Goal: Task Accomplishment & Management: Manage account settings

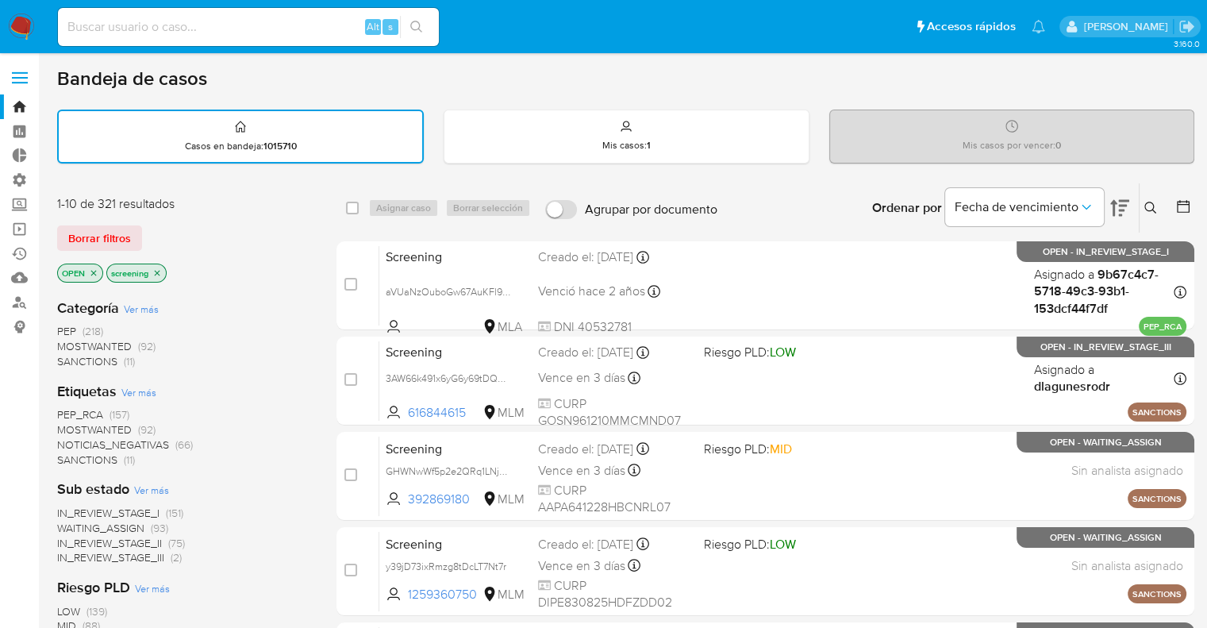
click at [32, 18] on img at bounding box center [21, 26] width 27 height 27
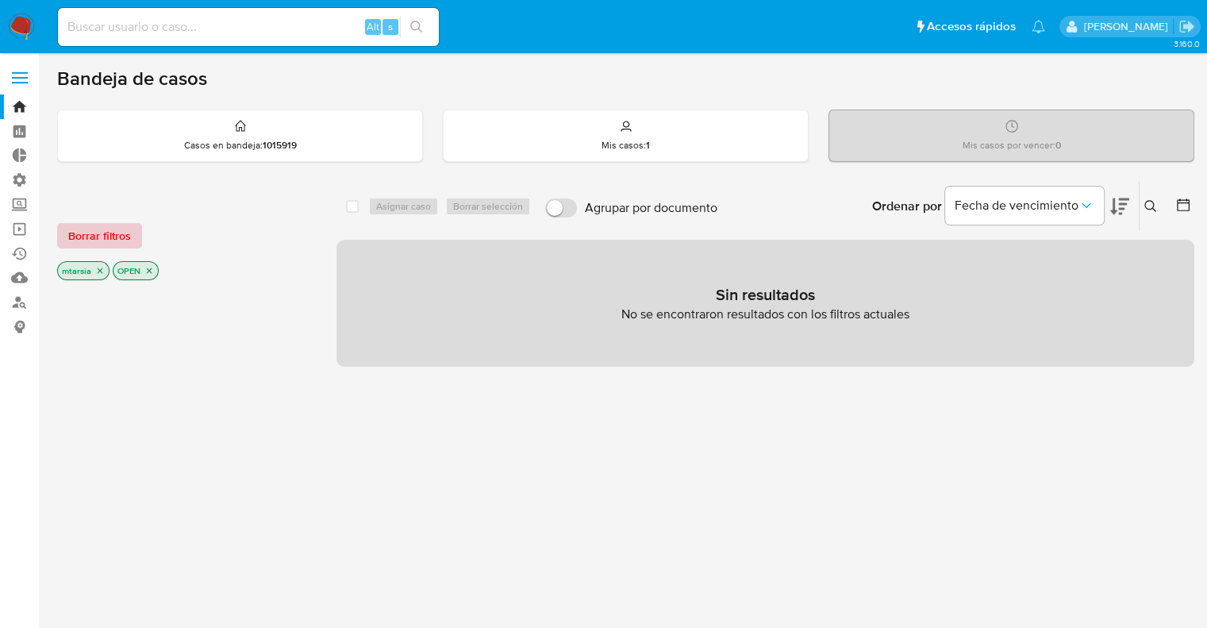
click at [135, 224] on button "Borrar filtros" at bounding box center [99, 235] width 85 height 25
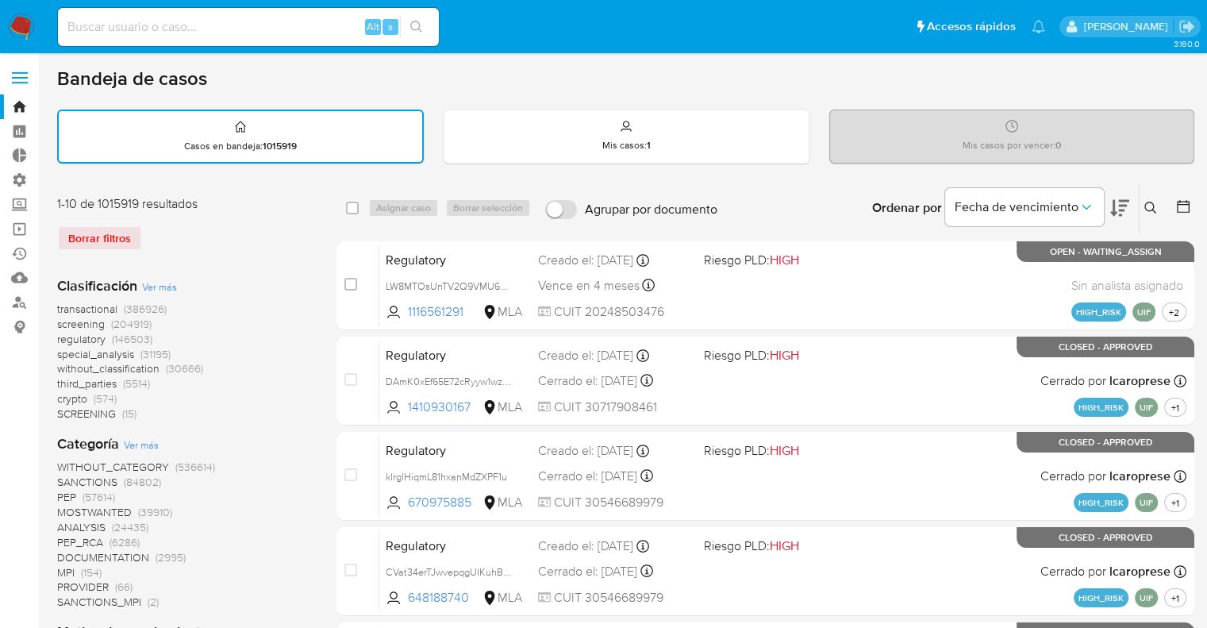
click at [65, 324] on span "screening" at bounding box center [81, 324] width 48 height 16
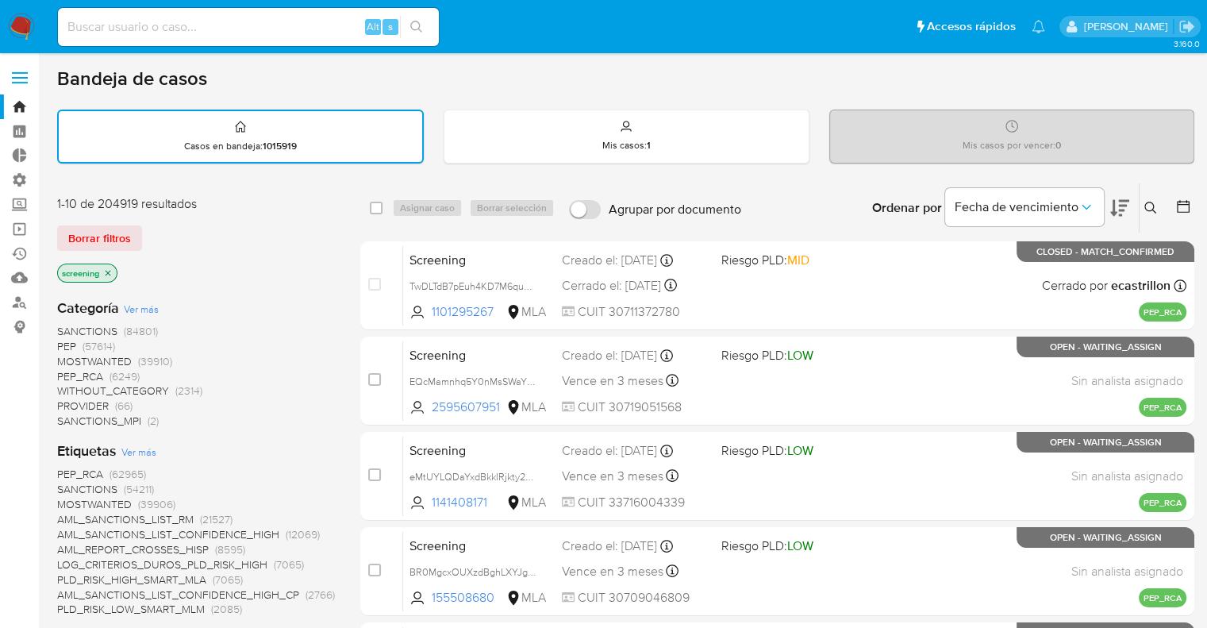
click at [1110, 196] on button at bounding box center [1119, 207] width 19 height 49
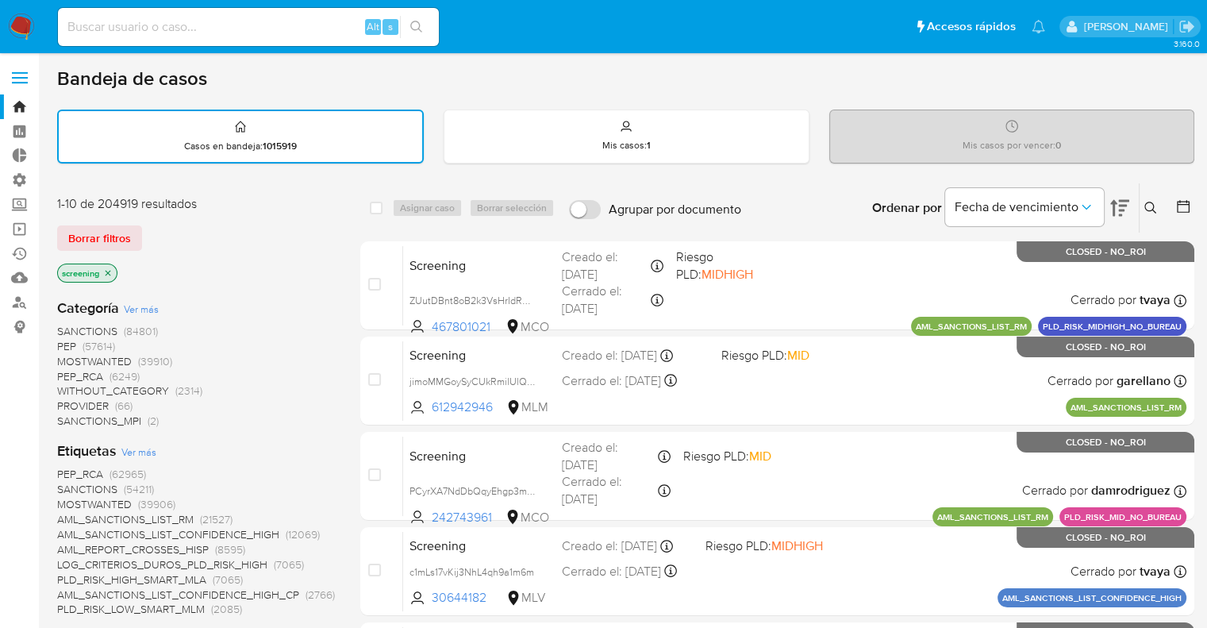
click at [298, 236] on div "Borrar filtros" at bounding box center [184, 237] width 254 height 25
click at [28, 21] on img at bounding box center [21, 26] width 27 height 27
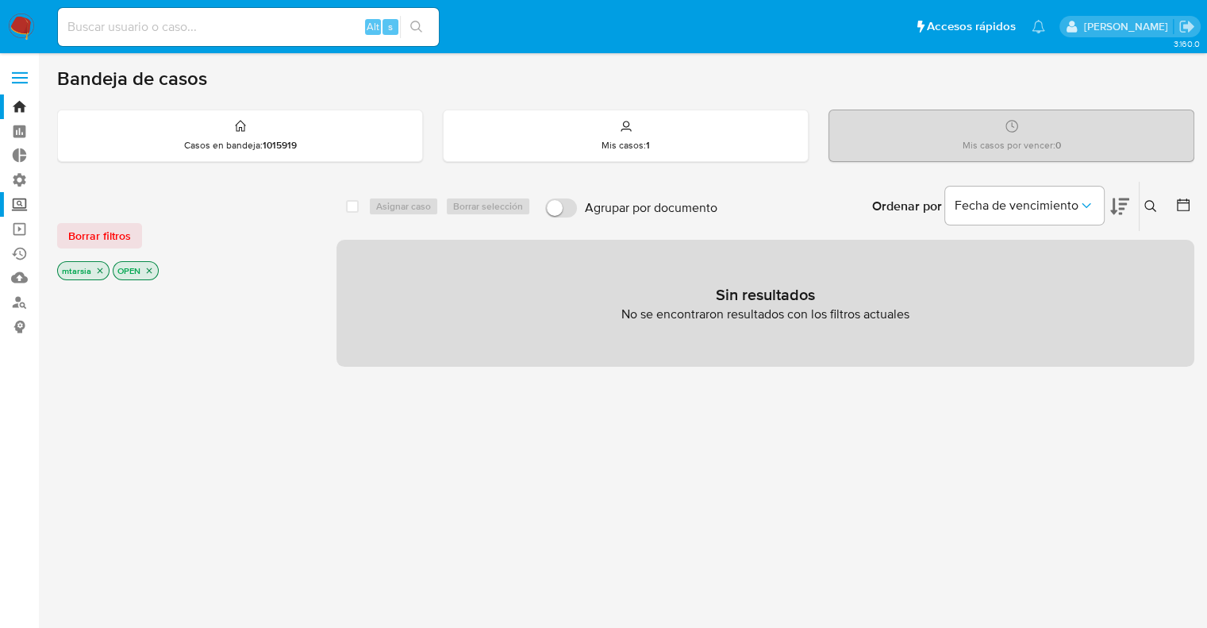
click at [34, 196] on label "Screening" at bounding box center [94, 204] width 189 height 25
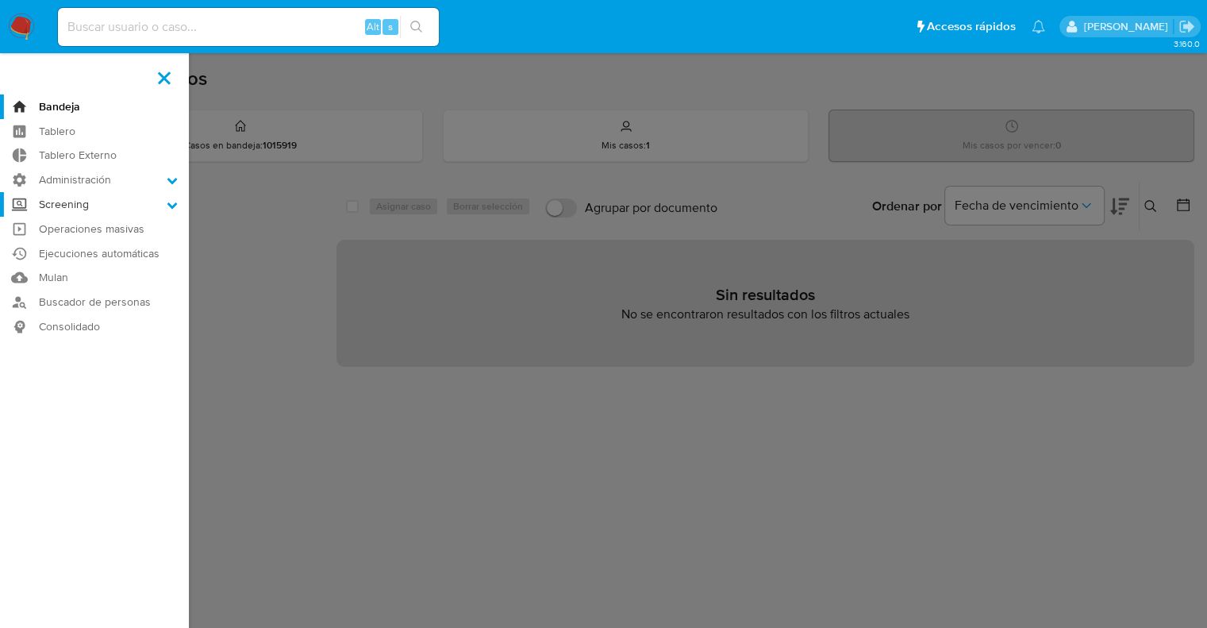
click at [0, 0] on input "Screening" at bounding box center [0, 0] width 0 height 0
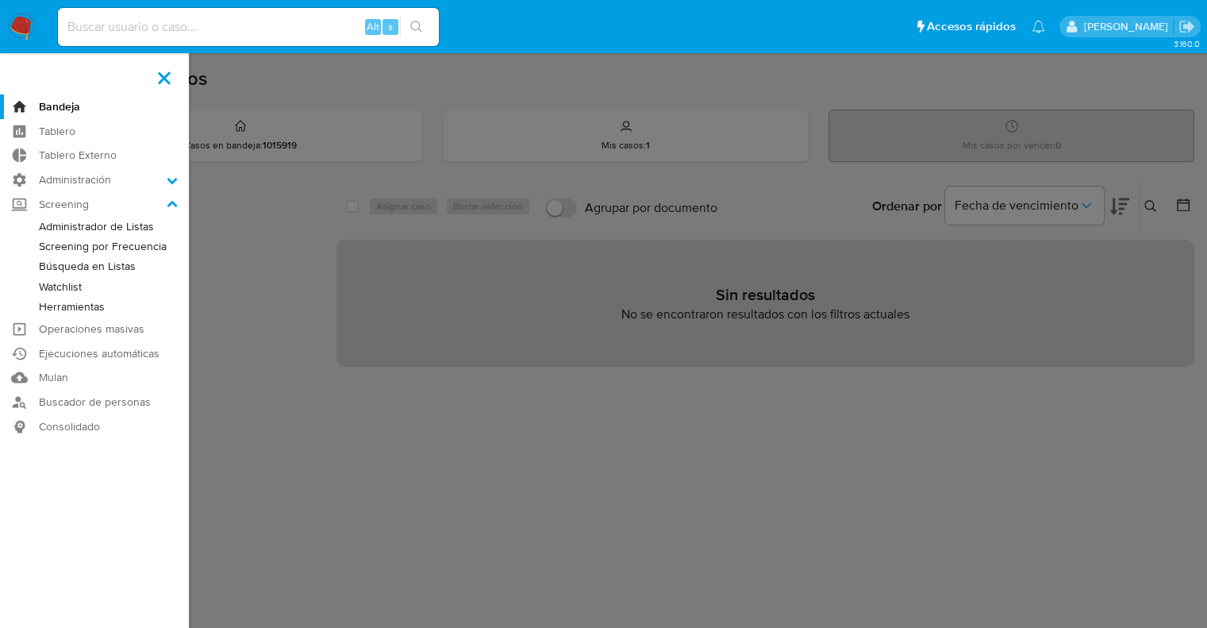
click at [47, 244] on link "Screening por Frecuencia" at bounding box center [94, 247] width 189 height 20
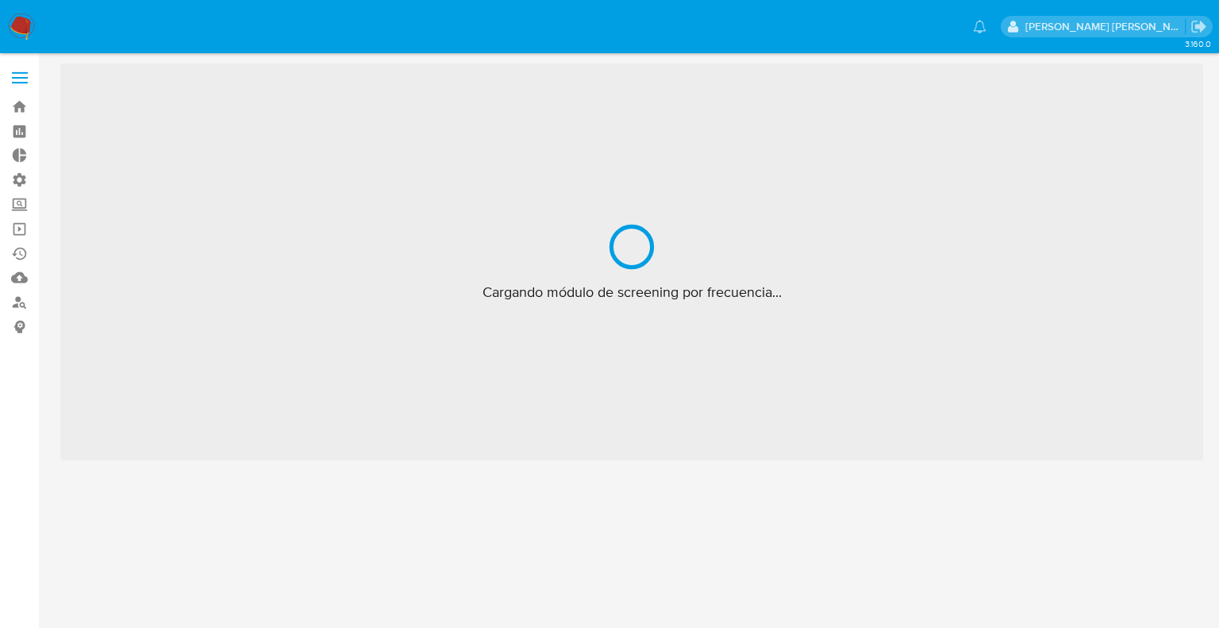
click at [900, 22] on ul at bounding box center [522, 26] width 945 height 40
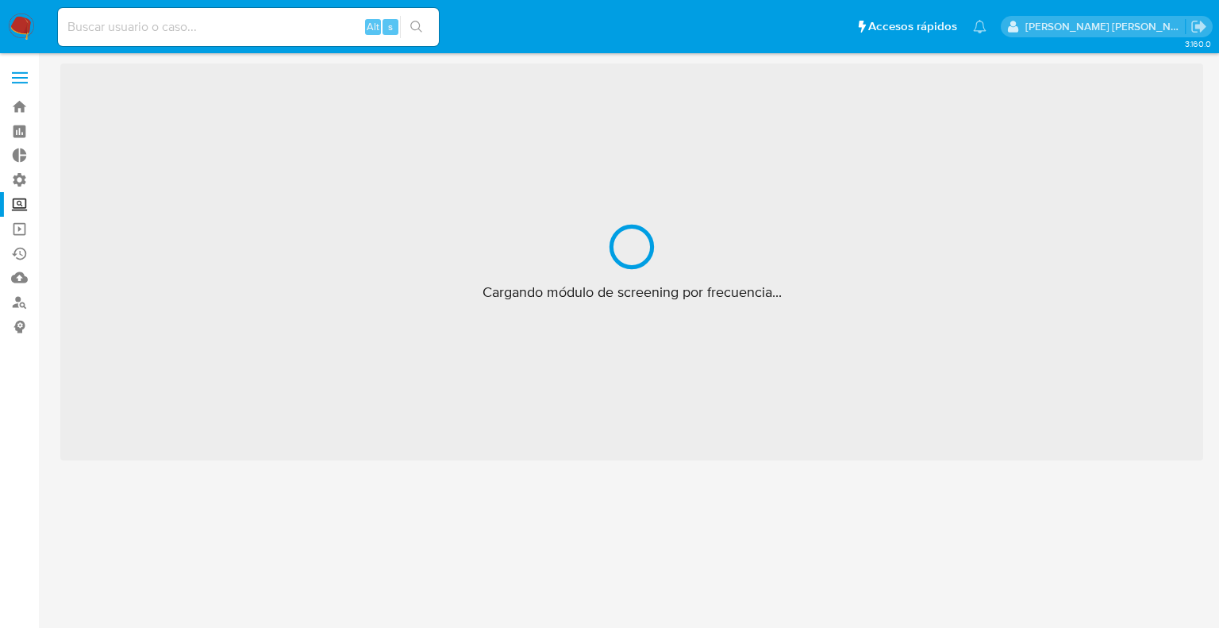
click at [898, 17] on ul "Pausado Ver notificaciones Alt s Accesos rápidos Presiona las siguientes teclas…" at bounding box center [522, 26] width 945 height 40
click at [897, 16] on ul "Pausado Ver notificaciones Alt s Accesos rápidos Presiona las siguientes teclas…" at bounding box center [522, 26] width 945 height 40
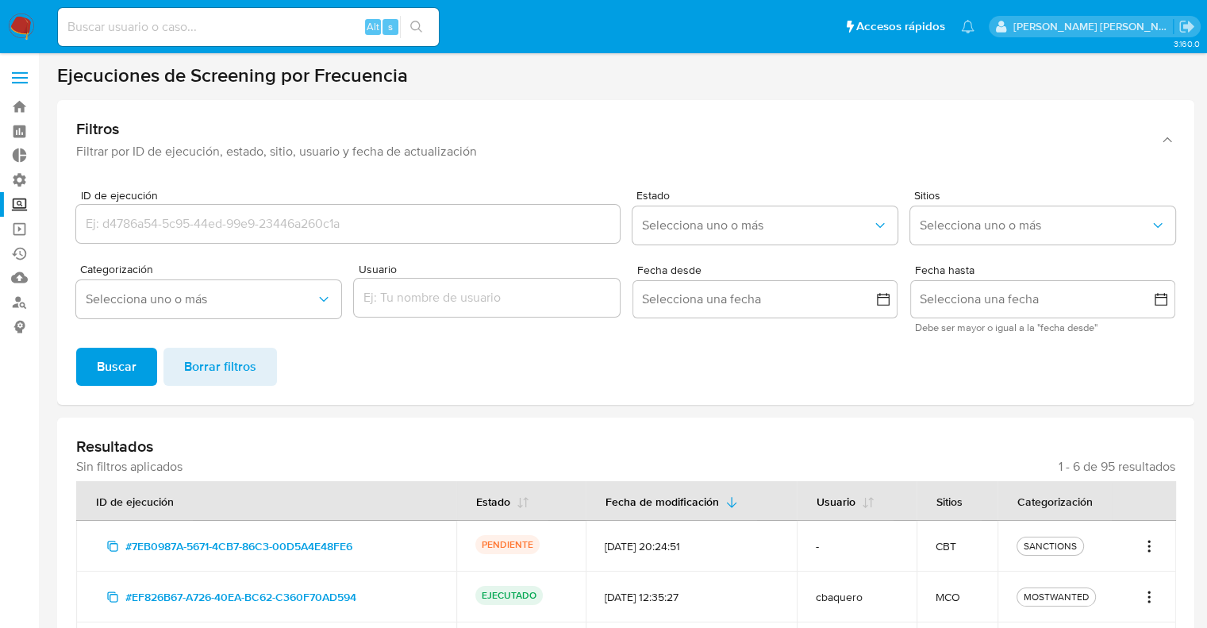
click at [1154, 545] on icon "Acciones" at bounding box center [1149, 546] width 16 height 19
click at [1148, 517] on link "Ver registros" at bounding box center [1097, 511] width 119 height 38
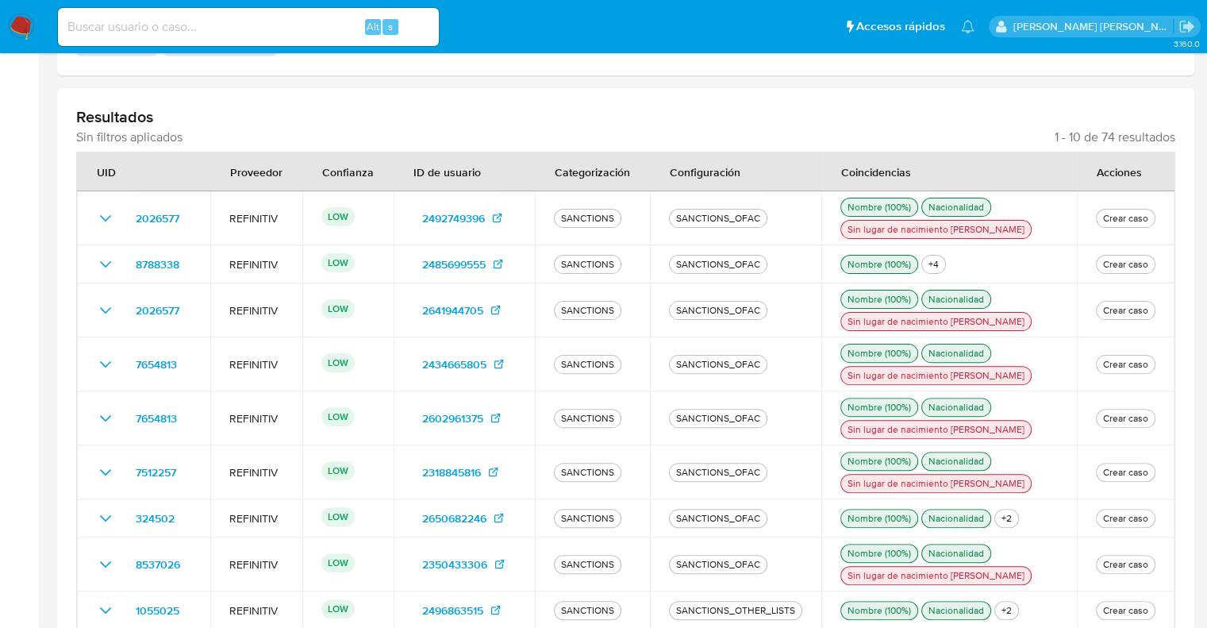
scroll to position [397, 0]
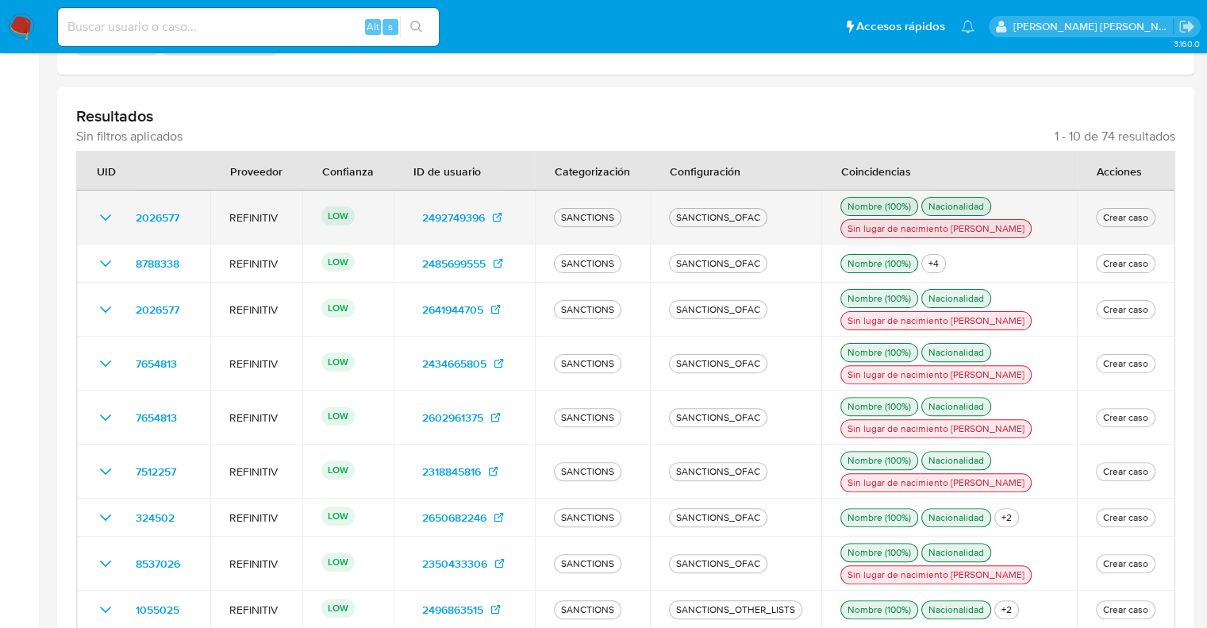
click at [111, 210] on icon "Ver detalles" at bounding box center [105, 217] width 19 height 19
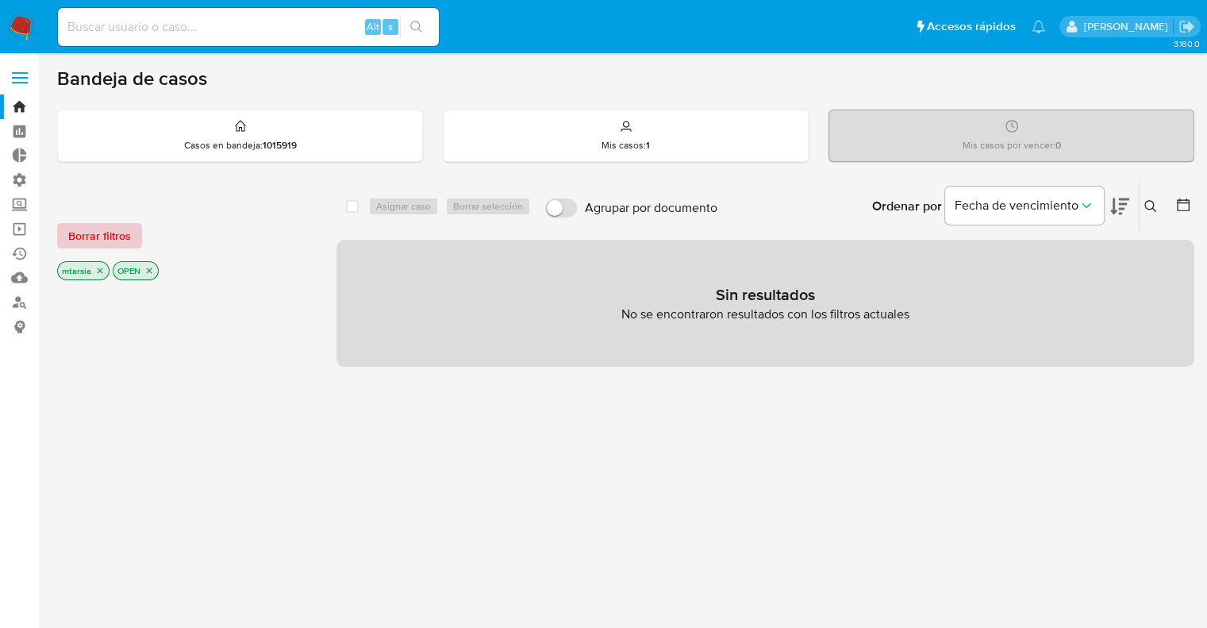
click at [124, 231] on span "Borrar filtros" at bounding box center [99, 236] width 63 height 22
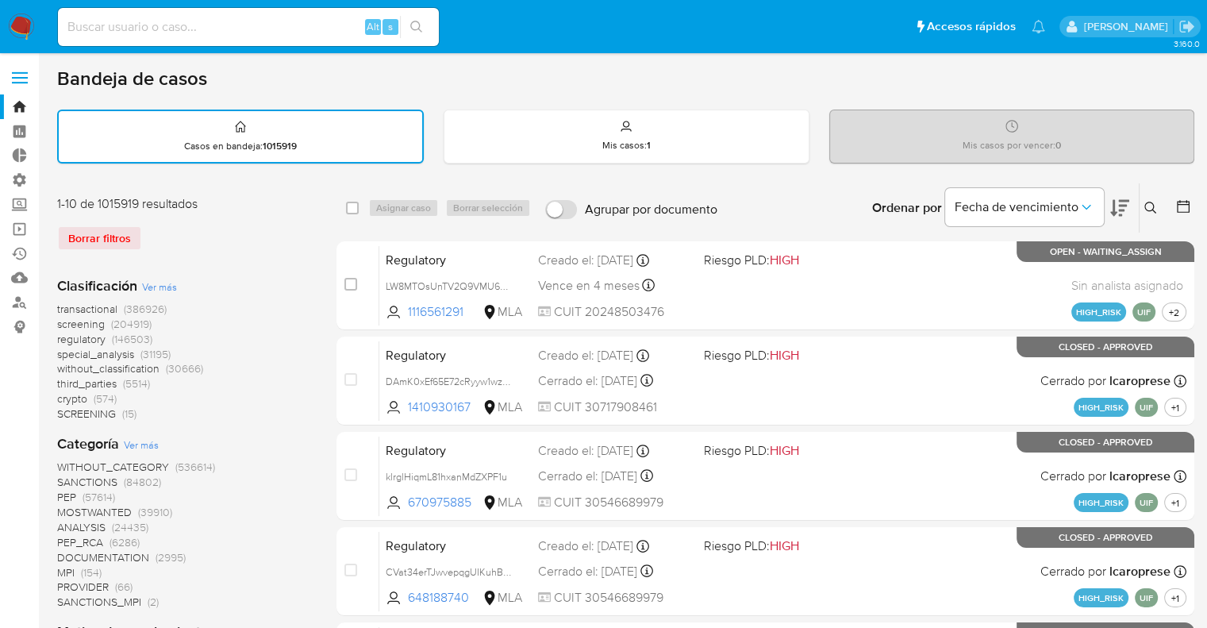
click at [63, 321] on span "screening" at bounding box center [81, 324] width 48 height 16
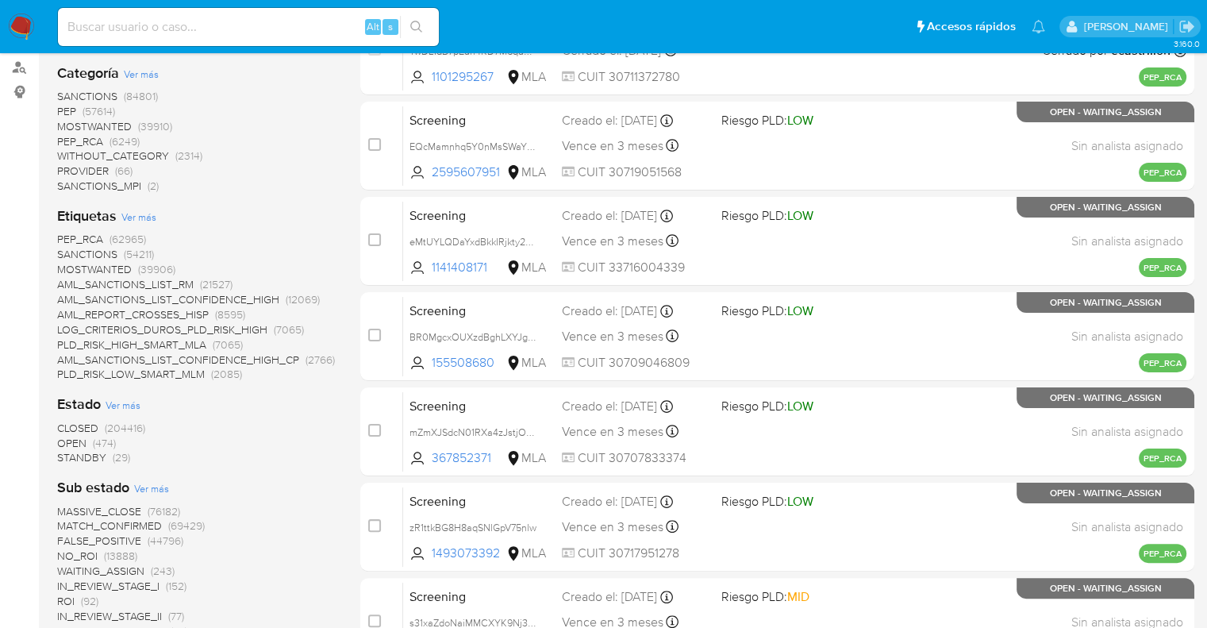
scroll to position [238, 0]
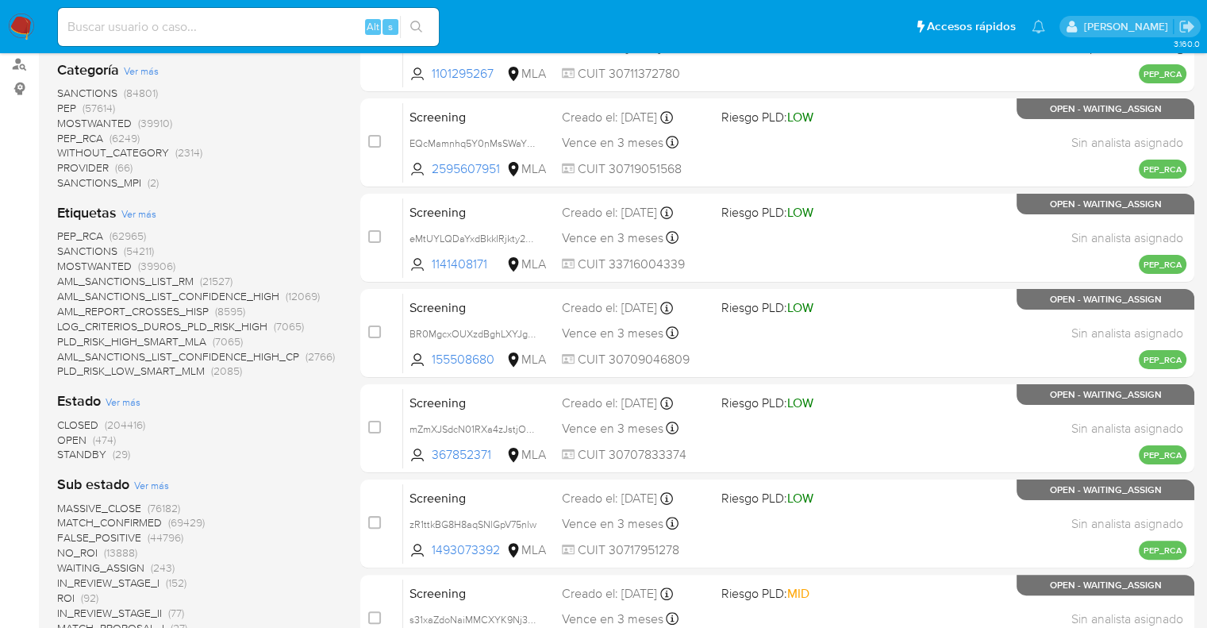
click at [66, 438] on span "OPEN" at bounding box center [71, 440] width 29 height 16
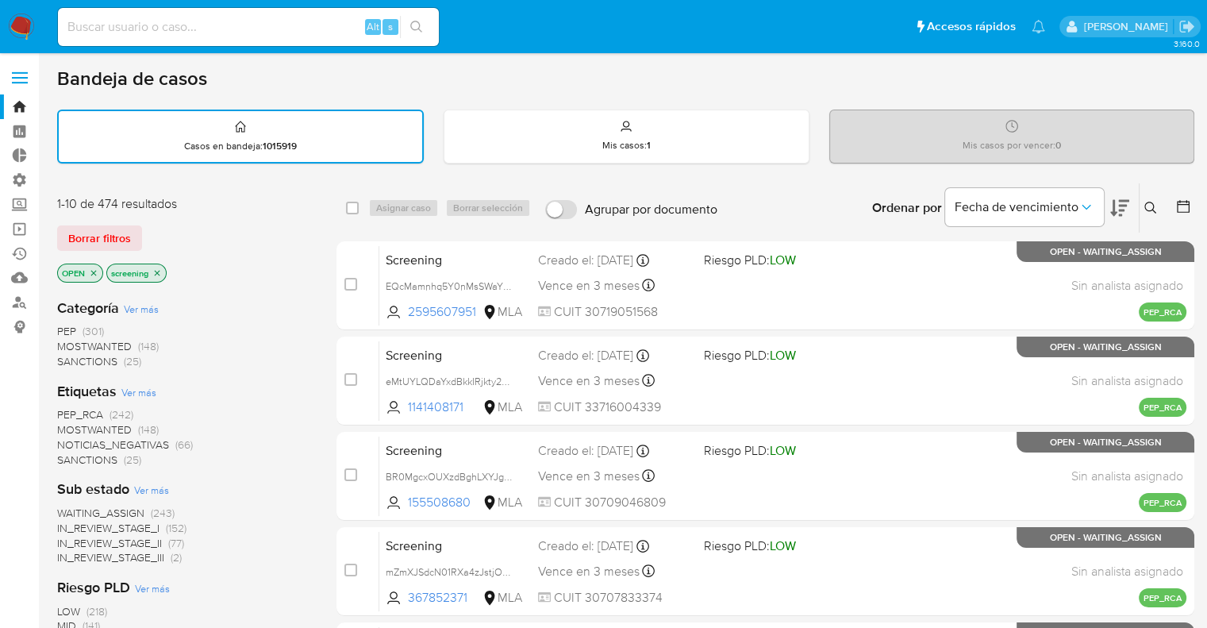
click at [1118, 196] on button at bounding box center [1119, 207] width 19 height 49
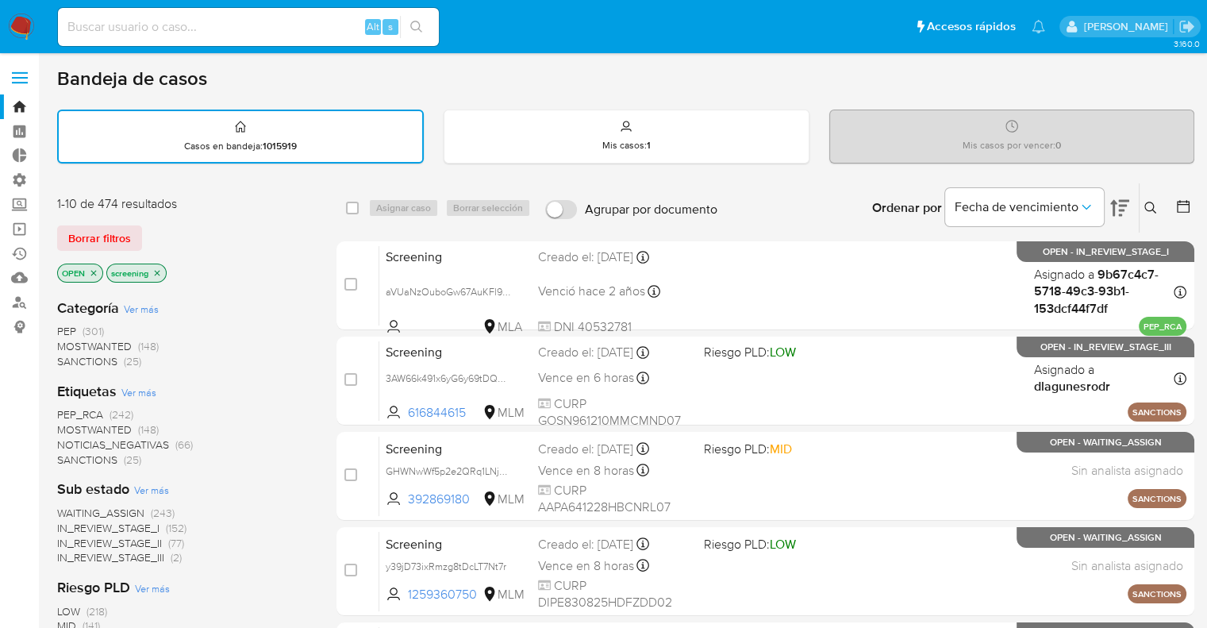
click at [68, 455] on span "SANCTIONS" at bounding box center [87, 460] width 60 height 16
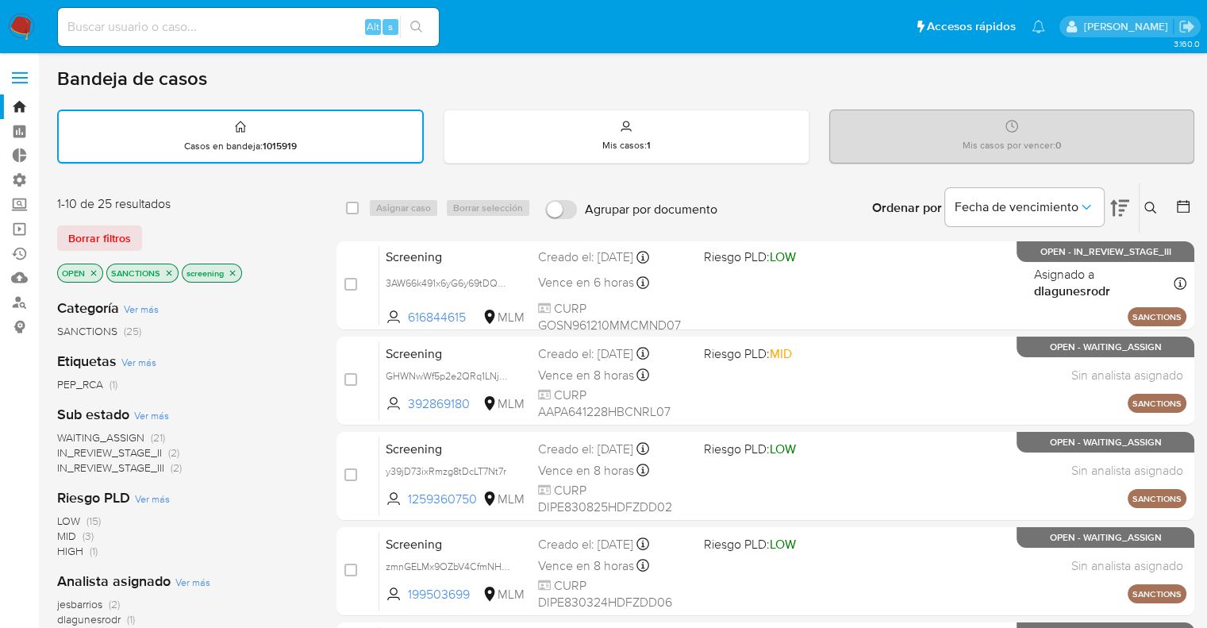
click at [200, 212] on div "1-10 de 25 resultados Borrar filtros OPEN SANCTIONS screening" at bounding box center [184, 240] width 254 height 90
click at [129, 233] on span "Borrar filtros" at bounding box center [99, 238] width 63 height 22
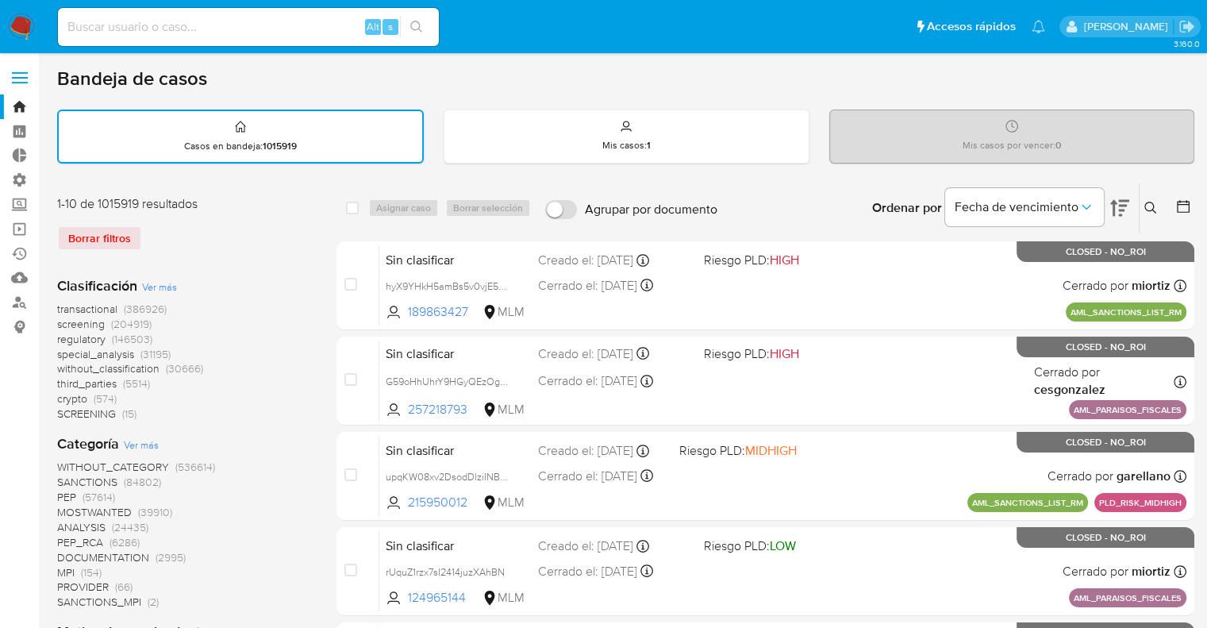
click at [61, 324] on span "screening" at bounding box center [81, 324] width 48 height 16
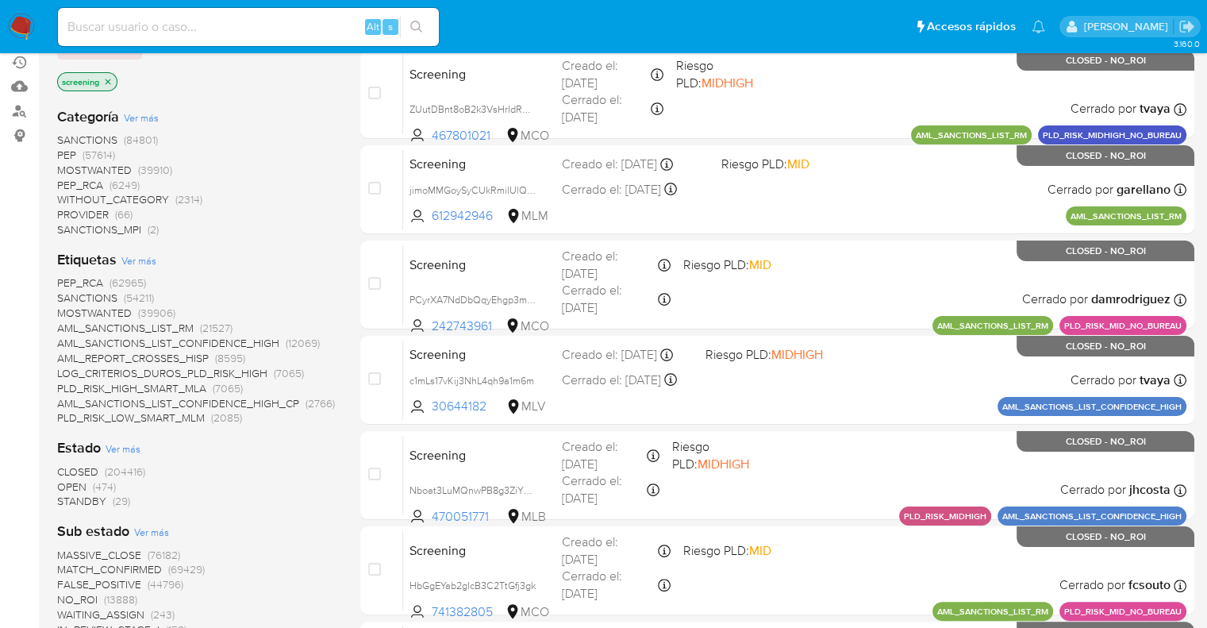
scroll to position [238, 0]
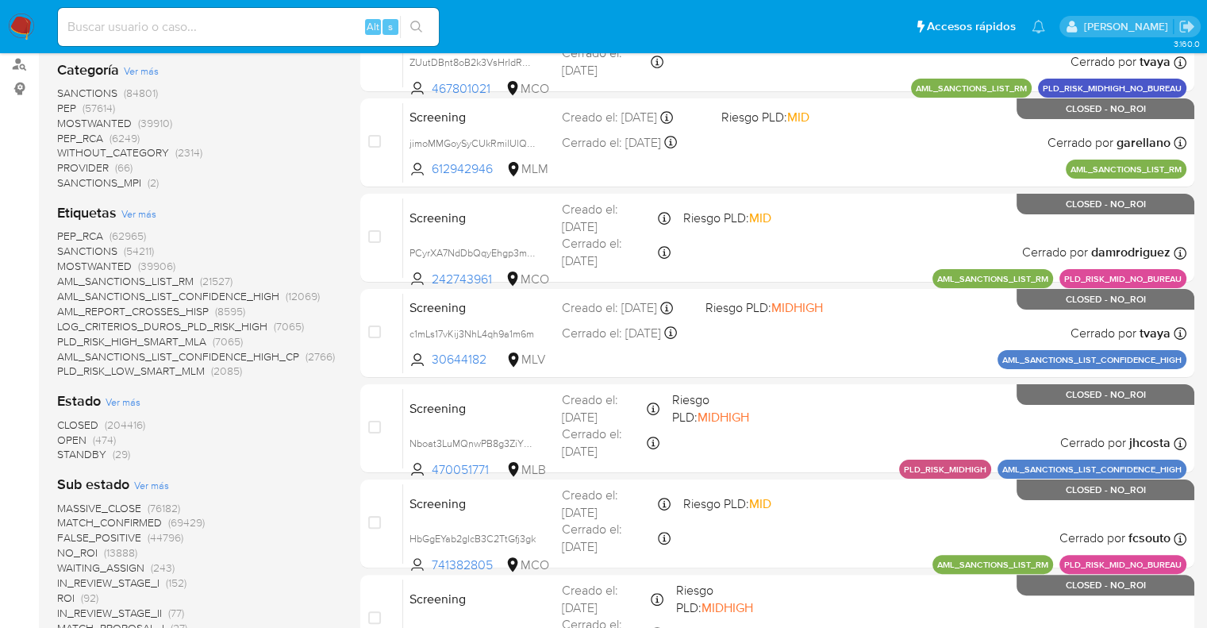
click at [68, 438] on span "OPEN" at bounding box center [71, 440] width 29 height 16
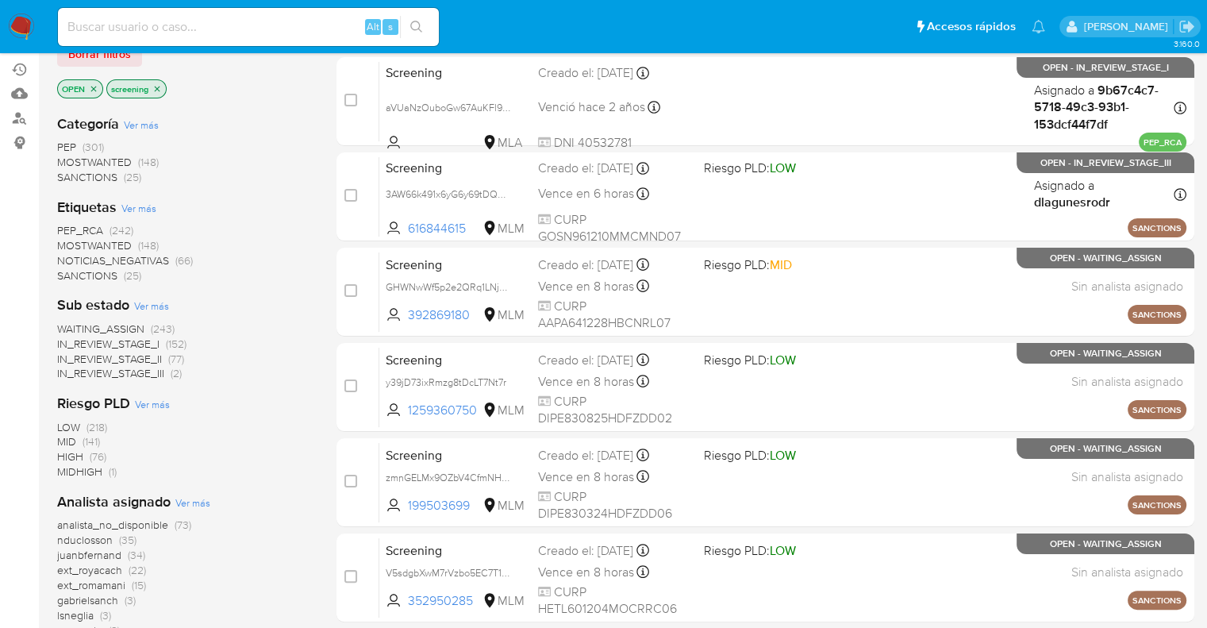
scroll to position [159, 0]
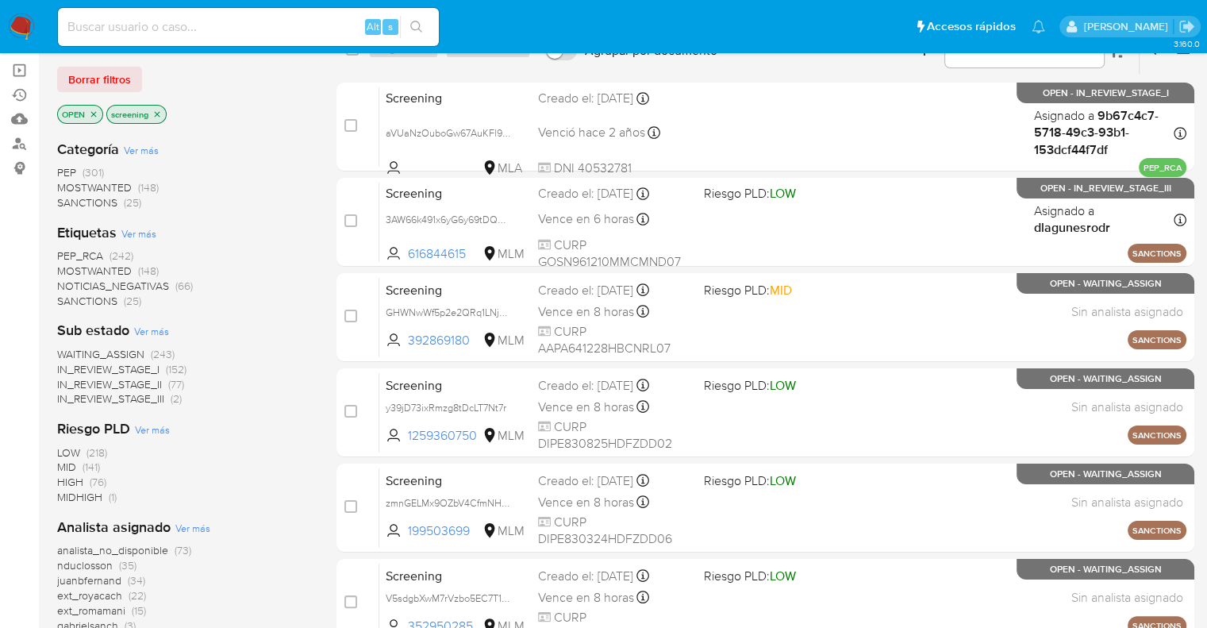
click at [67, 296] on span "SANCTIONS" at bounding box center [87, 301] width 60 height 16
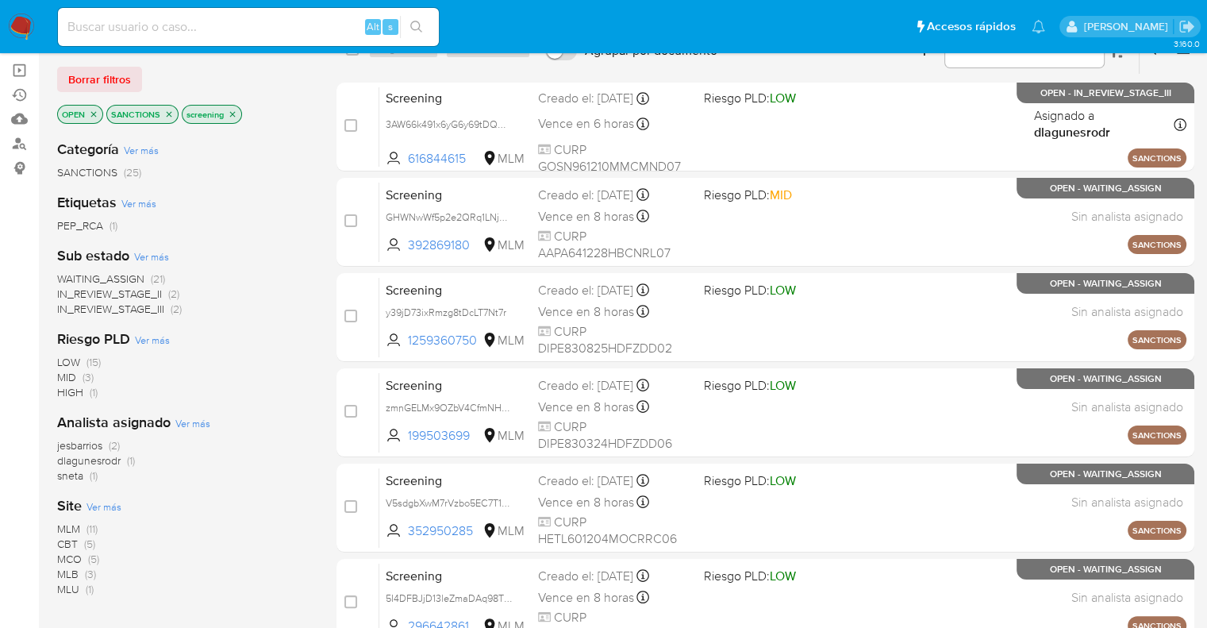
click at [65, 526] on span "MLM" at bounding box center [68, 529] width 23 height 16
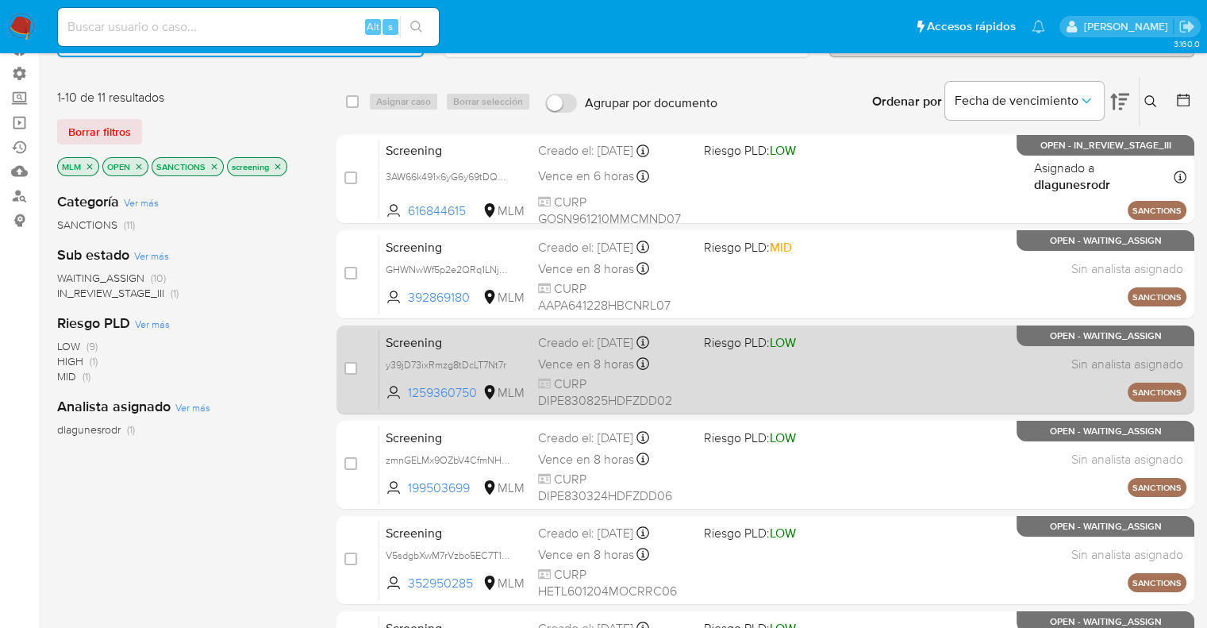
scroll to position [79, 0]
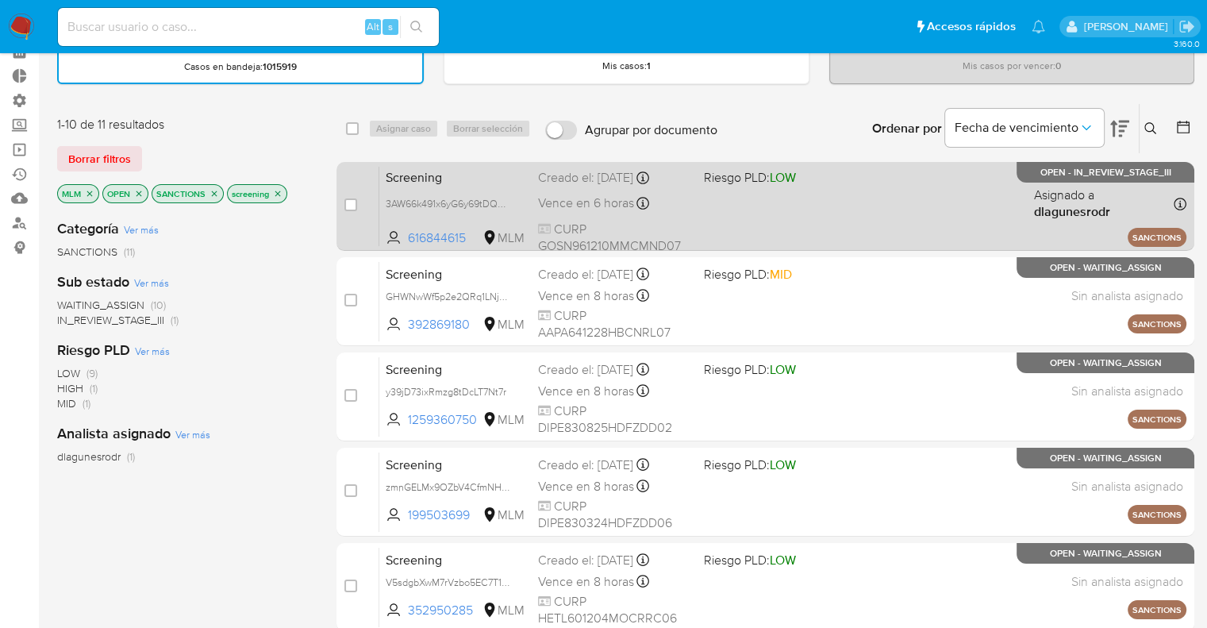
click at [491, 179] on span "Screening" at bounding box center [456, 176] width 140 height 21
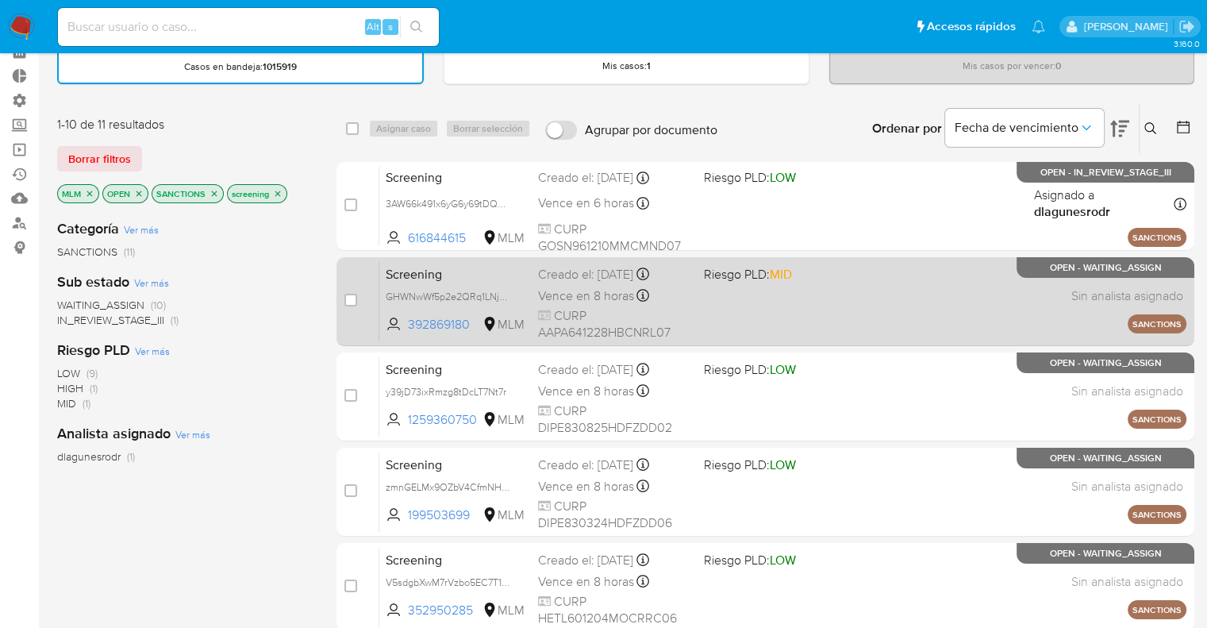
click at [471, 266] on span "Screening" at bounding box center [456, 273] width 140 height 21
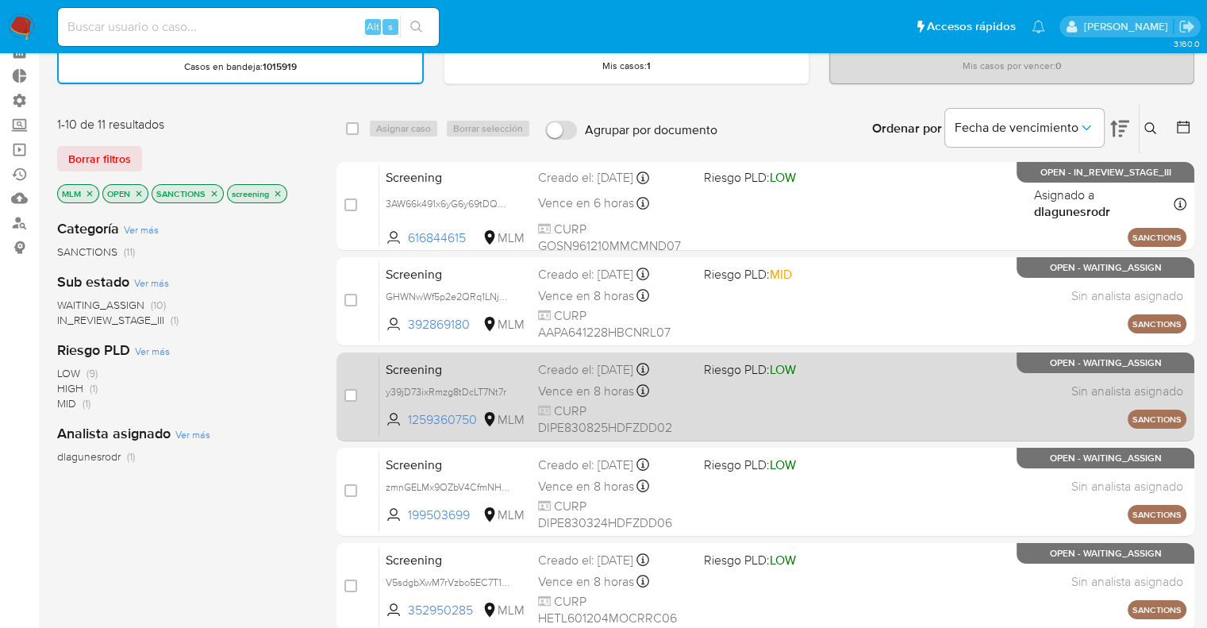
click at [460, 363] on span "Screening" at bounding box center [456, 368] width 140 height 21
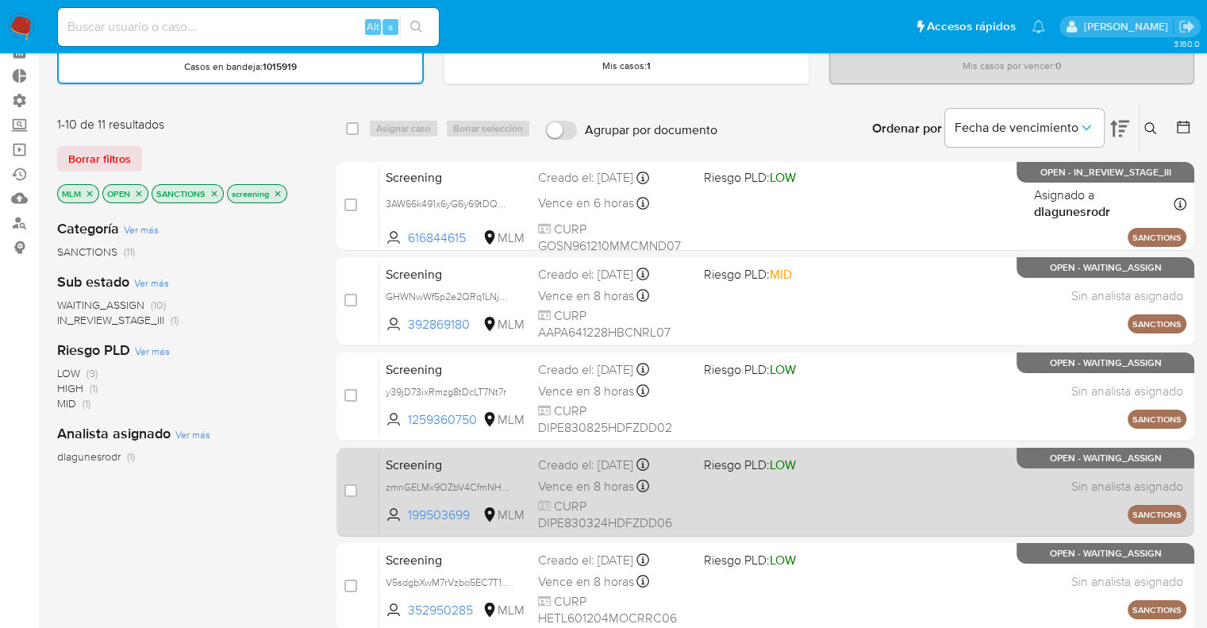
click at [460, 457] on span "Screening" at bounding box center [456, 463] width 140 height 21
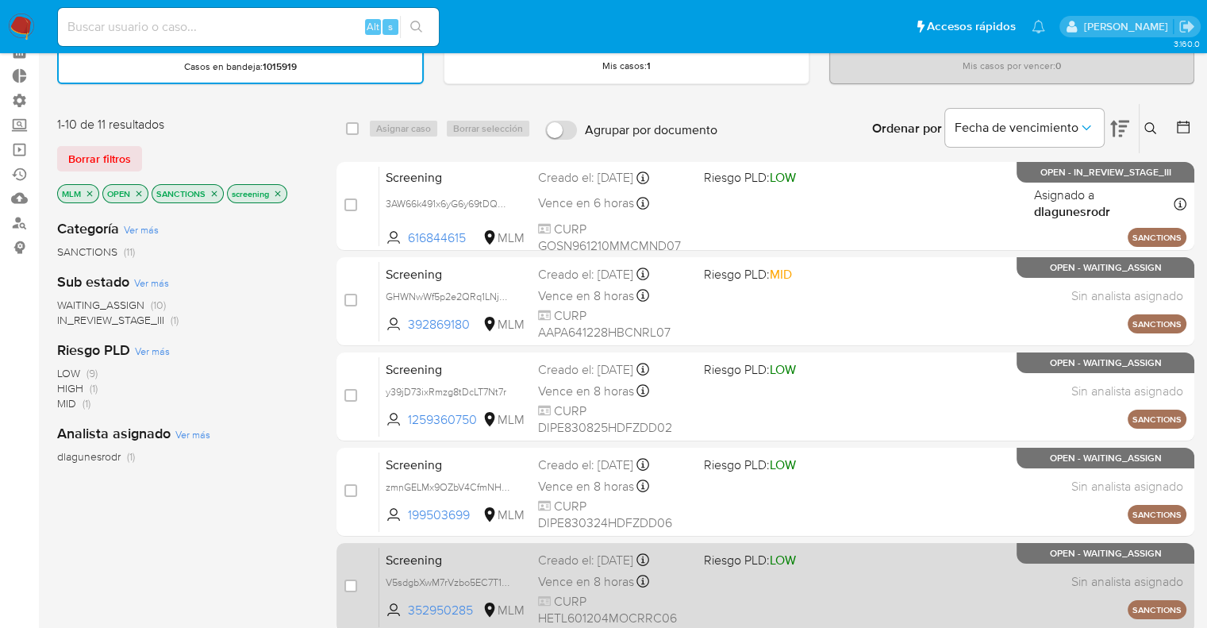
click at [463, 558] on span "Screening" at bounding box center [456, 558] width 140 height 21
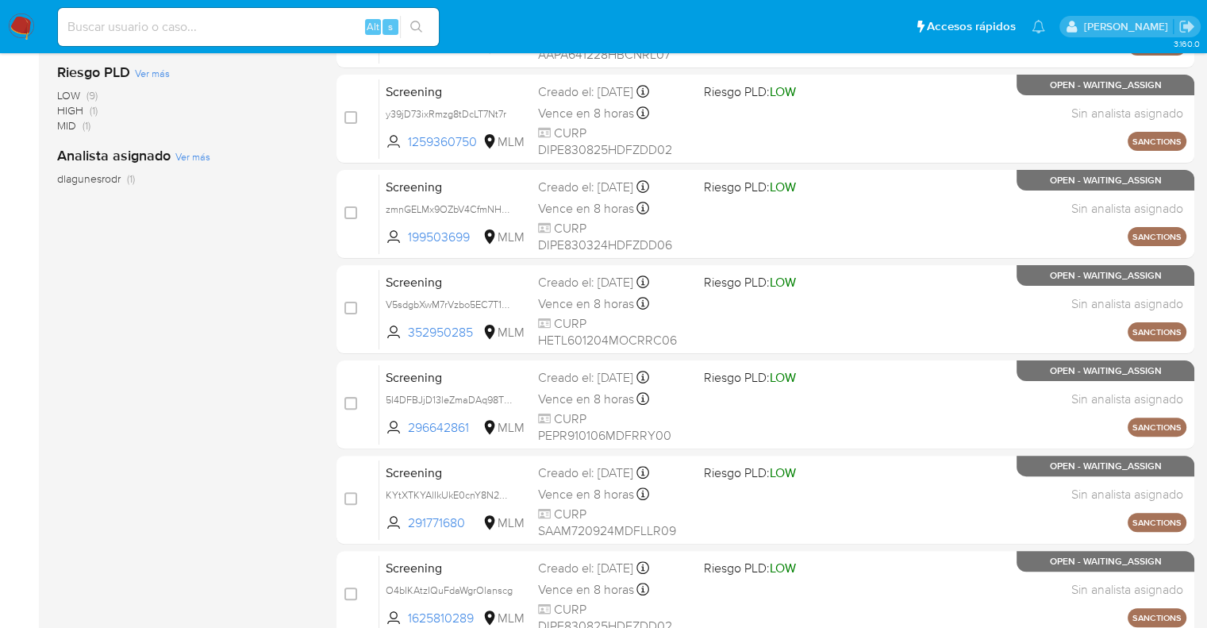
scroll to position [476, 0]
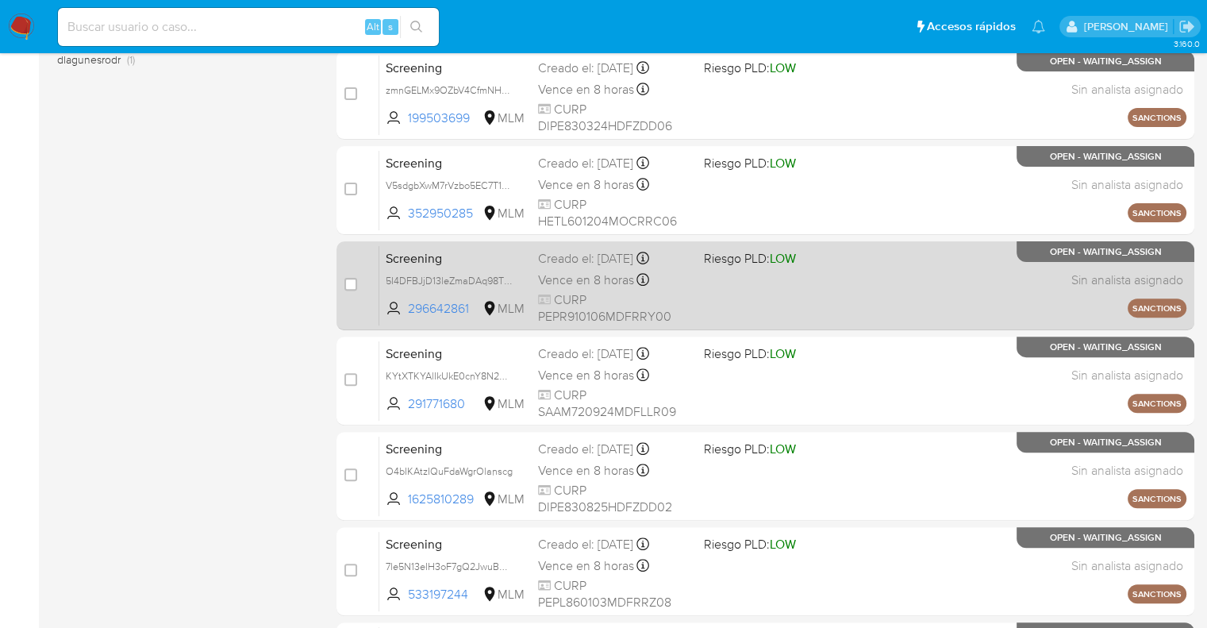
click at [467, 255] on span "Screening" at bounding box center [456, 257] width 140 height 21
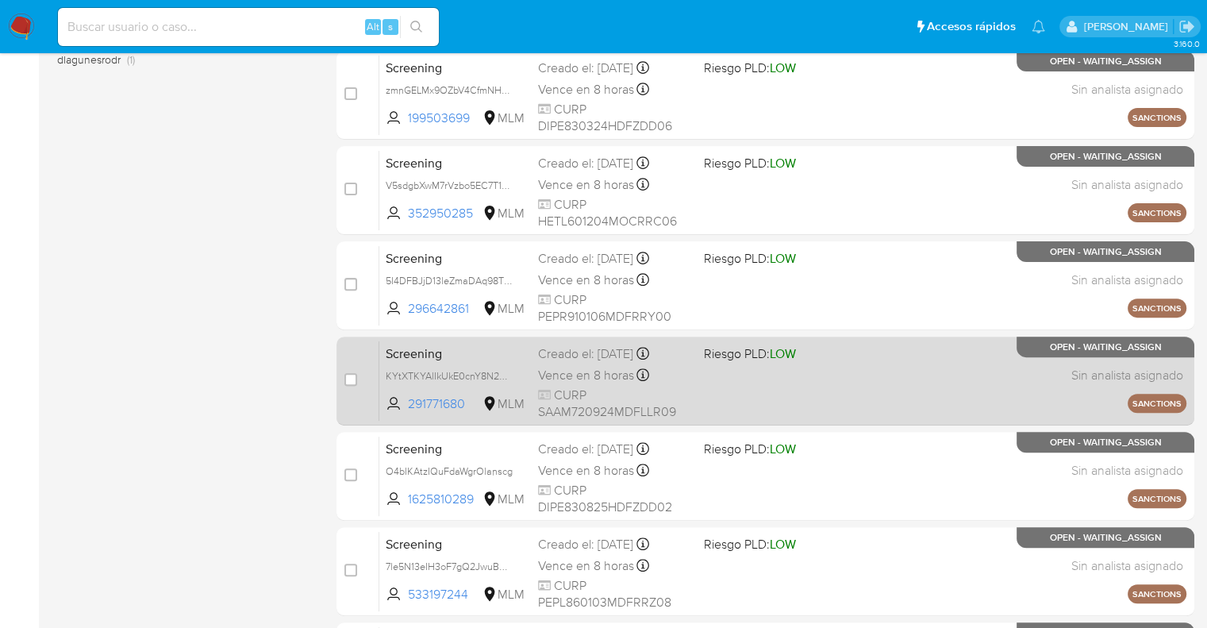
click at [468, 351] on span "Screening" at bounding box center [456, 352] width 140 height 21
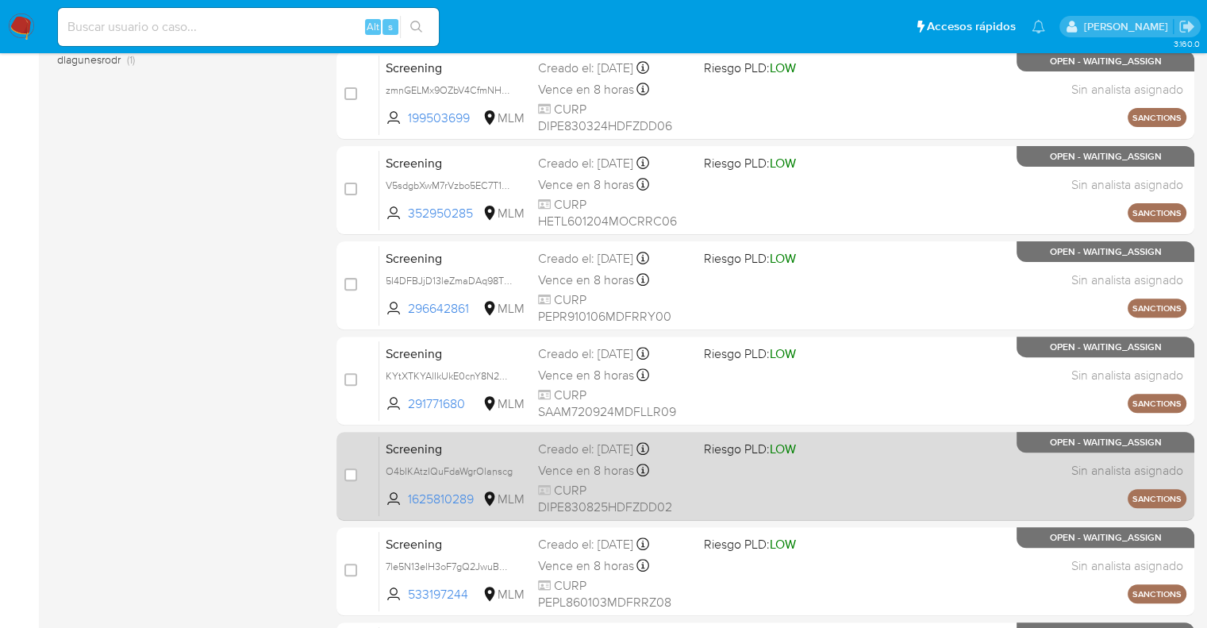
click at [461, 441] on span "Screening" at bounding box center [456, 447] width 140 height 21
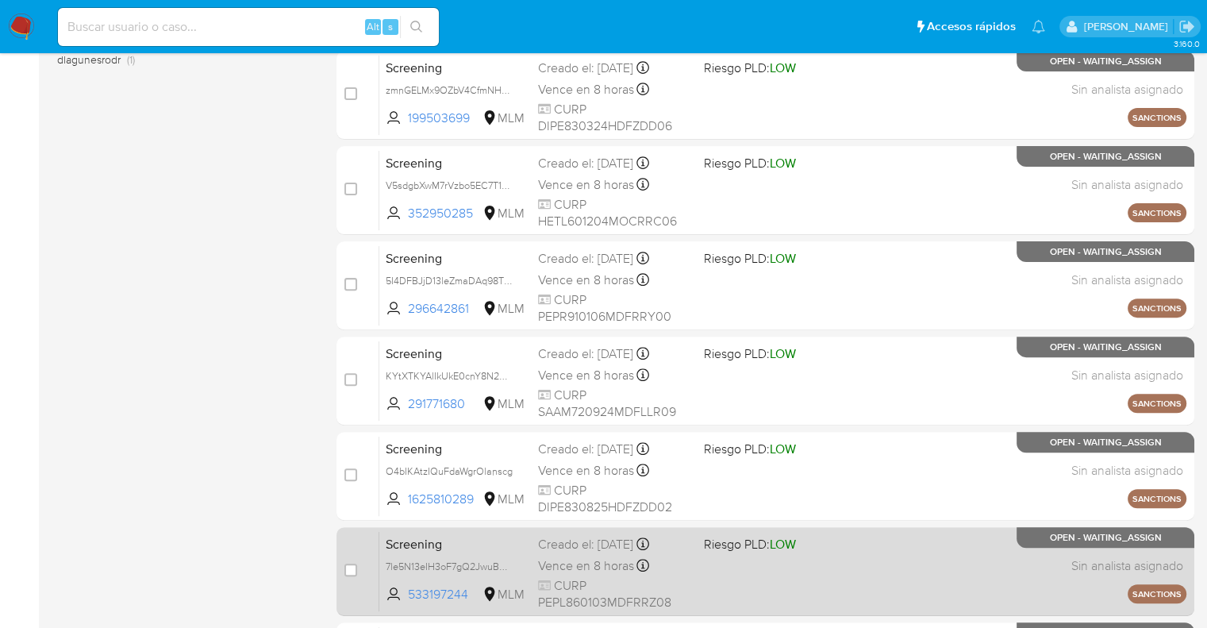
click at [486, 544] on span "Screening" at bounding box center [456, 543] width 140 height 21
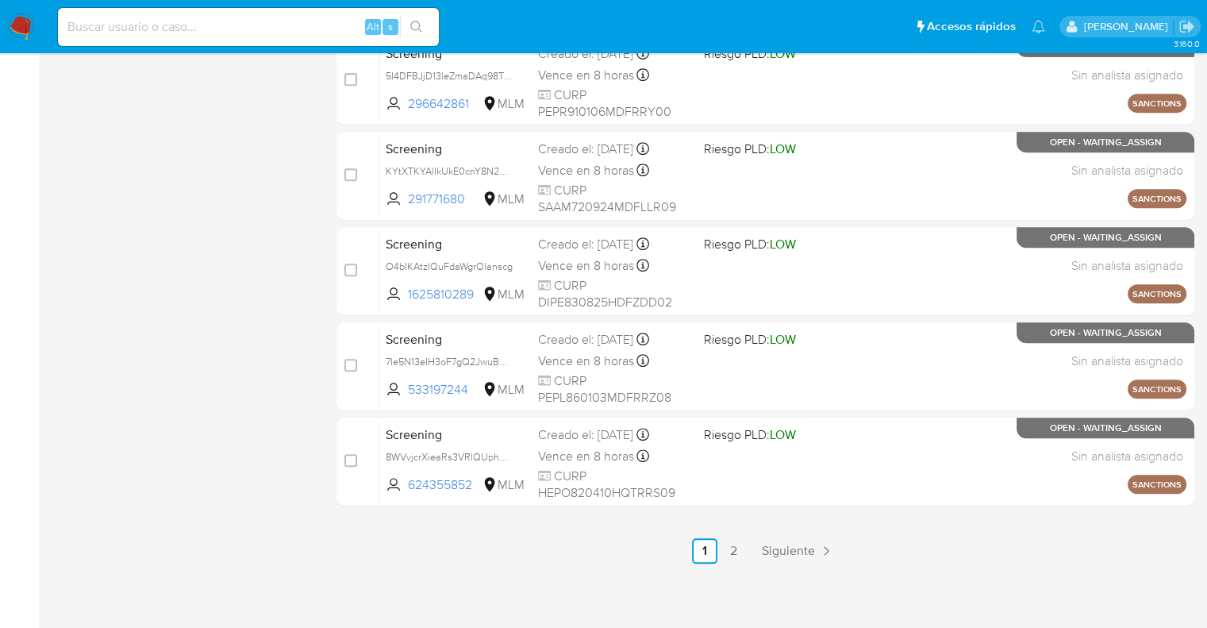
scroll to position [683, 0]
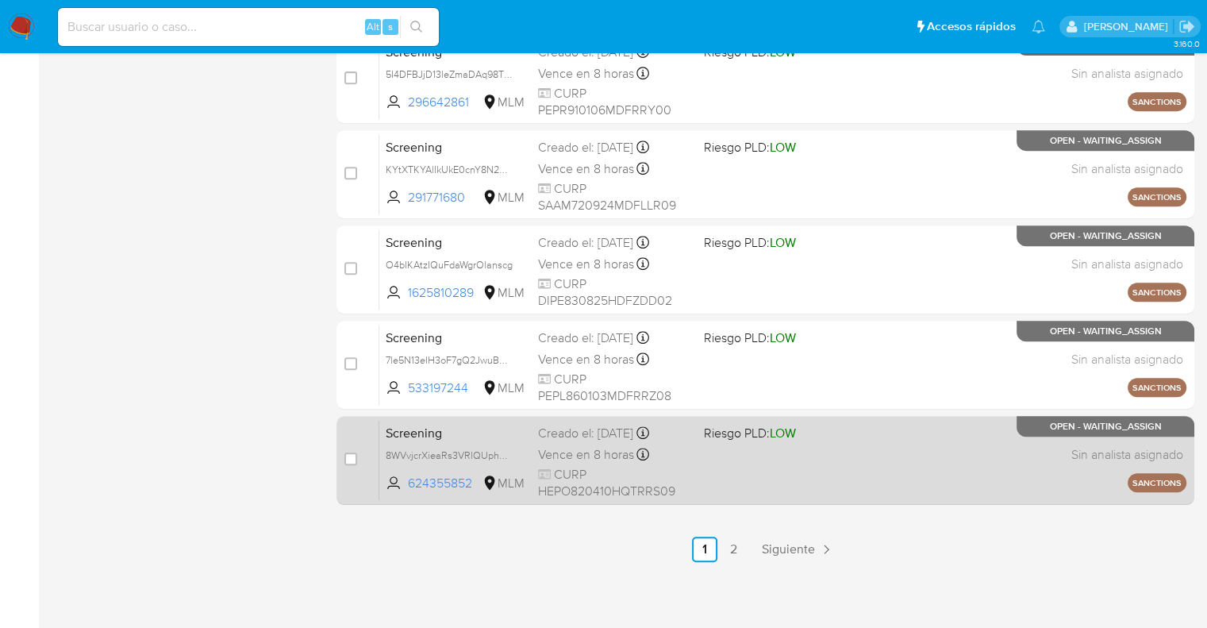
click at [466, 421] on span "Screening" at bounding box center [456, 431] width 140 height 21
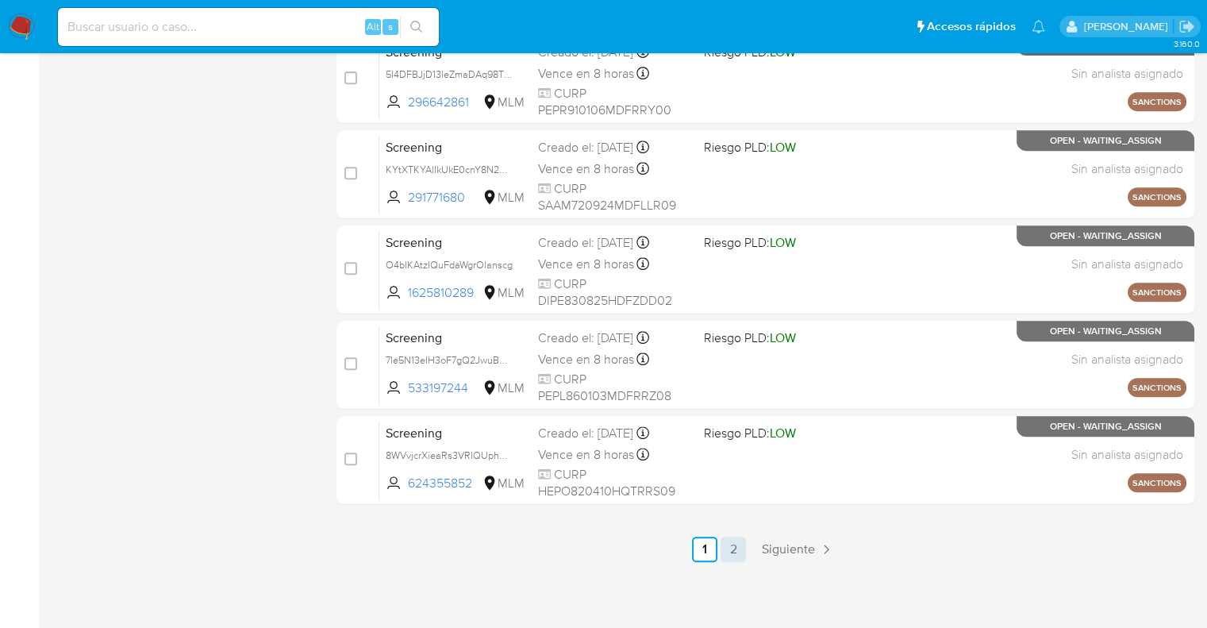
click at [742, 546] on link "2" at bounding box center [733, 549] width 25 height 25
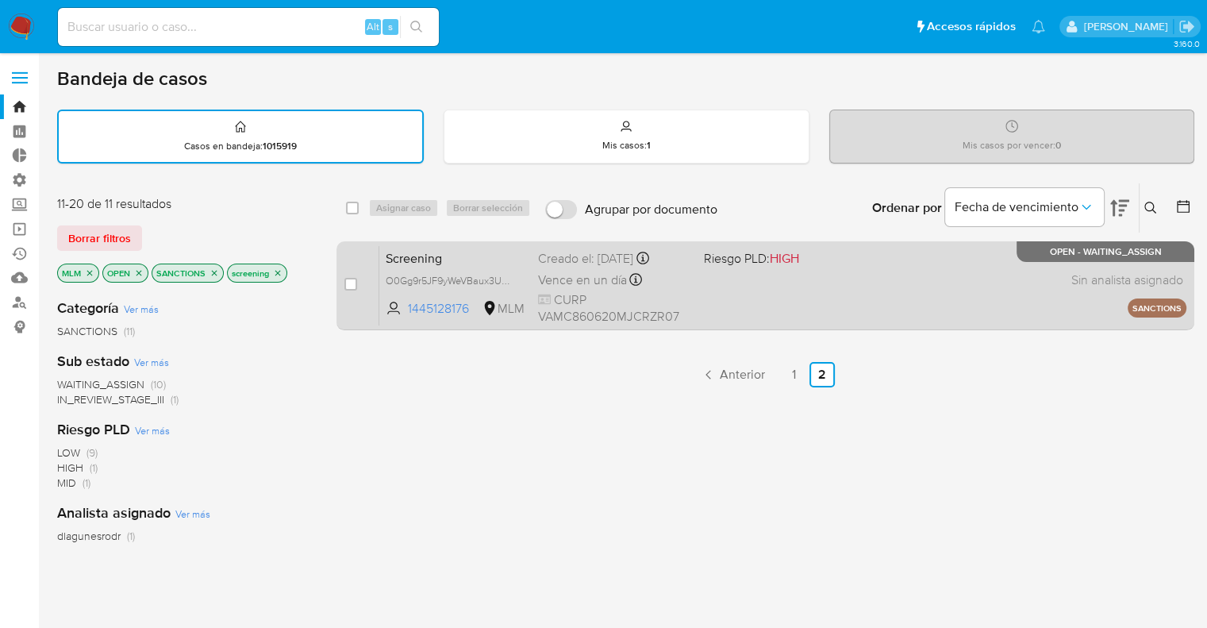
click at [486, 248] on span "Screening" at bounding box center [456, 257] width 140 height 21
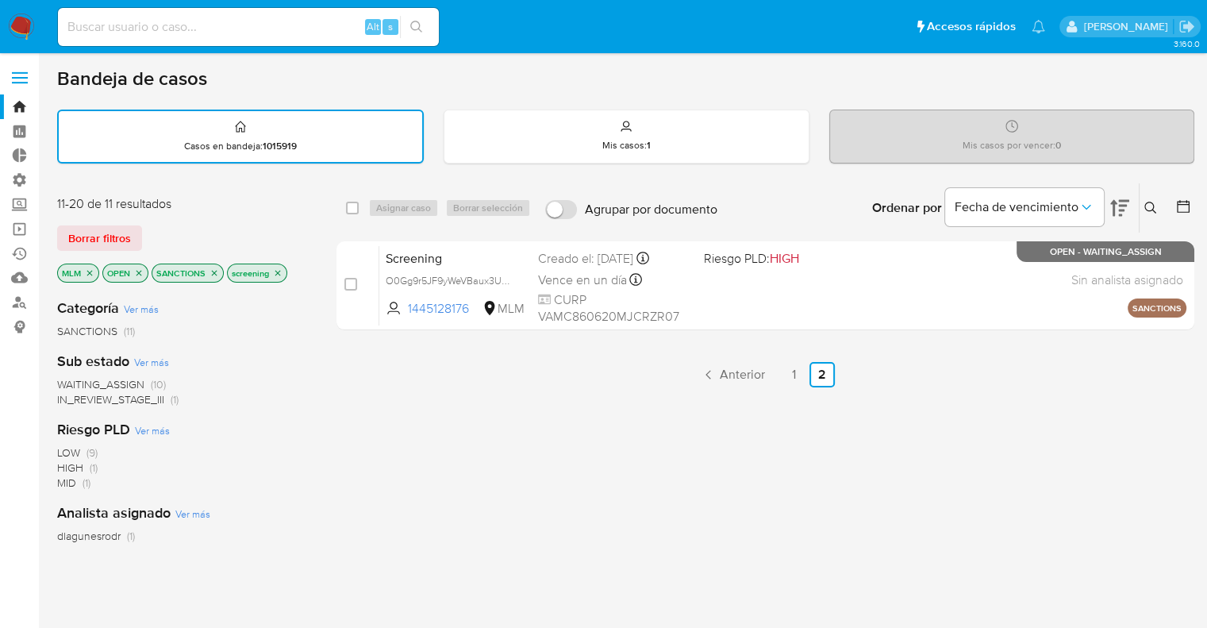
click at [94, 270] on p "MLM" at bounding box center [78, 272] width 40 height 17
click at [91, 270] on icon "close-filter" at bounding box center [90, 273] width 10 height 10
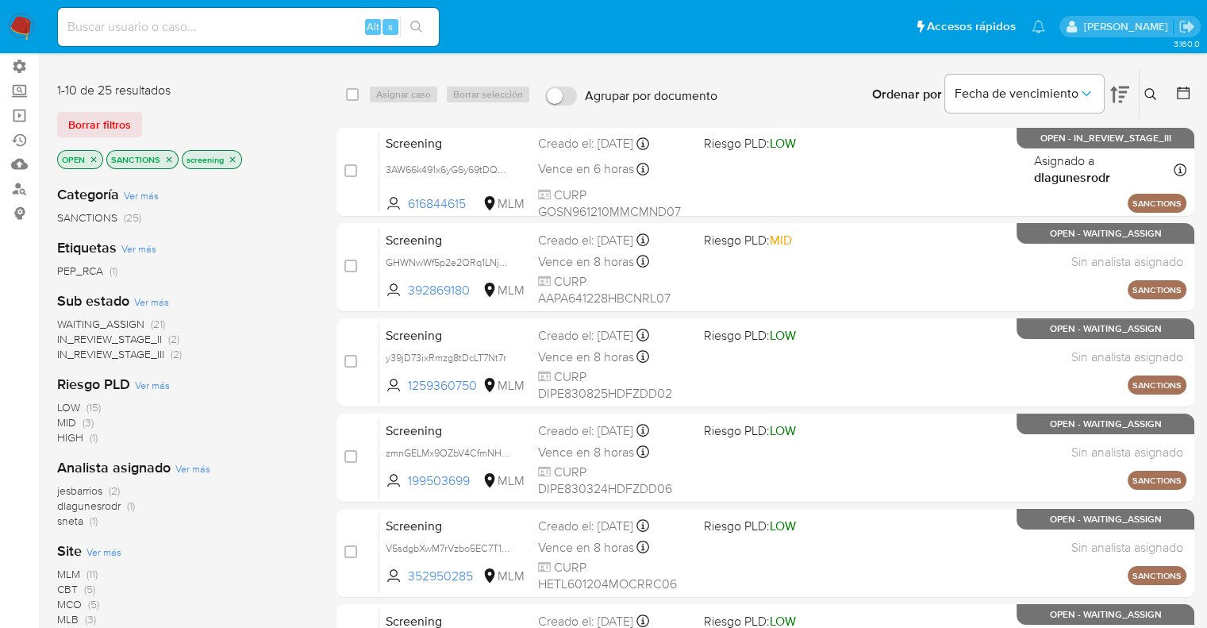
scroll to position [159, 0]
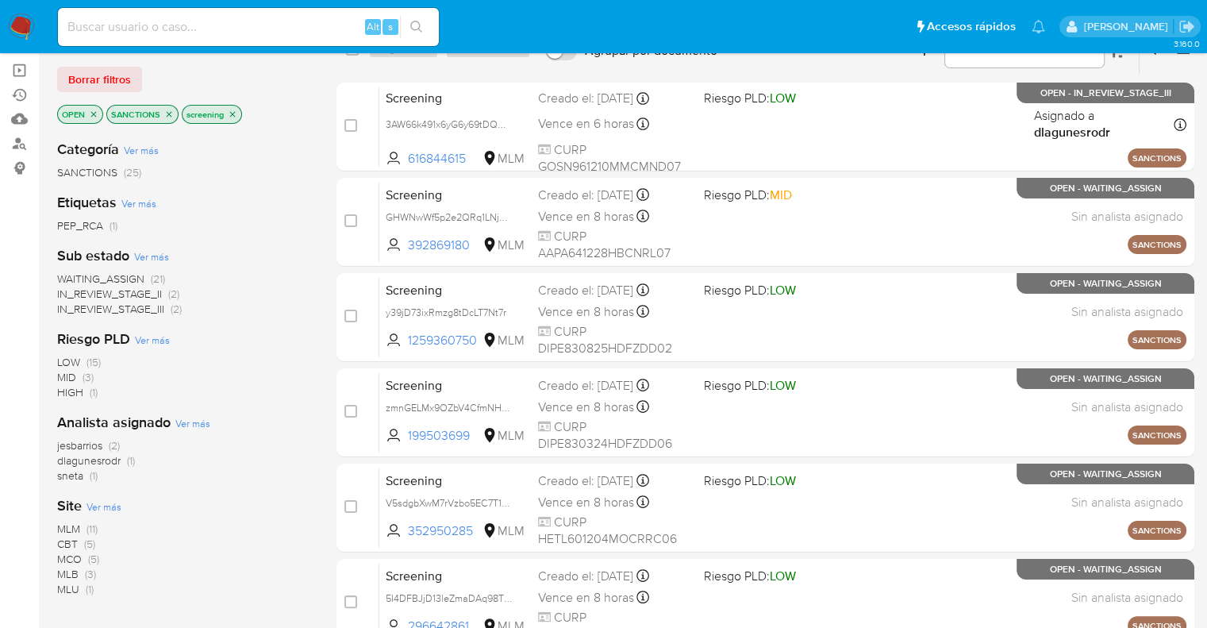
click at [63, 536] on span "CBT" at bounding box center [67, 544] width 21 height 16
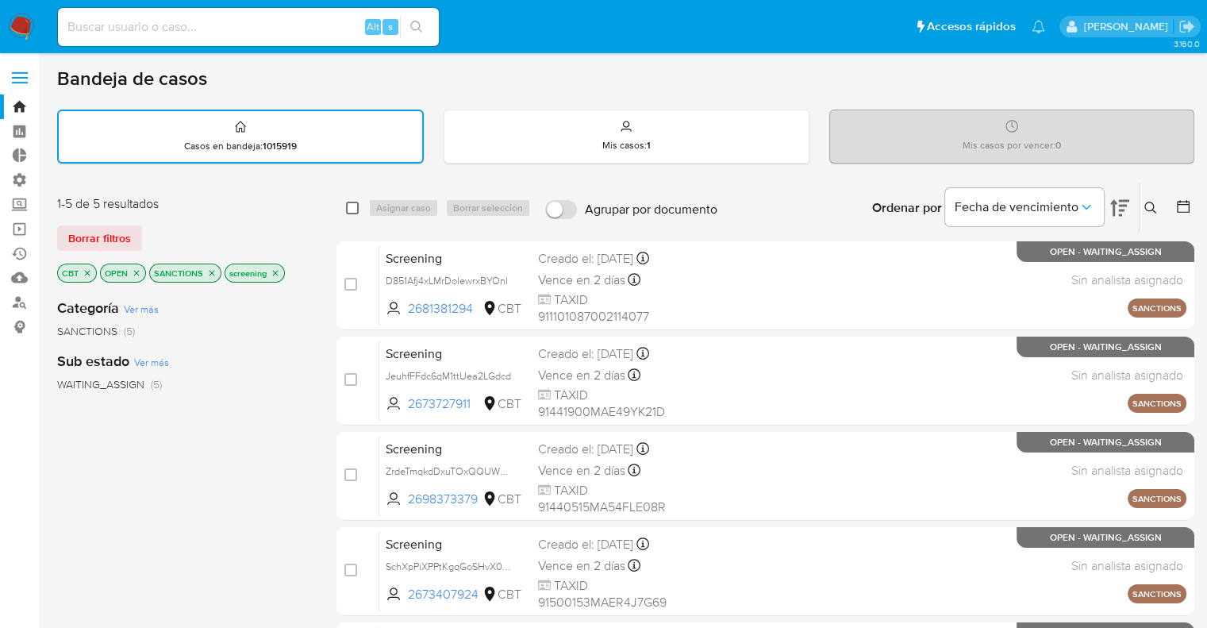
click at [352, 212] on input "checkbox" at bounding box center [352, 208] width 13 height 13
checkbox input "true"
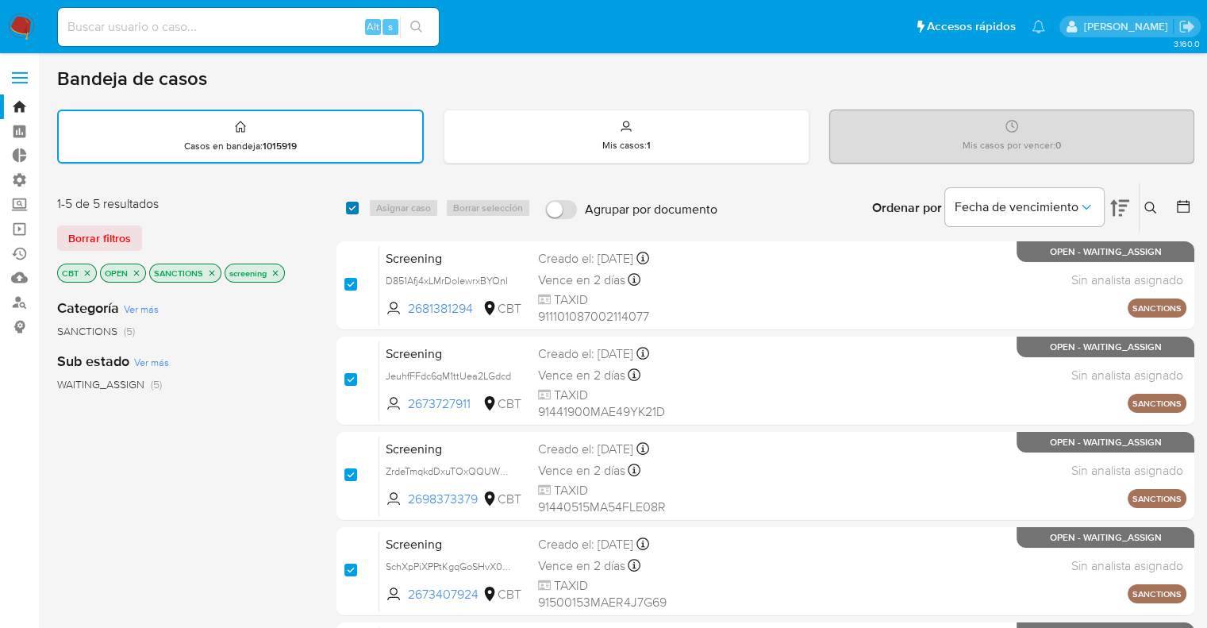
checkbox input "true"
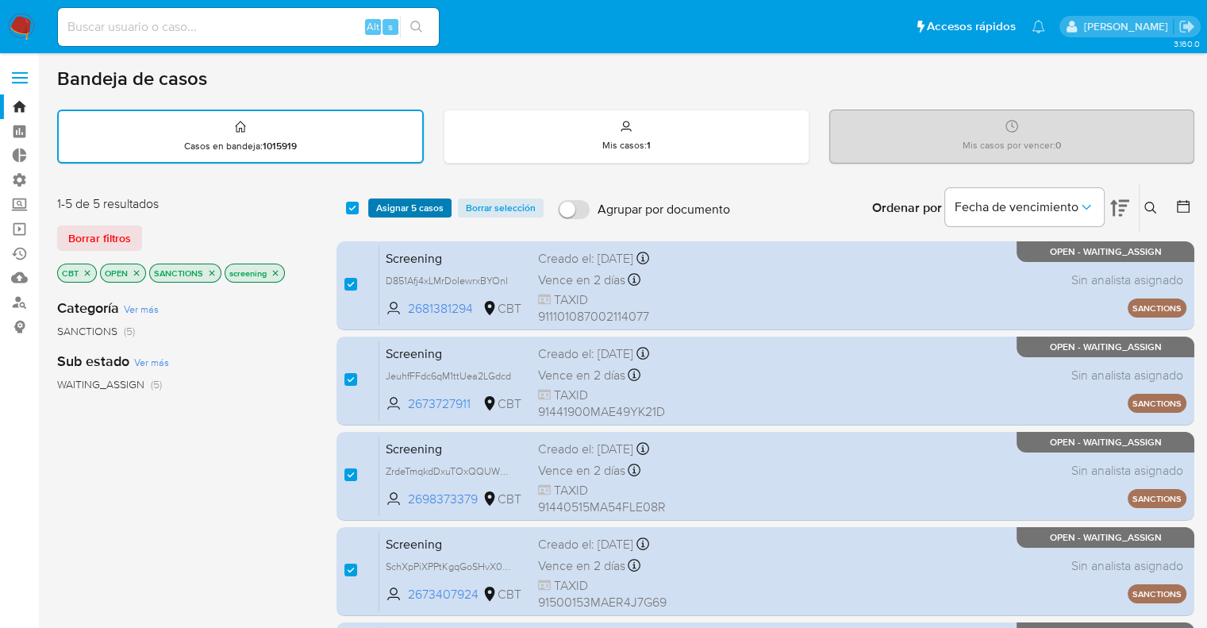
click at [383, 209] on span "Asignar 5 casos" at bounding box center [409, 208] width 67 height 16
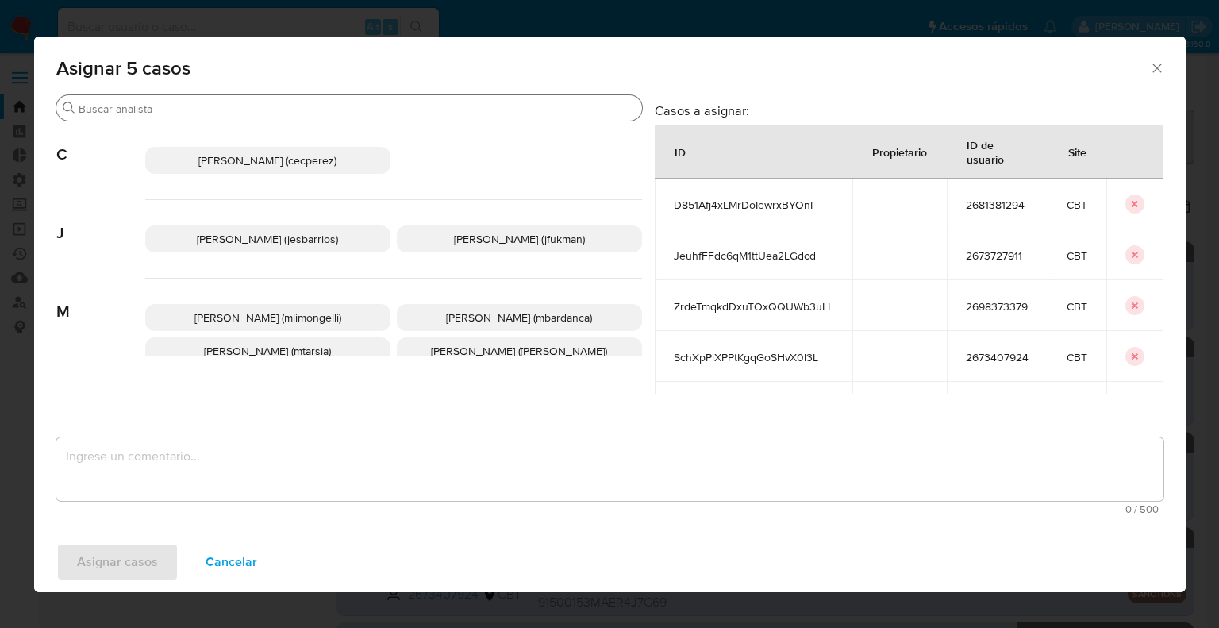
click at [348, 107] on input "Buscar" at bounding box center [357, 109] width 557 height 14
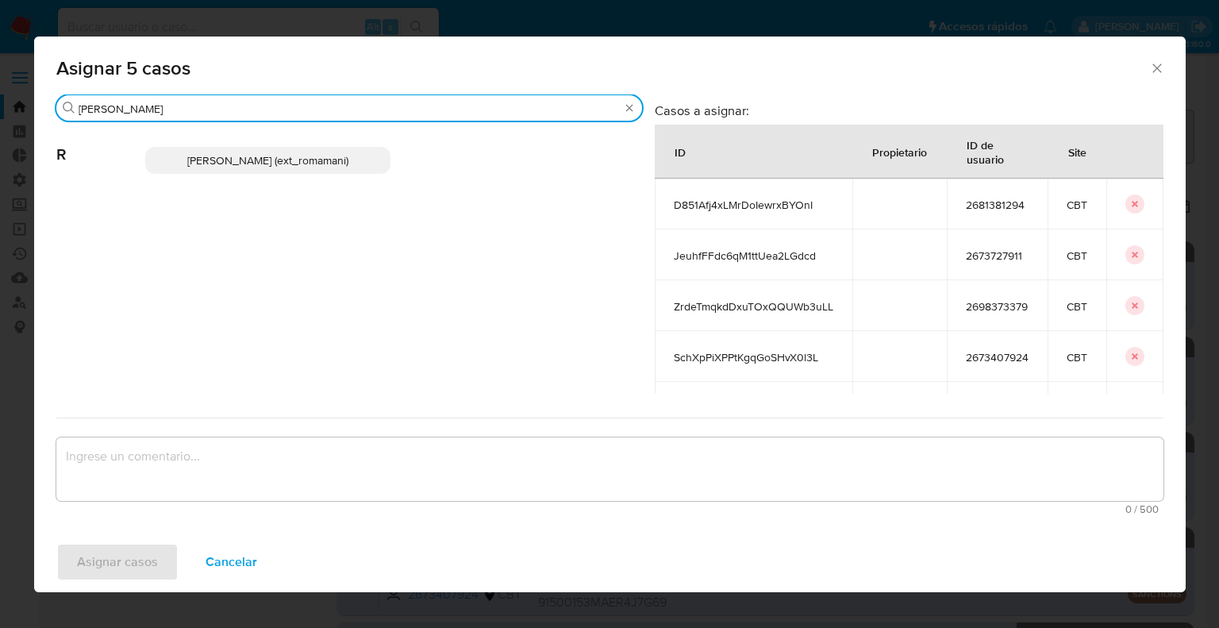
type input "rosa"
click at [352, 174] on div "Rosalia Mamani (ext_romamani)" at bounding box center [393, 160] width 497 height 78
click at [356, 165] on p "Rosalia Mamani (ext_romamani)" at bounding box center [267, 160] width 245 height 27
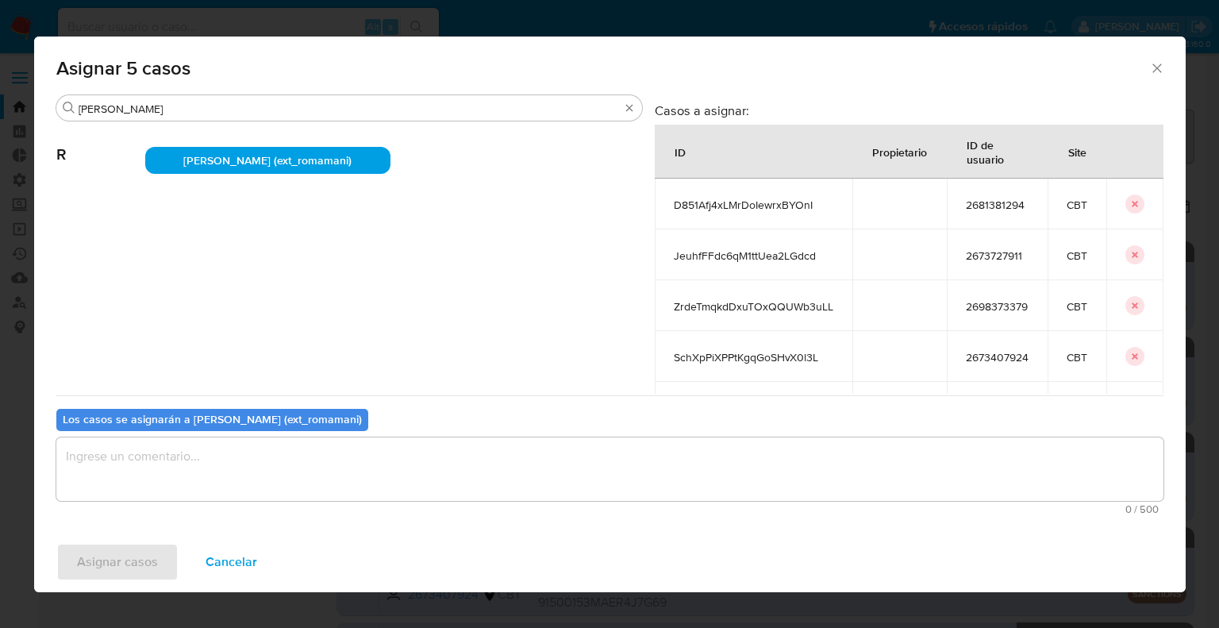
click at [329, 447] on textarea "assign-modal" at bounding box center [609, 468] width 1107 height 63
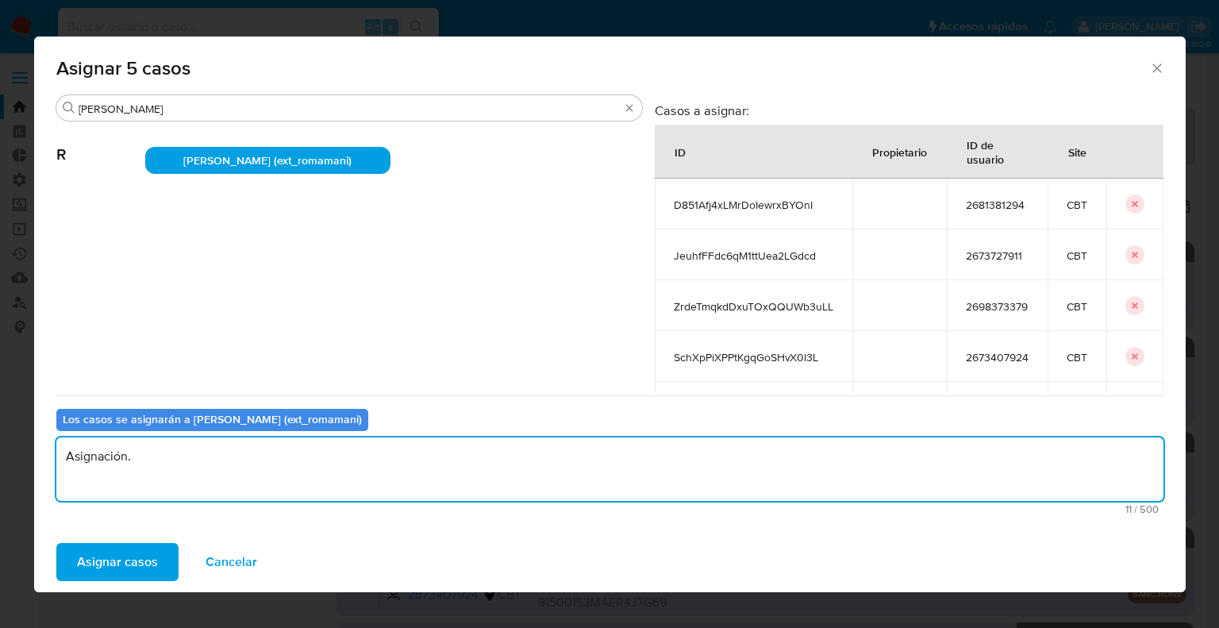
drag, startPoint x: 333, startPoint y: 456, endPoint x: 13, endPoint y: 459, distance: 319.9
click at [13, 459] on div "Asignar 5 casos Buscar rosa R Rosalia Mamani (ext_romamani) Casos a asignar: ID…" at bounding box center [609, 314] width 1219 height 628
type textarea "Asignación."
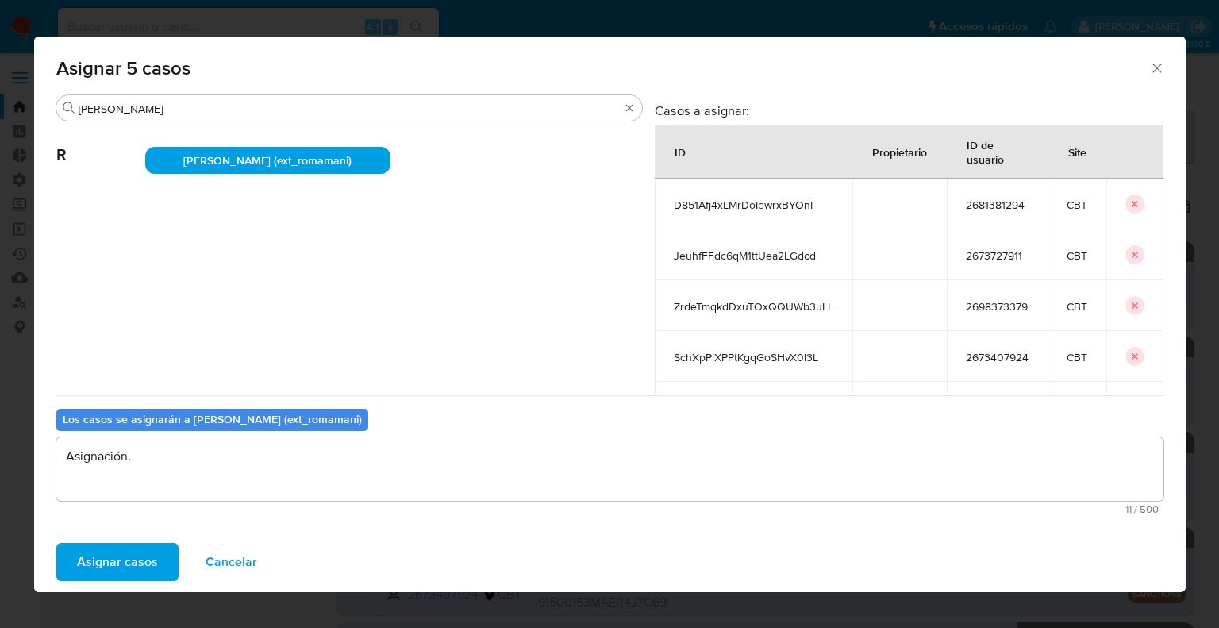
click at [167, 564] on button "Asignar casos" at bounding box center [117, 562] width 122 height 38
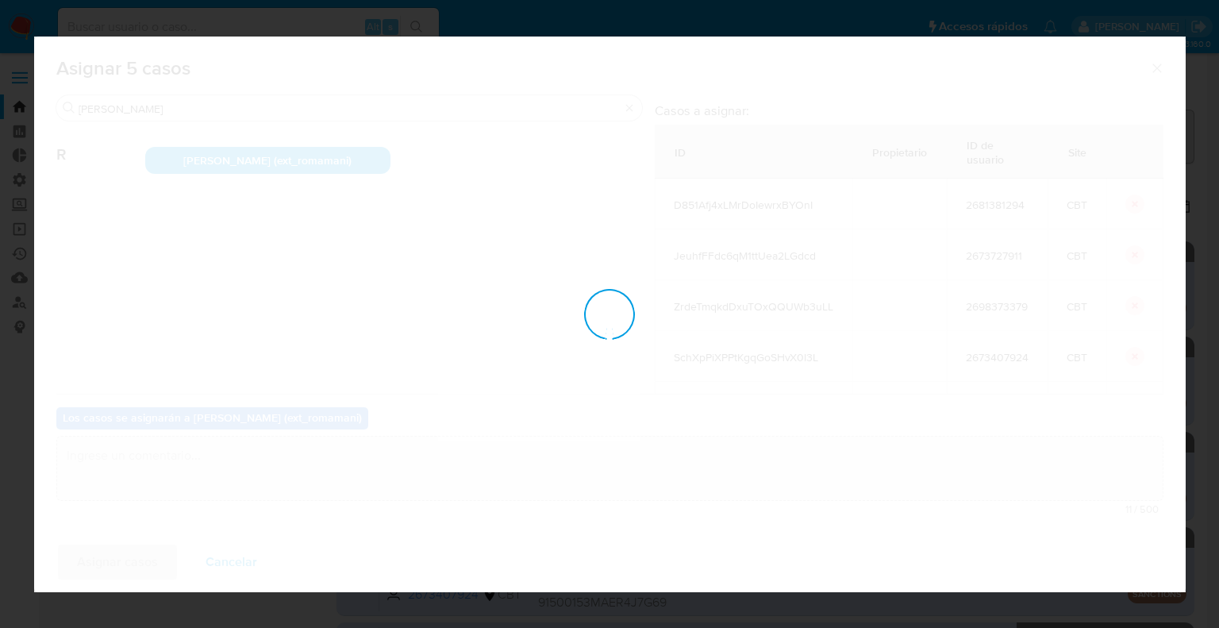
checkbox input "false"
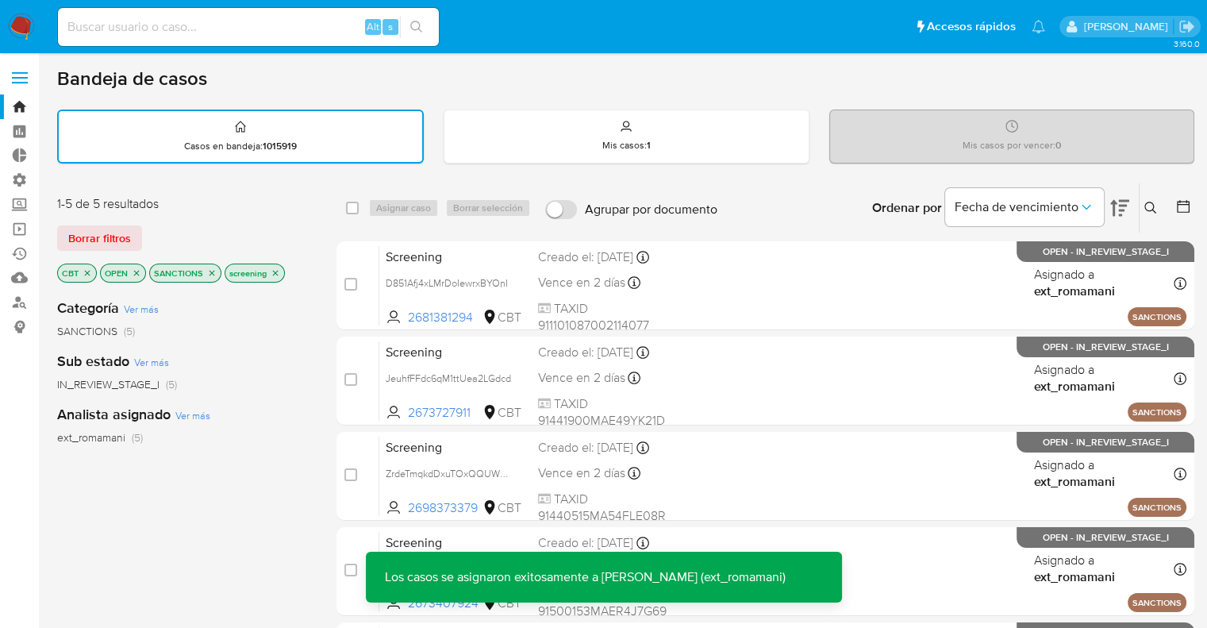
click at [91, 272] on icon "close-filter" at bounding box center [88, 273] width 10 height 10
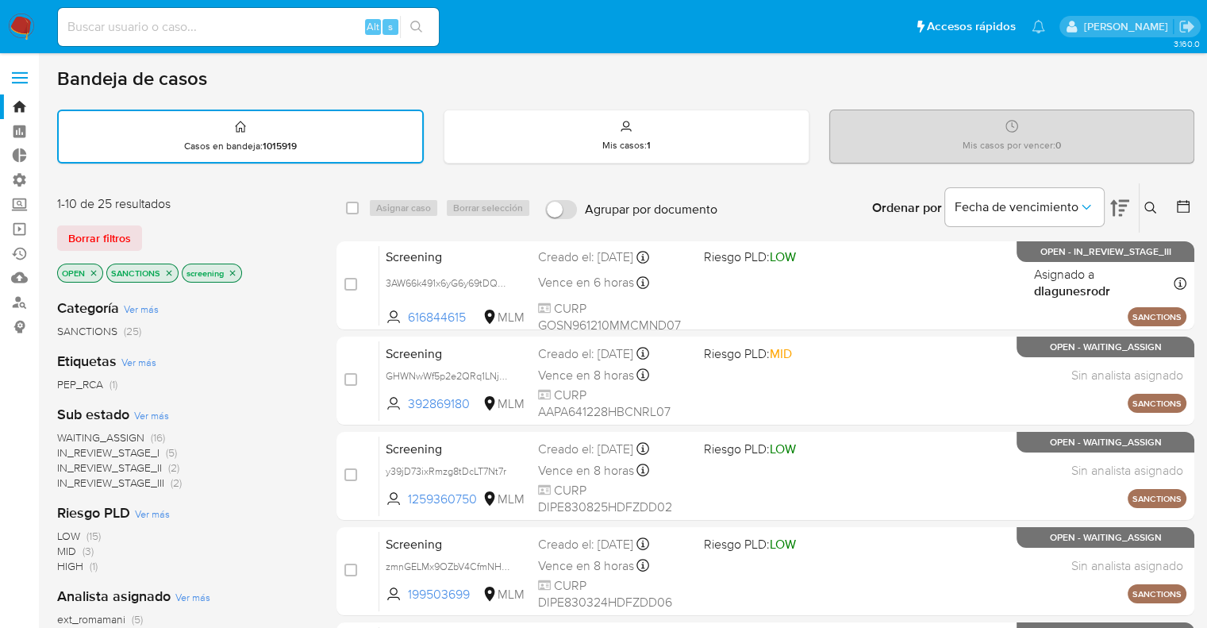
scroll to position [317, 0]
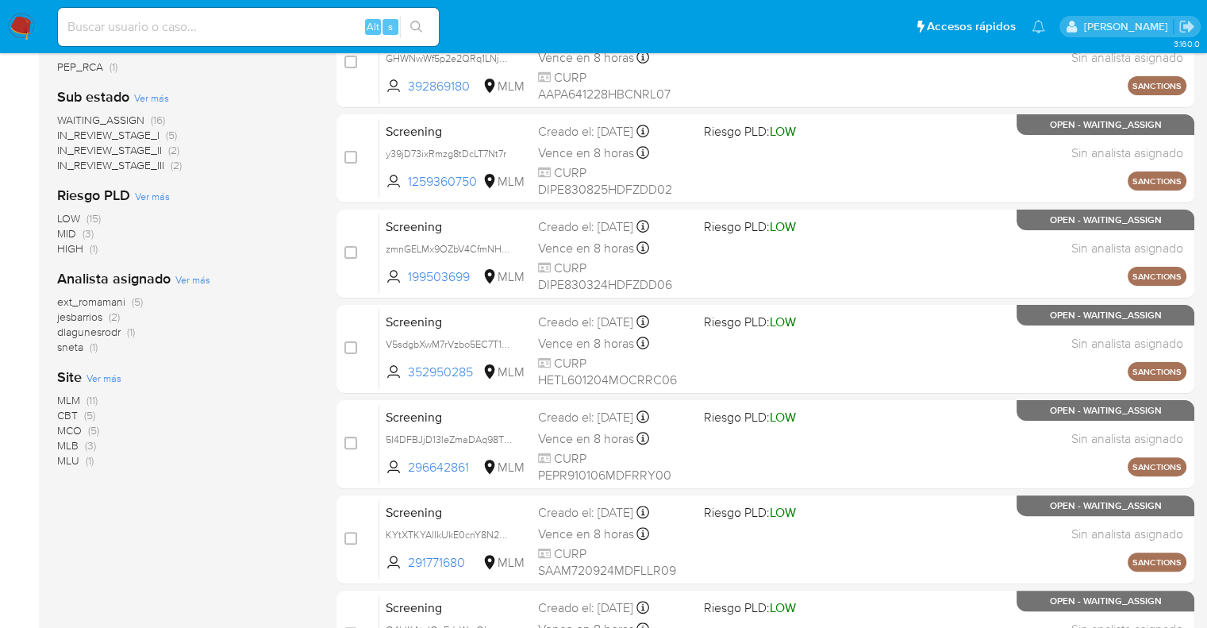
click at [97, 375] on span "Ver más" at bounding box center [104, 378] width 35 height 14
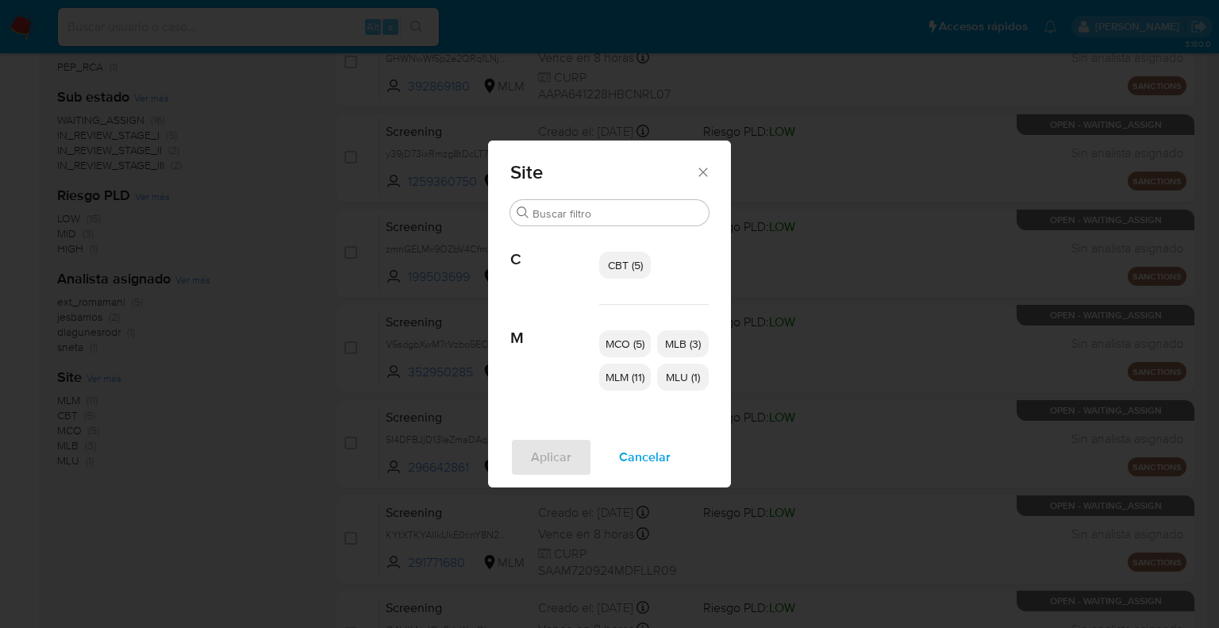
click at [618, 352] on p "MCO (5)" at bounding box center [625, 343] width 52 height 27
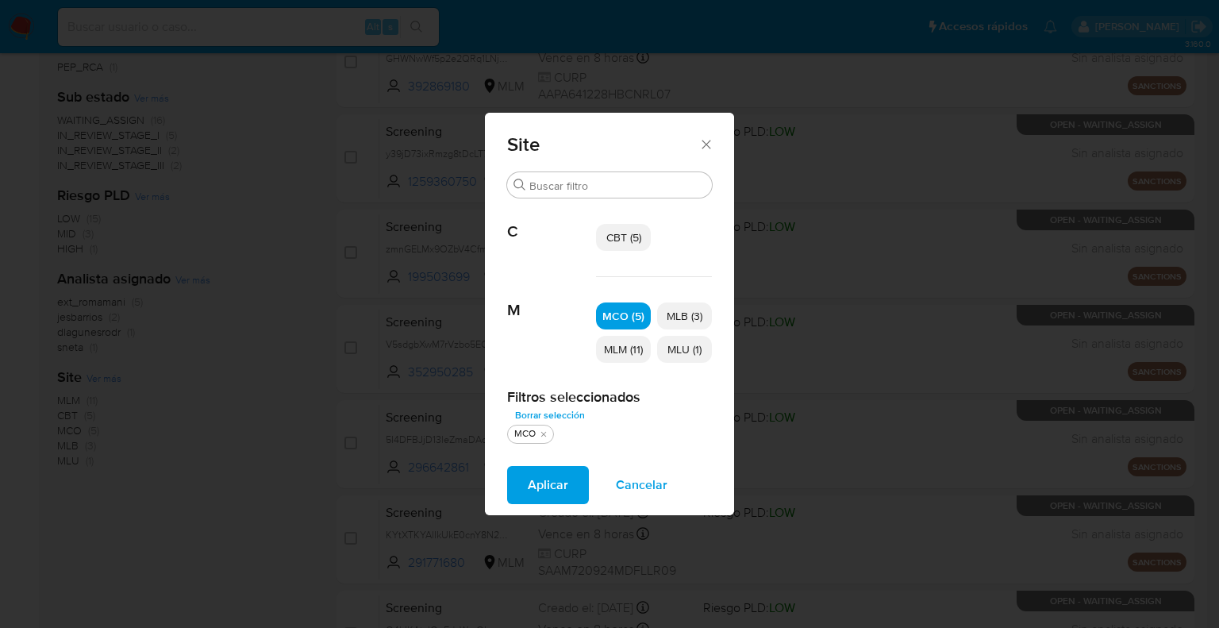
click at [673, 360] on p "MLU (1)" at bounding box center [684, 349] width 55 height 27
click at [579, 485] on button "Aplicar" at bounding box center [548, 485] width 82 height 38
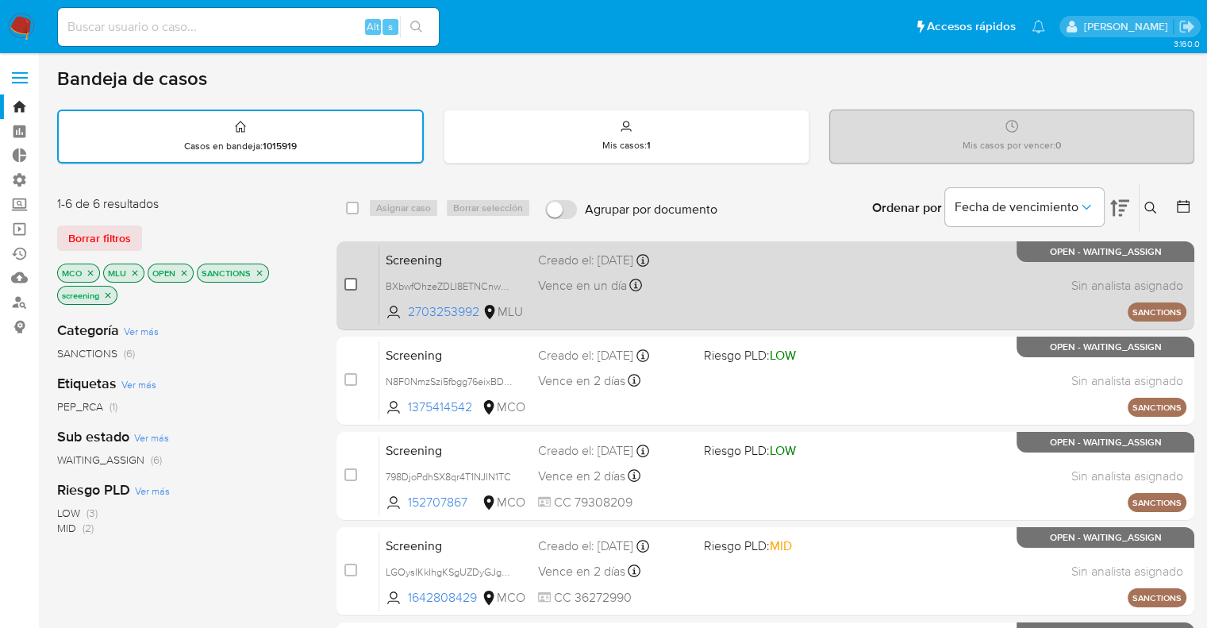
click at [346, 287] on input "checkbox" at bounding box center [350, 284] width 13 height 13
checkbox input "true"
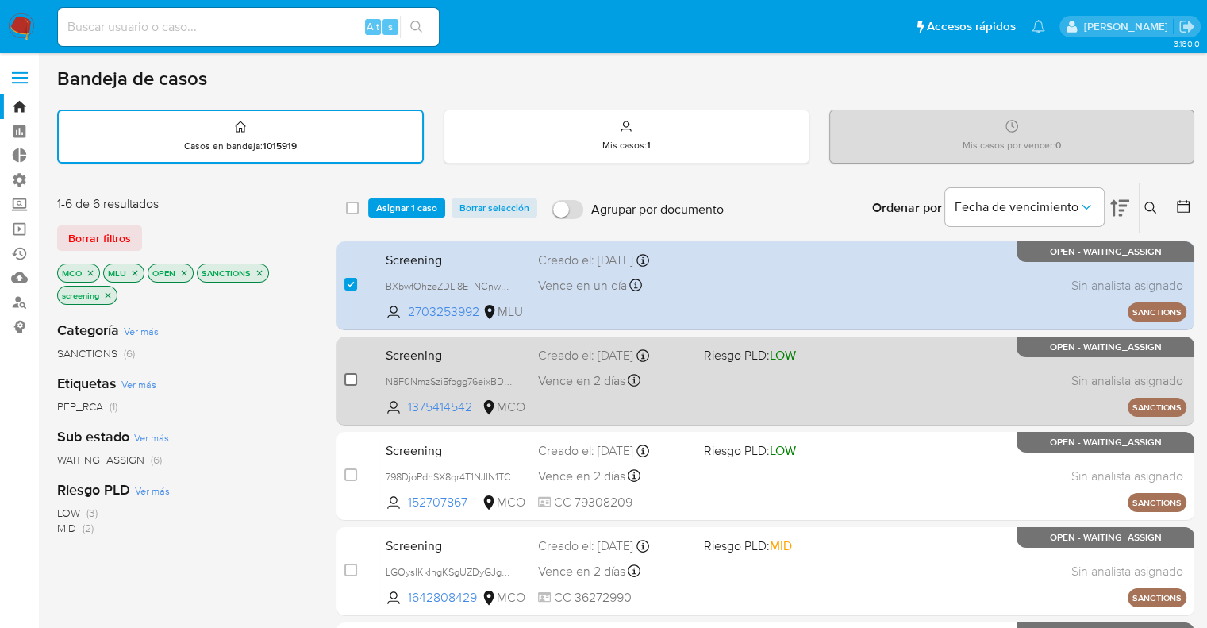
click at [346, 375] on input "checkbox" at bounding box center [350, 379] width 13 height 13
checkbox input "true"
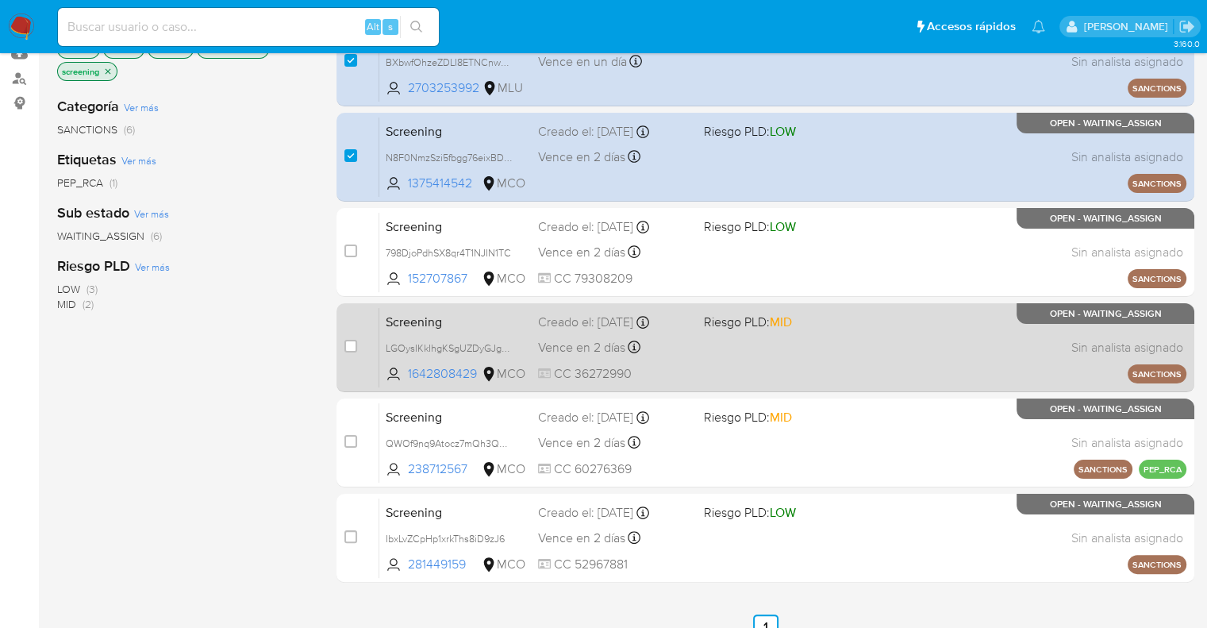
scroll to position [238, 0]
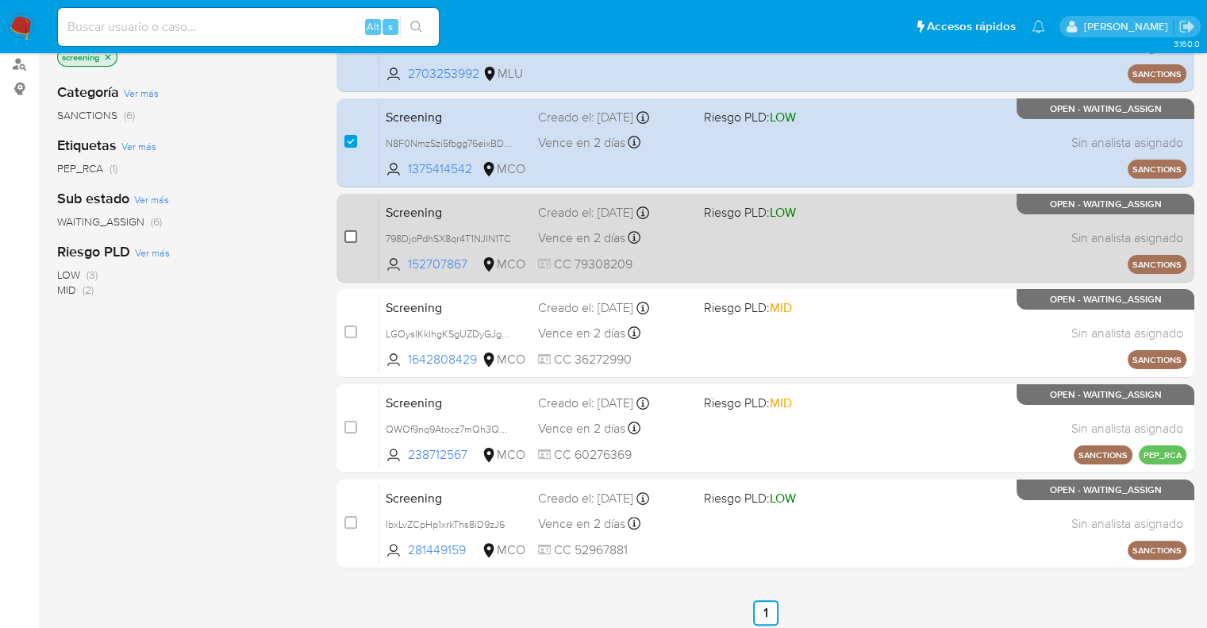
click at [350, 239] on input "checkbox" at bounding box center [350, 236] width 13 height 13
checkbox input "true"
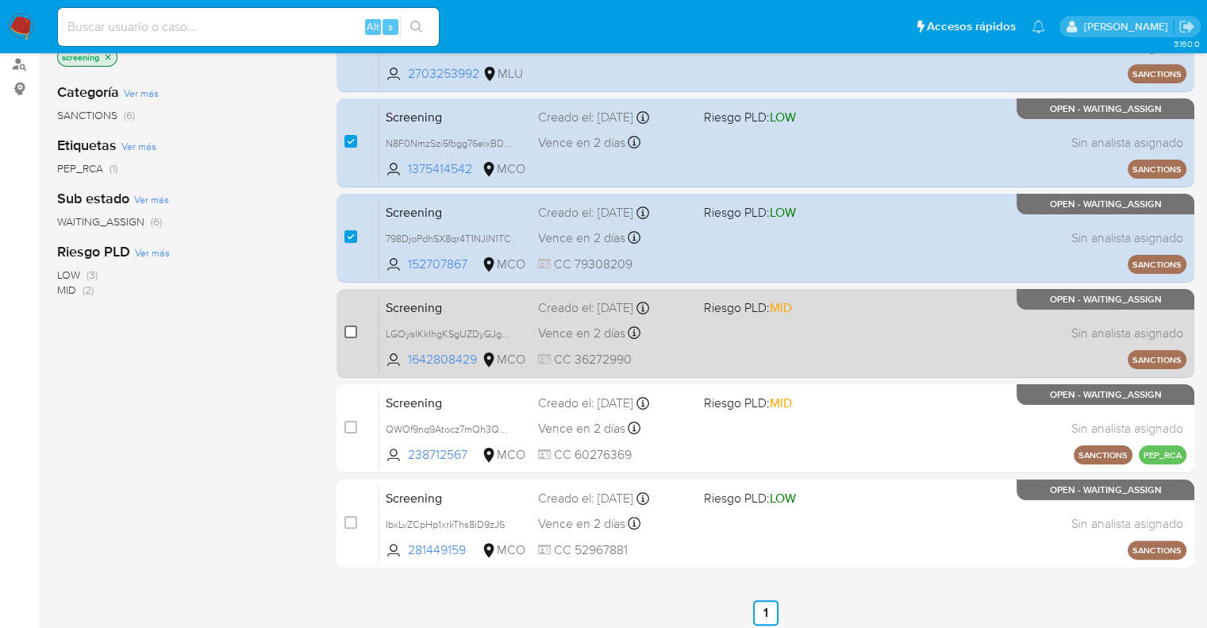
click at [351, 329] on input "checkbox" at bounding box center [350, 331] width 13 height 13
checkbox input "true"
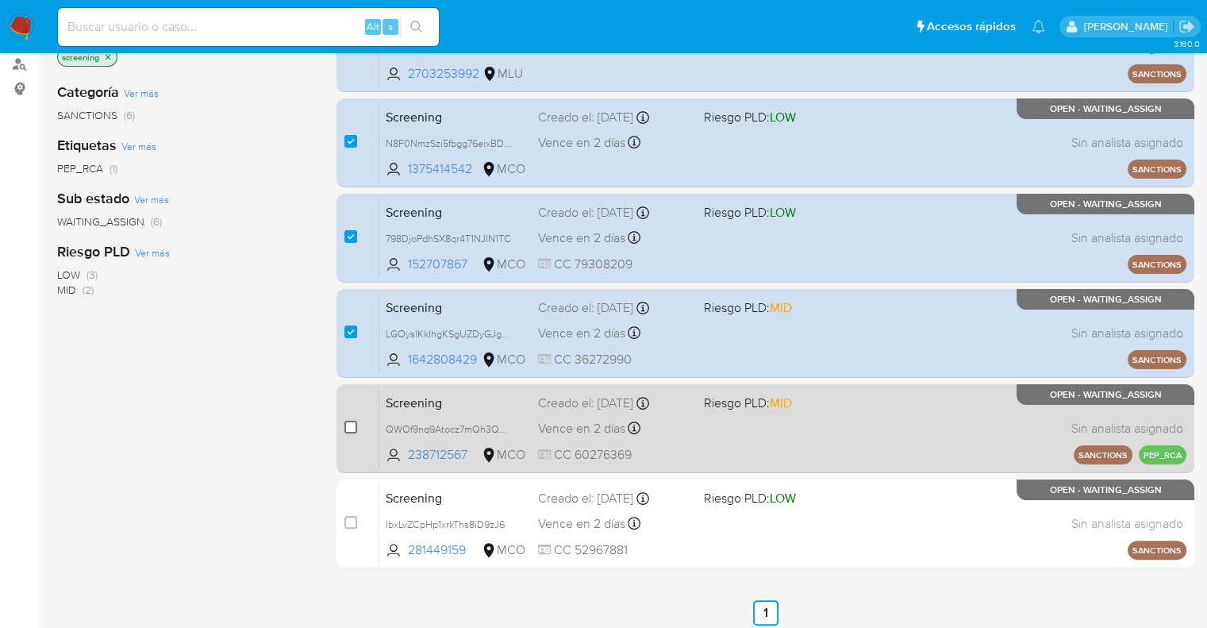
click at [348, 421] on input "checkbox" at bounding box center [350, 427] width 13 height 13
checkbox input "true"
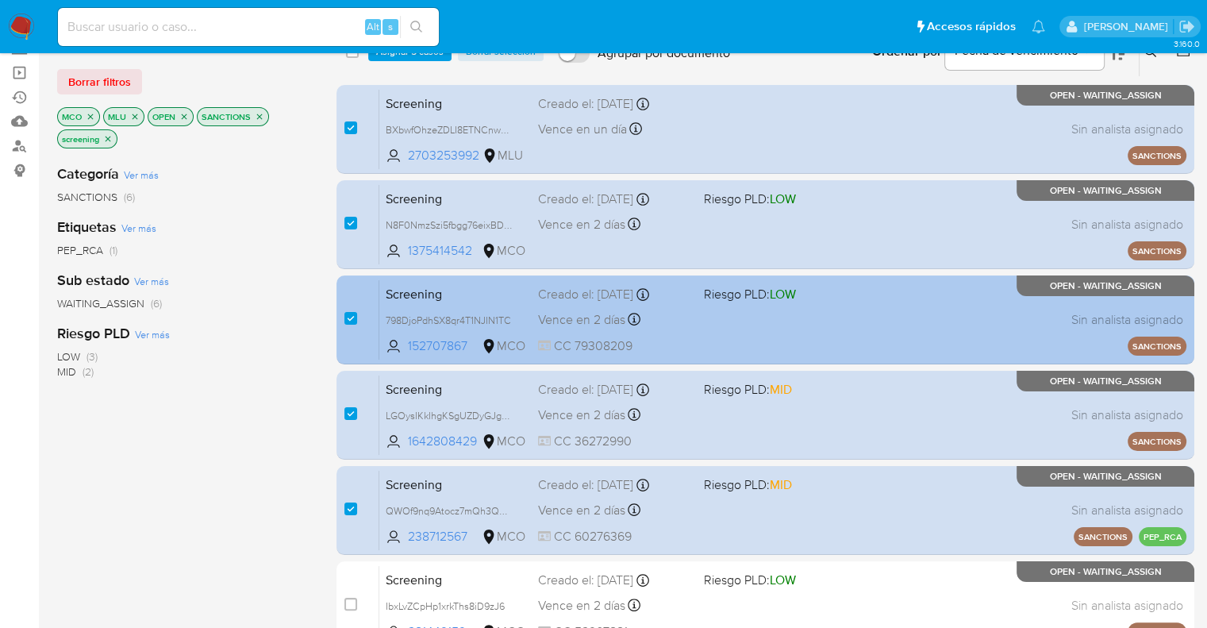
scroll to position [0, 0]
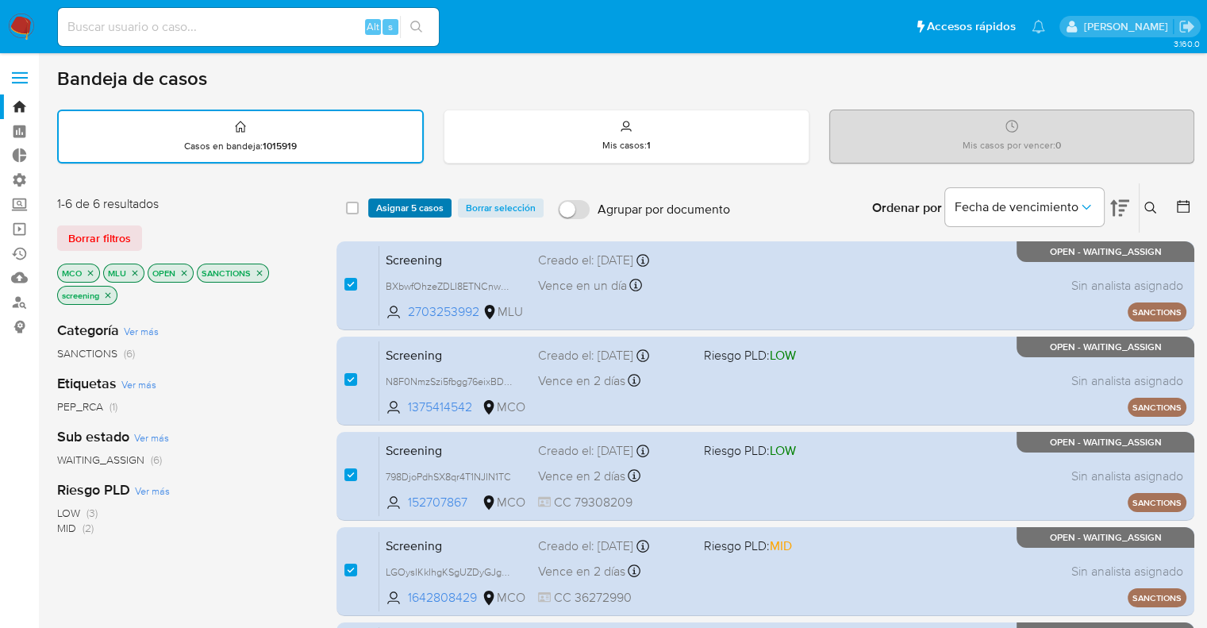
click at [381, 209] on span "Asignar 5 casos" at bounding box center [409, 208] width 67 height 16
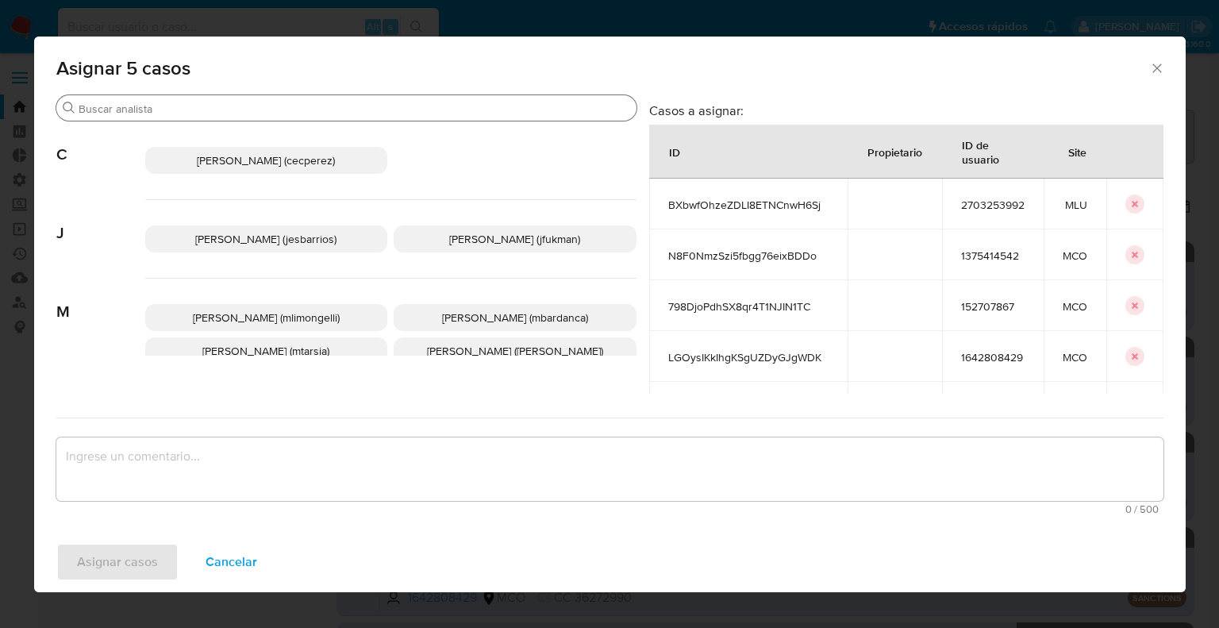
click at [349, 110] on input "Buscar" at bounding box center [355, 109] width 552 height 14
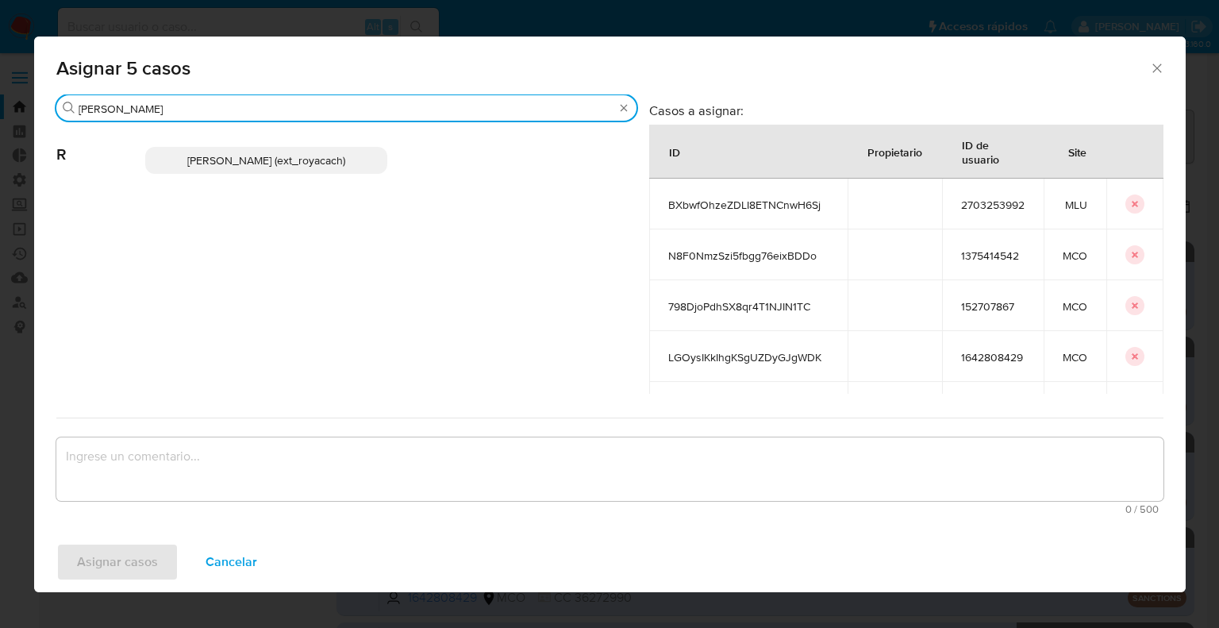
type input "[PERSON_NAME]"
click at [339, 156] on span "[PERSON_NAME] (ext_royacach)" at bounding box center [266, 160] width 158 height 16
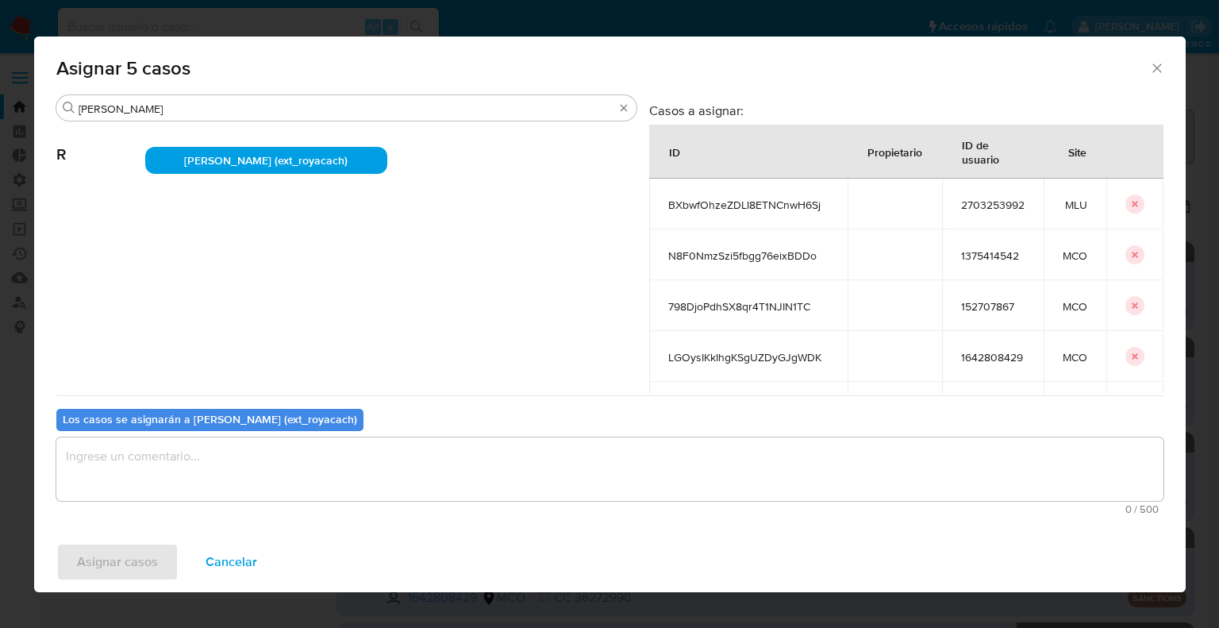
click at [330, 437] on div "0 / 500 500 caracteres restantes" at bounding box center [609, 475] width 1107 height 77
click at [327, 455] on textarea "assign-modal" at bounding box center [609, 468] width 1107 height 63
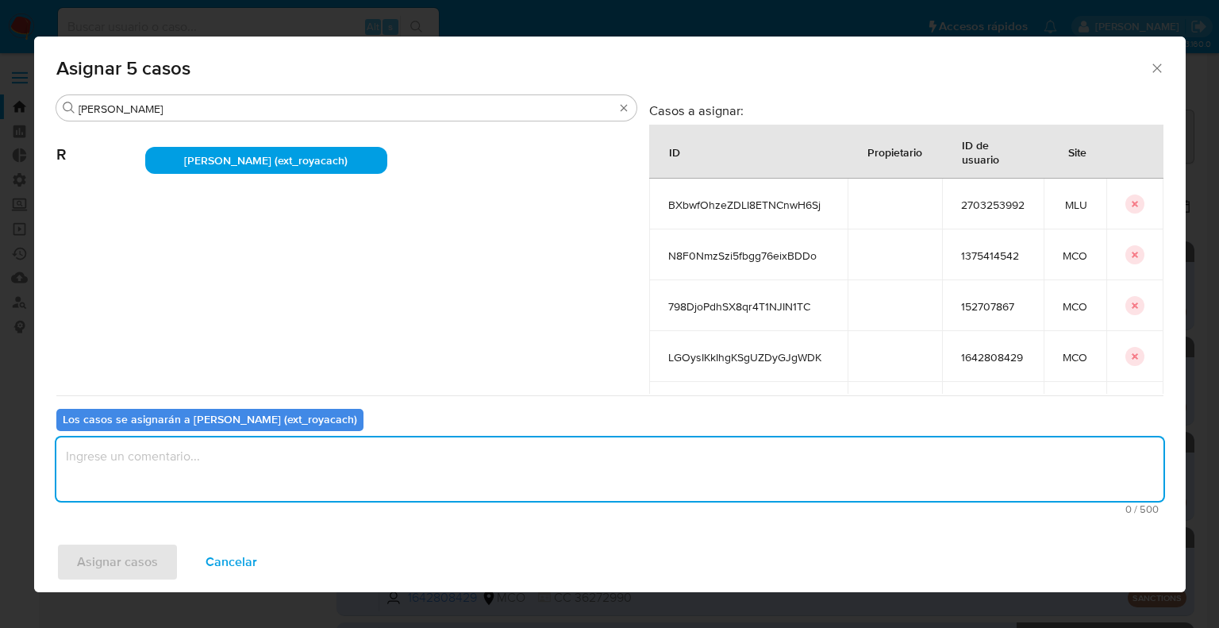
paste textarea "Asignación."
type textarea "Asignación."
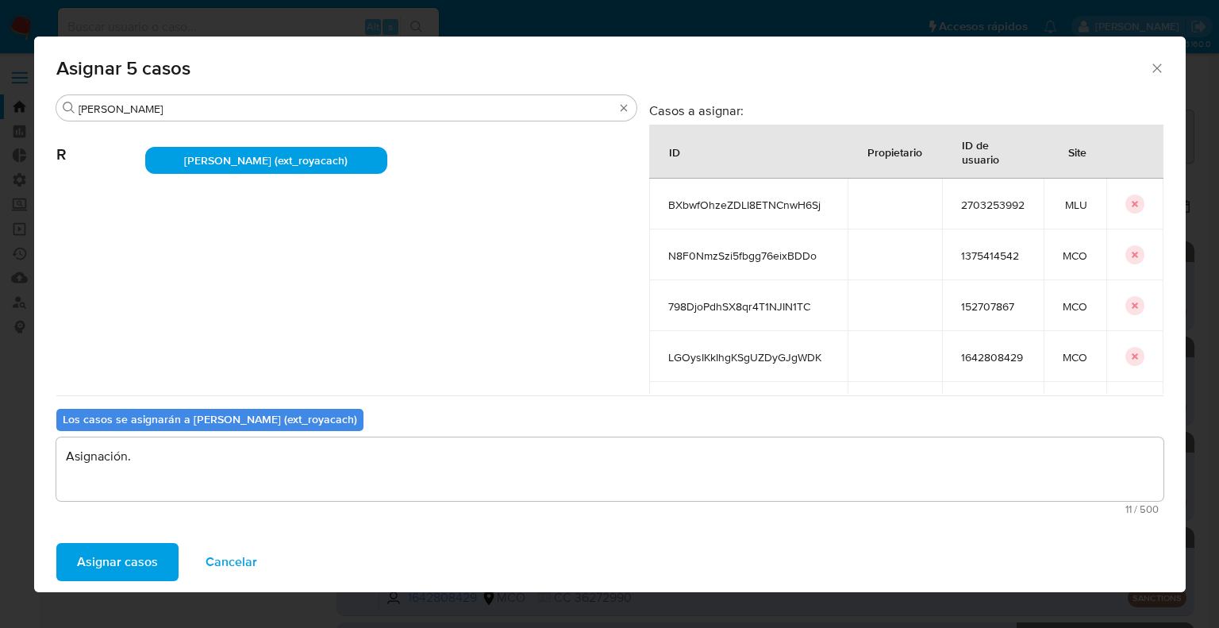
click at [144, 573] on span "Asignar casos" at bounding box center [117, 562] width 81 height 35
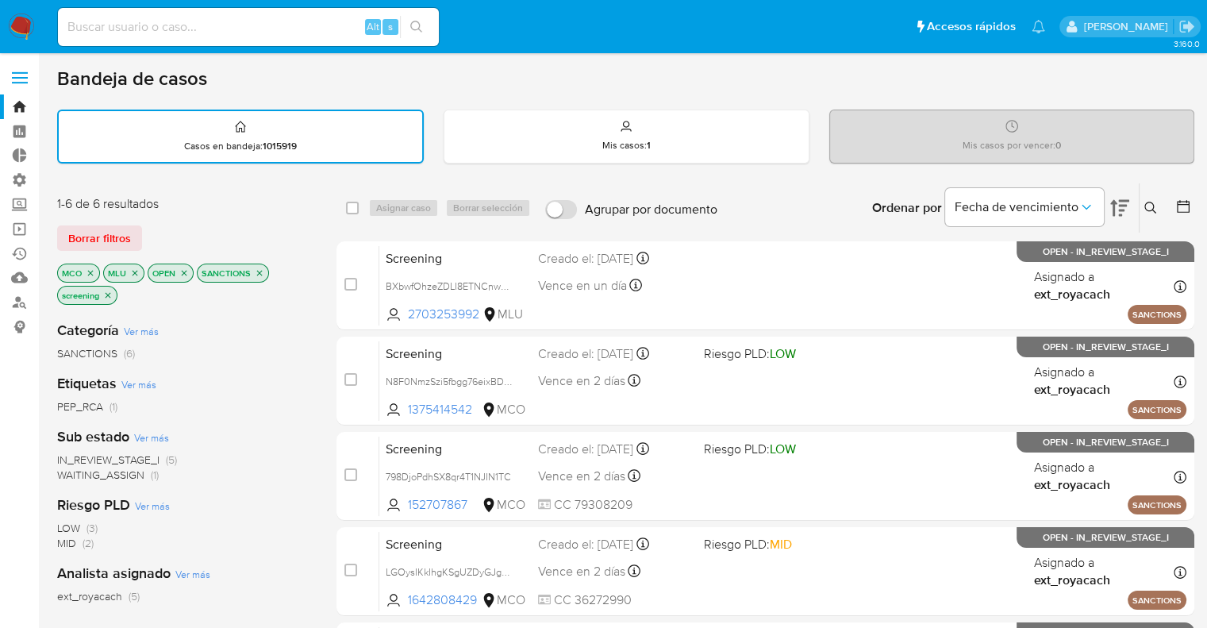
click at [72, 475] on span "WAITING_ASSIGN" at bounding box center [100, 475] width 87 height 16
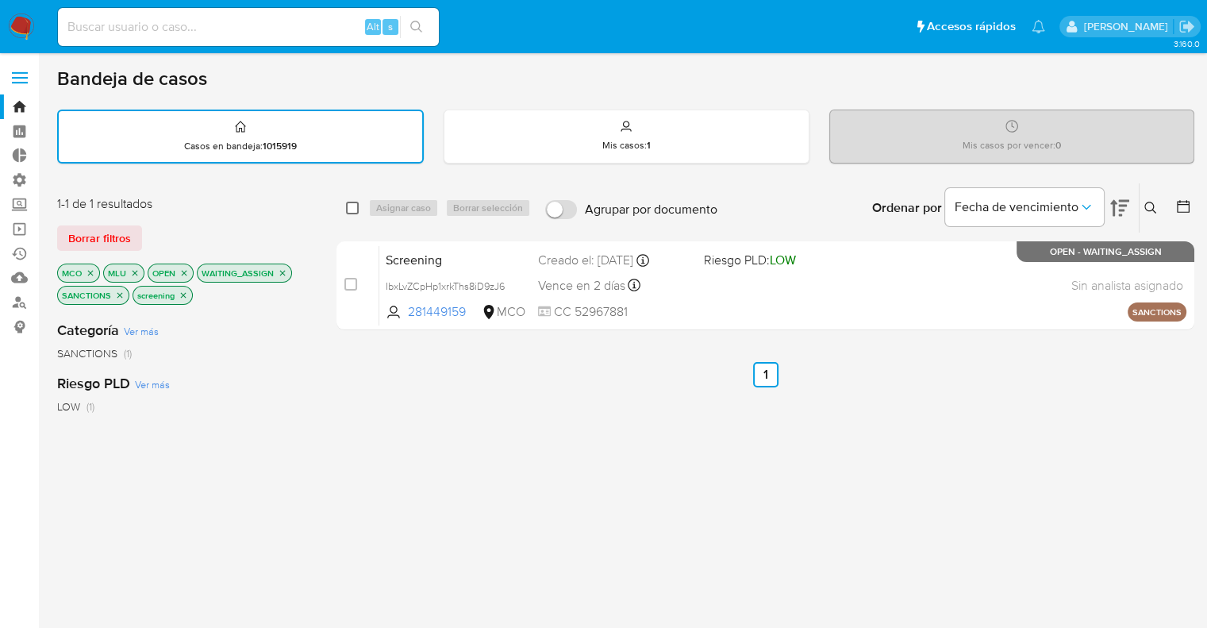
click at [355, 202] on input "checkbox" at bounding box center [352, 208] width 13 height 13
checkbox input "true"
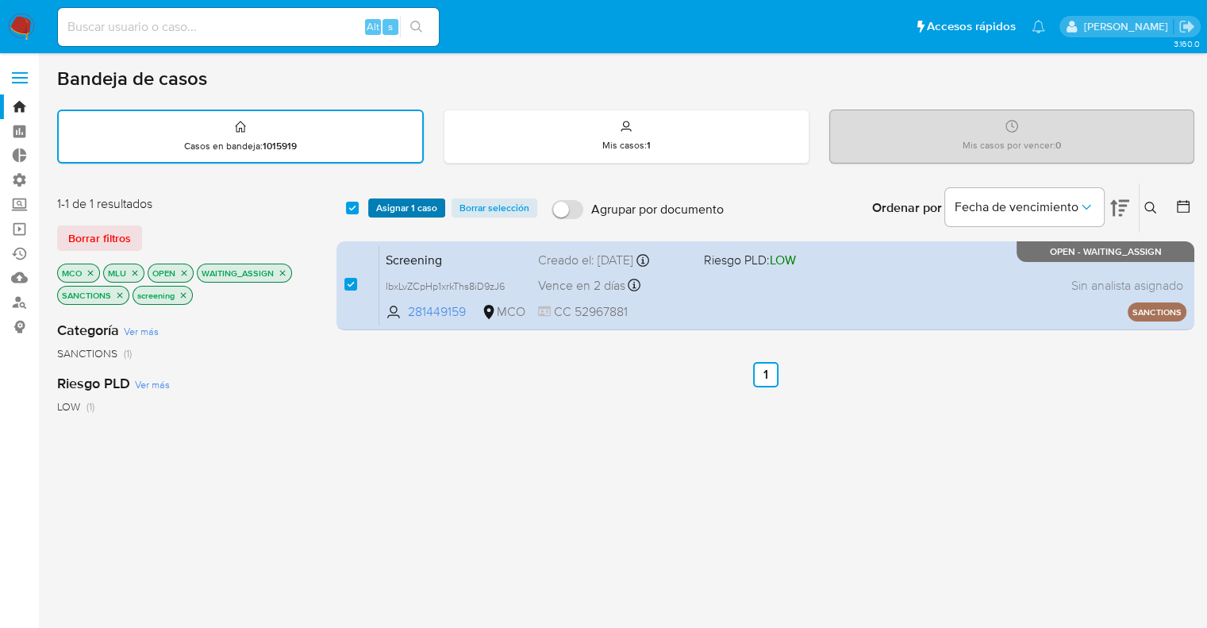
click at [379, 204] on span "Asignar 1 caso" at bounding box center [406, 208] width 61 height 16
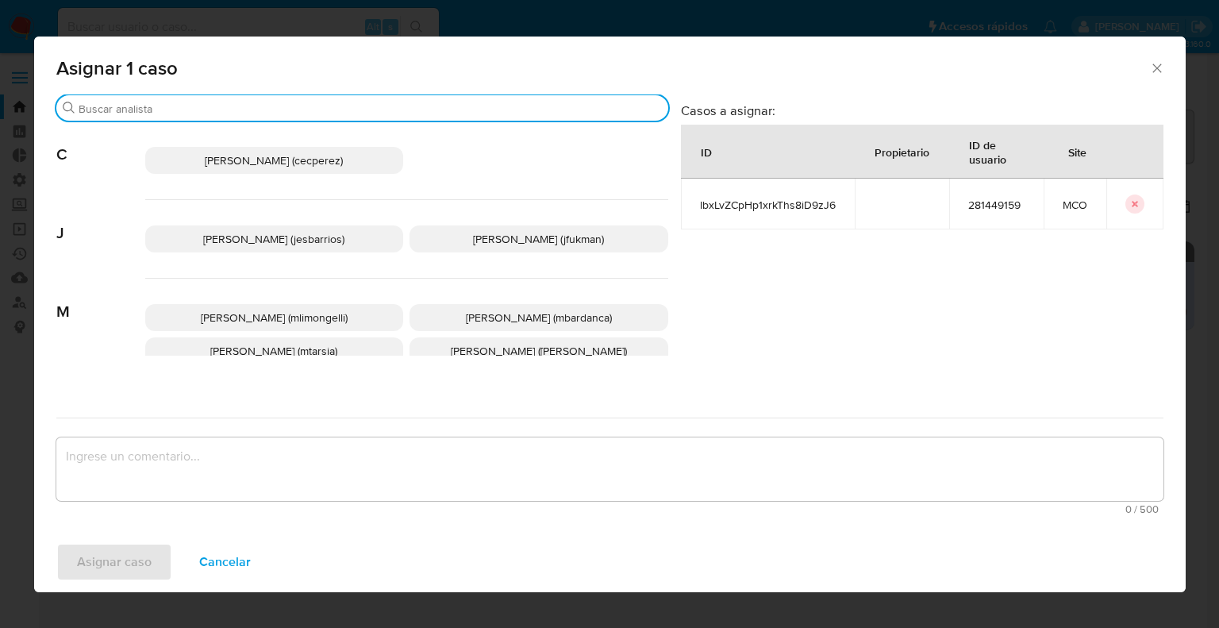
click at [366, 114] on input "Buscar" at bounding box center [370, 109] width 583 height 14
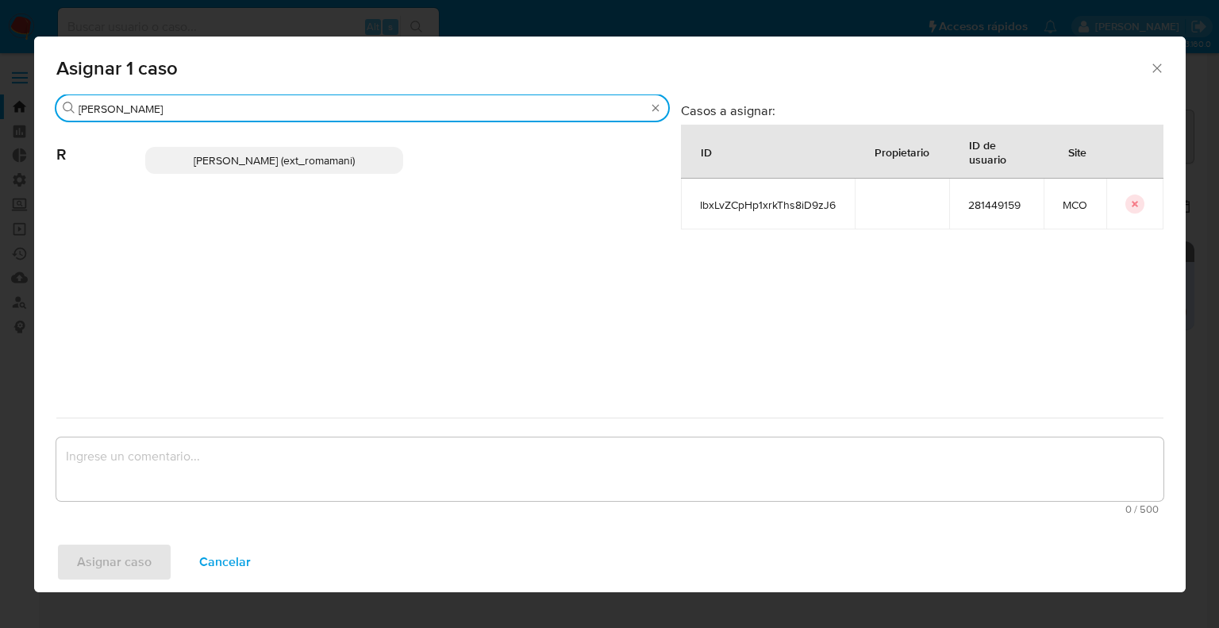
type input "[PERSON_NAME]"
click at [388, 171] on p "[PERSON_NAME] (ext_romamani)" at bounding box center [274, 160] width 259 height 27
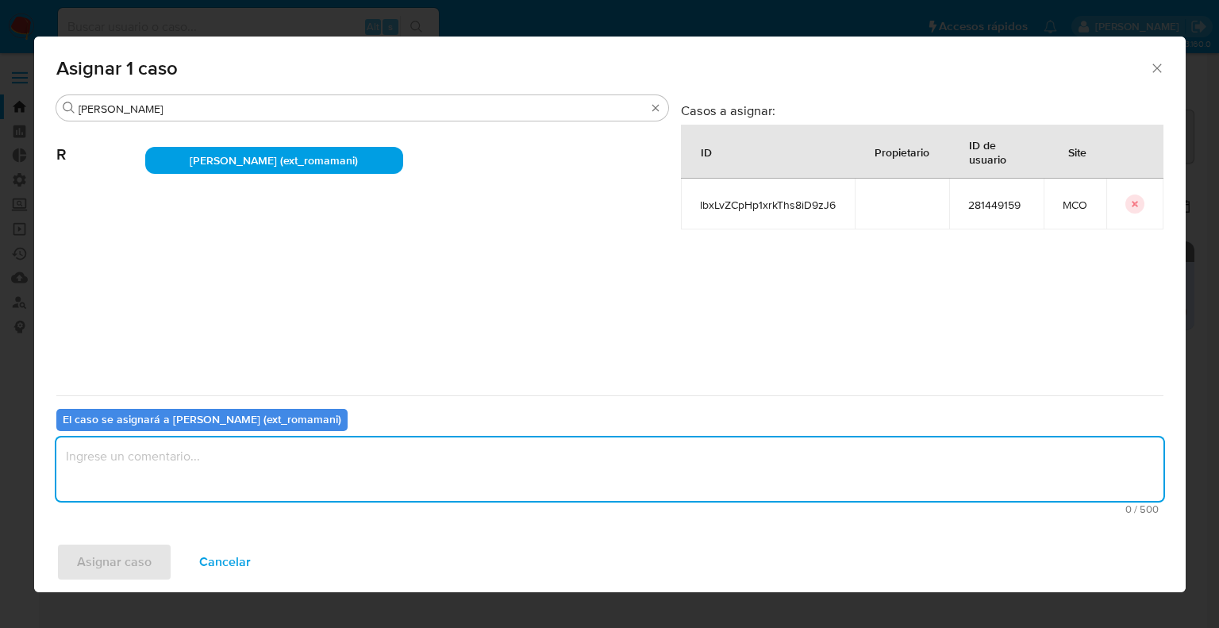
click at [337, 468] on textarea "assign-modal" at bounding box center [609, 468] width 1107 height 63
paste textarea "Asignación."
type textarea "Asignación."
click at [152, 560] on button "Asignar caso" at bounding box center [114, 562] width 116 height 38
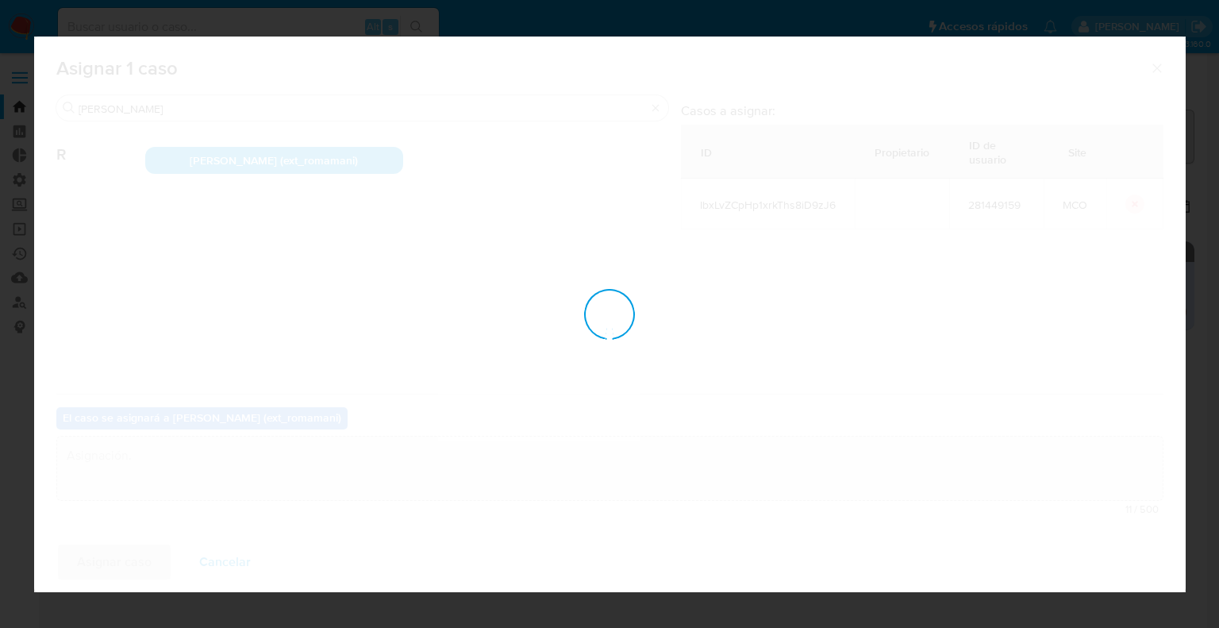
checkbox input "false"
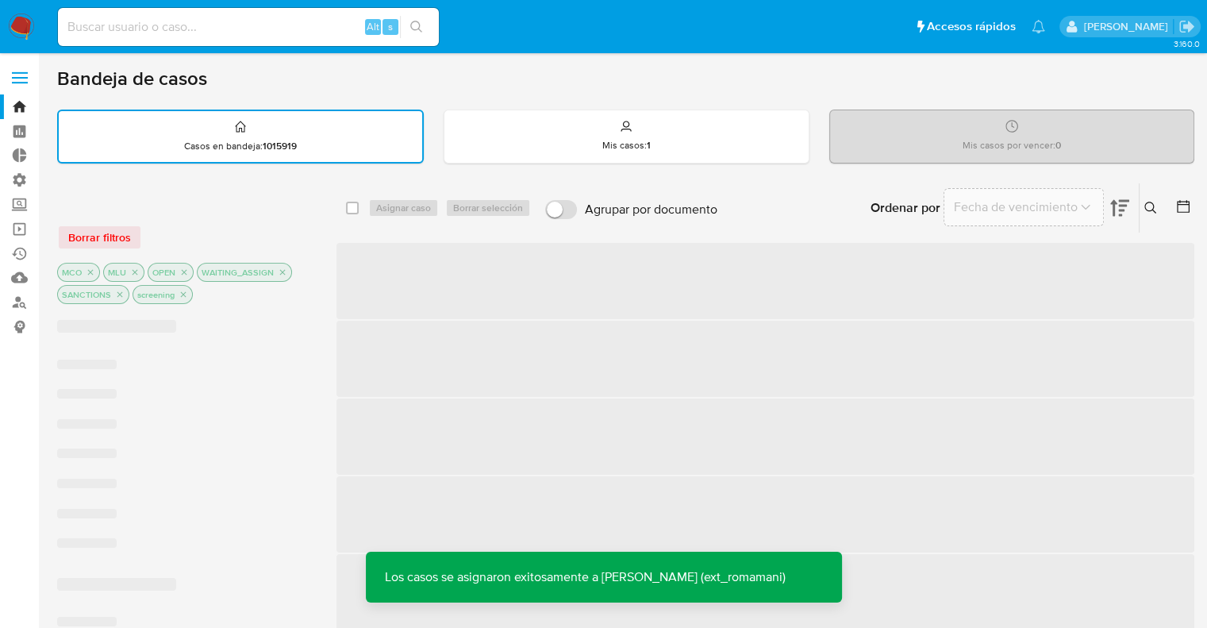
click at [245, 218] on div "Borrar filtros MCO MLU OPEN WAITING_ASSIGN SANCTIONS screening" at bounding box center [184, 251] width 254 height 112
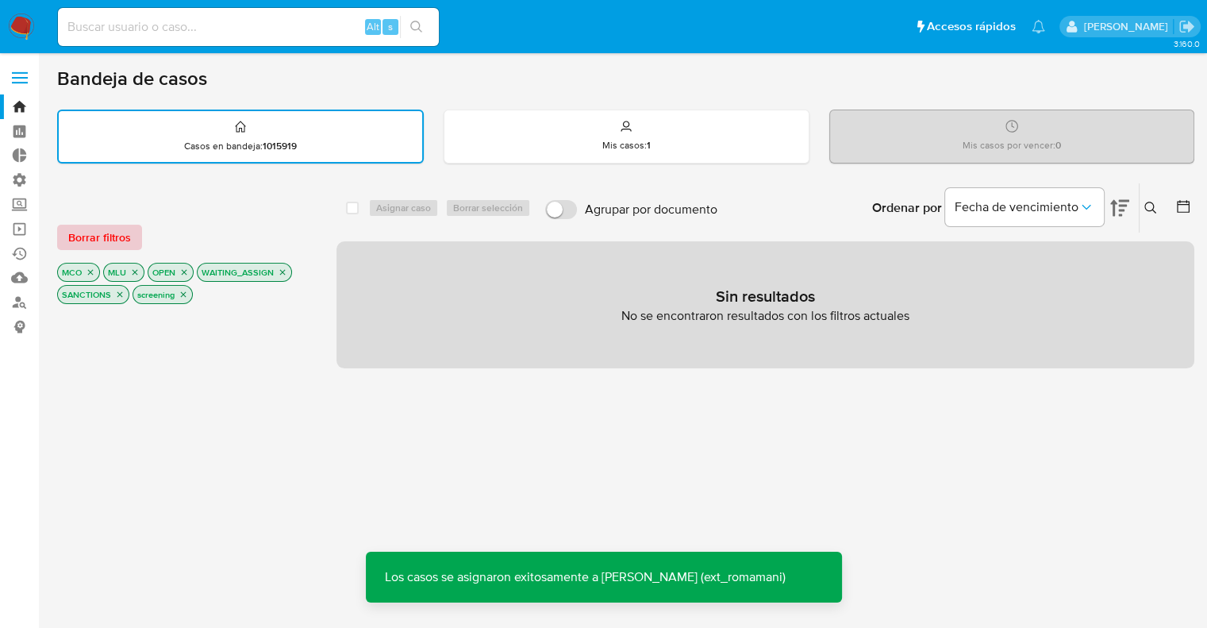
click at [128, 237] on span "Borrar filtros" at bounding box center [99, 237] width 63 height 22
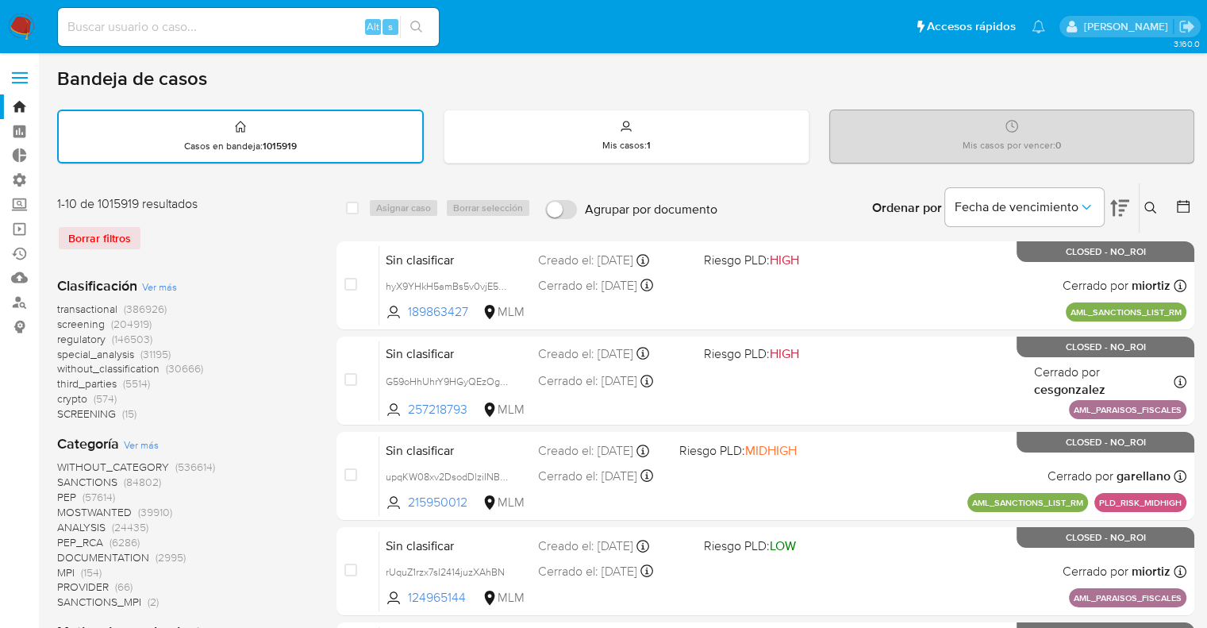
click at [62, 321] on span "screening" at bounding box center [81, 324] width 48 height 16
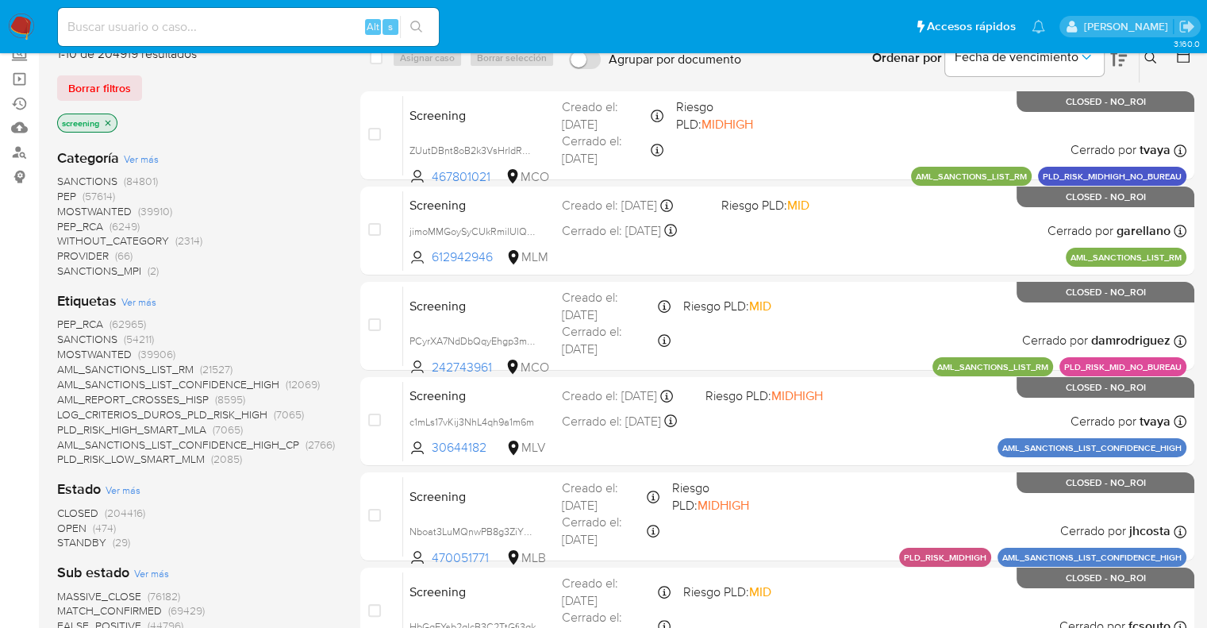
scroll to position [159, 0]
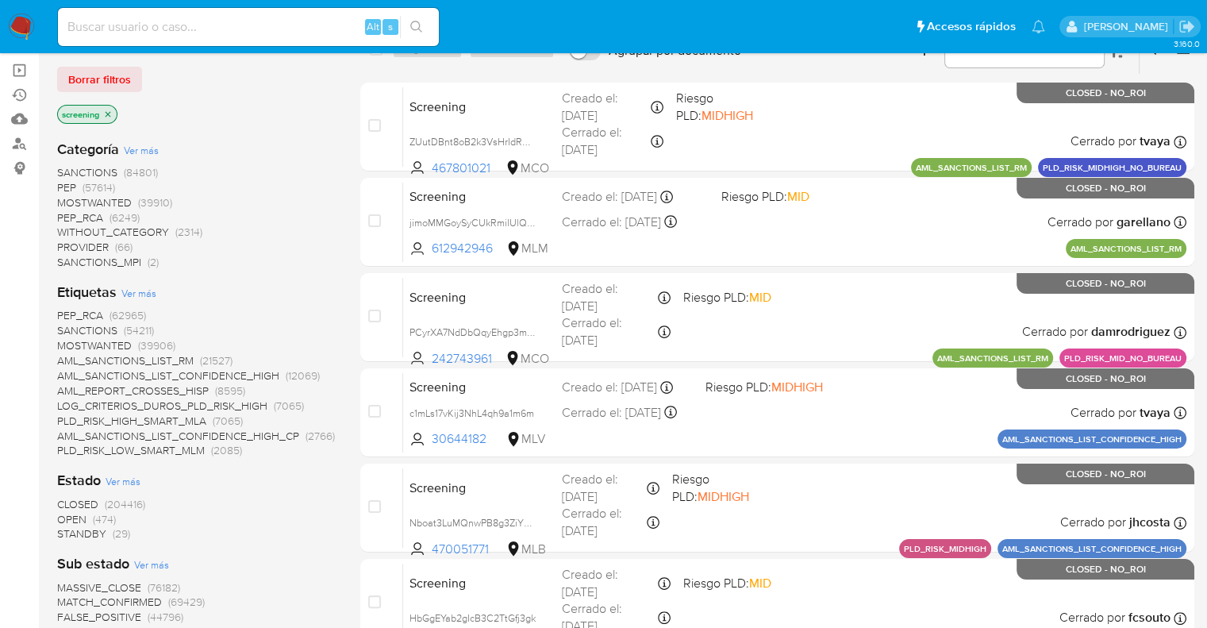
click at [67, 519] on span "OPEN" at bounding box center [71, 519] width 29 height 16
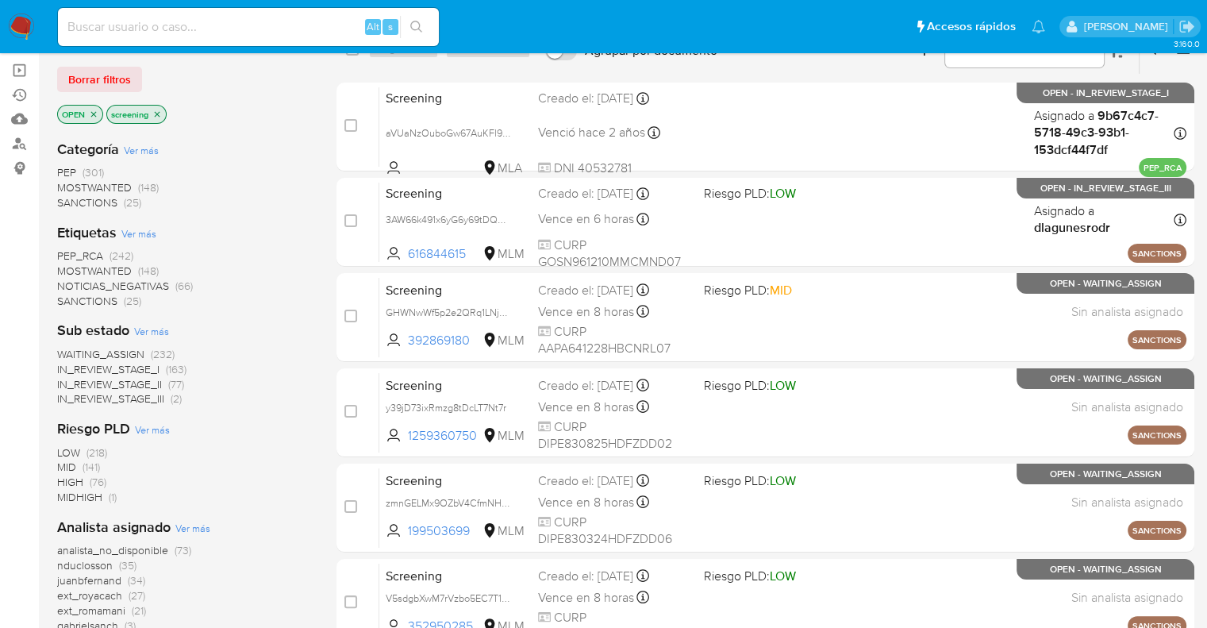
click at [70, 270] on span "MOSTWANTED" at bounding box center [94, 271] width 75 height 16
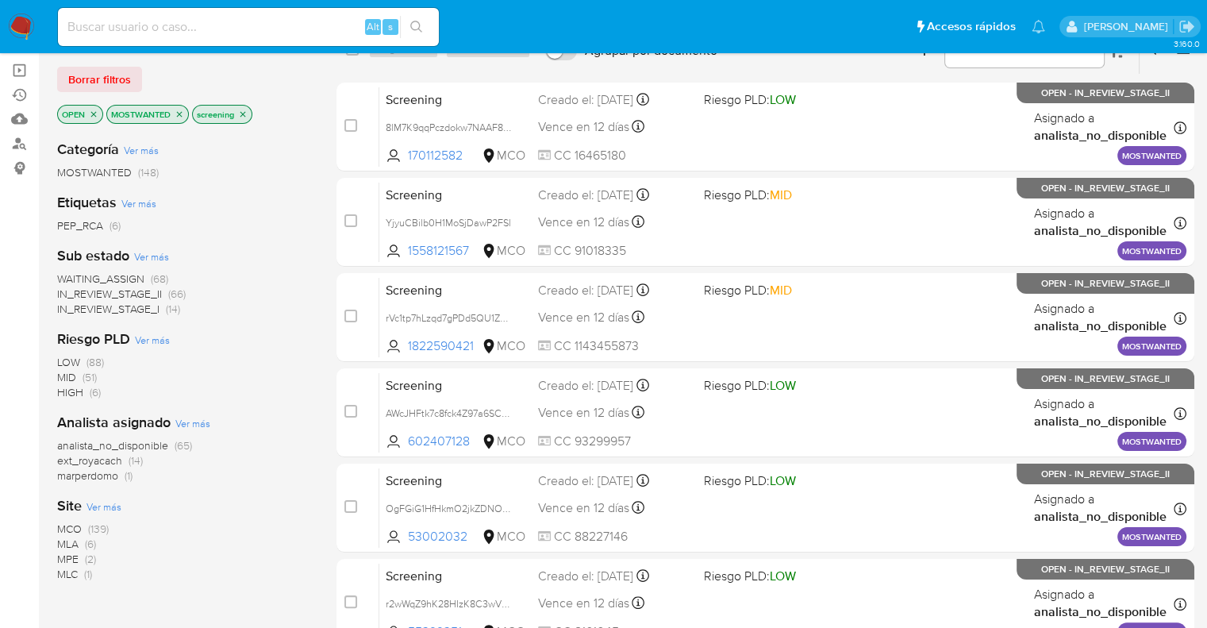
click at [72, 277] on span "WAITING_ASSIGN" at bounding box center [100, 279] width 87 height 16
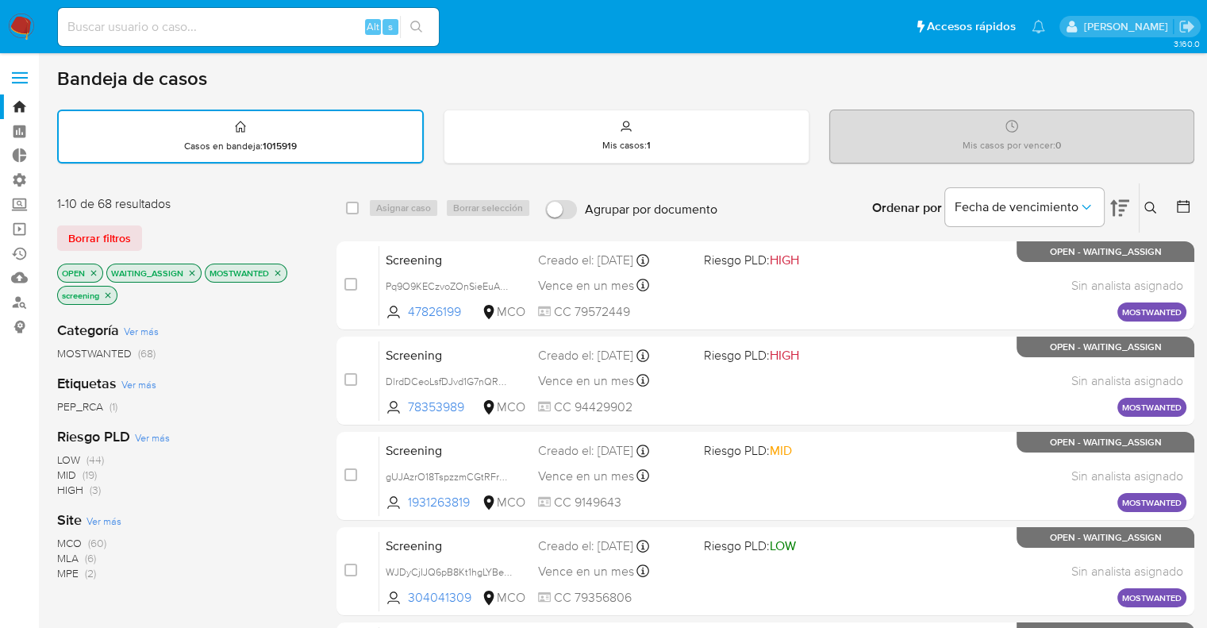
click at [232, 213] on div "1-10 de 68 resultados Borrar filtros OPEN WAITING_ASSIGN MOSTWANTED screening" at bounding box center [184, 251] width 254 height 113
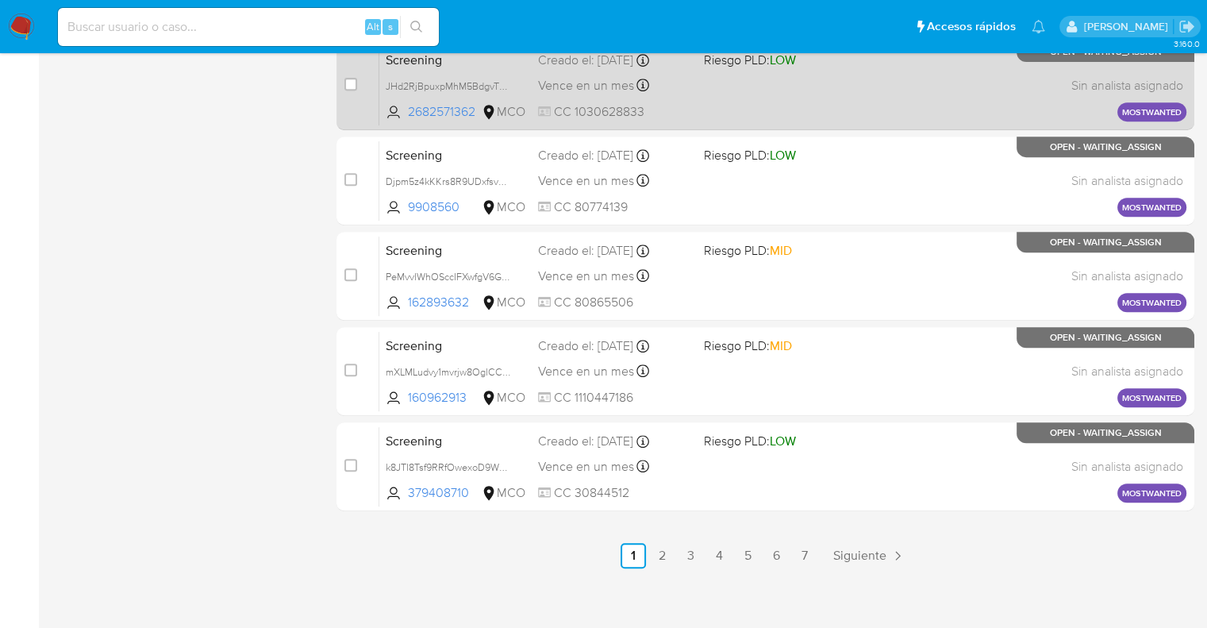
scroll to position [683, 0]
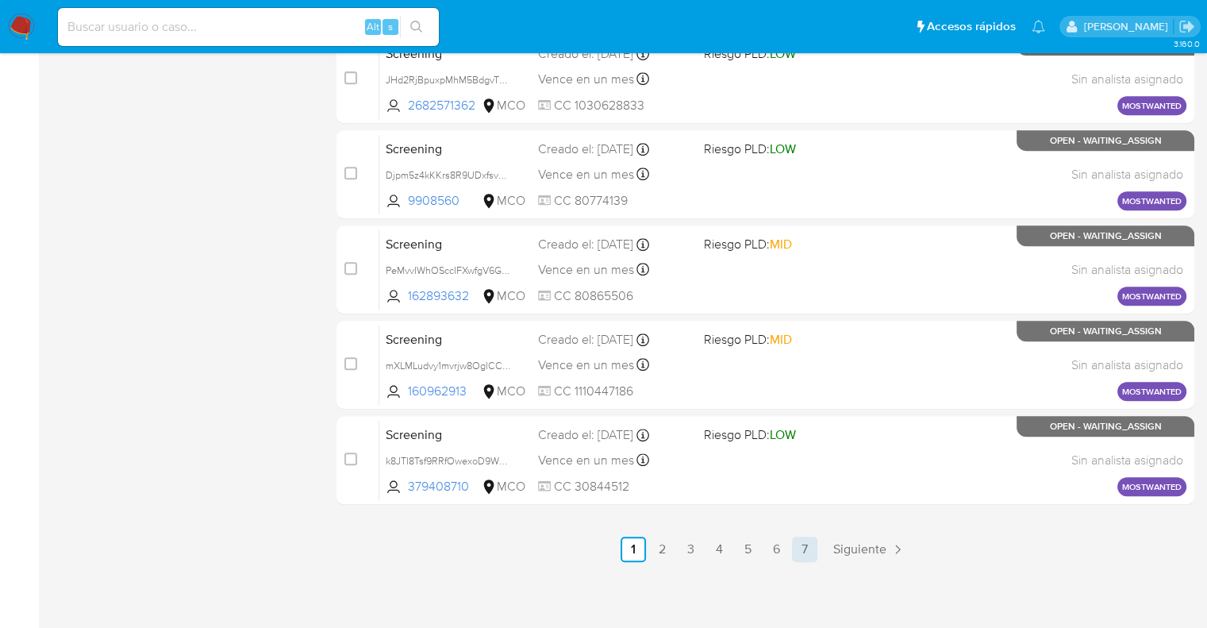
click at [807, 548] on link "7" at bounding box center [804, 549] width 25 height 25
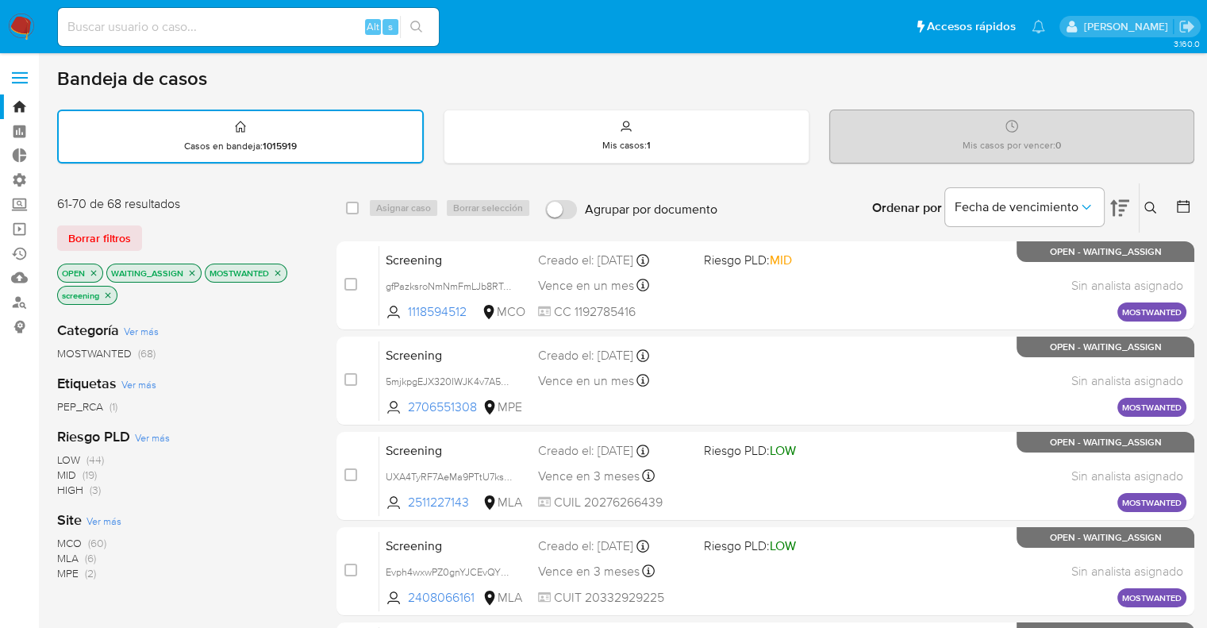
click at [193, 273] on icon "close-filter" at bounding box center [193, 273] width 6 height 6
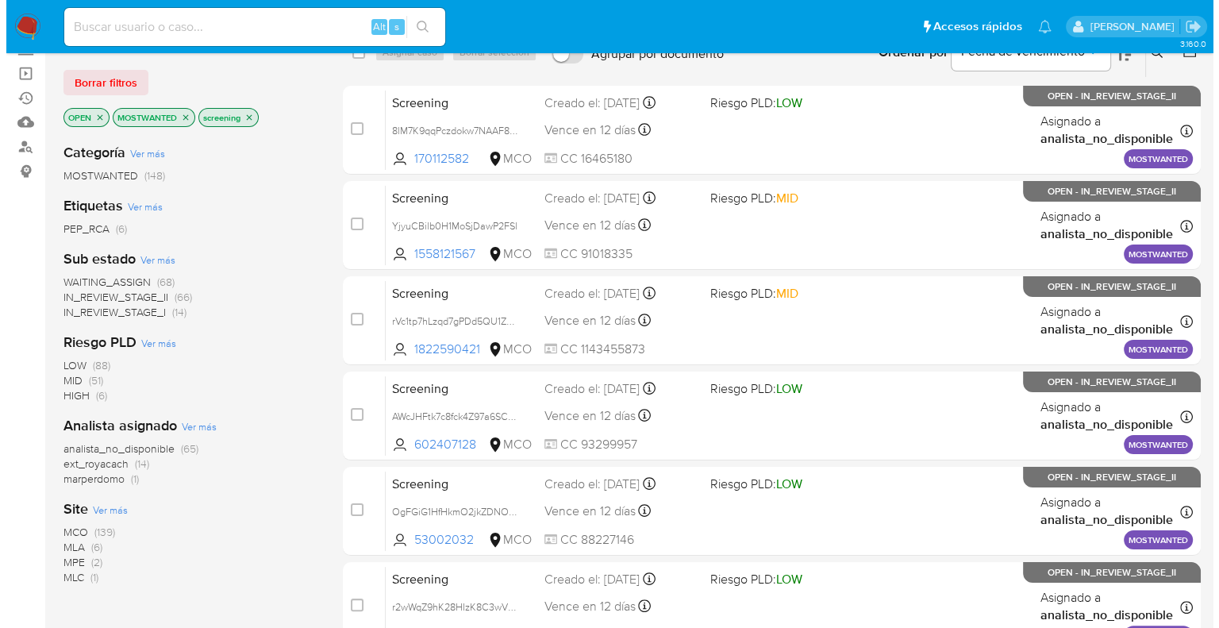
scroll to position [159, 0]
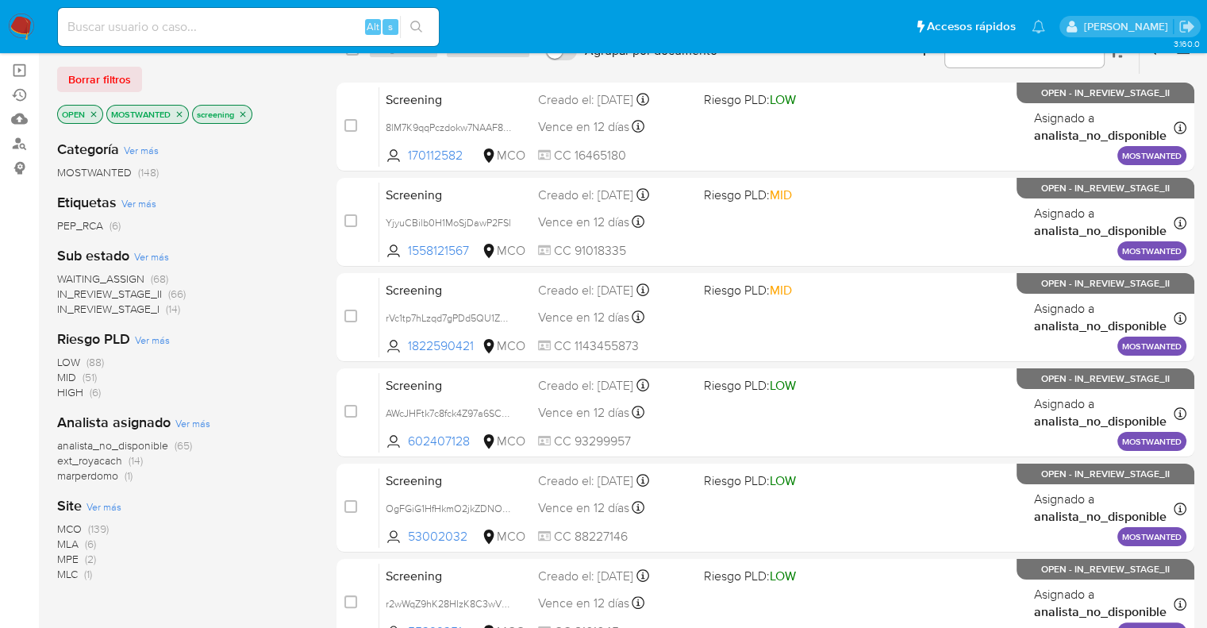
click at [94, 504] on span "Ver más" at bounding box center [104, 506] width 35 height 14
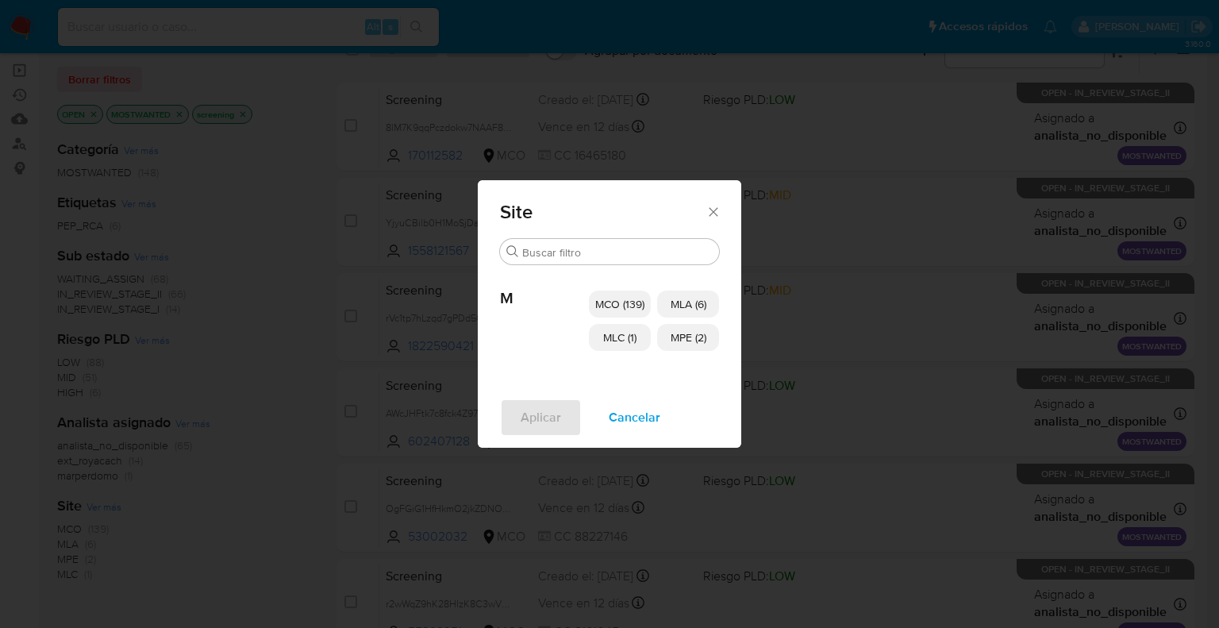
click at [597, 298] on span "MCO (139)" at bounding box center [619, 304] width 49 height 16
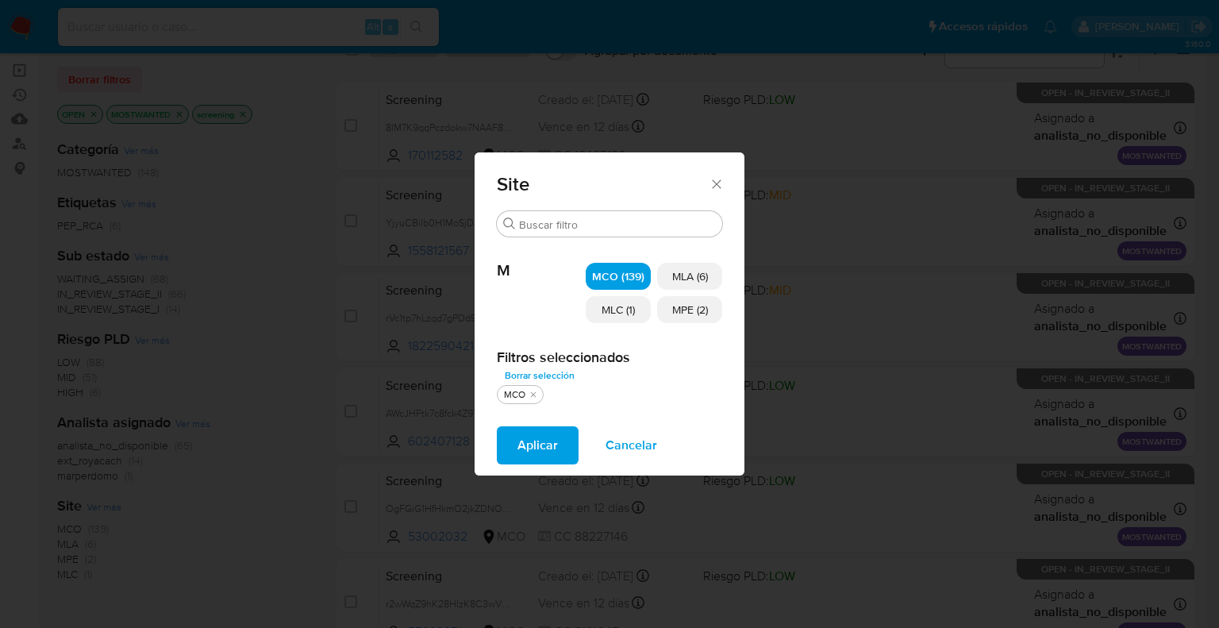
click at [606, 309] on span "MLC (1)" at bounding box center [618, 310] width 33 height 16
click at [668, 309] on p "MPE (2)" at bounding box center [689, 309] width 65 height 27
click at [565, 436] on button "Aplicar" at bounding box center [538, 445] width 82 height 38
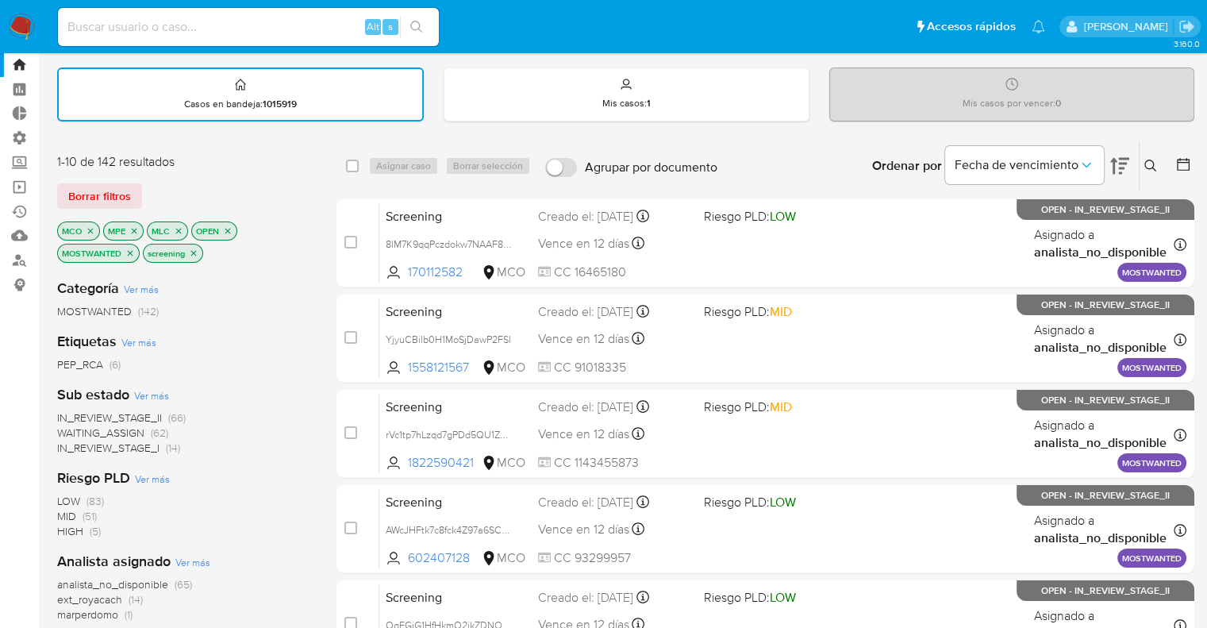
scroll to position [79, 0]
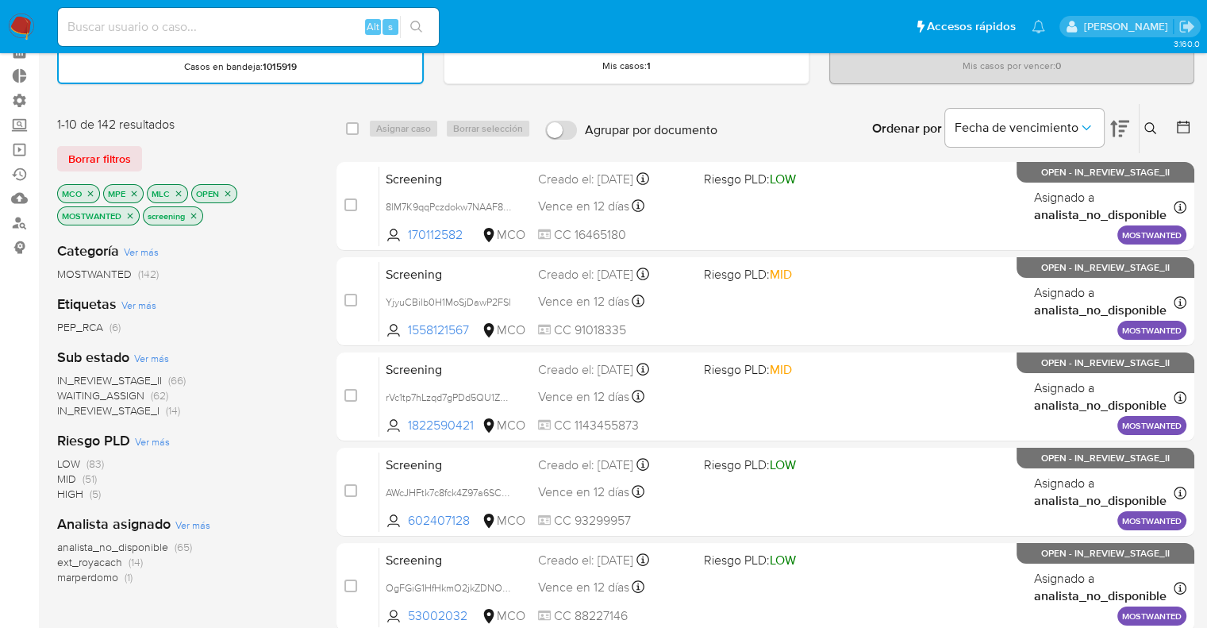
click at [67, 393] on span "WAITING_ASSIGN" at bounding box center [100, 395] width 87 height 16
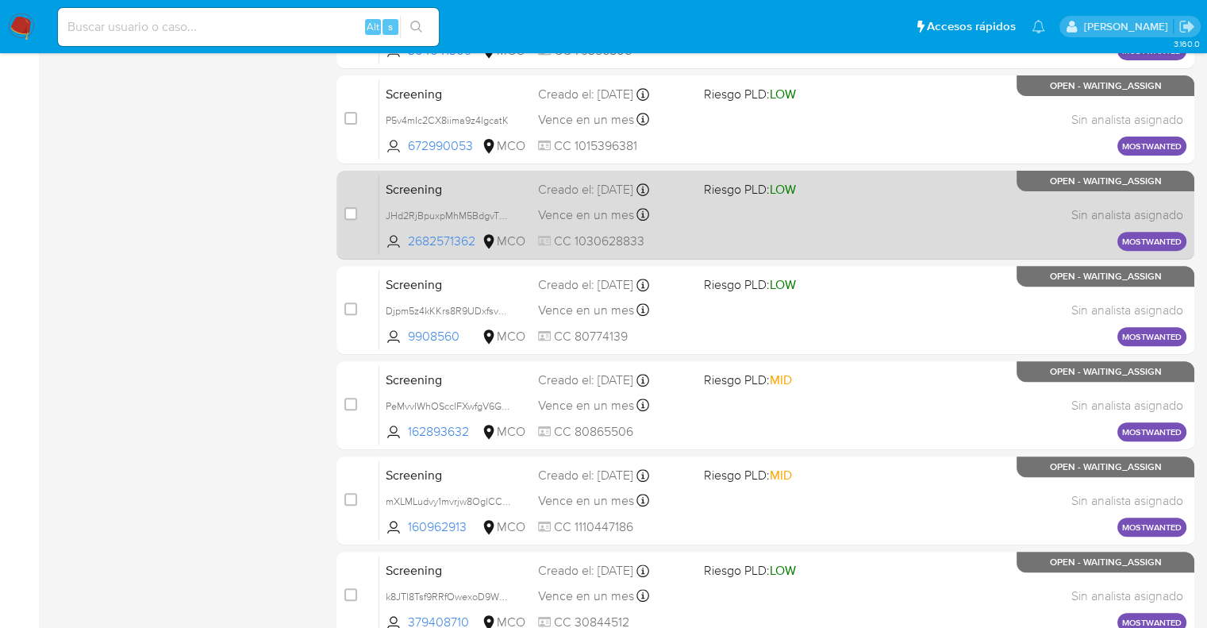
scroll to position [683, 0]
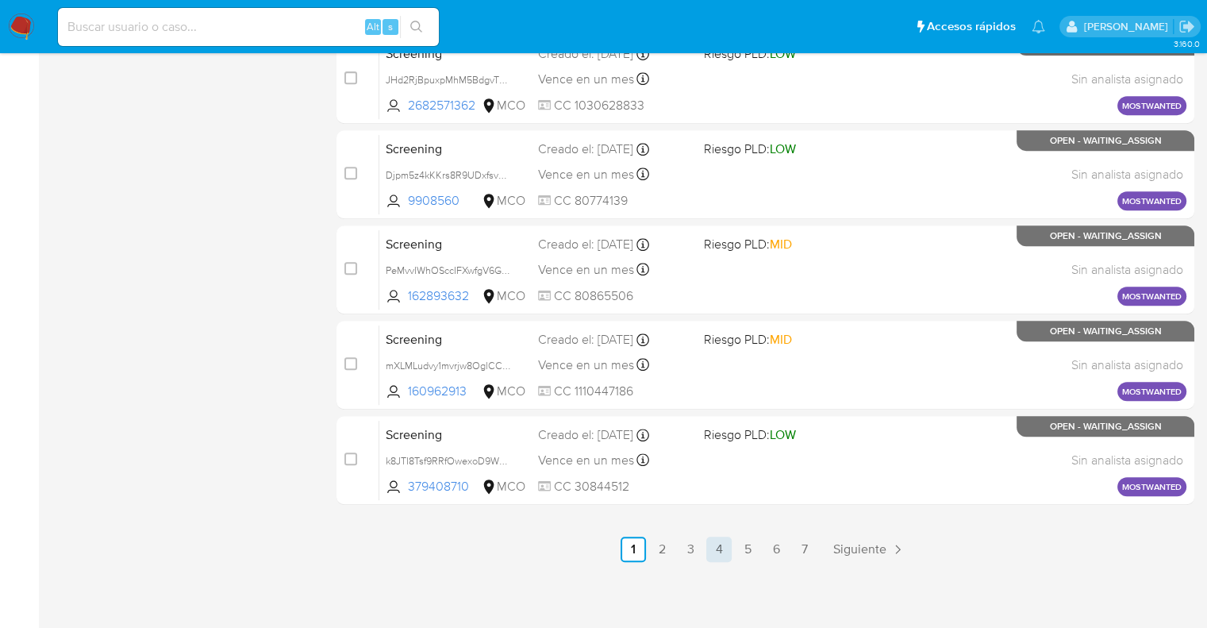
click at [720, 546] on link "4" at bounding box center [718, 549] width 25 height 25
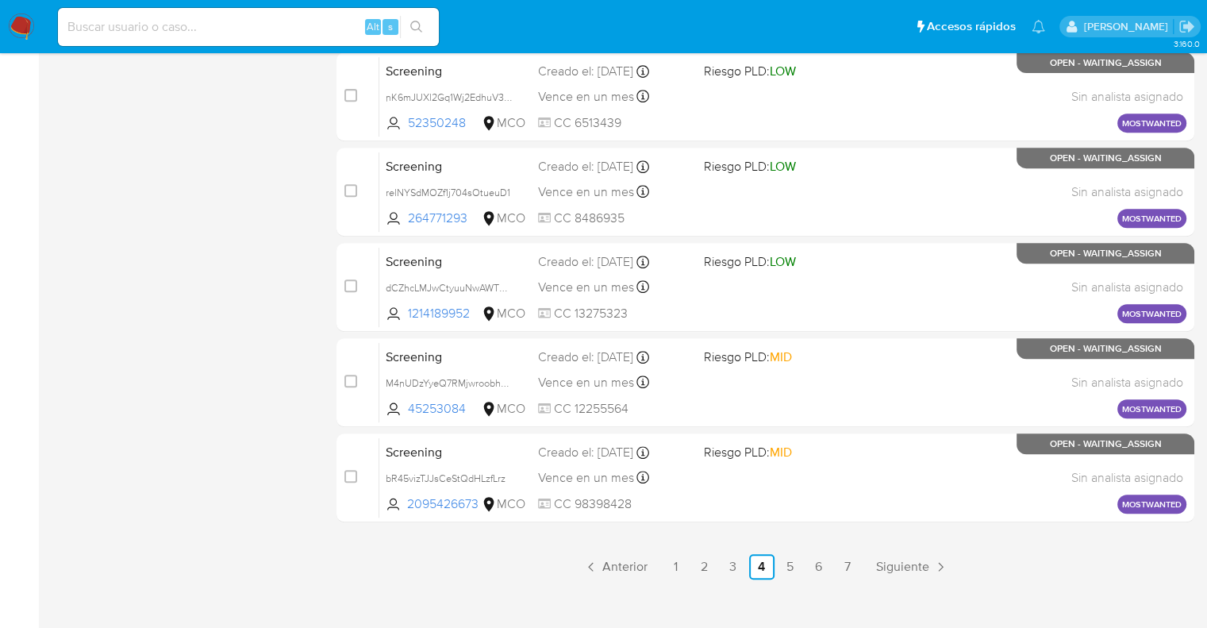
scroll to position [683, 0]
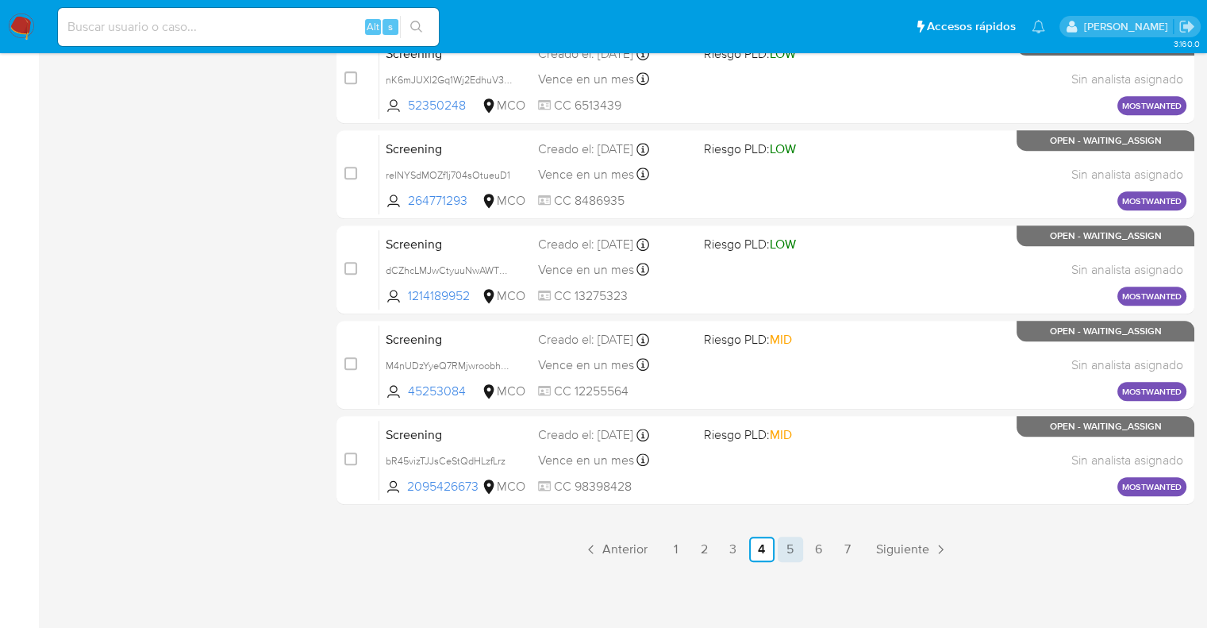
click at [795, 545] on link "5" at bounding box center [790, 549] width 25 height 25
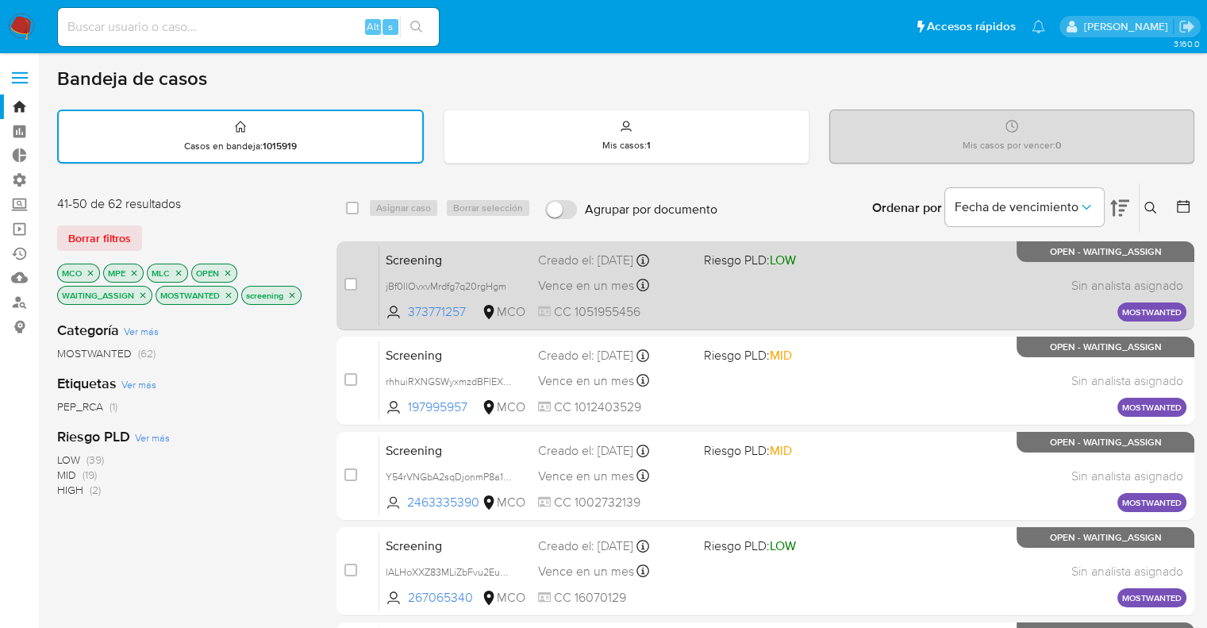
click at [481, 256] on span "Screening" at bounding box center [456, 258] width 140 height 21
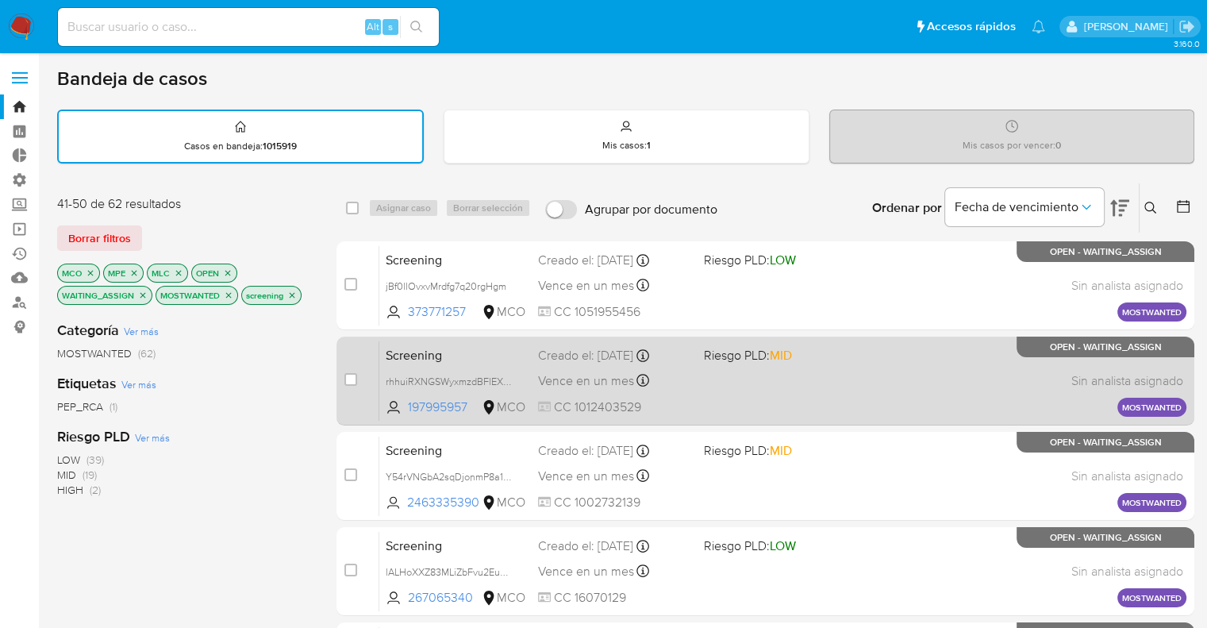
click at [525, 346] on span "Screening" at bounding box center [456, 354] width 140 height 21
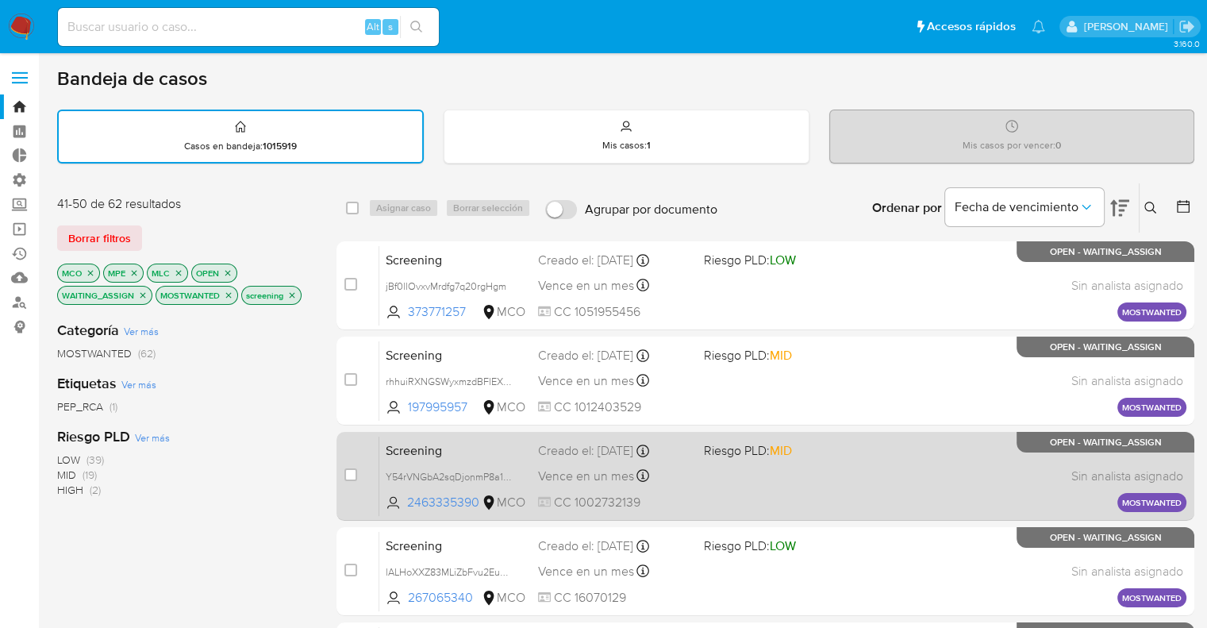
click at [483, 454] on span "Screening" at bounding box center [456, 449] width 140 height 21
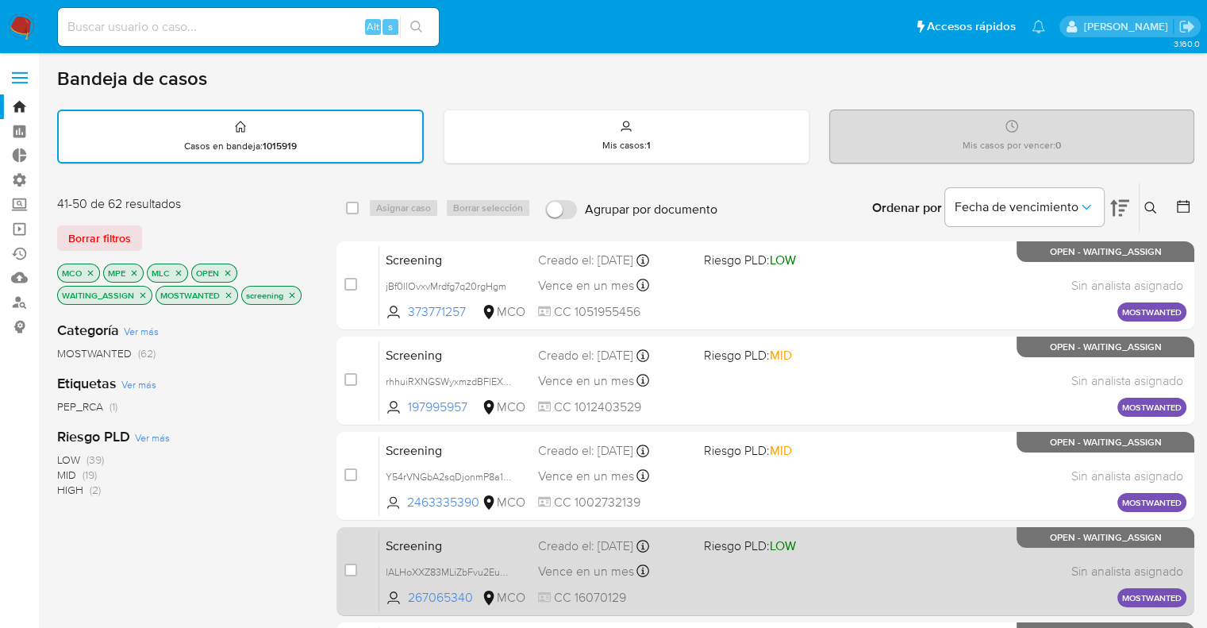
click at [495, 539] on span "Screening" at bounding box center [456, 544] width 140 height 21
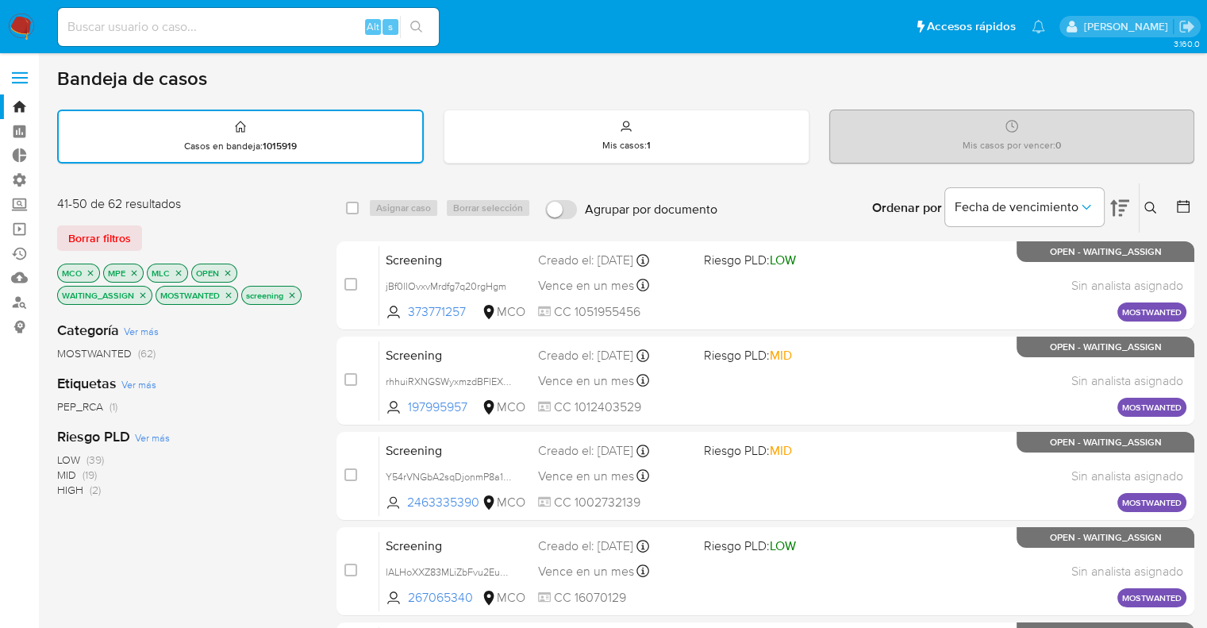
click at [144, 294] on icon "close-filter" at bounding box center [143, 296] width 10 height 10
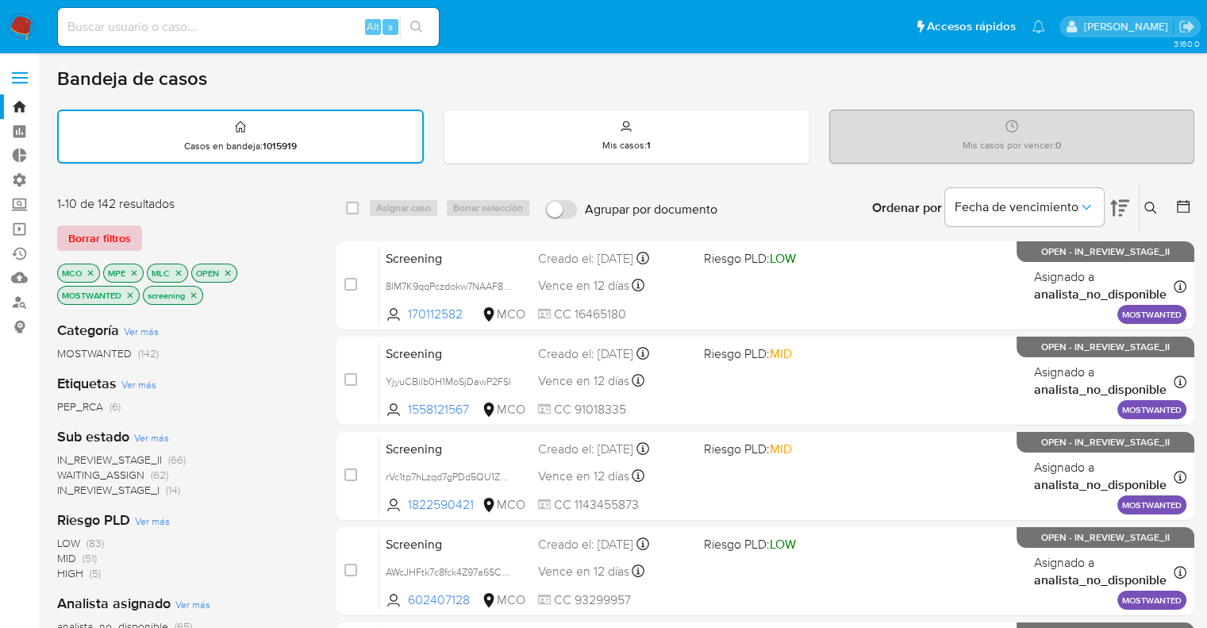
click at [122, 231] on span "Borrar filtros" at bounding box center [99, 238] width 63 height 22
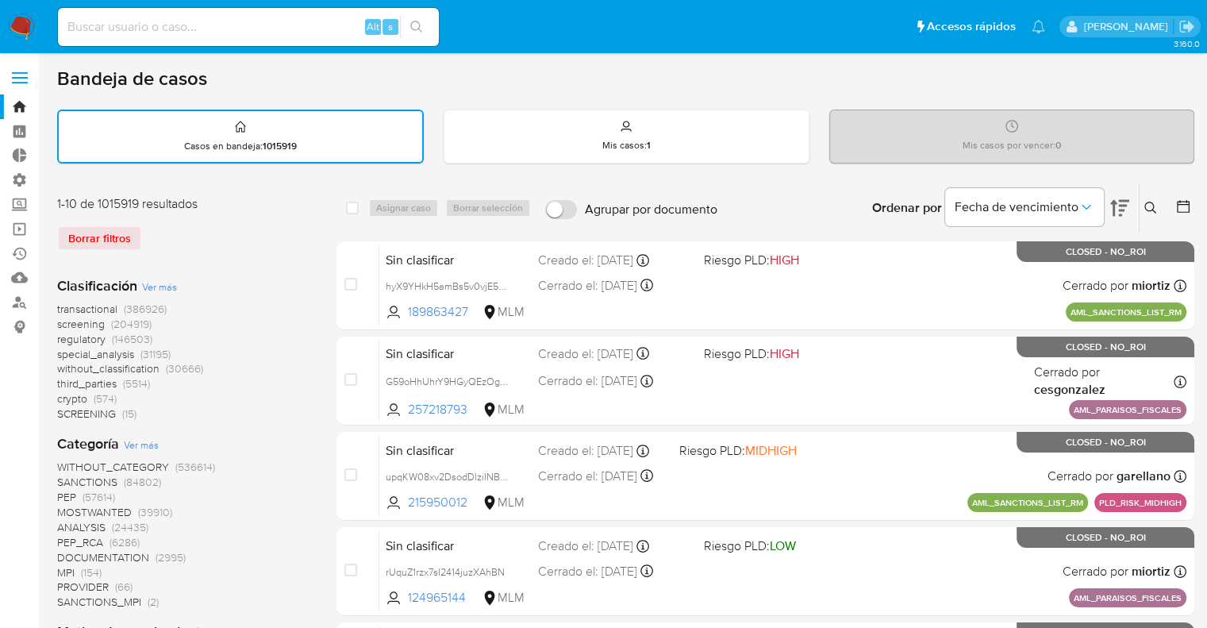
click at [64, 318] on span "screening" at bounding box center [81, 324] width 48 height 16
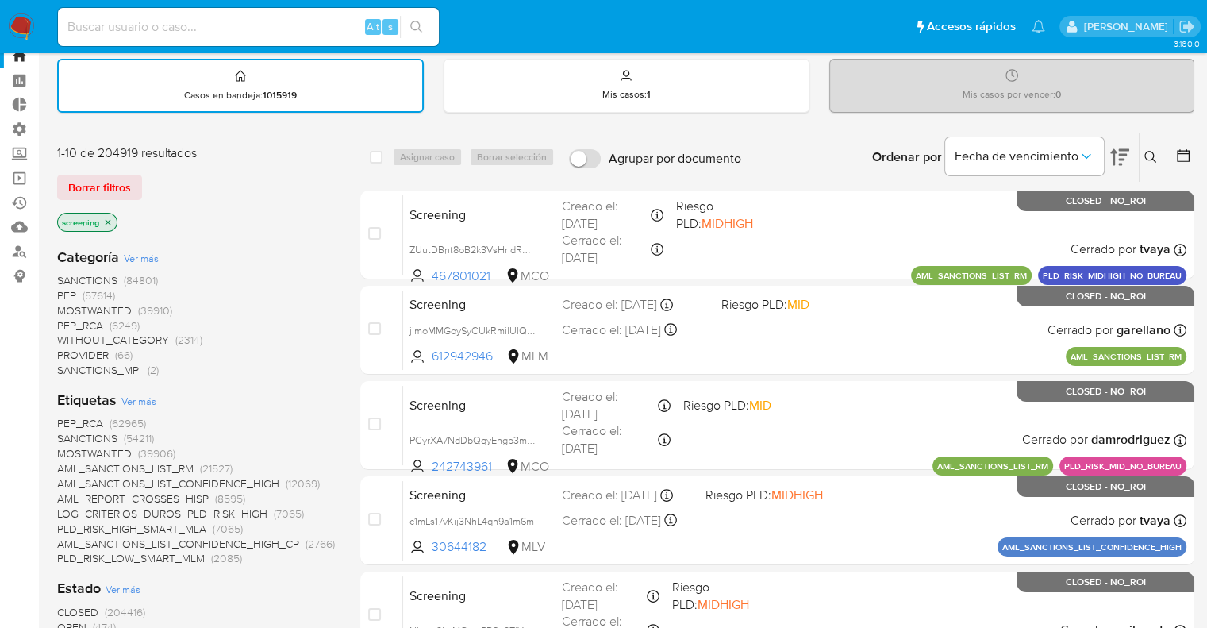
scroll to position [79, 0]
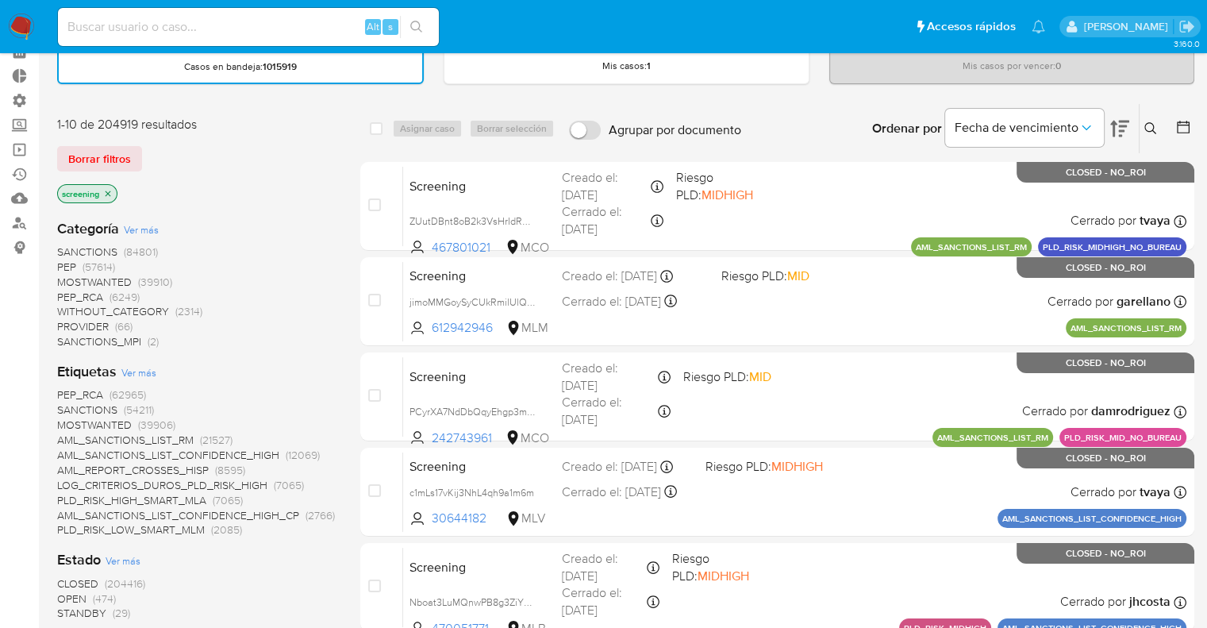
click at [62, 592] on span "OPEN" at bounding box center [71, 599] width 29 height 16
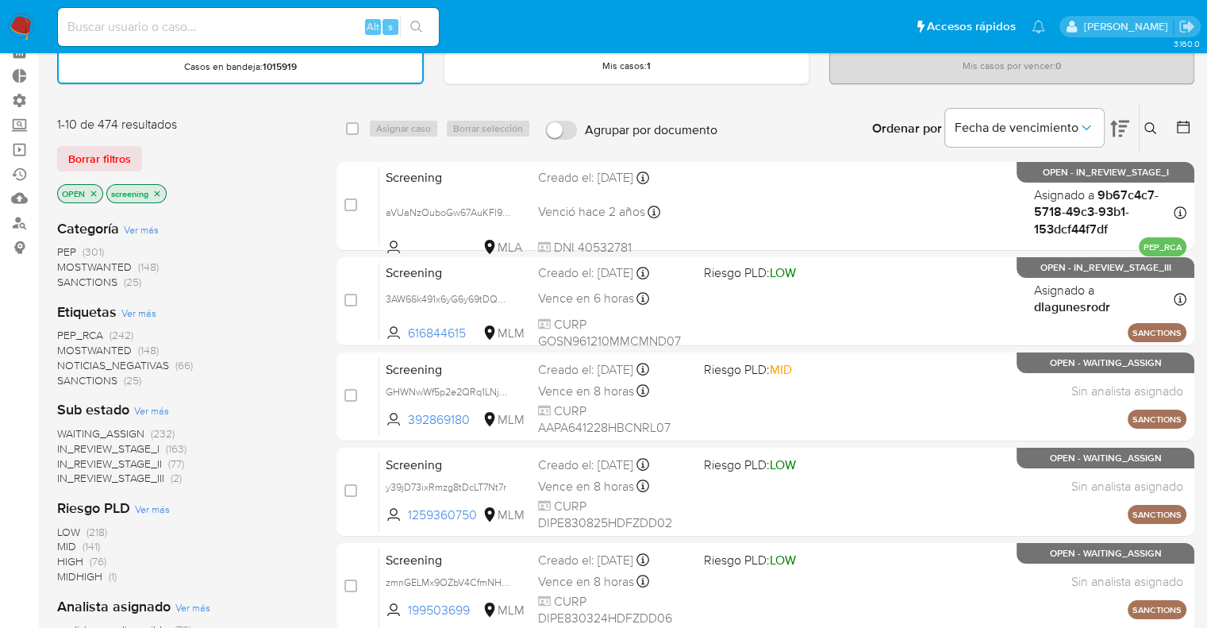
click at [65, 336] on span "PEP_RCA" at bounding box center [80, 335] width 46 height 16
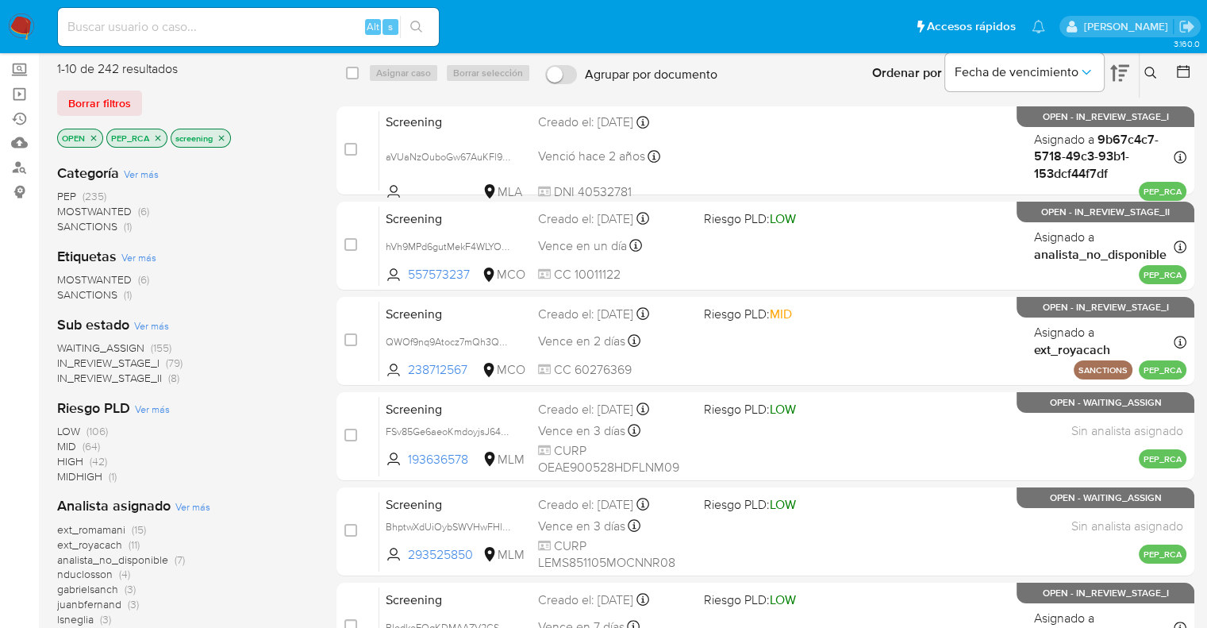
scroll to position [159, 0]
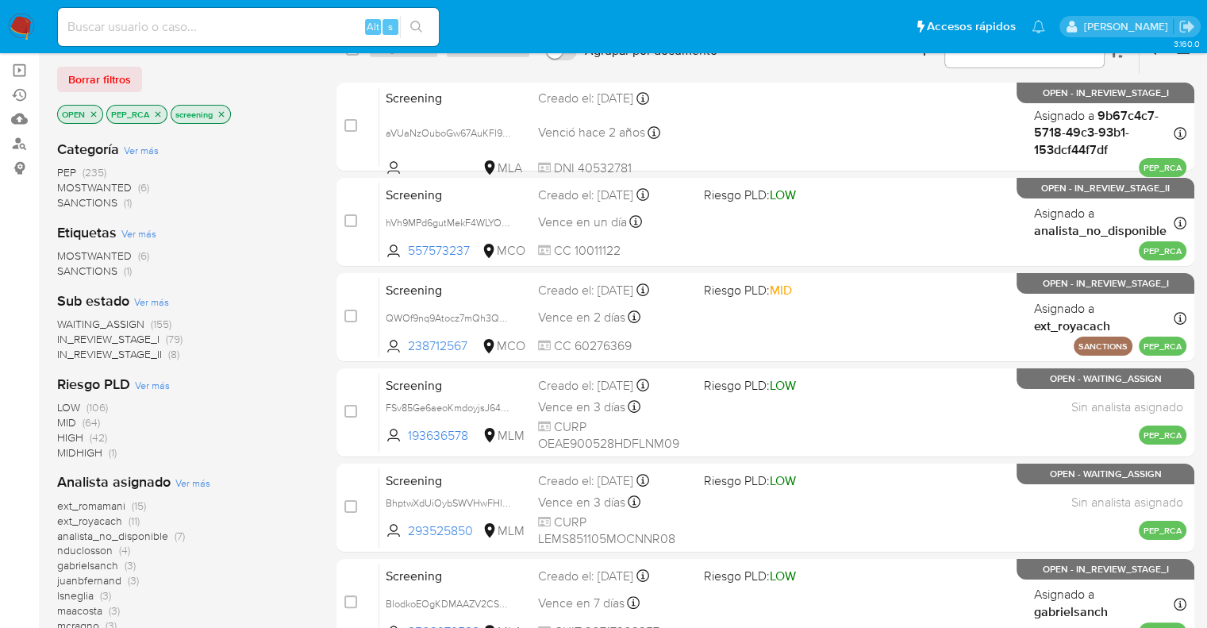
click at [70, 321] on span "WAITING_ASSIGN" at bounding box center [100, 324] width 87 height 16
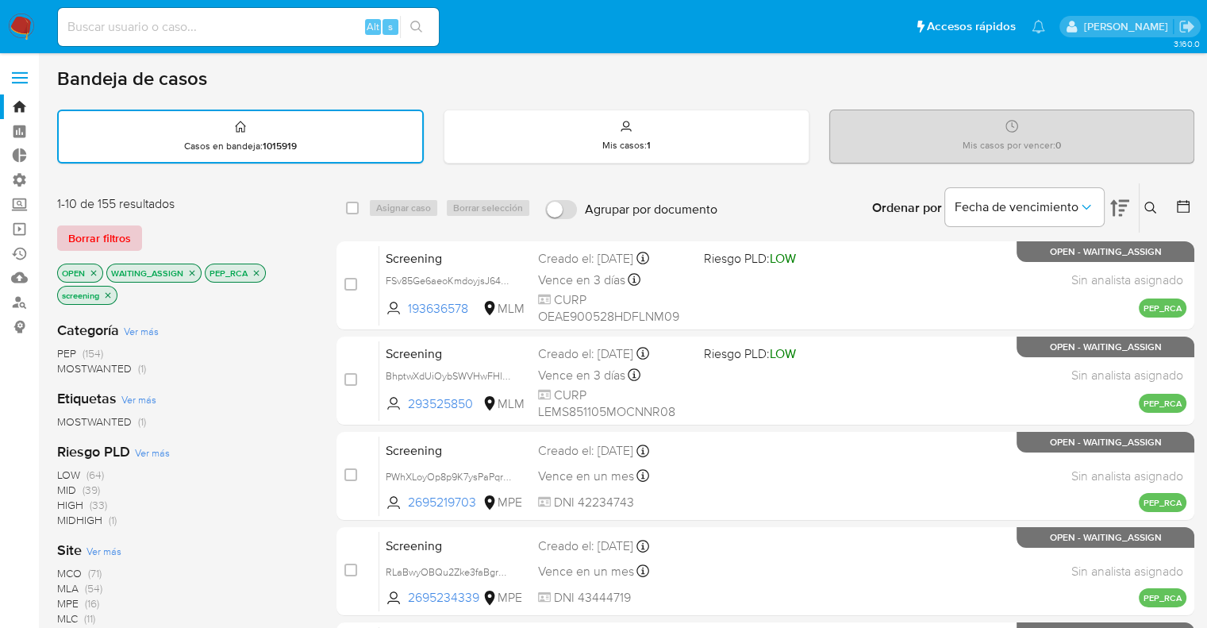
click at [132, 244] on button "Borrar filtros" at bounding box center [99, 237] width 85 height 25
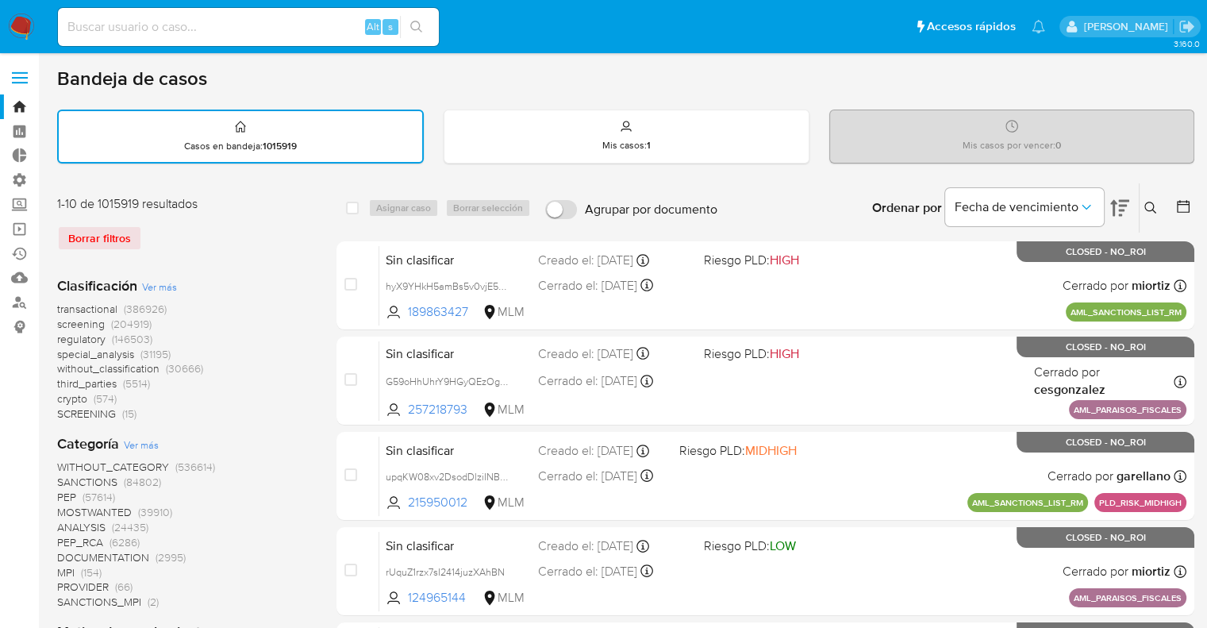
click at [58, 321] on span "screening" at bounding box center [81, 324] width 48 height 16
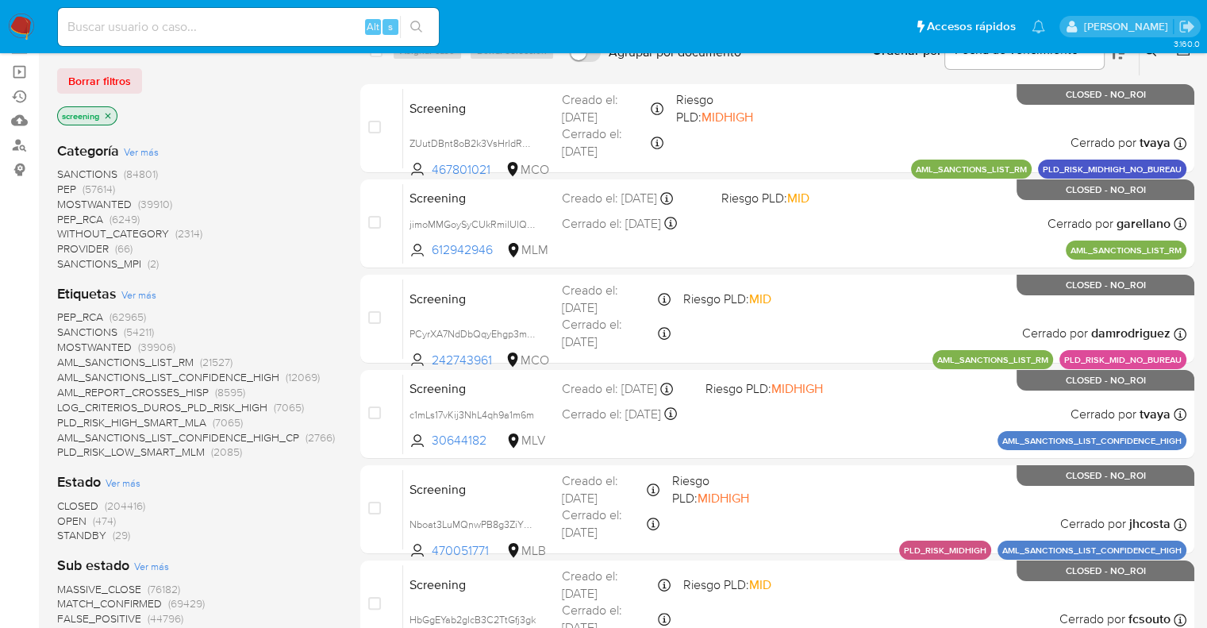
scroll to position [159, 0]
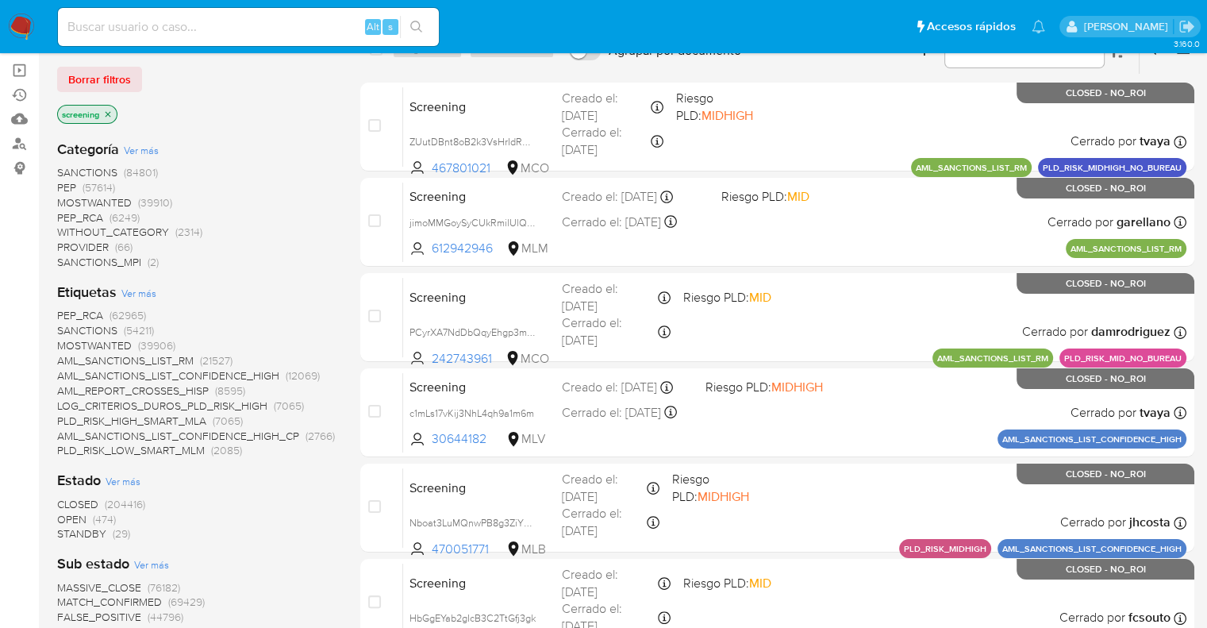
click at [67, 514] on span "OPEN" at bounding box center [71, 519] width 29 height 16
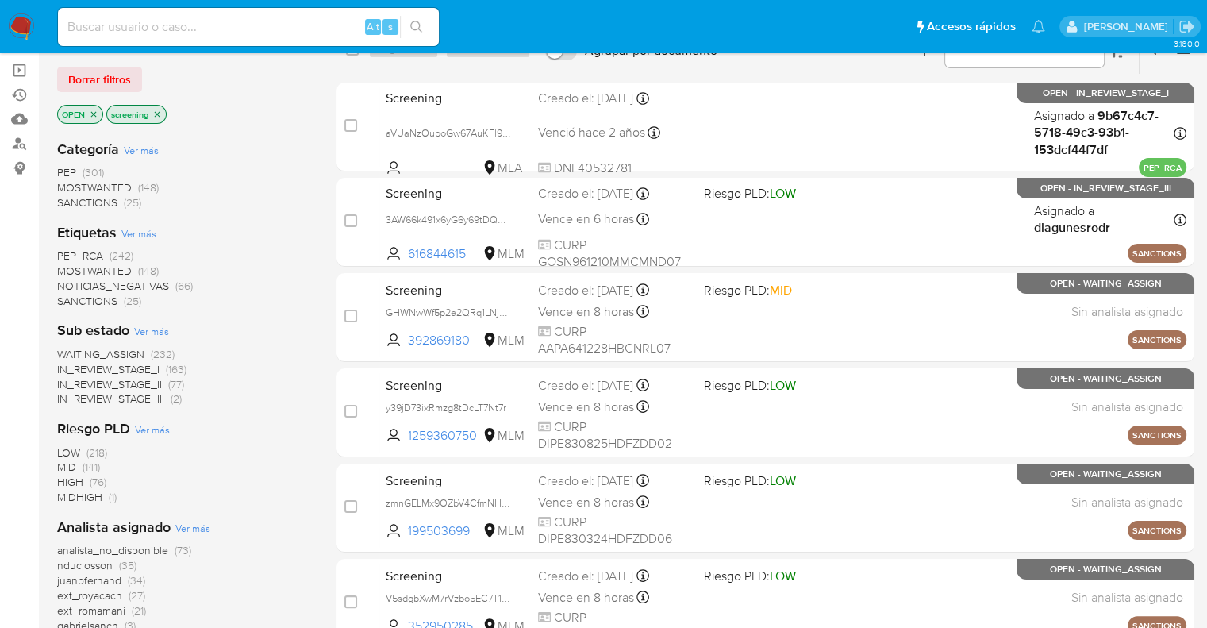
click at [75, 269] on span "MOSTWANTED" at bounding box center [94, 271] width 75 height 16
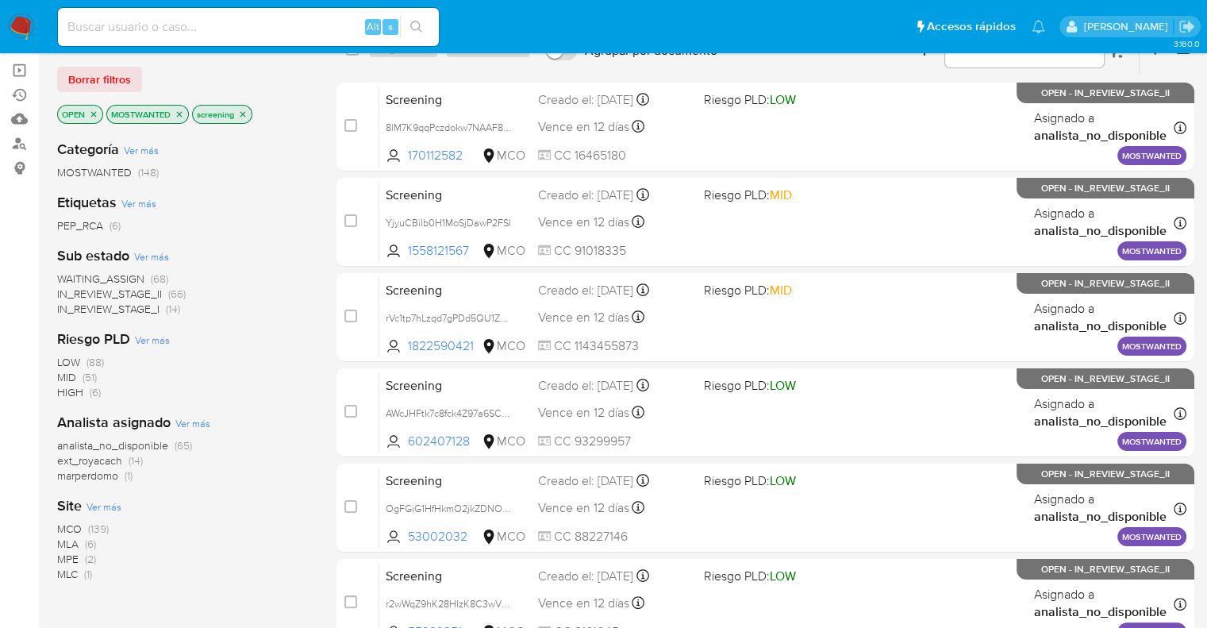
click at [75, 276] on span "WAITING_ASSIGN" at bounding box center [100, 279] width 87 height 16
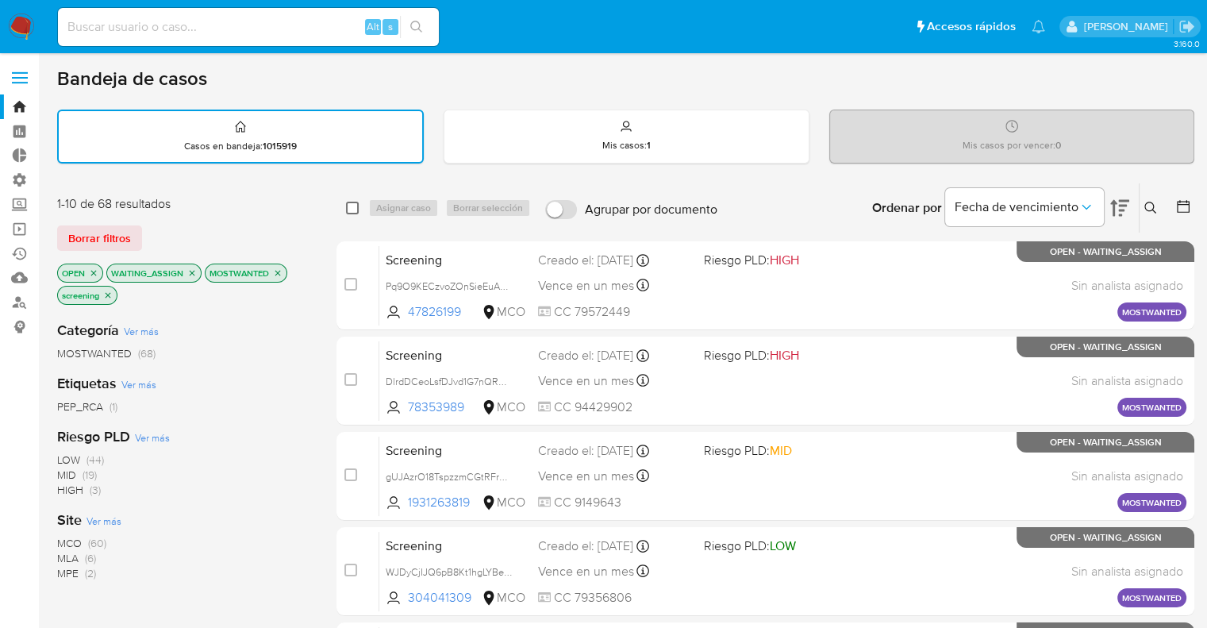
click at [352, 208] on input "checkbox" at bounding box center [352, 208] width 13 height 13
checkbox input "true"
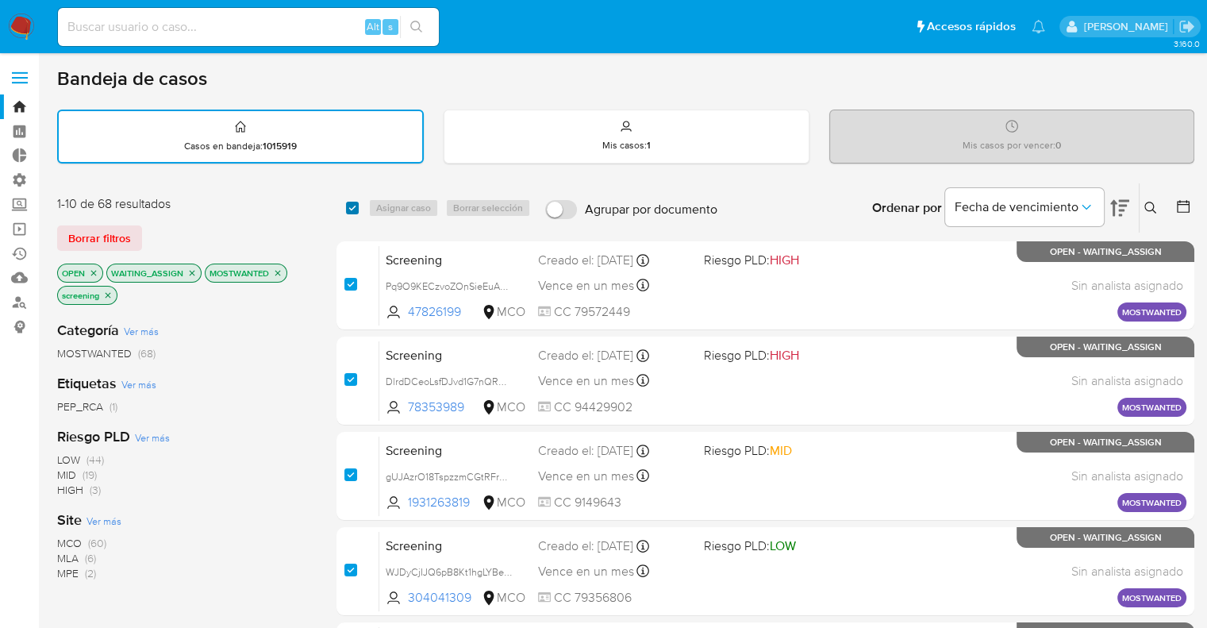
checkbox input "true"
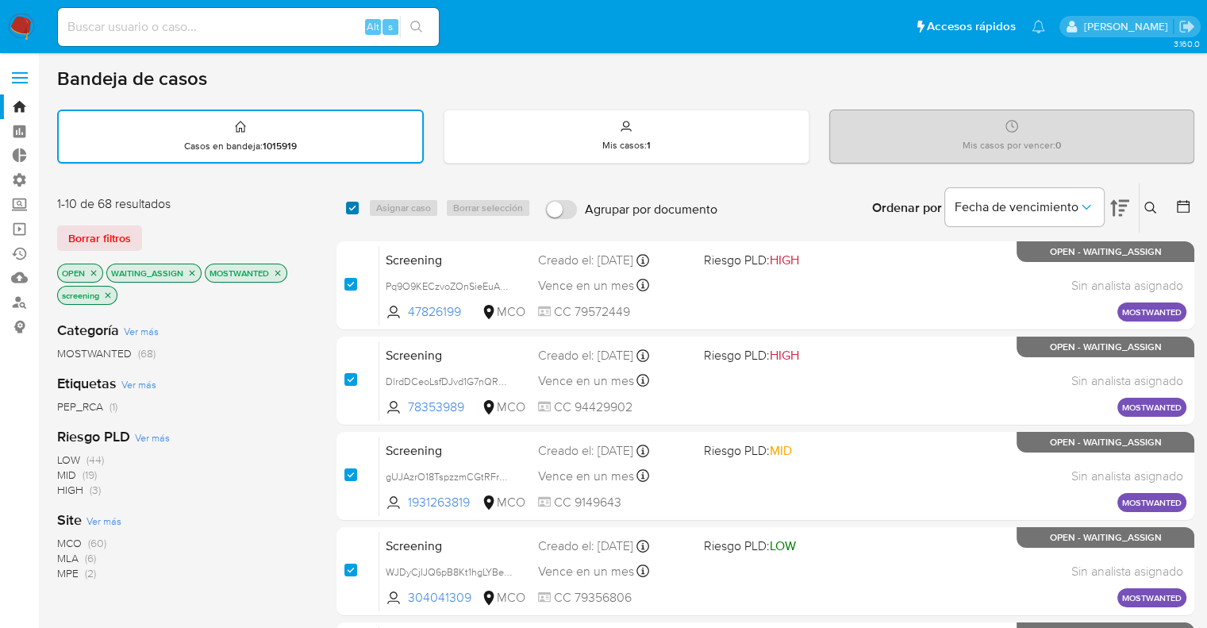
checkbox input "true"
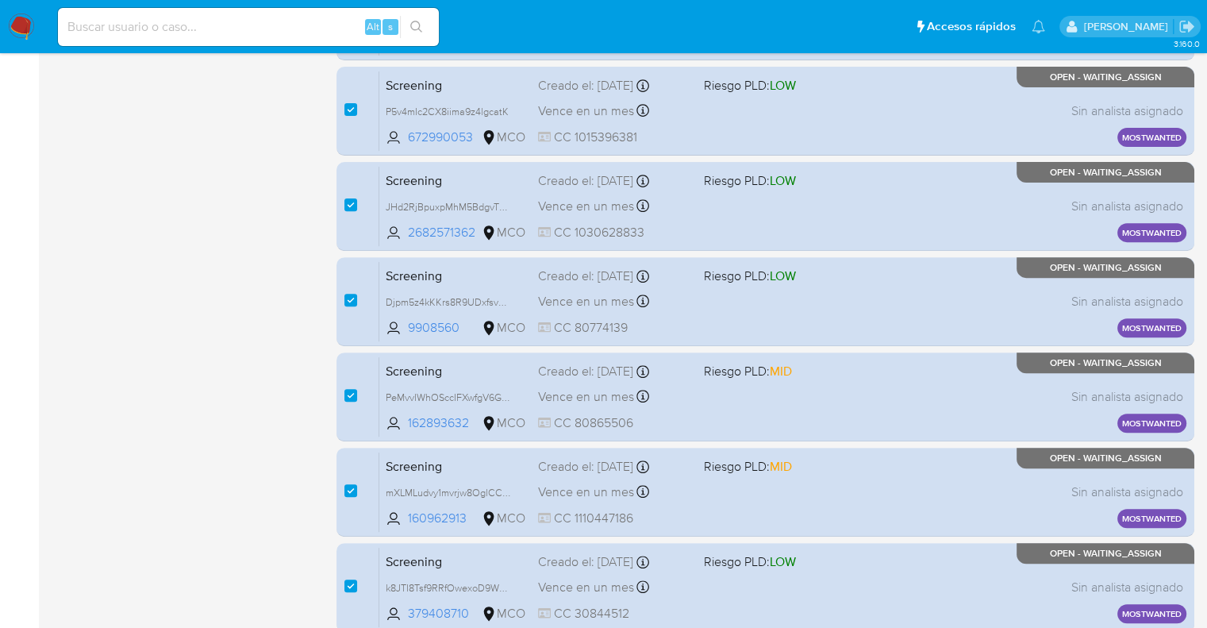
scroll to position [683, 0]
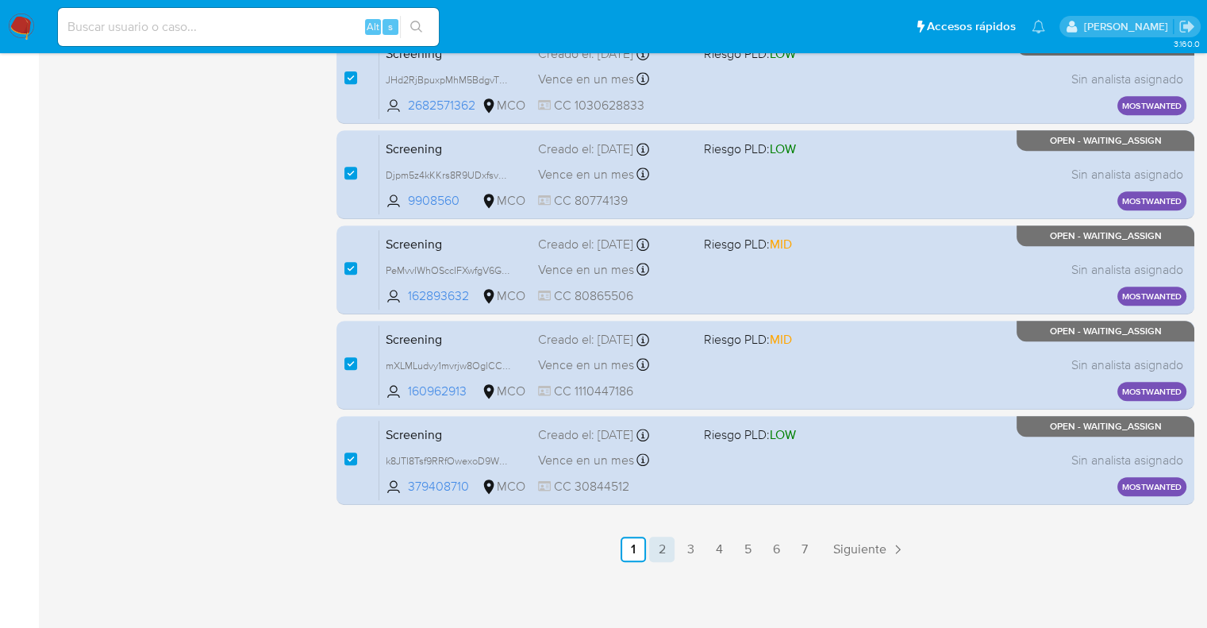
click at [656, 541] on link "2" at bounding box center [661, 549] width 25 height 25
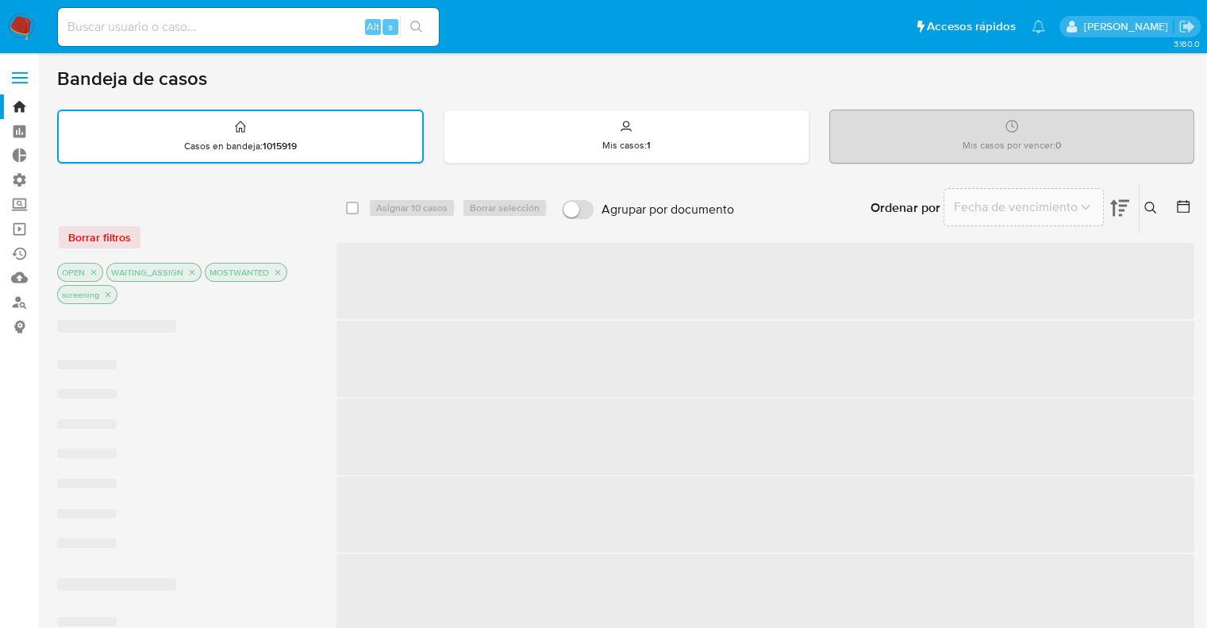
checkbox input "false"
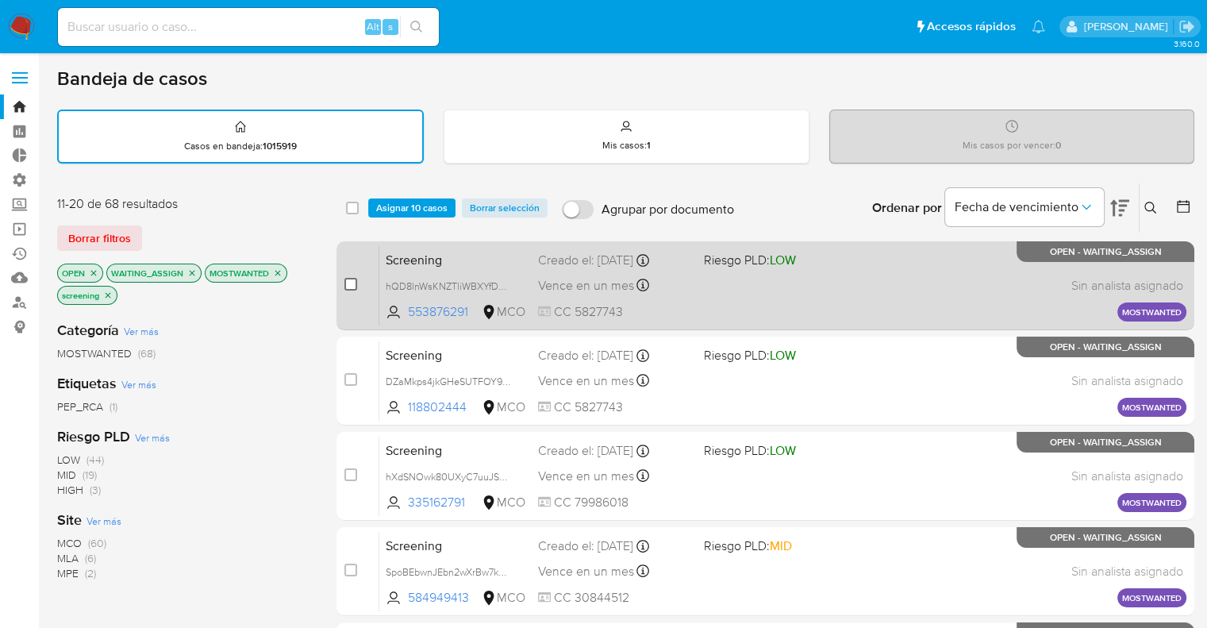
click at [345, 285] on input "checkbox" at bounding box center [350, 284] width 13 height 13
checkbox input "true"
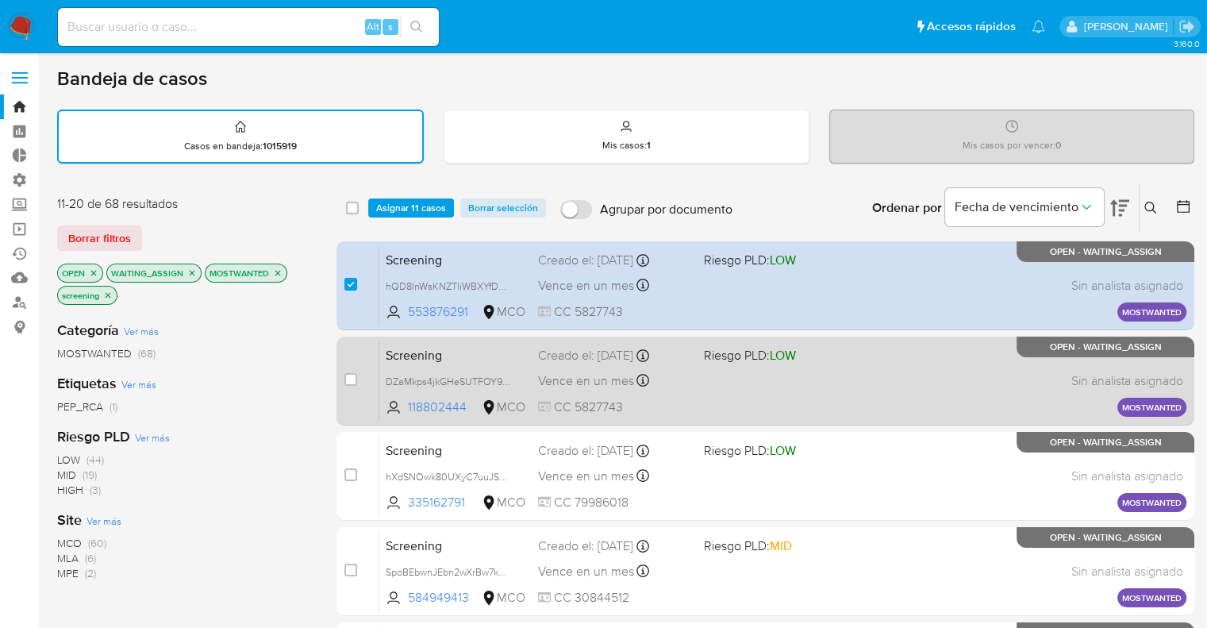
click at [350, 371] on div "case-item-checkbox" at bounding box center [350, 379] width 13 height 16
click at [351, 379] on input "checkbox" at bounding box center [350, 379] width 13 height 13
checkbox input "true"
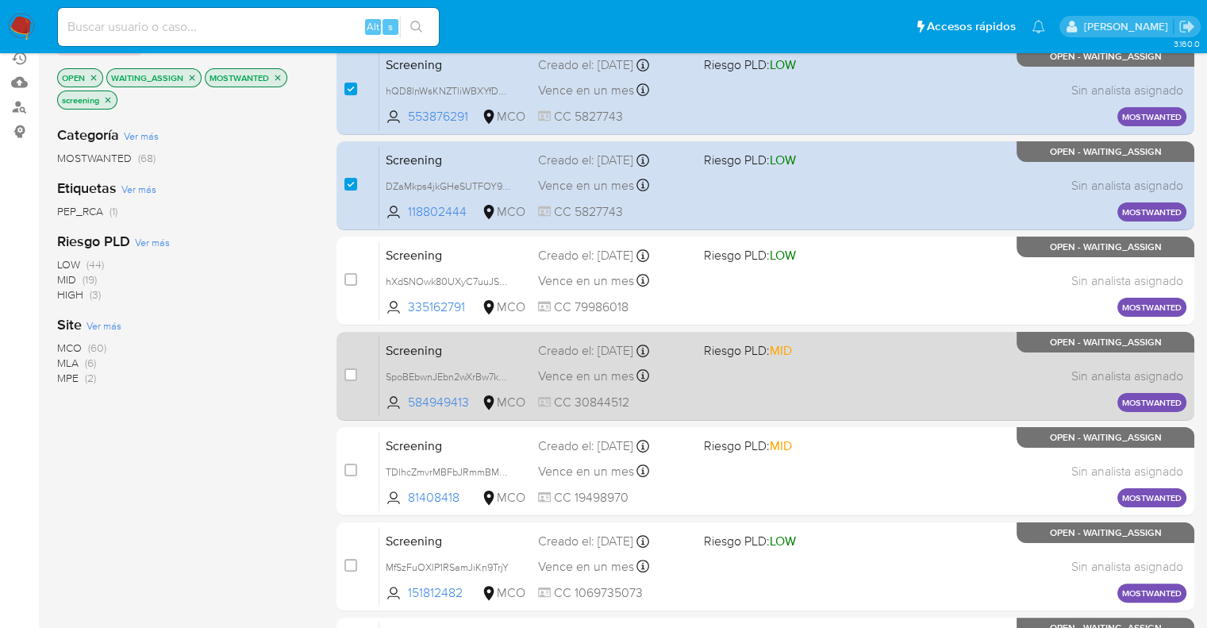
scroll to position [238, 0]
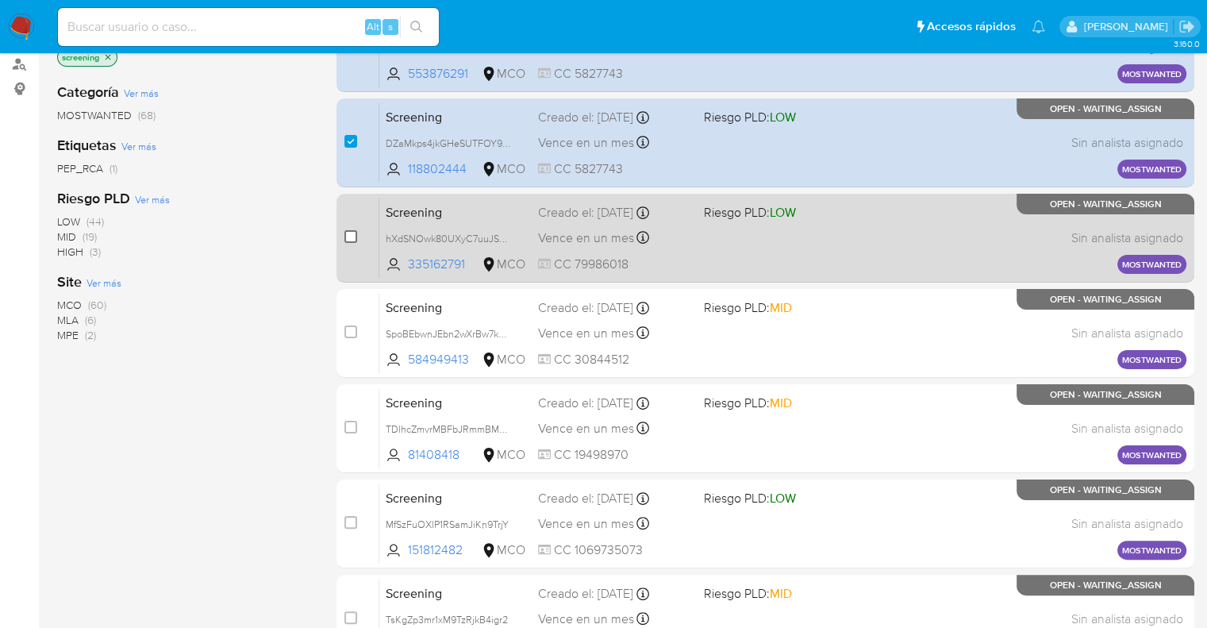
click at [349, 241] on input "checkbox" at bounding box center [350, 236] width 13 height 13
checkbox input "true"
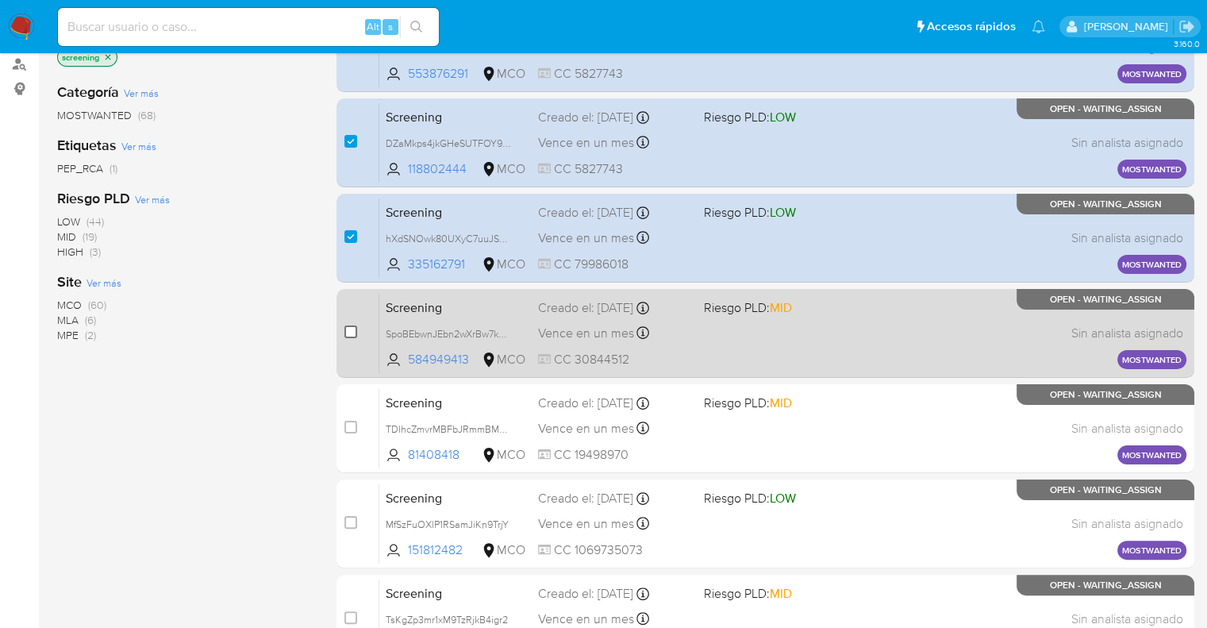
click at [356, 331] on input "checkbox" at bounding box center [350, 331] width 13 height 13
checkbox input "true"
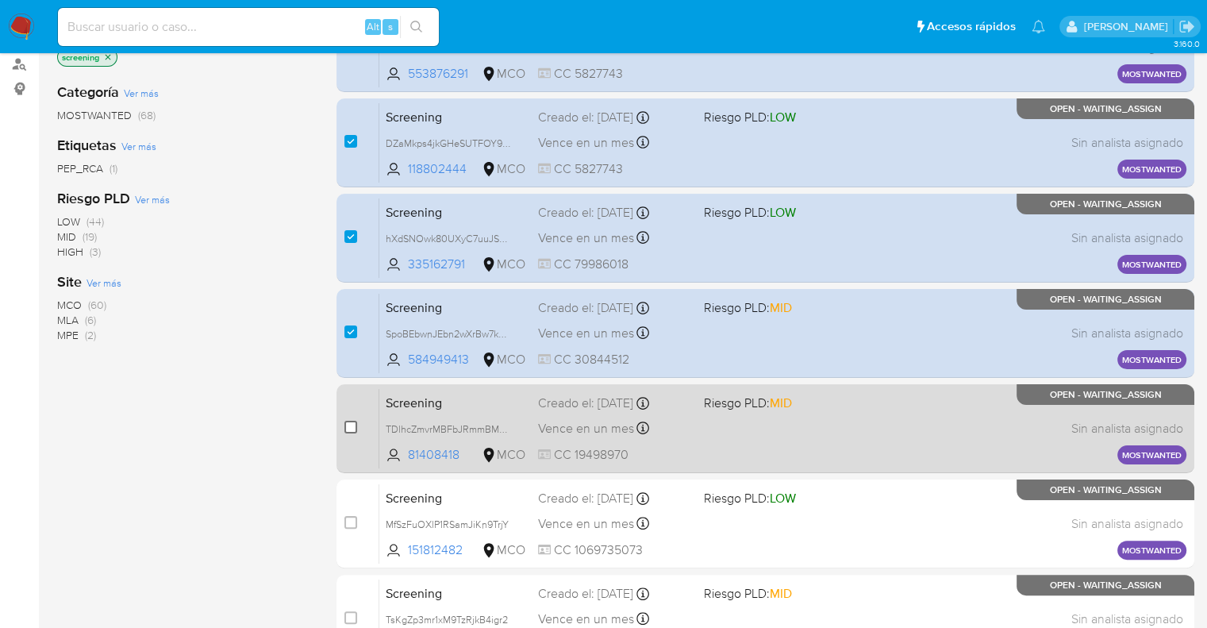
click at [352, 425] on input "checkbox" at bounding box center [350, 427] width 13 height 13
checkbox input "true"
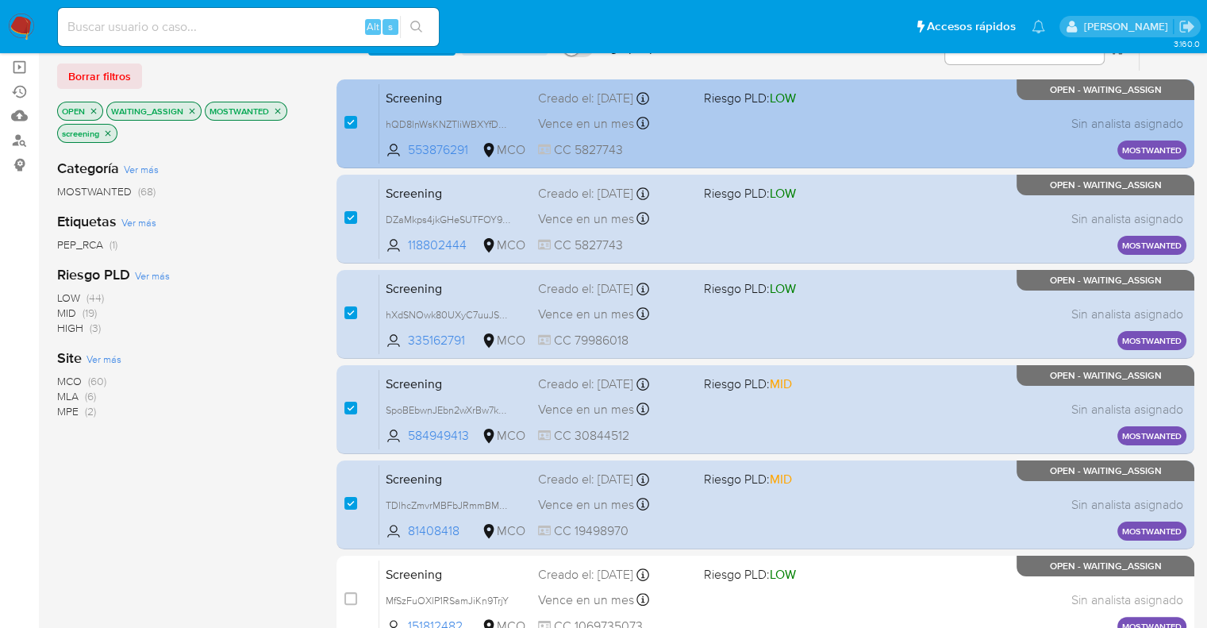
scroll to position [0, 0]
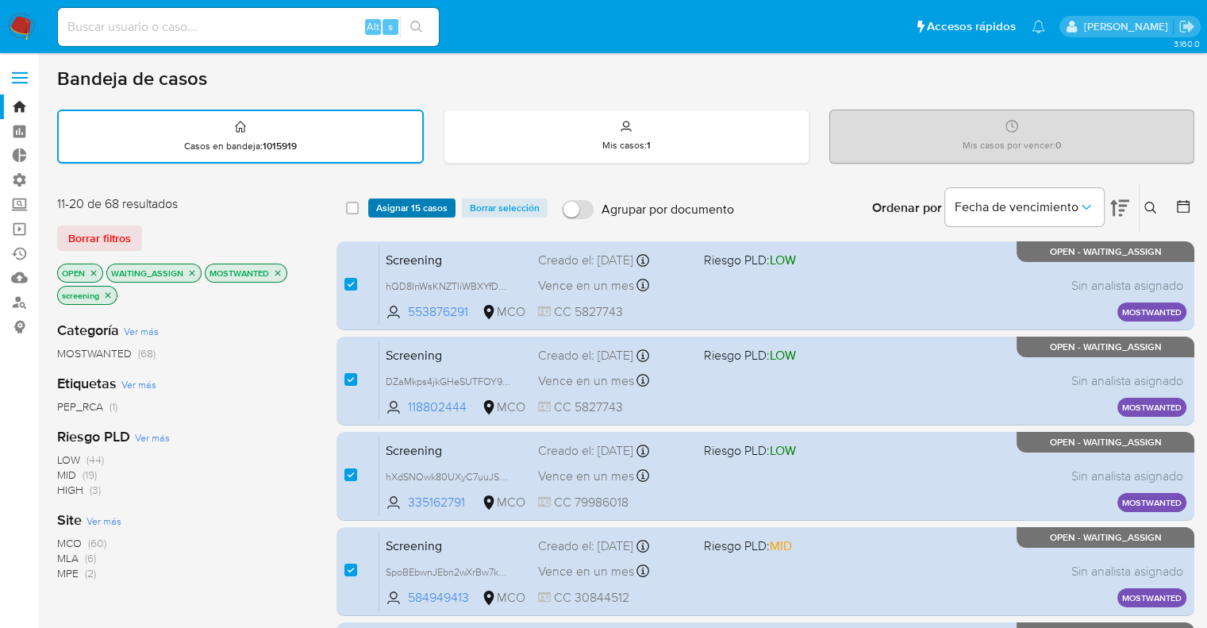
click at [385, 209] on span "Asignar 15 casos" at bounding box center [411, 208] width 71 height 16
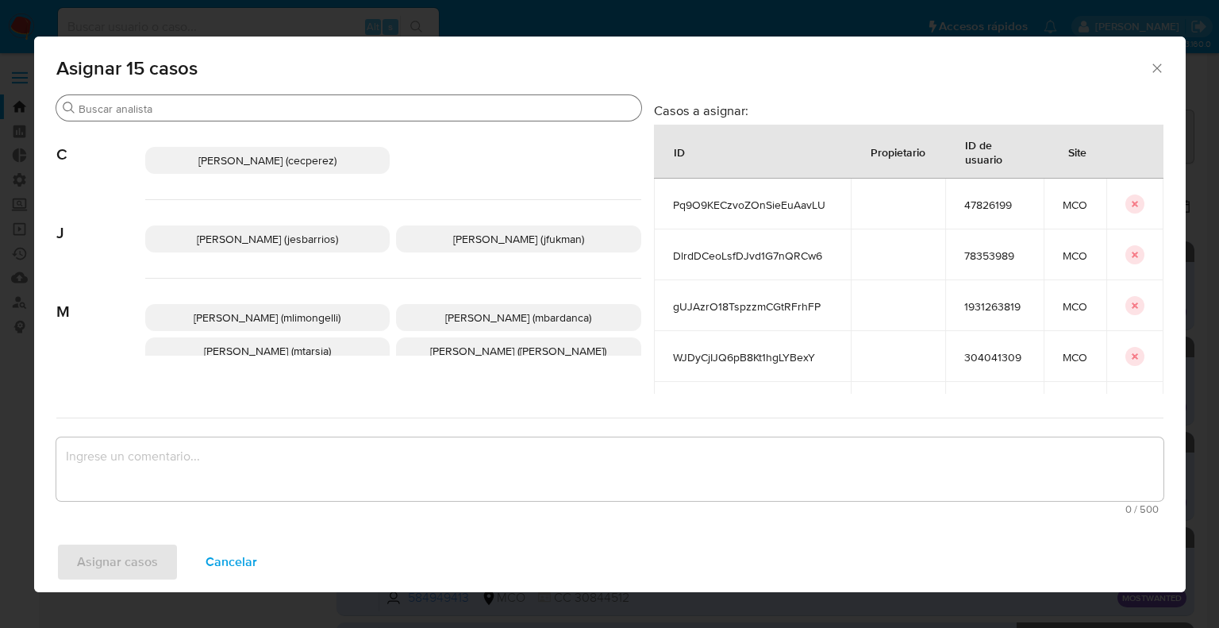
click at [359, 117] on div "Buscar" at bounding box center [348, 107] width 585 height 25
click at [358, 110] on input "Buscar" at bounding box center [357, 109] width 556 height 14
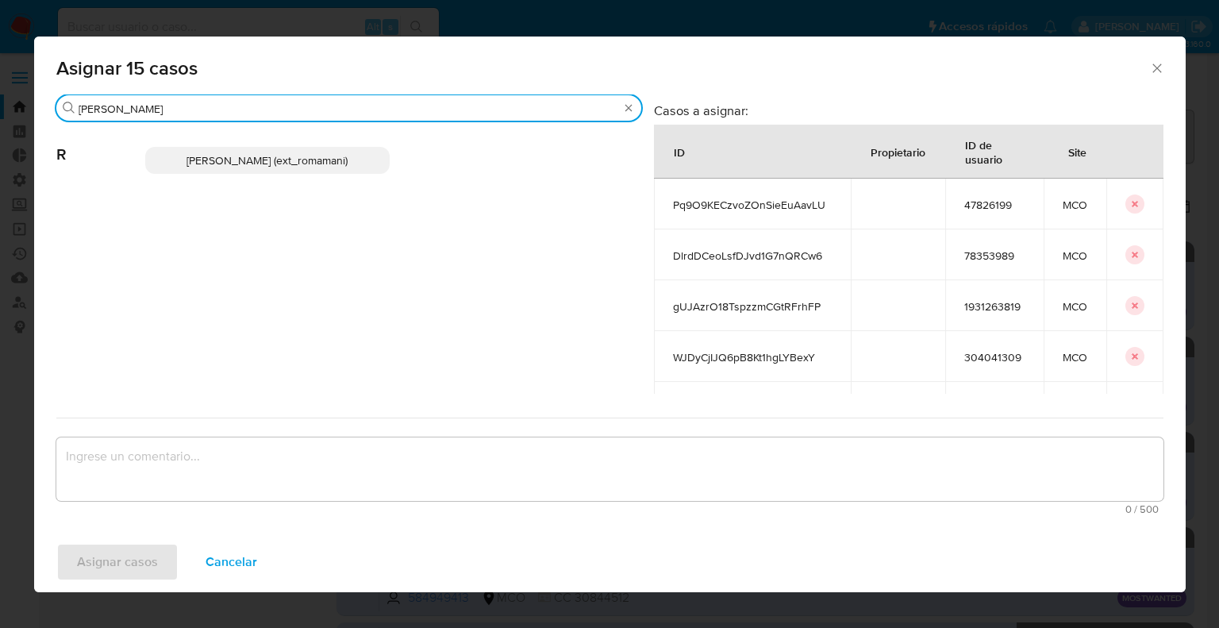
type input "rosa"
click at [338, 155] on p "Rosalia Mamani (ext_romamani)" at bounding box center [267, 160] width 245 height 27
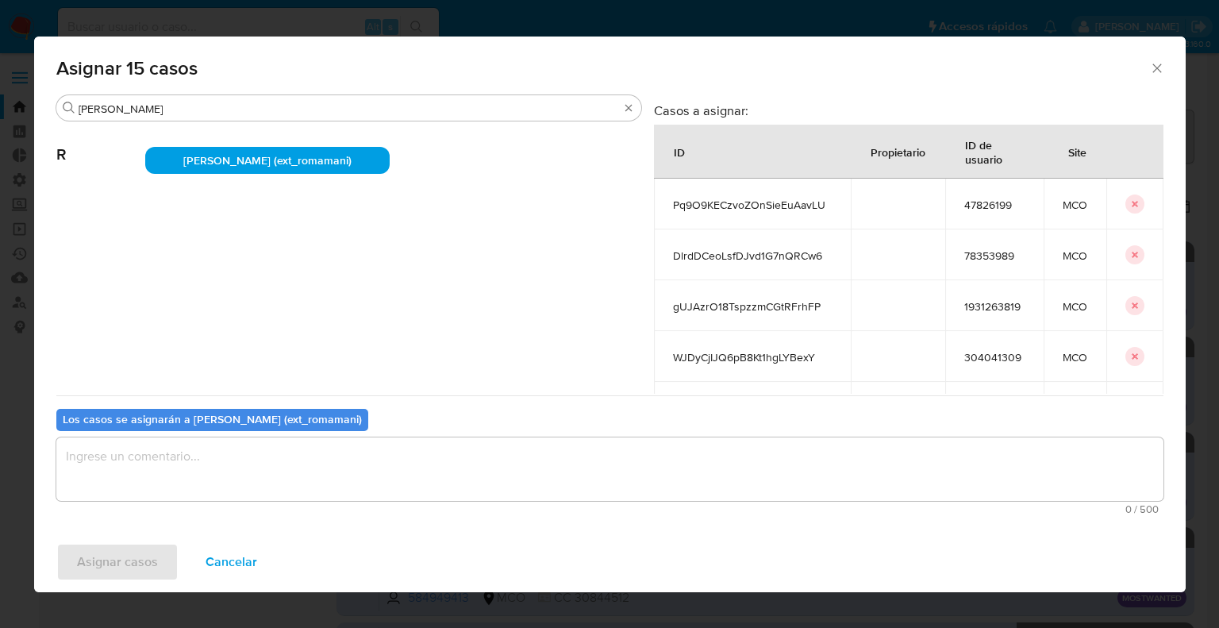
click at [292, 463] on textarea "assign-modal" at bounding box center [609, 468] width 1107 height 63
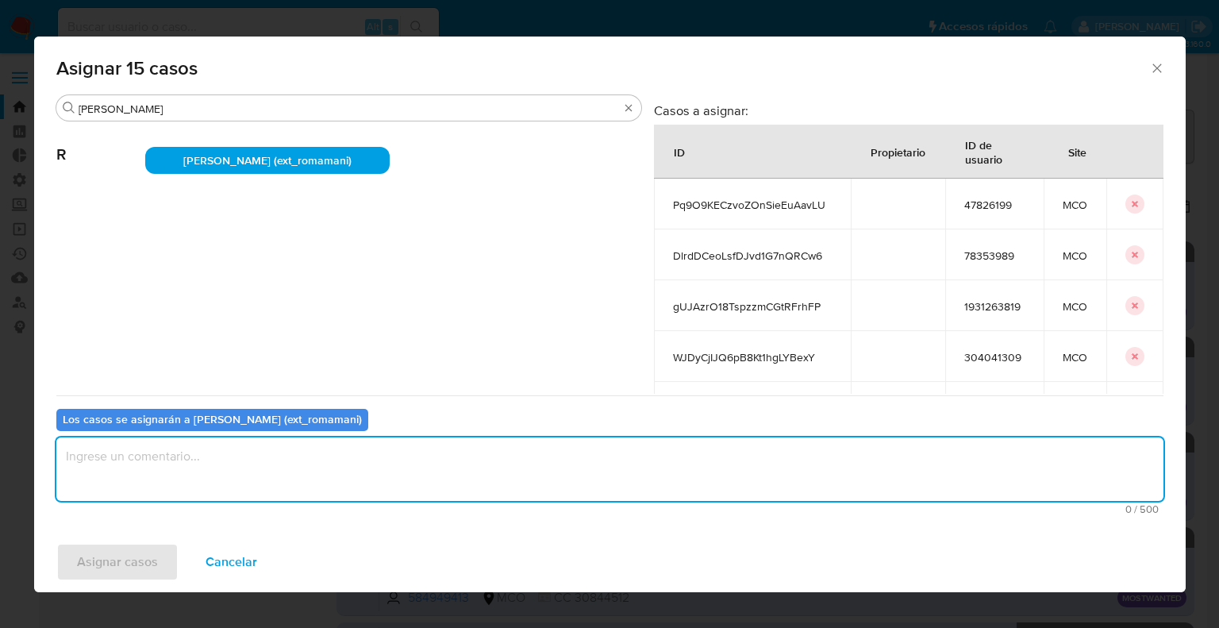
paste textarea "Asignación."
type textarea "Asignación."
click at [156, 566] on button "Asignar casos" at bounding box center [117, 562] width 122 height 38
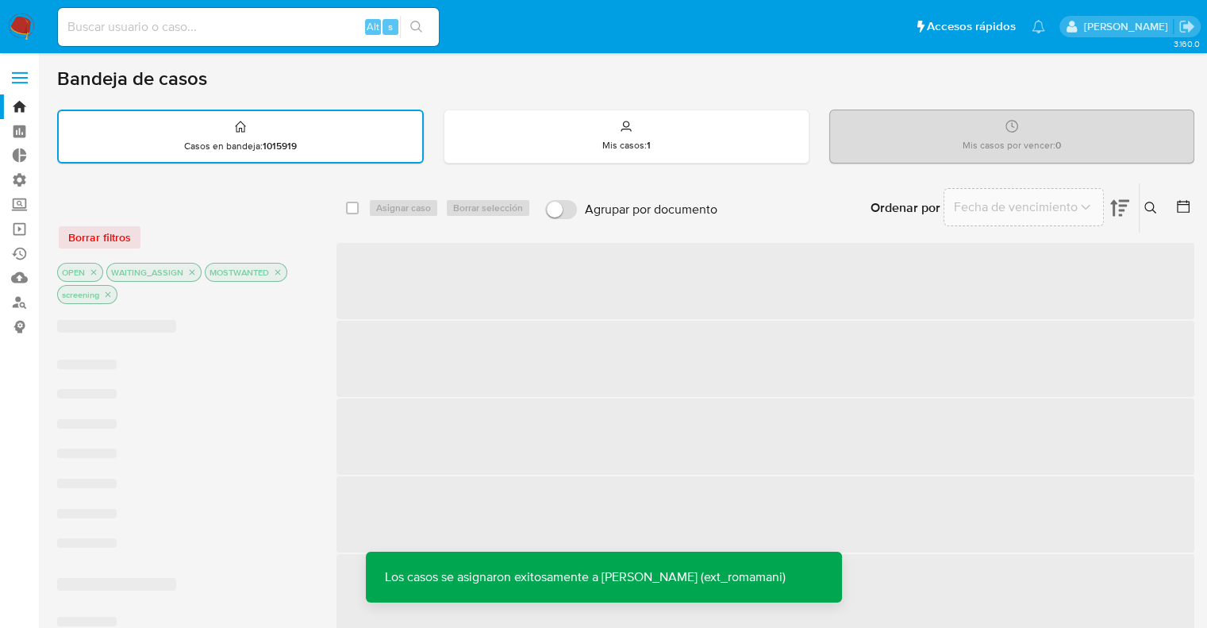
click at [271, 216] on div "Borrar filtros OPEN WAITING_ASSIGN MOSTWANTED screening" at bounding box center [184, 251] width 254 height 112
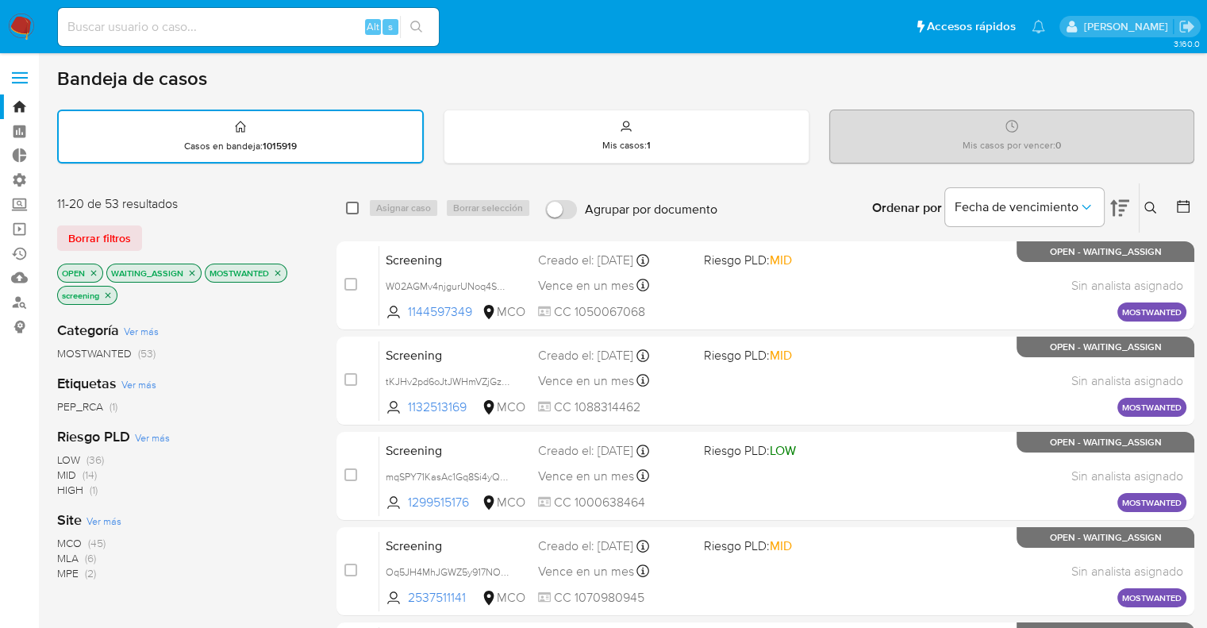
click at [353, 210] on input "checkbox" at bounding box center [352, 208] width 13 height 13
checkbox input "true"
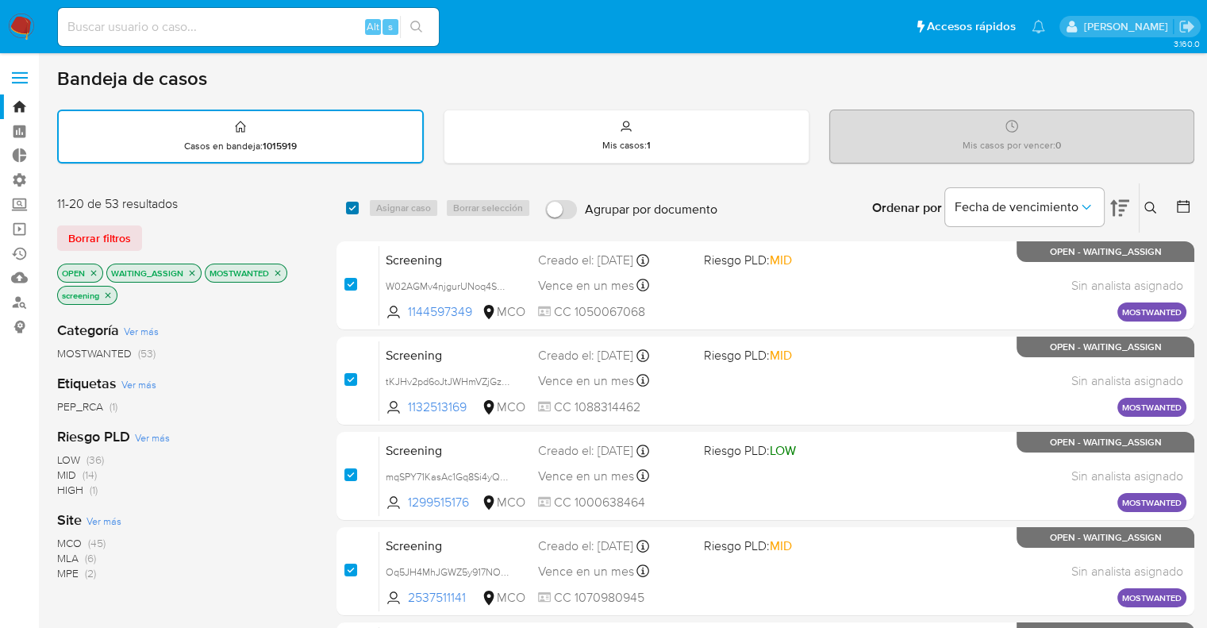
checkbox input "true"
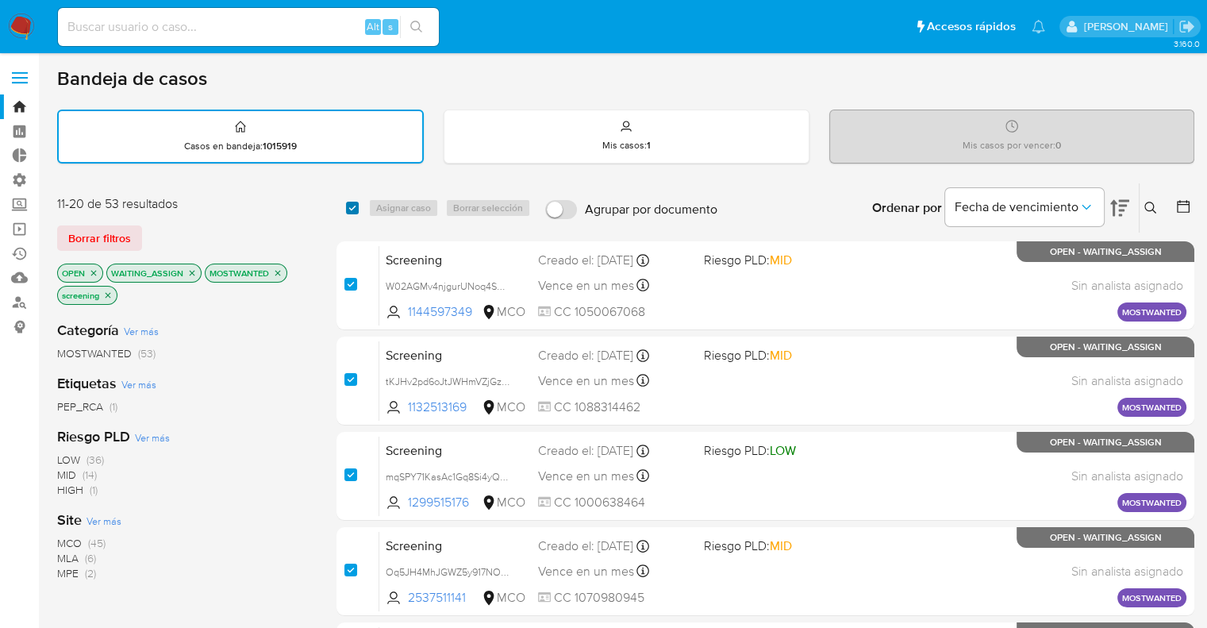
checkbox input "true"
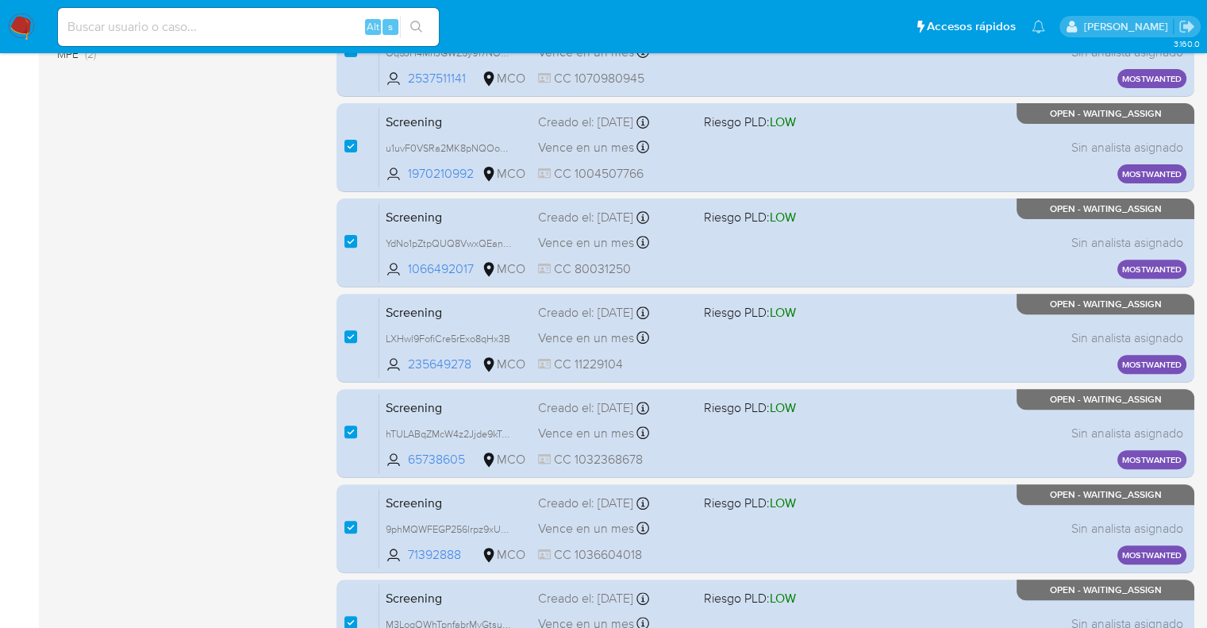
scroll to position [127, 0]
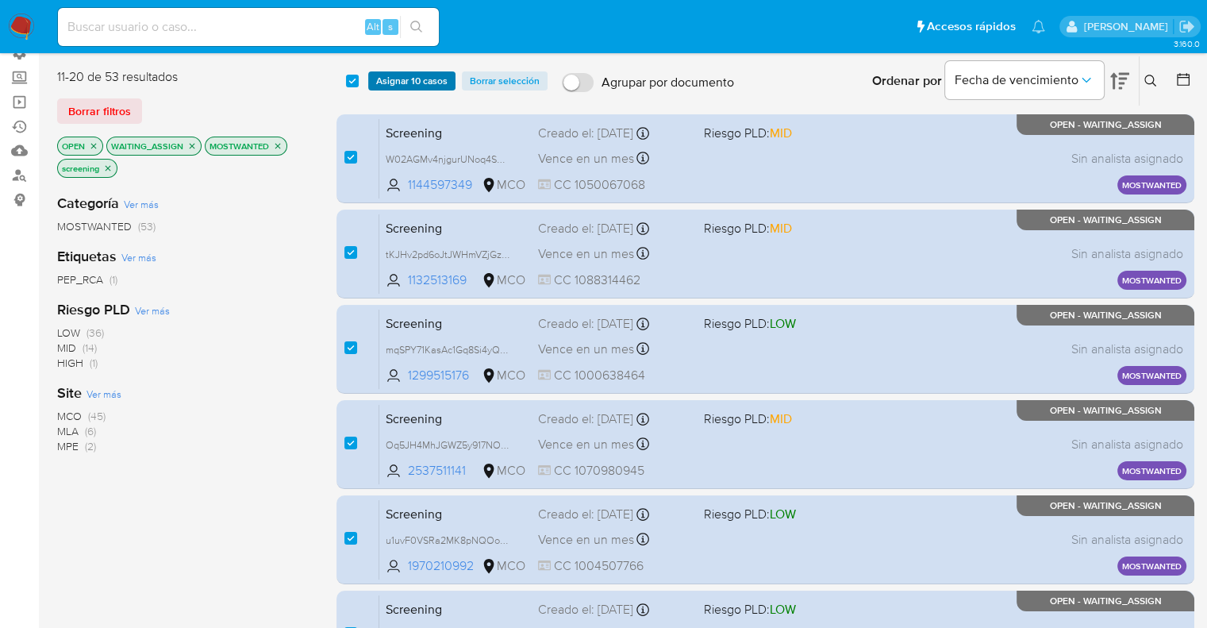
click at [442, 82] on span "Asignar 10 casos" at bounding box center [411, 81] width 71 height 16
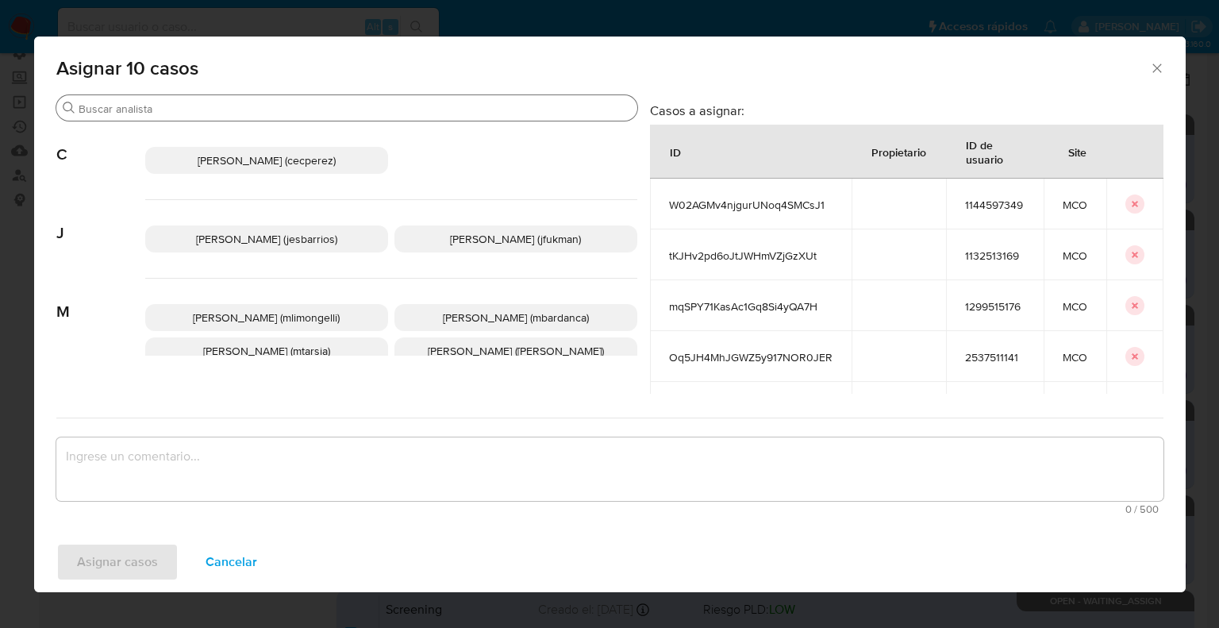
click at [402, 102] on input "Buscar" at bounding box center [355, 109] width 552 height 14
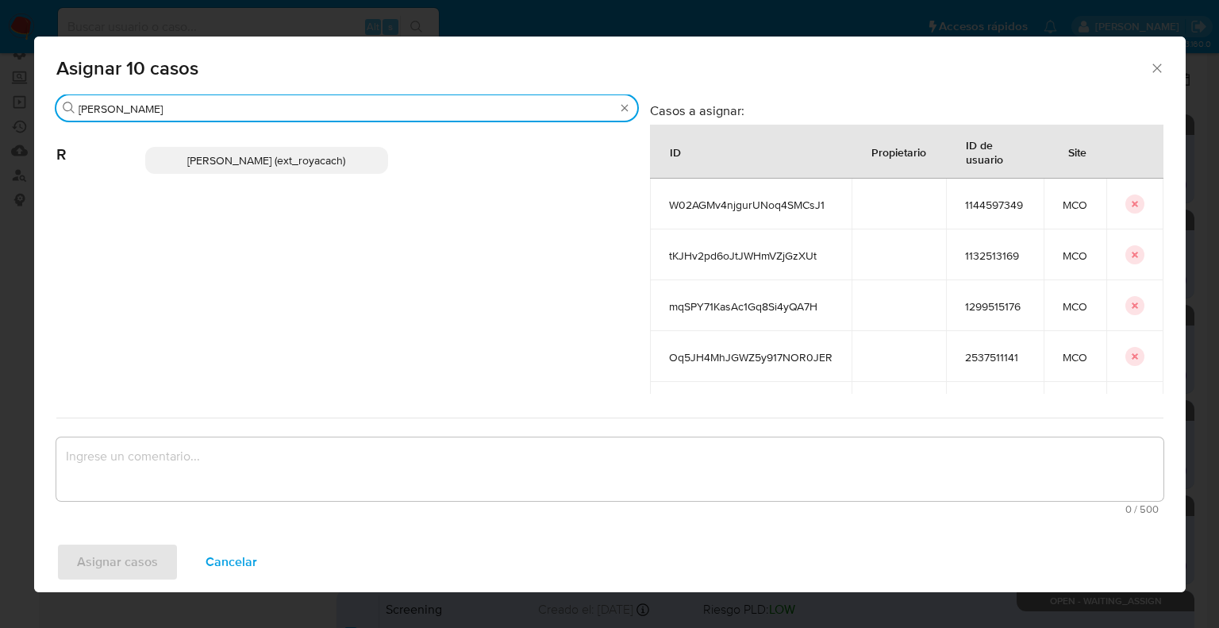
type input "romi"
click at [374, 156] on p "Romina Isabel Yacachury (ext_royacach)" at bounding box center [266, 160] width 243 height 27
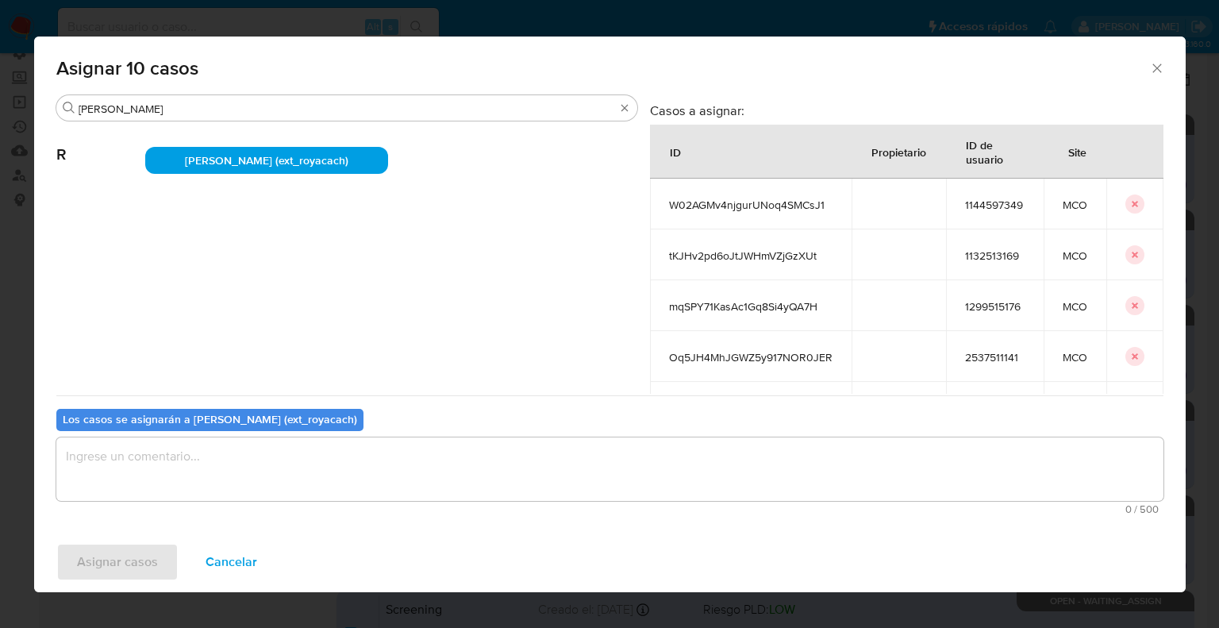
click at [317, 474] on textarea "assign-modal" at bounding box center [609, 468] width 1107 height 63
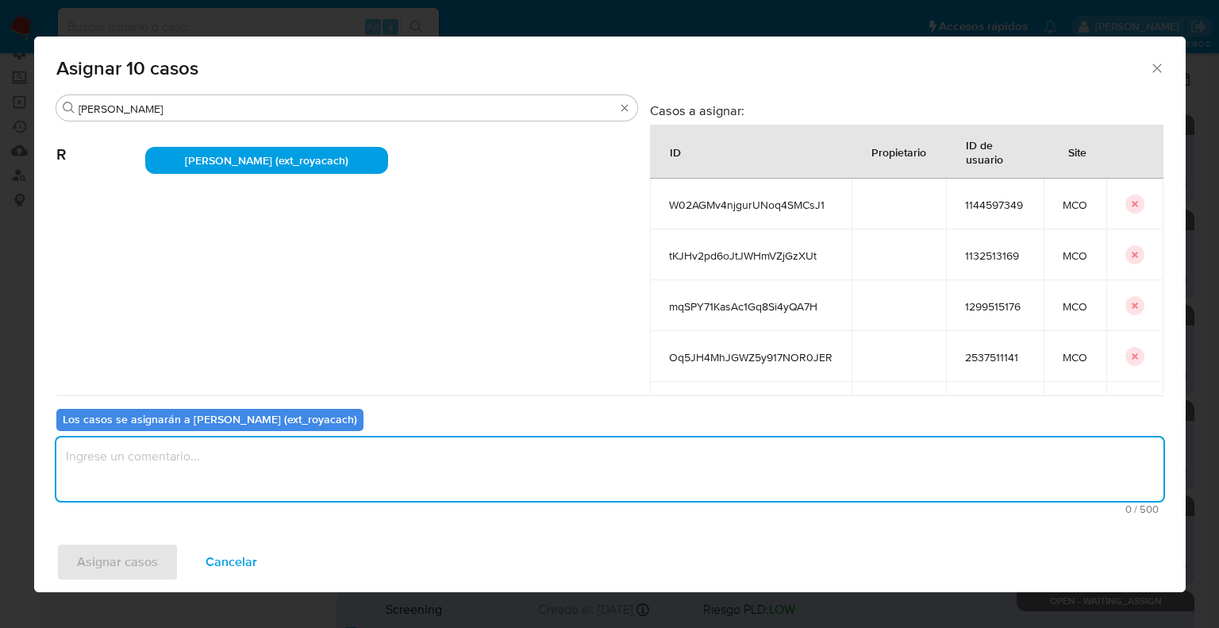
paste textarea "Asignación."
type textarea "Asignación."
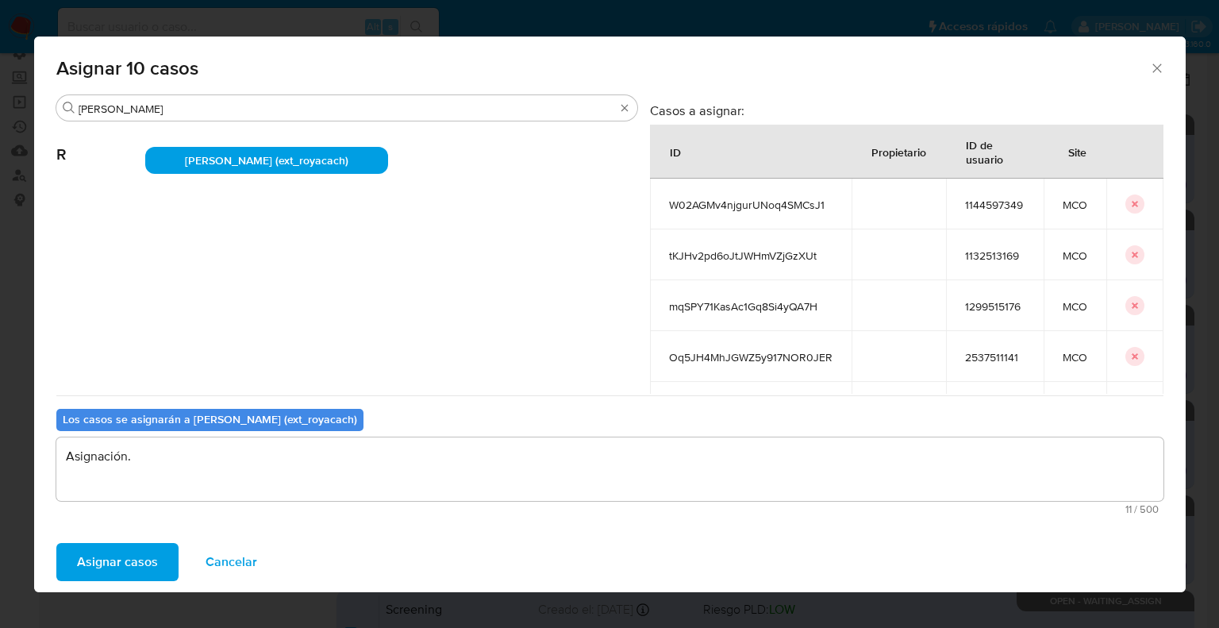
click at [162, 554] on button "Asignar casos" at bounding box center [117, 562] width 122 height 38
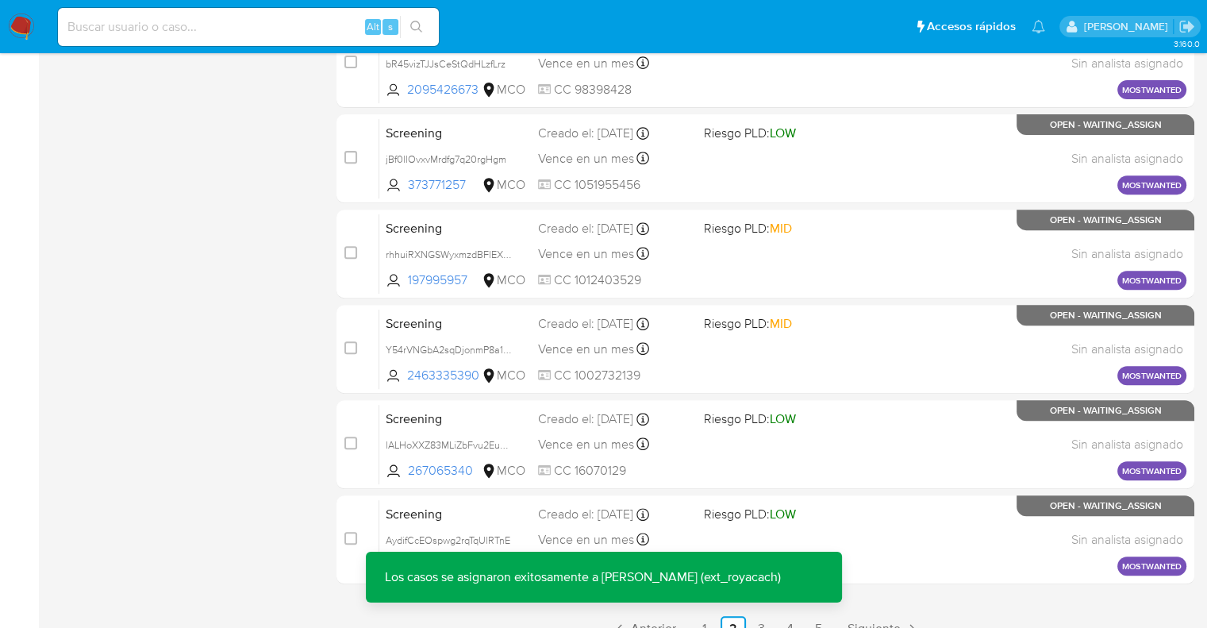
scroll to position [683, 0]
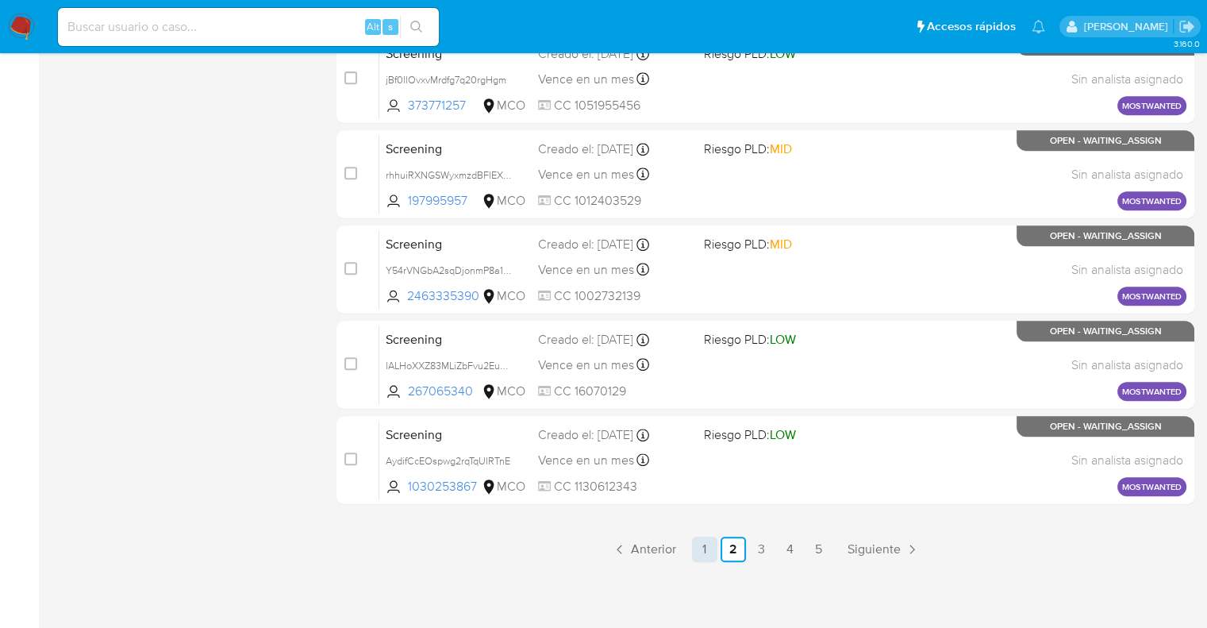
click at [702, 548] on link "1" at bounding box center [704, 549] width 25 height 25
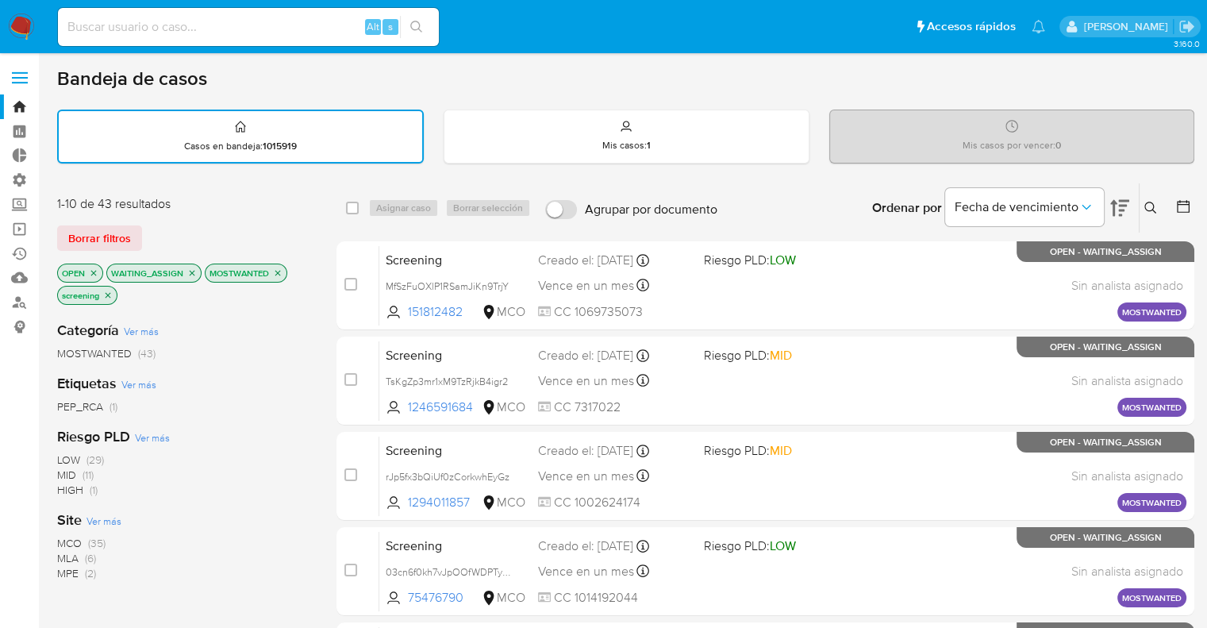
click at [360, 208] on div "select-all-cases-checkbox" at bounding box center [355, 207] width 19 height 19
click at [358, 208] on input "checkbox" at bounding box center [352, 208] width 13 height 13
checkbox input "true"
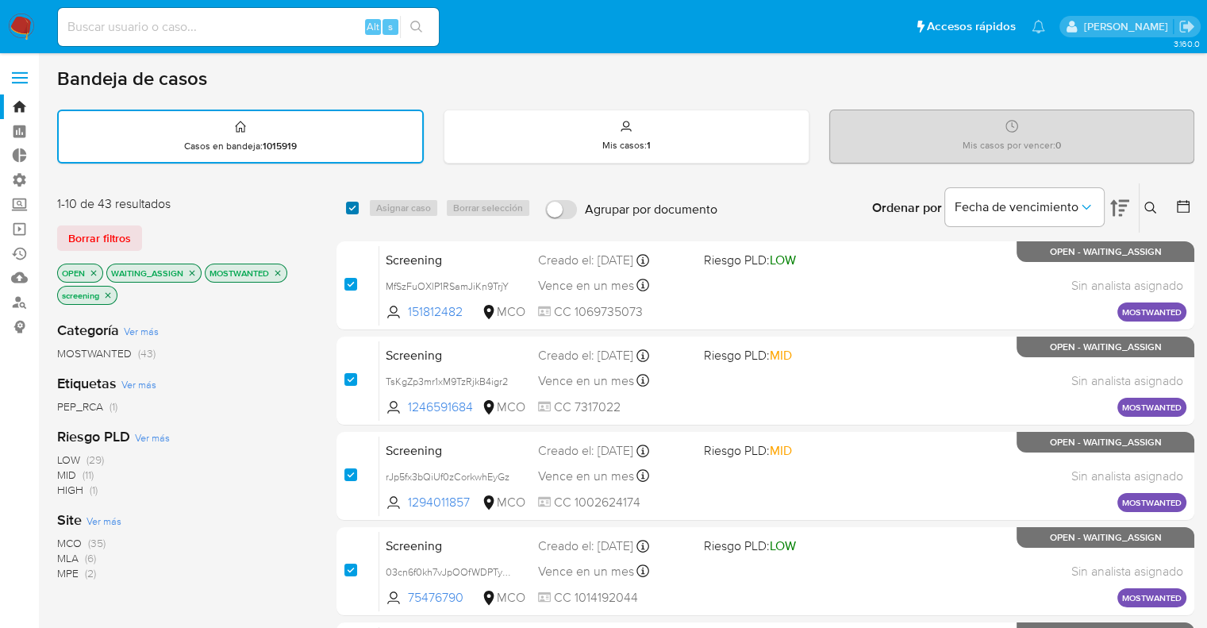
checkbox input "true"
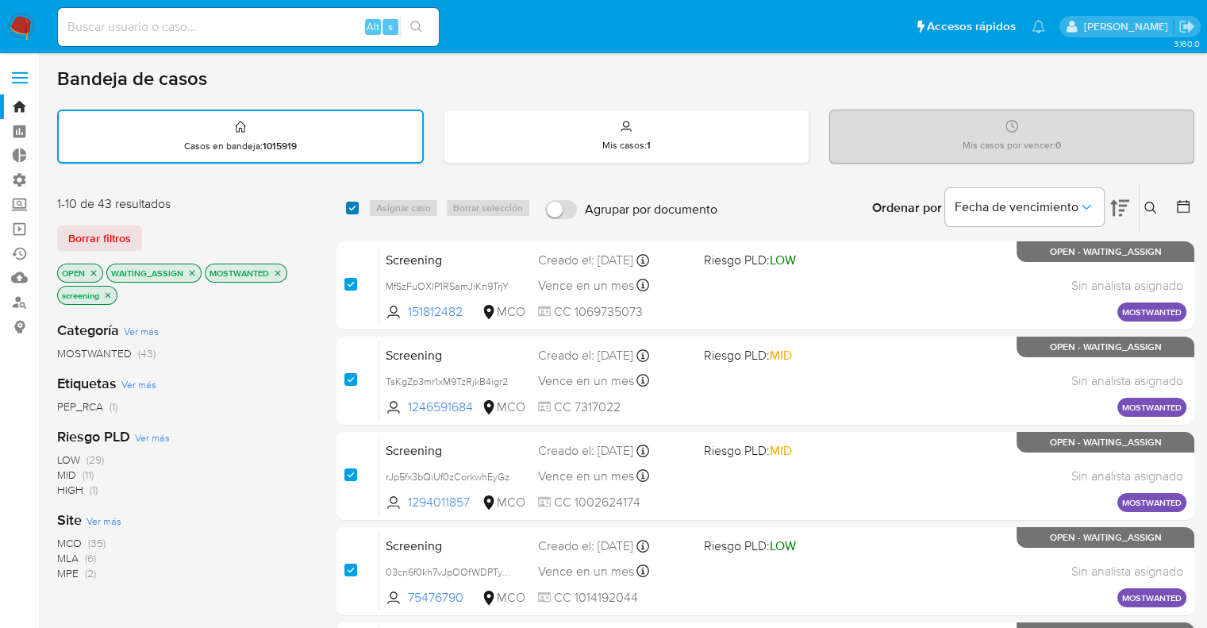
checkbox input "true"
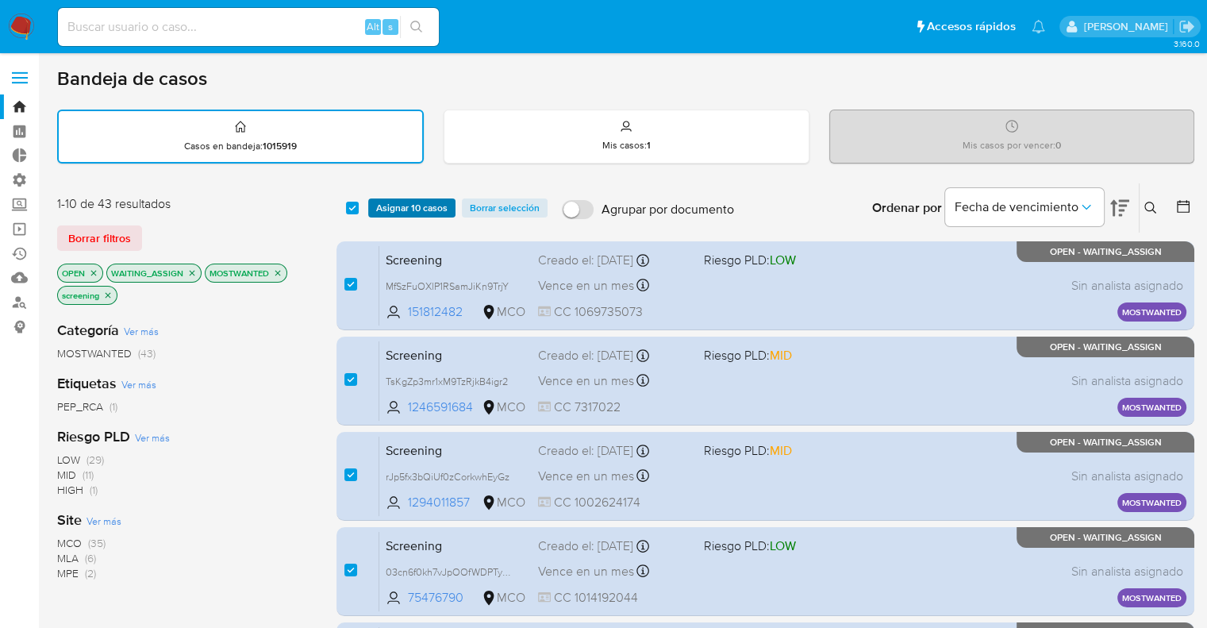
click at [383, 208] on span "Asignar 10 casos" at bounding box center [411, 208] width 71 height 16
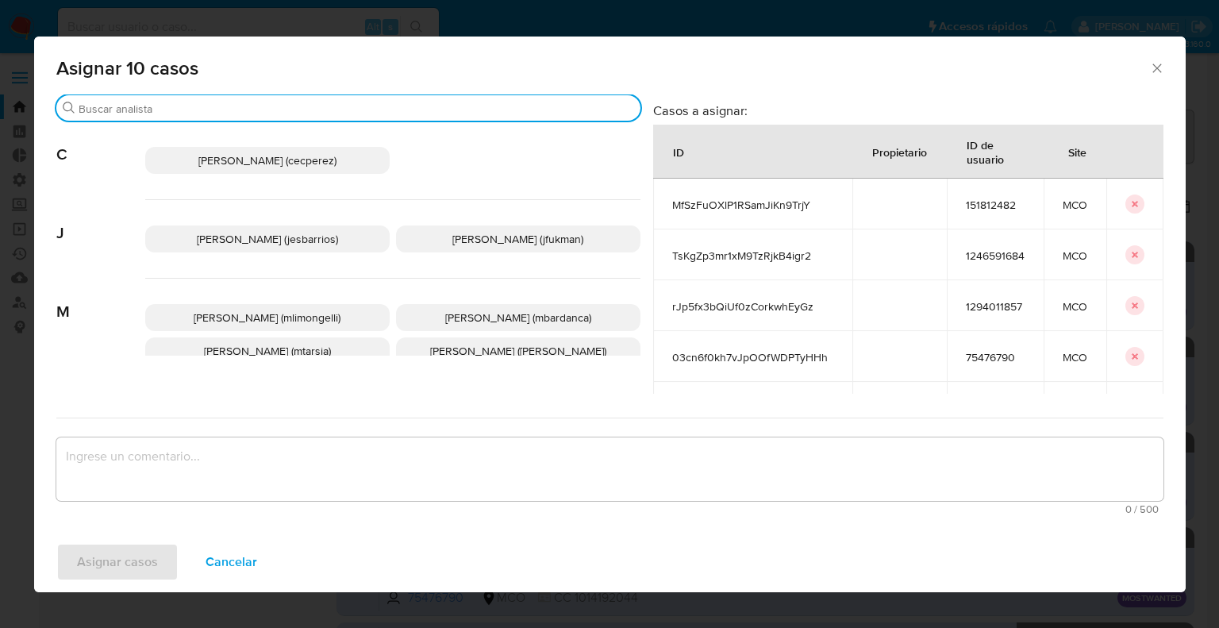
click at [332, 110] on input "Buscar" at bounding box center [357, 109] width 556 height 14
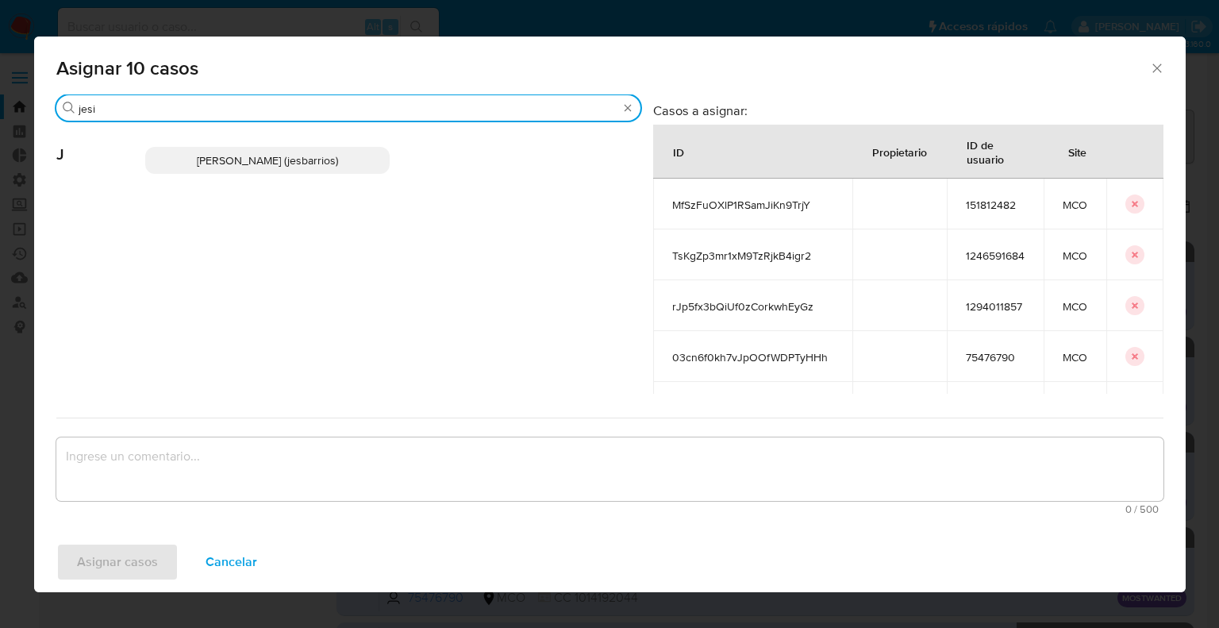
type input "jesi"
click at [354, 170] on p "Jesica Iris Barrios Leita (jesbarrios)" at bounding box center [267, 160] width 244 height 27
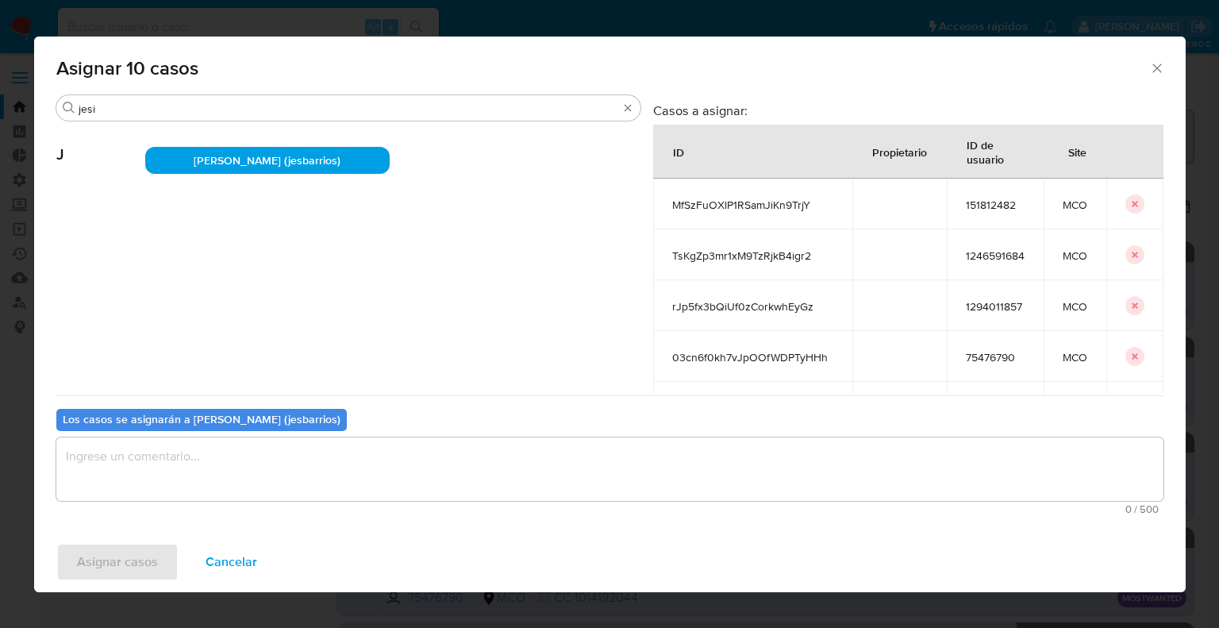
click at [248, 461] on textarea "assign-modal" at bounding box center [609, 468] width 1107 height 63
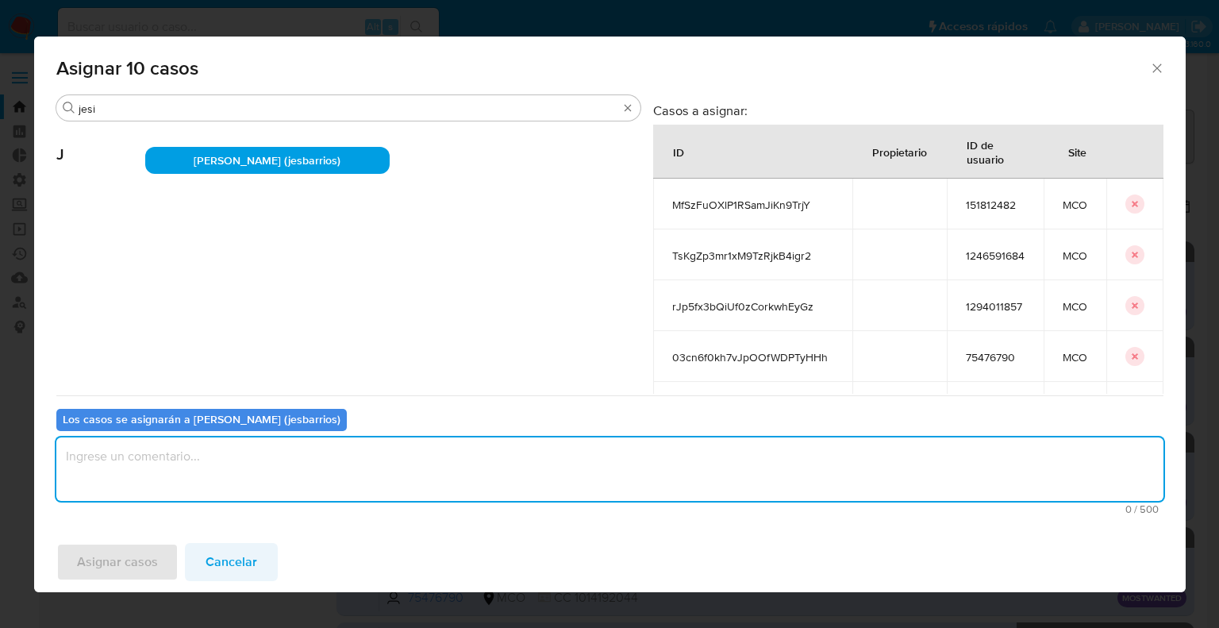
paste textarea "Asignación."
type textarea "Asignación."
click at [153, 568] on span "Asignar casos" at bounding box center [117, 562] width 81 height 35
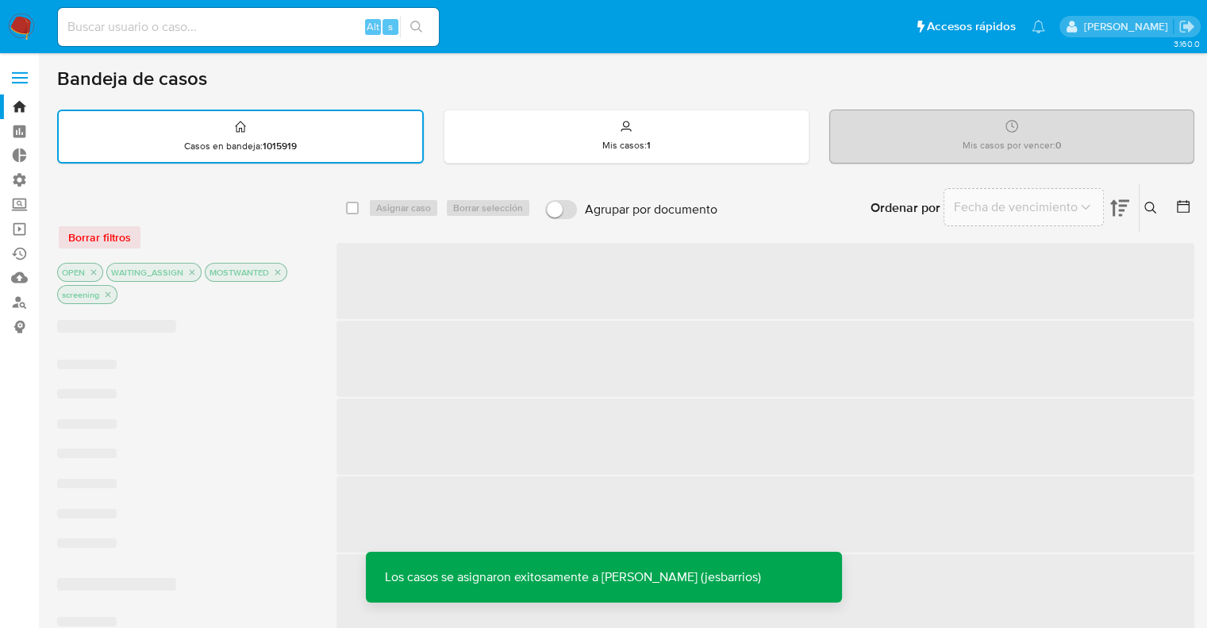
click at [267, 196] on div at bounding box center [184, 203] width 254 height 17
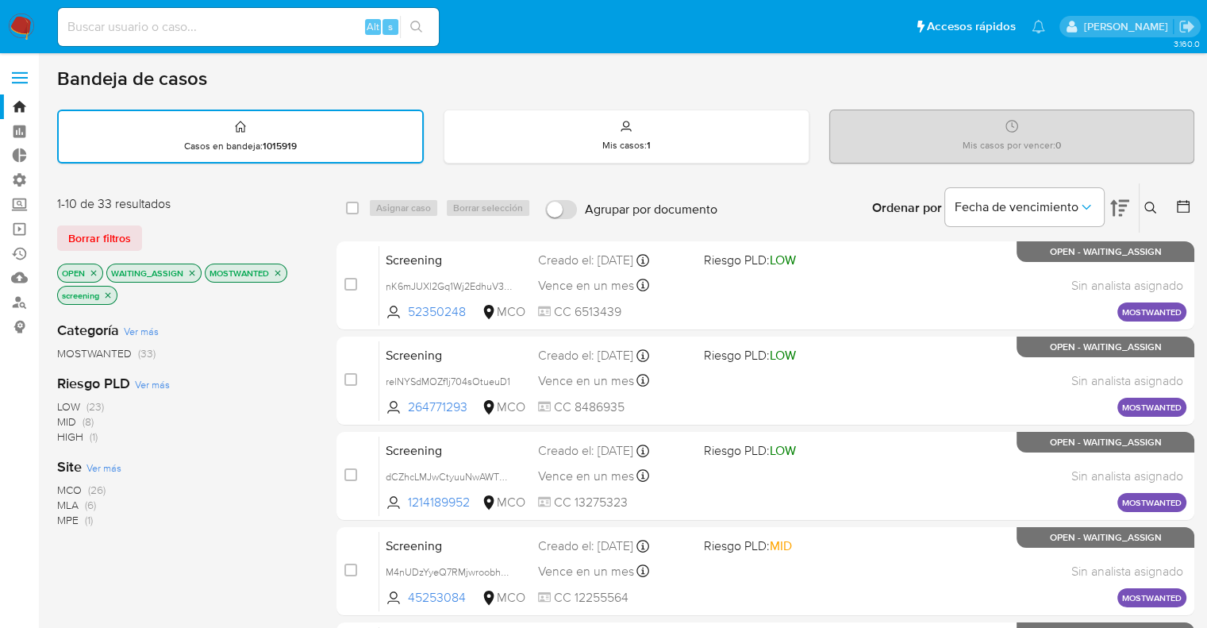
click at [265, 217] on div "1-10 de 33 resultados Borrar filtros OPEN WAITING_ASSIGN MOSTWANTED screening" at bounding box center [184, 251] width 254 height 113
click at [123, 241] on span "Borrar filtros" at bounding box center [99, 238] width 63 height 22
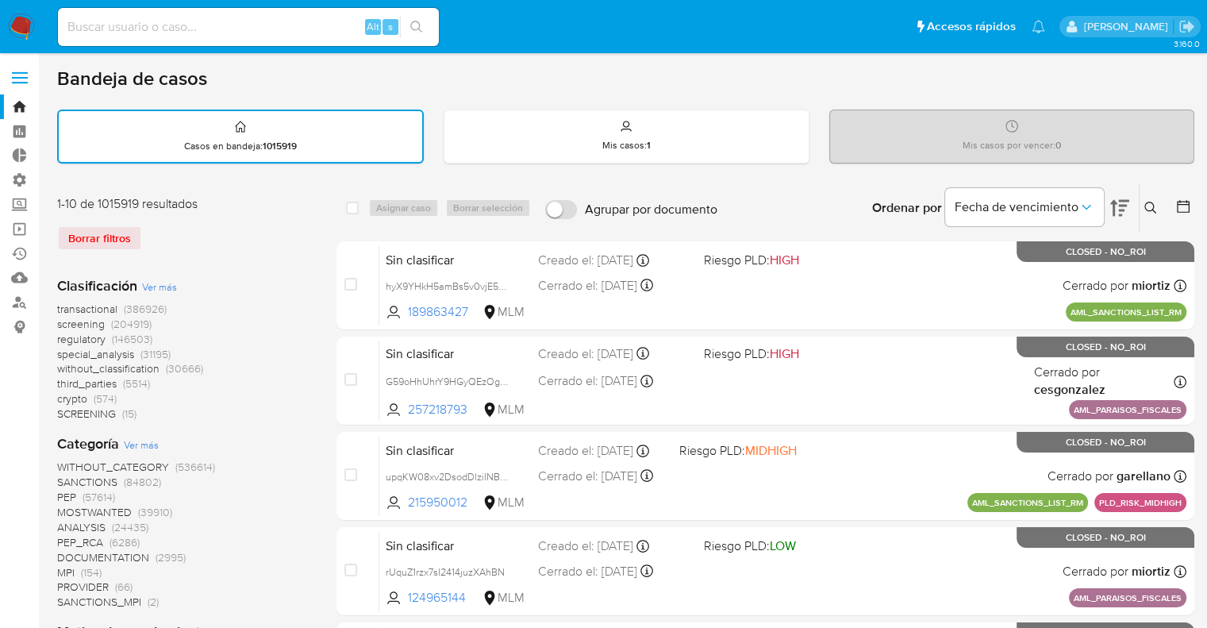
click at [60, 341] on span "regulatory" at bounding box center [81, 339] width 48 height 16
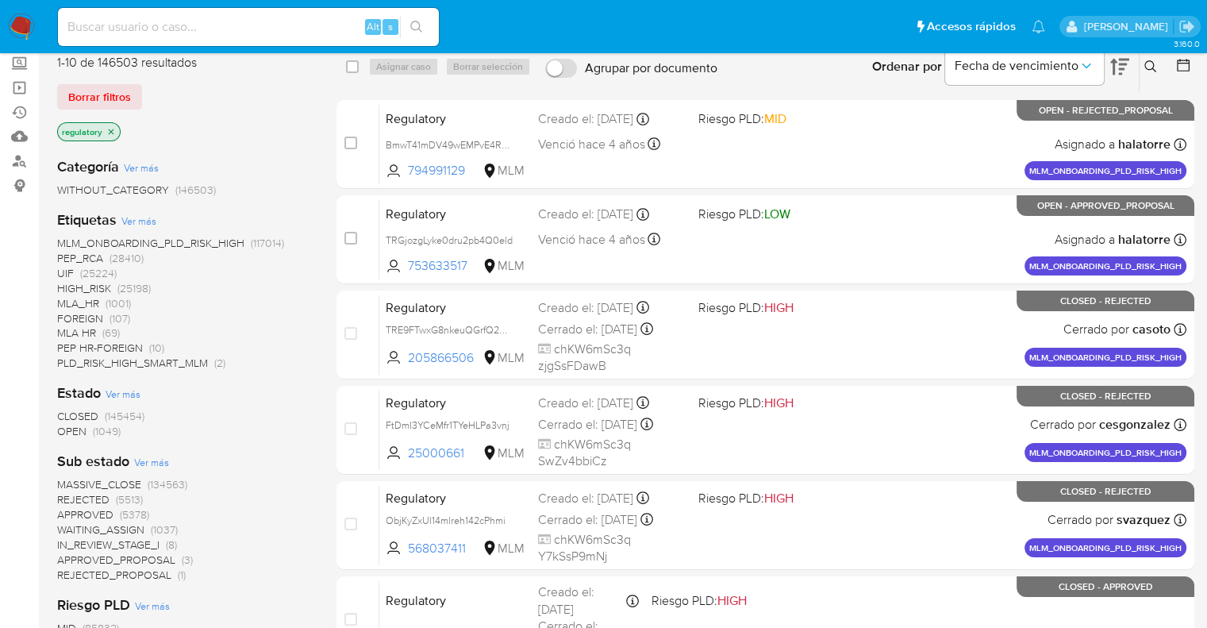
scroll to position [159, 0]
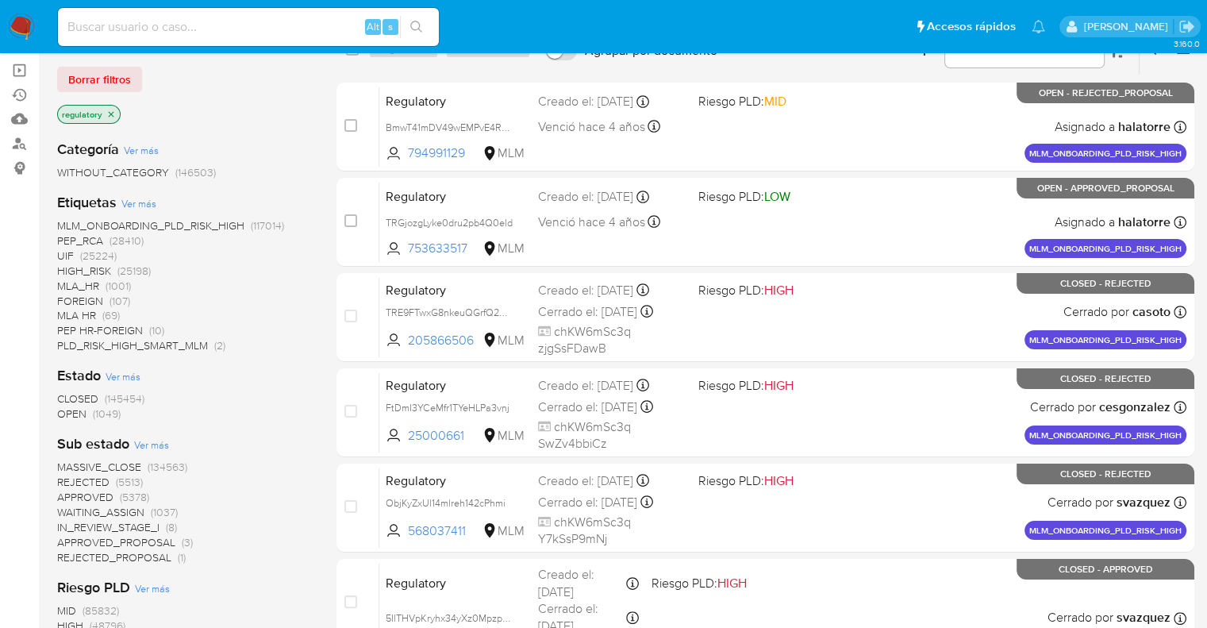
click at [63, 416] on span "OPEN" at bounding box center [71, 414] width 29 height 16
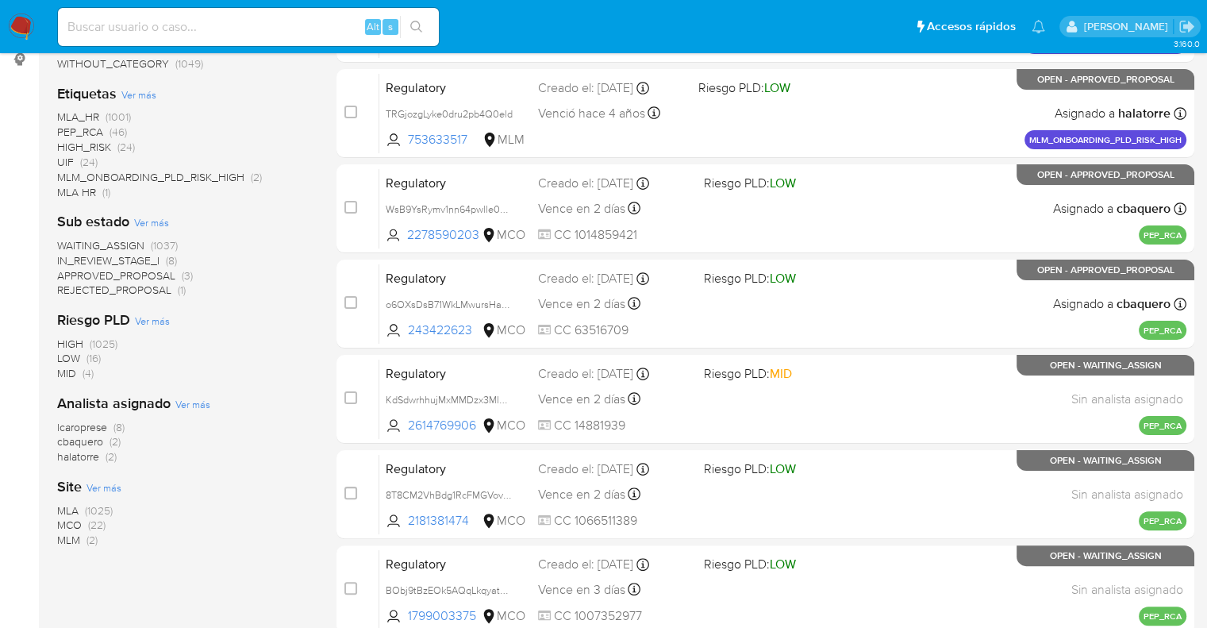
scroll to position [317, 0]
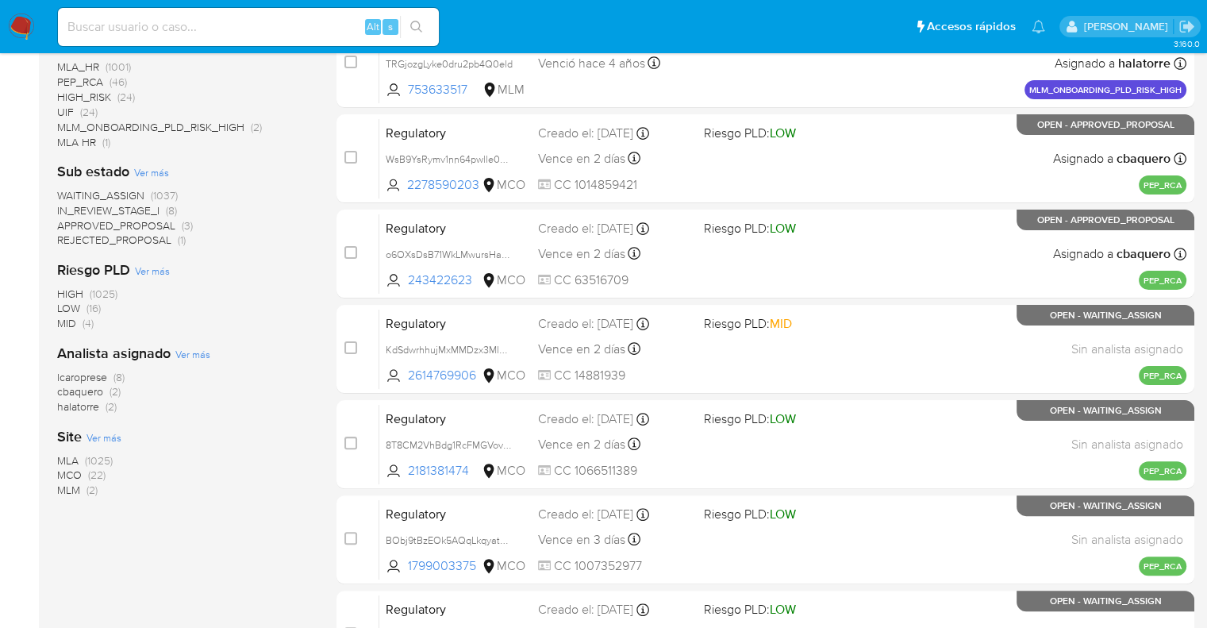
click at [67, 472] on span "MCO" at bounding box center [69, 475] width 25 height 16
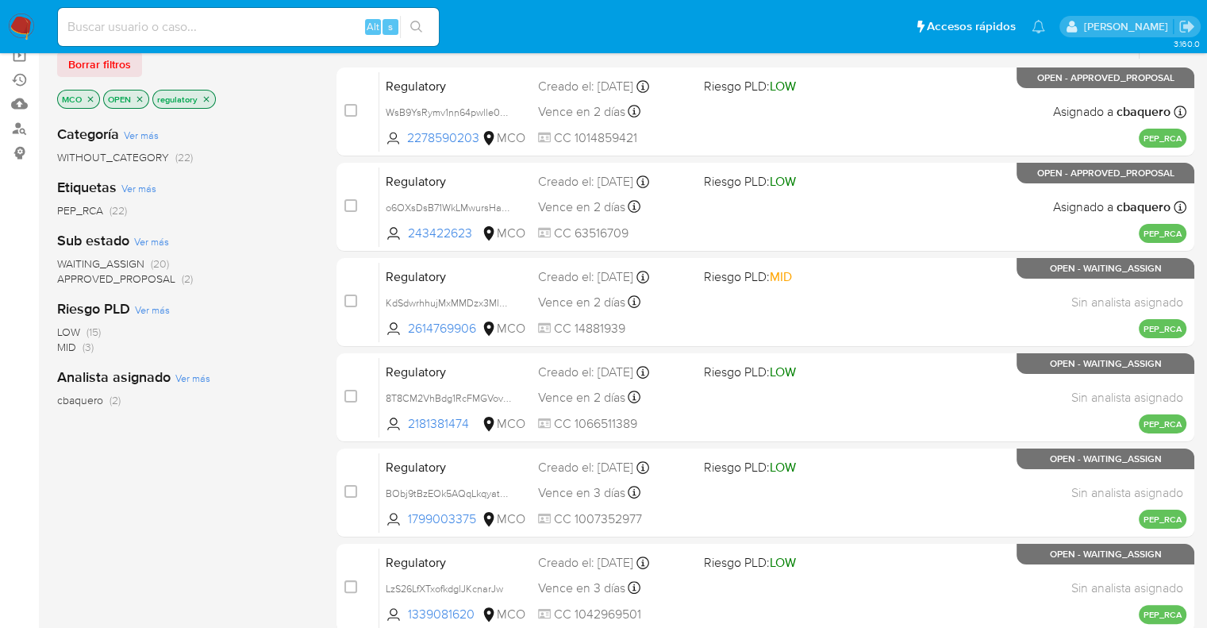
scroll to position [159, 0]
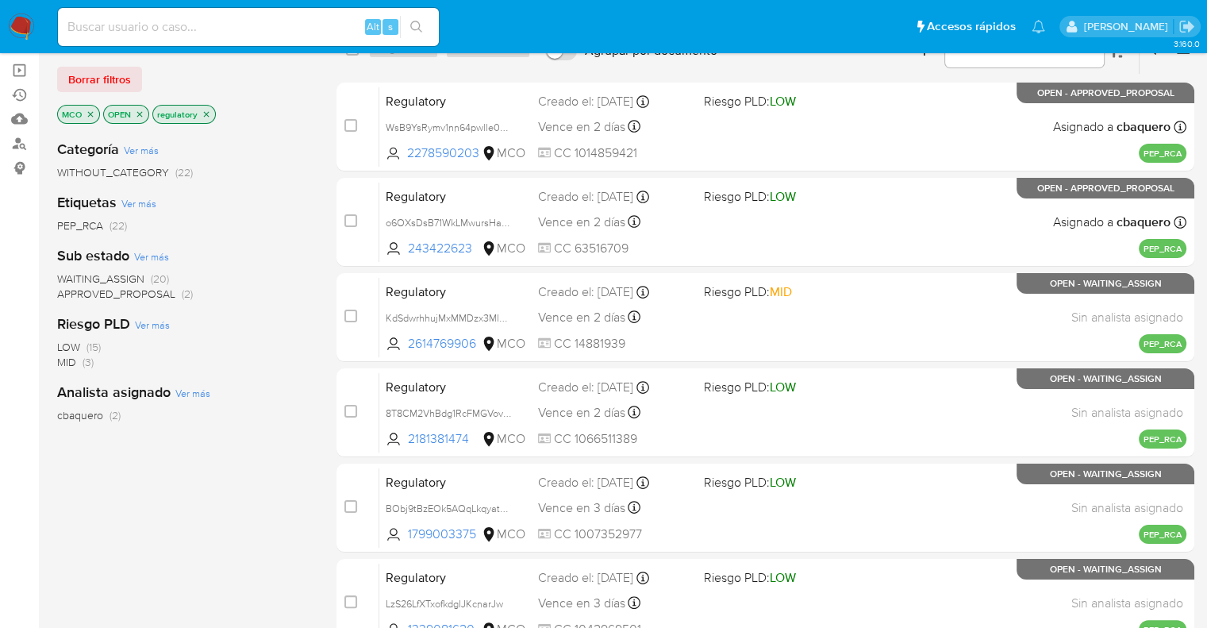
click at [67, 277] on span "WAITING_ASSIGN" at bounding box center [100, 279] width 87 height 16
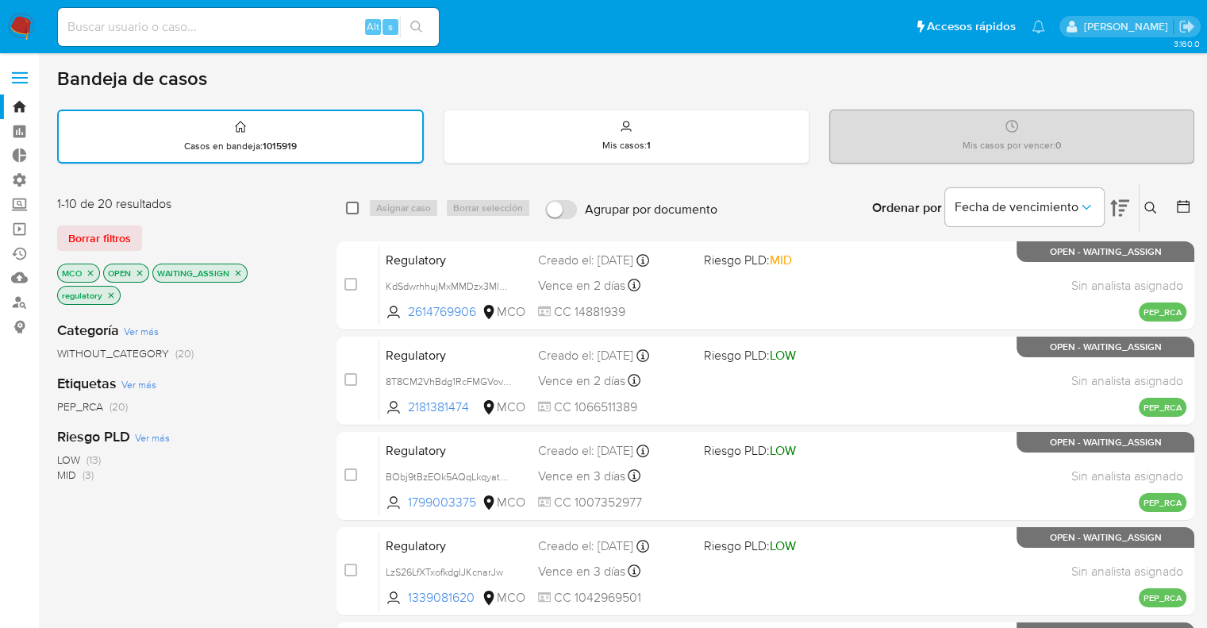
click at [352, 208] on input "checkbox" at bounding box center [352, 208] width 13 height 13
checkbox input "true"
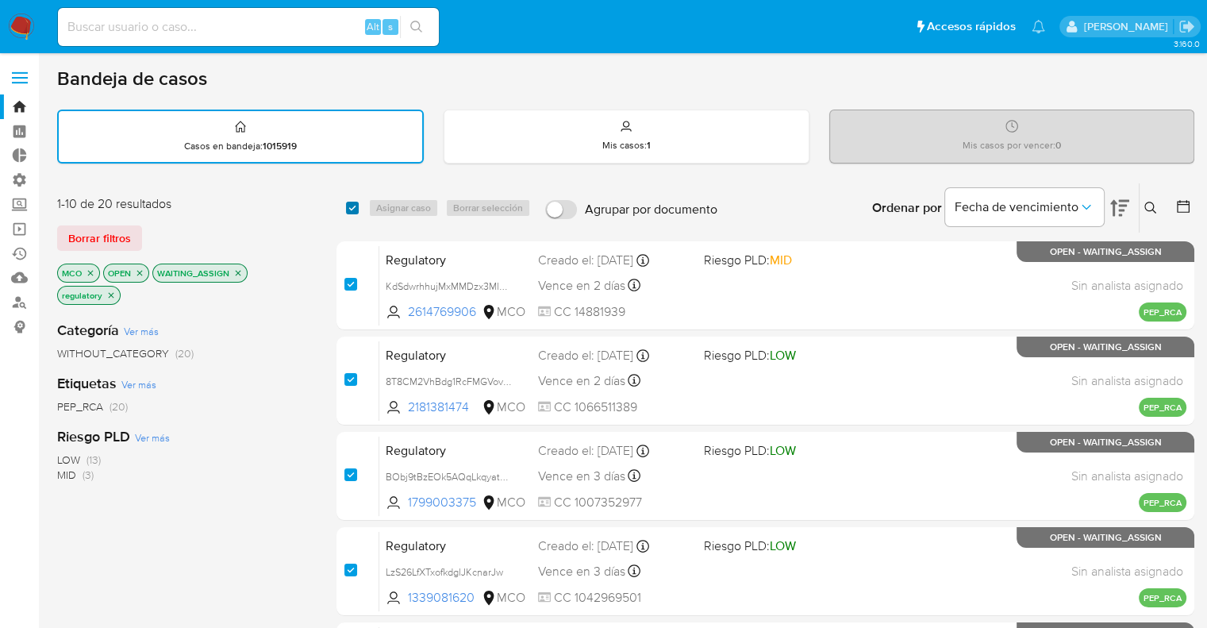
checkbox input "true"
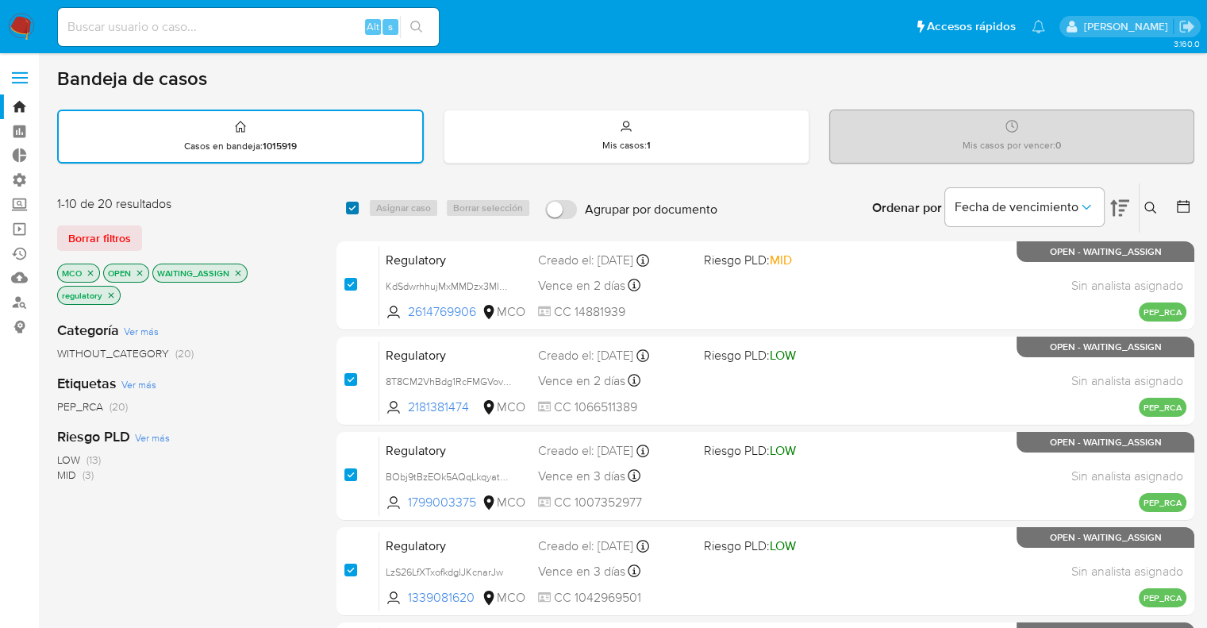
checkbox input "true"
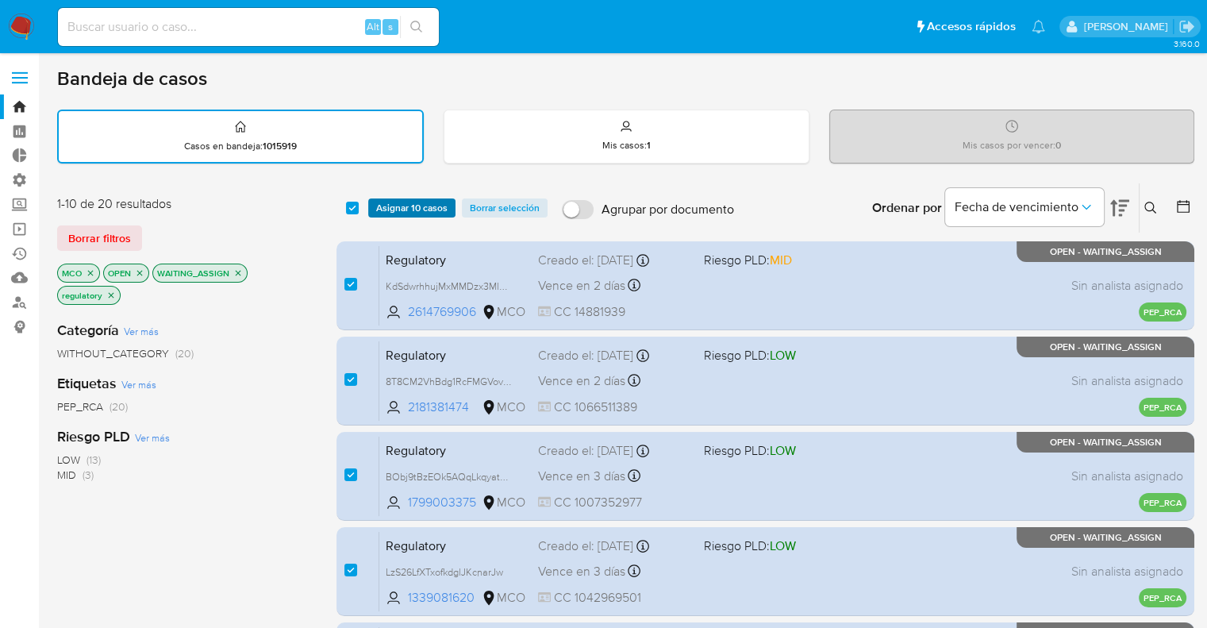
click at [371, 206] on button "Asignar 10 casos" at bounding box center [411, 207] width 87 height 19
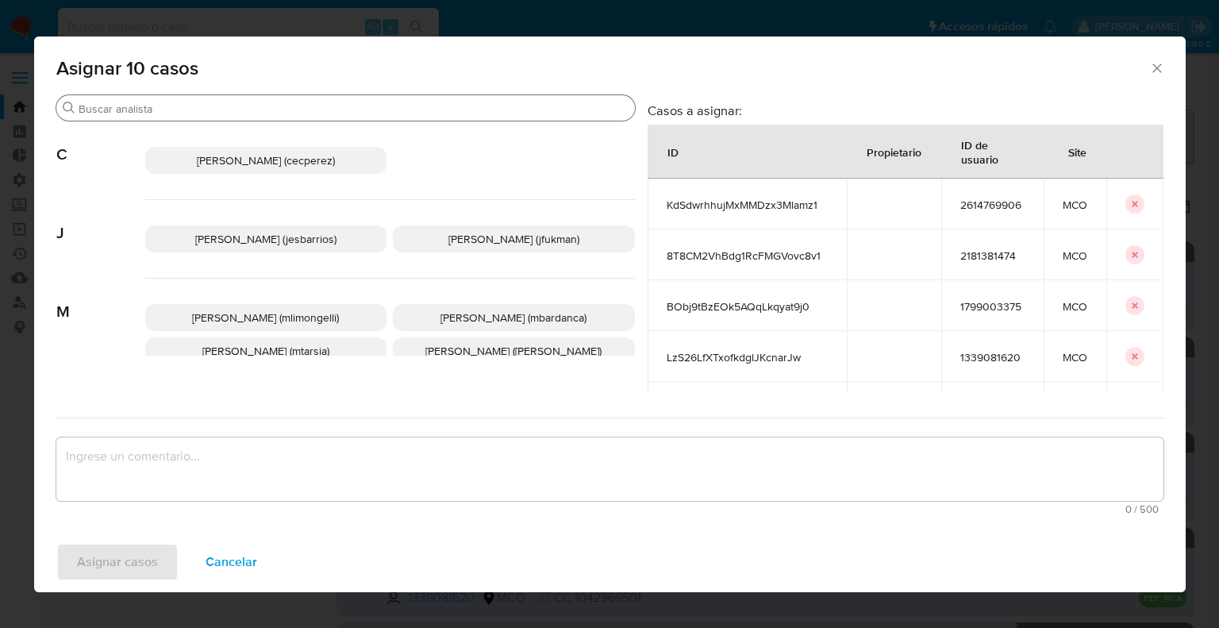
click at [288, 98] on div "Buscar" at bounding box center [345, 107] width 579 height 25
click at [295, 106] on input "Buscar" at bounding box center [354, 109] width 550 height 14
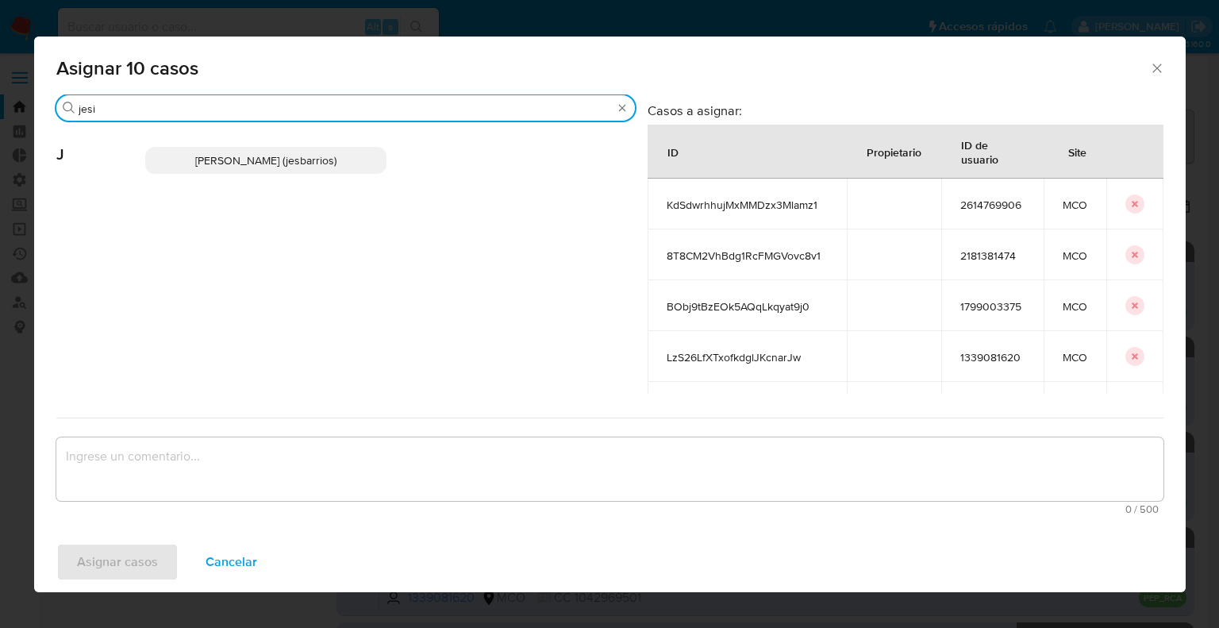
type input "jesi"
click at [335, 158] on span "Jesica Iris Barrios Leita (jesbarrios)" at bounding box center [265, 160] width 141 height 16
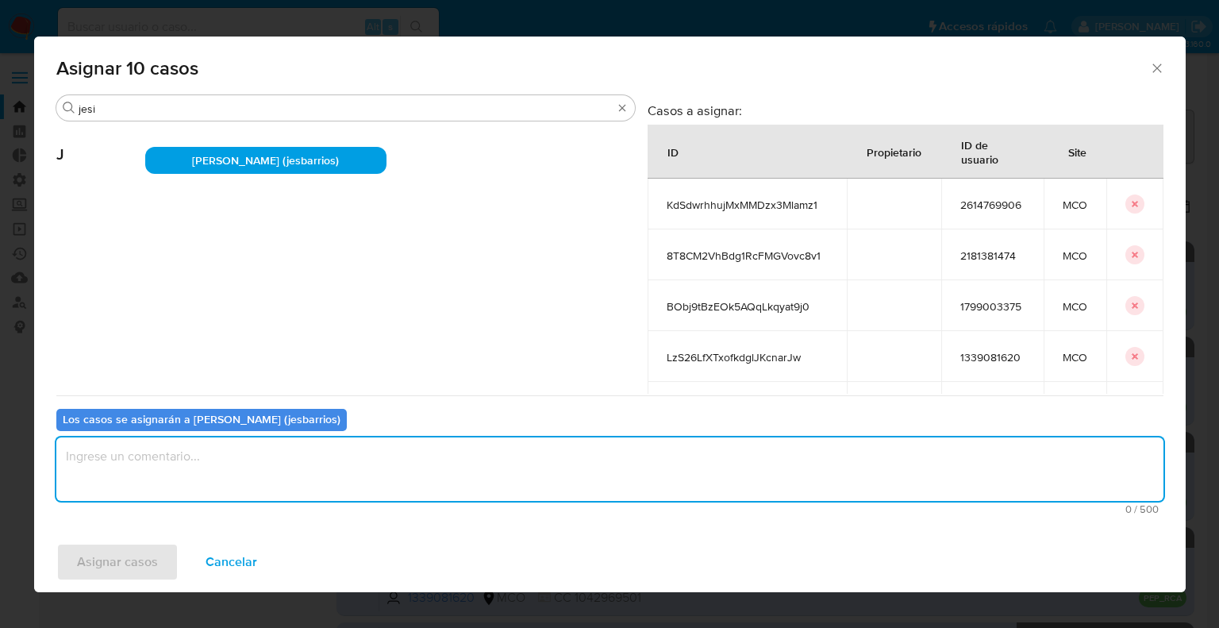
click at [286, 469] on textarea "assign-modal" at bounding box center [609, 468] width 1107 height 63
paste textarea "Asignación."
type textarea "Asignación."
click at [170, 560] on button "Asignar casos" at bounding box center [117, 562] width 122 height 38
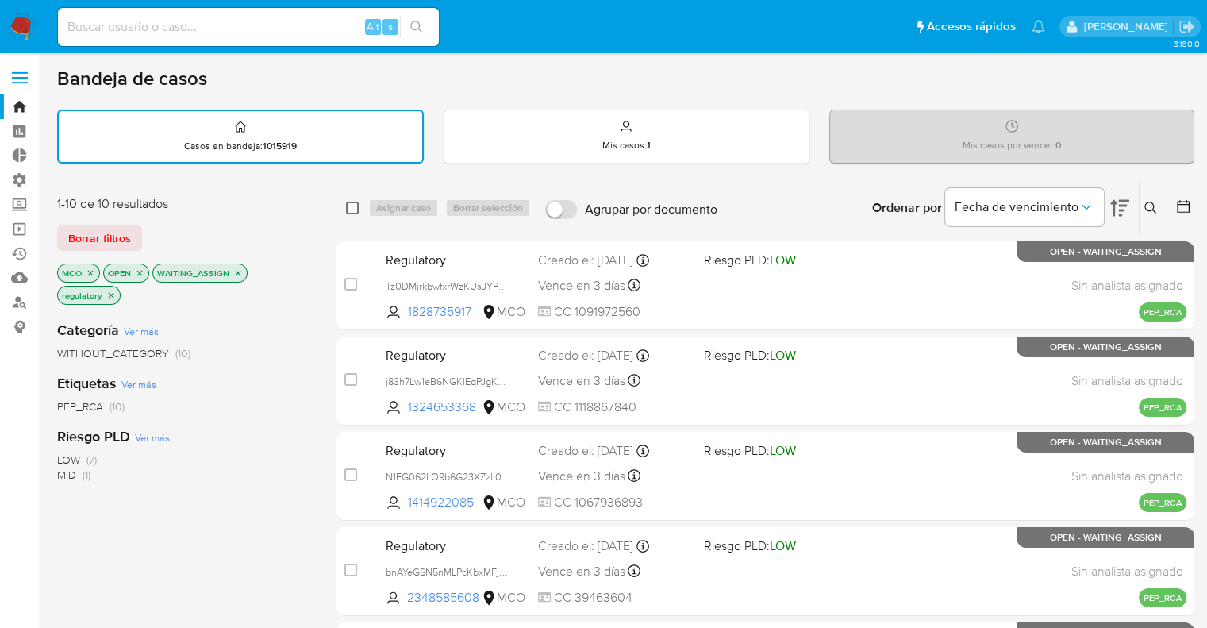
click at [350, 206] on input "checkbox" at bounding box center [352, 208] width 13 height 13
checkbox input "true"
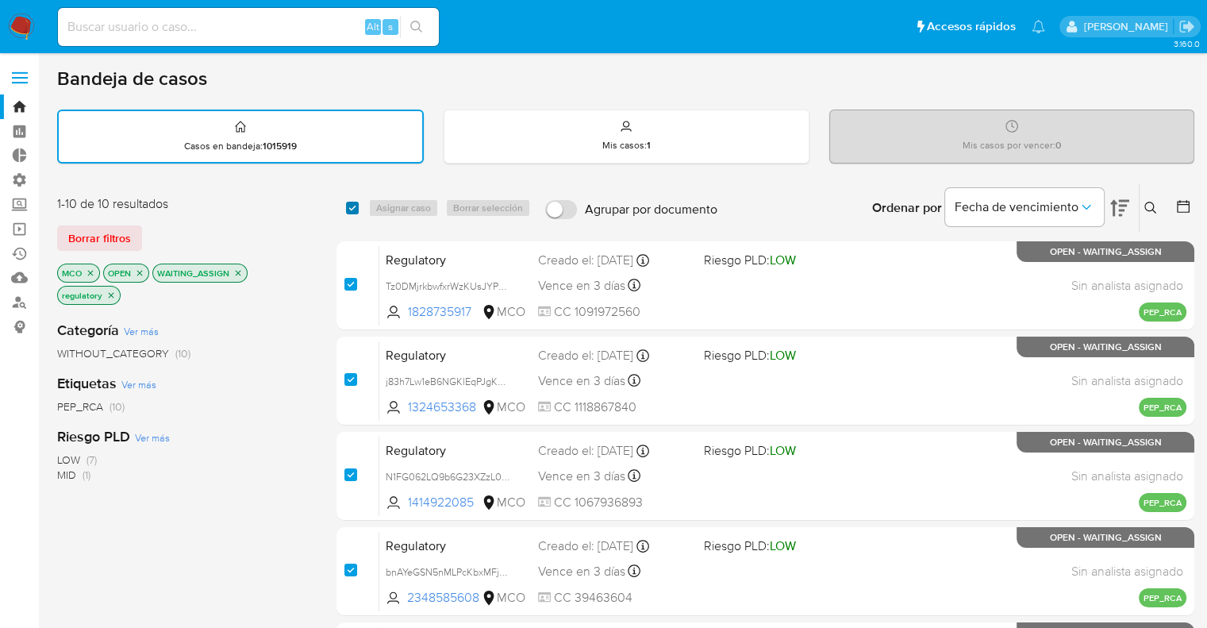
checkbox input "true"
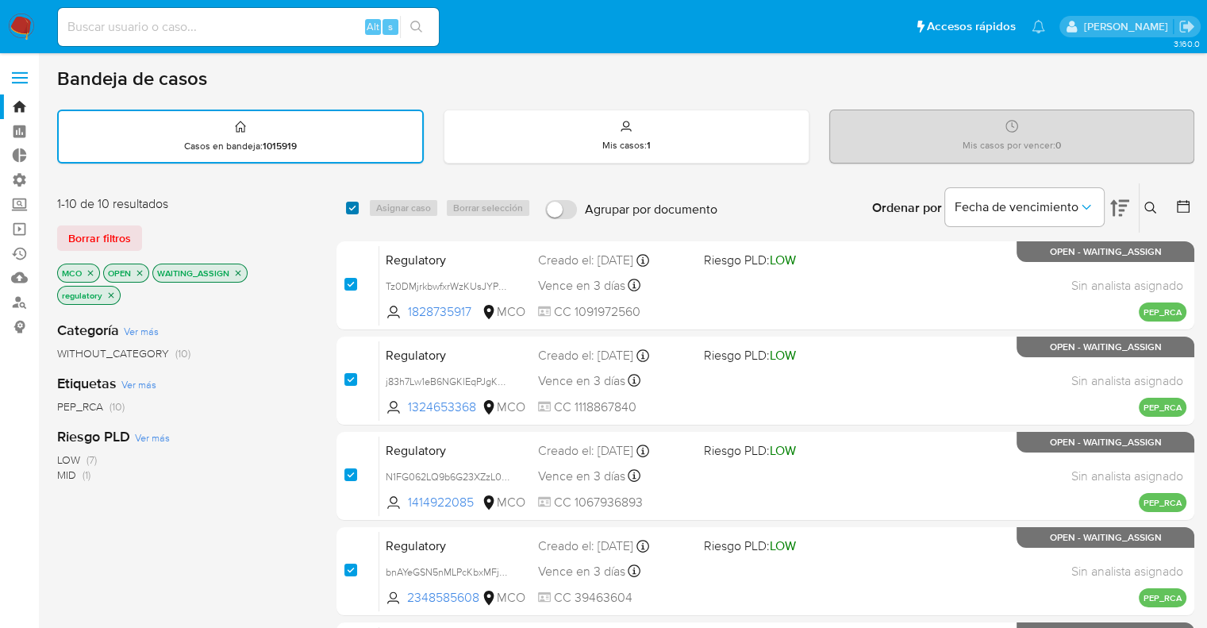
checkbox input "true"
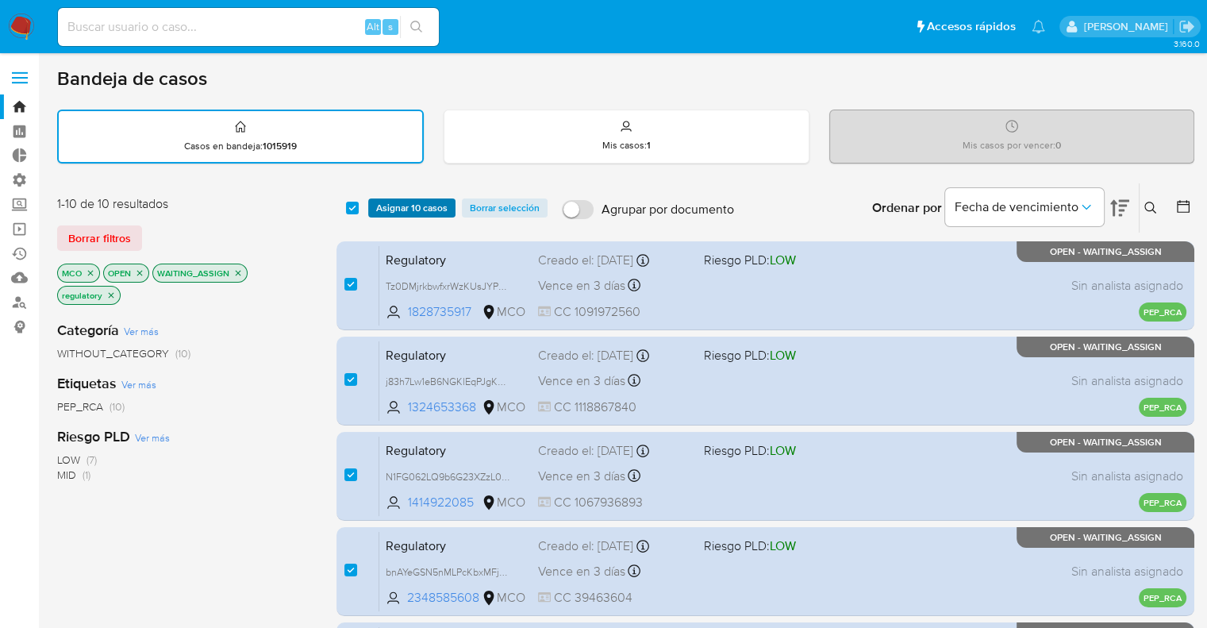
click at [391, 206] on span "Asignar 10 casos" at bounding box center [411, 208] width 71 height 16
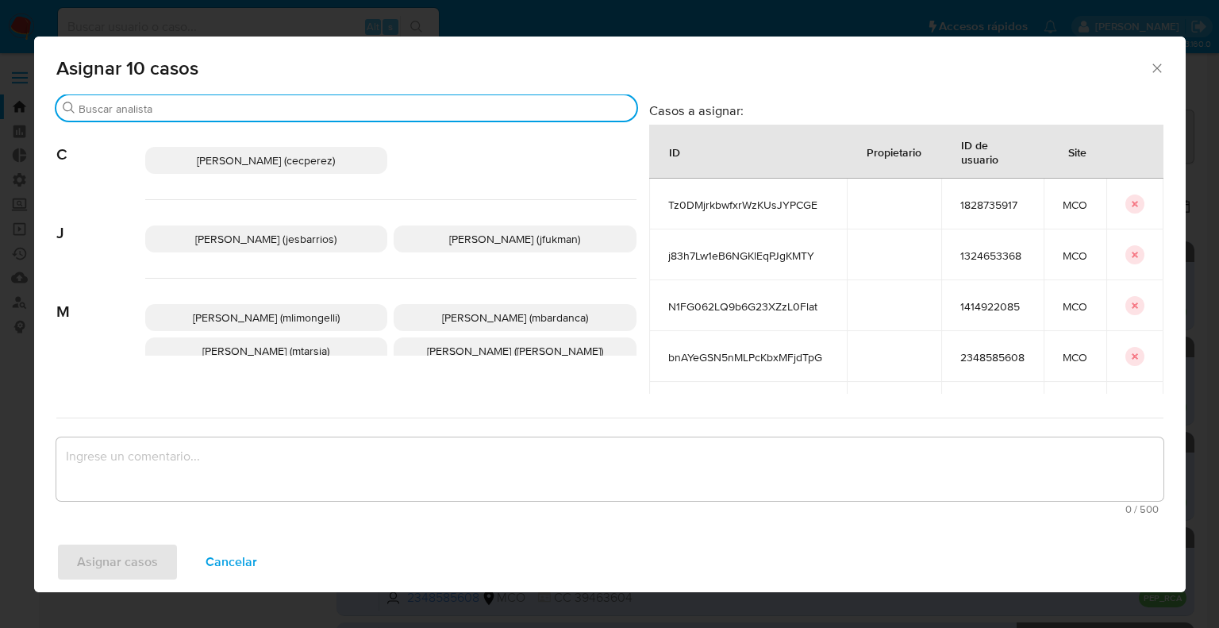
click at [331, 111] on input "Buscar" at bounding box center [355, 109] width 552 height 14
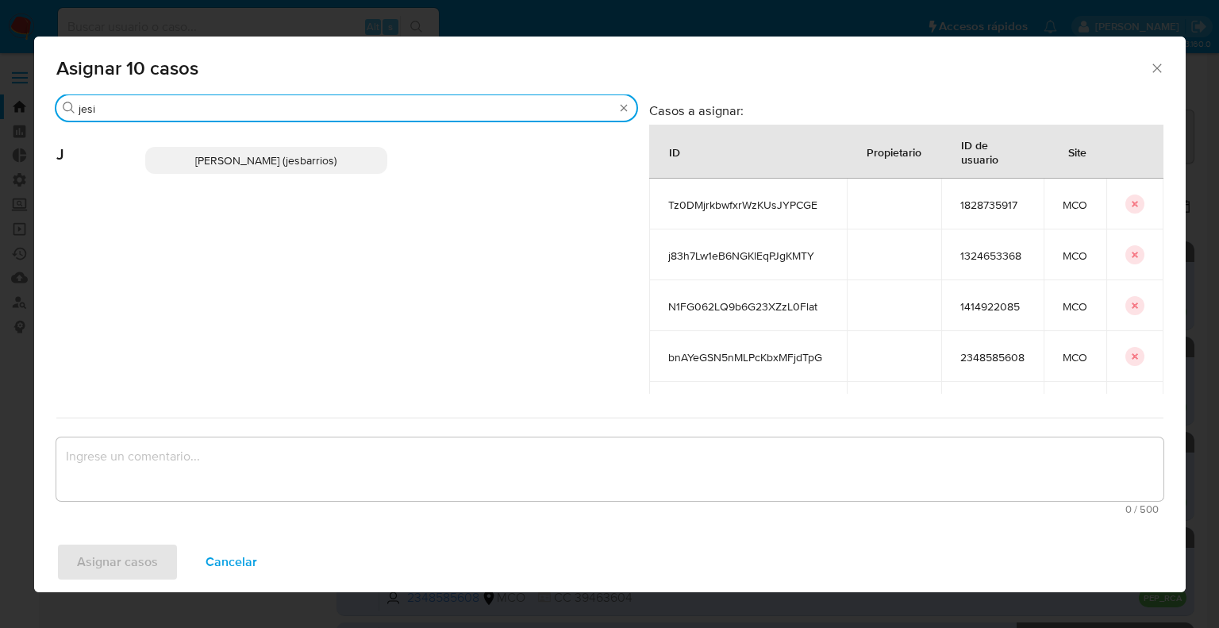
type input "jesi"
click at [346, 166] on p "Jesica Iris Barrios Leita (jesbarrios)" at bounding box center [266, 160] width 243 height 27
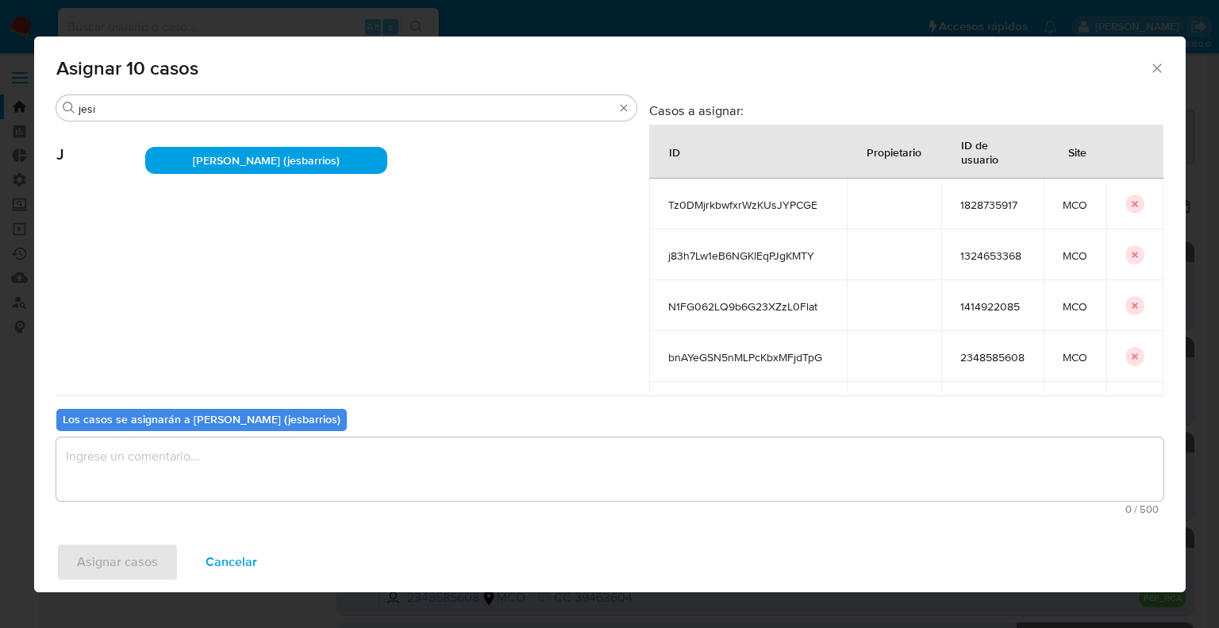
click at [298, 457] on textarea "assign-modal" at bounding box center [609, 468] width 1107 height 63
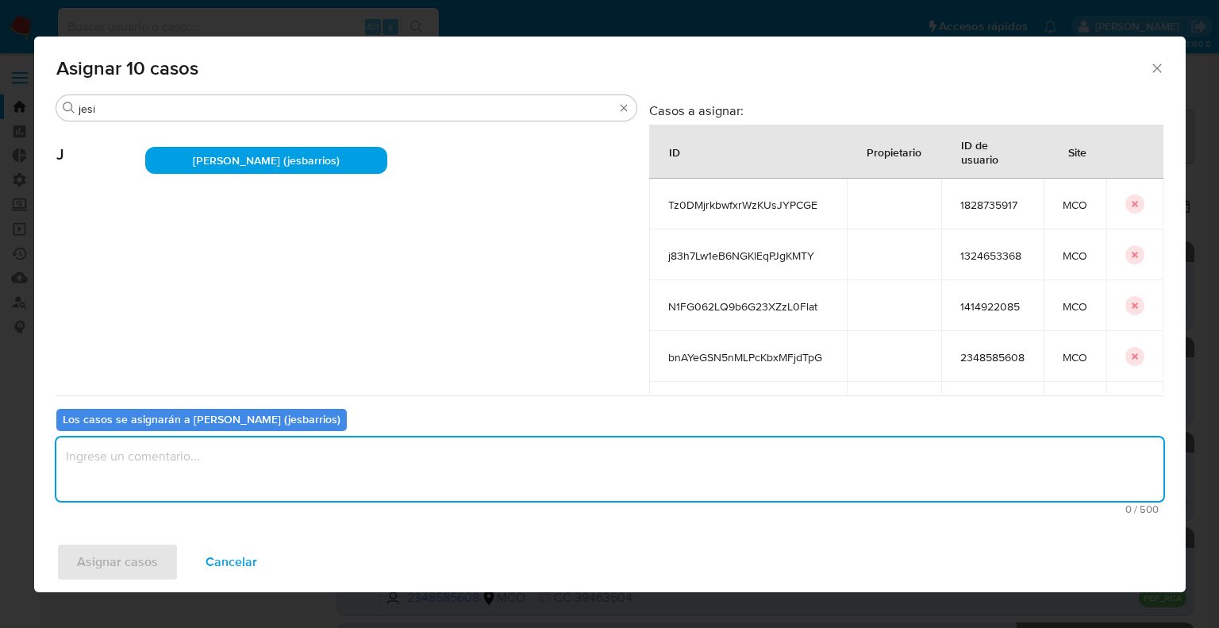
paste textarea "Asignación."
type textarea "Asignación."
click at [167, 541] on div "Asignar casos Cancelar" at bounding box center [610, 562] width 1152 height 60
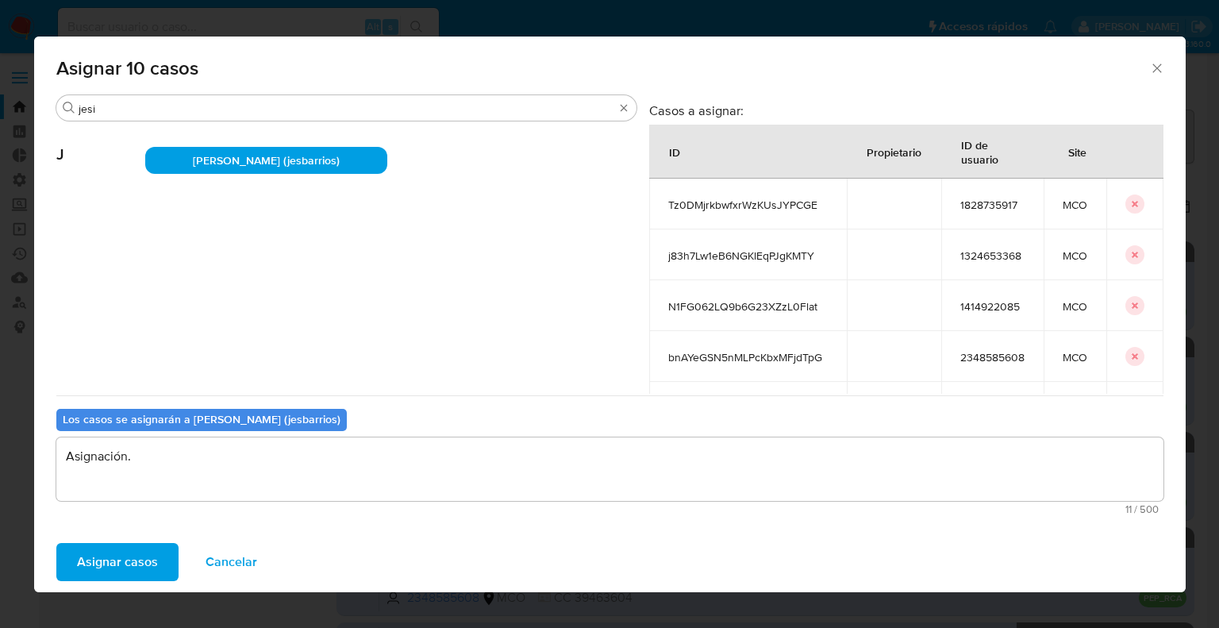
click at [167, 545] on button "Asignar casos" at bounding box center [117, 562] width 122 height 38
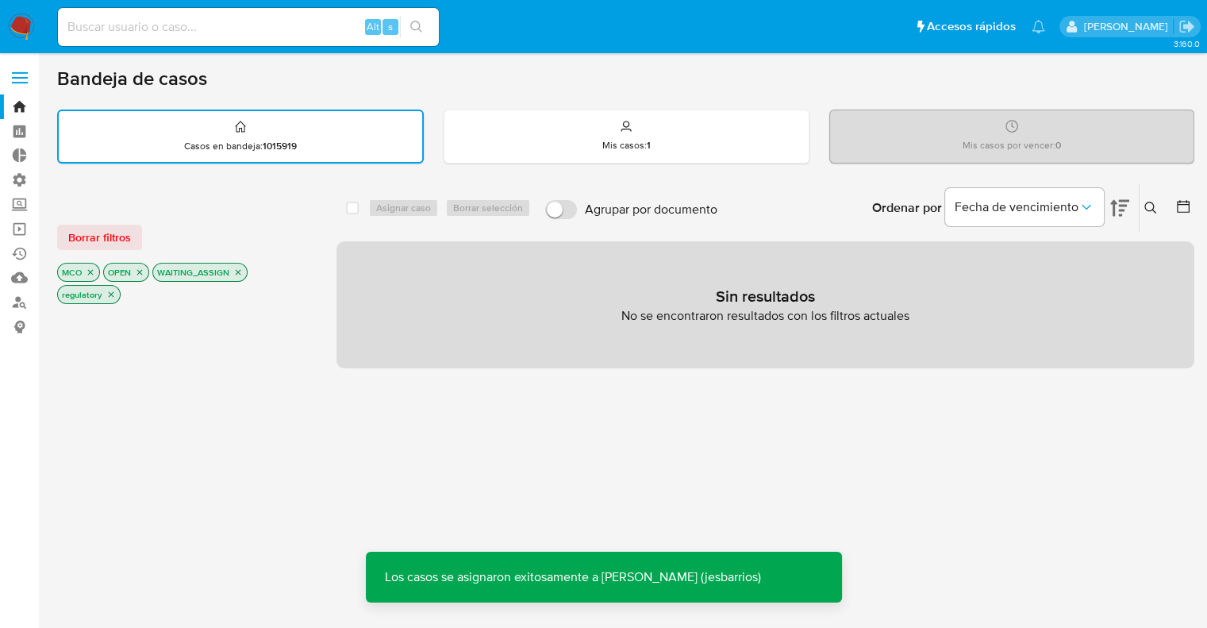
click at [261, 247] on div "Borrar filtros" at bounding box center [184, 237] width 254 height 25
click at [133, 230] on button "Borrar filtros" at bounding box center [99, 237] width 85 height 25
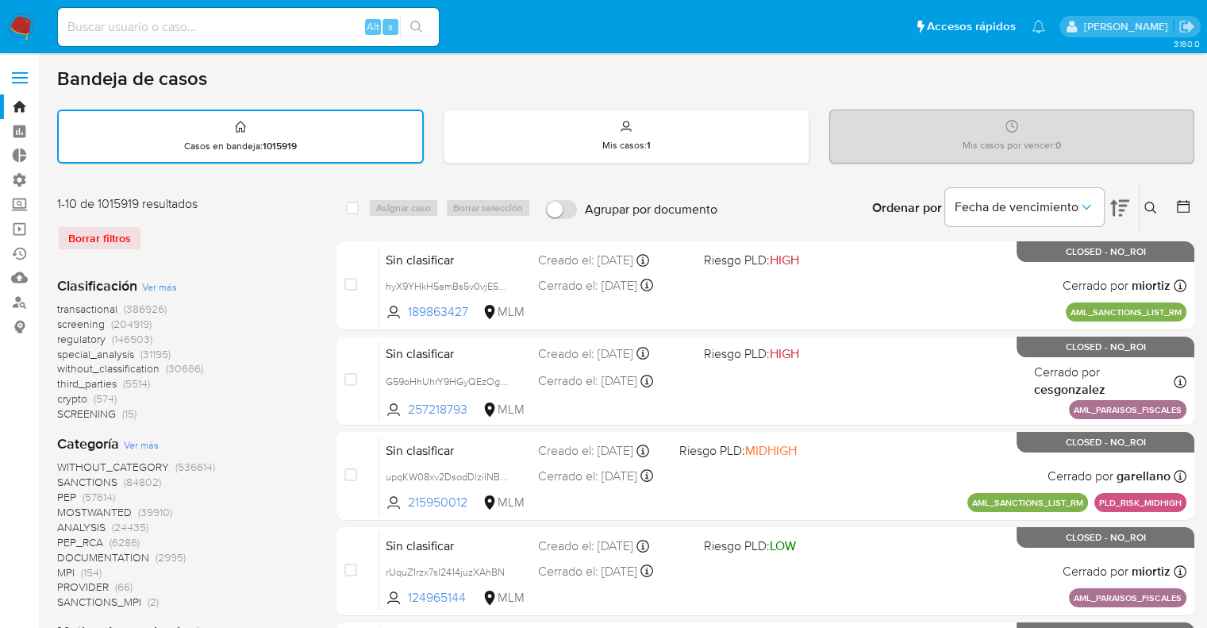
click at [59, 324] on span "screening" at bounding box center [81, 324] width 48 height 16
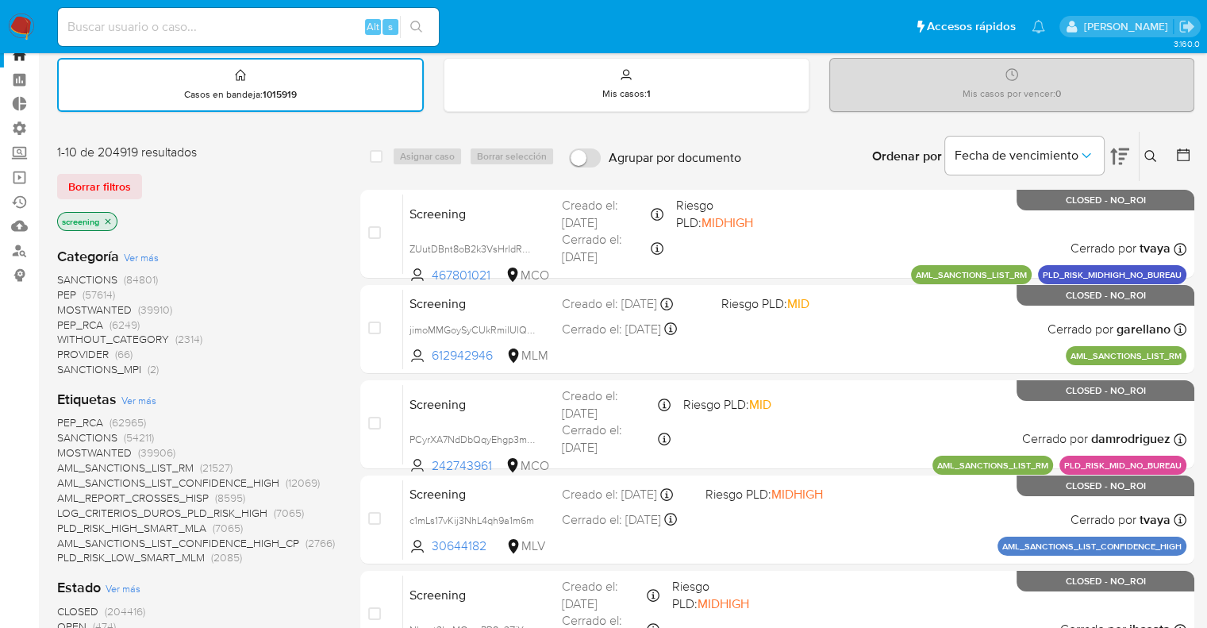
scroll to position [79, 0]
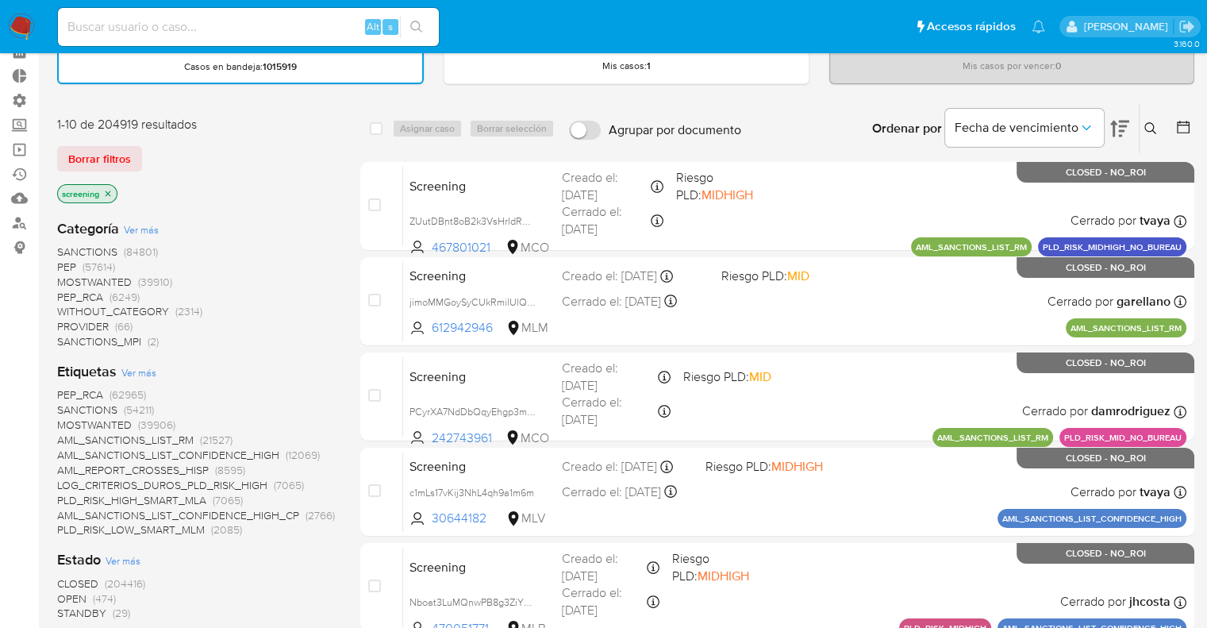
click at [67, 599] on span "OPEN" at bounding box center [71, 599] width 29 height 16
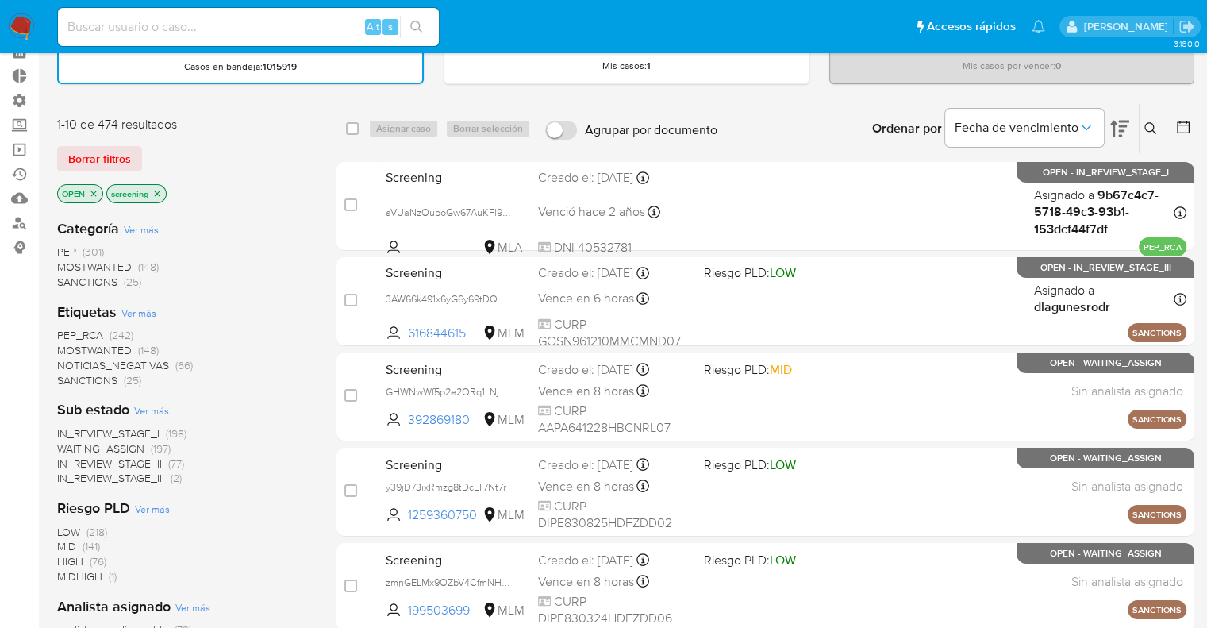
click at [63, 337] on span "PEP_RCA" at bounding box center [80, 335] width 46 height 16
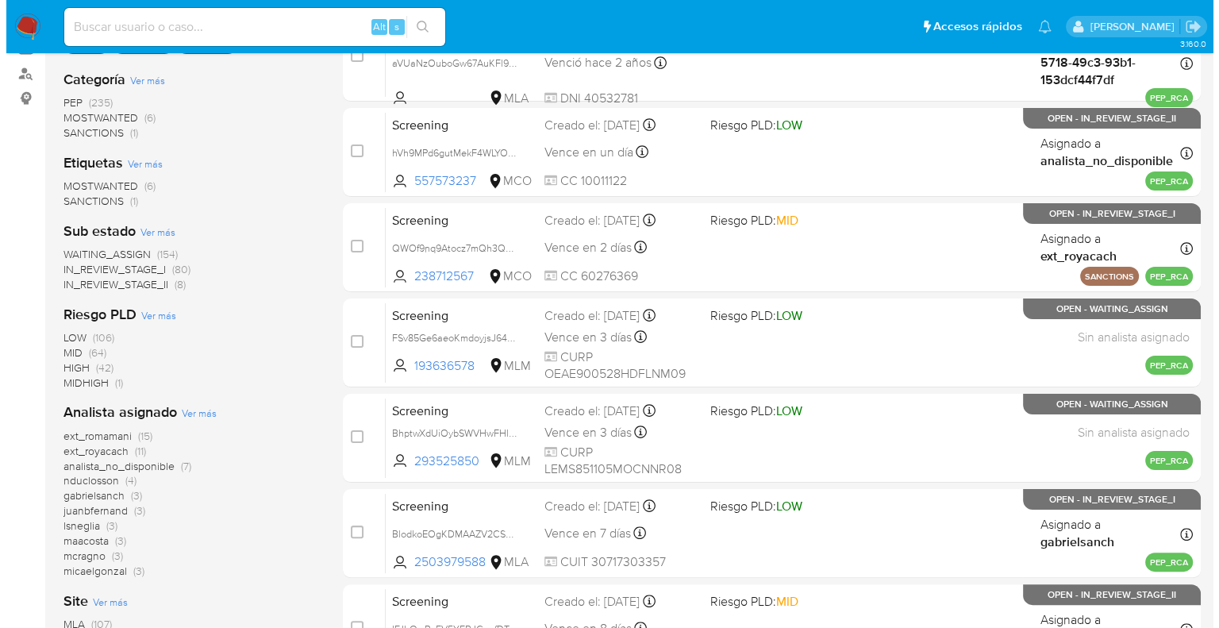
scroll to position [317, 0]
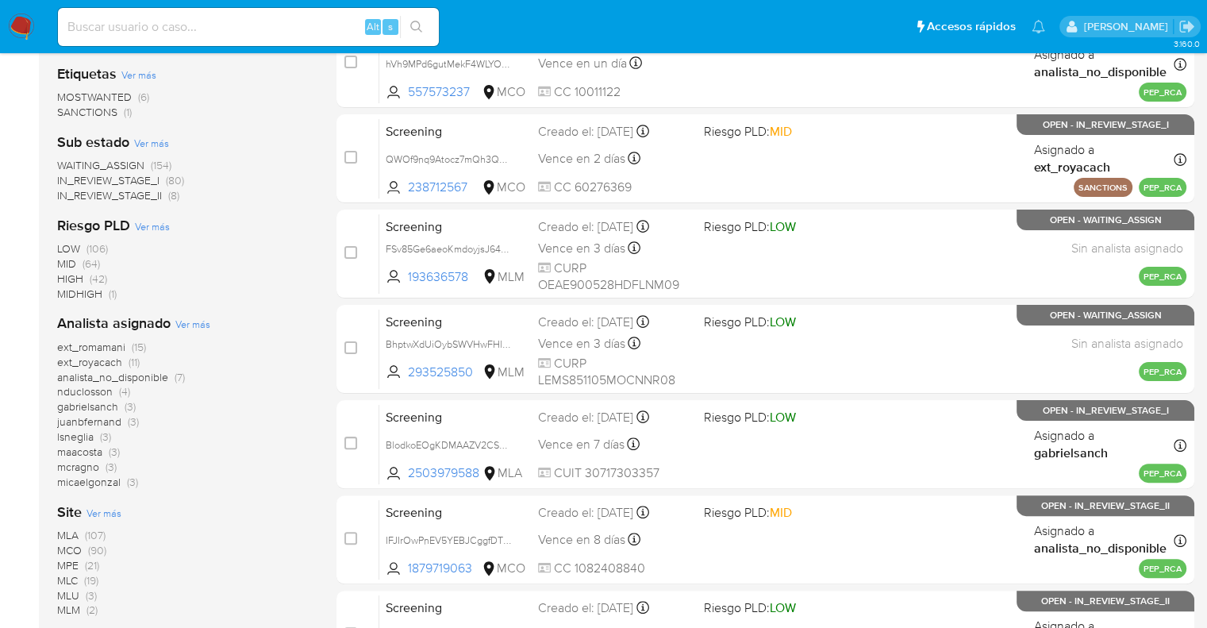
click at [91, 510] on span "Ver más" at bounding box center [104, 513] width 35 height 14
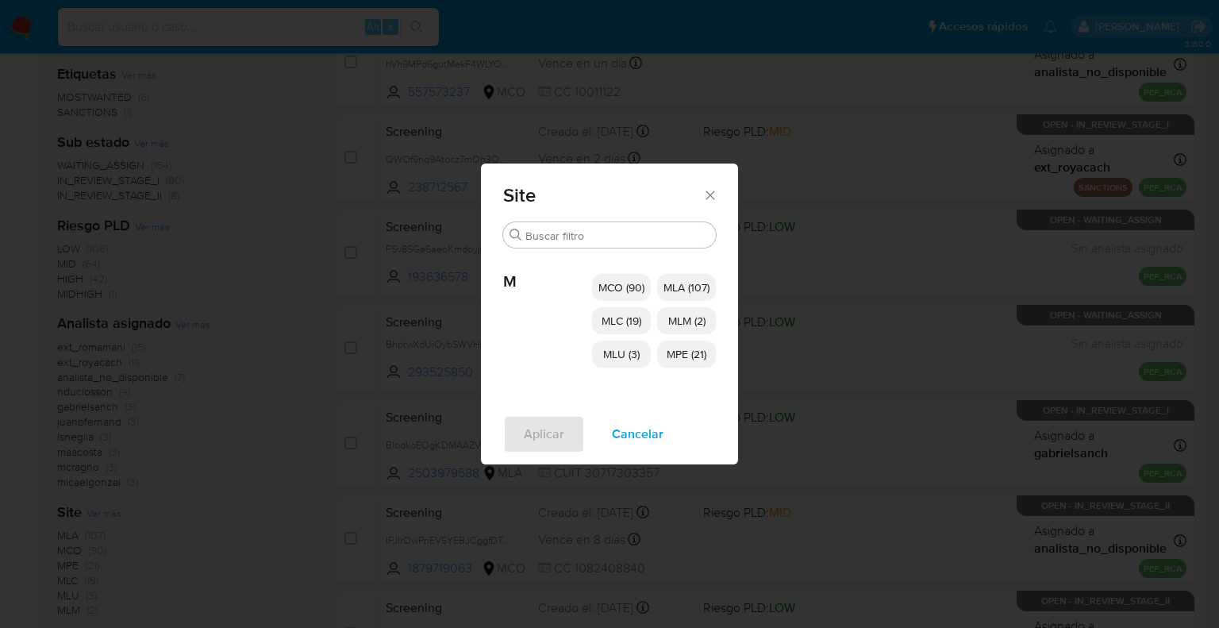
click at [619, 290] on span "MCO (90)" at bounding box center [621, 287] width 46 height 16
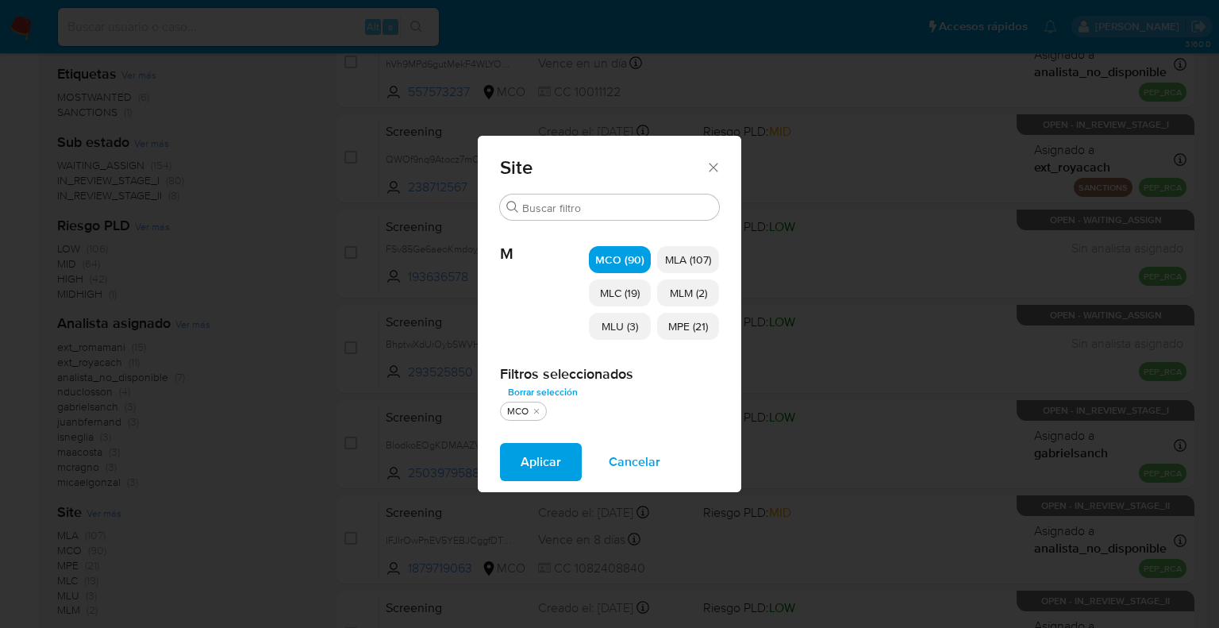
click at [619, 291] on span "MLC (19)" at bounding box center [620, 293] width 40 height 16
click at [626, 321] on span "MLU (3)" at bounding box center [620, 326] width 37 height 16
click at [675, 300] on span "MLM (2)" at bounding box center [688, 293] width 37 height 16
click at [675, 329] on span "MPE (21)" at bounding box center [688, 326] width 40 height 16
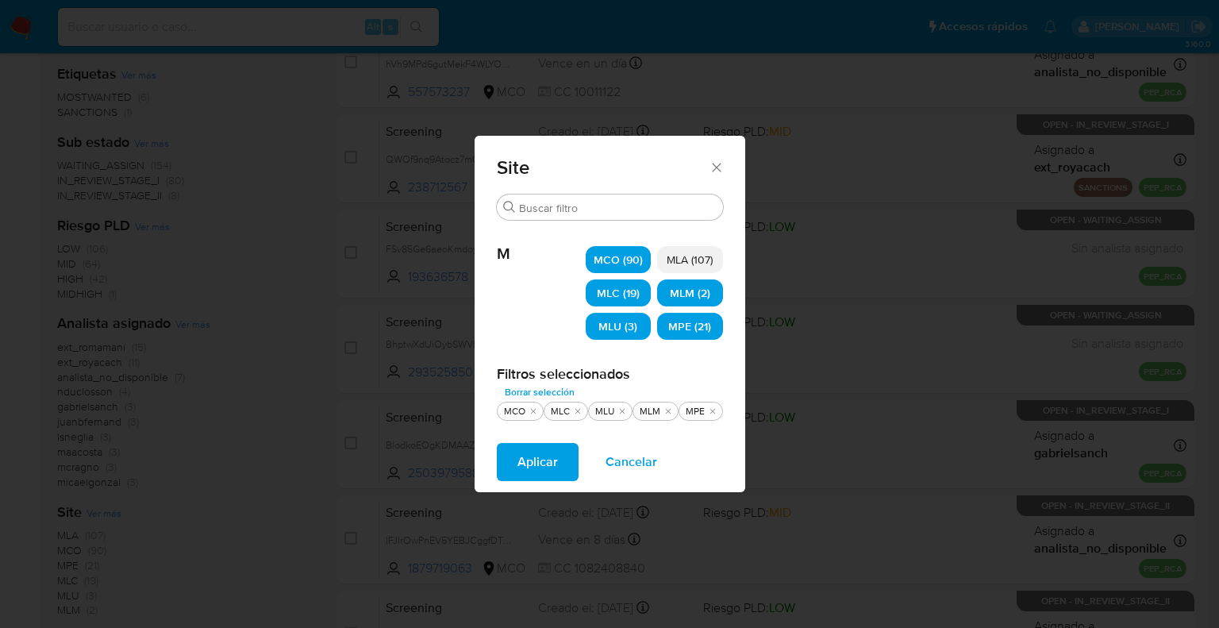
click at [564, 453] on button "Aplicar" at bounding box center [538, 462] width 82 height 38
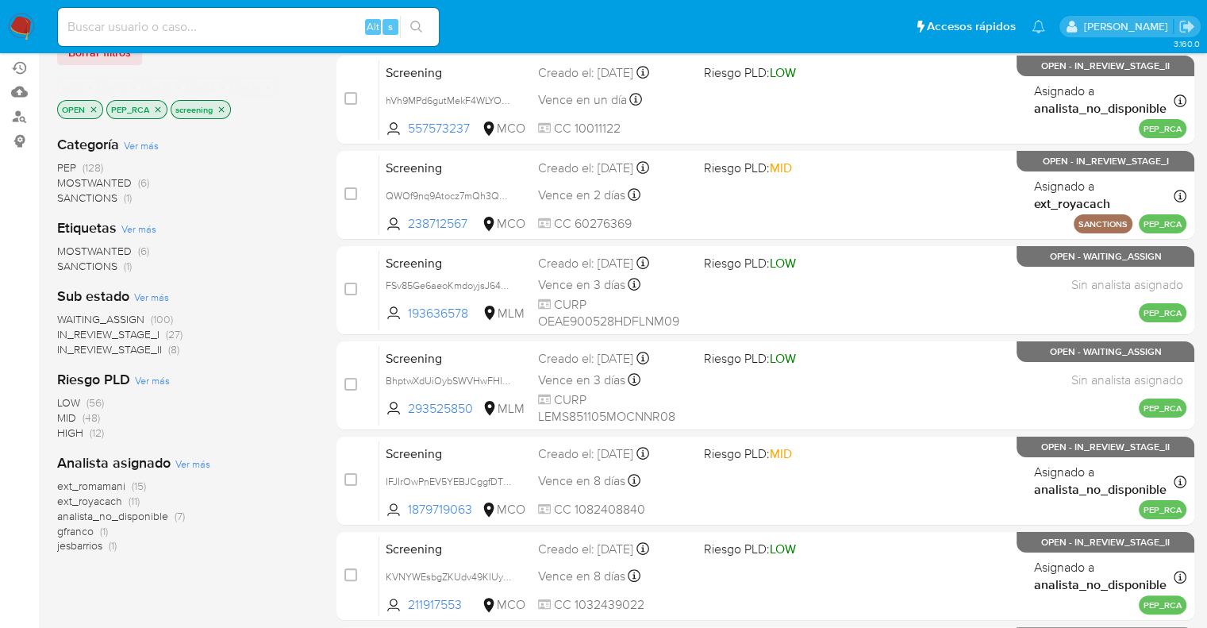
scroll to position [159, 0]
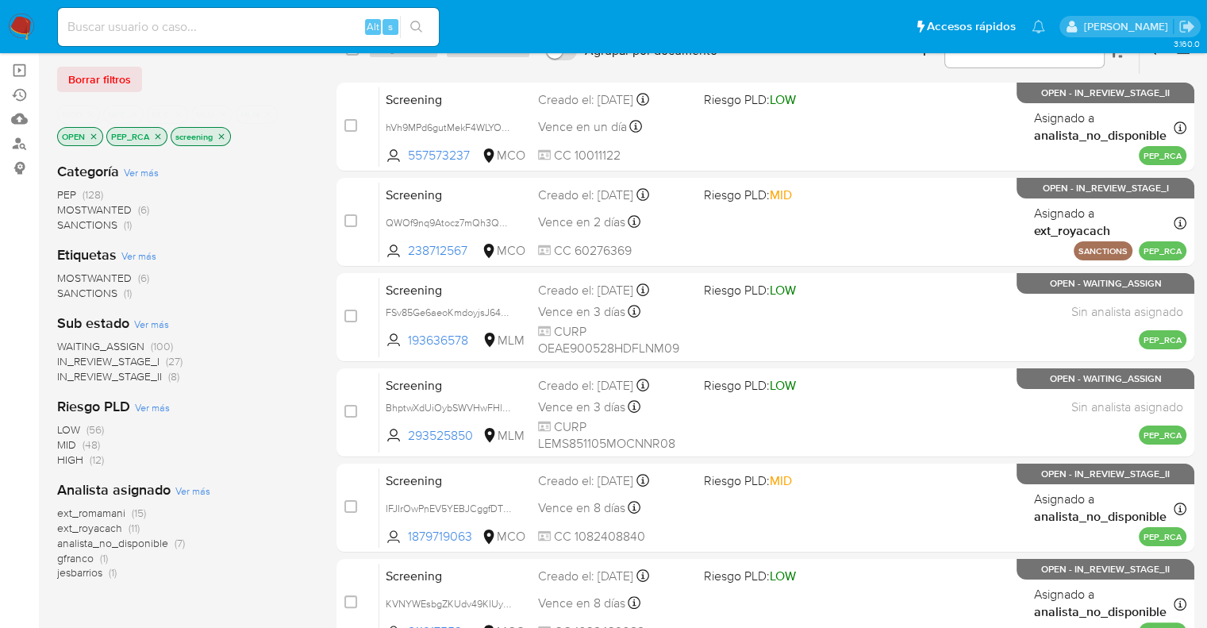
click at [73, 338] on span "WAITING_ASSIGN" at bounding box center [100, 346] width 87 height 16
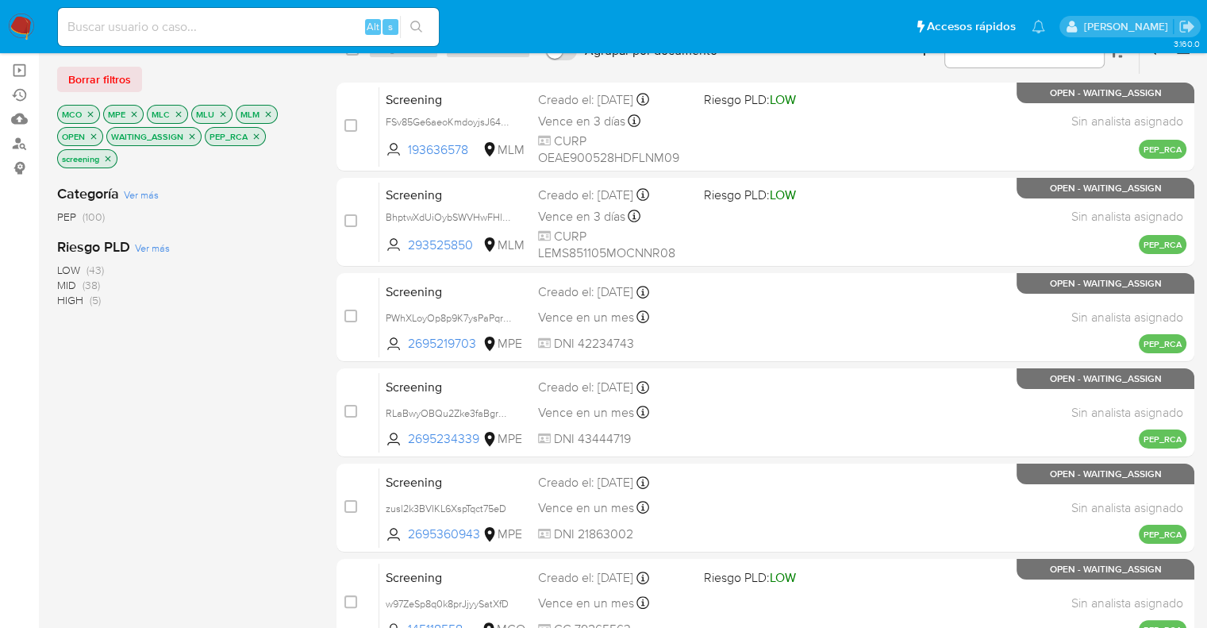
click at [294, 75] on div "Borrar filtros" at bounding box center [184, 79] width 254 height 25
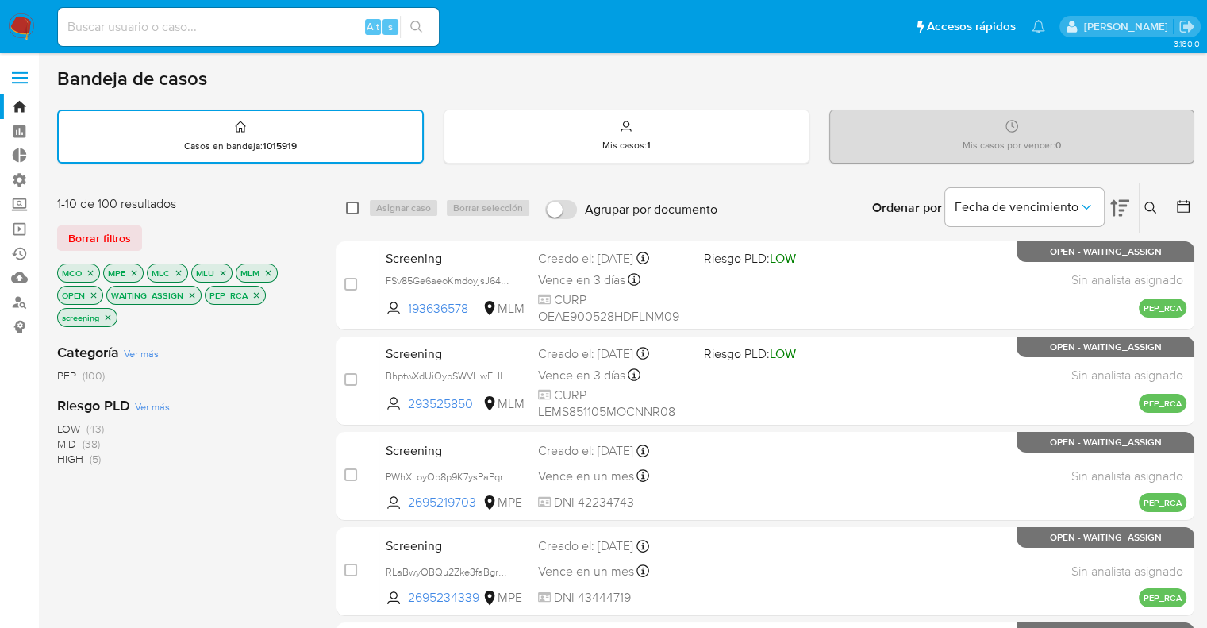
click at [351, 202] on input "checkbox" at bounding box center [352, 208] width 13 height 13
checkbox input "true"
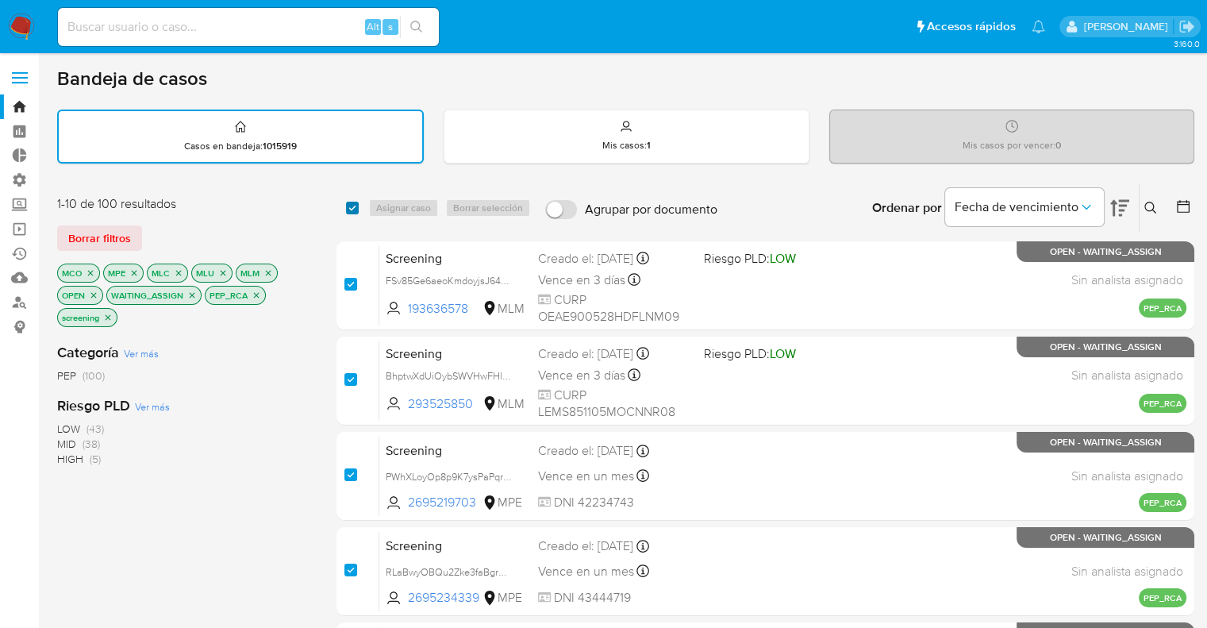
checkbox input "true"
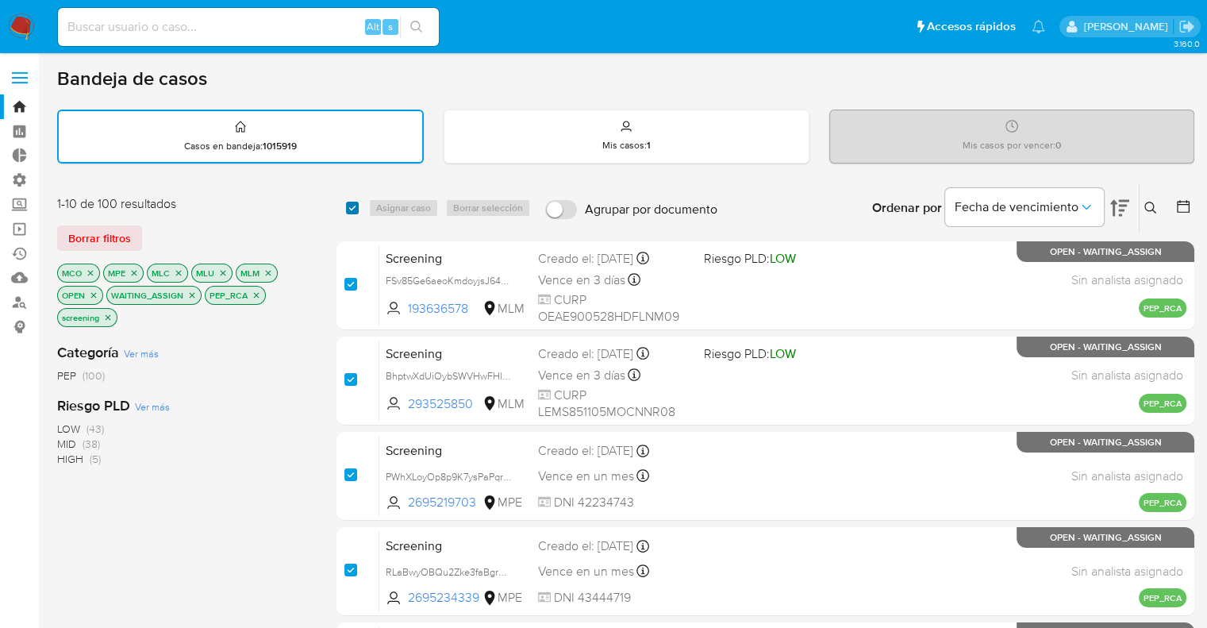
checkbox input "true"
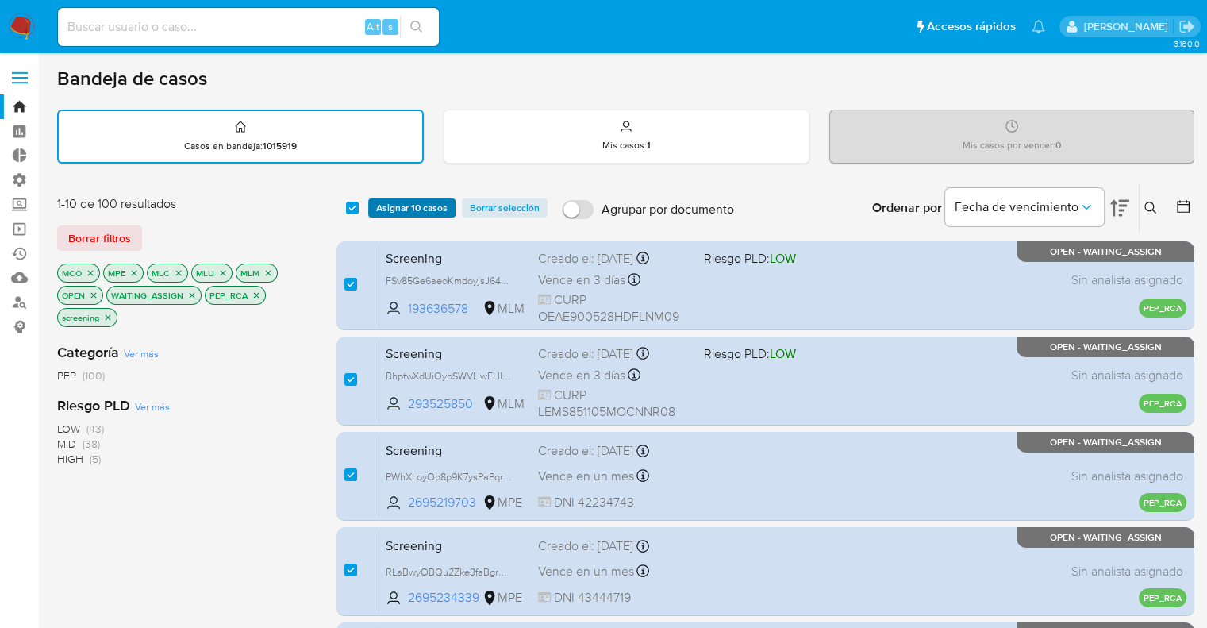
click at [381, 202] on span "Asignar 10 casos" at bounding box center [411, 208] width 71 height 16
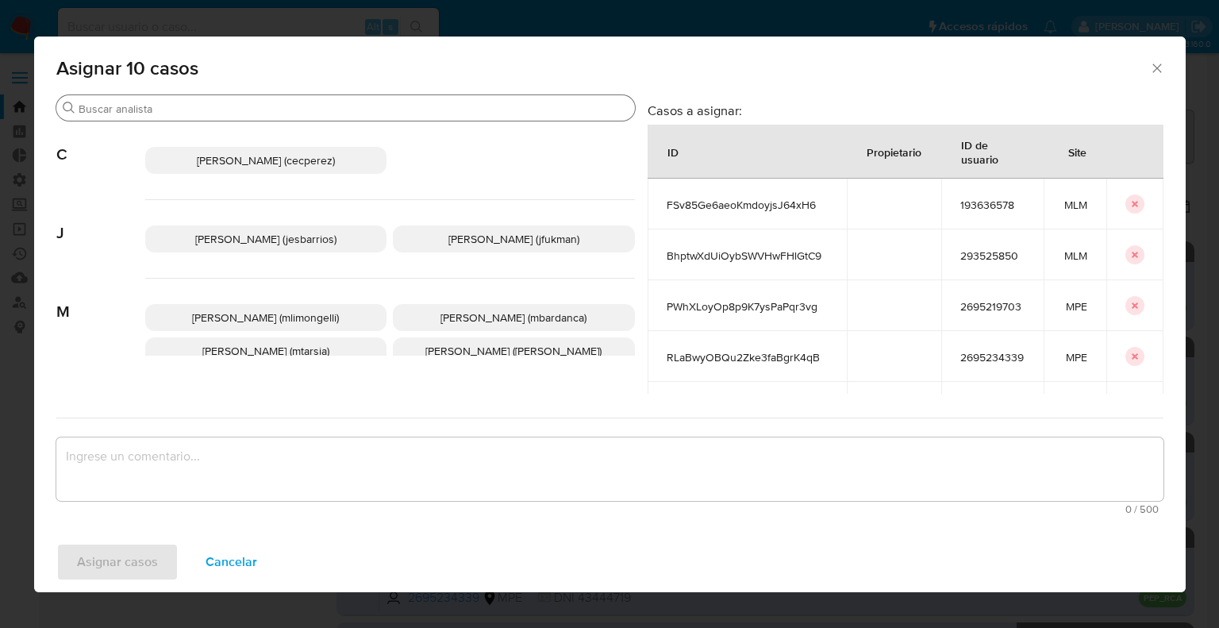
click at [372, 111] on input "Buscar" at bounding box center [354, 109] width 550 height 14
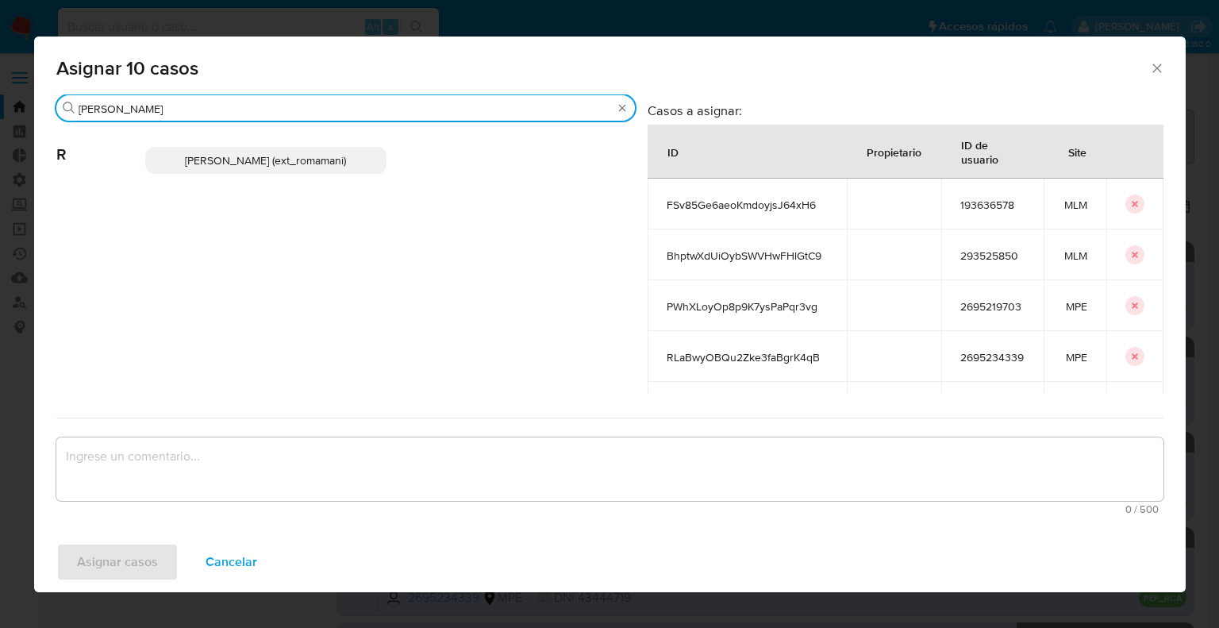
type input "rosa"
click at [360, 152] on p "Rosalia Mamani (ext_romamani)" at bounding box center [266, 160] width 242 height 27
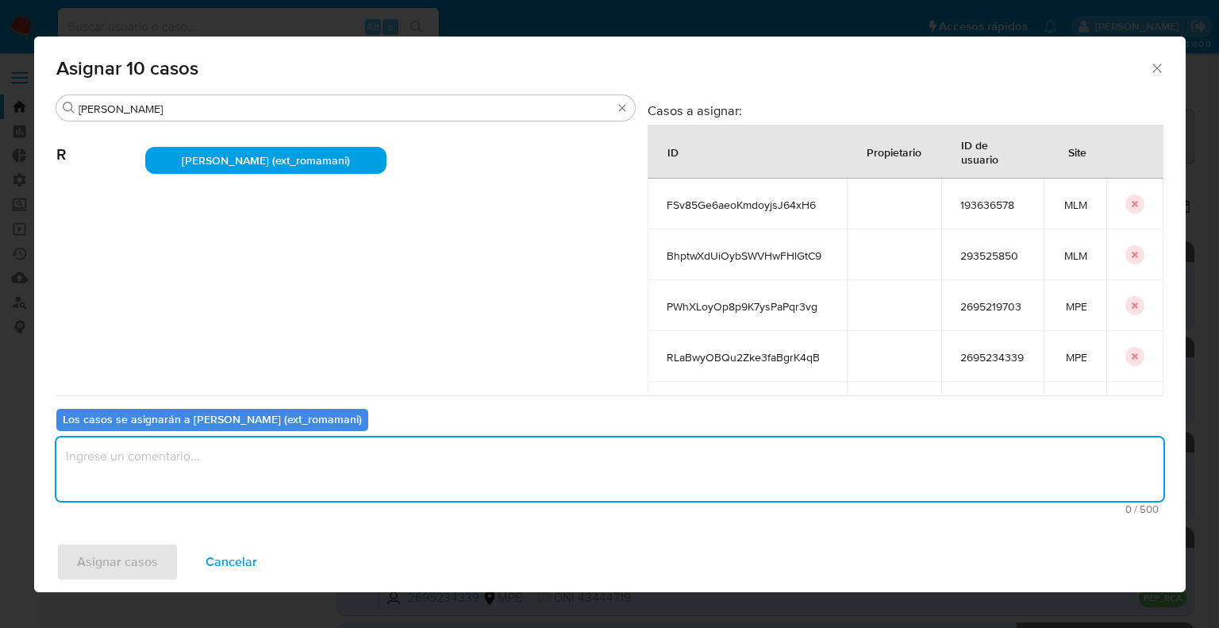
click at [260, 475] on textarea "assign-modal" at bounding box center [609, 468] width 1107 height 63
paste textarea "Asignación."
type textarea "Asignación."
click at [158, 566] on button "Asignar casos" at bounding box center [117, 562] width 122 height 38
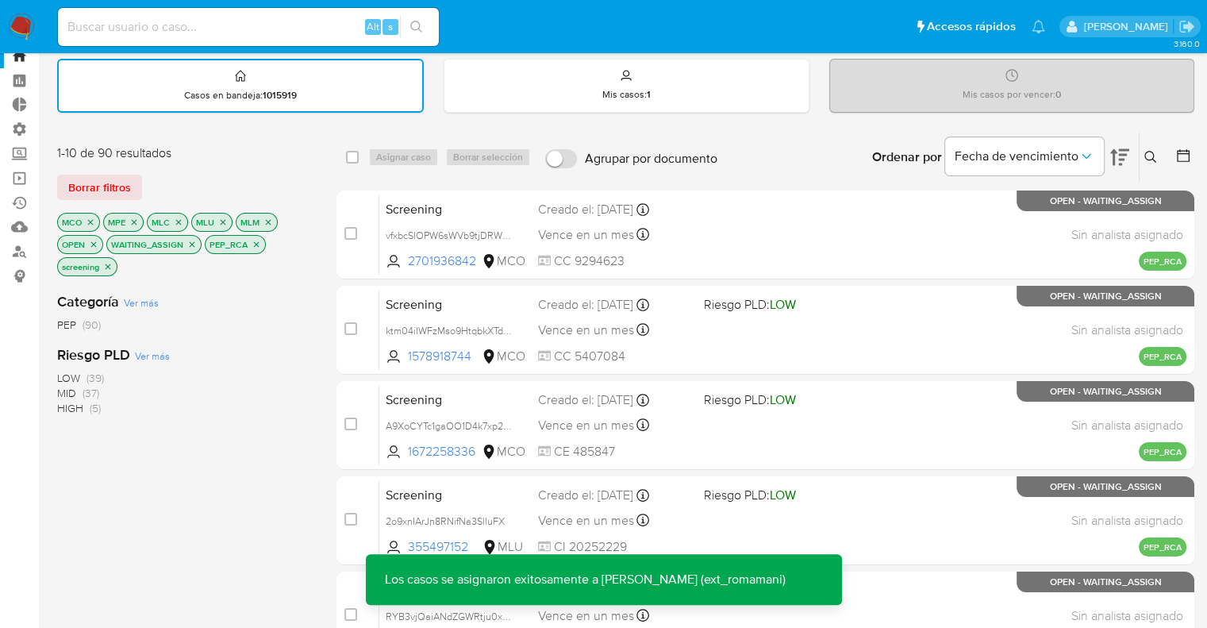
scroll to position [48, 0]
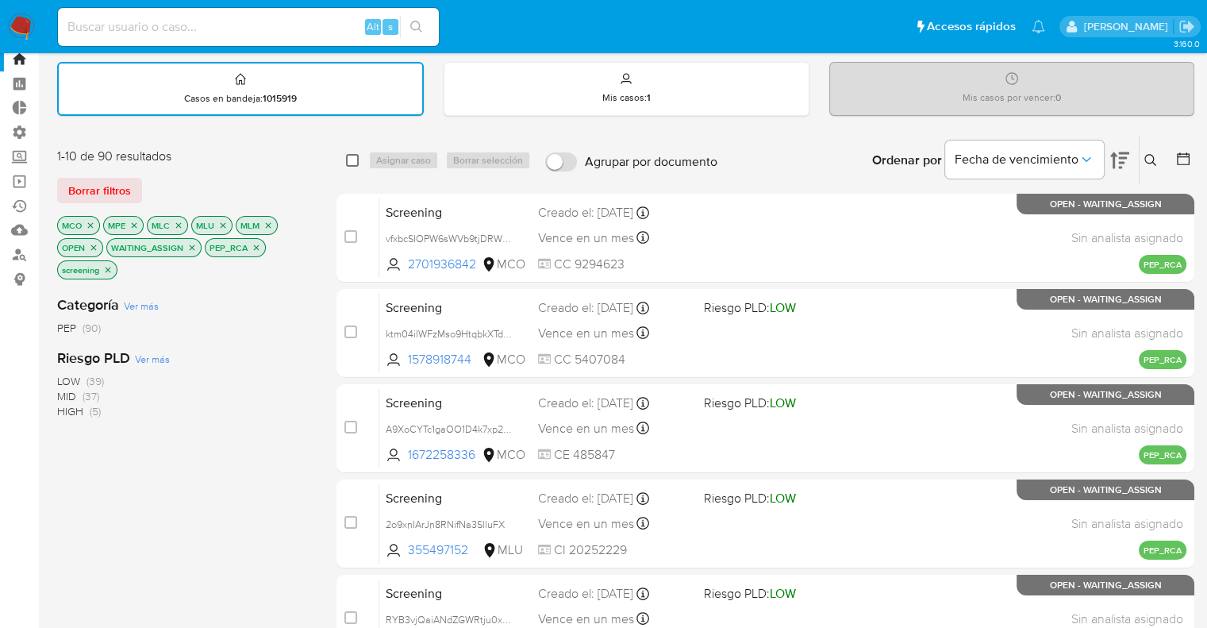
click at [356, 160] on input "checkbox" at bounding box center [352, 160] width 13 height 13
checkbox input "true"
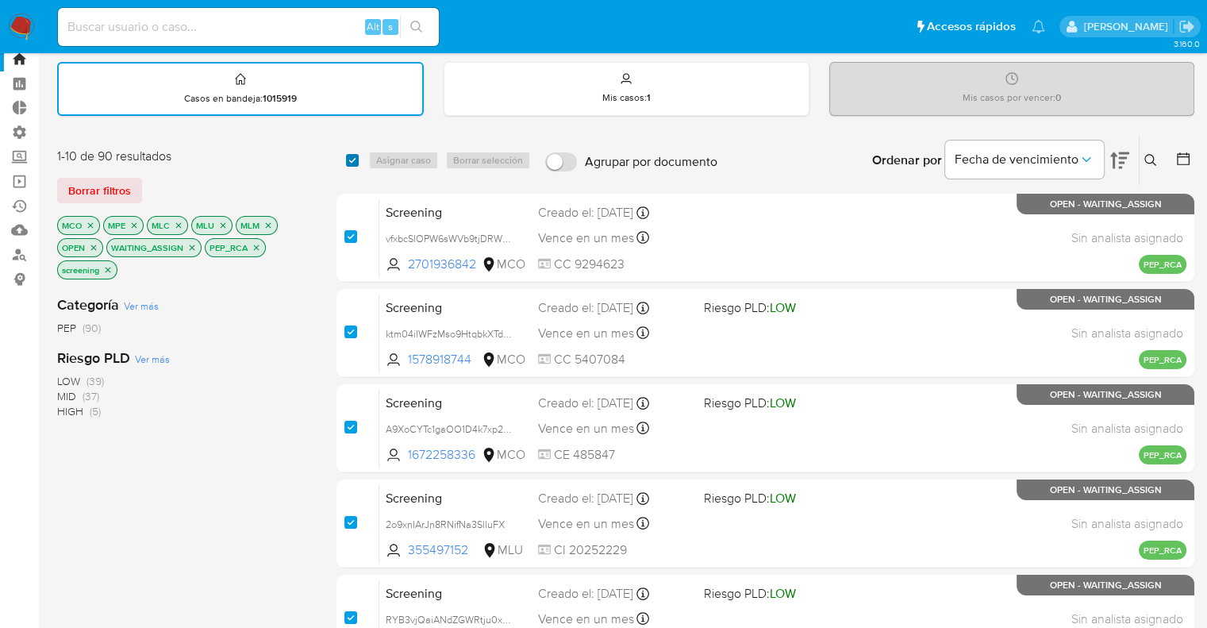
checkbox input "true"
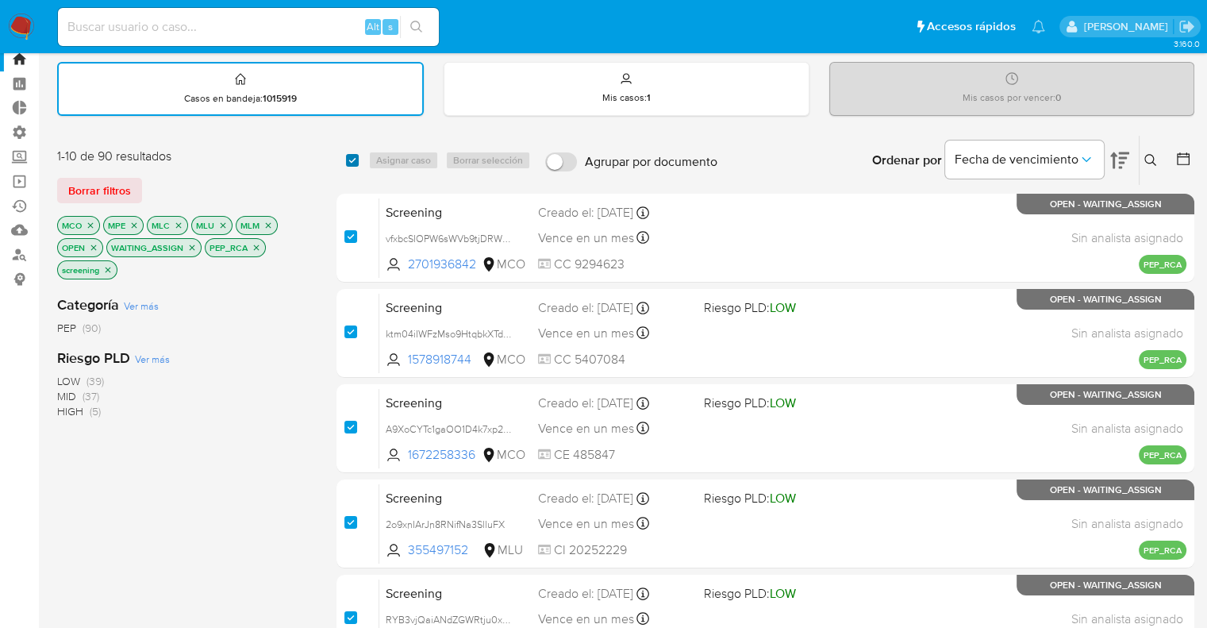
checkbox input "true"
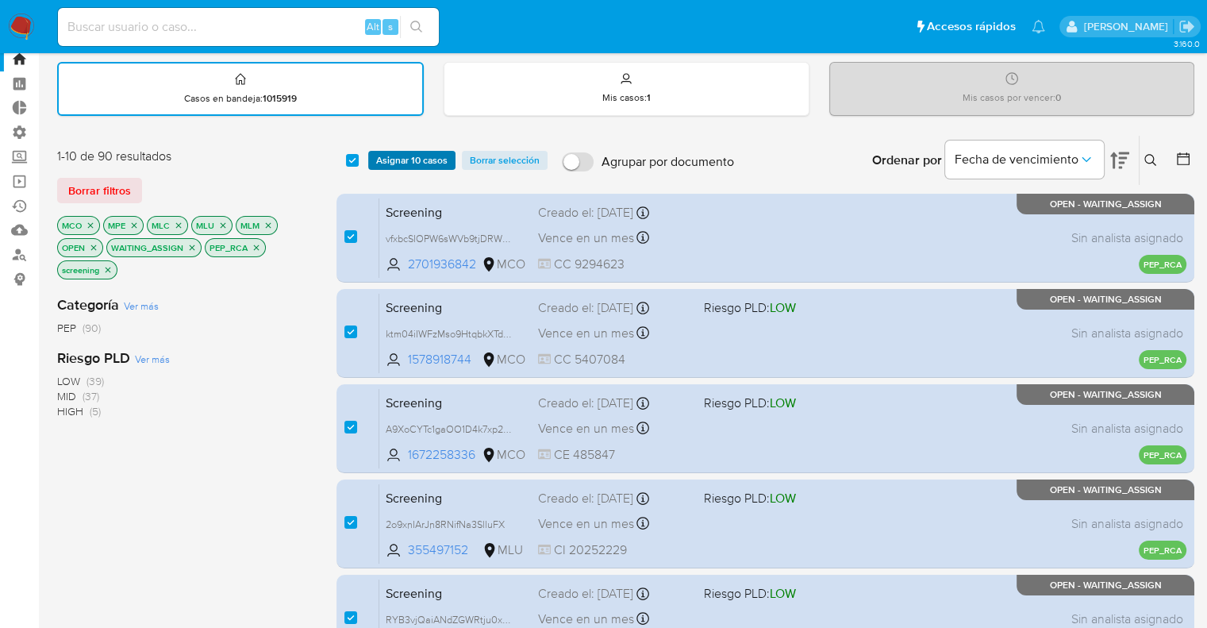
click at [380, 158] on span "Asignar 10 casos" at bounding box center [411, 160] width 71 height 16
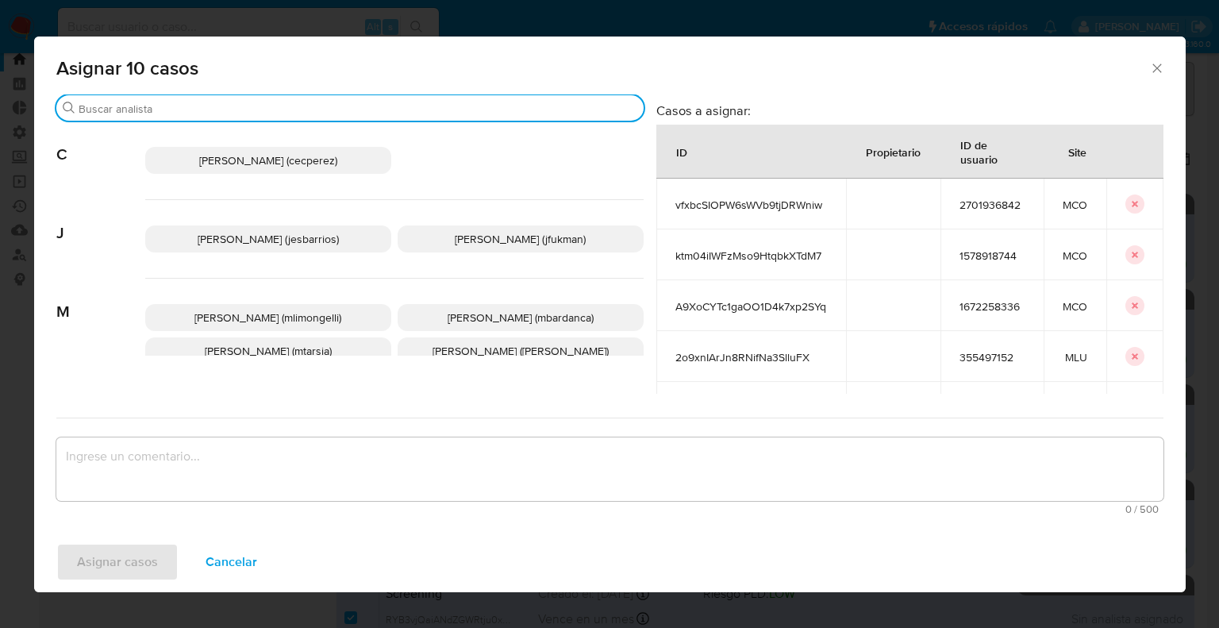
click at [327, 108] on input "Buscar" at bounding box center [358, 109] width 559 height 14
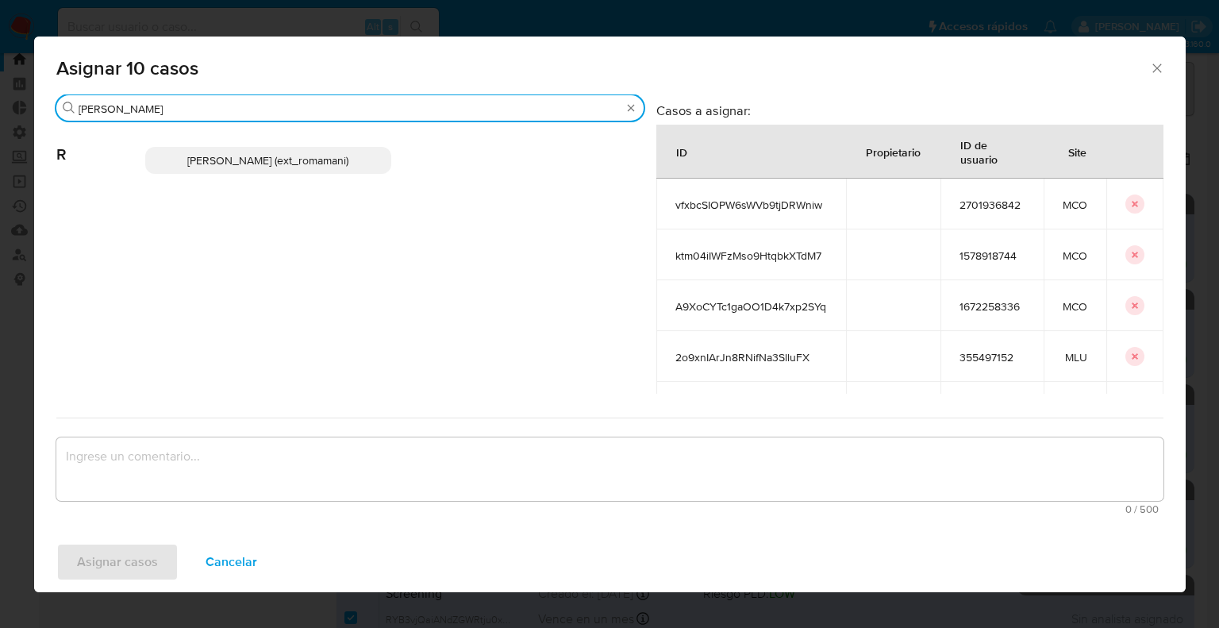
type input "rosa"
click at [353, 154] on p "Rosalia Mamani (ext_romamani)" at bounding box center [268, 160] width 246 height 27
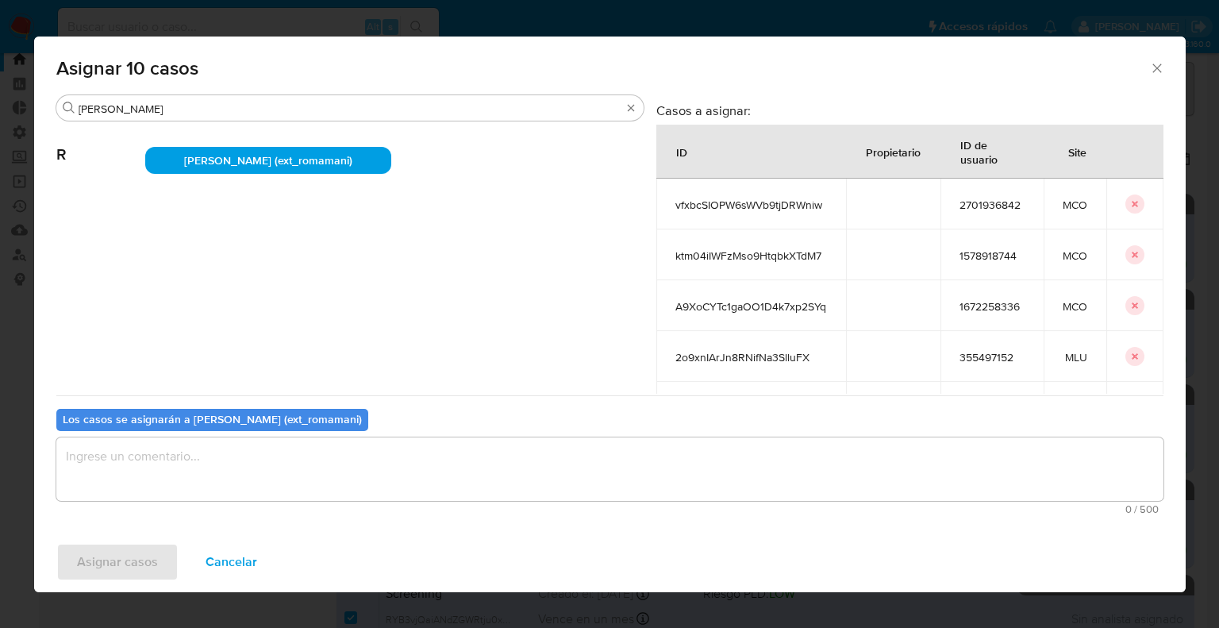
click at [302, 457] on textarea "assign-modal" at bounding box center [609, 468] width 1107 height 63
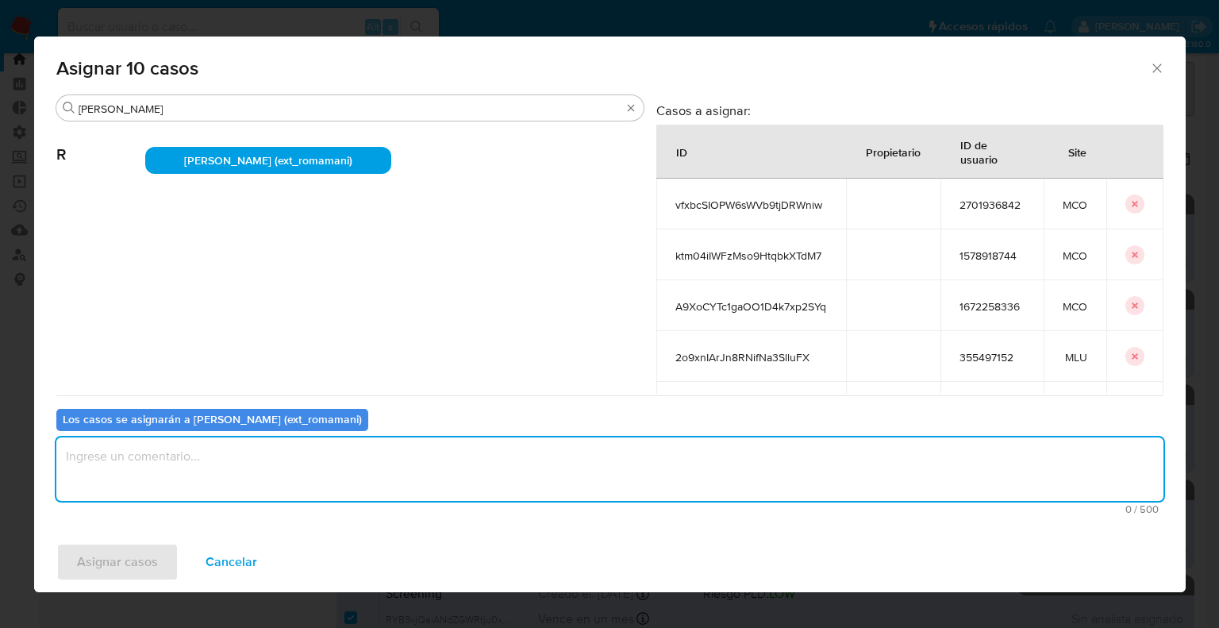
paste textarea "Asignación."
type textarea "Asignación."
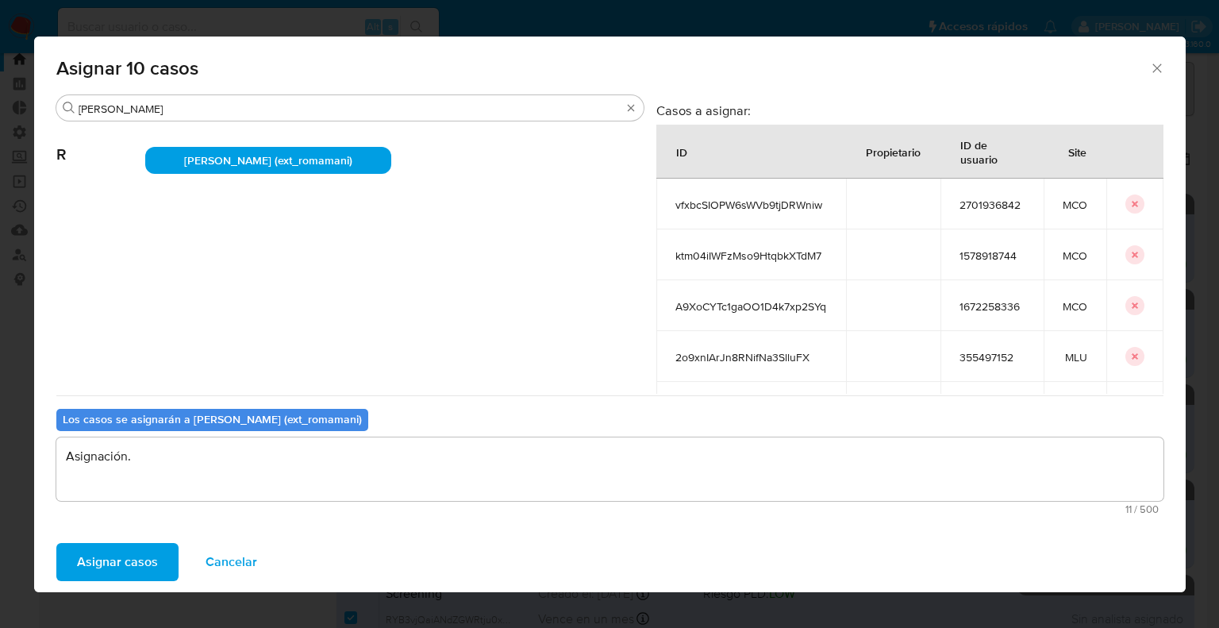
click at [152, 548] on span "Asignar casos" at bounding box center [117, 562] width 81 height 35
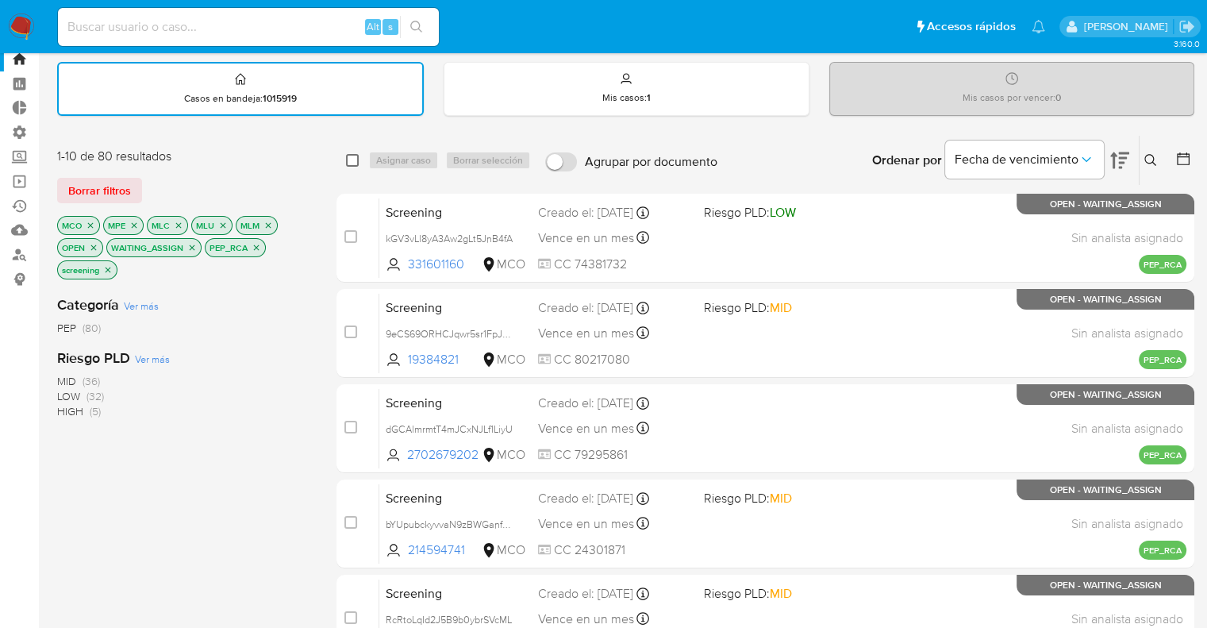
click at [355, 164] on input "checkbox" at bounding box center [352, 160] width 13 height 13
checkbox input "true"
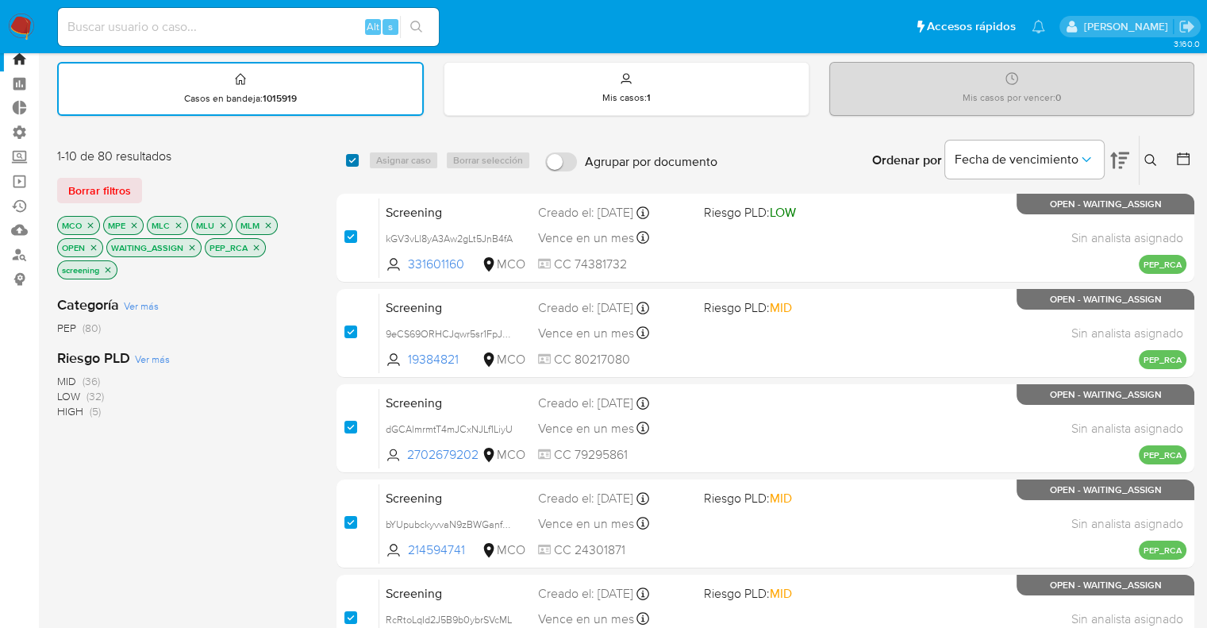
checkbox input "true"
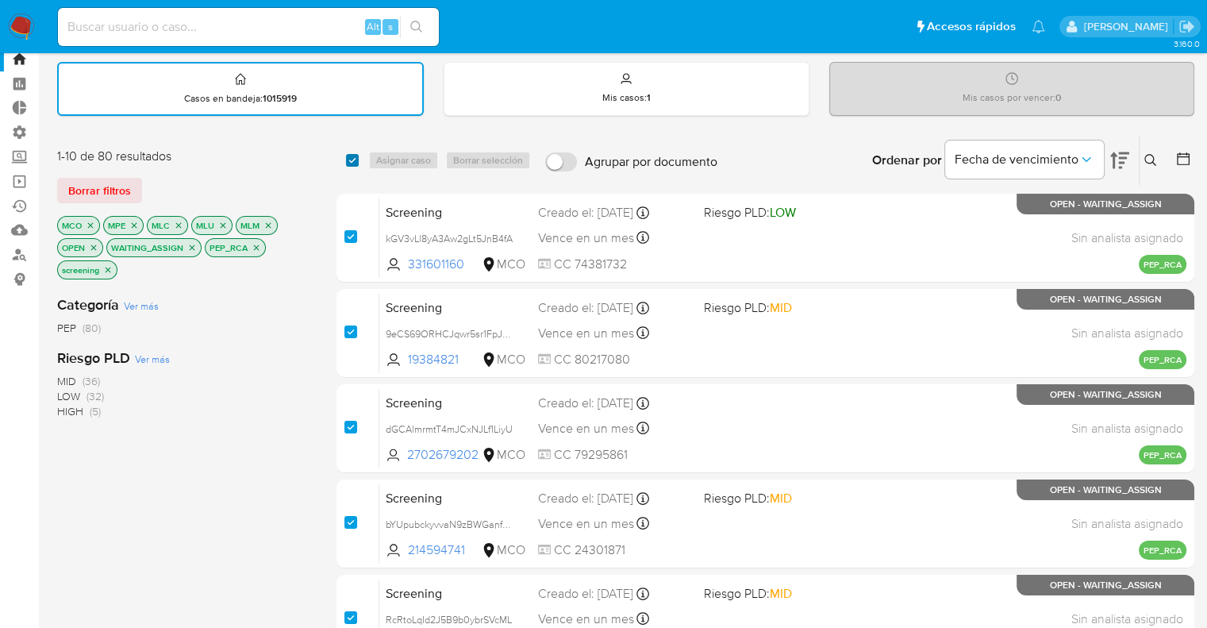
checkbox input "true"
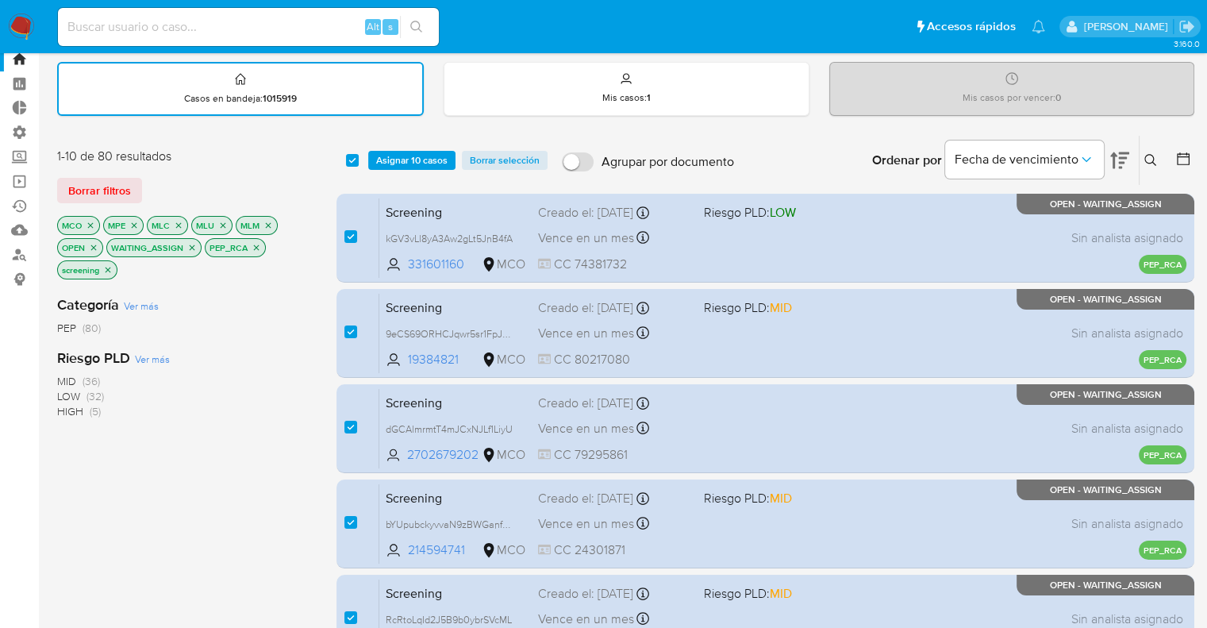
scroll to position [683, 0]
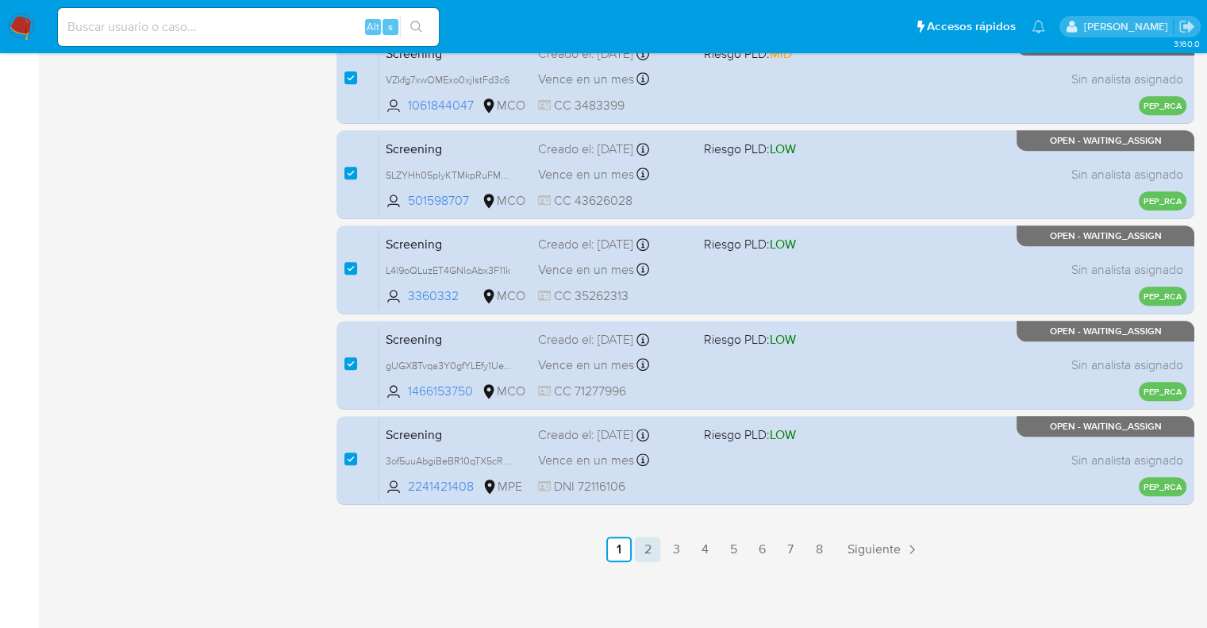
click at [648, 549] on link "2" at bounding box center [647, 549] width 25 height 25
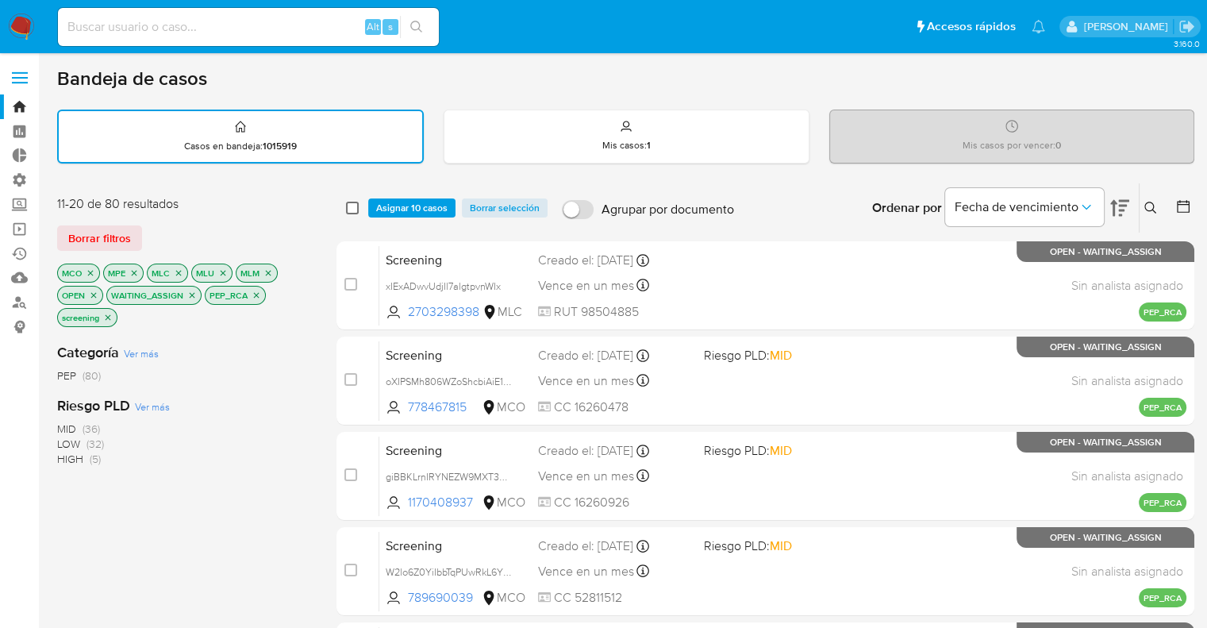
click at [357, 206] on input "checkbox" at bounding box center [352, 208] width 13 height 13
checkbox input "true"
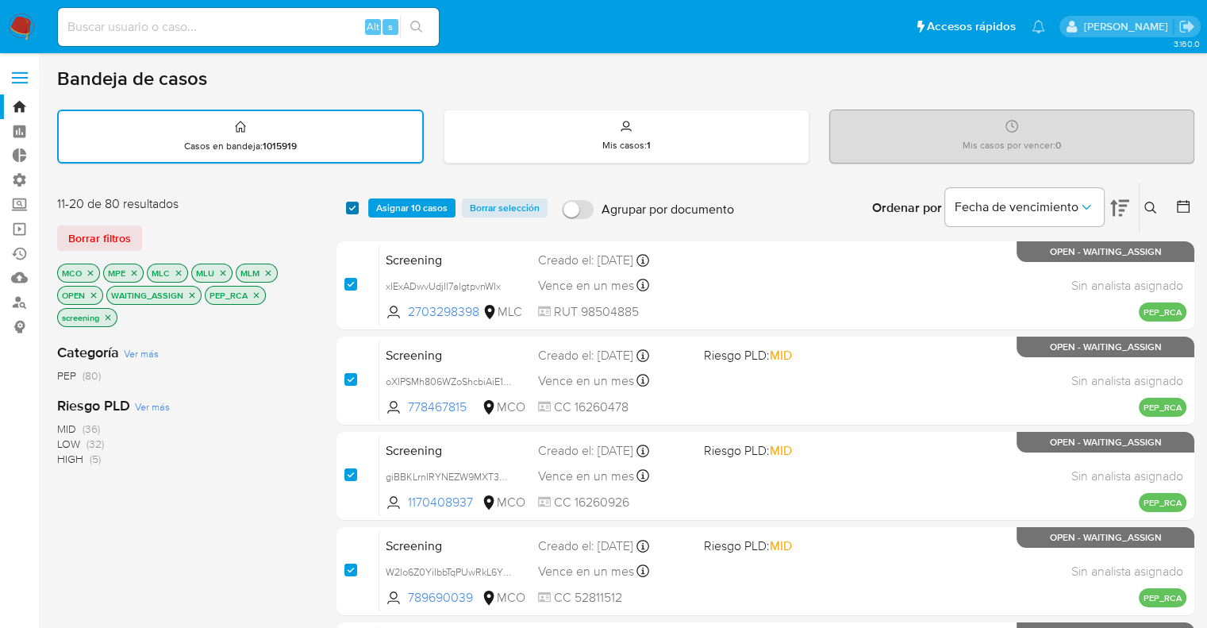
checkbox input "true"
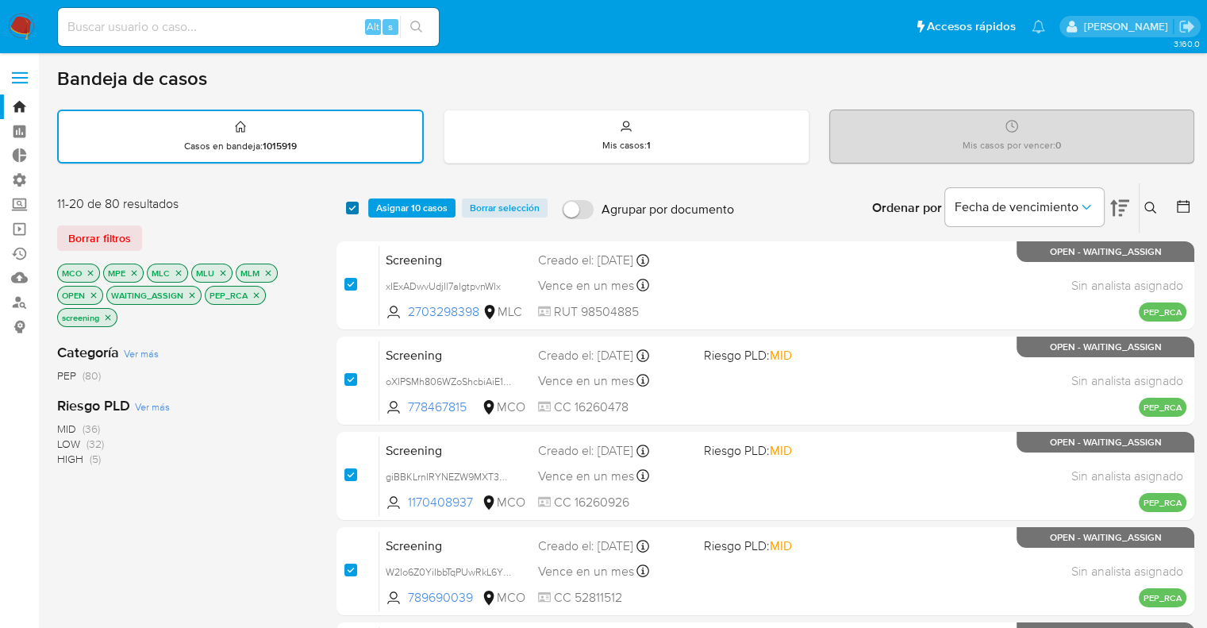
checkbox input "true"
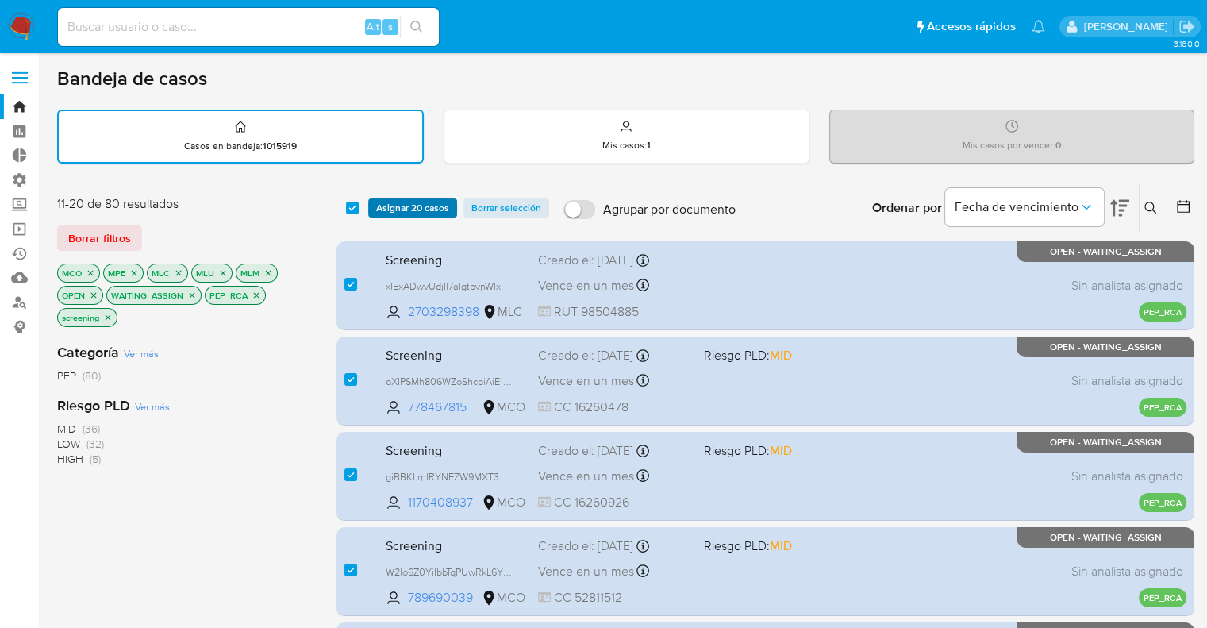
click at [388, 204] on span "Asignar 20 casos" at bounding box center [412, 208] width 73 height 16
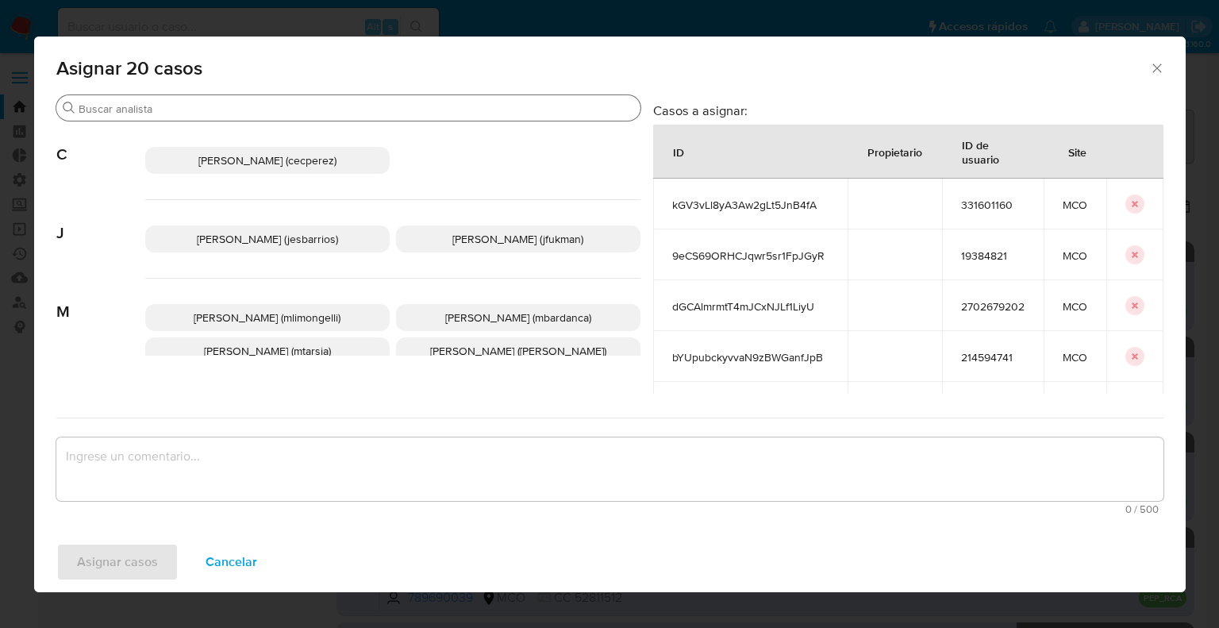
click at [351, 110] on input "Buscar" at bounding box center [357, 109] width 556 height 14
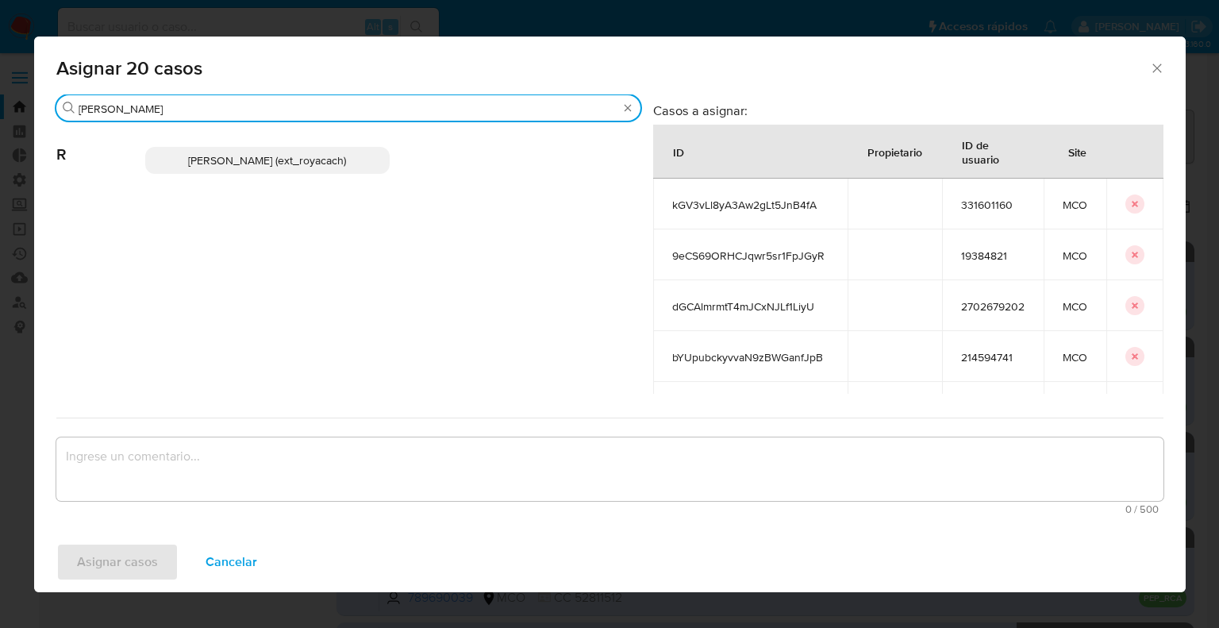
type input "romi"
click at [346, 156] on span "Romina Isabel Yacachury (ext_royacach)" at bounding box center [267, 160] width 158 height 16
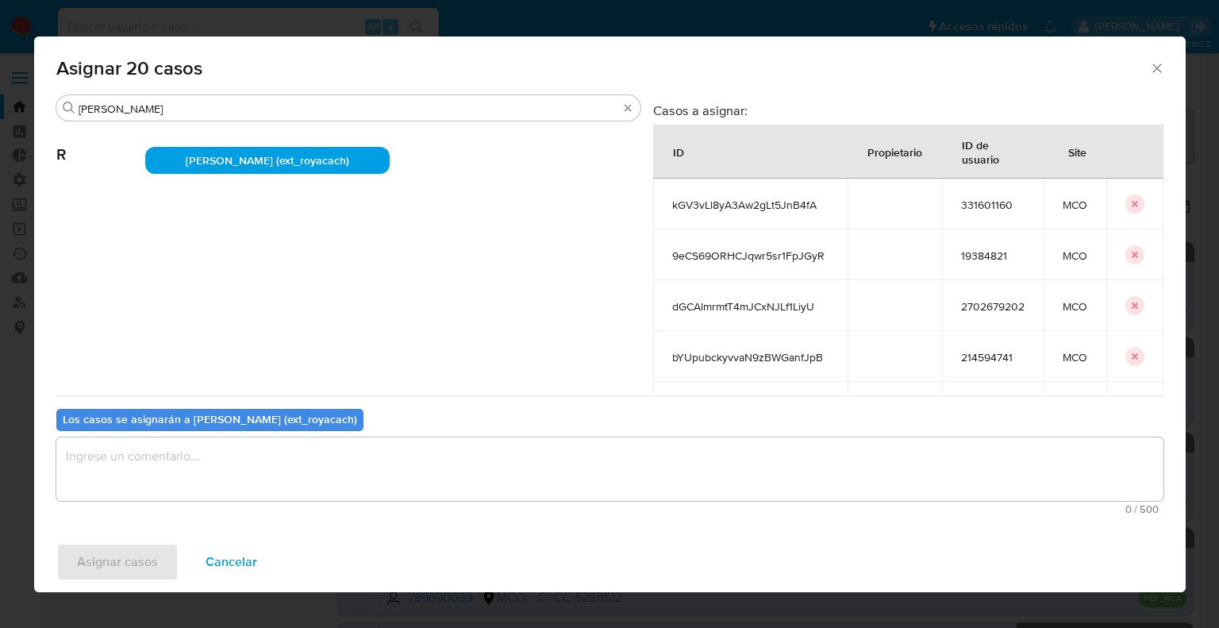
click at [248, 473] on textarea "assign-modal" at bounding box center [609, 468] width 1107 height 63
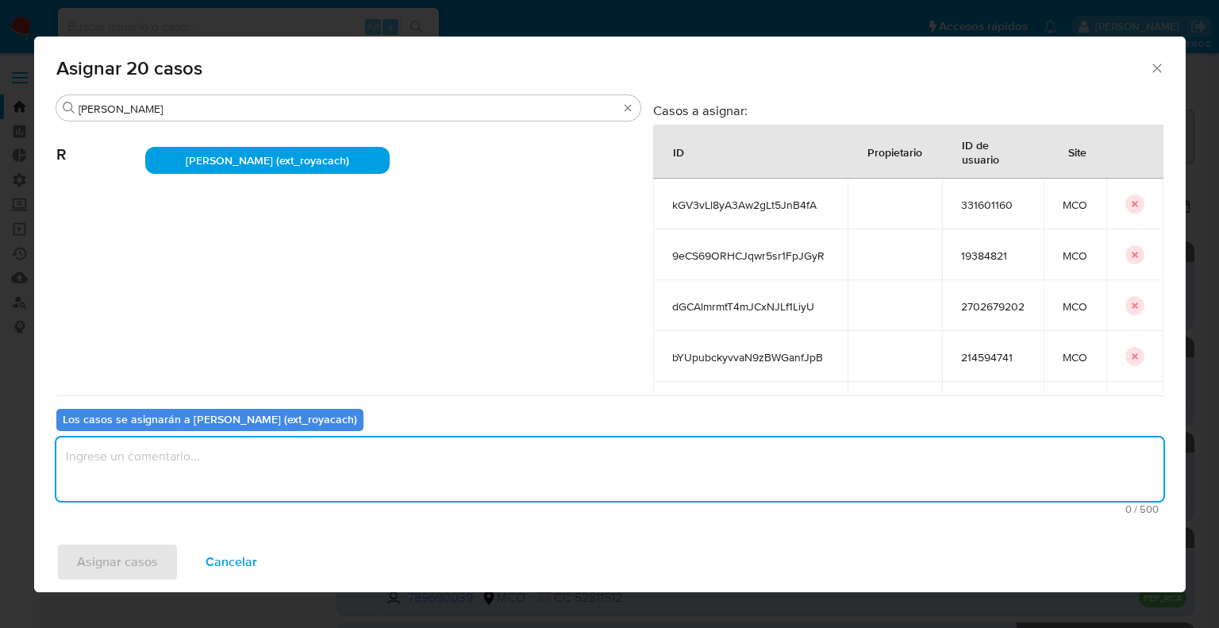
paste textarea "Asignación."
type textarea "Asignación."
click at [156, 561] on button "Asignar casos" at bounding box center [117, 562] width 122 height 38
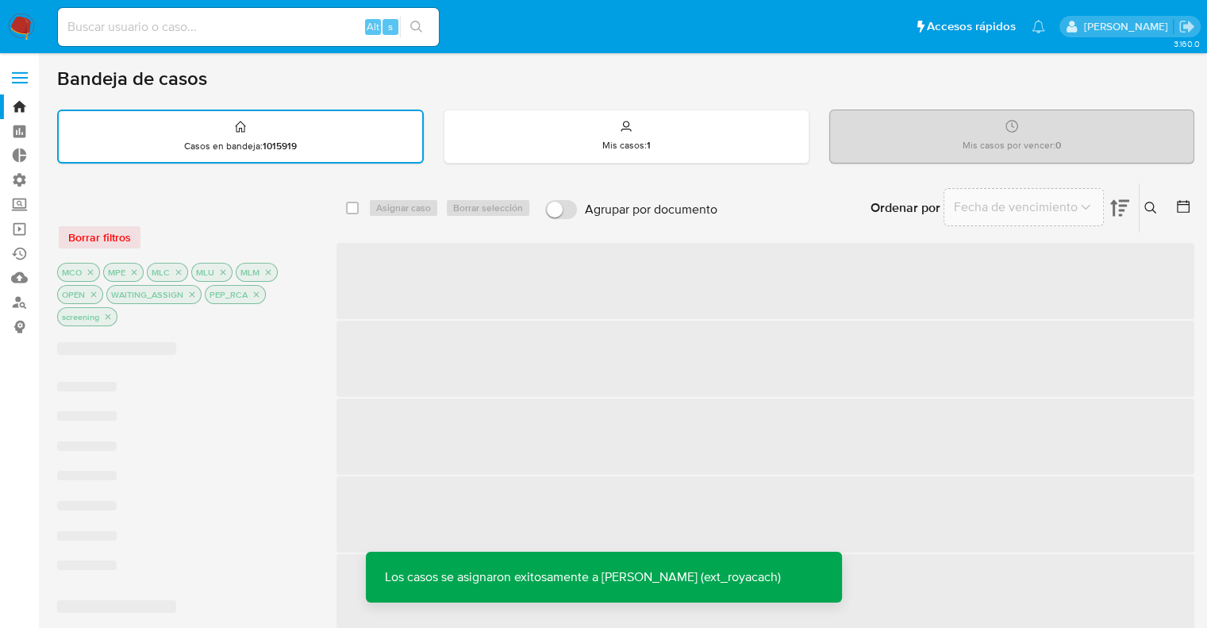
click at [306, 217] on div "Borrar filtros MCO MPE MLC MLU MLM OPEN WAITING_ASSIGN PEP_RCA screening" at bounding box center [184, 262] width 254 height 134
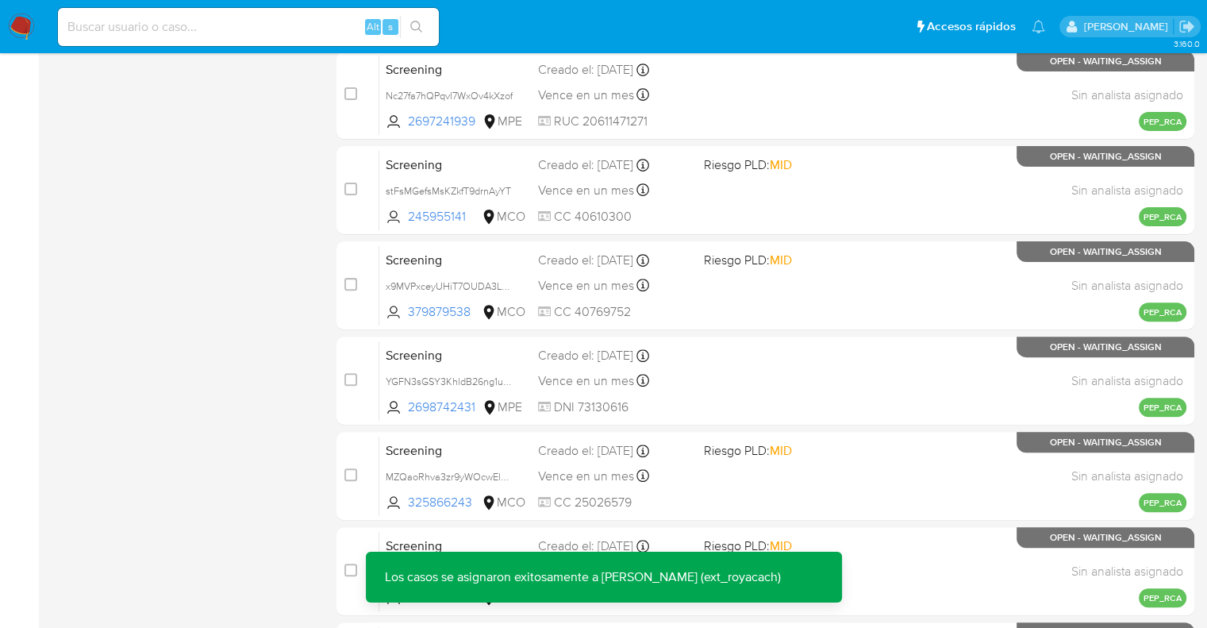
scroll to position [683, 0]
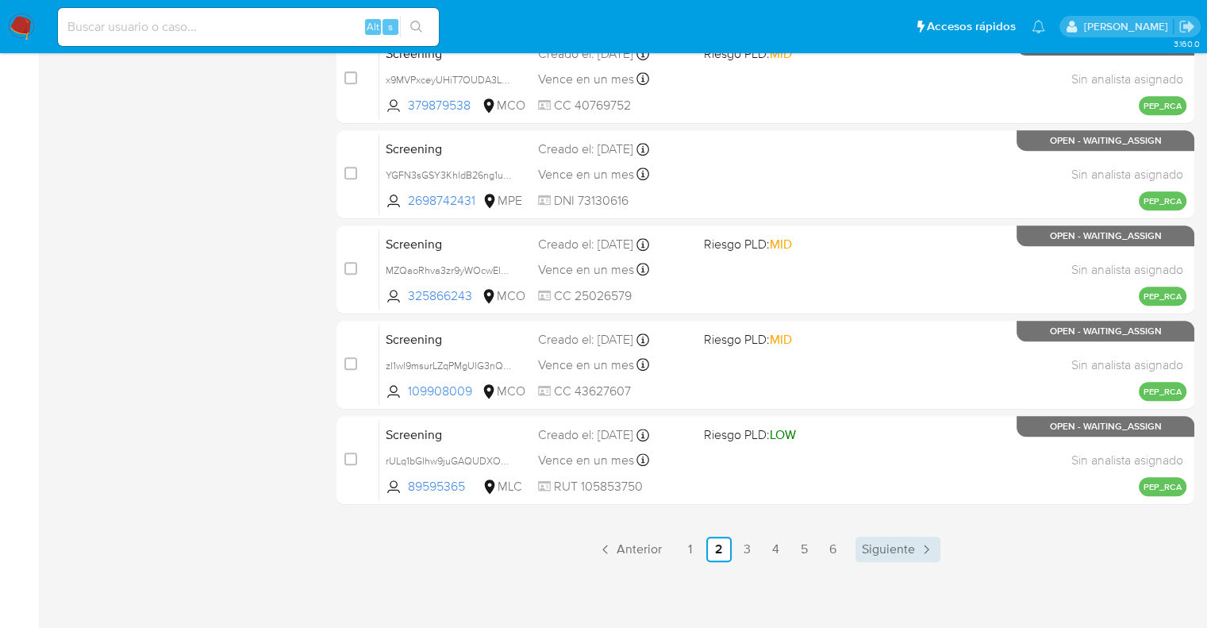
click at [867, 552] on span "Siguiente" at bounding box center [888, 549] width 53 height 13
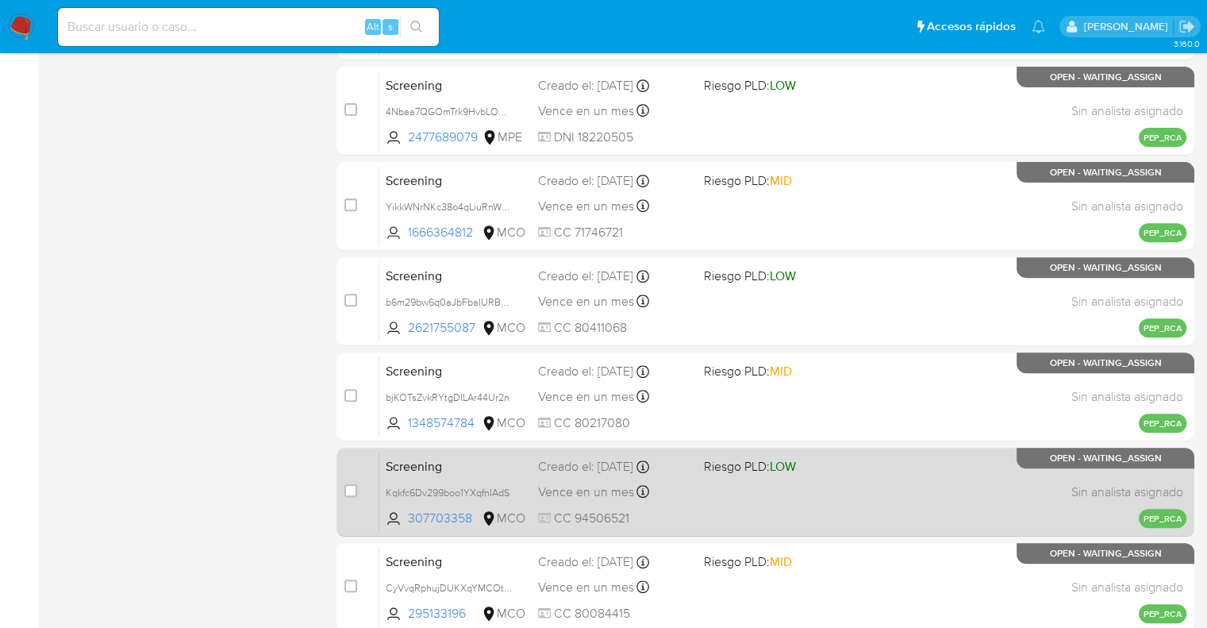
scroll to position [683, 0]
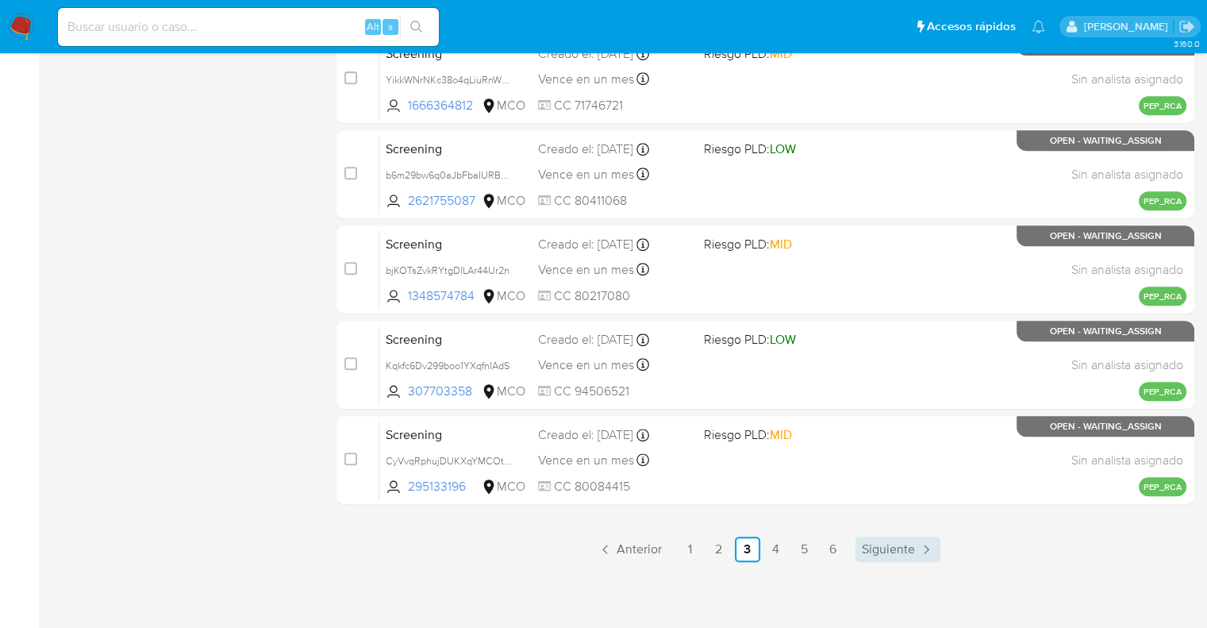
click at [841, 547] on link "6" at bounding box center [833, 549] width 25 height 25
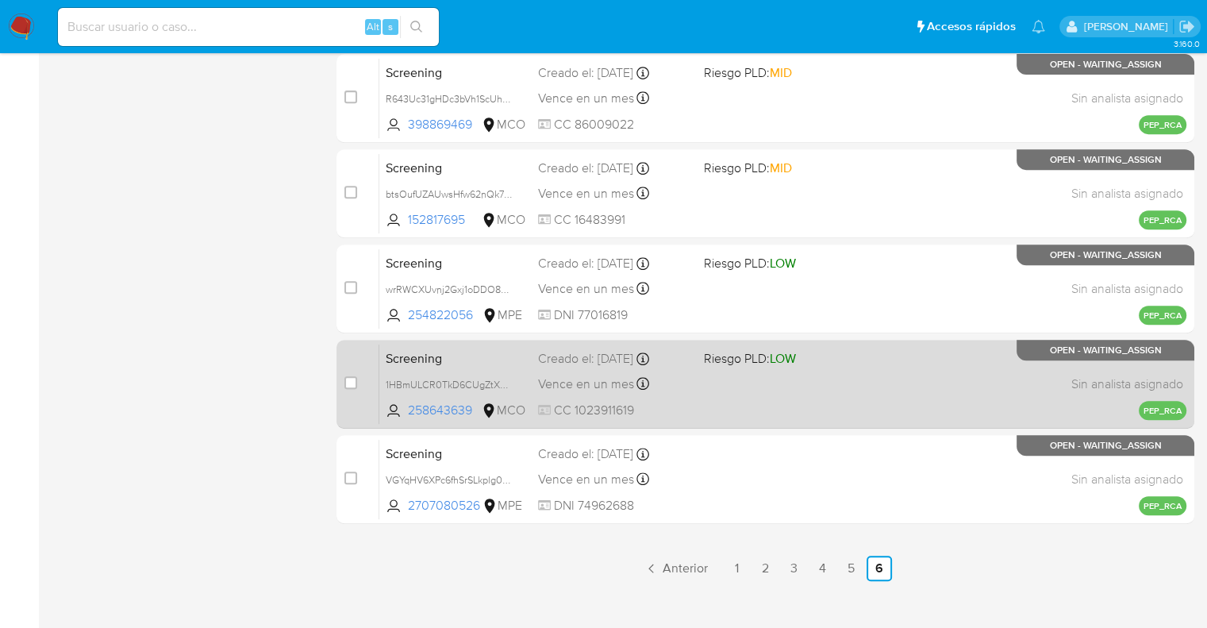
scroll to position [683, 0]
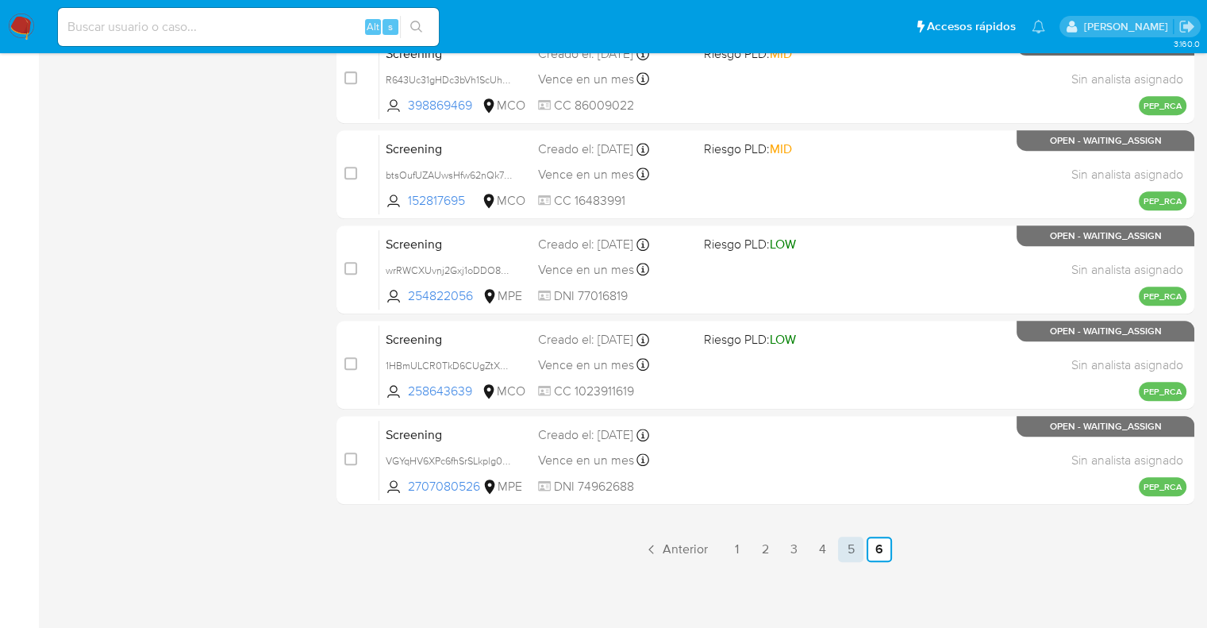
click at [854, 555] on link "5" at bounding box center [850, 549] width 25 height 25
click at [784, 552] on link "4" at bounding box center [776, 549] width 25 height 25
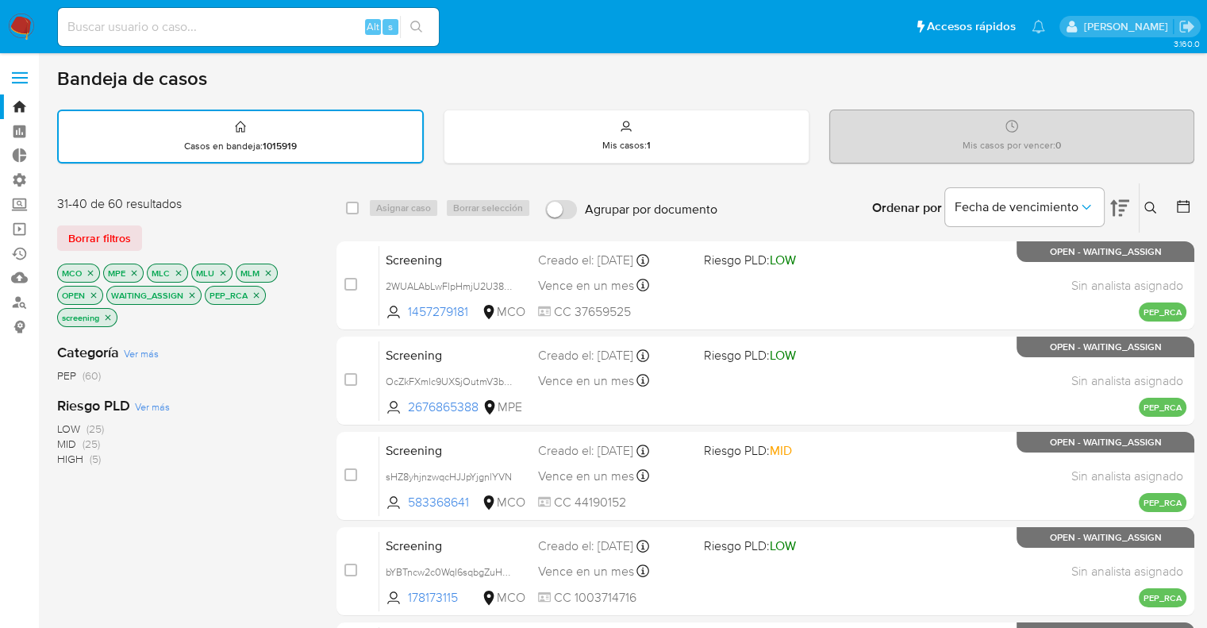
click at [194, 294] on icon "close-filter" at bounding box center [192, 296] width 10 height 10
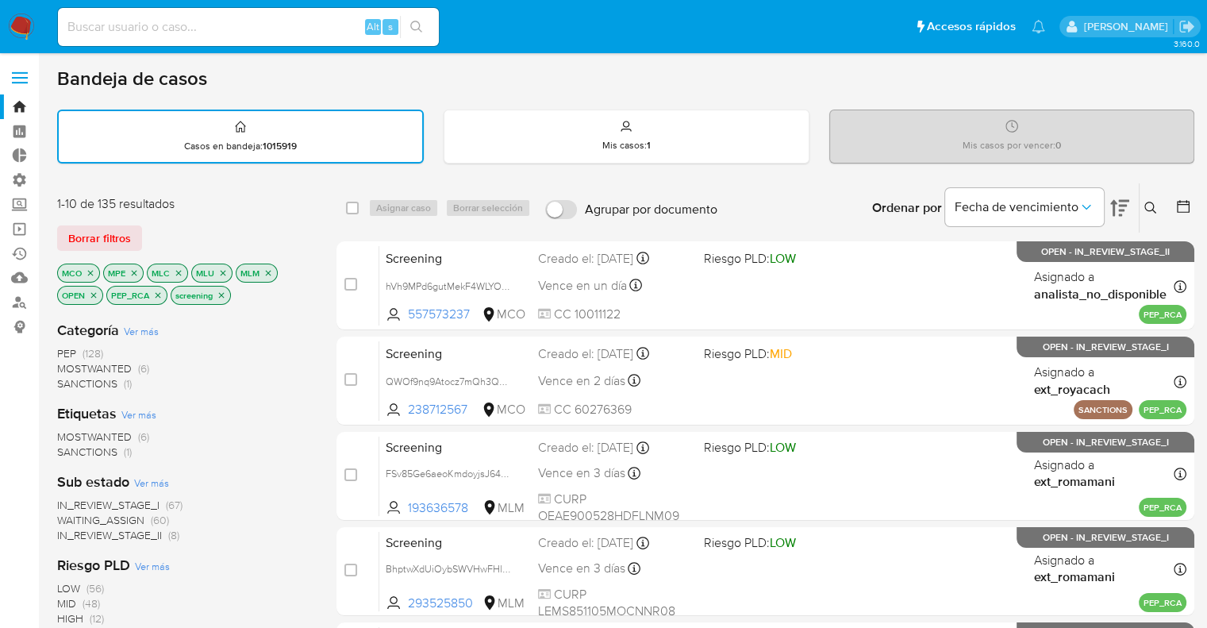
click at [133, 271] on icon "close-filter" at bounding box center [135, 273] width 6 height 6
click at [133, 271] on icon "close-filter" at bounding box center [136, 273] width 6 height 6
click at [133, 271] on icon "close-filter" at bounding box center [135, 273] width 10 height 10
click at [133, 271] on icon "close-filter" at bounding box center [136, 273] width 10 height 10
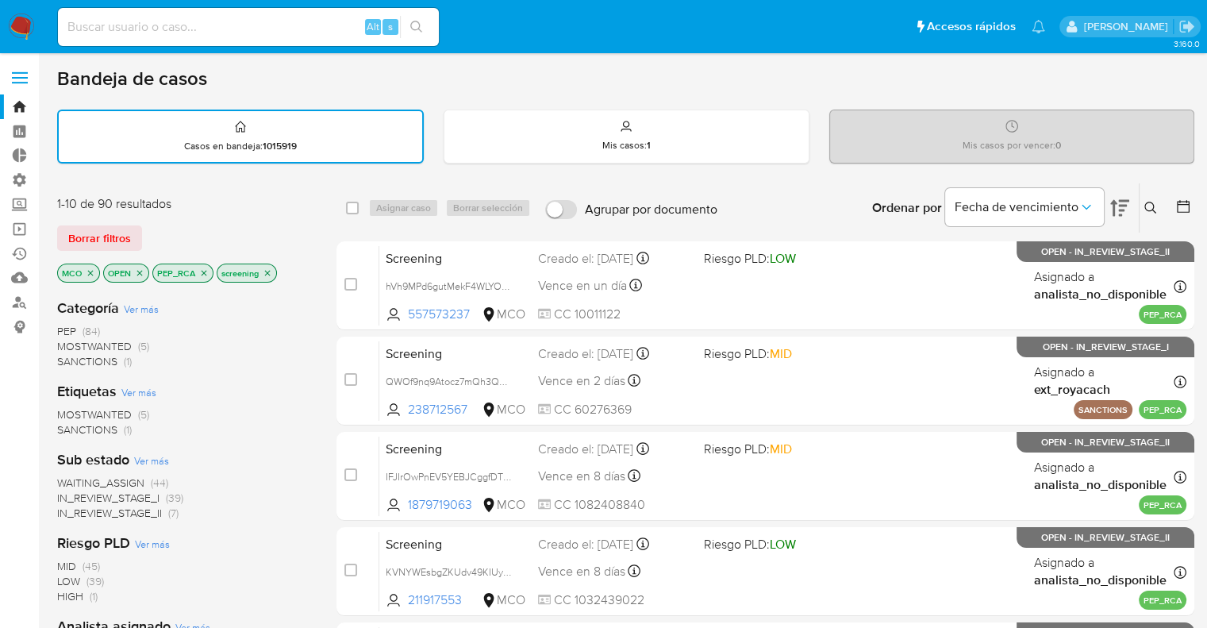
click at [282, 225] on div "Borrar filtros" at bounding box center [184, 237] width 254 height 25
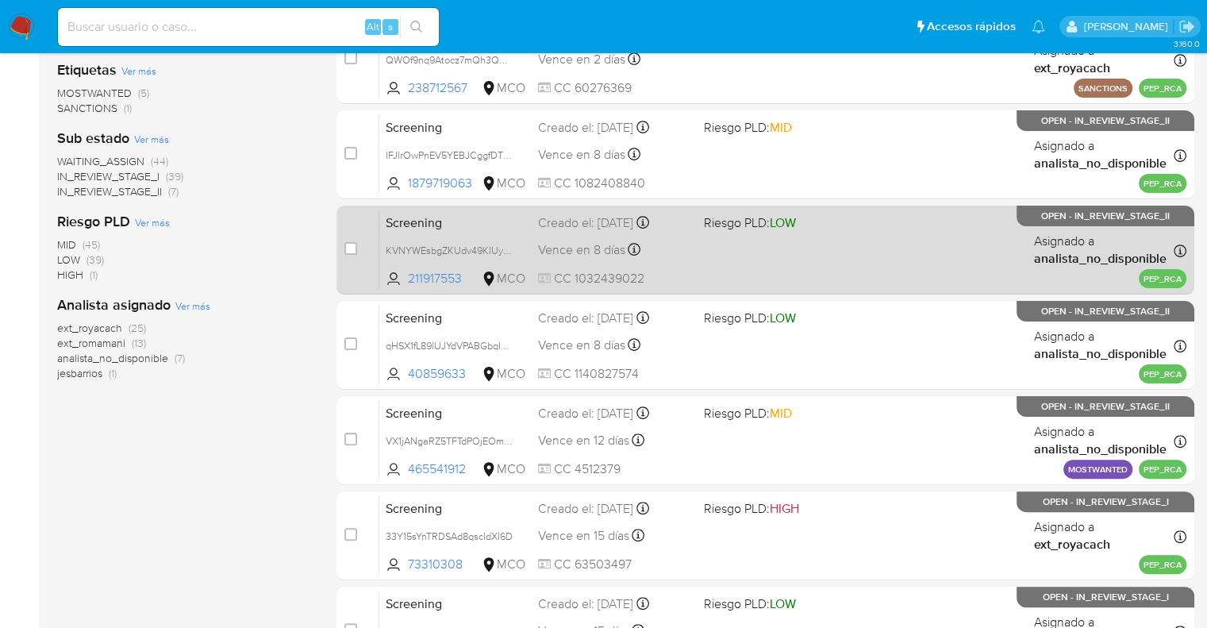
scroll to position [683, 0]
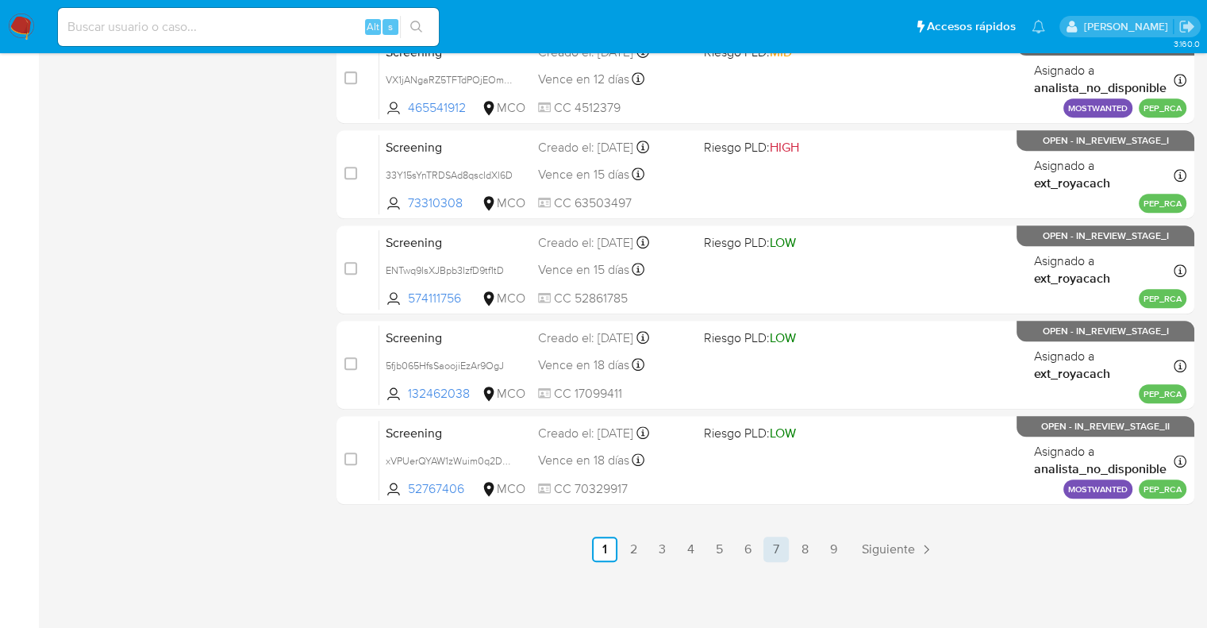
click at [776, 552] on link "7" at bounding box center [776, 549] width 25 height 25
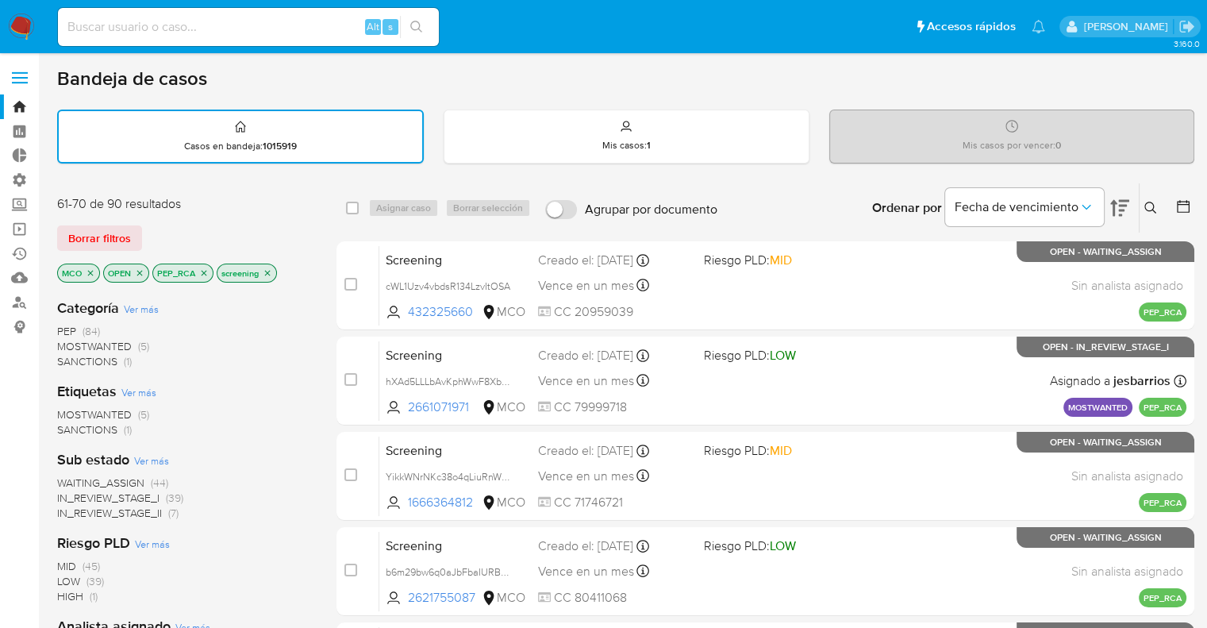
click at [828, 199] on div "Ordenar por Fecha de vencimiento No es posible ordenar los resultados mientras …" at bounding box center [959, 207] width 469 height 49
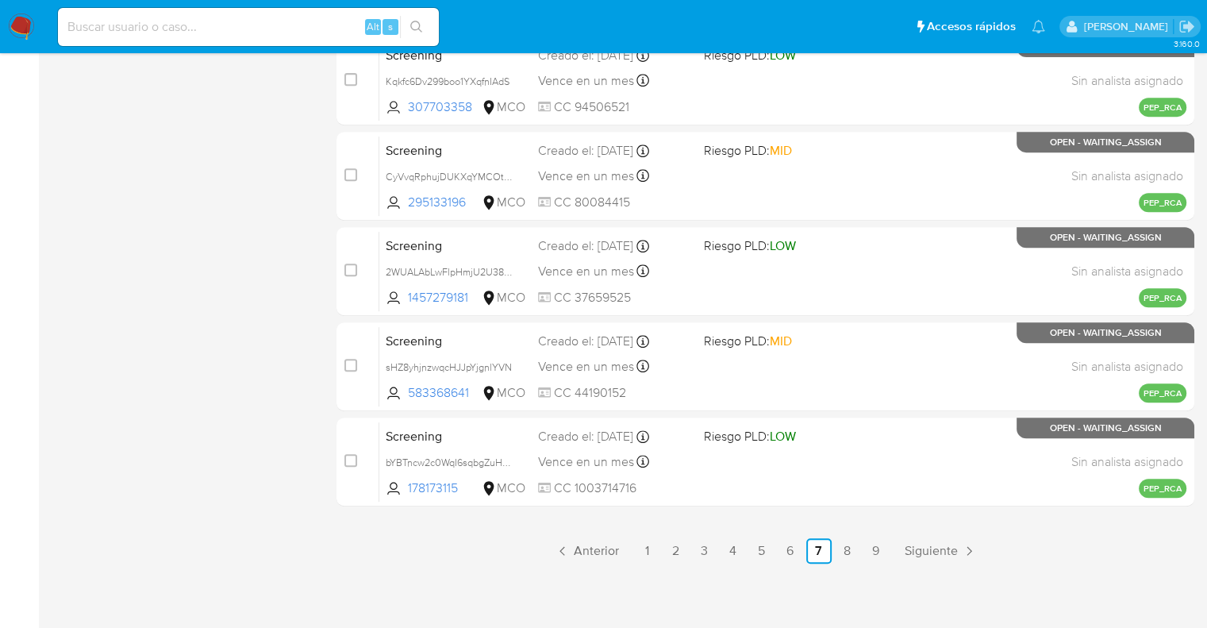
scroll to position [683, 0]
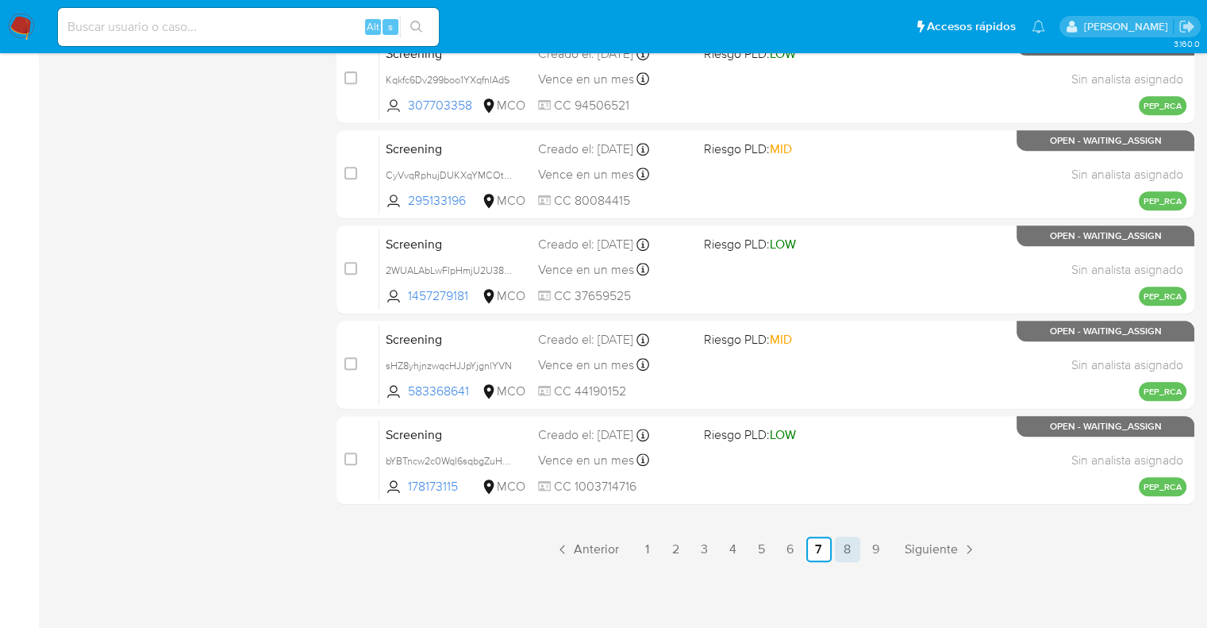
click at [854, 546] on link "8" at bounding box center [847, 549] width 25 height 25
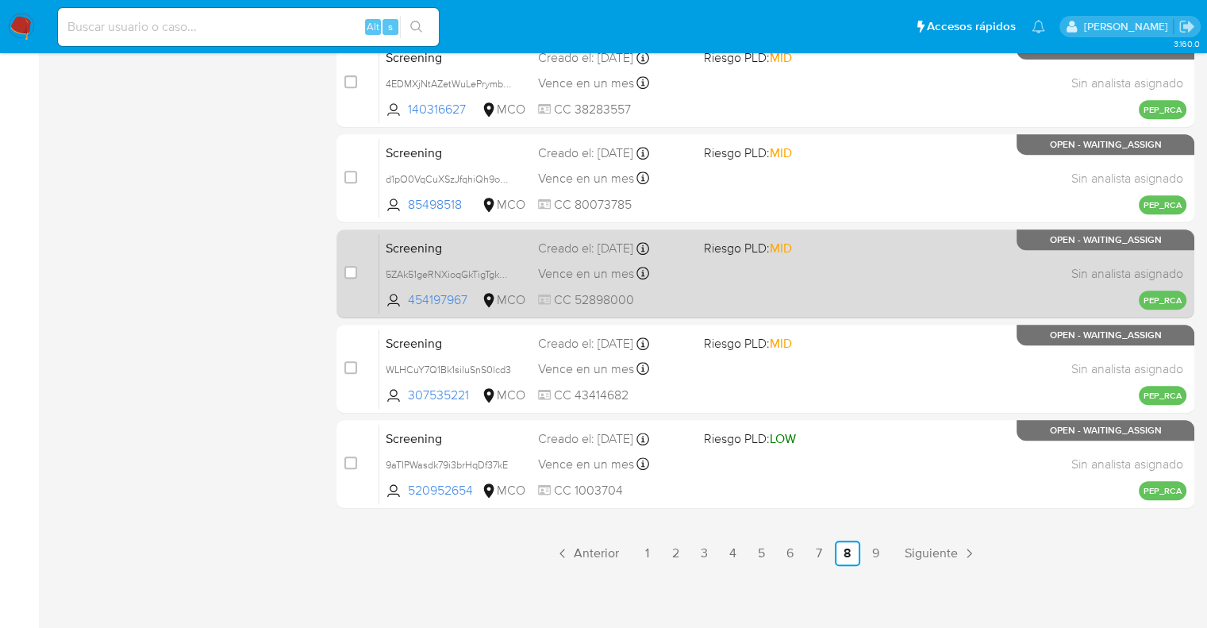
scroll to position [683, 0]
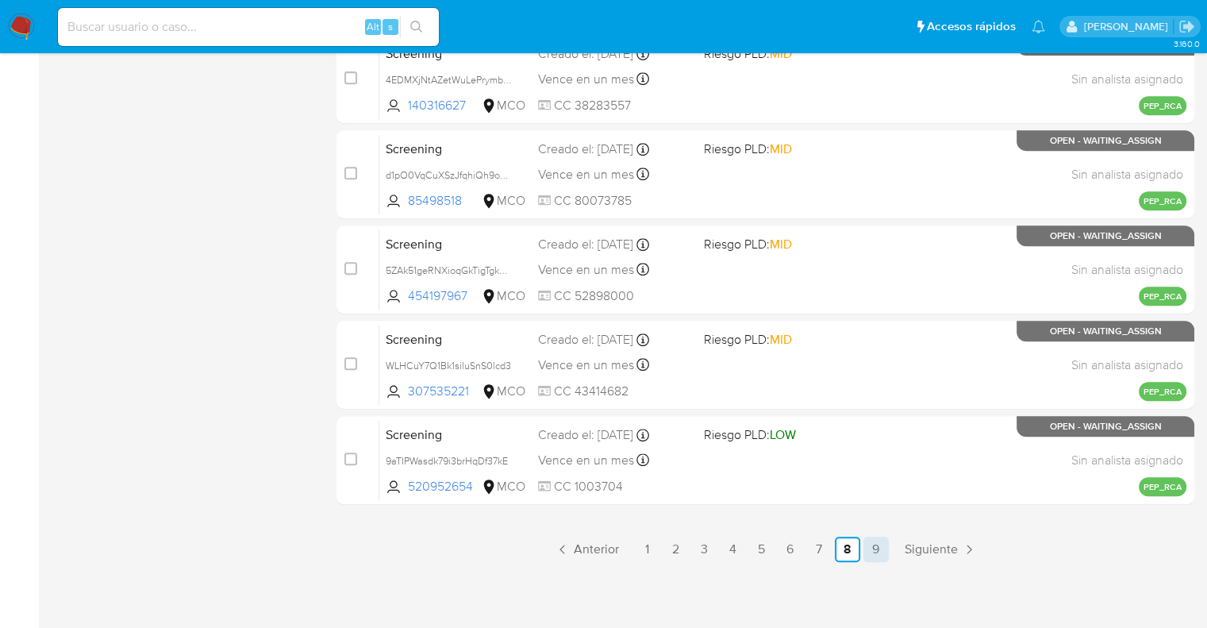
click at [873, 549] on link "9" at bounding box center [876, 549] width 25 height 25
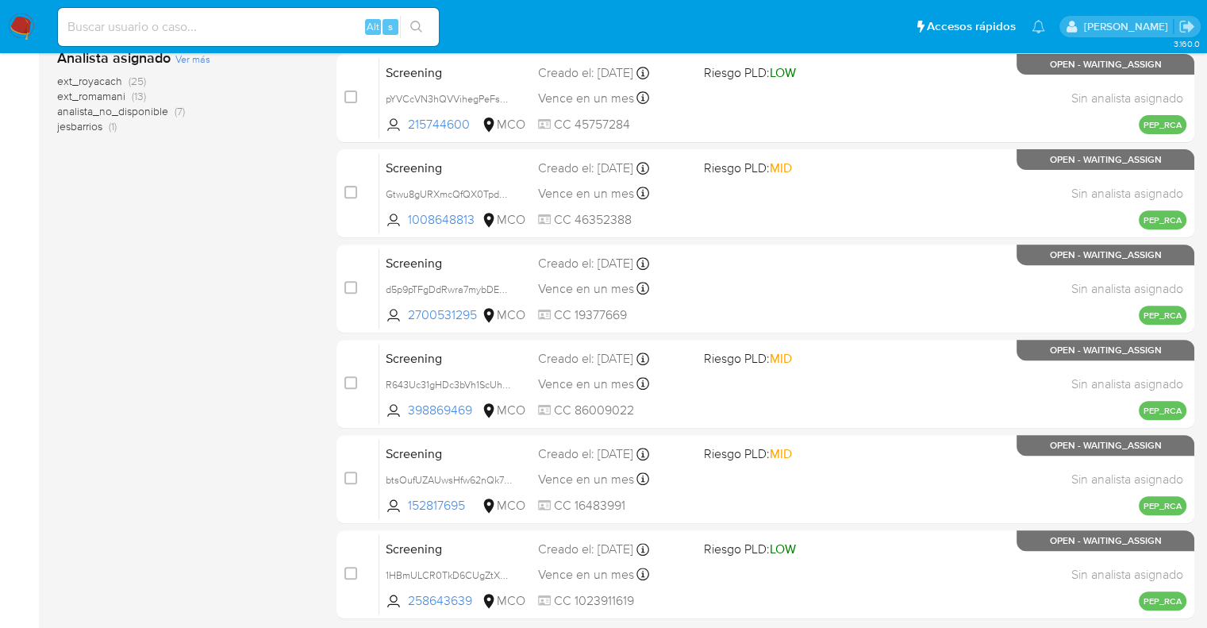
scroll to position [683, 0]
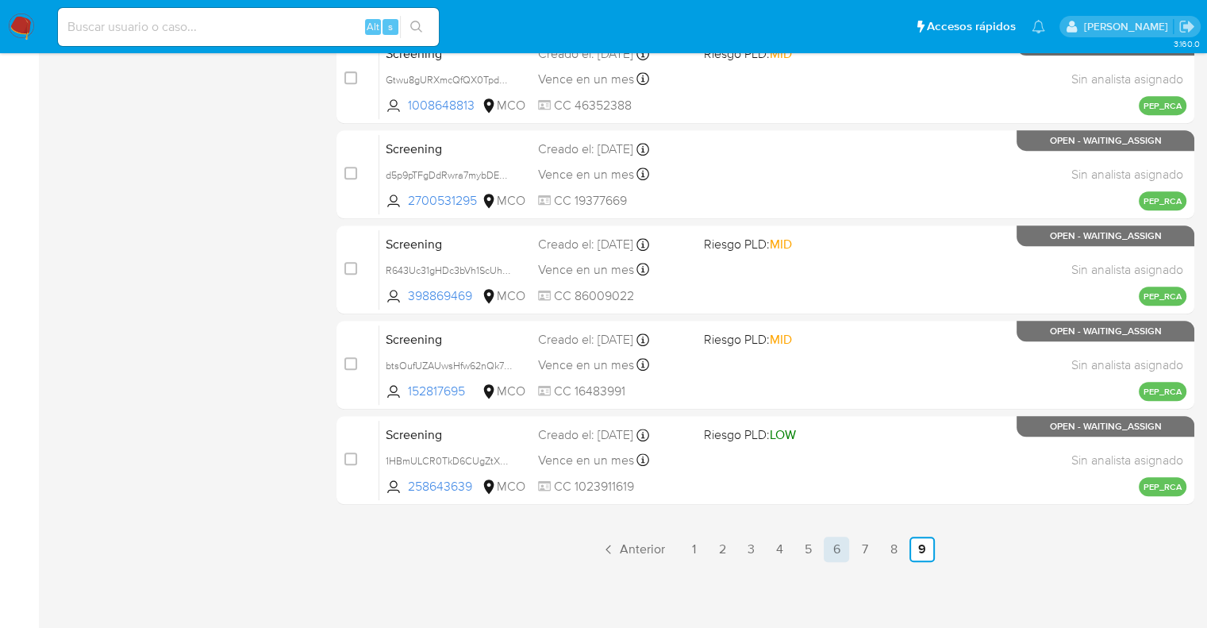
click at [841, 547] on link "6" at bounding box center [836, 549] width 25 height 25
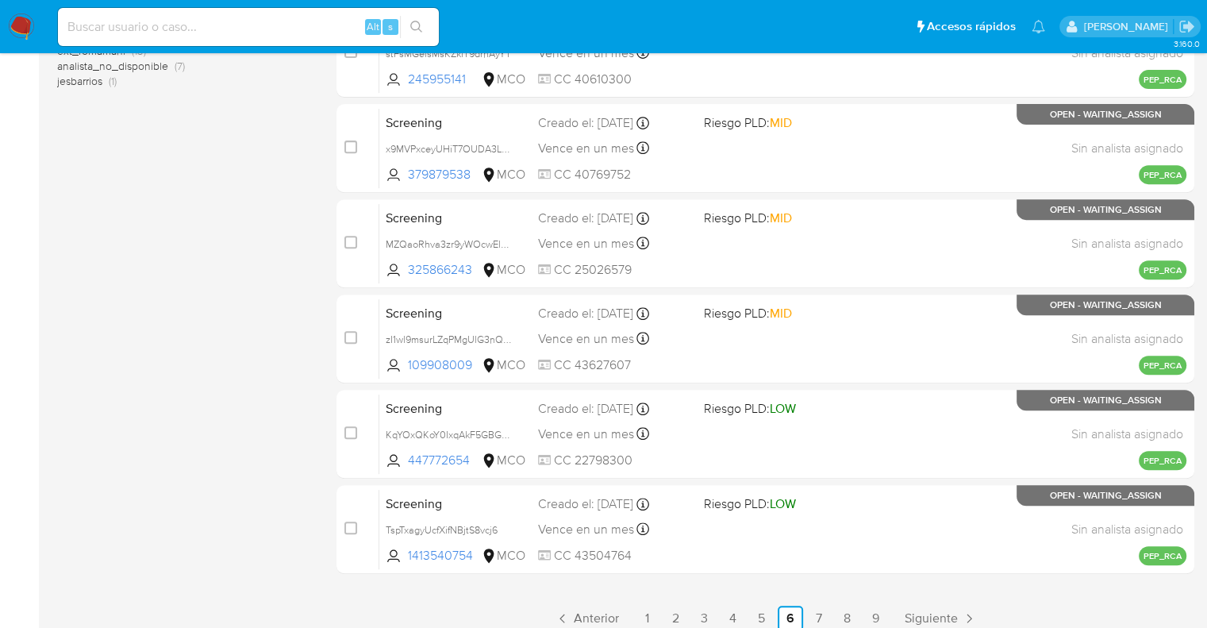
scroll to position [635, 0]
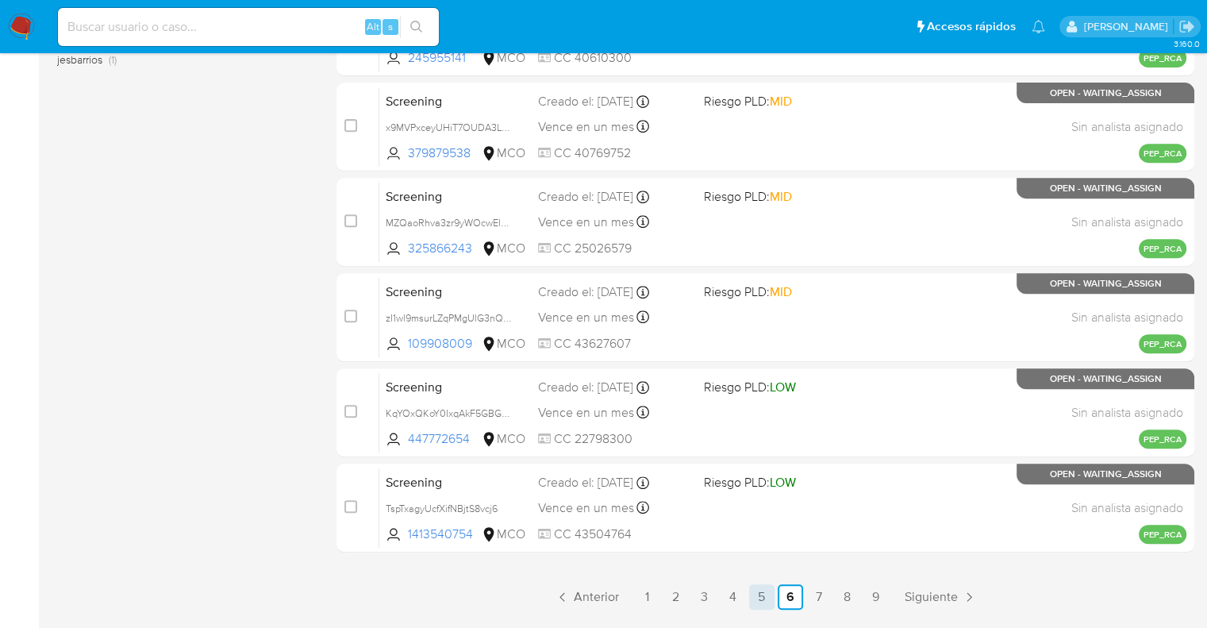
click at [770, 590] on link "5" at bounding box center [761, 596] width 25 height 25
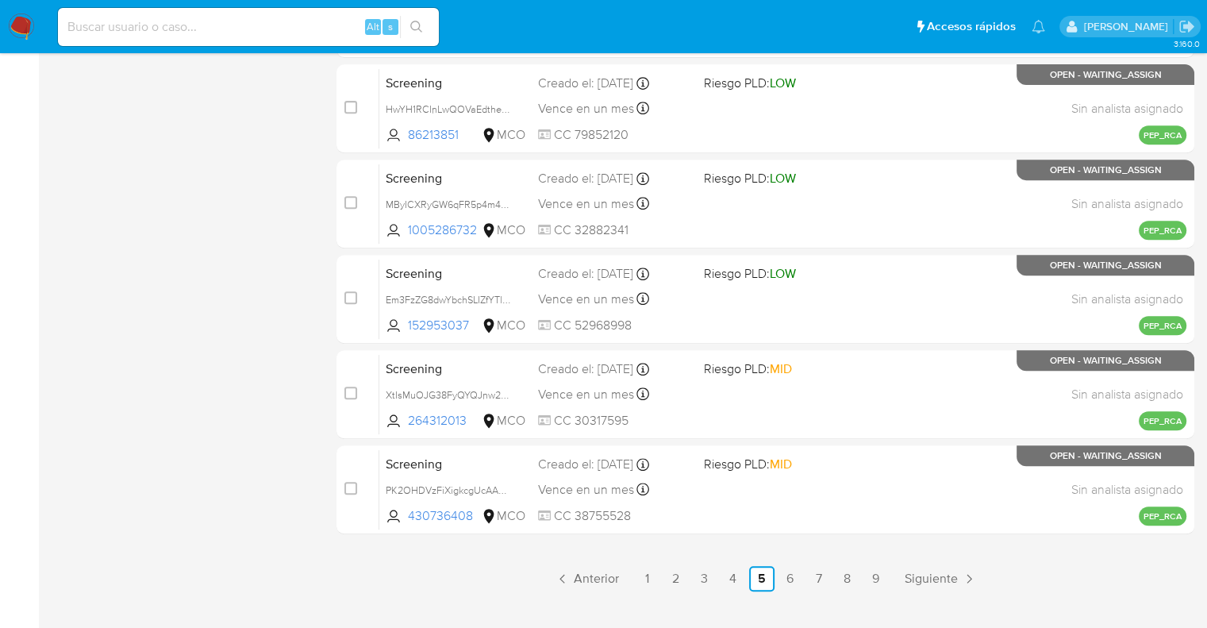
scroll to position [683, 0]
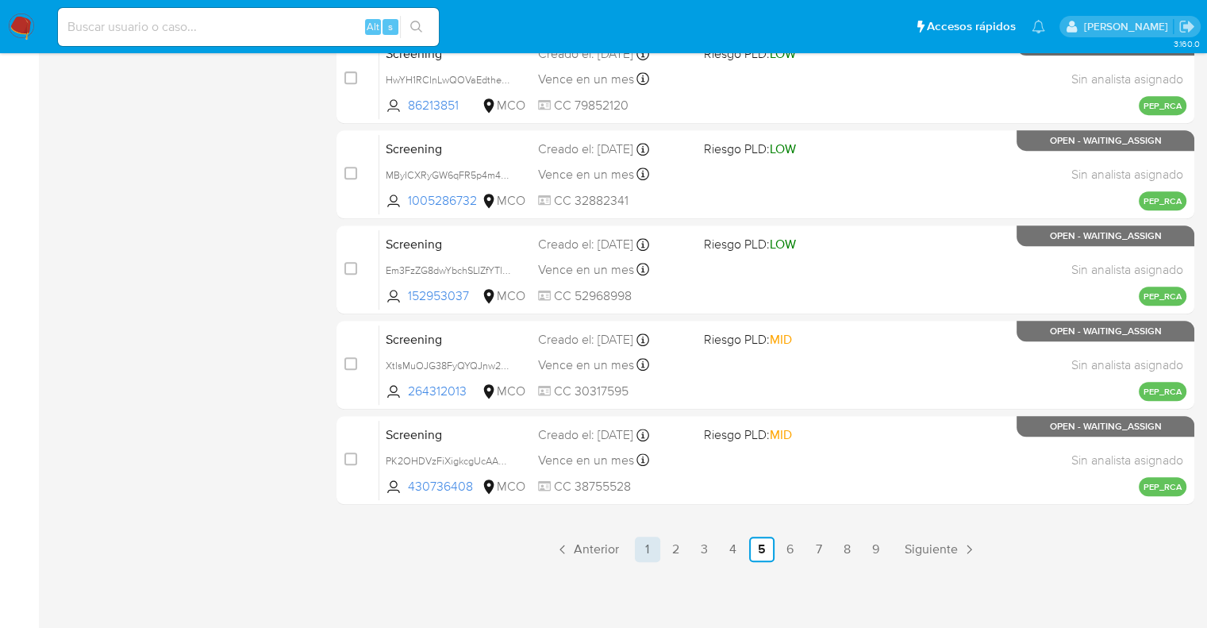
click at [648, 552] on link "1" at bounding box center [647, 549] width 25 height 25
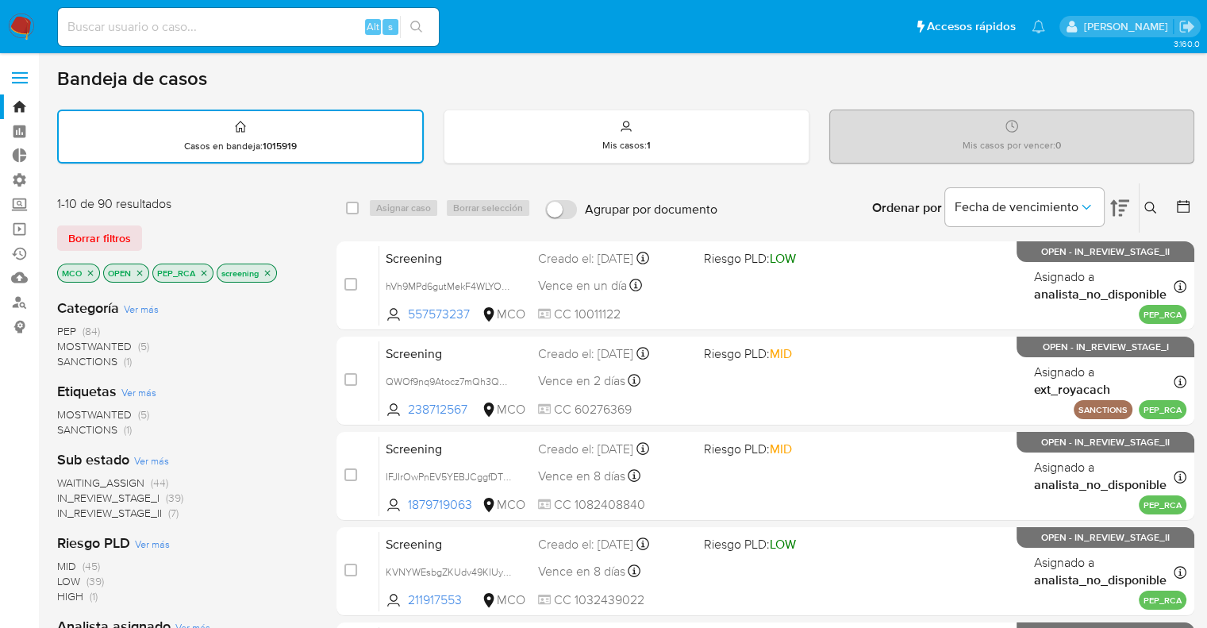
click at [214, 214] on div "1-10 de 90 resultados Borrar filtros MCO OPEN PEP_RCA screening" at bounding box center [184, 240] width 254 height 90
click at [229, 195] on div "1-10 de 90 resultados" at bounding box center [184, 203] width 254 height 17
click at [90, 275] on icon "close-filter" at bounding box center [91, 273] width 10 height 10
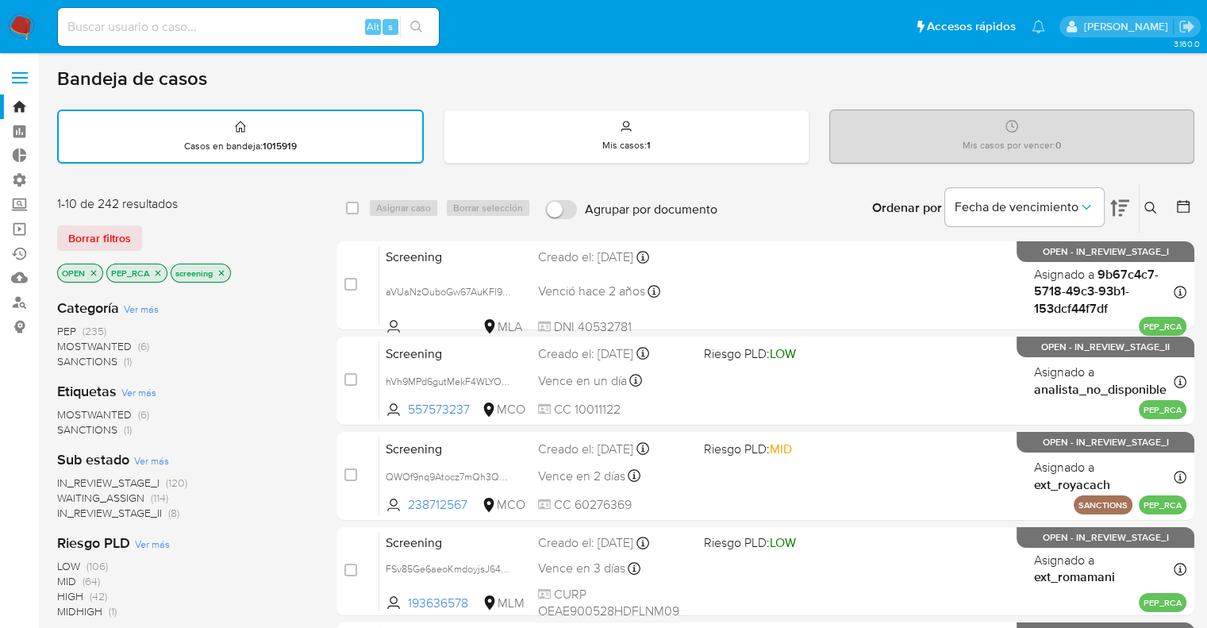
click at [156, 272] on icon "close-filter" at bounding box center [158, 273] width 10 height 10
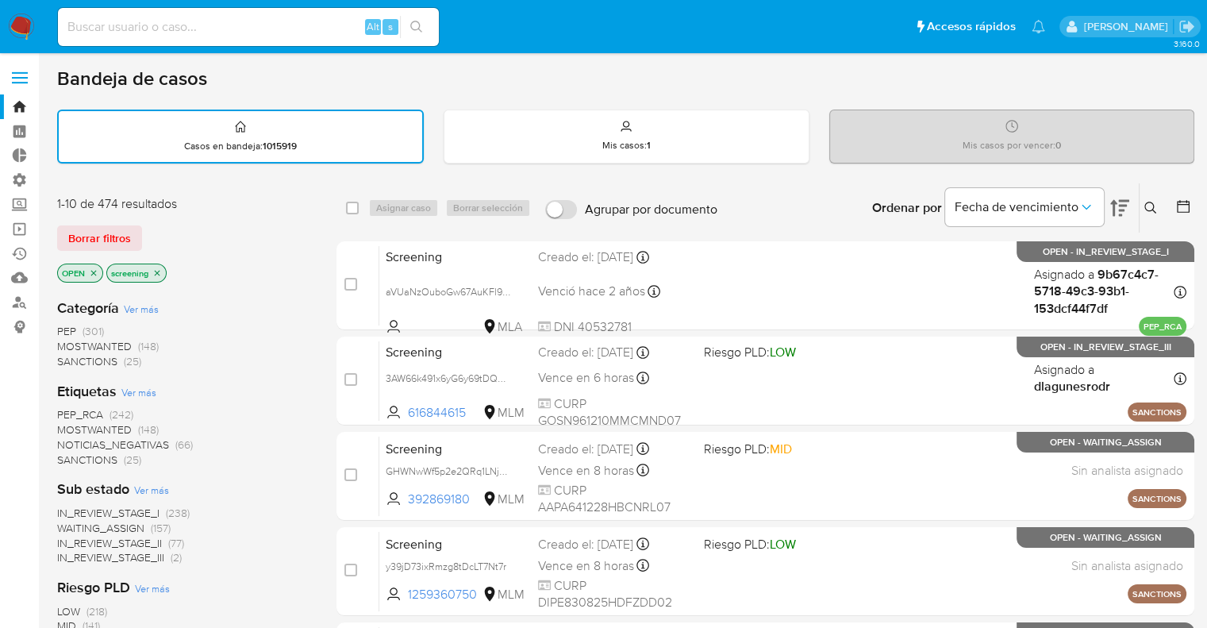
click at [167, 241] on div "Borrar filtros" at bounding box center [184, 237] width 254 height 25
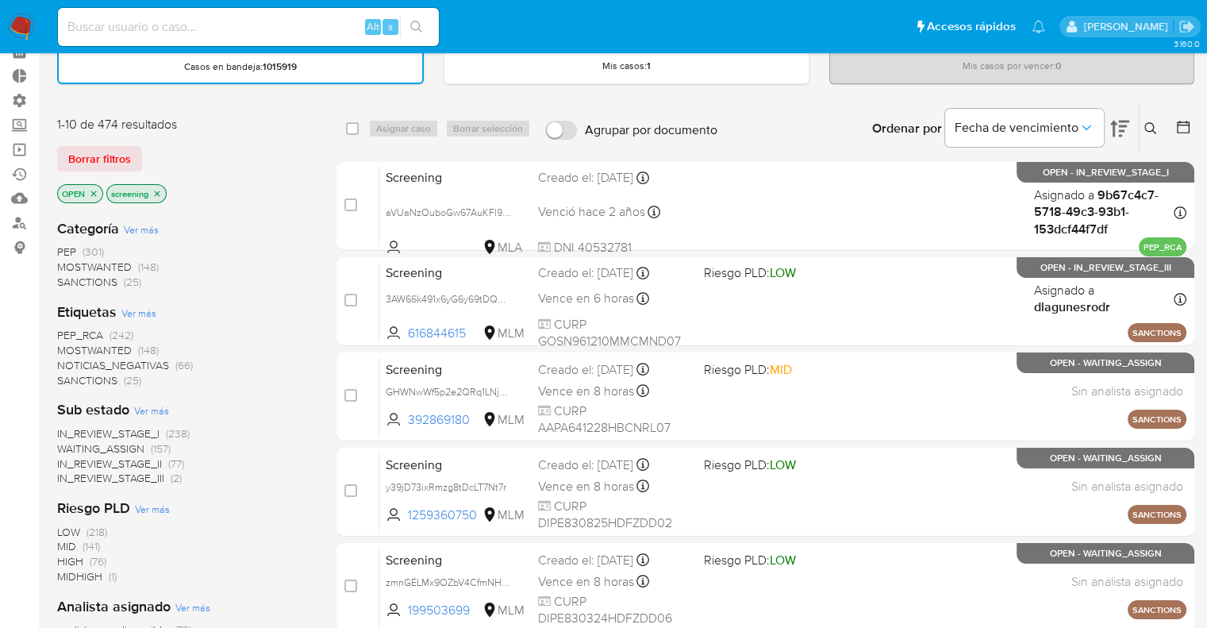
scroll to position [159, 0]
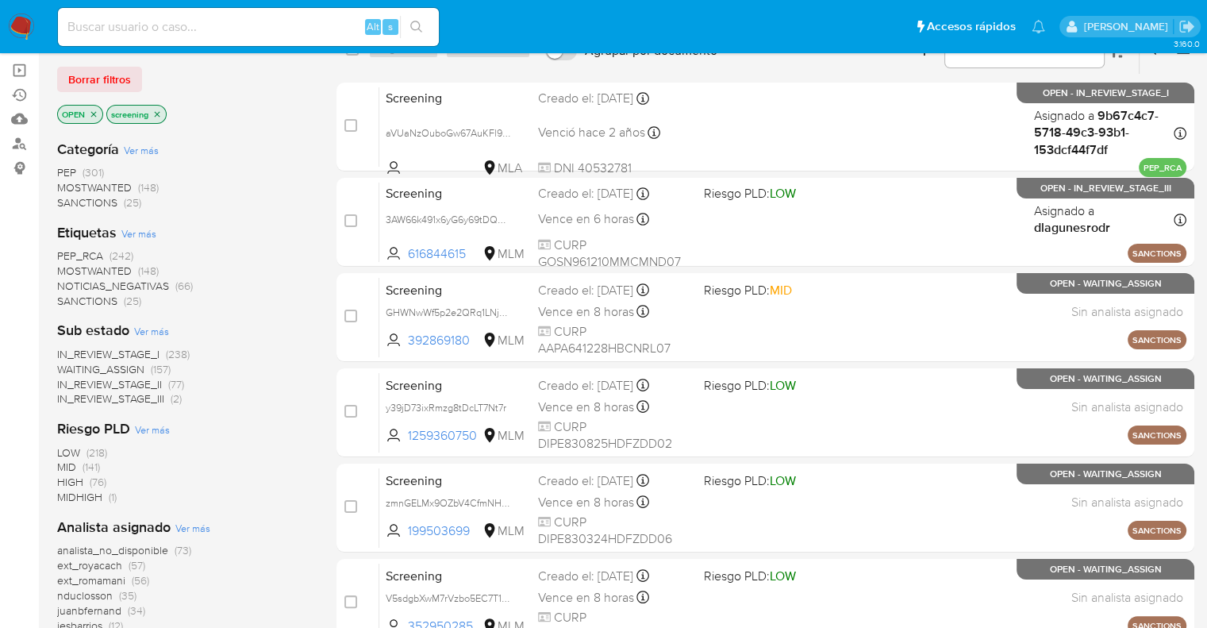
click at [236, 87] on div "Borrar filtros" at bounding box center [184, 79] width 254 height 25
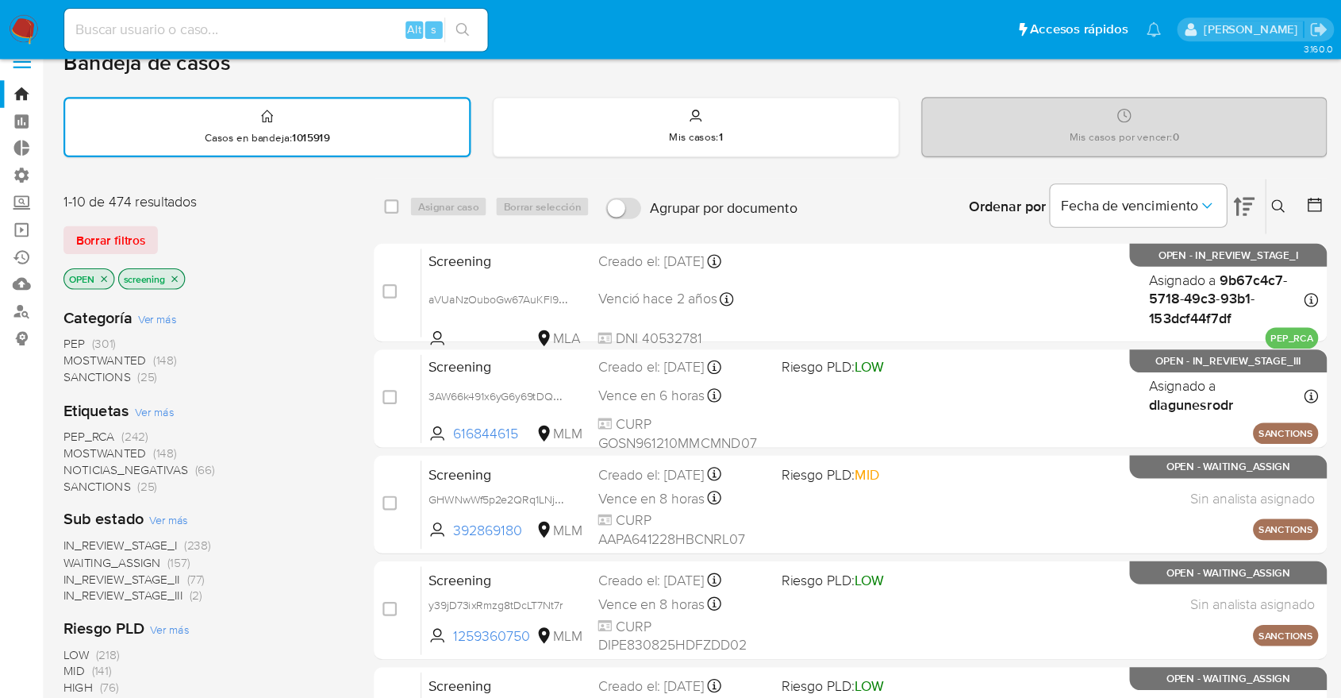
scroll to position [0, 0]
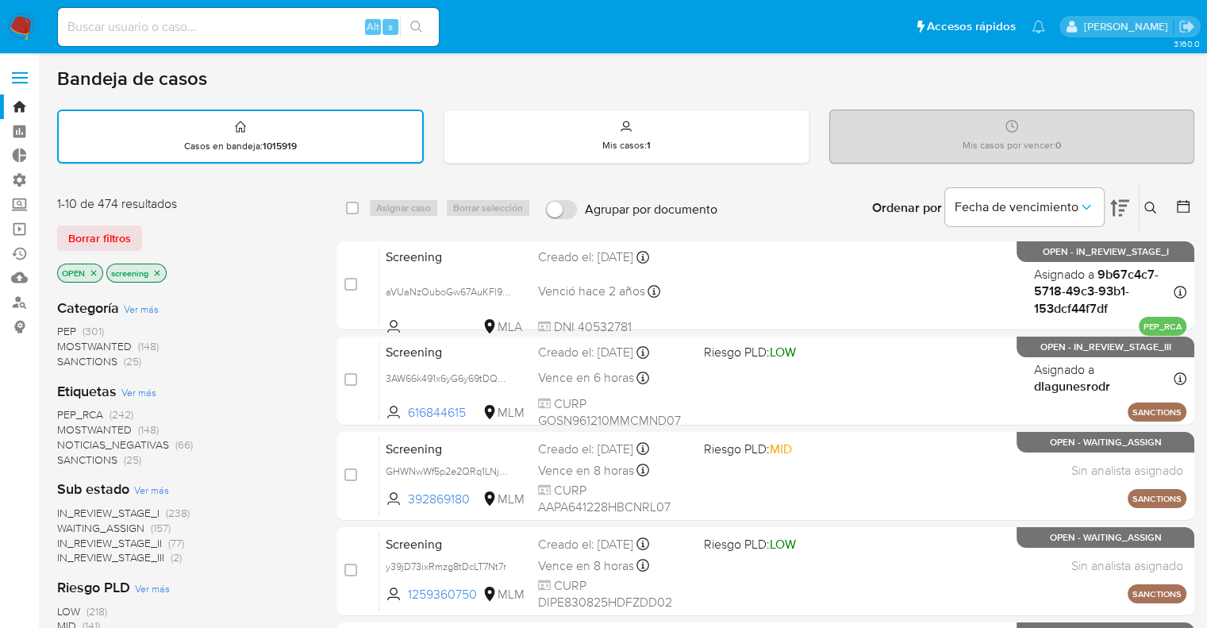
click at [146, 225] on div "Borrar filtros" at bounding box center [184, 237] width 254 height 25
click at [861, 82] on div "Bandeja de casos" at bounding box center [625, 79] width 1137 height 24
click at [1071, 85] on div "Bandeja de casos" at bounding box center [625, 79] width 1137 height 24
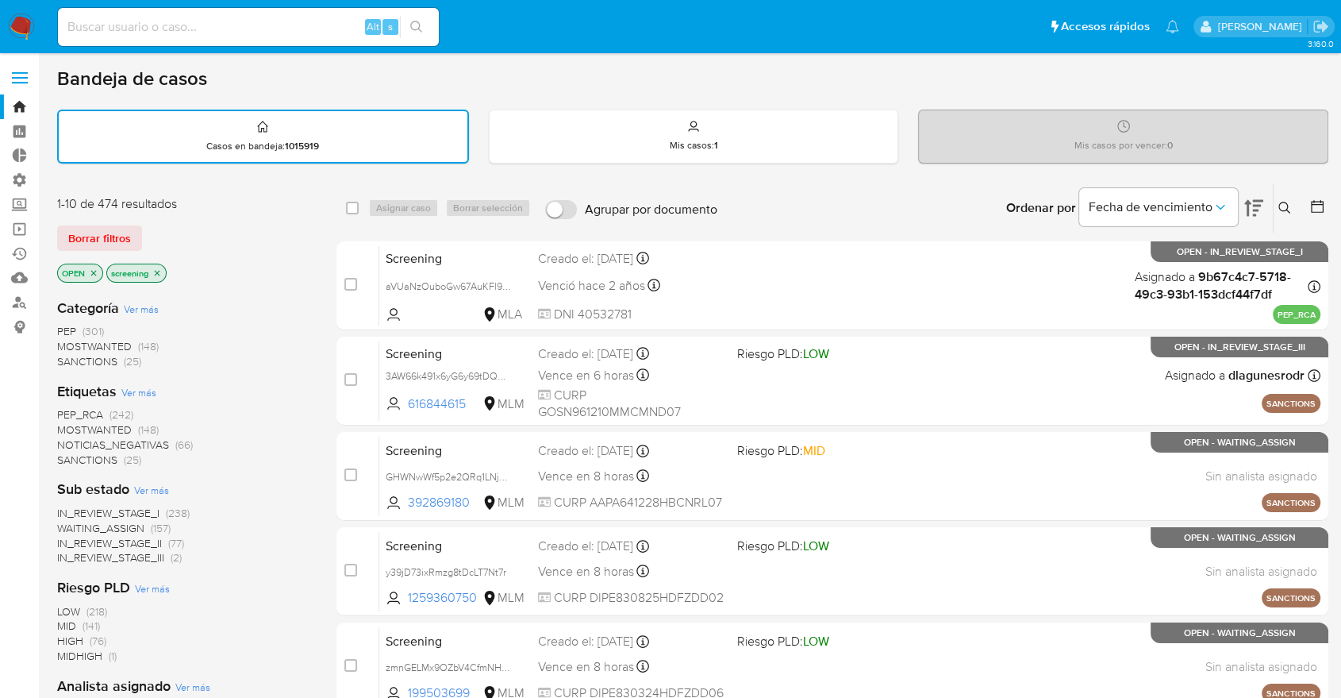
click at [68, 453] on span "SANCTIONS" at bounding box center [87, 460] width 60 height 16
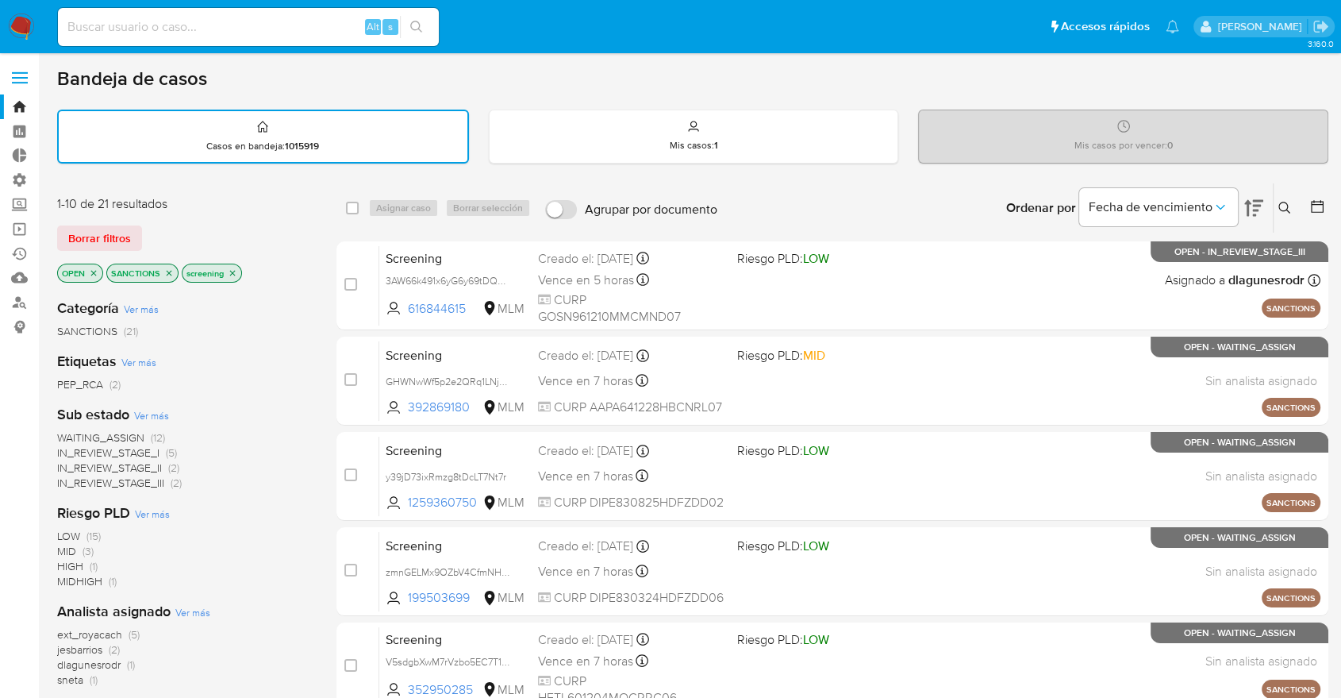
click at [302, 229] on div "Borrar filtros" at bounding box center [184, 237] width 254 height 25
click at [164, 271] on icon "close-filter" at bounding box center [169, 273] width 10 height 10
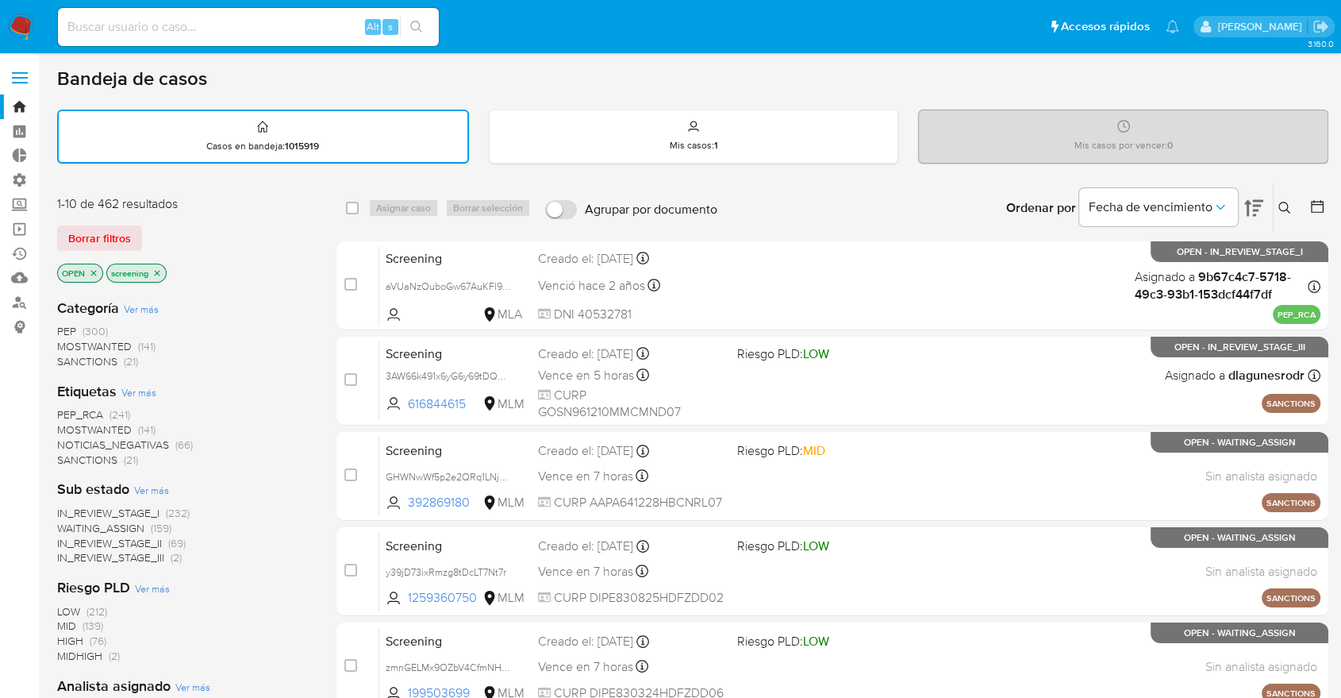
click at [57, 409] on span "PEP_RCA" at bounding box center [80, 414] width 46 height 16
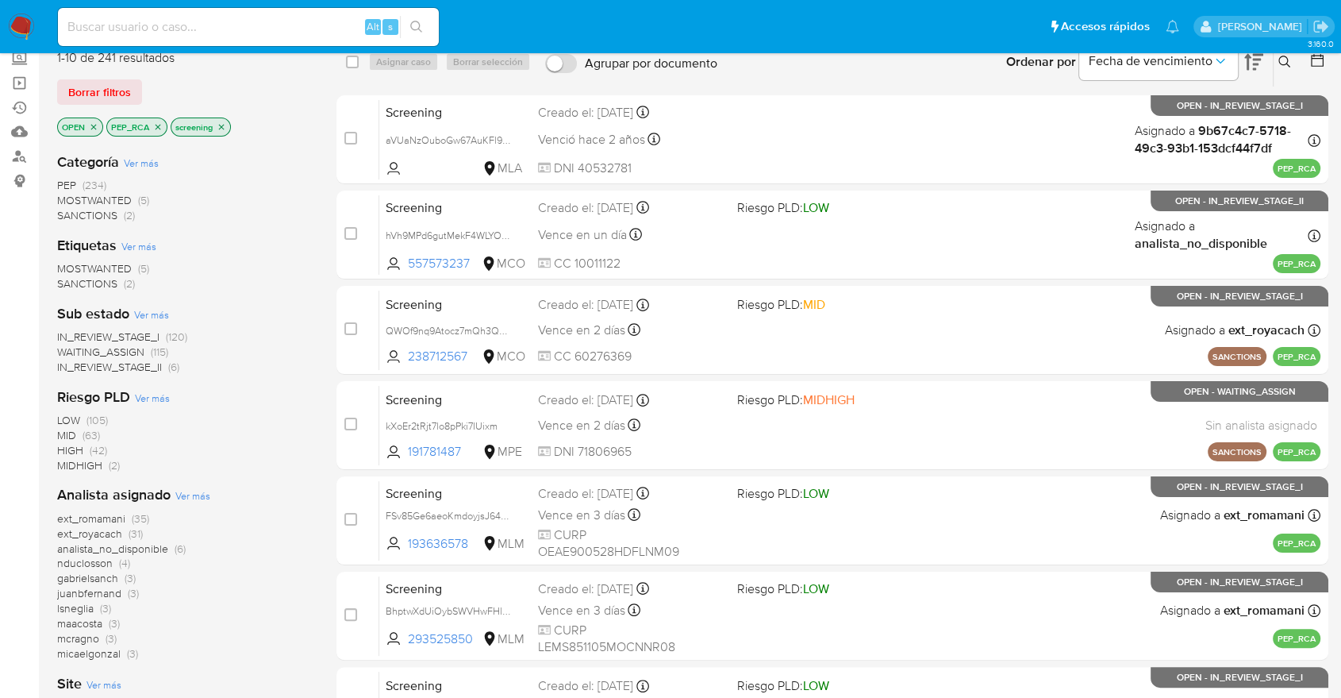
scroll to position [176, 0]
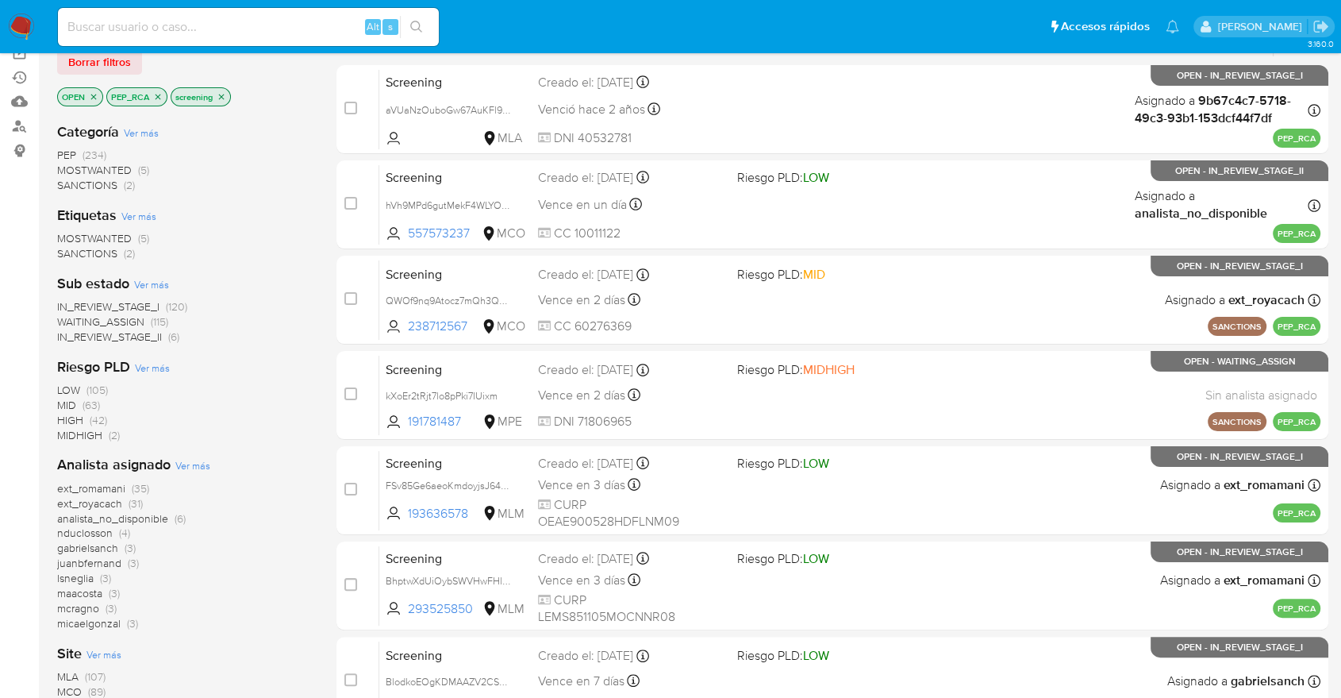
click at [153, 92] on icon "close-filter" at bounding box center [158, 97] width 10 height 10
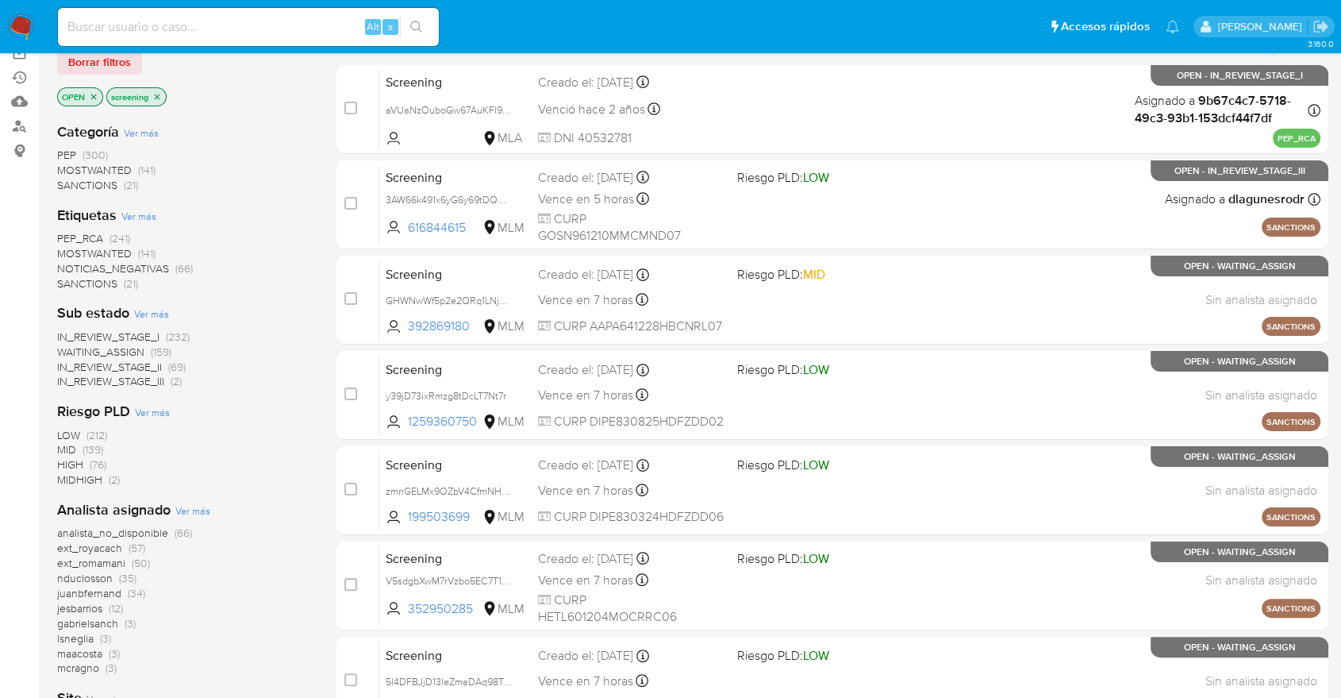
click at [67, 246] on span "MOSTWANTED" at bounding box center [94, 253] width 75 height 16
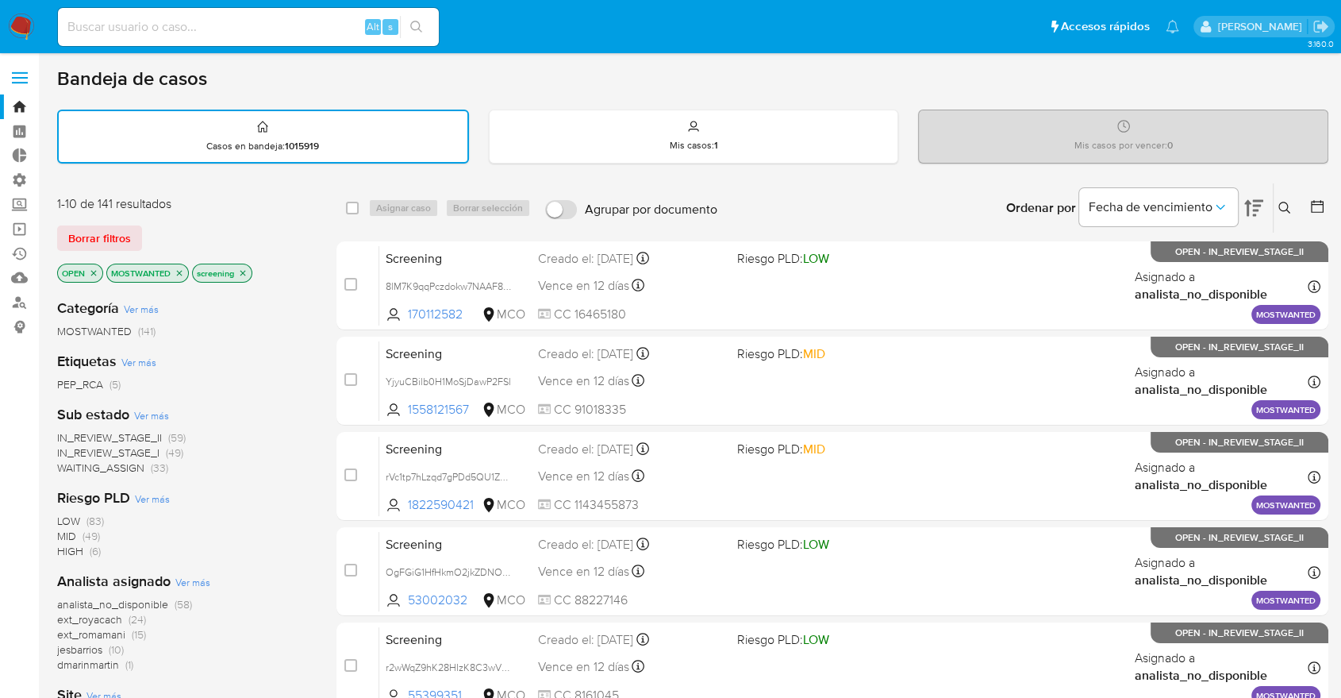
click at [181, 269] on icon "close-filter" at bounding box center [180, 273] width 10 height 10
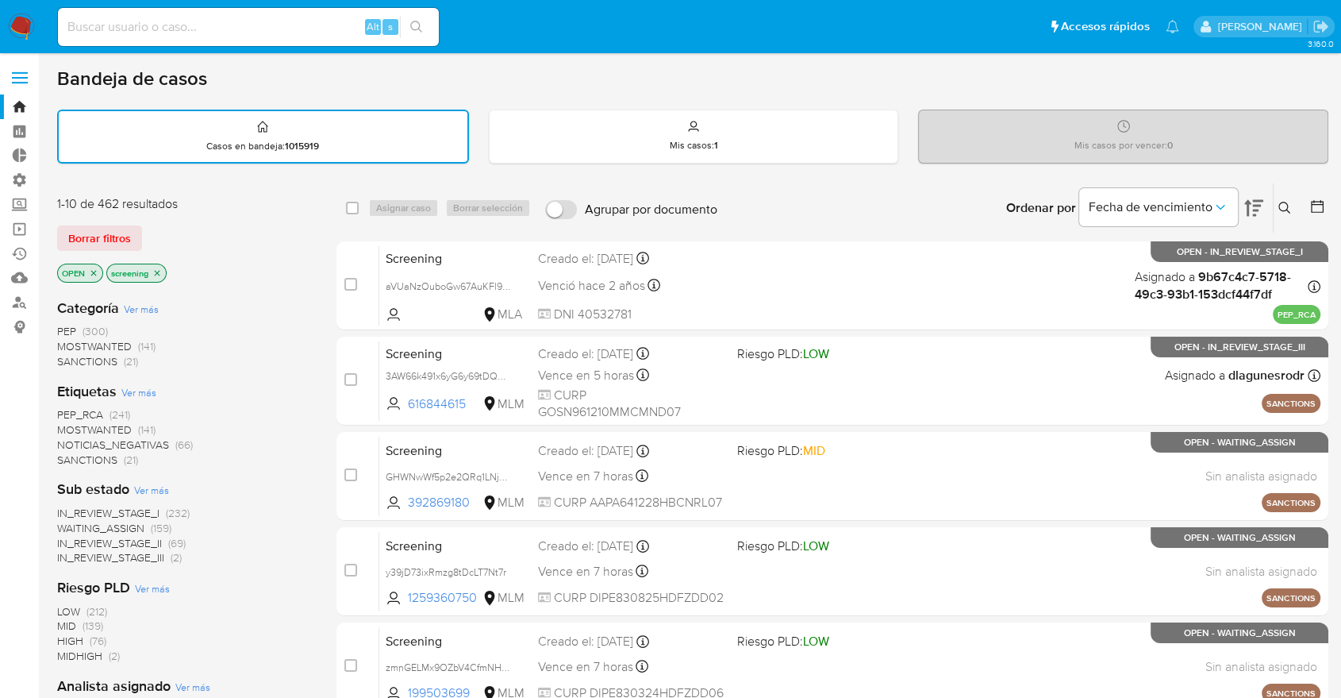
click at [184, 227] on div "Borrar filtros" at bounding box center [184, 237] width 254 height 25
click at [148, 229] on div "Borrar filtros" at bounding box center [184, 237] width 254 height 25
click at [210, 235] on div "Borrar filtros" at bounding box center [184, 237] width 254 height 25
click at [65, 460] on span "SANCTIONS" at bounding box center [87, 460] width 60 height 16
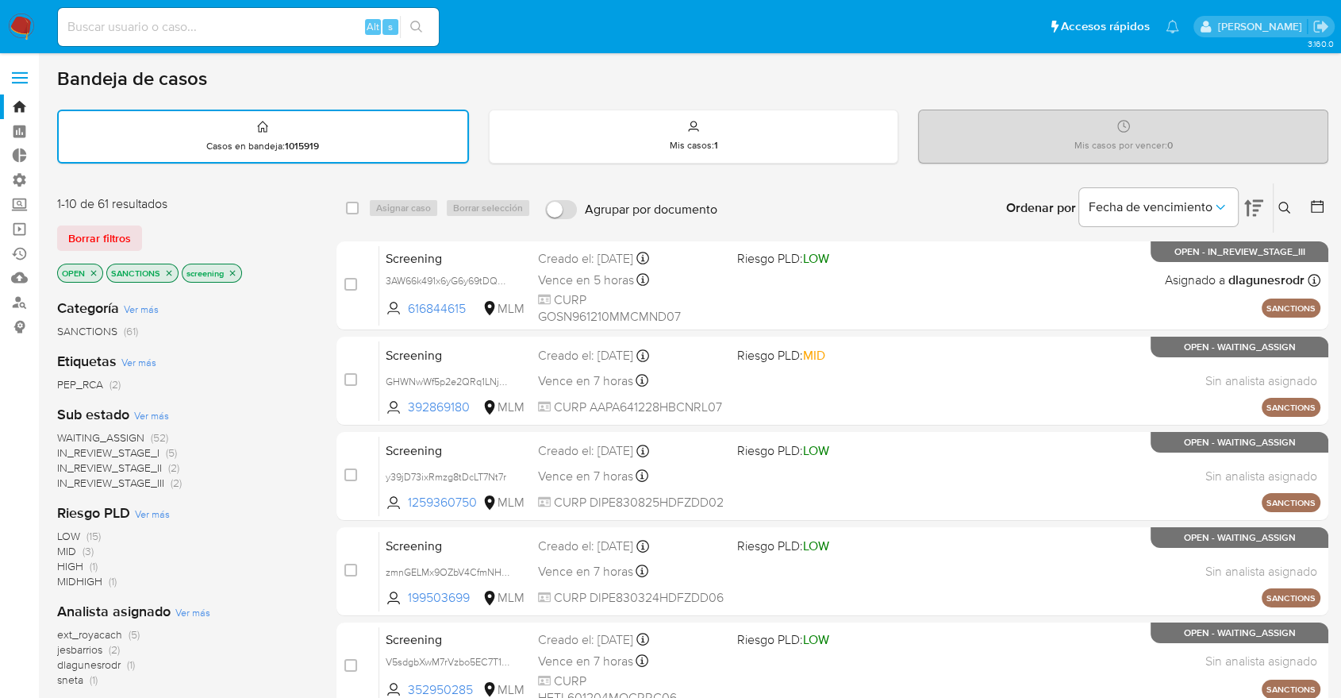
click at [171, 269] on icon "close-filter" at bounding box center [169, 273] width 10 height 10
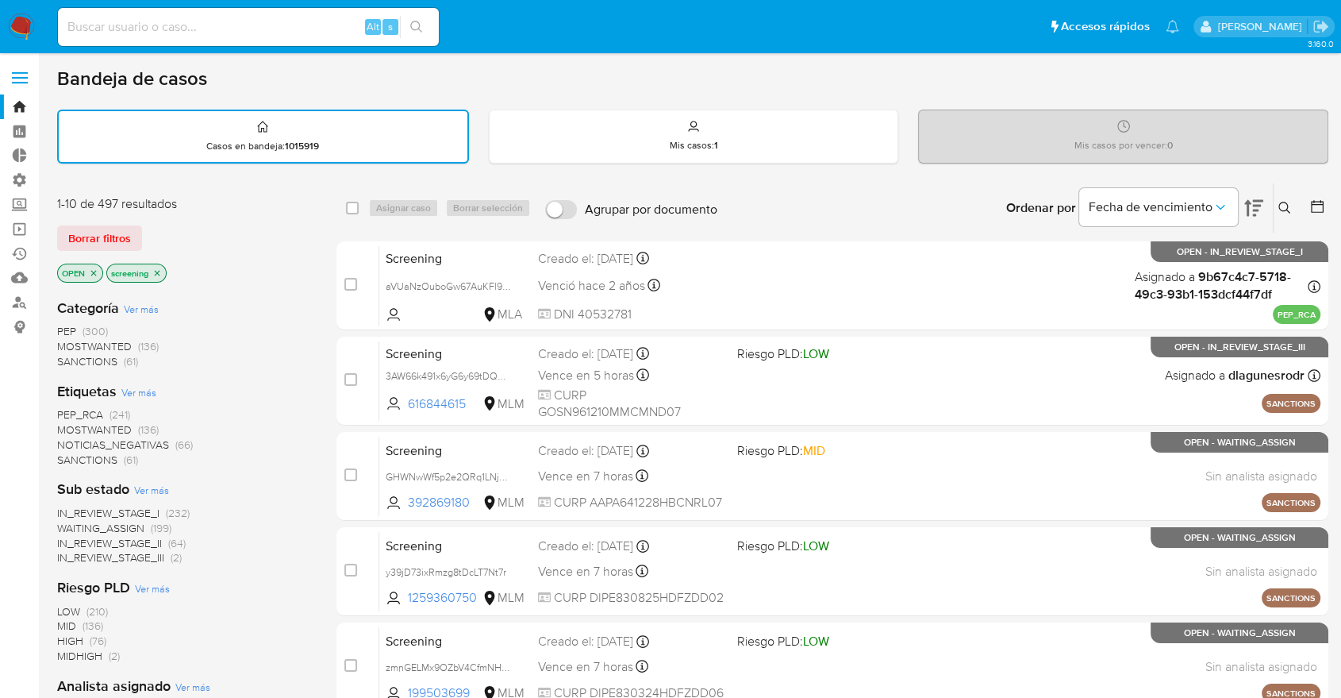
click at [70, 456] on span "SANCTIONS" at bounding box center [87, 460] width 60 height 16
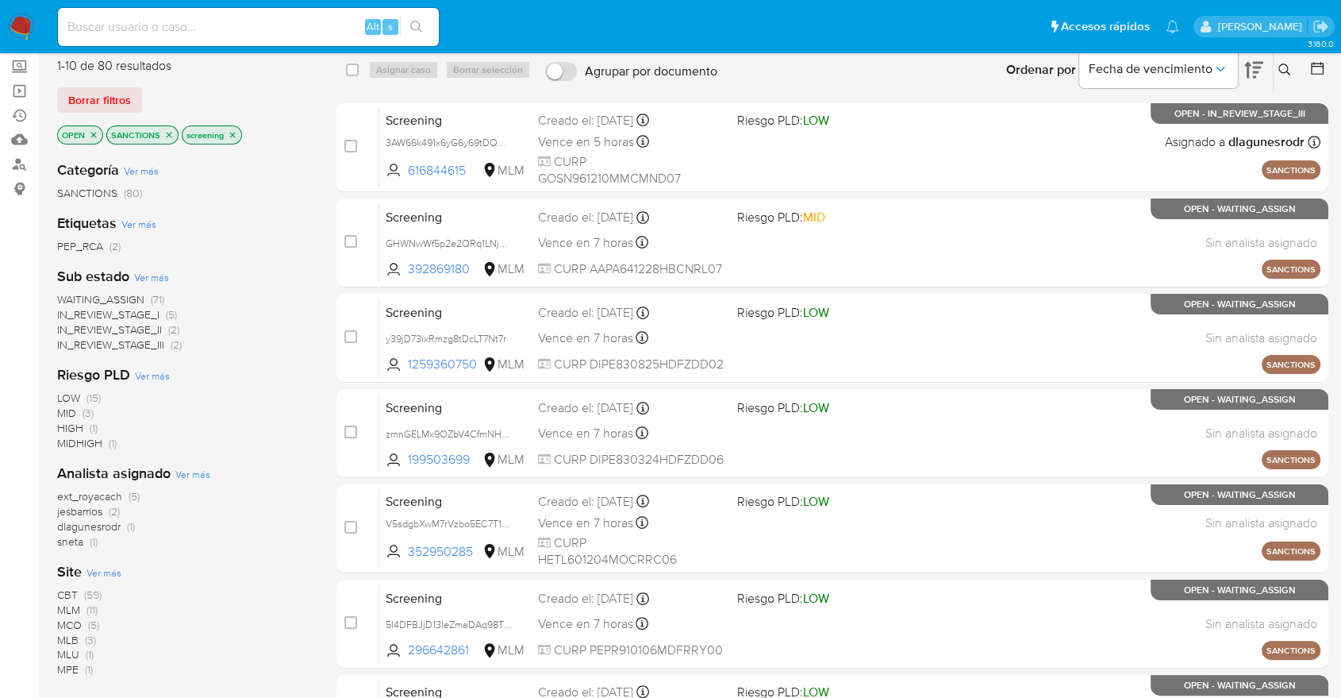
scroll to position [176, 0]
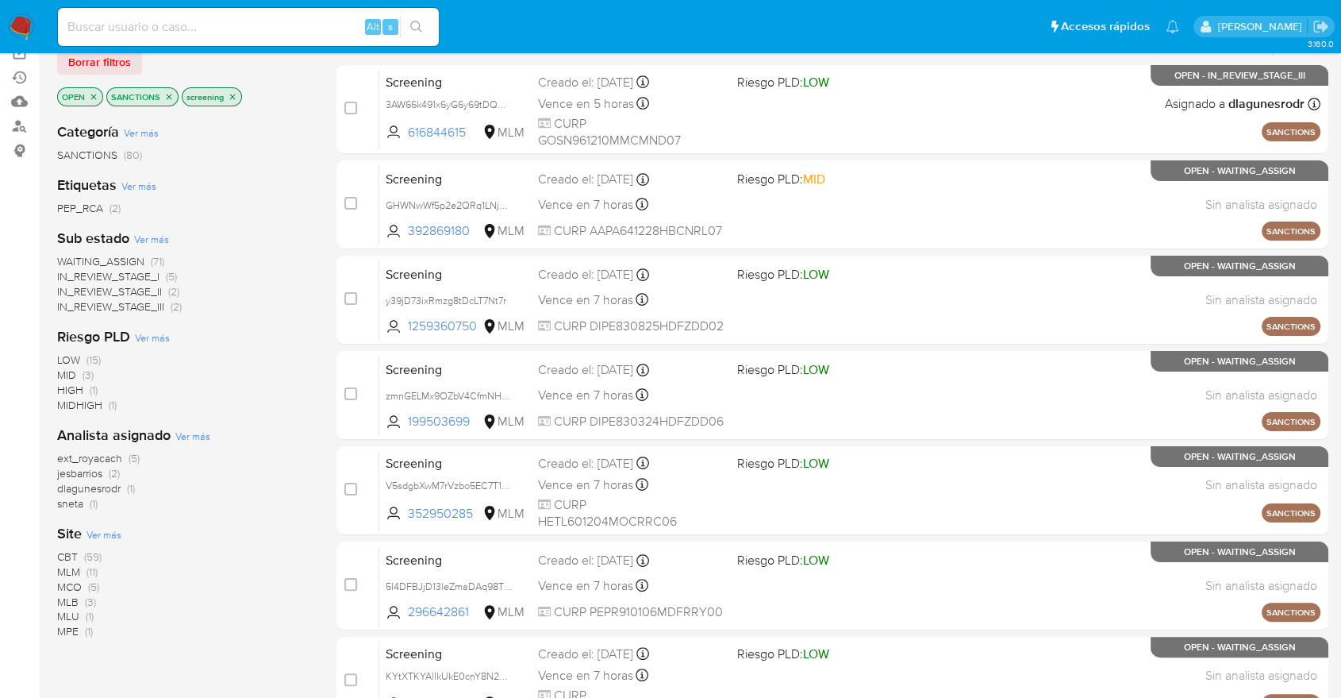
click at [63, 553] on span "CBT" at bounding box center [67, 556] width 21 height 16
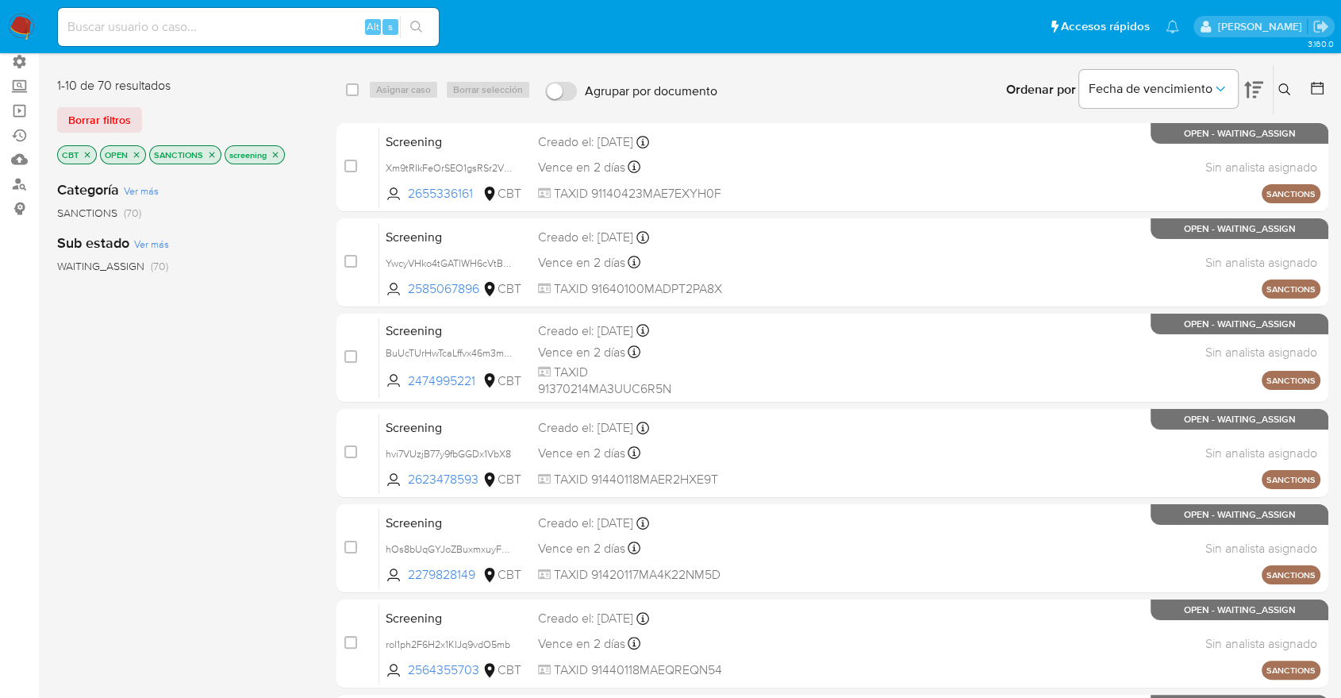
scroll to position [88, 0]
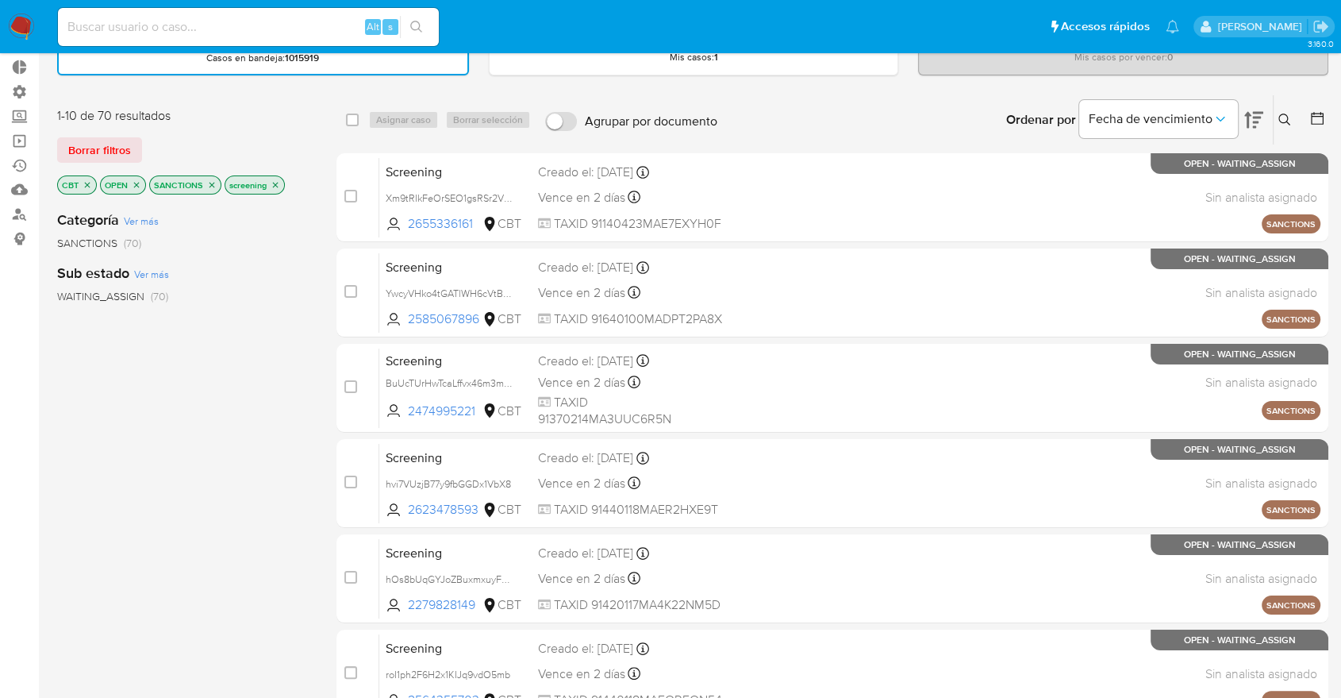
click at [85, 182] on icon "close-filter" at bounding box center [88, 185] width 6 height 6
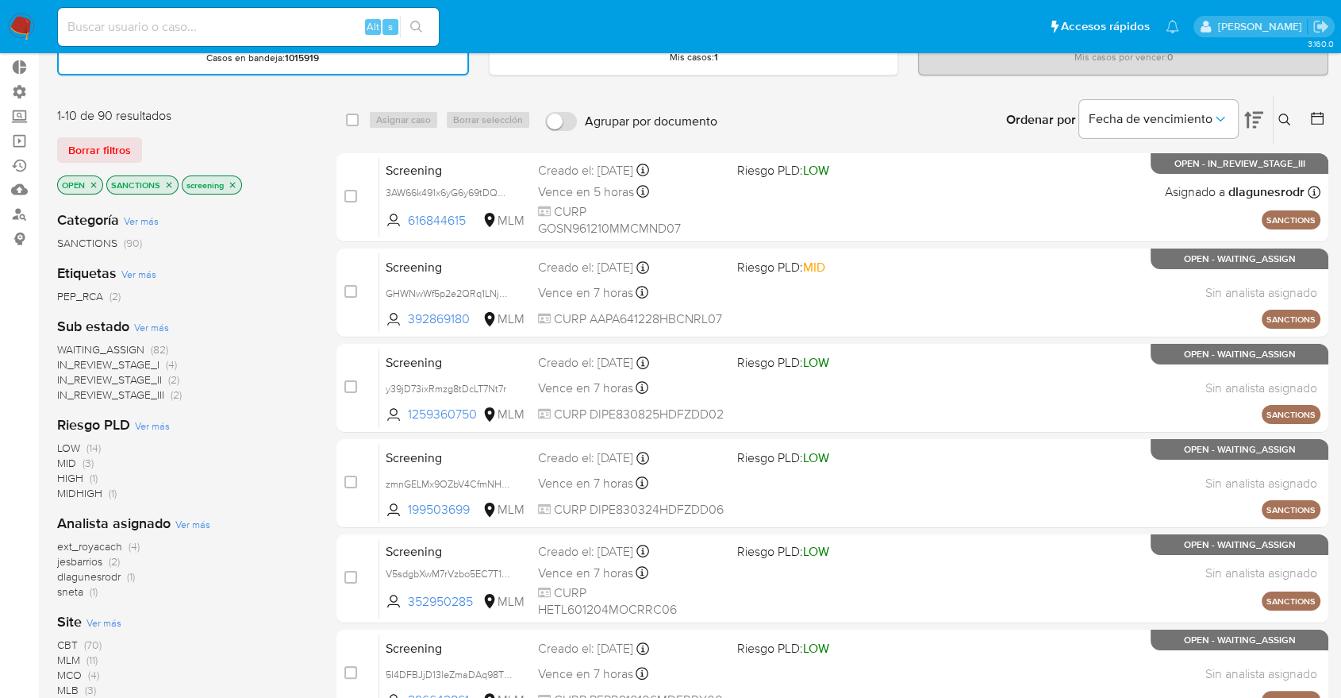
click at [63, 627] on span "CBT" at bounding box center [67, 645] width 21 height 16
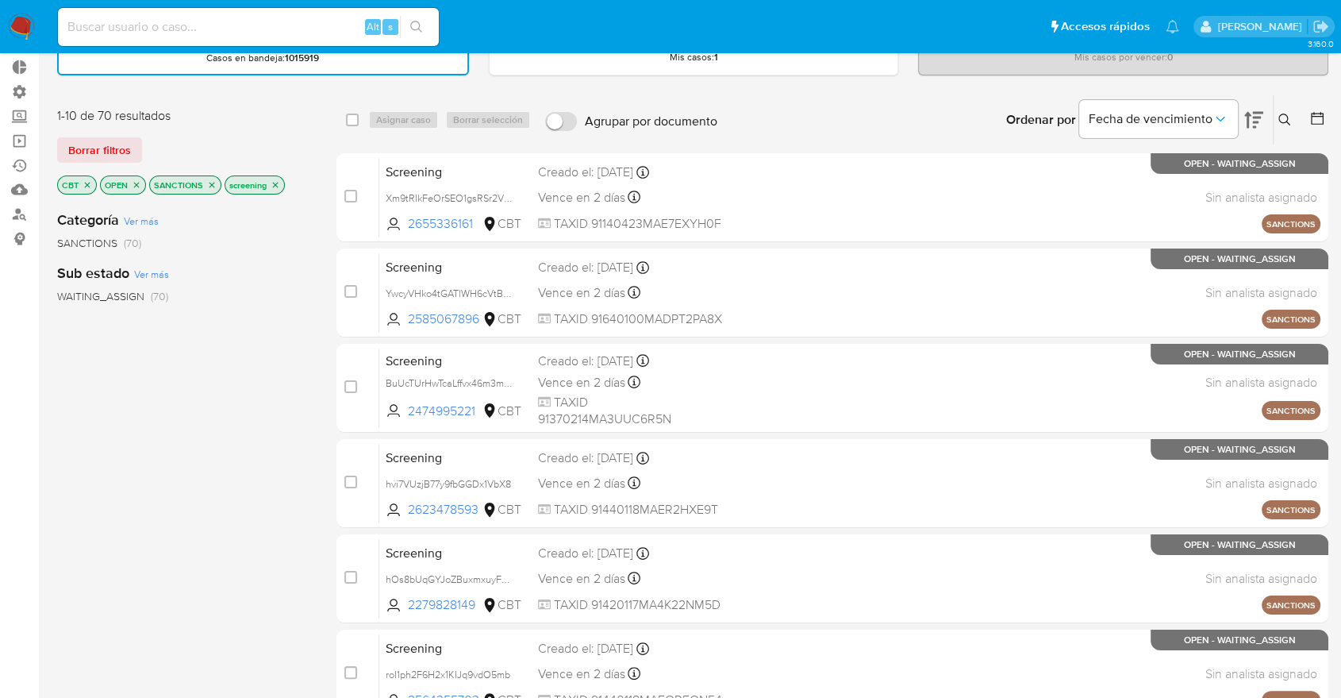
click at [89, 180] on icon "close-filter" at bounding box center [88, 185] width 10 height 10
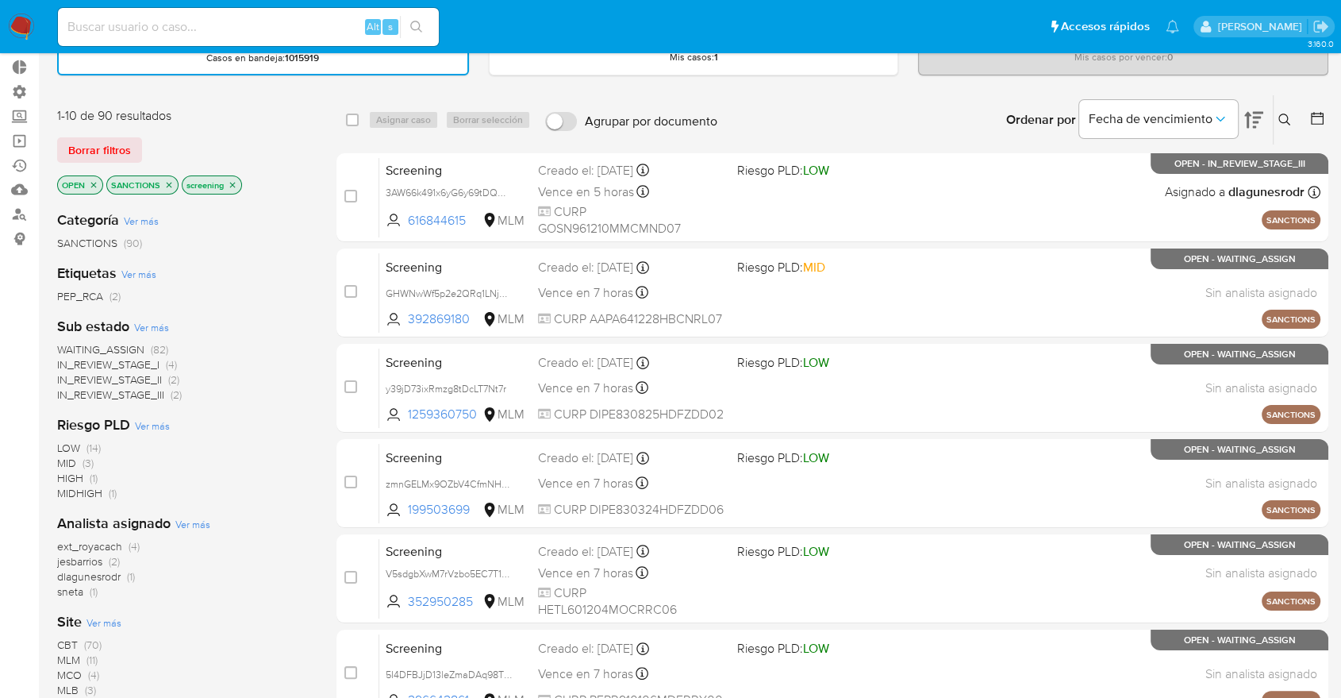
scroll to position [176, 0]
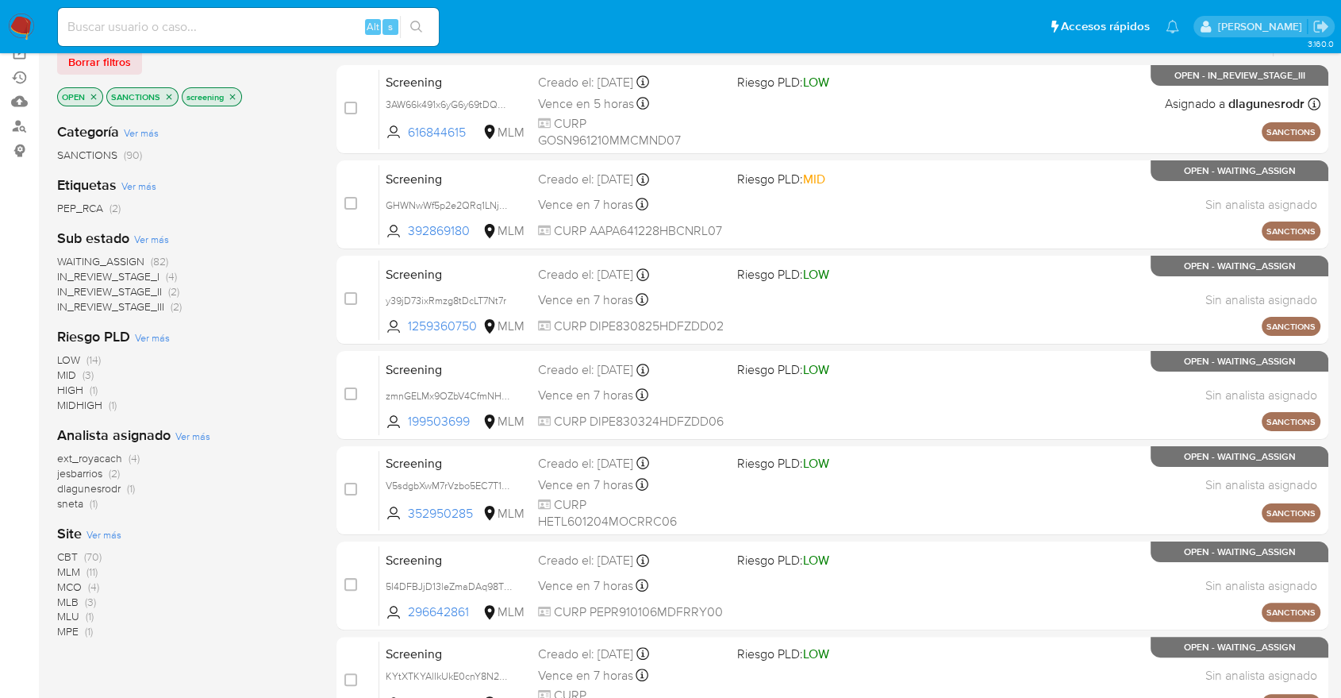
click at [59, 550] on span "CBT" at bounding box center [67, 556] width 21 height 16
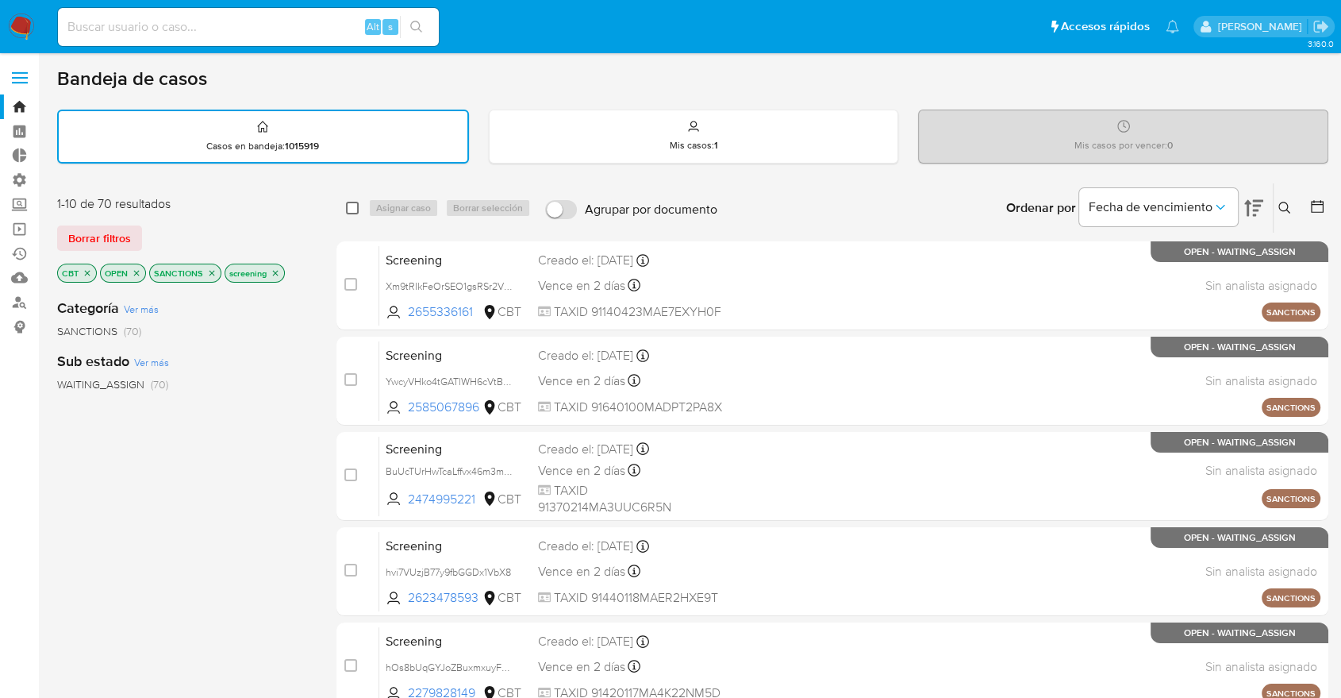
click at [350, 206] on input "checkbox" at bounding box center [352, 208] width 13 height 13
checkbox input "true"
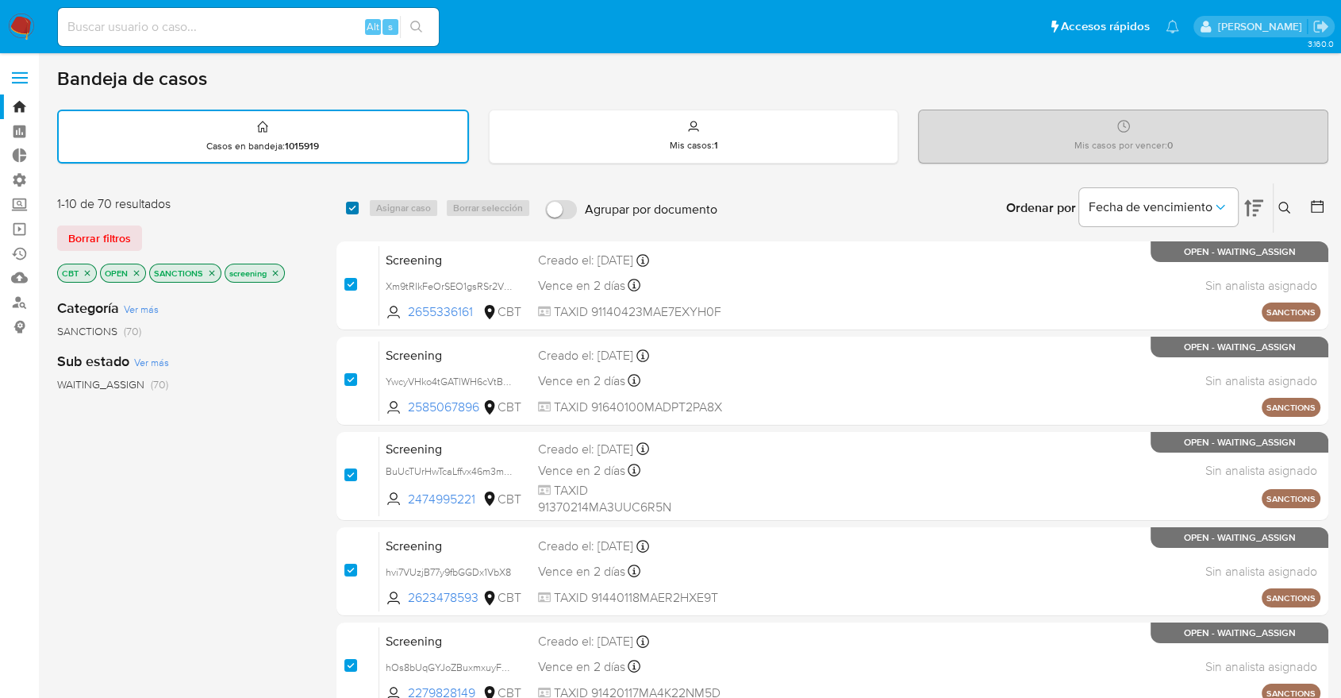
checkbox input "true"
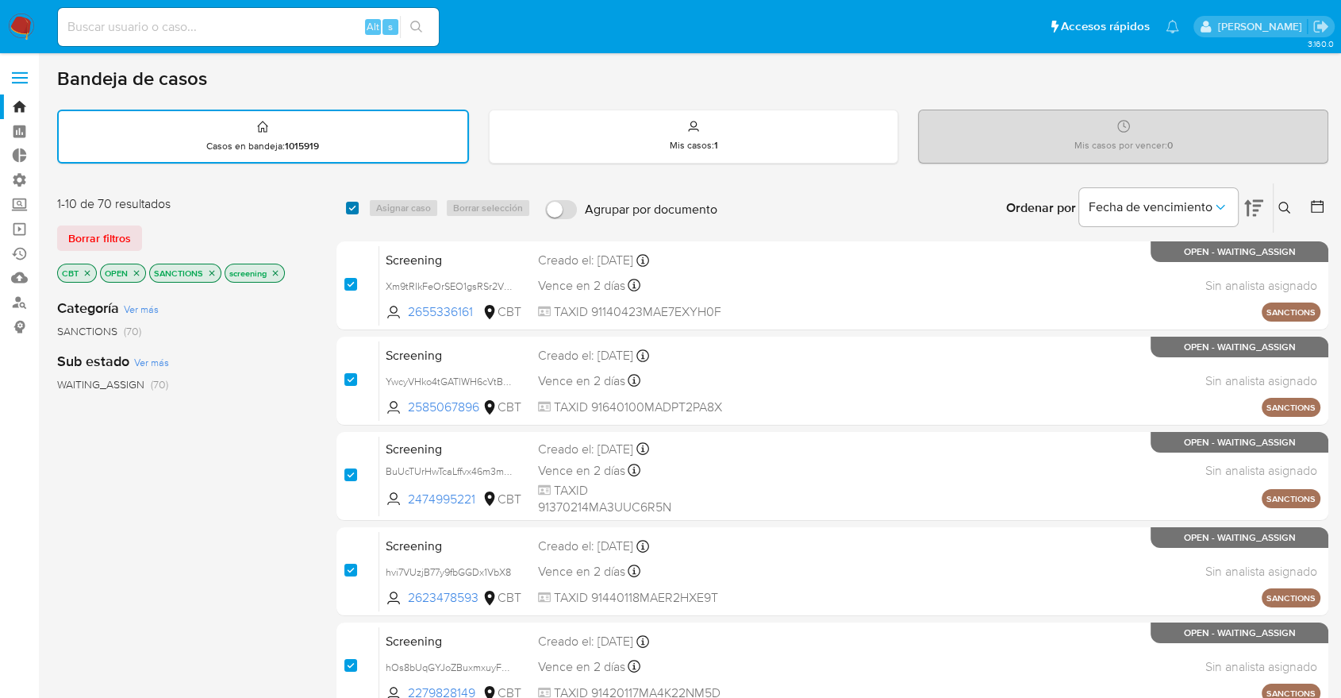
checkbox input "true"
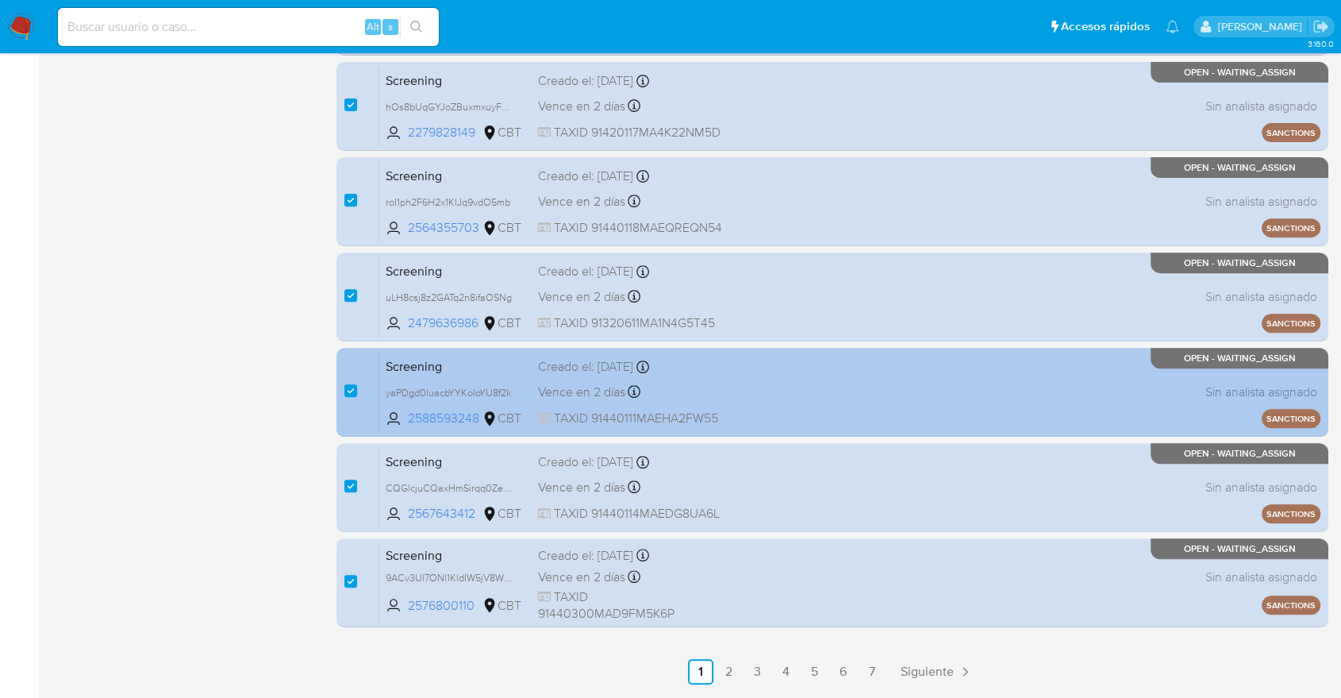
scroll to position [613, 0]
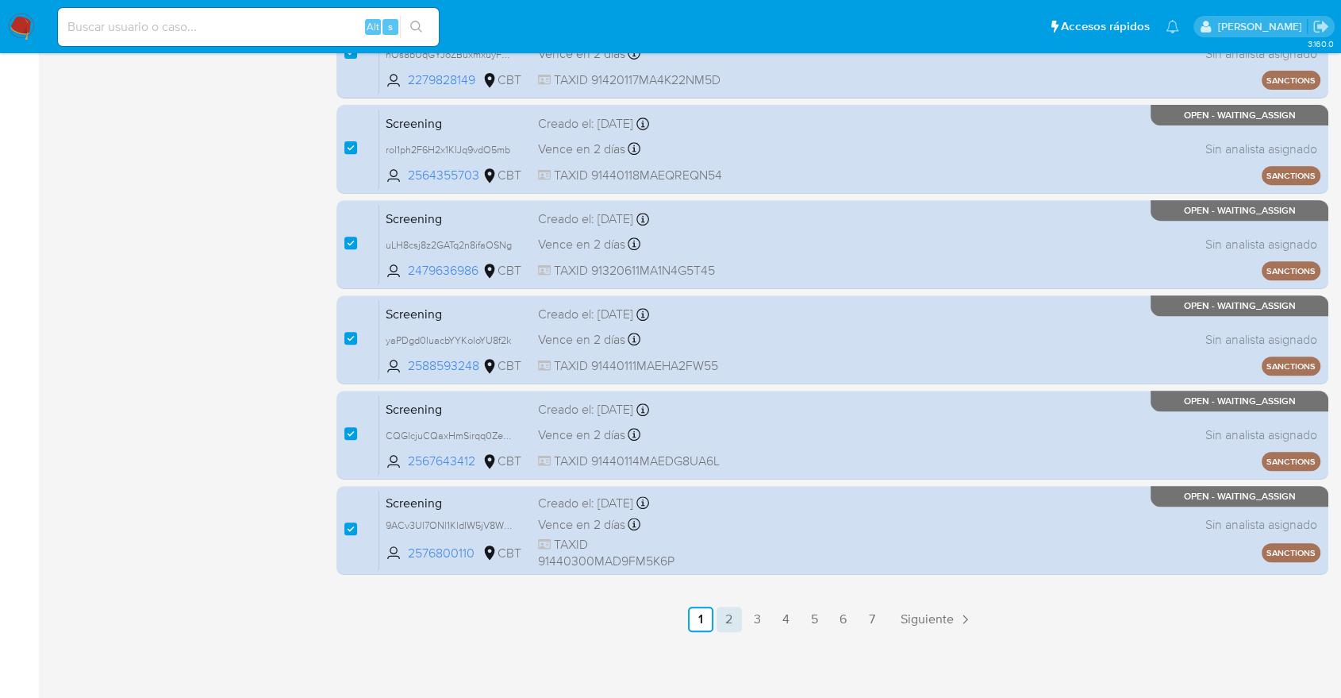
click at [727, 624] on link "2" at bounding box center [729, 618] width 25 height 25
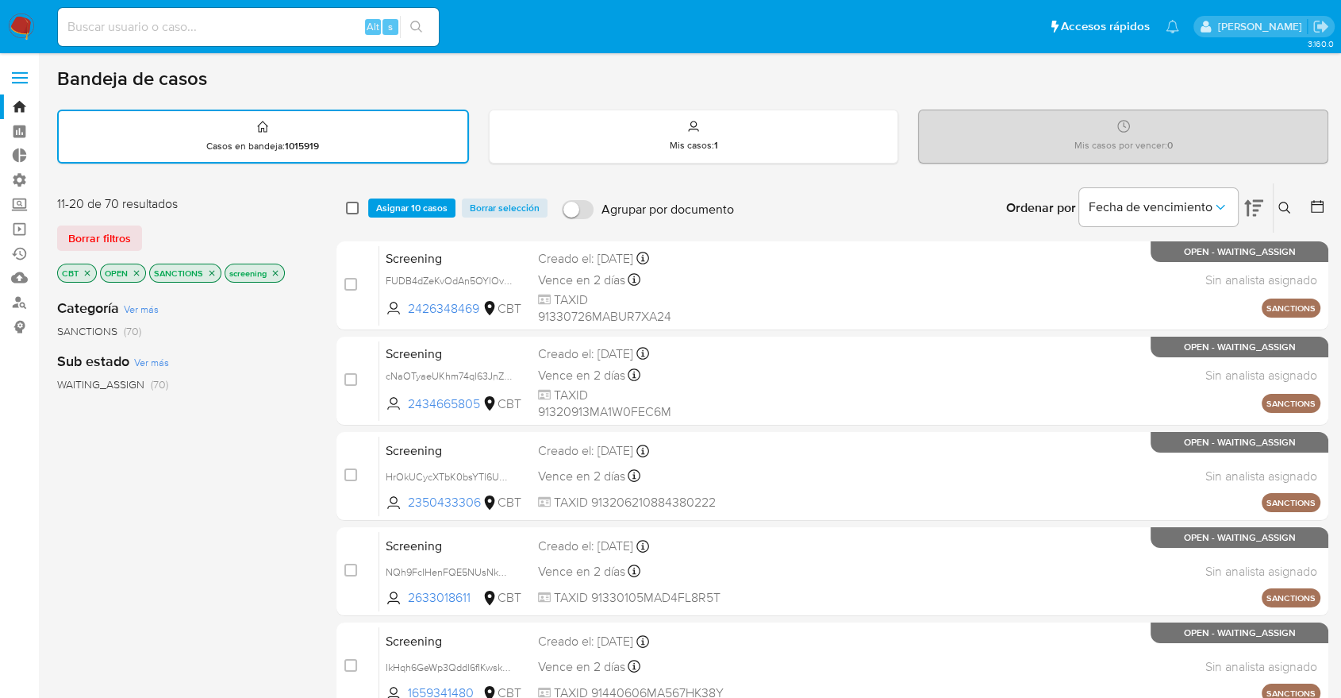
click at [351, 202] on input "checkbox" at bounding box center [352, 208] width 13 height 13
checkbox input "true"
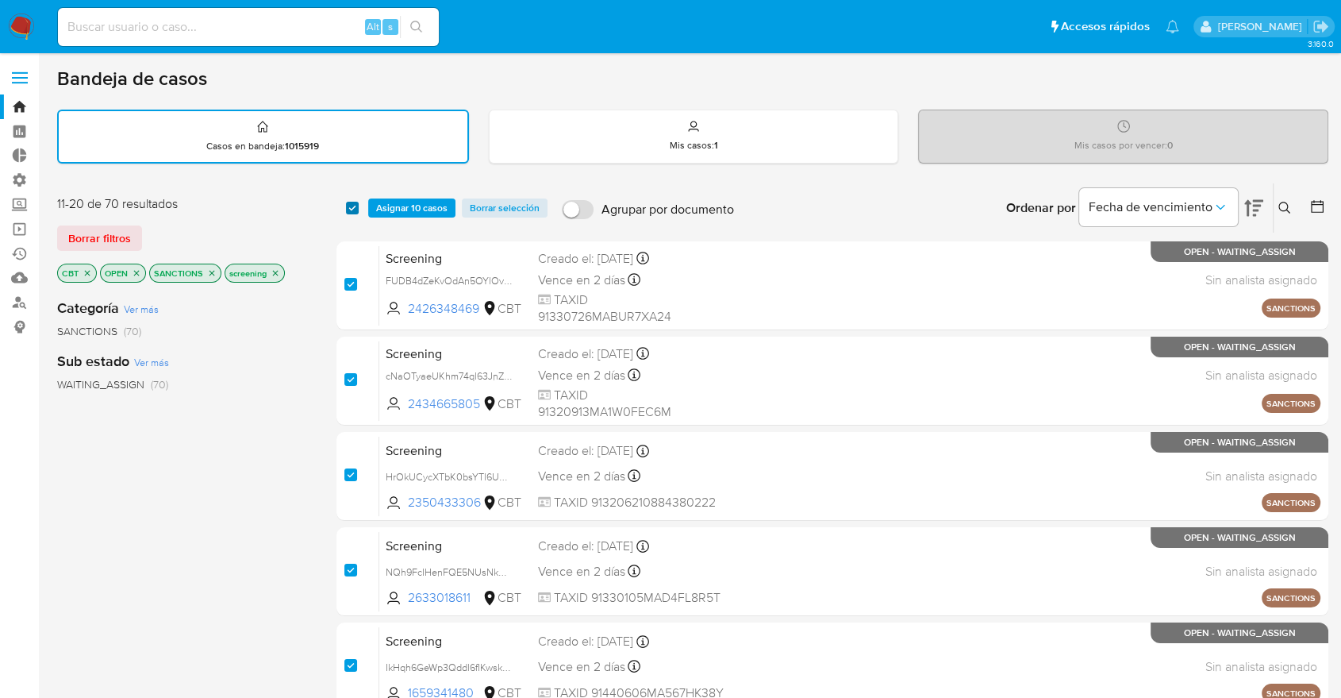
checkbox input "true"
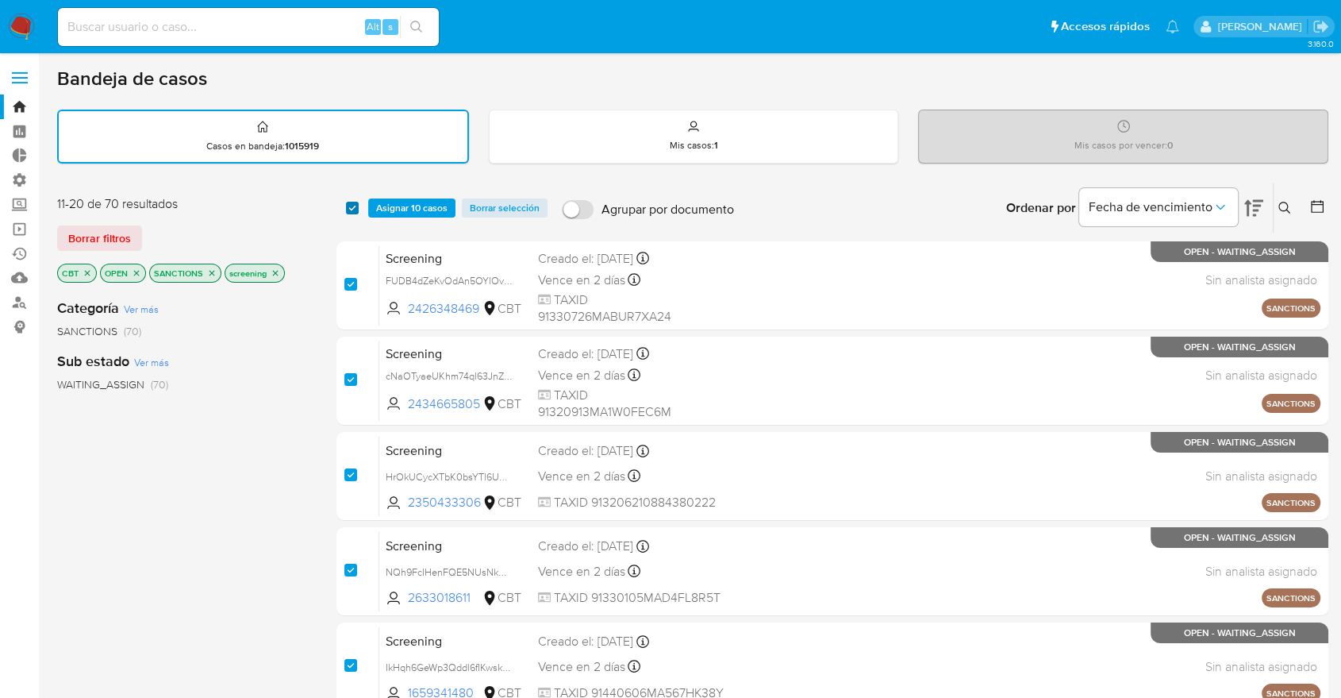
checkbox input "true"
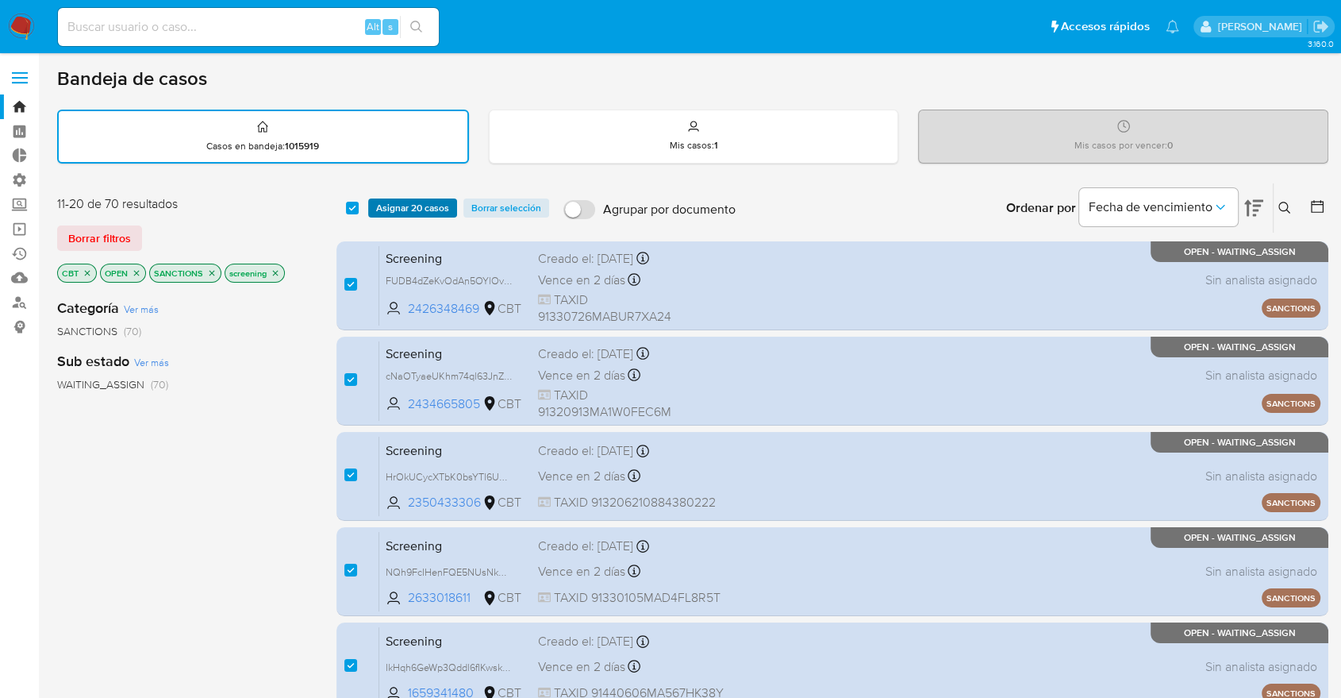
click at [376, 202] on span "Asignar 20 casos" at bounding box center [412, 208] width 73 height 16
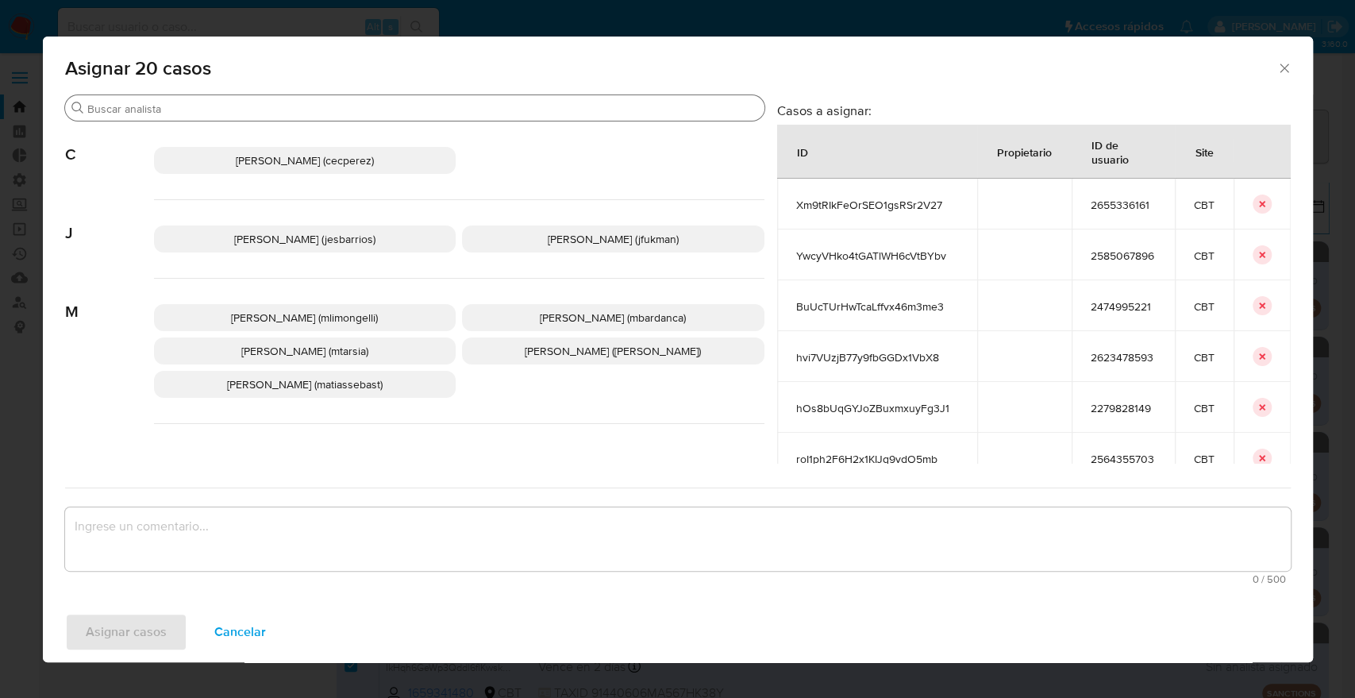
click at [341, 105] on input "Buscar" at bounding box center [422, 109] width 671 height 14
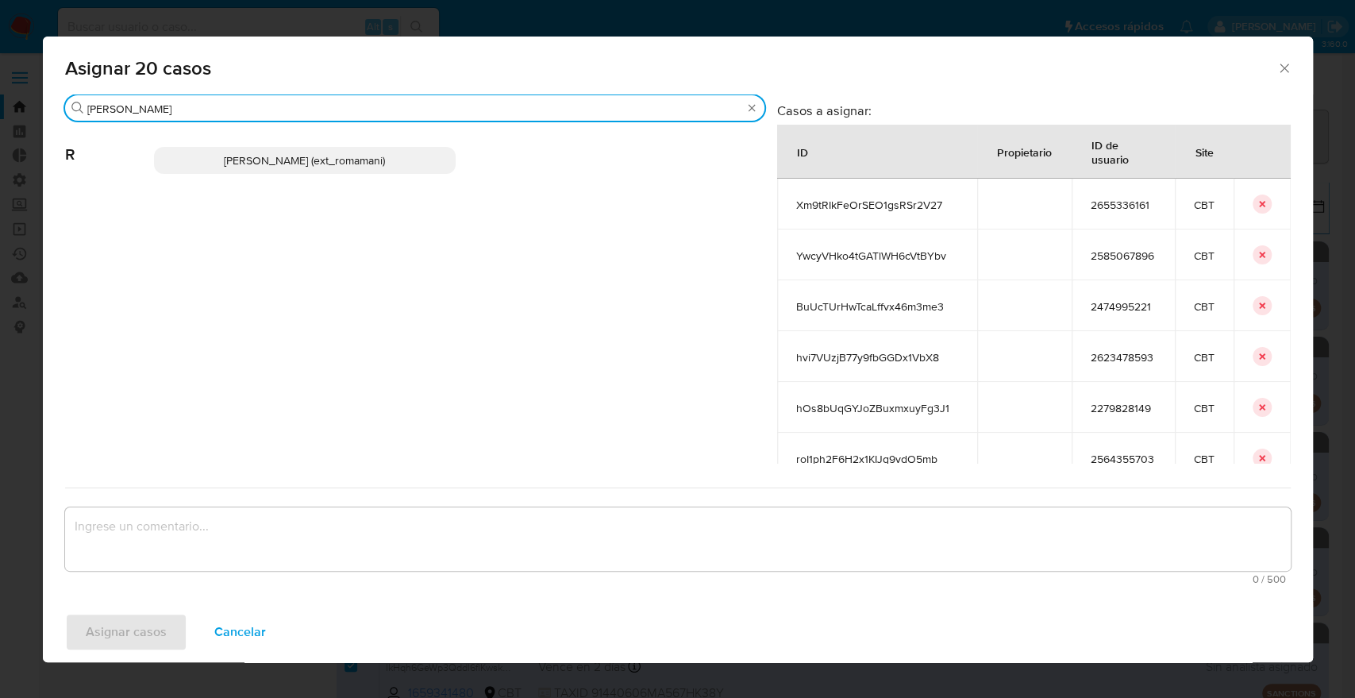
type input "rosa"
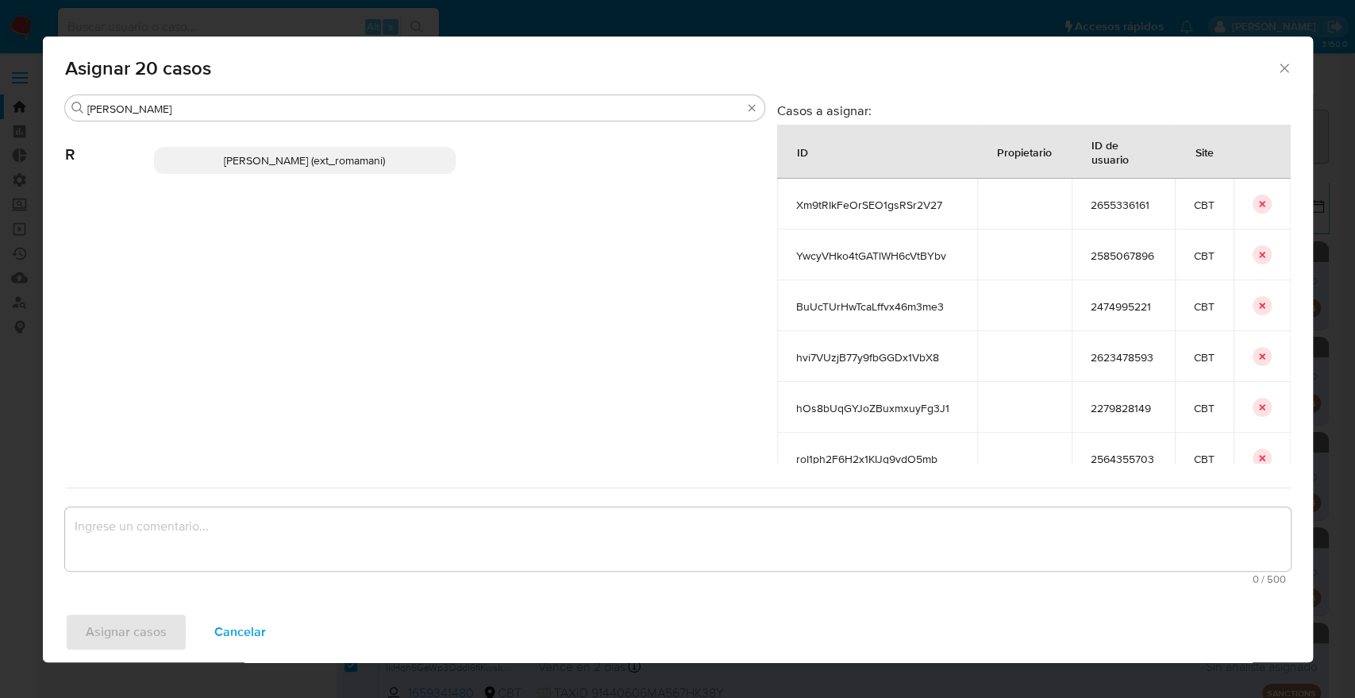
click at [398, 164] on p "Rosalia Mamani (ext_romamani)" at bounding box center [305, 160] width 302 height 27
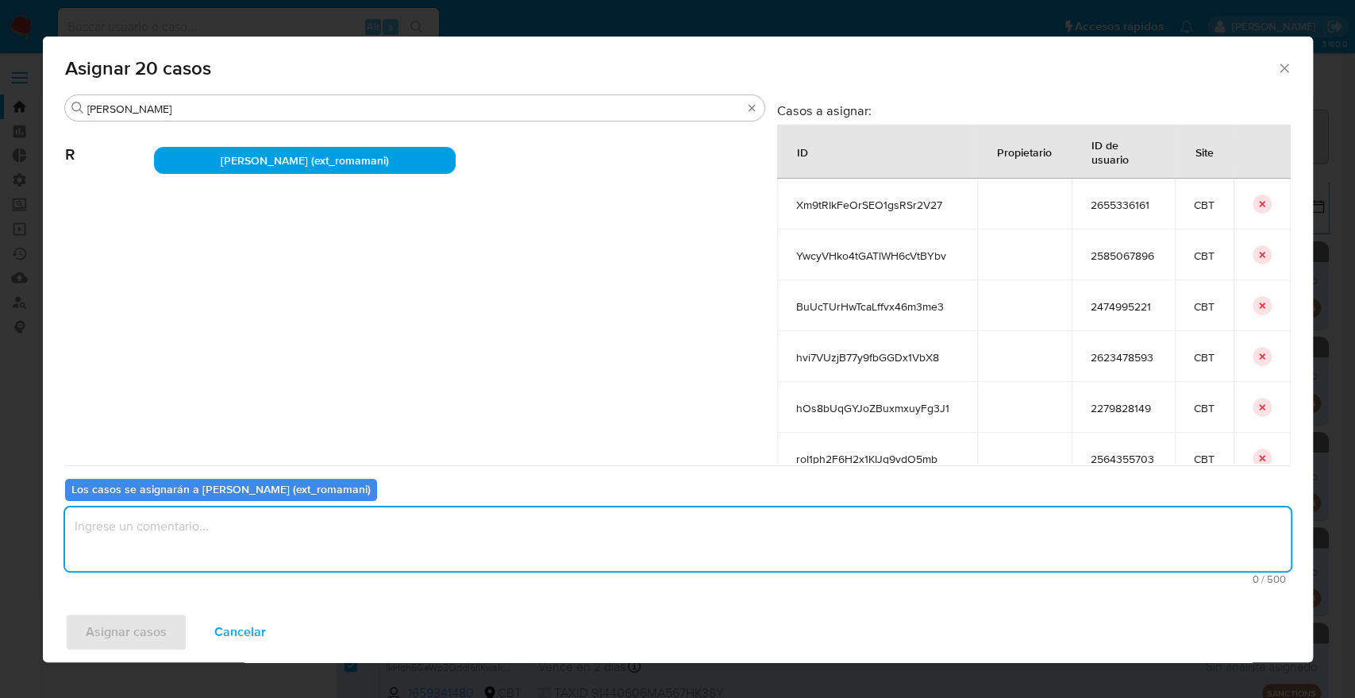
click at [347, 529] on textarea "assign-modal" at bounding box center [678, 538] width 1226 height 63
drag, startPoint x: 347, startPoint y: 529, endPoint x: 0, endPoint y: 548, distance: 347.4
click at [0, 548] on div "Asignar 20 casos Buscar rosa R Rosalia Mamani (ext_romamani) Casos a asignar: I…" at bounding box center [677, 349] width 1355 height 698
type textarea "Asignación."
click at [171, 627] on button "Asignar casos" at bounding box center [126, 632] width 122 height 38
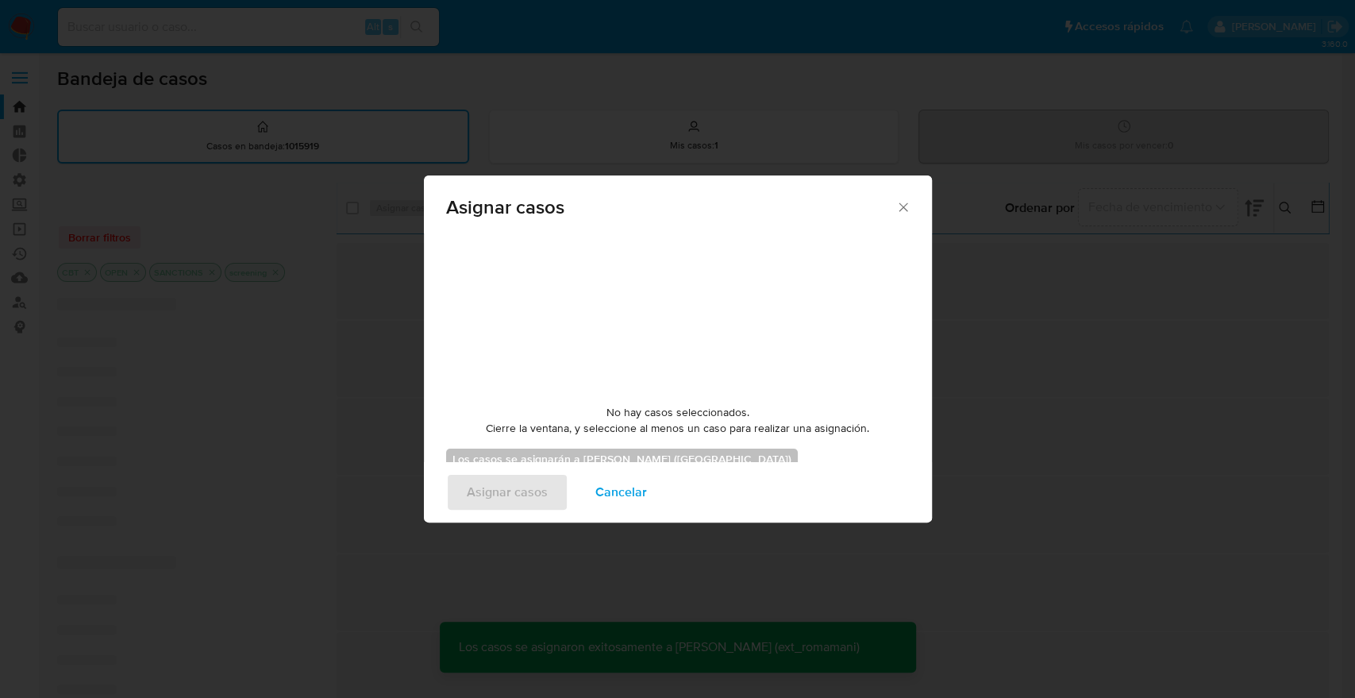
checkbox input "false"
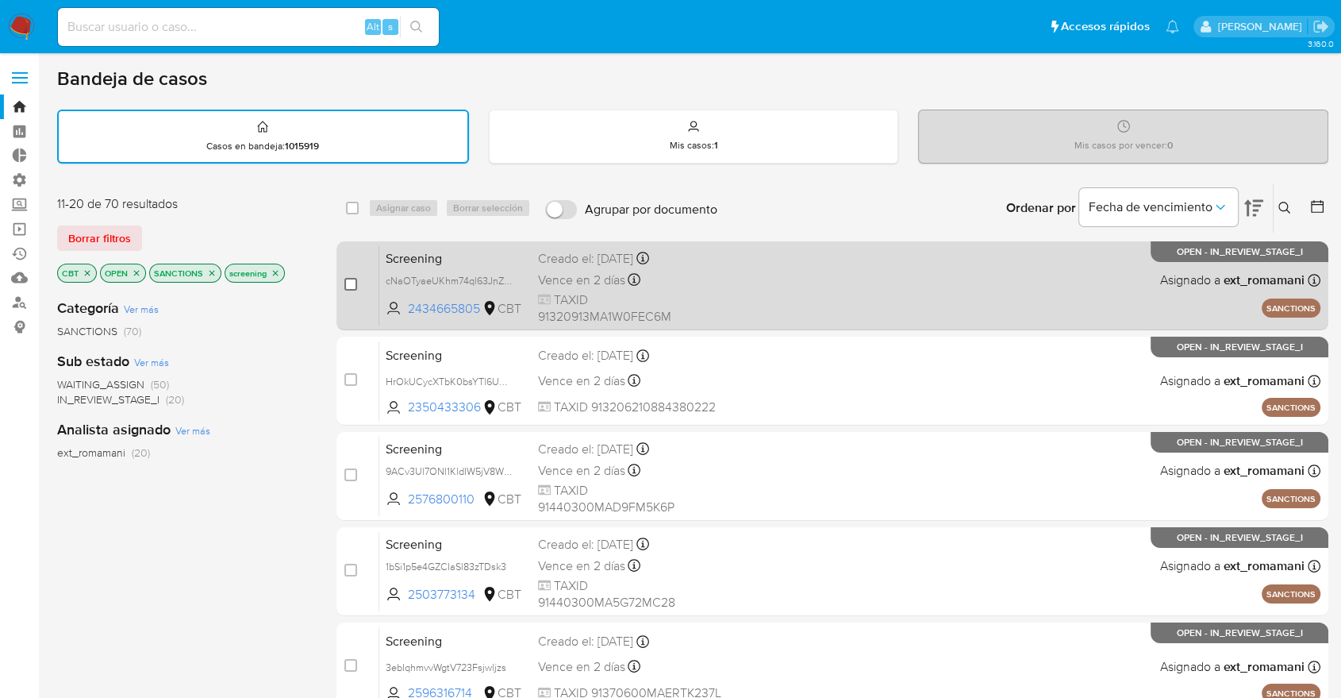
click at [350, 283] on input "checkbox" at bounding box center [350, 284] width 13 height 13
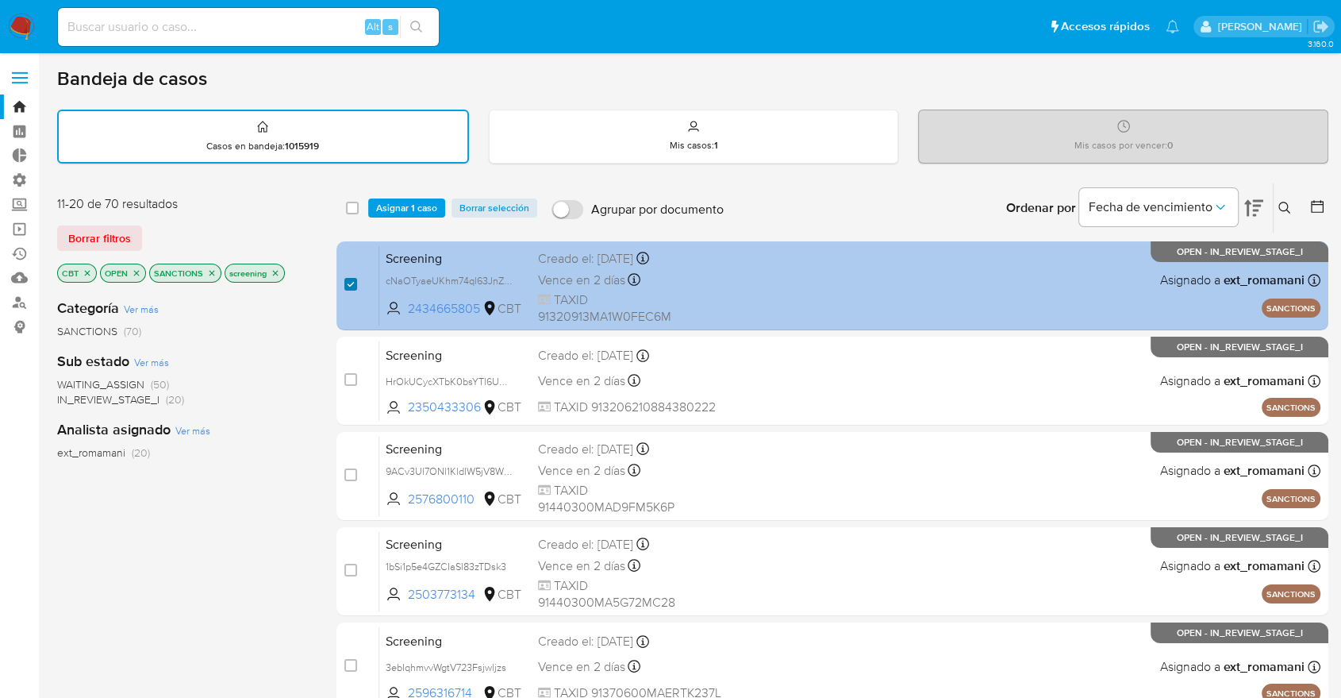
click at [350, 283] on input "checkbox" at bounding box center [350, 284] width 13 height 13
checkbox input "false"
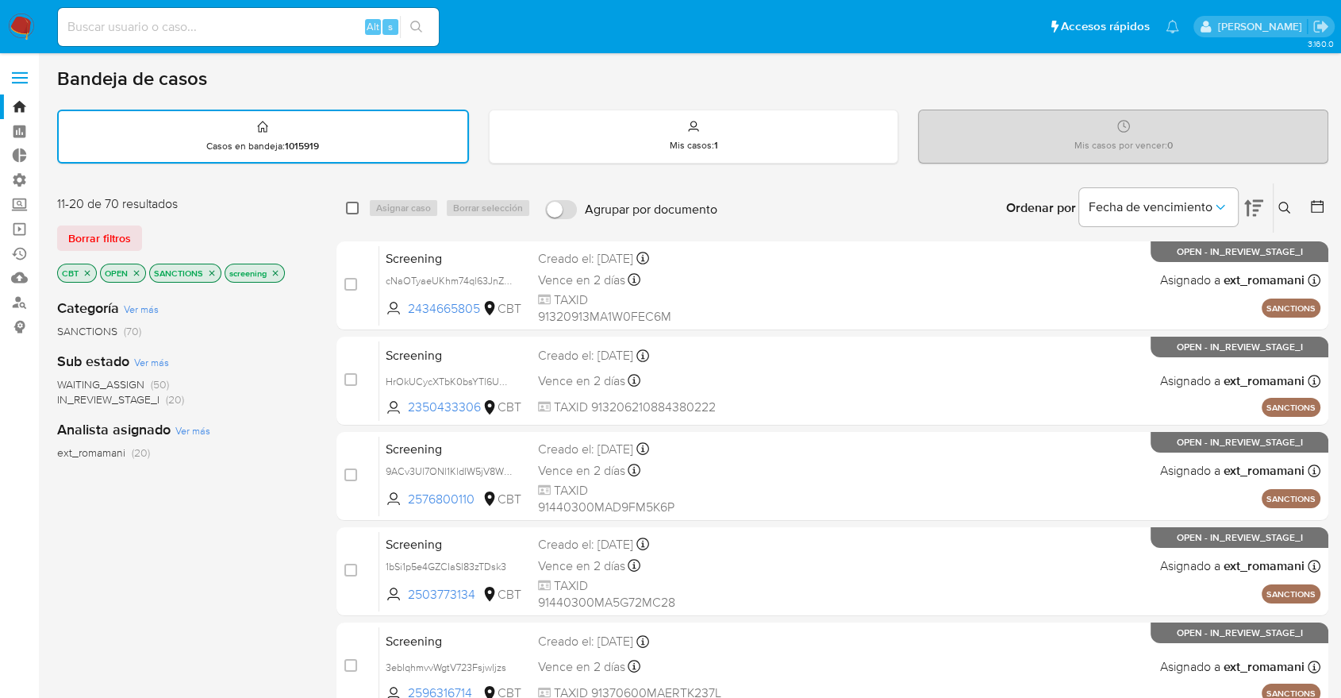
click at [350, 205] on input "checkbox" at bounding box center [352, 208] width 13 height 13
checkbox input "true"
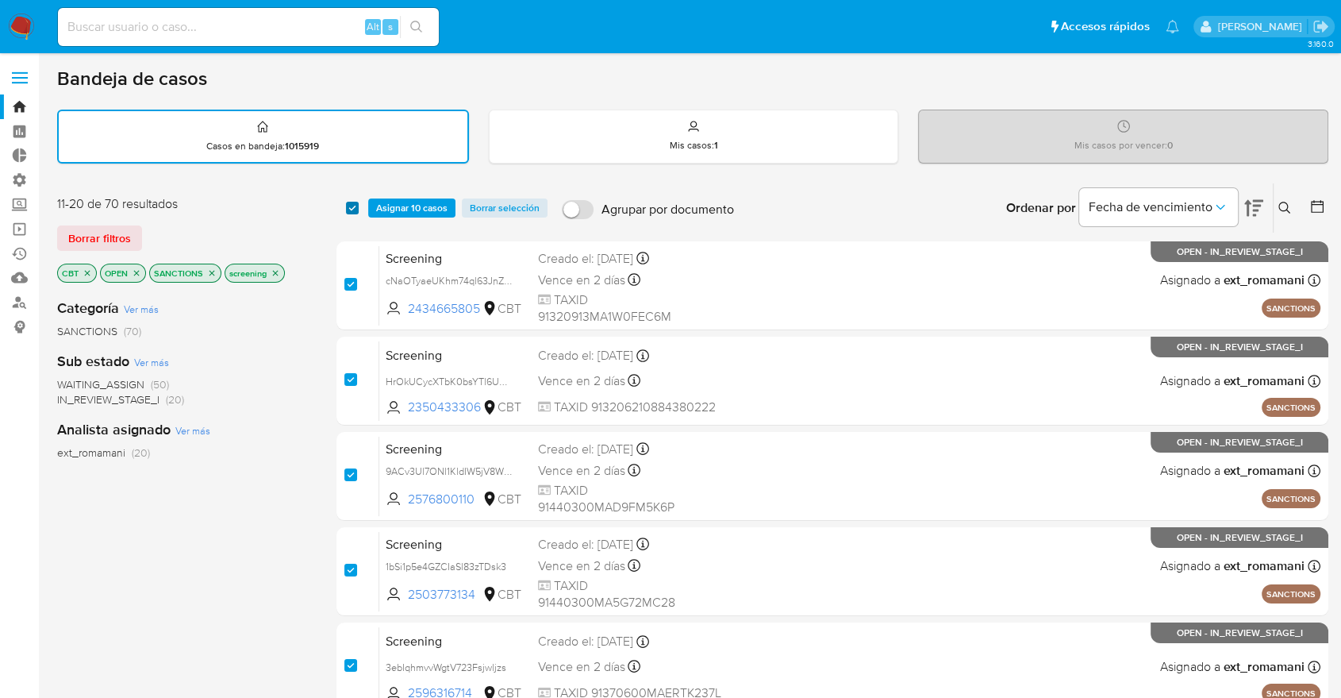
checkbox input "true"
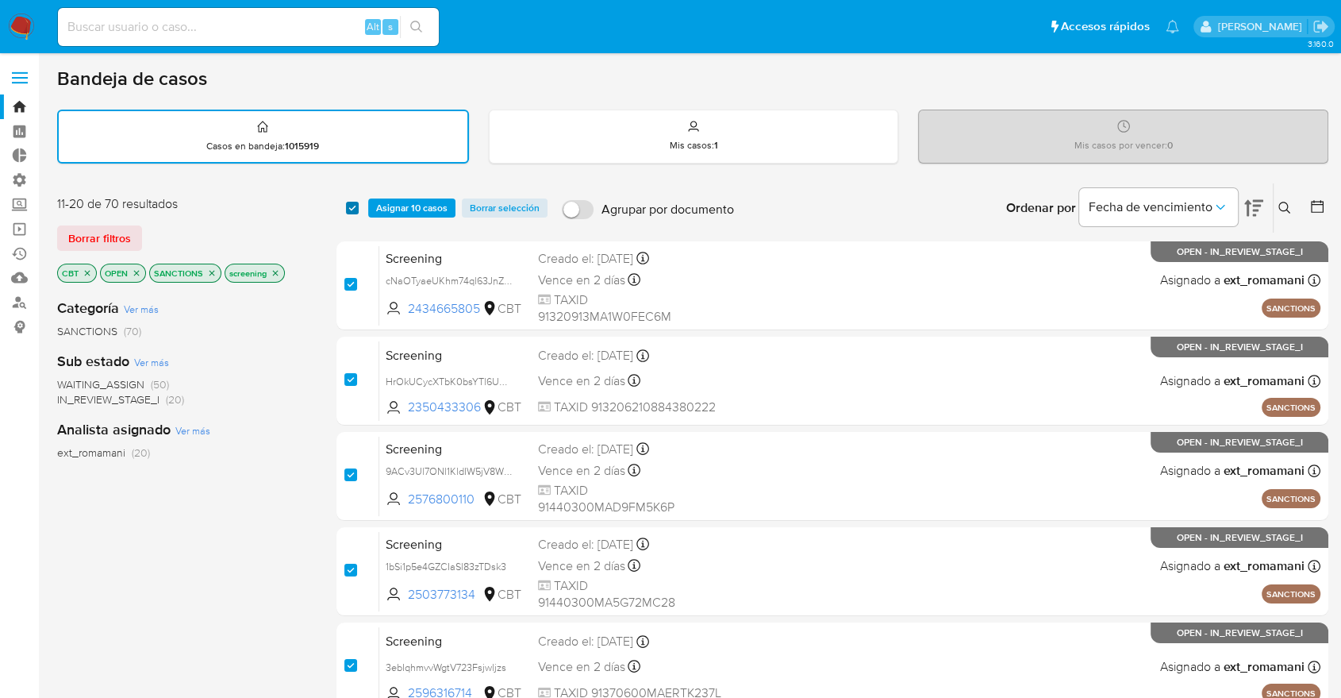
checkbox input "true"
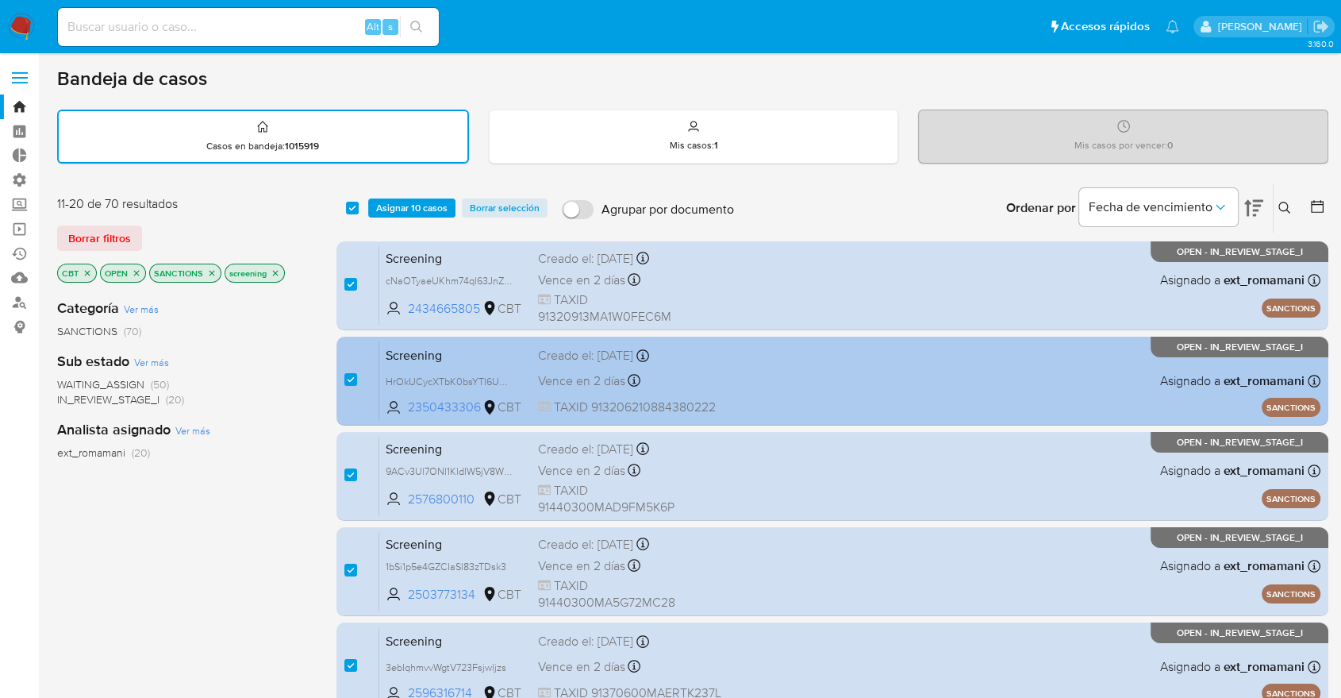
scroll to position [613, 0]
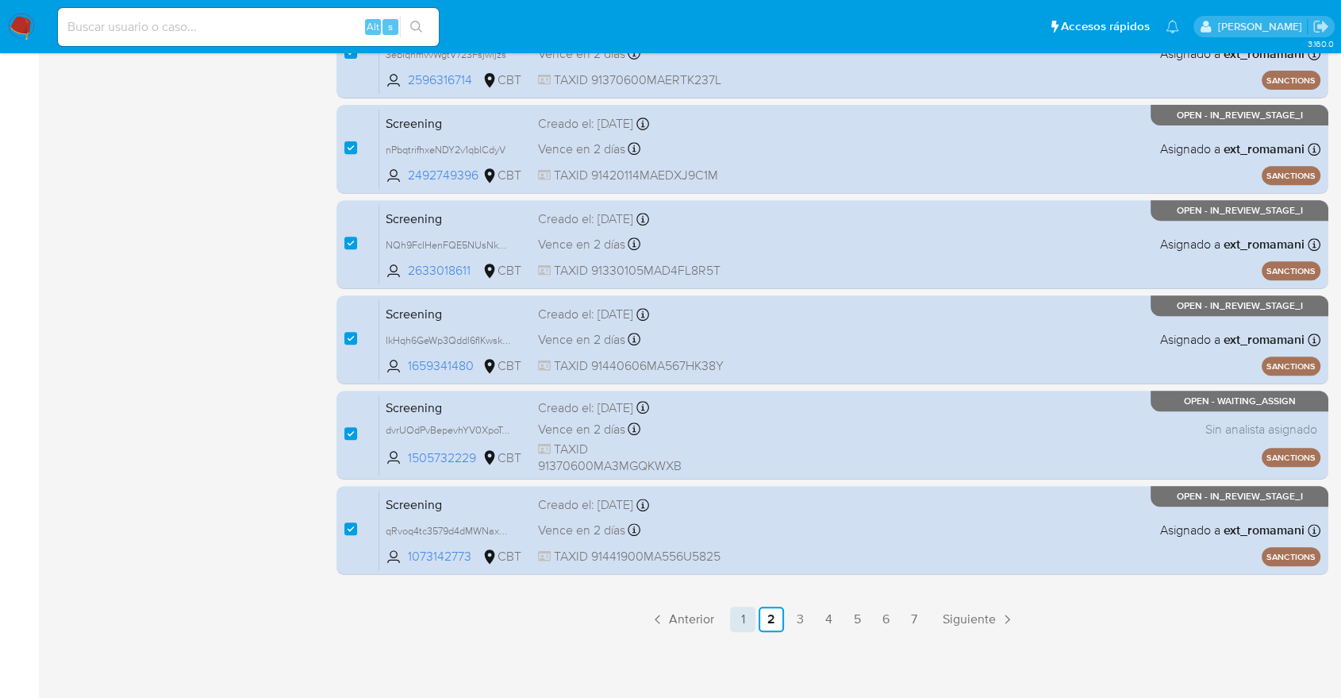
click at [741, 621] on link "1" at bounding box center [742, 618] width 25 height 25
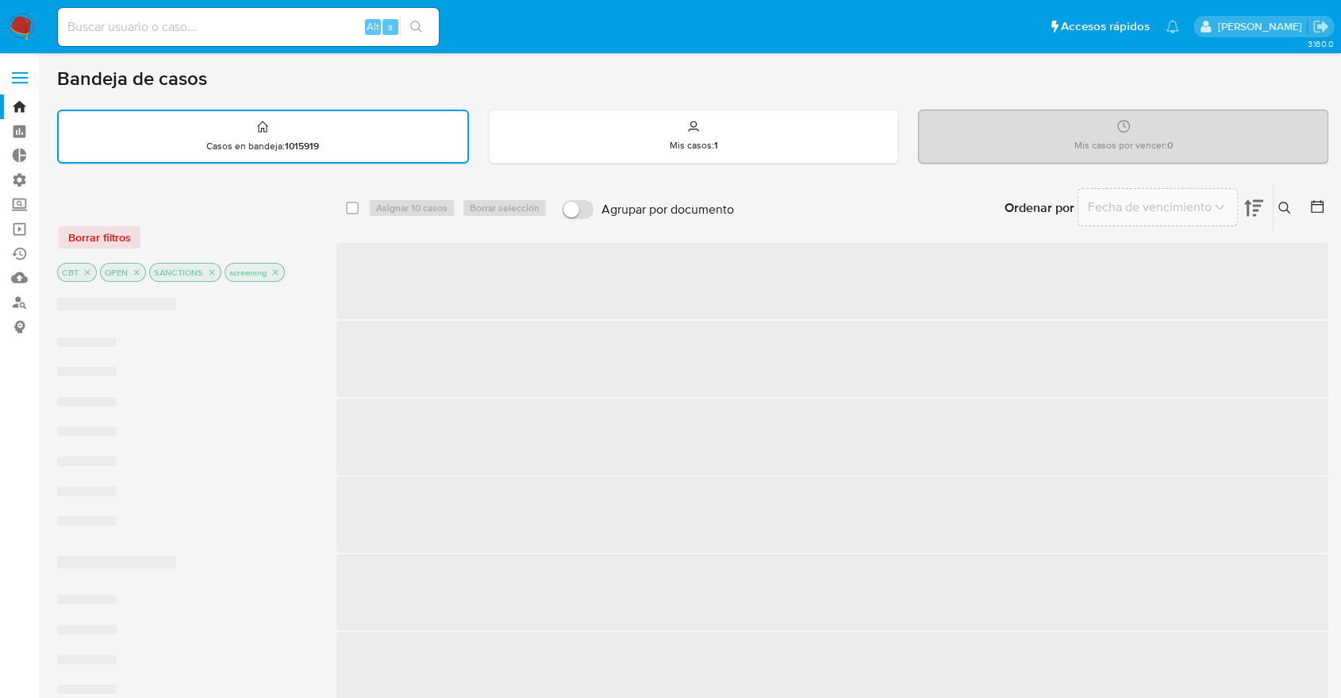
checkbox input "false"
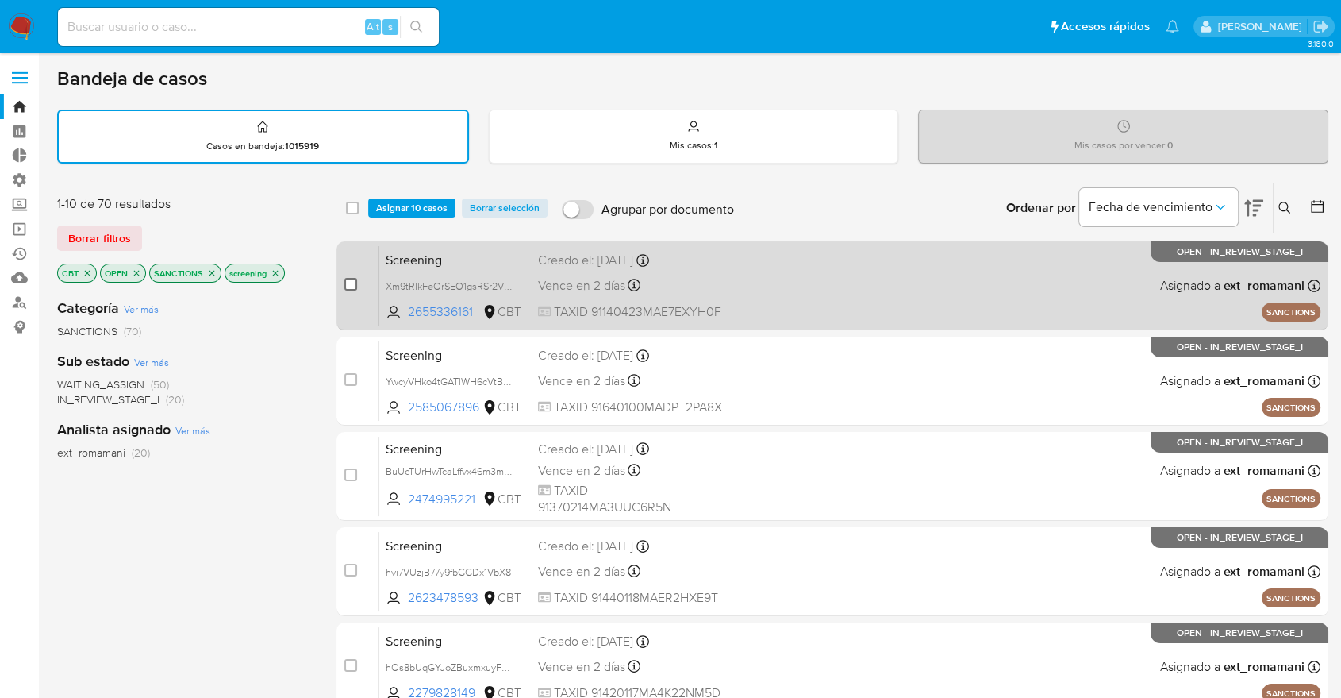
click at [356, 282] on input "checkbox" at bounding box center [350, 284] width 13 height 13
checkbox input "true"
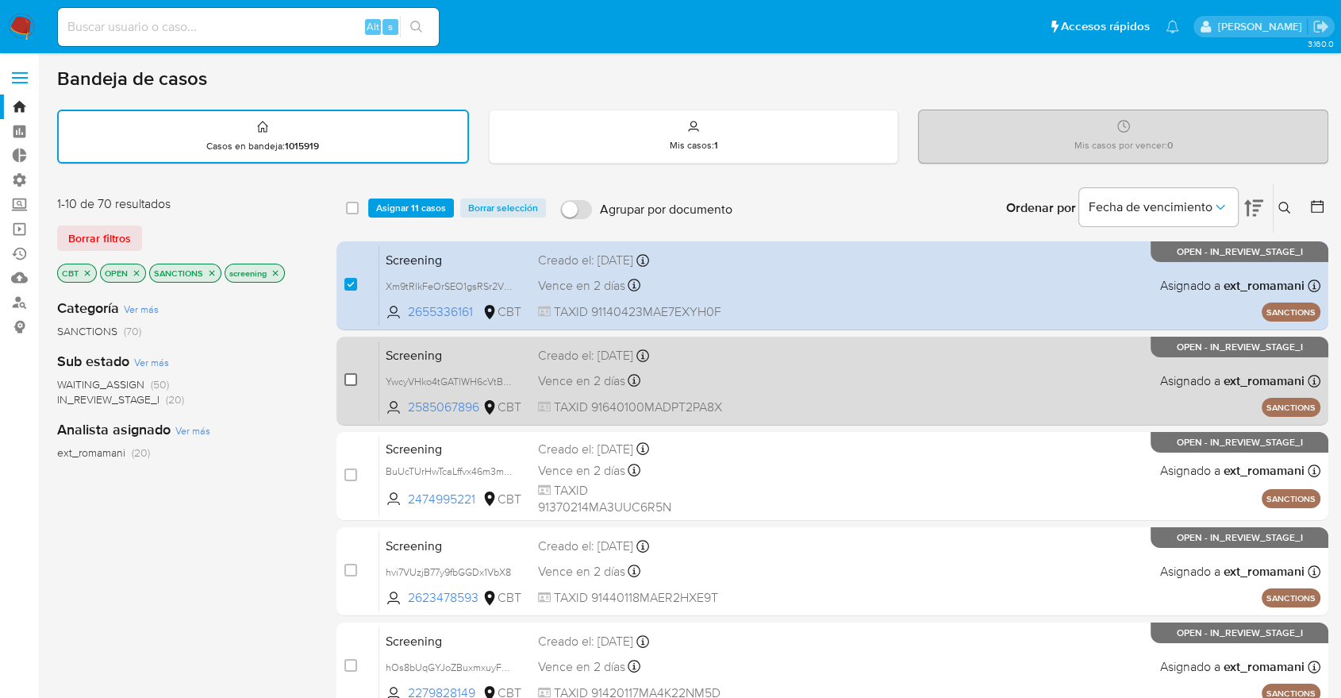
click at [353, 375] on input "checkbox" at bounding box center [350, 379] width 13 height 13
checkbox input "true"
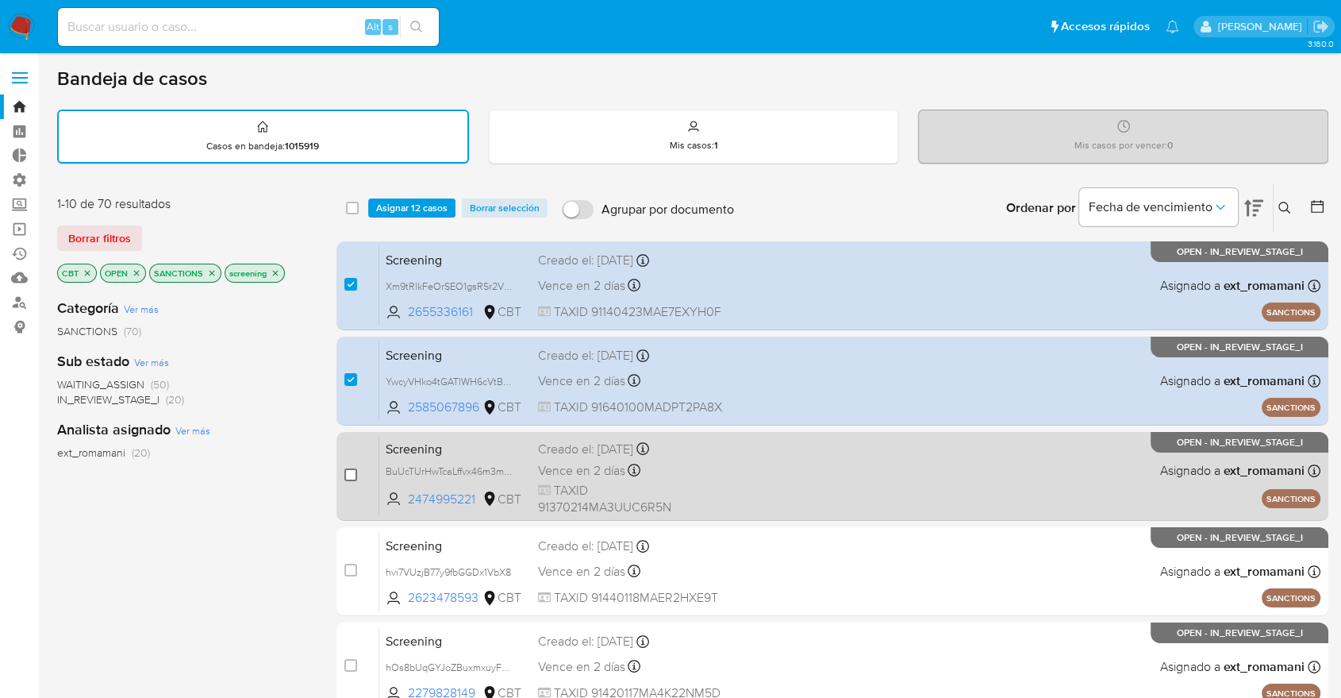
click at [350, 474] on input "checkbox" at bounding box center [350, 474] width 13 height 13
checkbox input "true"
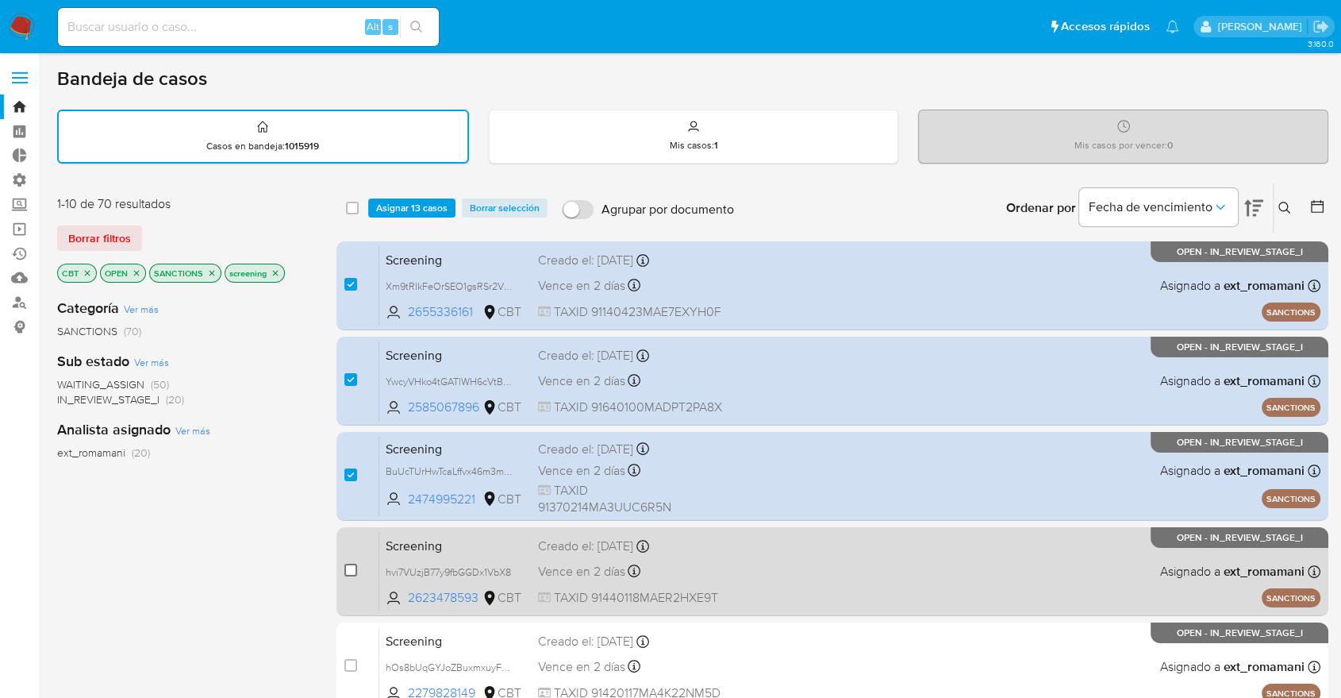
click at [346, 568] on input "checkbox" at bounding box center [350, 570] width 13 height 13
checkbox input "true"
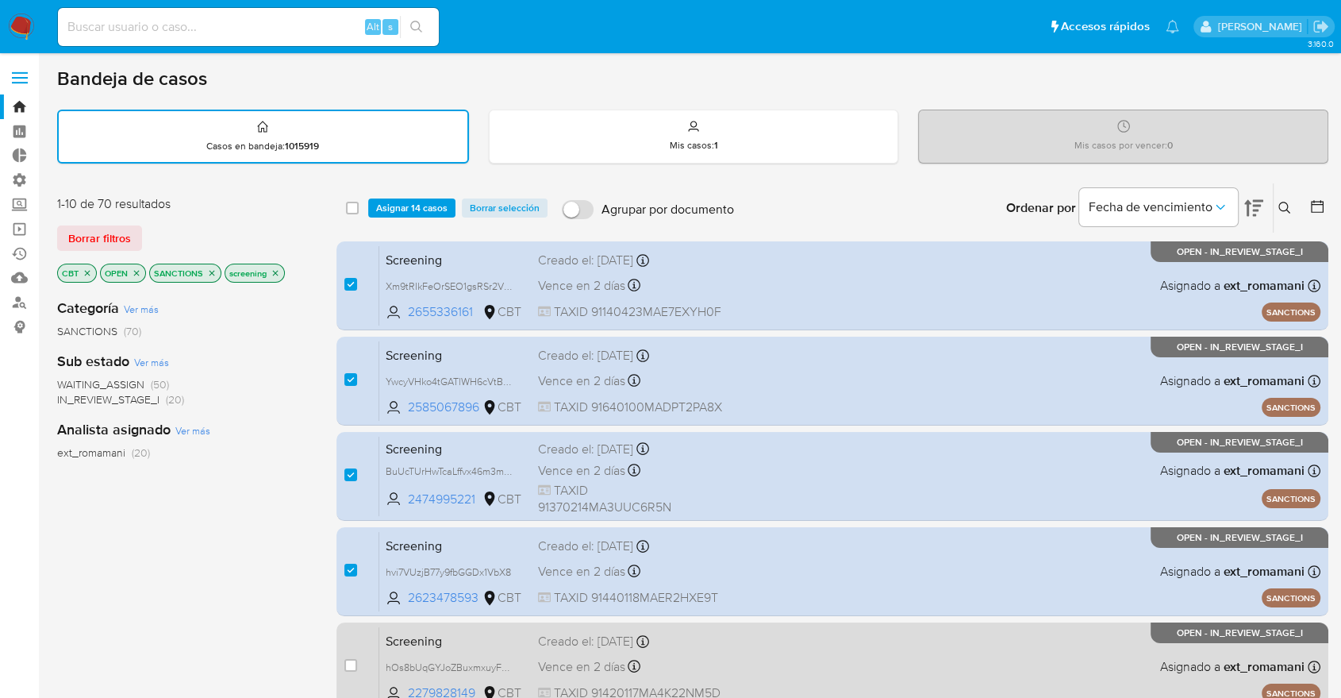
click at [356, 627] on div "case-item-checkbox" at bounding box center [350, 665] width 13 height 16
click at [353, 627] on input "checkbox" at bounding box center [350, 665] width 13 height 13
checkbox input "true"
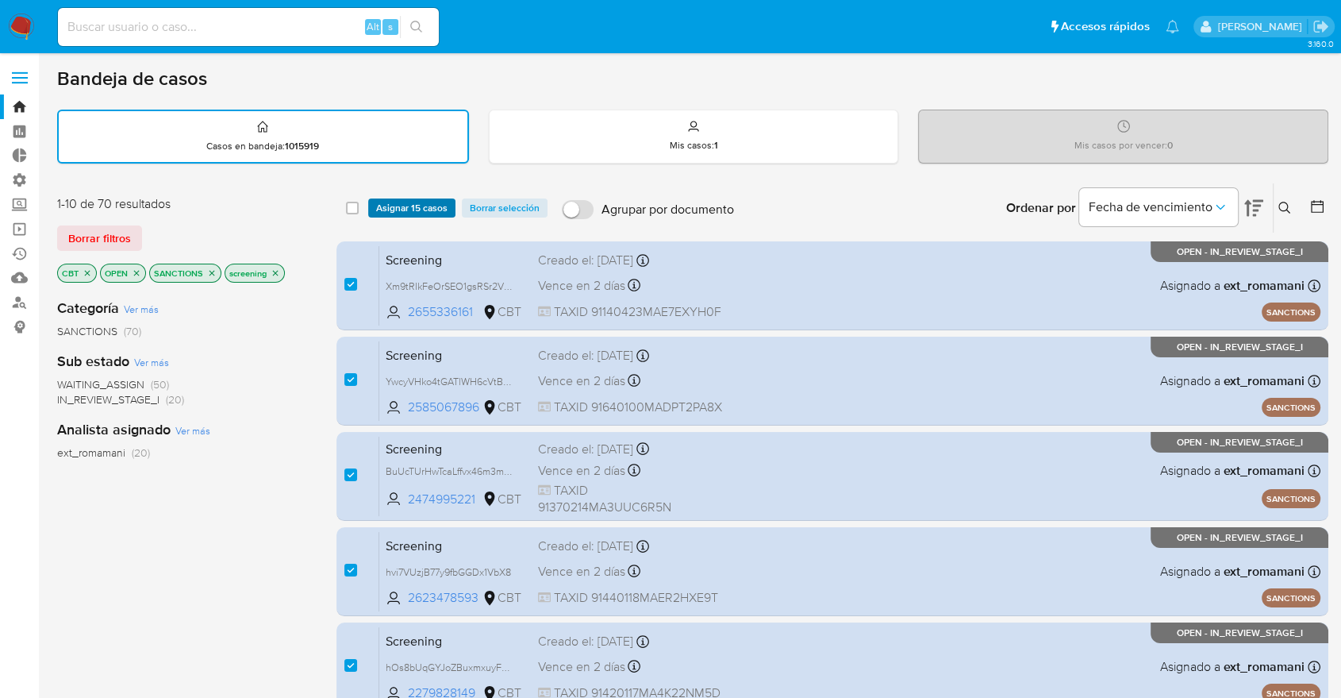
click at [436, 209] on span "Asignar 15 casos" at bounding box center [411, 208] width 71 height 16
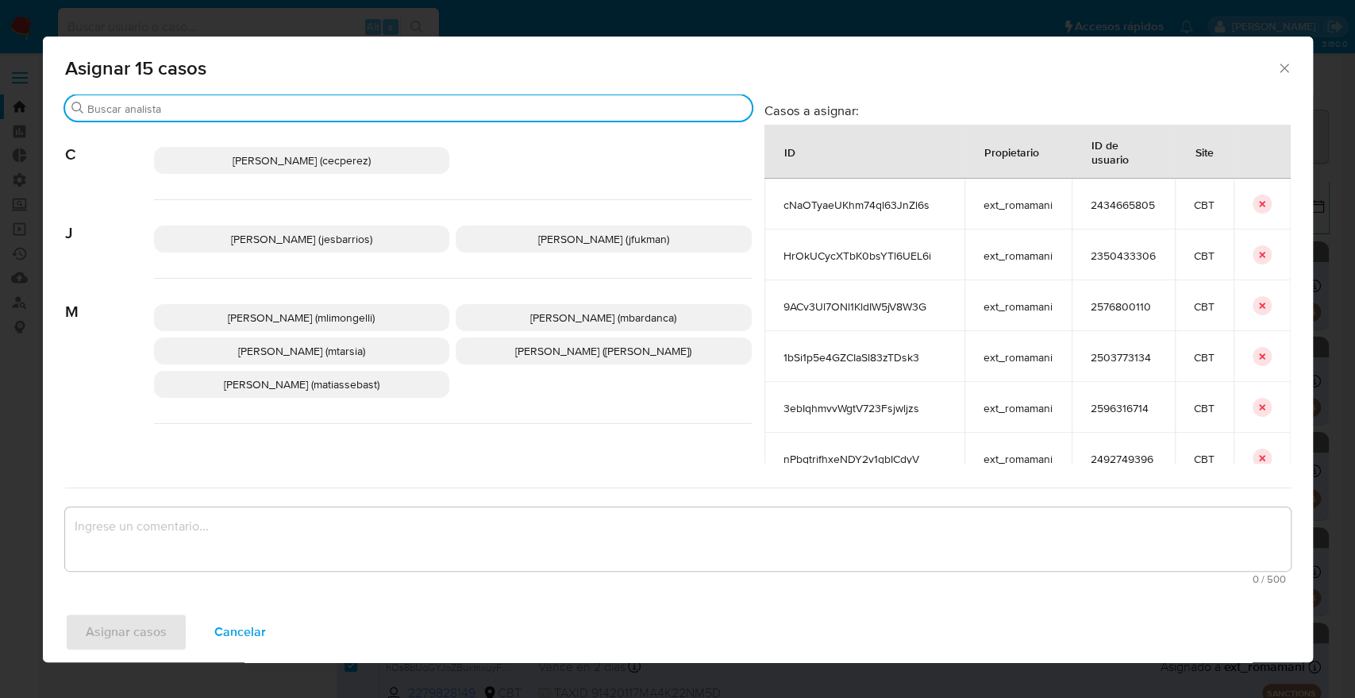
click at [382, 113] on input "Buscar" at bounding box center [416, 109] width 658 height 14
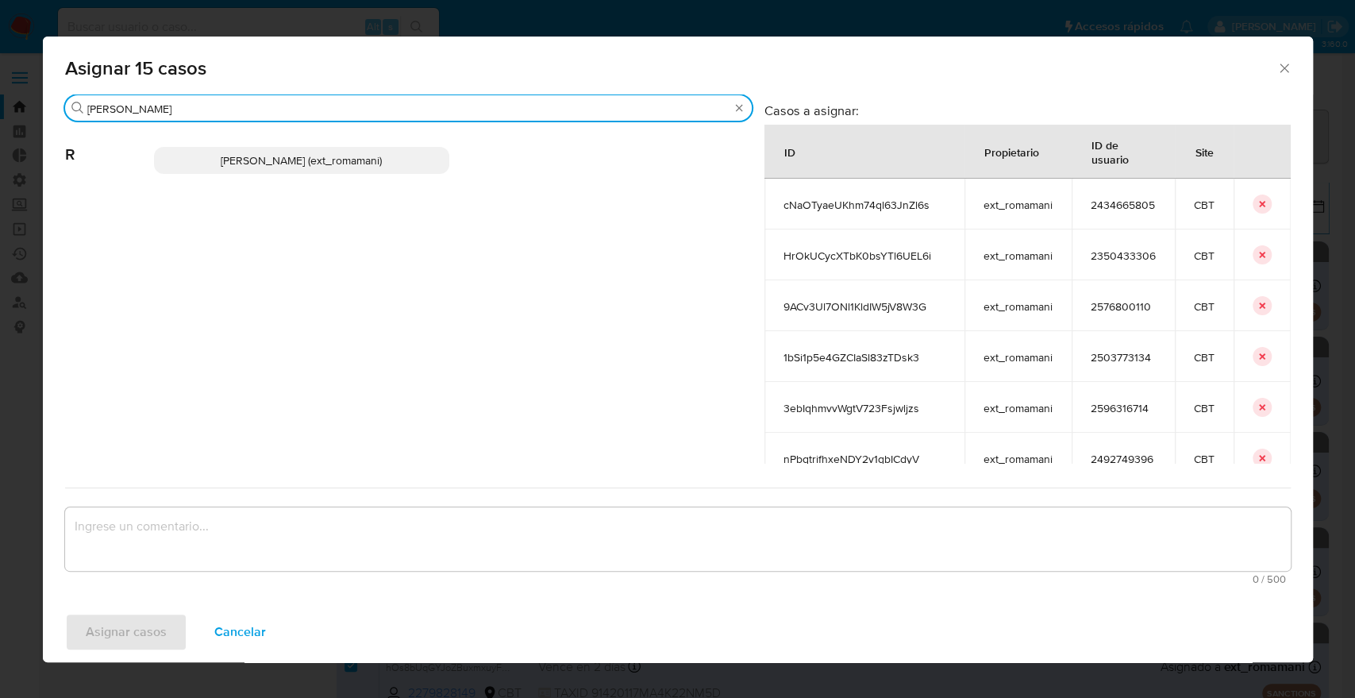
type input "rosa"
click at [398, 163] on p "Rosalia Mamani (ext_romamani)" at bounding box center [302, 160] width 296 height 27
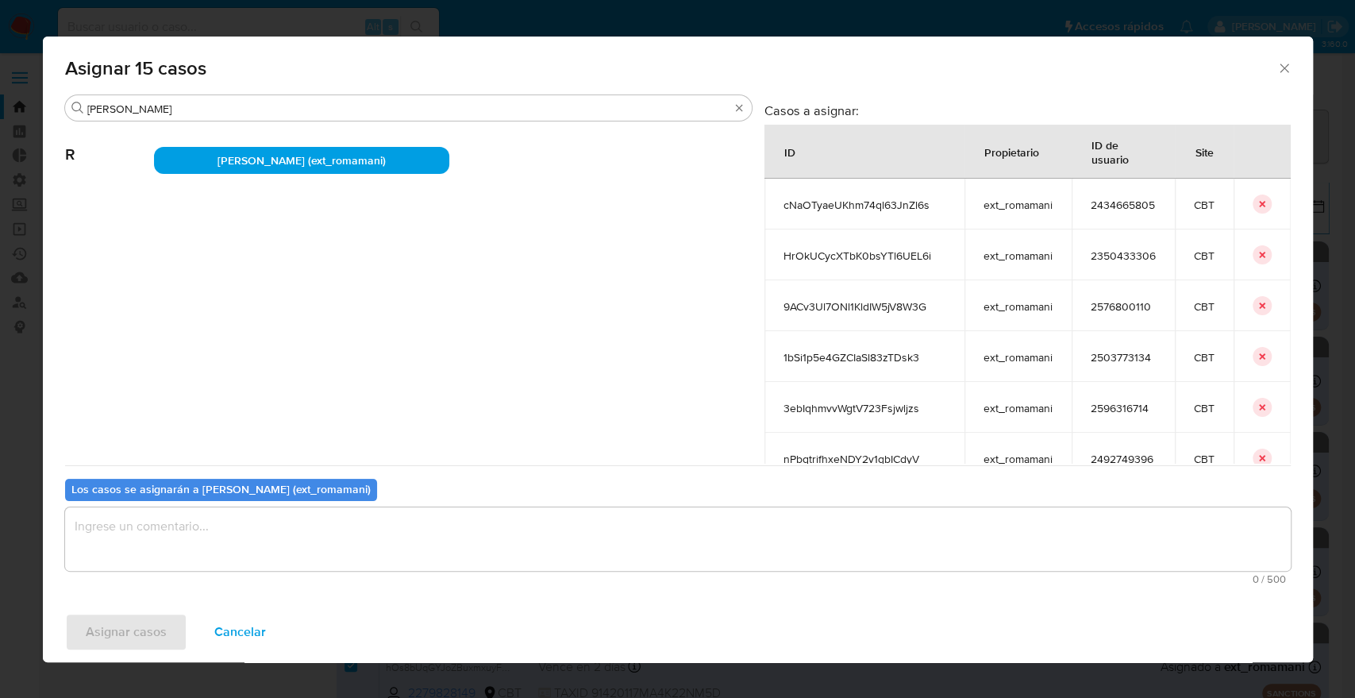
click at [255, 548] on textarea "assign-modal" at bounding box center [678, 538] width 1226 height 63
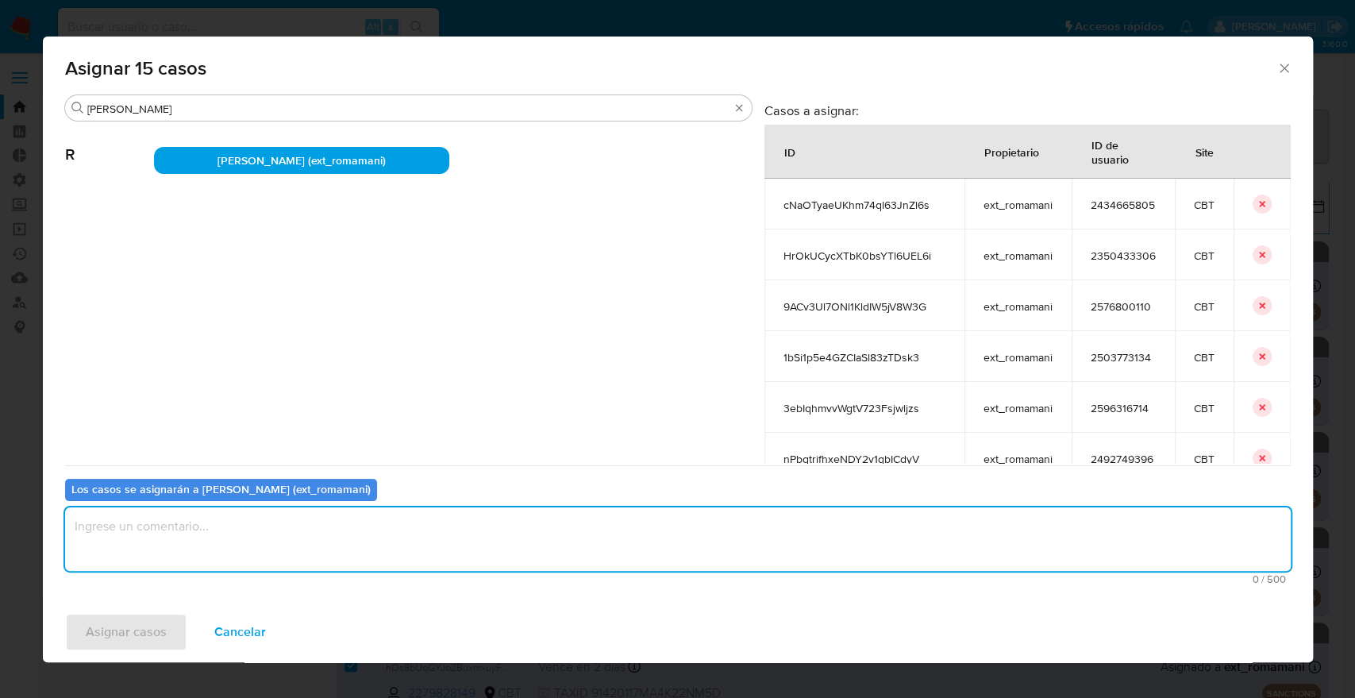
paste textarea "Asignación."
type textarea "Asignación."
click at [170, 627] on button "Asignar casos" at bounding box center [126, 632] width 122 height 38
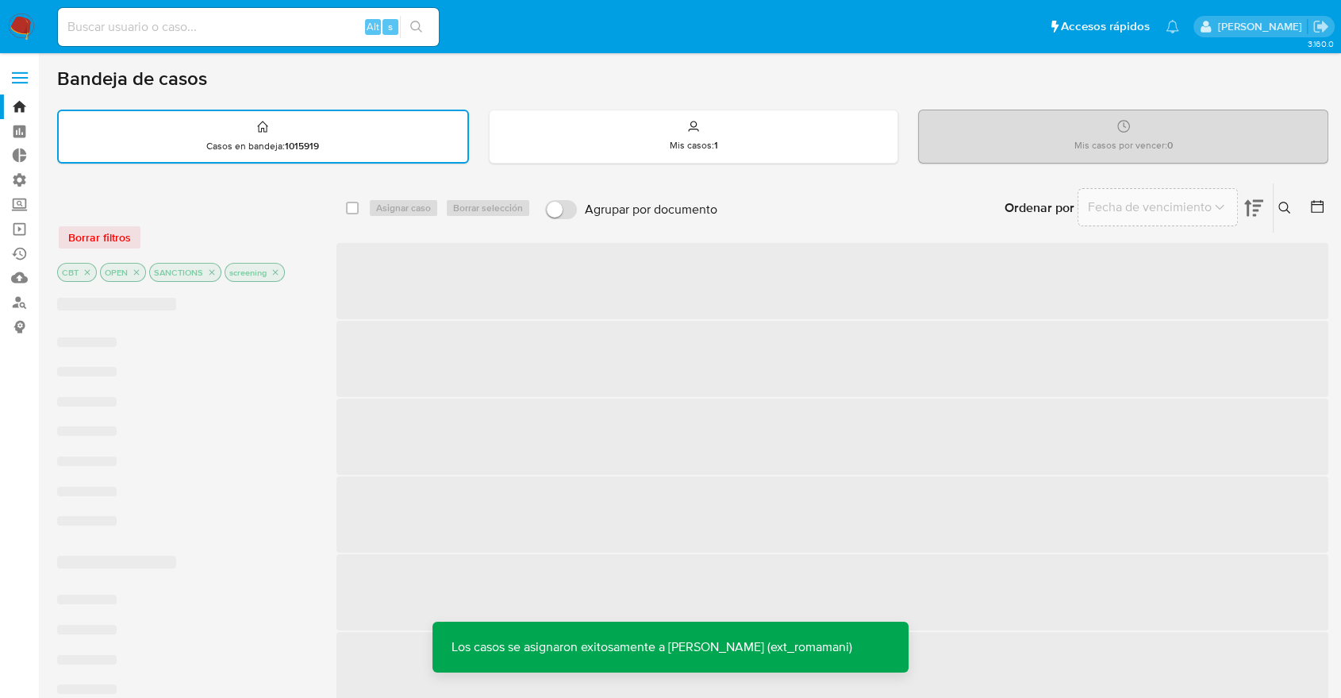
click at [933, 17] on ul "Pausado Ver notificaciones Alt s Accesos rápidos Presiona las siguientes teclas…" at bounding box center [618, 26] width 1137 height 40
click at [218, 208] on div at bounding box center [184, 203] width 254 height 17
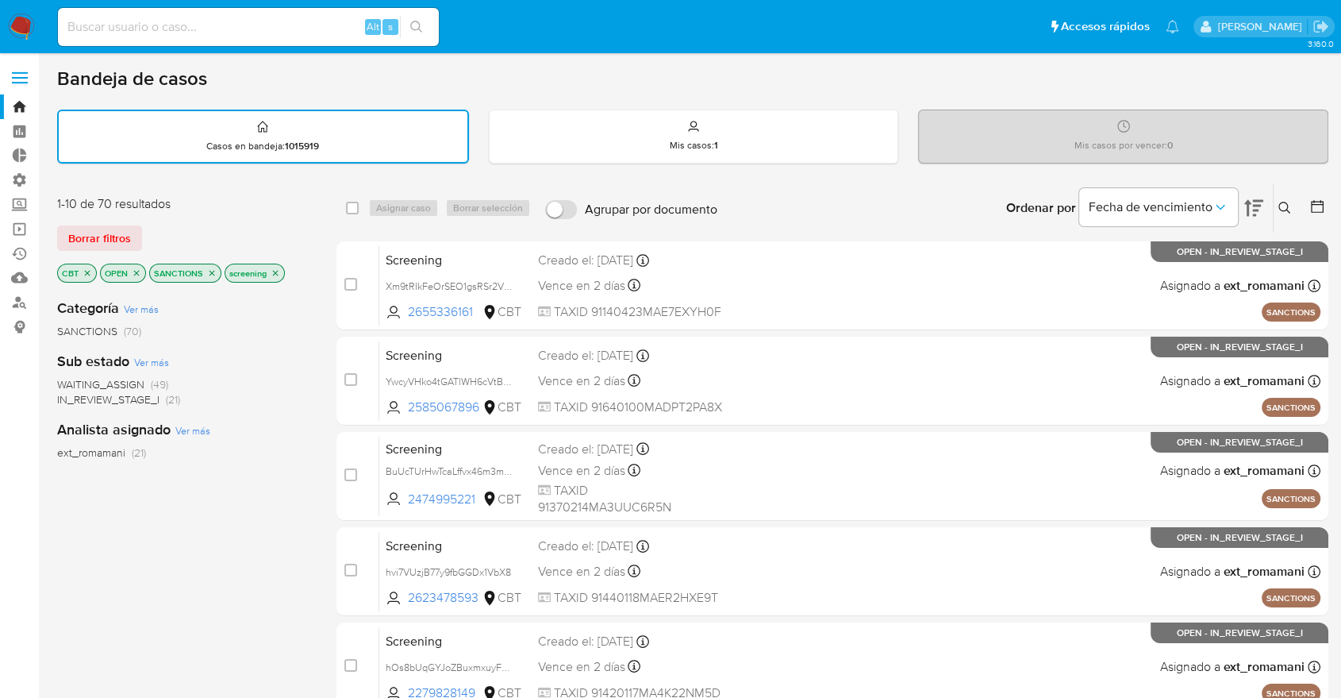
click at [25, 25] on img at bounding box center [21, 26] width 27 height 27
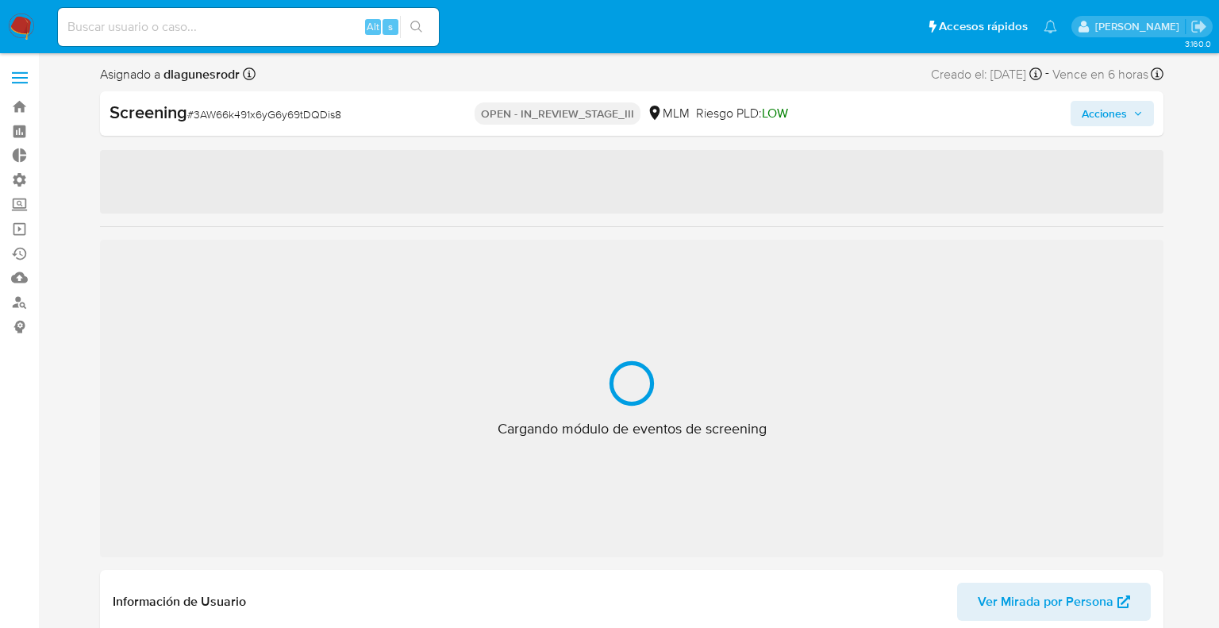
select select "10"
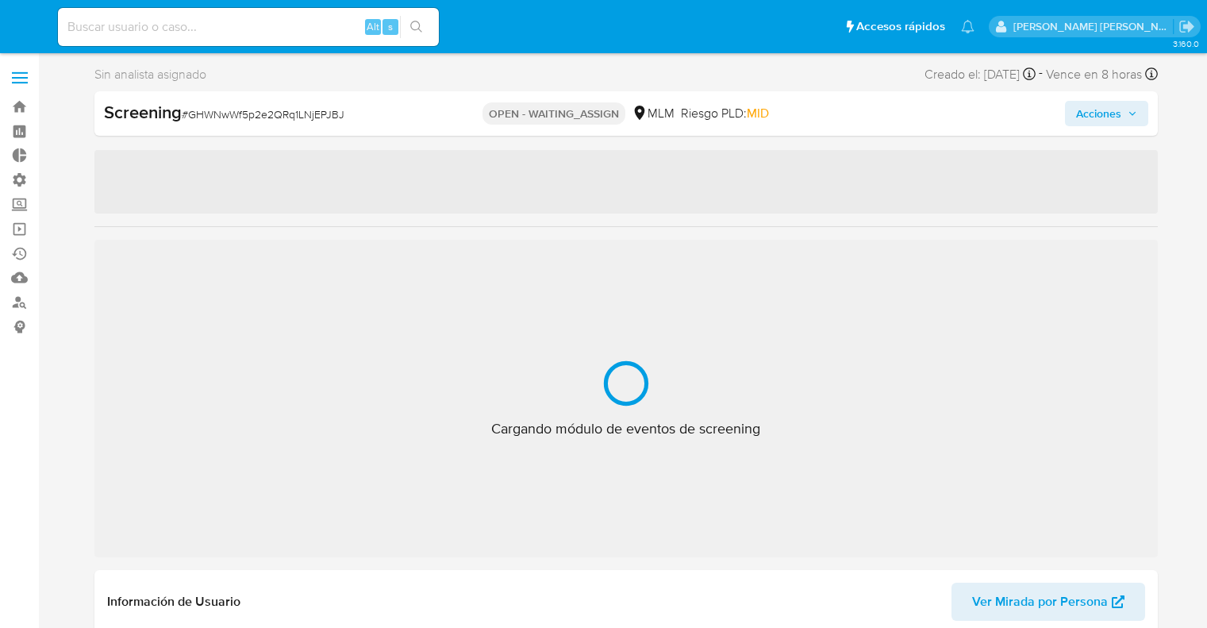
select select "10"
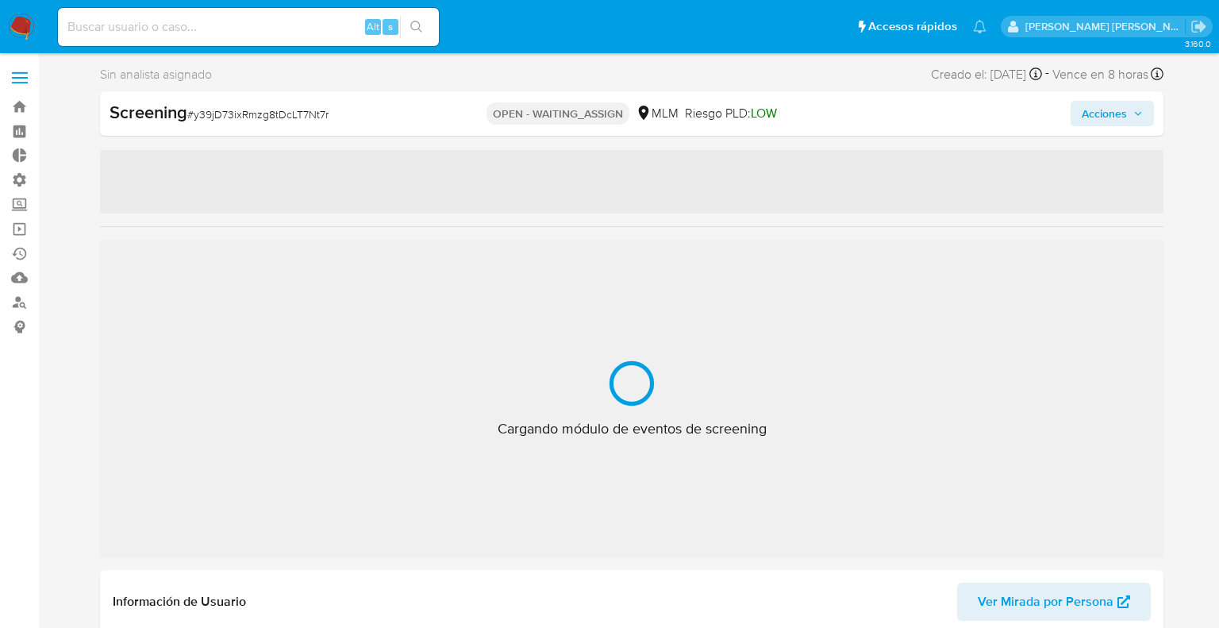
select select "10"
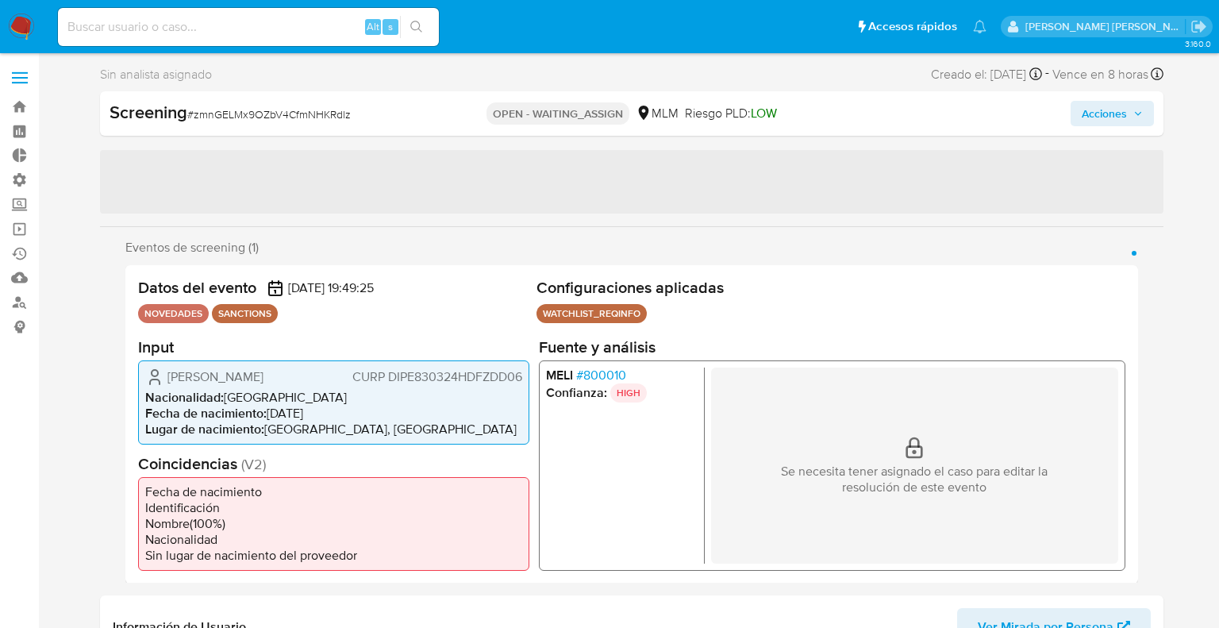
select select "10"
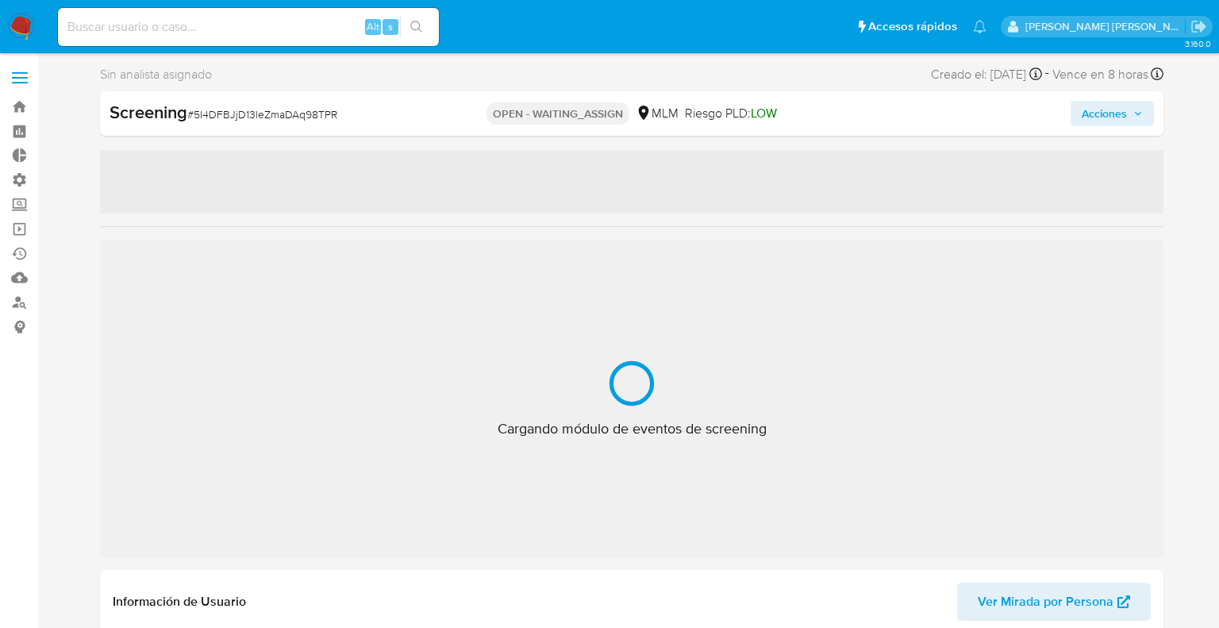
select select "10"
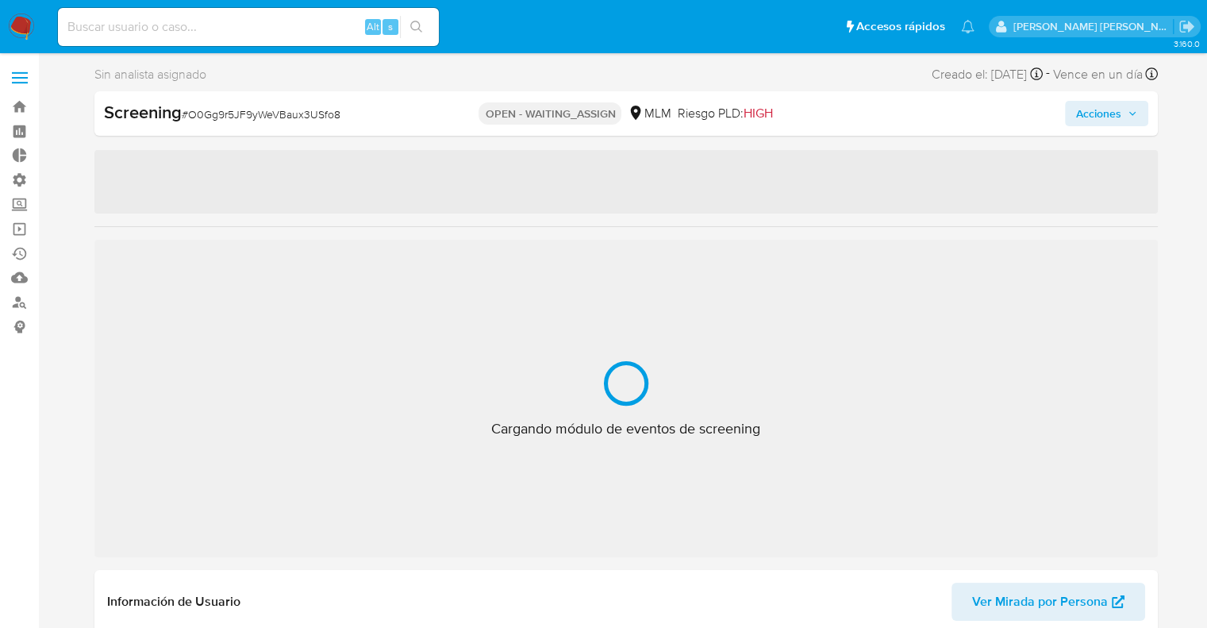
select select "10"
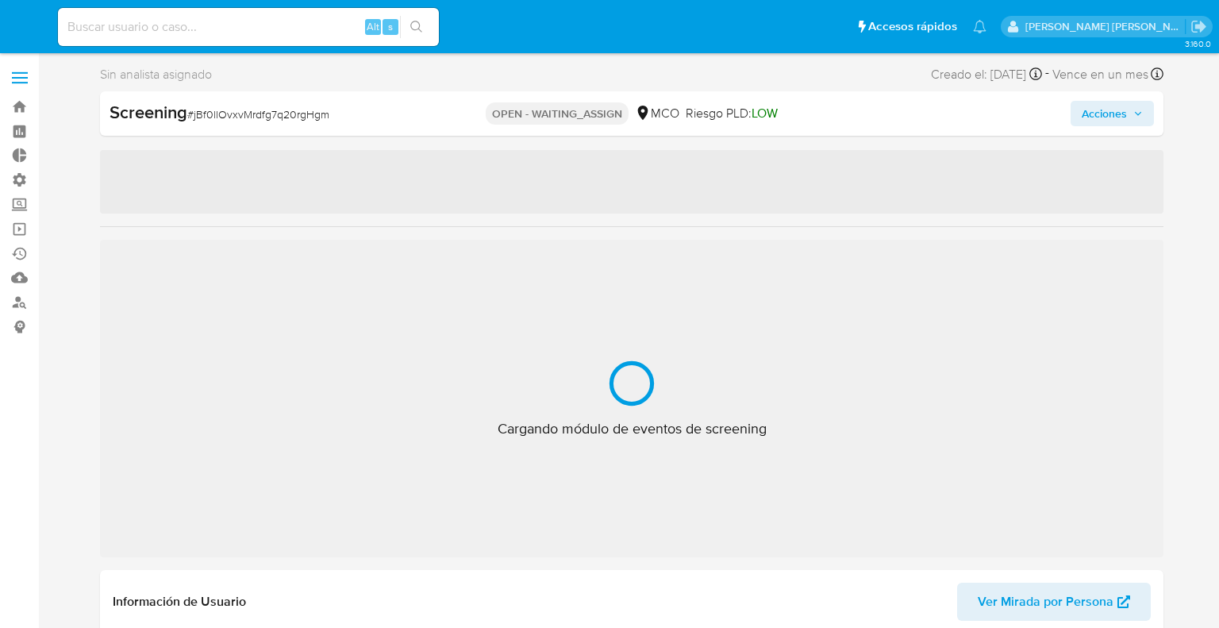
select select "10"
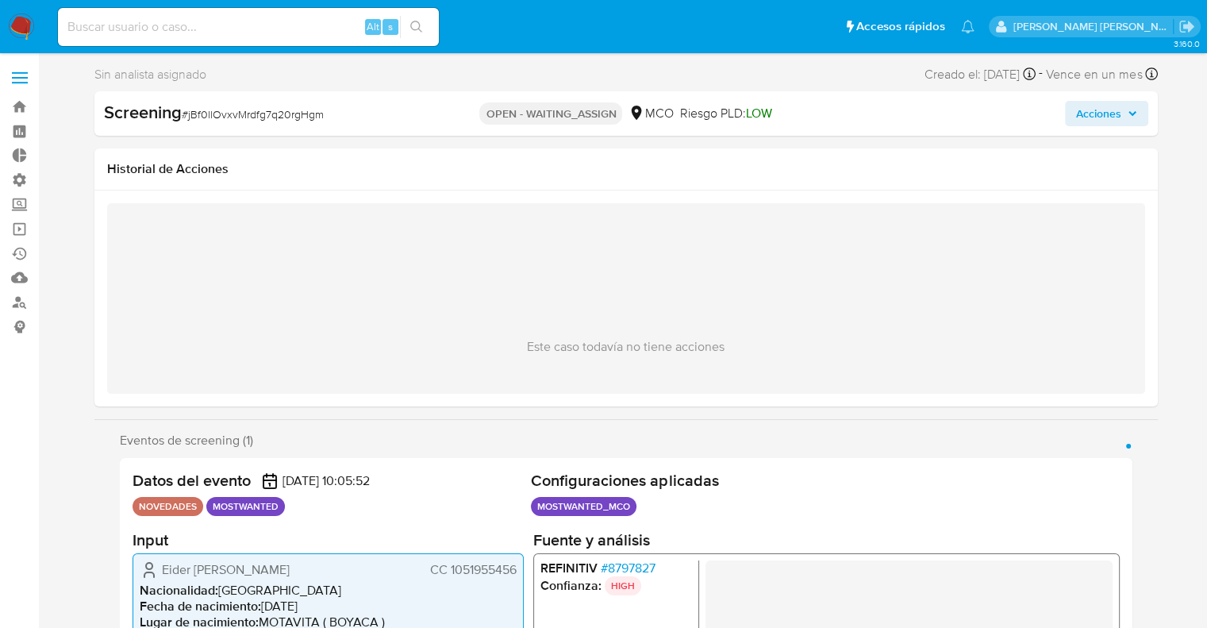
click at [608, 570] on span "# 8797827" at bounding box center [627, 568] width 55 height 16
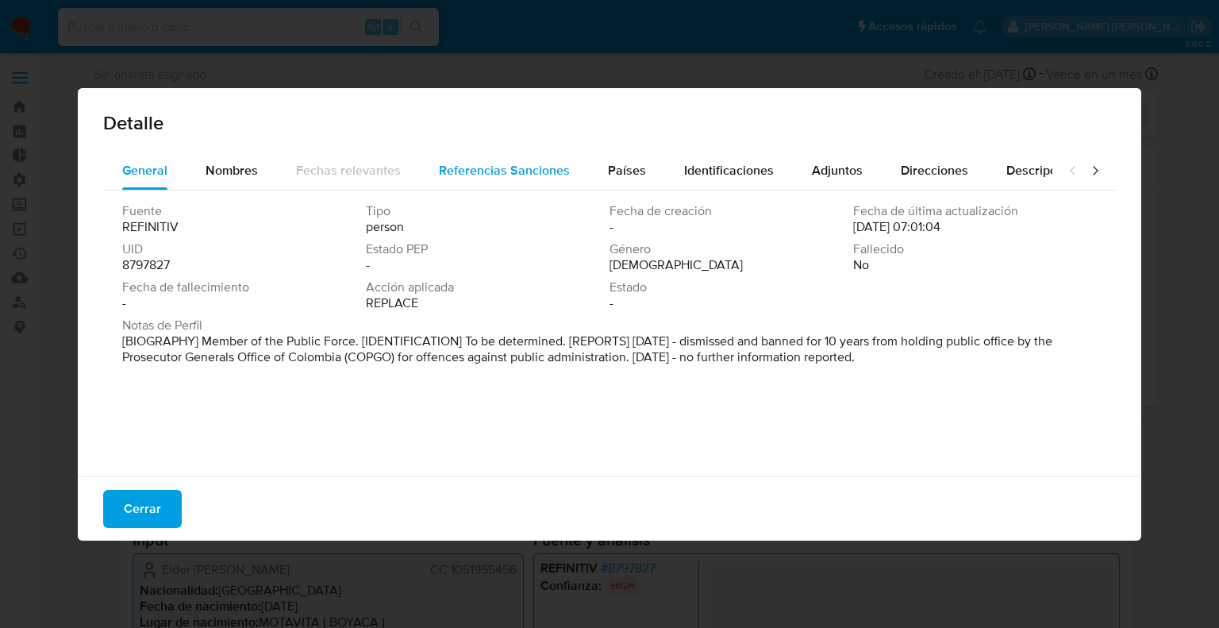
click at [479, 175] on span "Referencias Sanciones" at bounding box center [504, 170] width 131 height 18
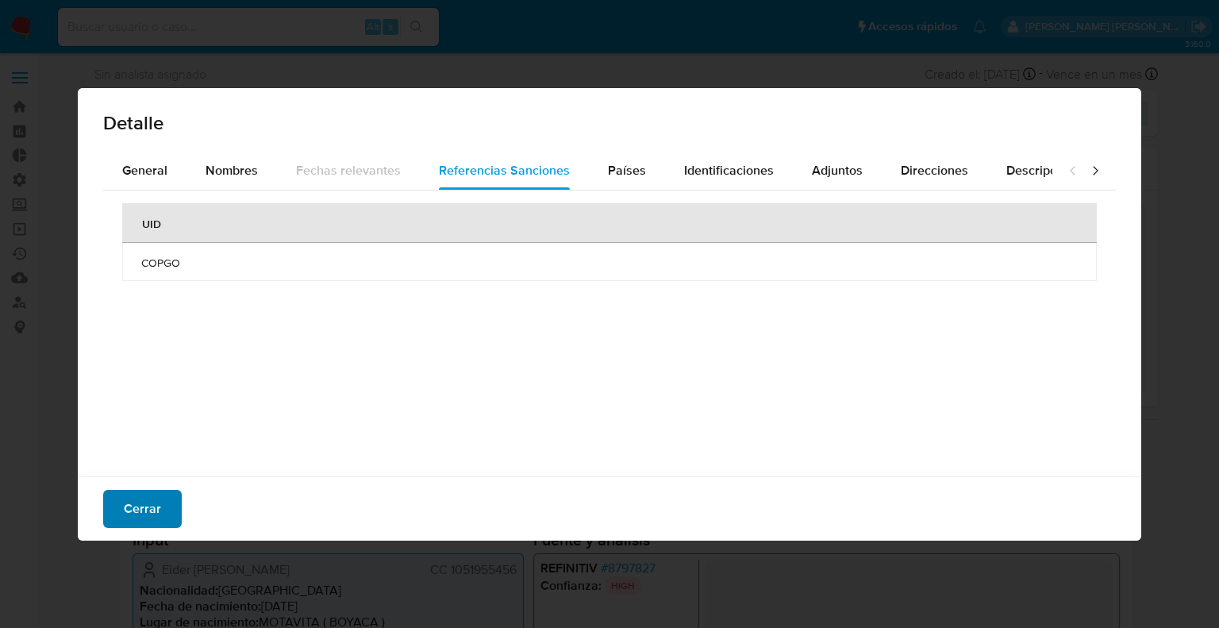
click at [145, 505] on span "Cerrar" at bounding box center [142, 508] width 37 height 35
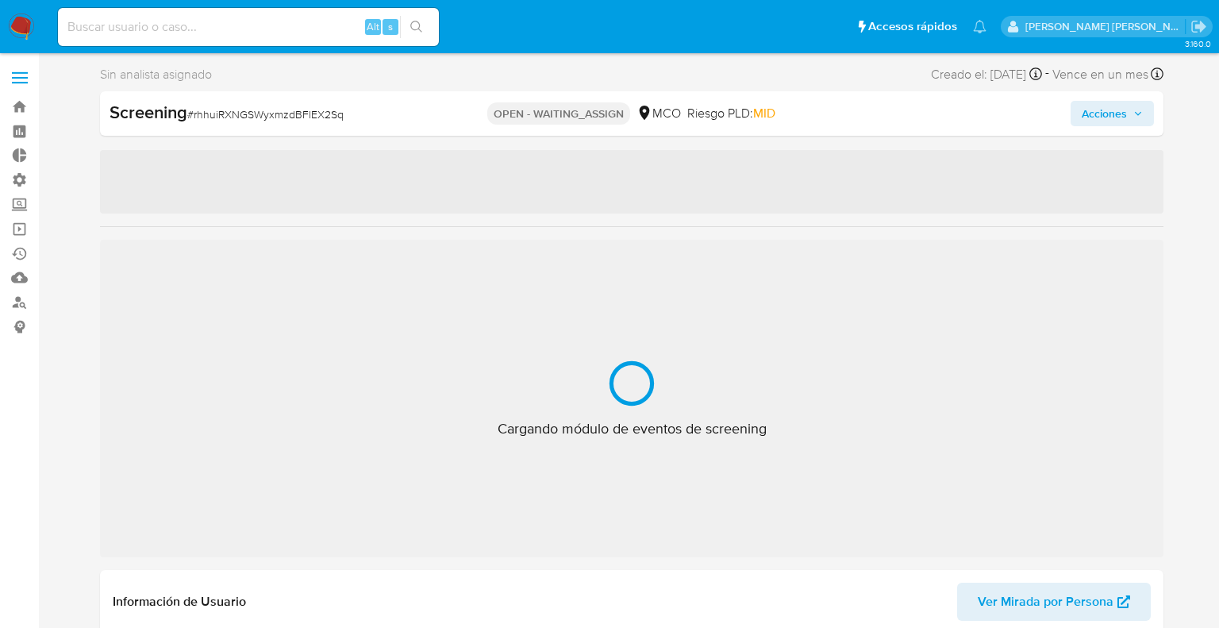
select select "10"
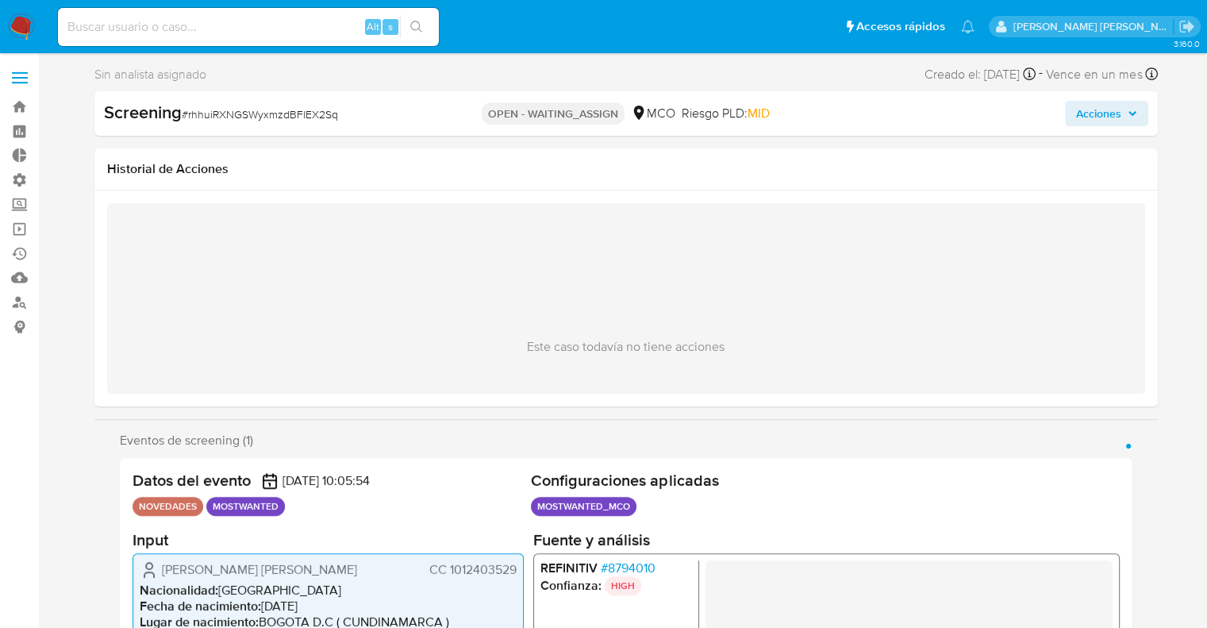
click at [612, 564] on span "# 8794010" at bounding box center [627, 568] width 55 height 16
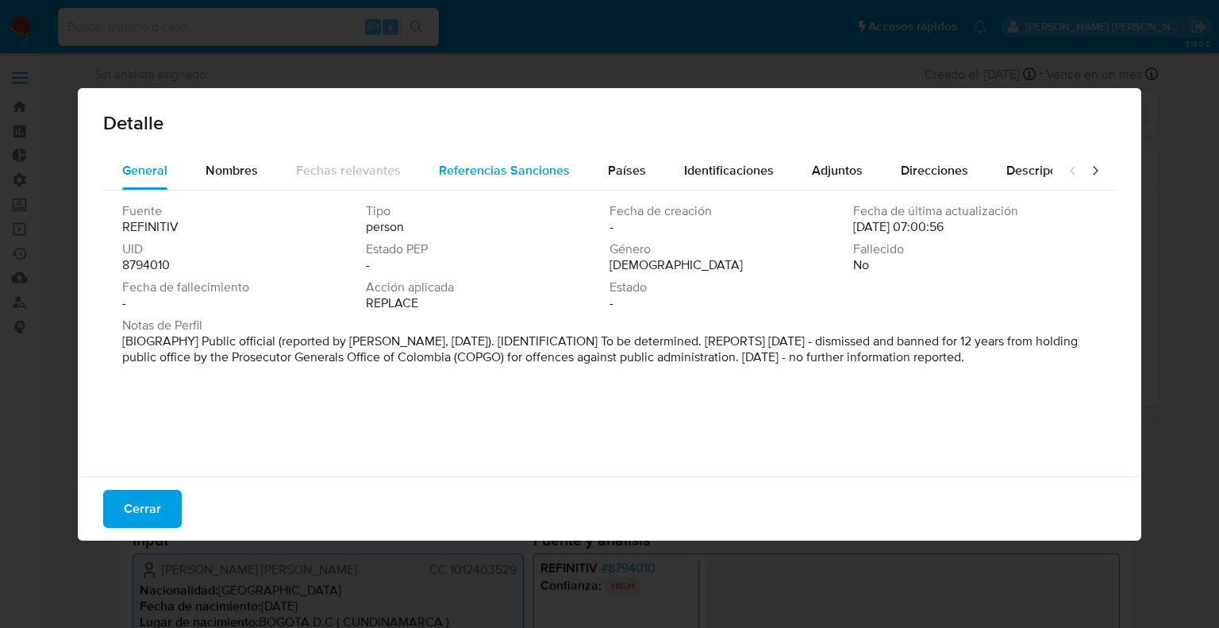
click at [550, 182] on div "Referencias Sanciones" at bounding box center [504, 171] width 131 height 38
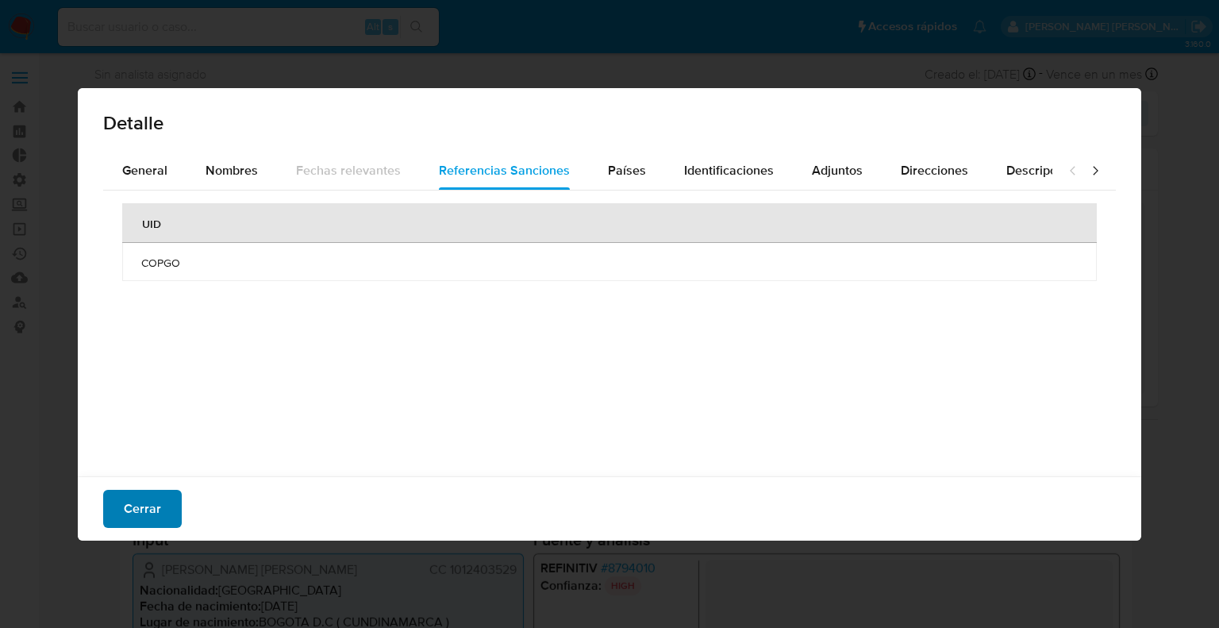
click at [159, 515] on button "Cerrar" at bounding box center [142, 509] width 79 height 38
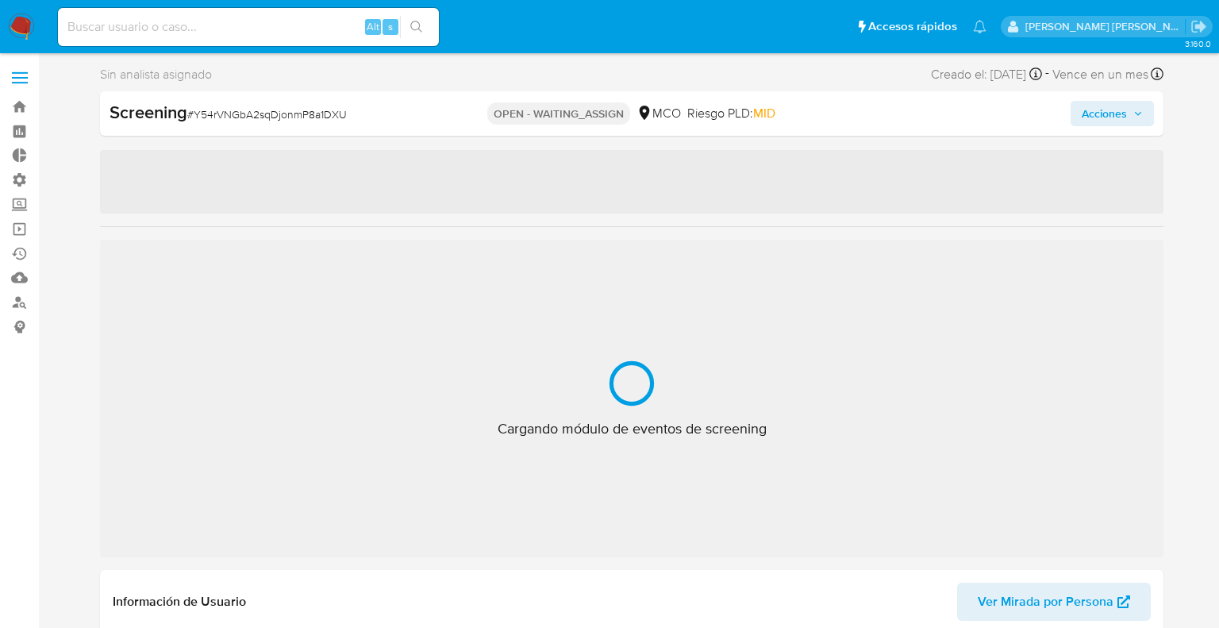
select select "10"
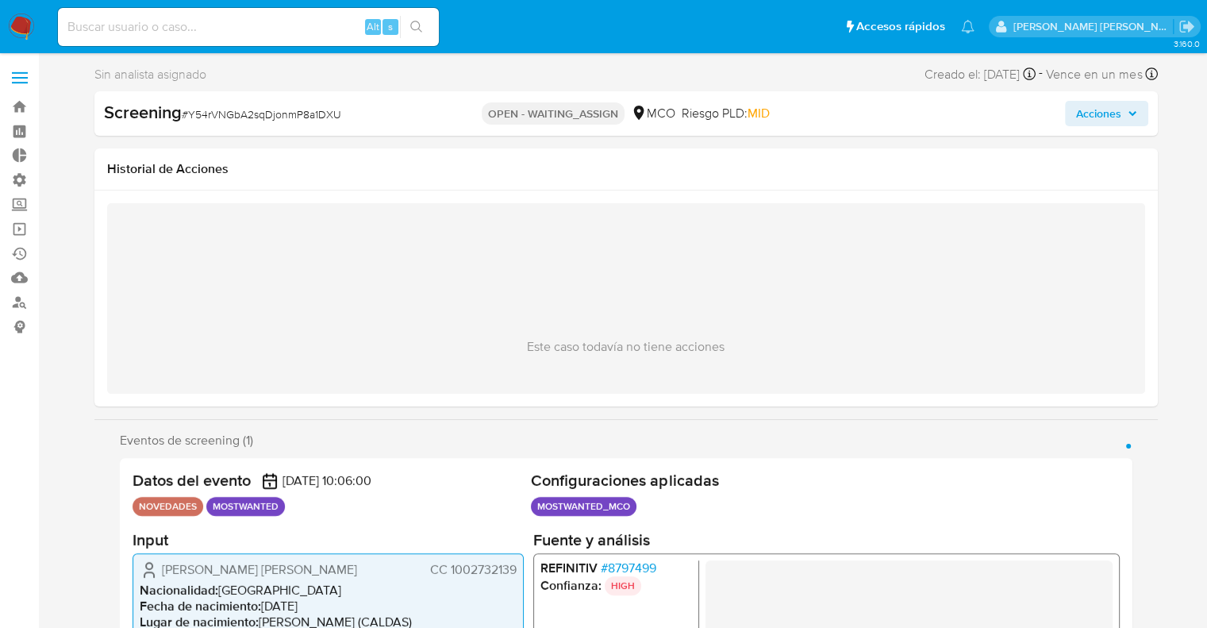
click at [605, 570] on span "# 8797499" at bounding box center [628, 568] width 56 height 16
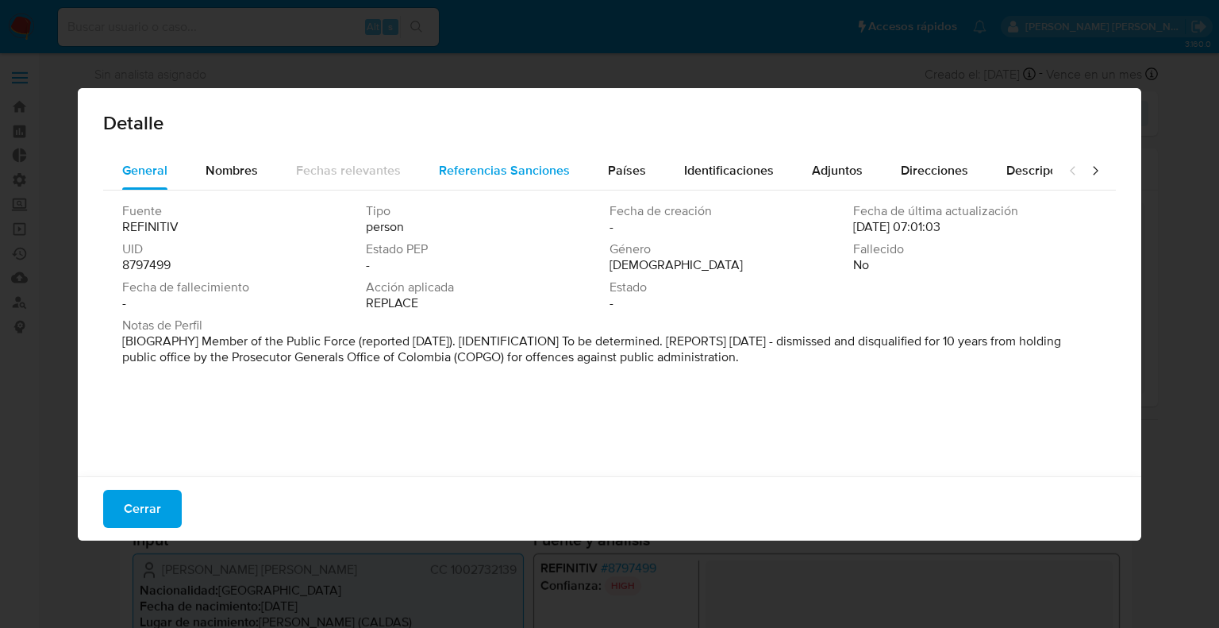
click at [441, 167] on span "Referencias Sanciones" at bounding box center [504, 170] width 131 height 18
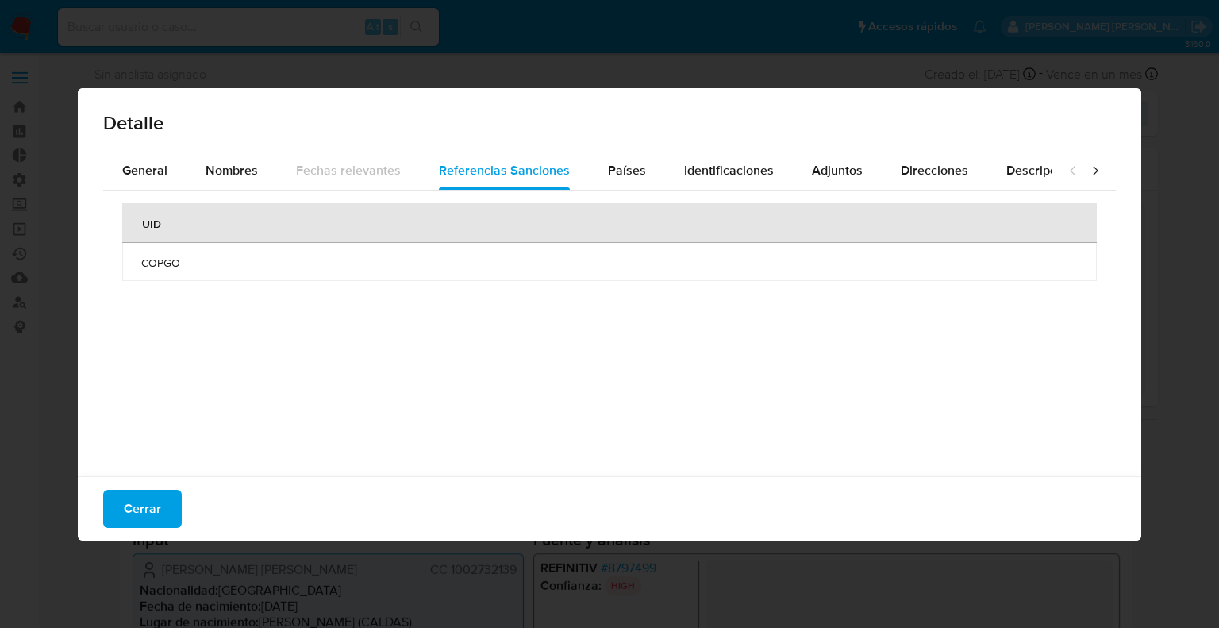
drag, startPoint x: 159, startPoint y: 508, endPoint x: 172, endPoint y: 476, distance: 34.5
click at [160, 508] on button "Cerrar" at bounding box center [142, 509] width 79 height 38
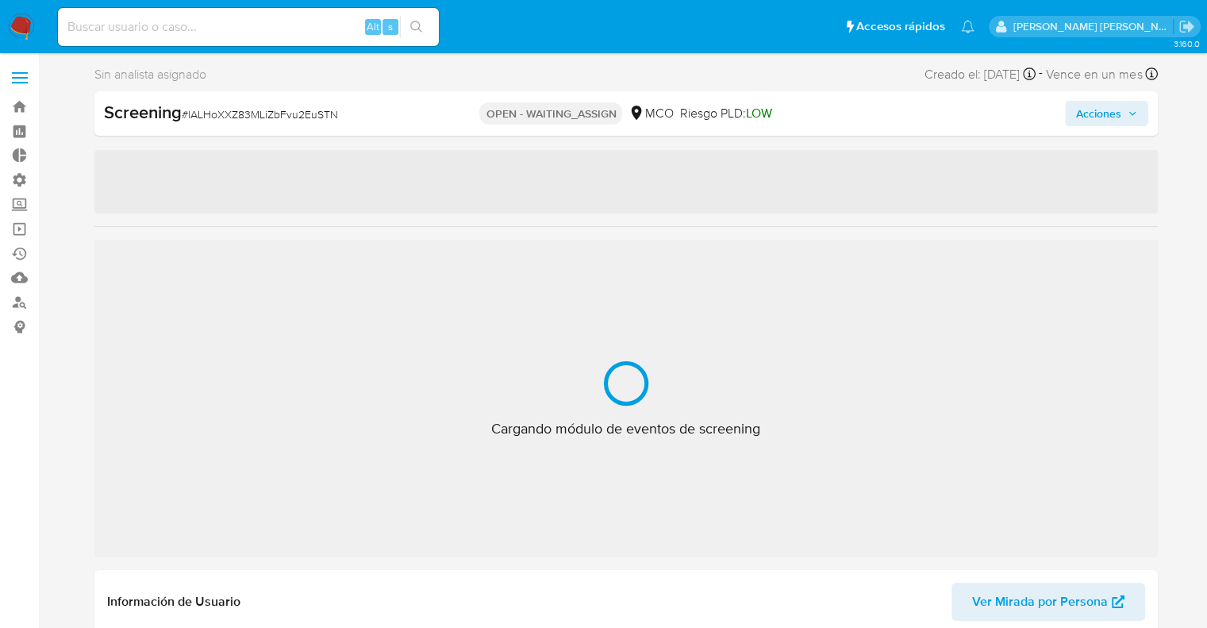
select select "10"
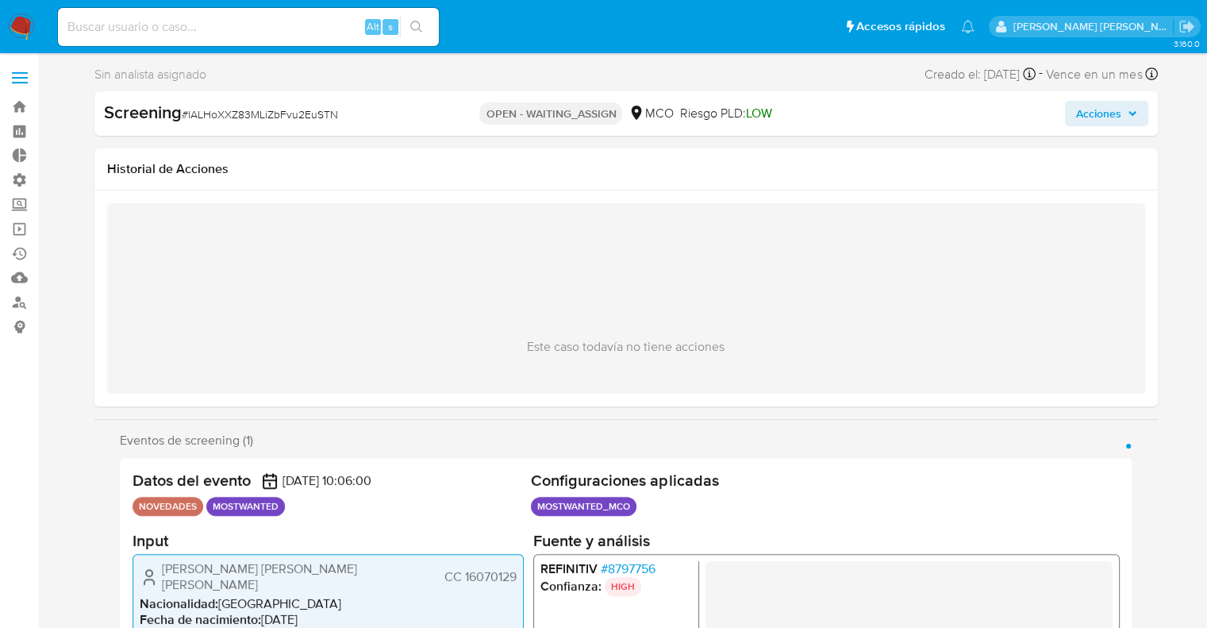
click at [607, 570] on span "# 8797756" at bounding box center [627, 568] width 55 height 16
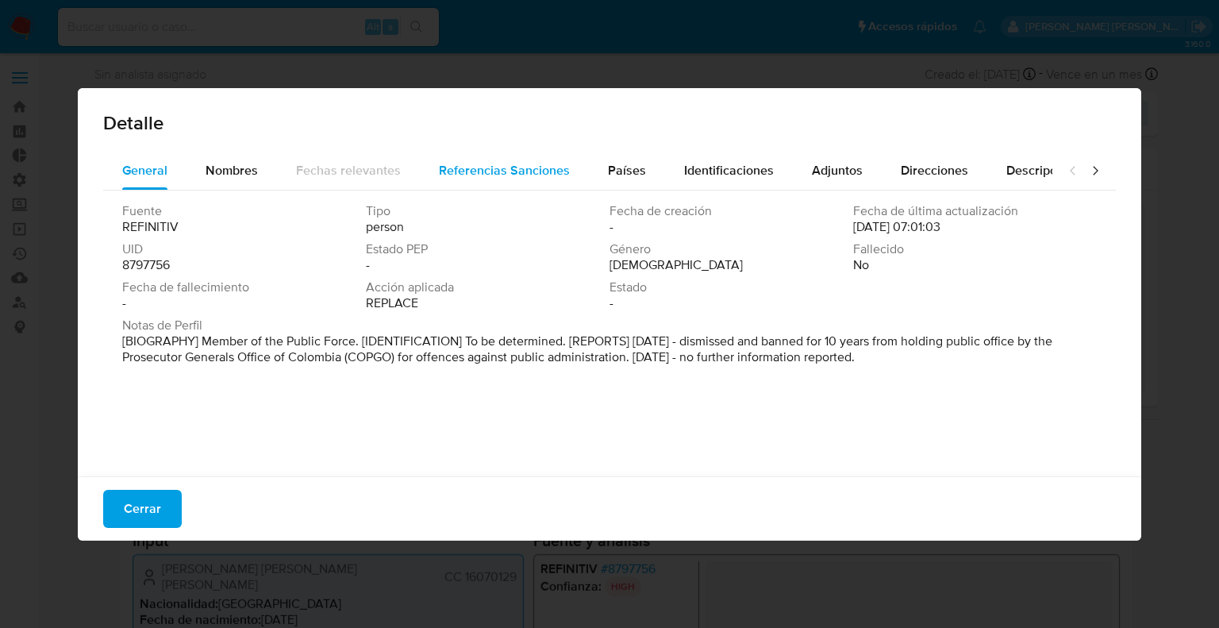
click at [498, 167] on span "Referencias Sanciones" at bounding box center [504, 170] width 131 height 18
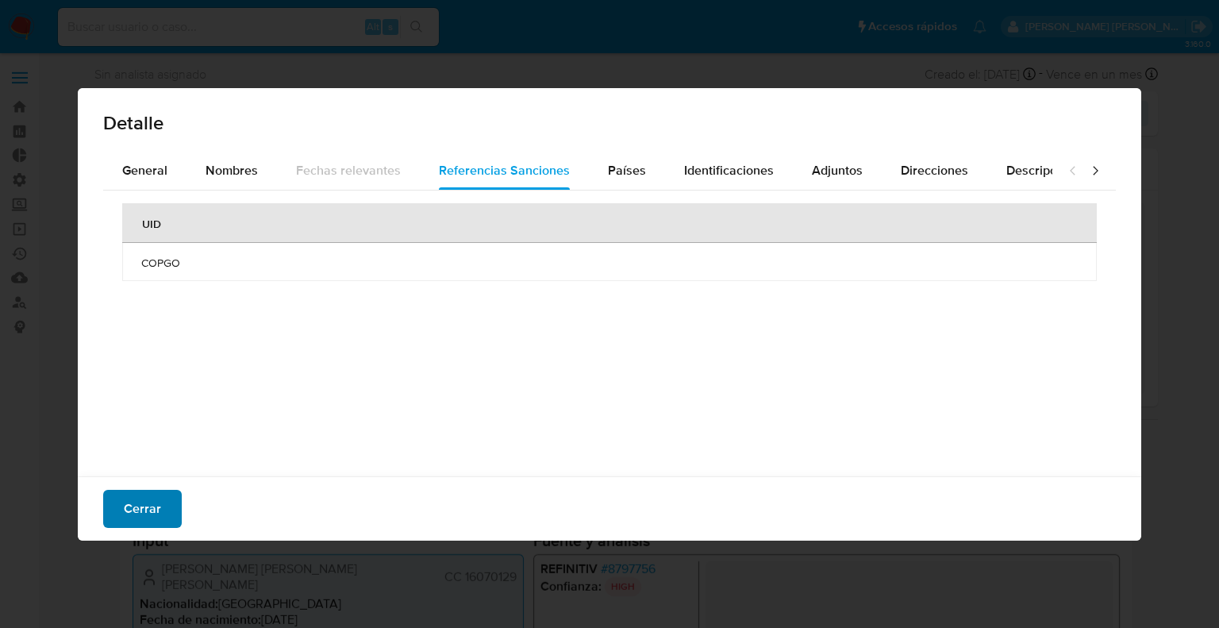
click at [152, 507] on span "Cerrar" at bounding box center [142, 508] width 37 height 35
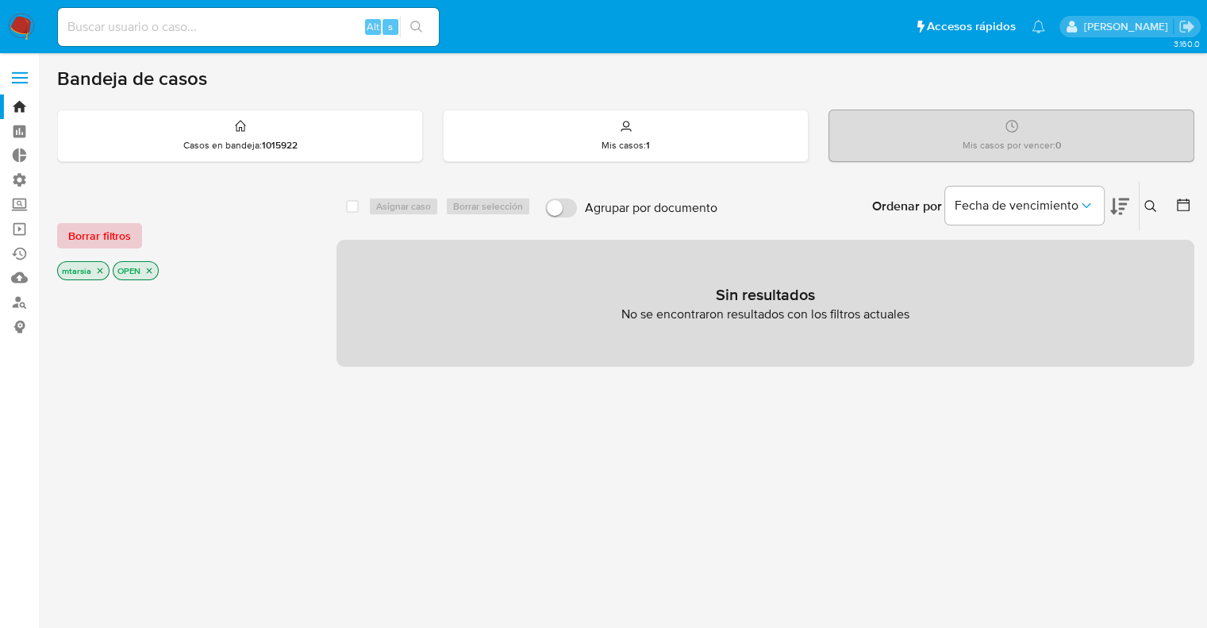
click at [127, 247] on span "Borrar filtros" at bounding box center [99, 236] width 63 height 22
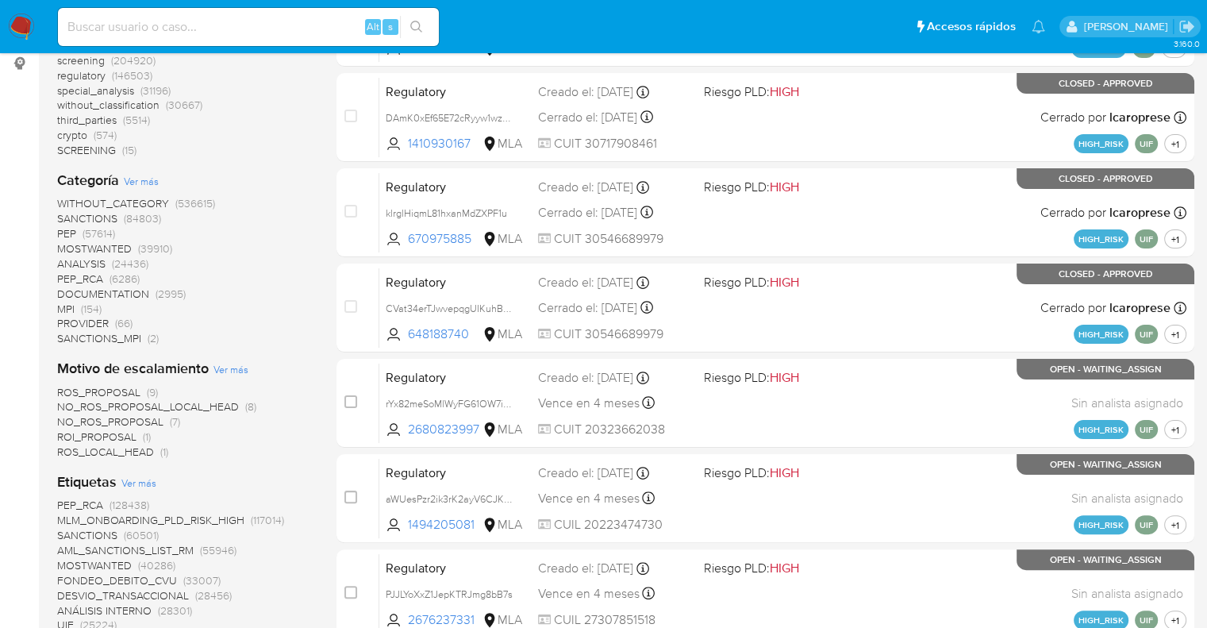
scroll to position [159, 0]
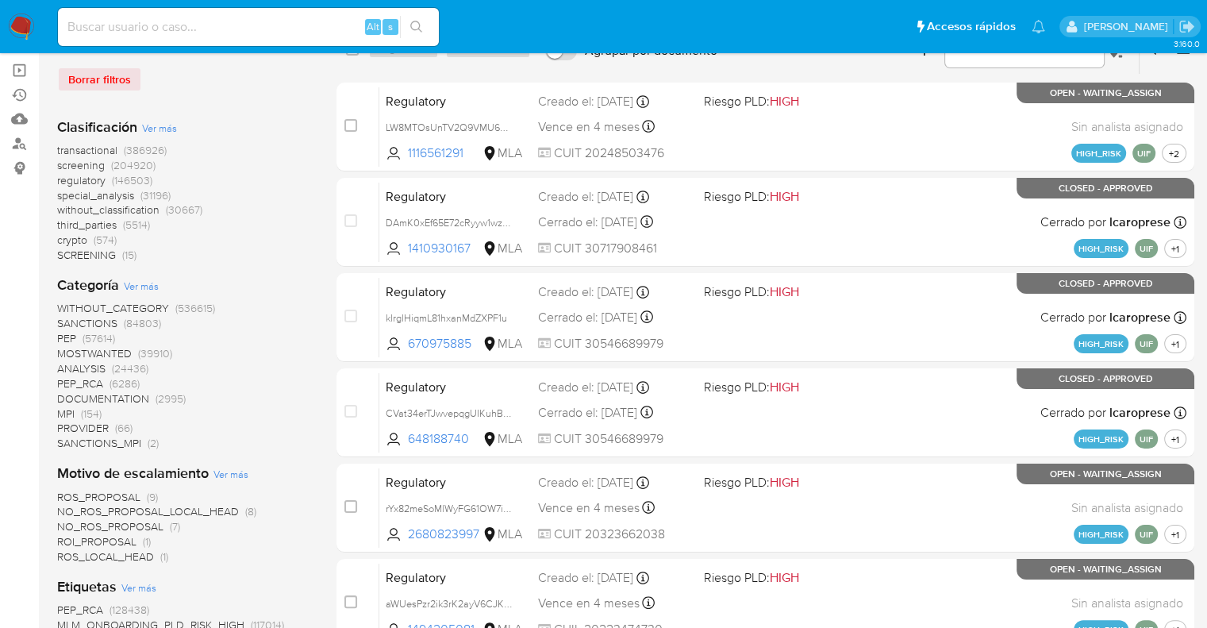
click at [63, 160] on span "screening" at bounding box center [81, 165] width 48 height 16
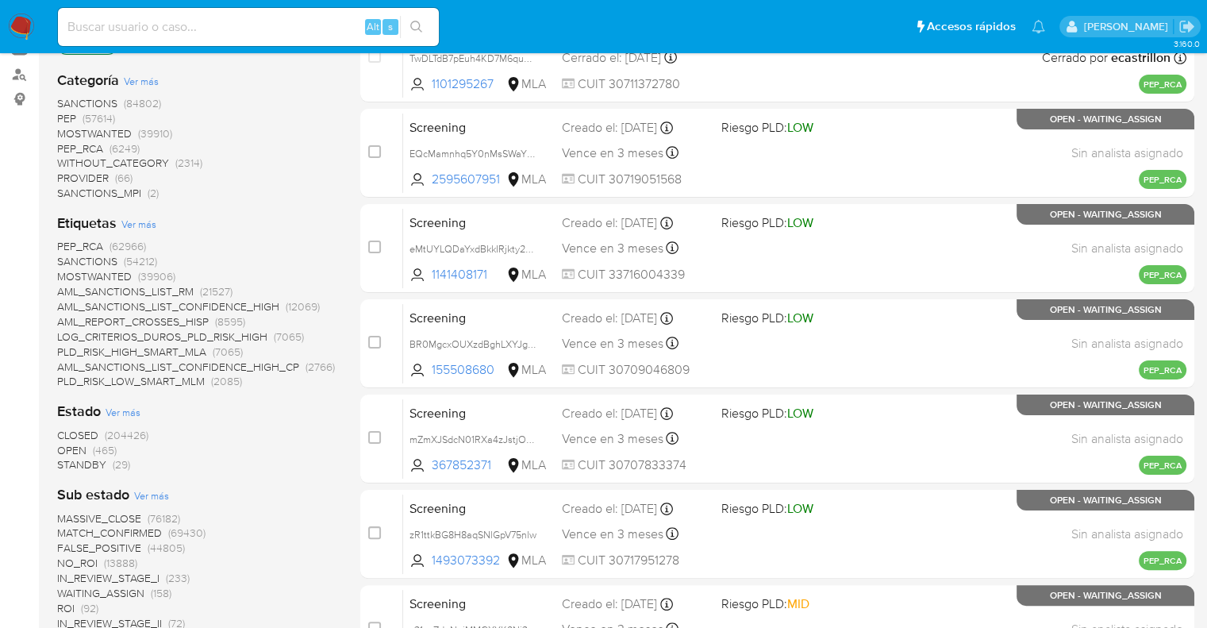
scroll to position [317, 0]
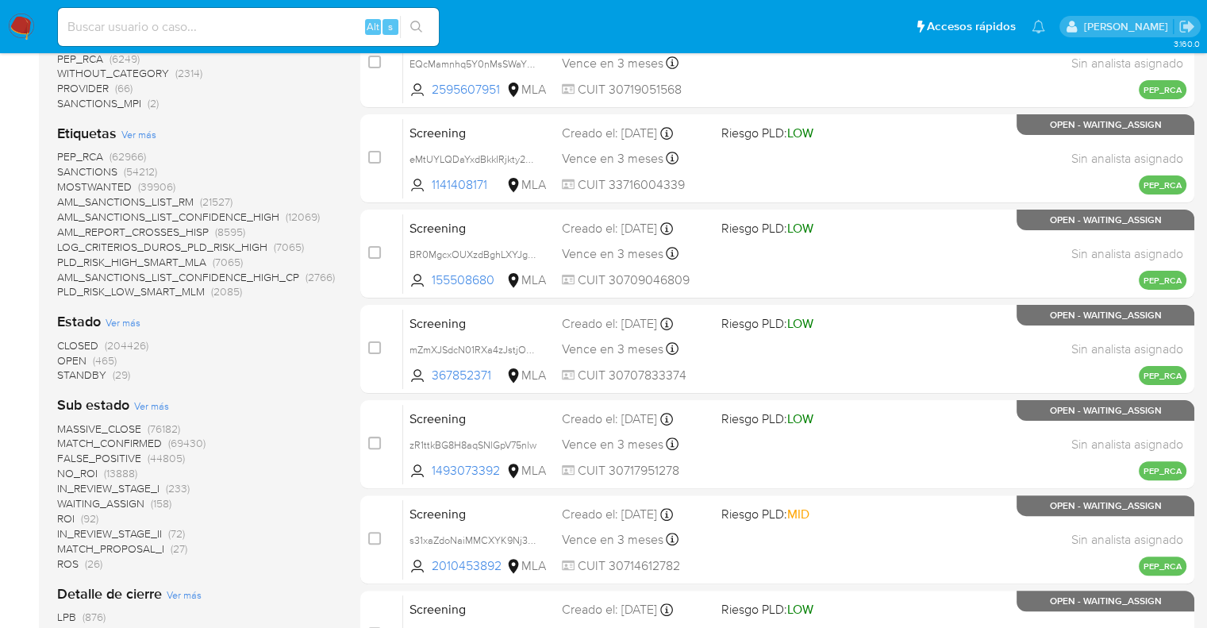
click at [67, 355] on span "OPEN" at bounding box center [71, 360] width 29 height 16
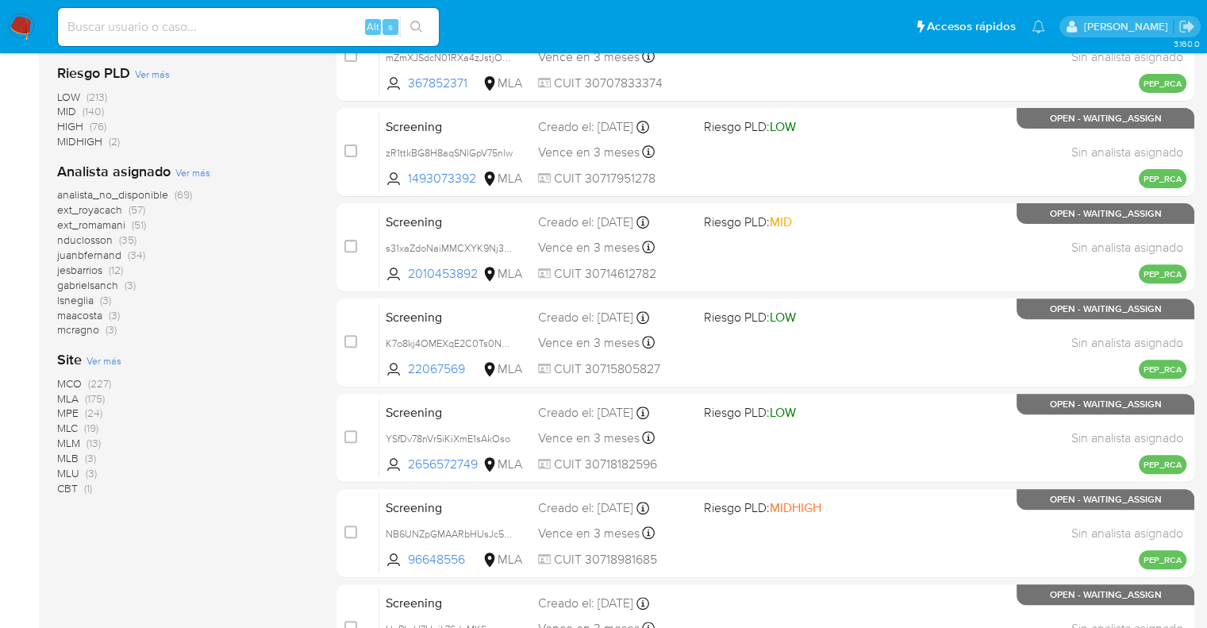
scroll to position [476, 0]
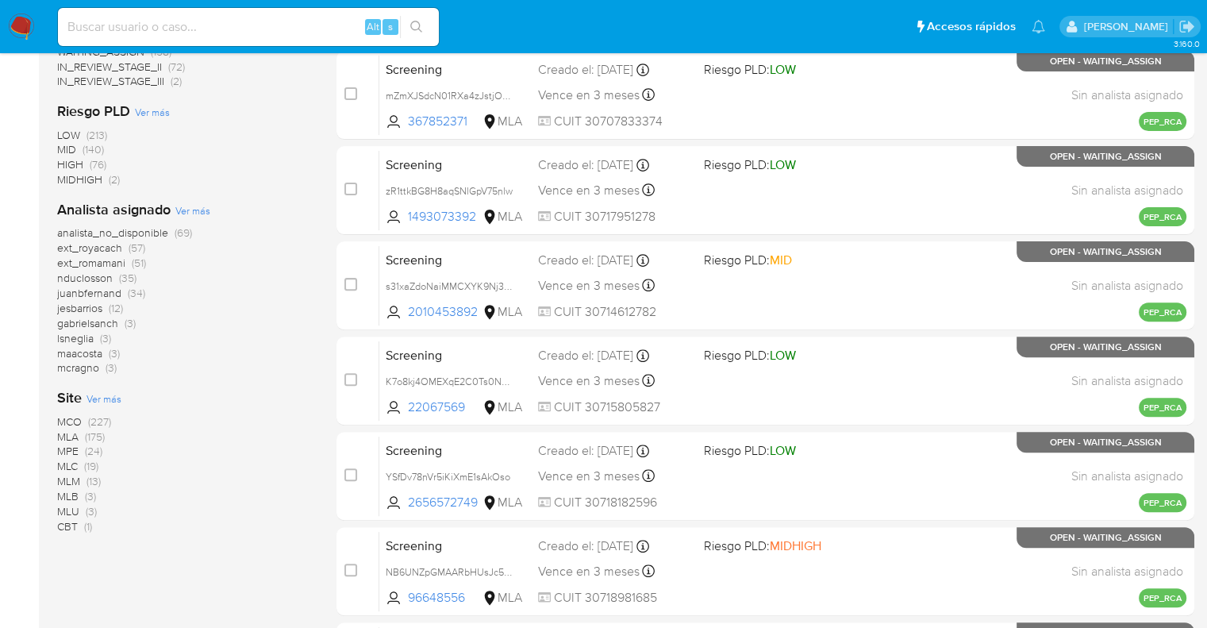
click at [61, 230] on span "analista_no_disponible" at bounding box center [112, 233] width 111 height 16
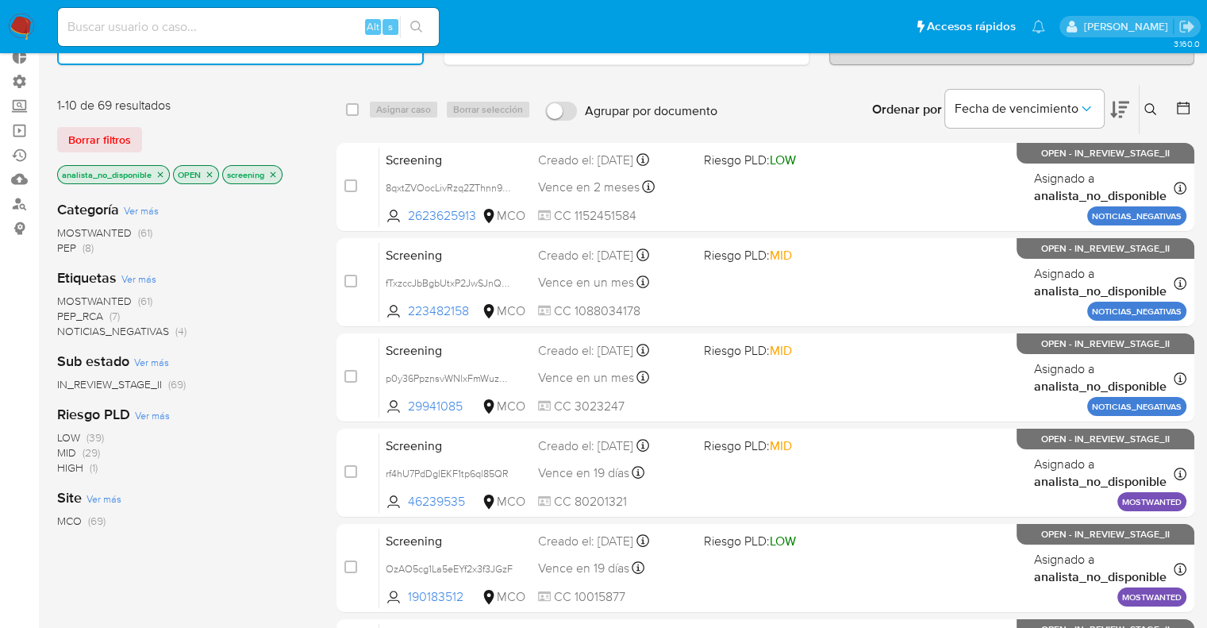
scroll to position [79, 0]
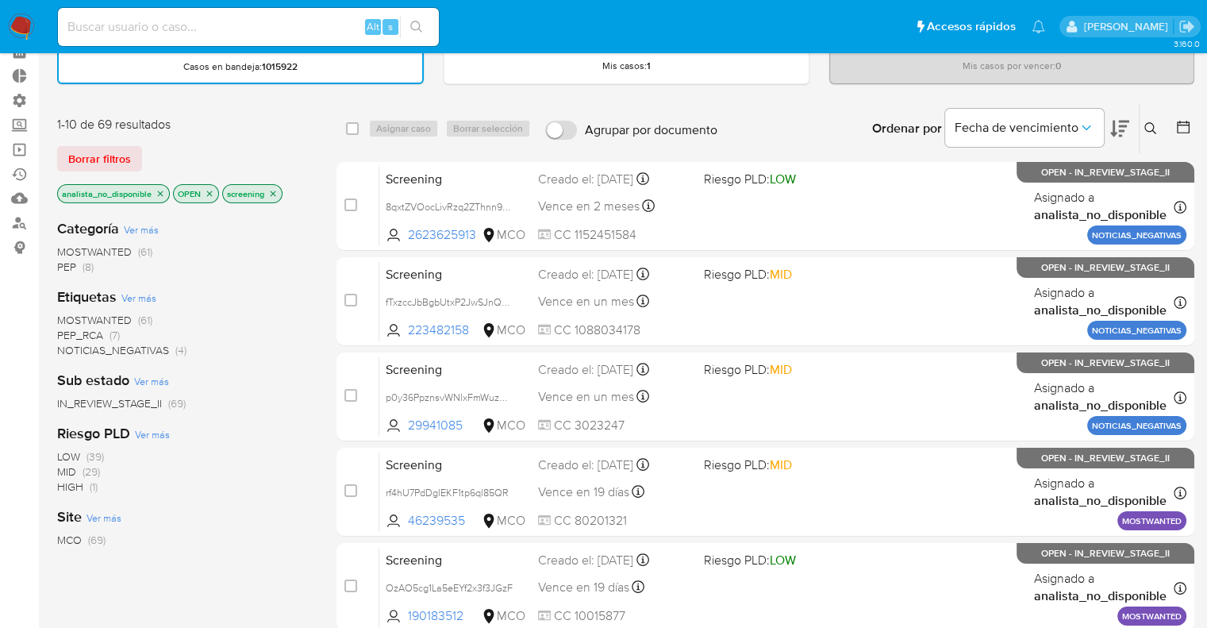
click at [1114, 121] on icon at bounding box center [1119, 129] width 19 height 17
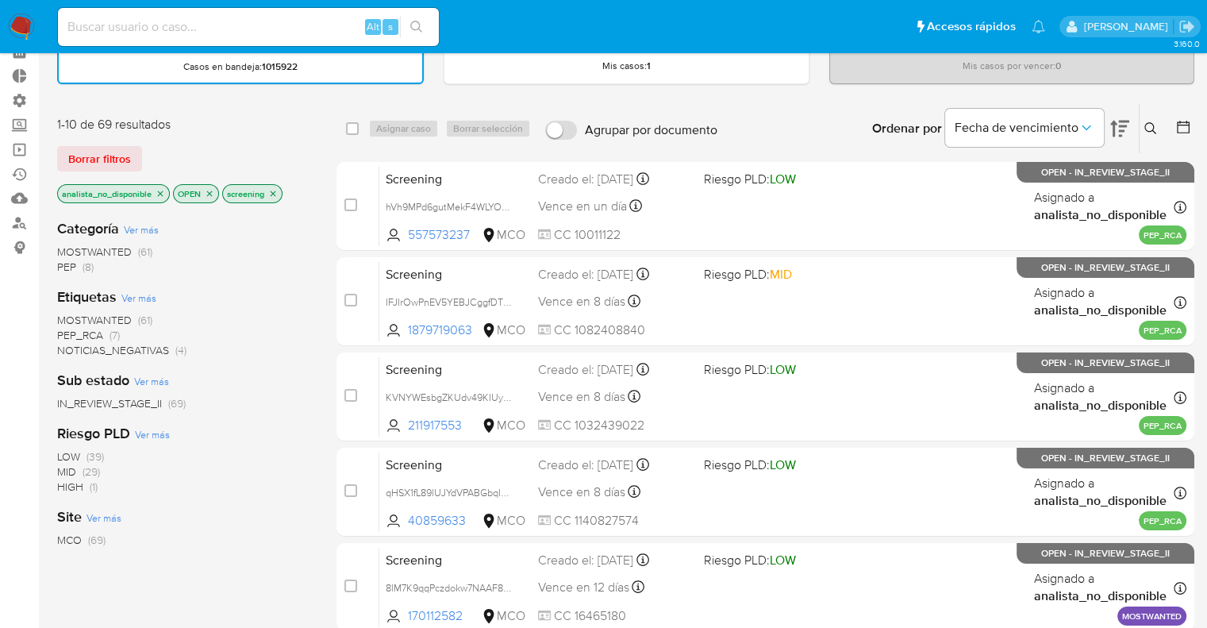
click at [292, 126] on div "1-10 de 69 resultados" at bounding box center [184, 124] width 254 height 17
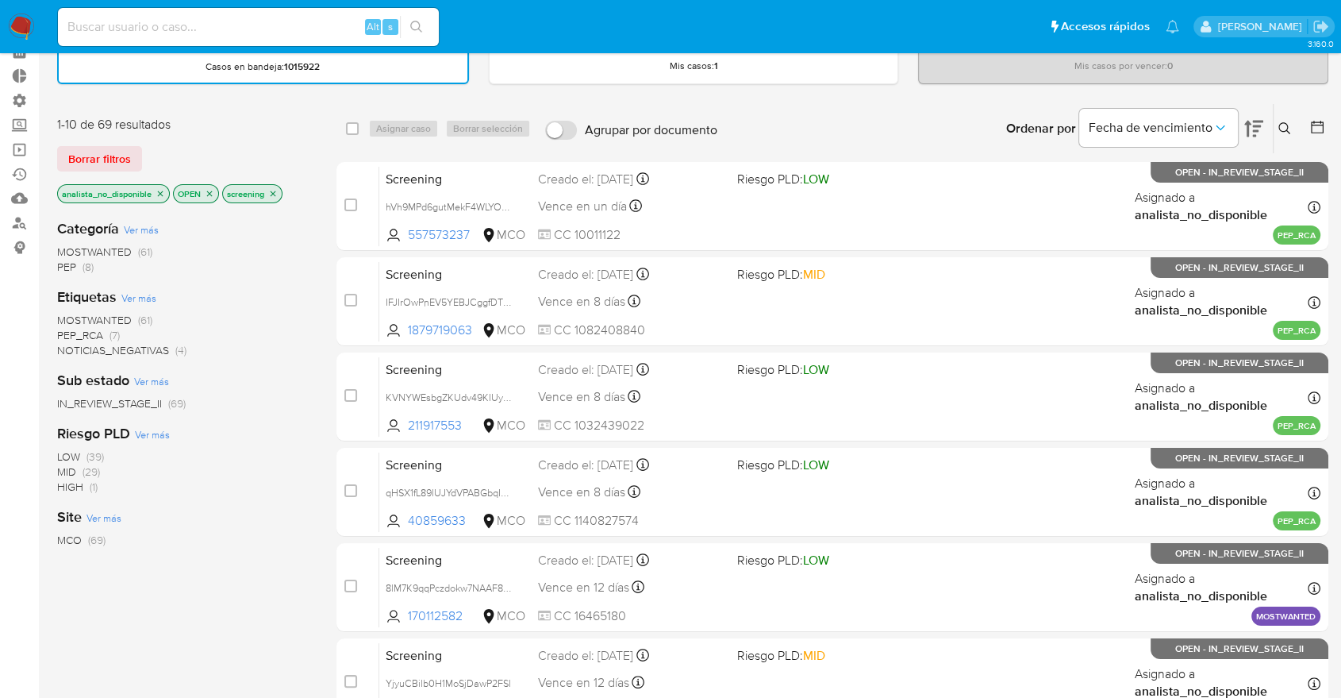
click at [905, 99] on div "Bandeja de casos Casos en bandeja : 1015922 Mis casos : 1 Mis casos por vencer …" at bounding box center [693, 576] width 1272 height 1178
click at [251, 141] on div "1-10 de 69 resultados Borrar filtros analista_no_disponible OPEN screening" at bounding box center [184, 161] width 254 height 90
click at [290, 122] on div "1-10 de 69 resultados" at bounding box center [184, 124] width 254 height 17
click at [288, 139] on div "1-10 de 69 resultados Borrar filtros analista_no_disponible OPEN screening" at bounding box center [184, 161] width 254 height 90
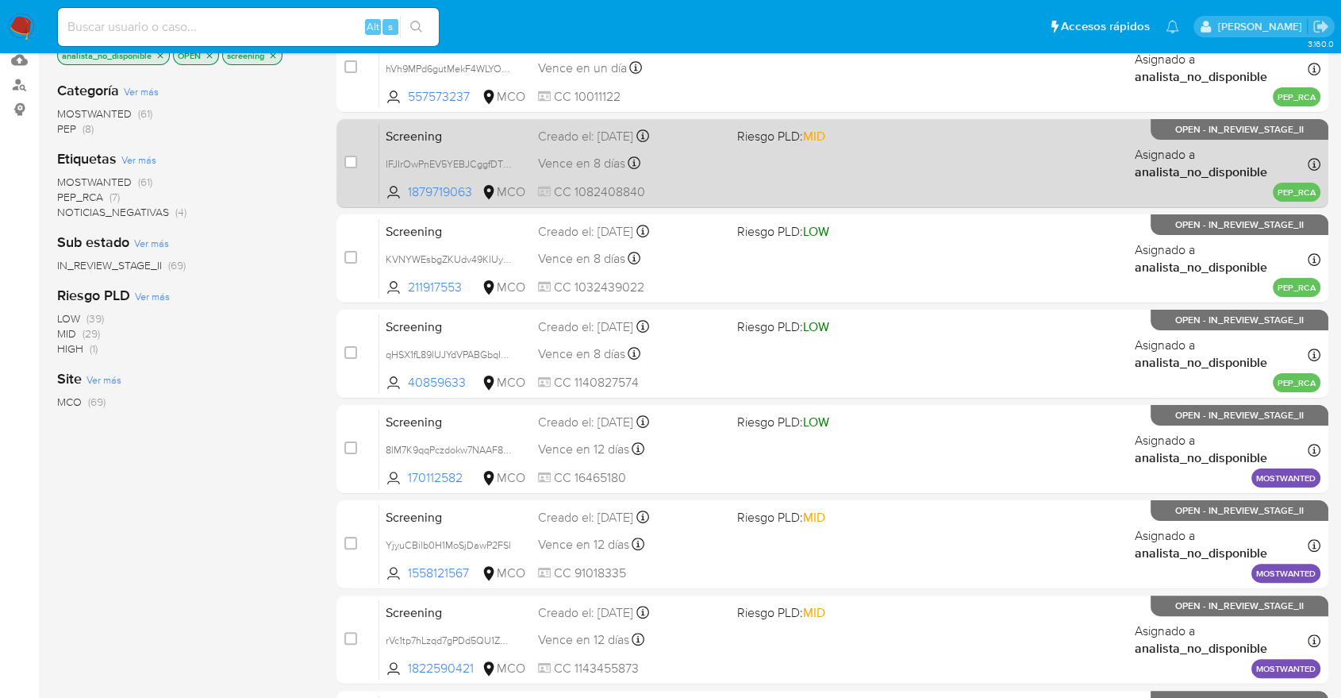
scroll to position [613, 0]
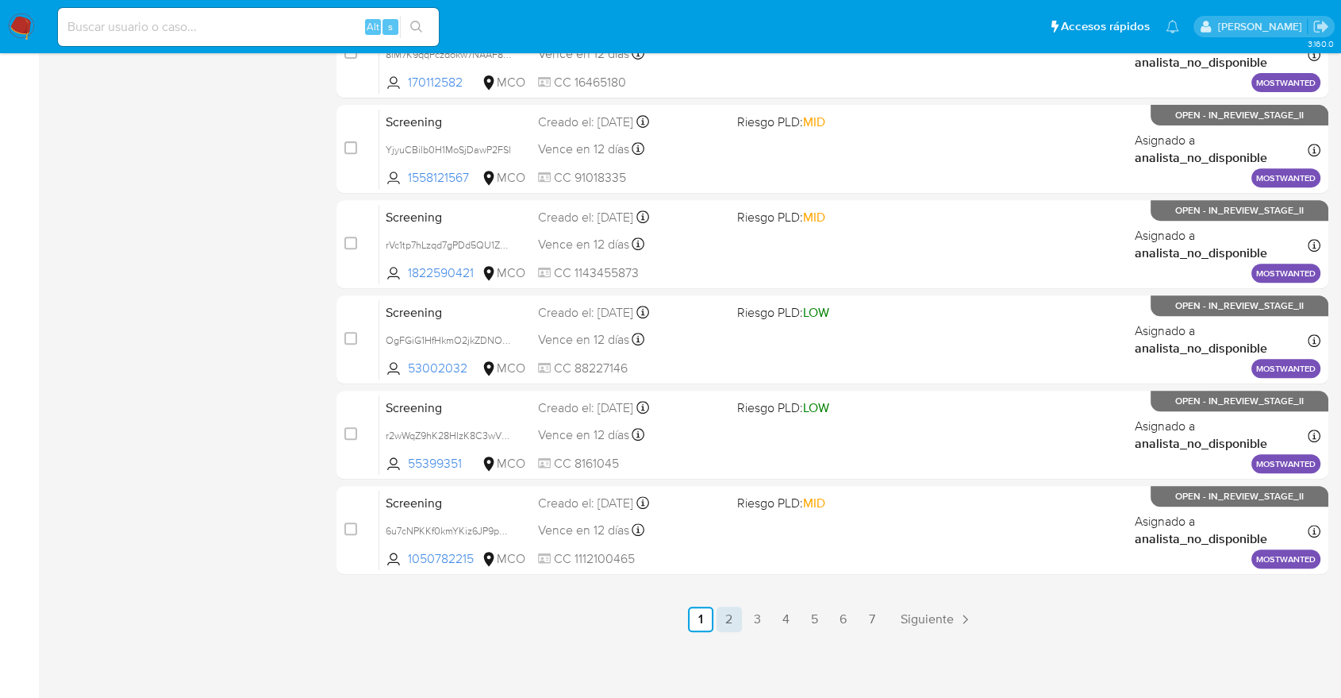
click at [726, 621] on link "2" at bounding box center [729, 618] width 25 height 25
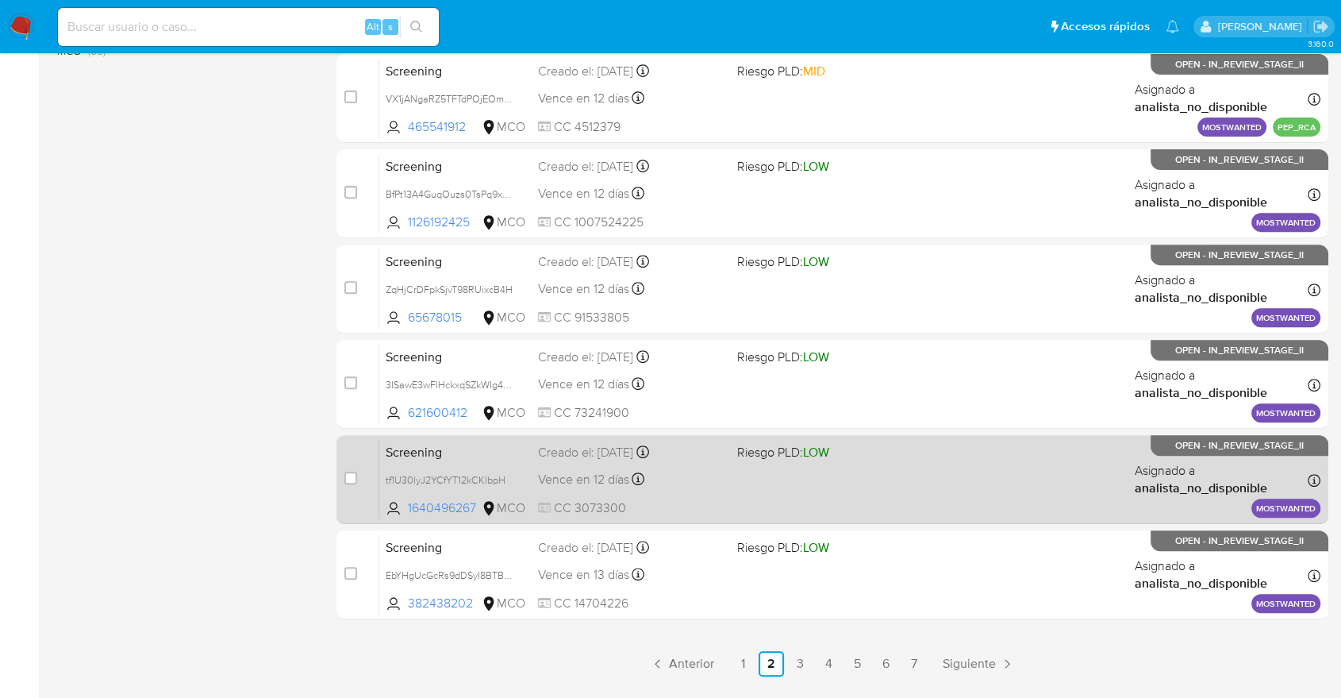
scroll to position [613, 0]
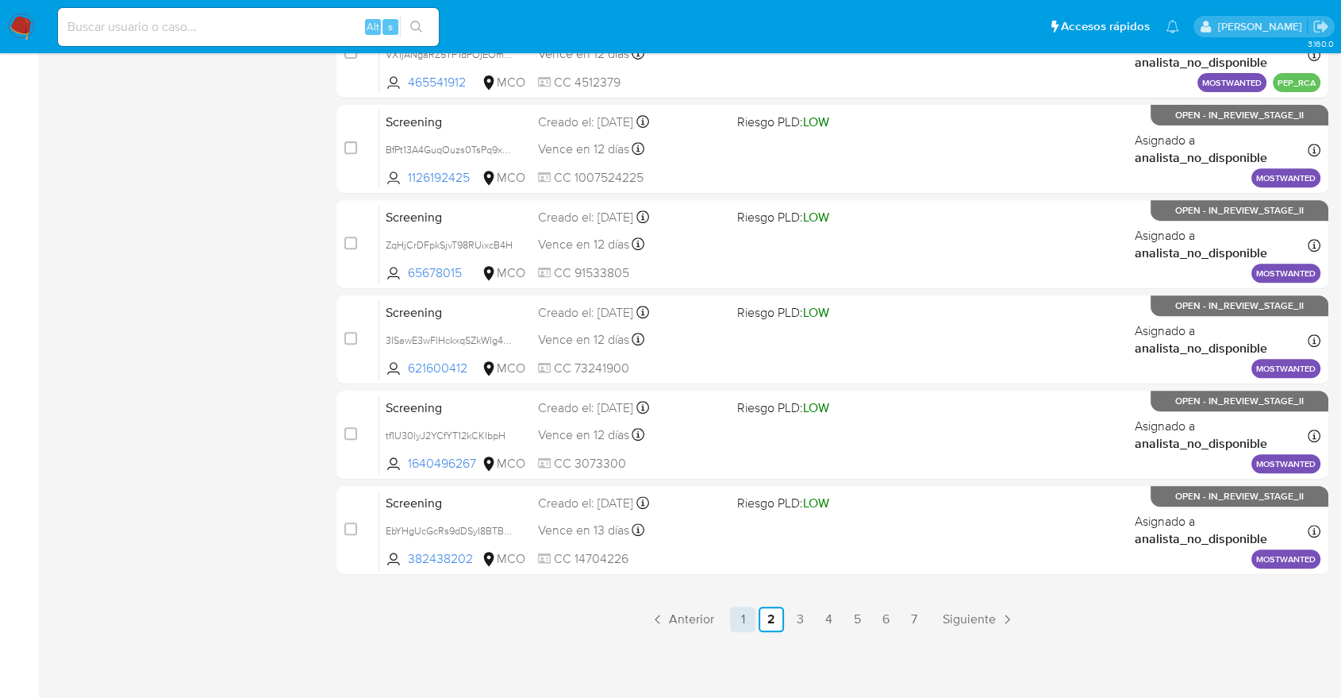
click at [745, 615] on link "1" at bounding box center [742, 618] width 25 height 25
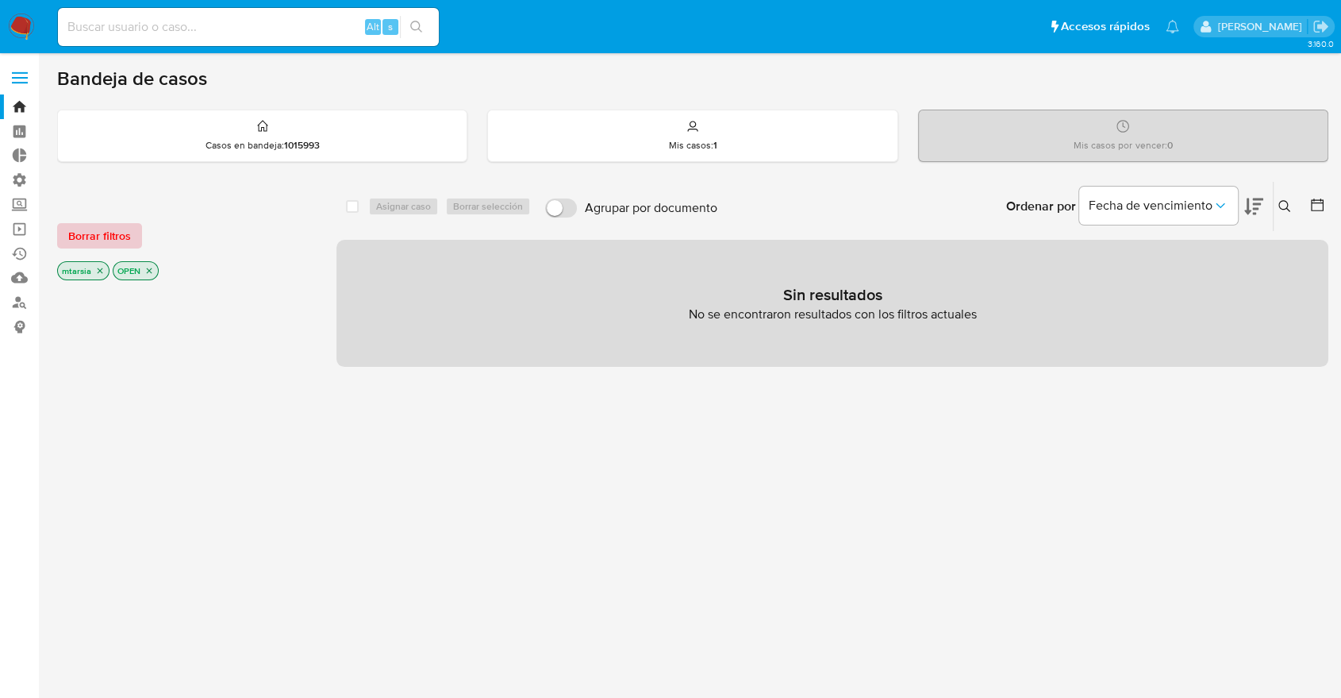
click at [127, 232] on span "Borrar filtros" at bounding box center [99, 236] width 63 height 22
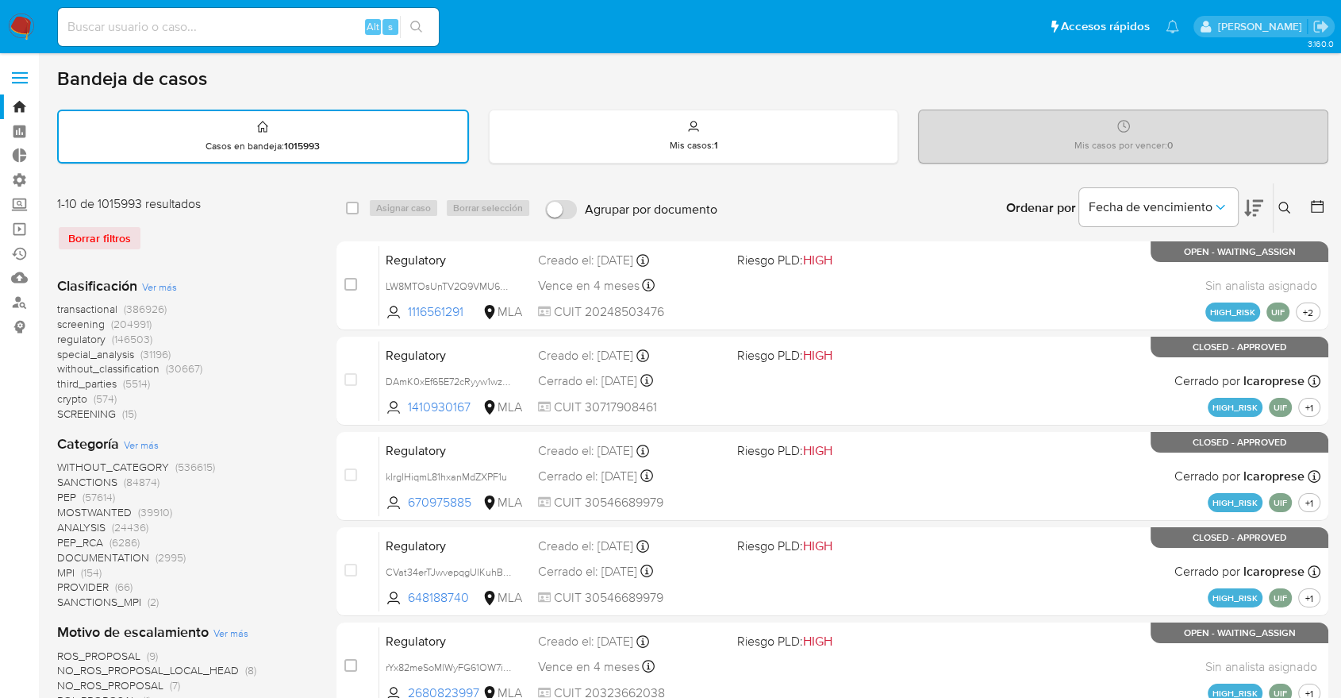
click at [57, 326] on span "screening" at bounding box center [81, 324] width 48 height 16
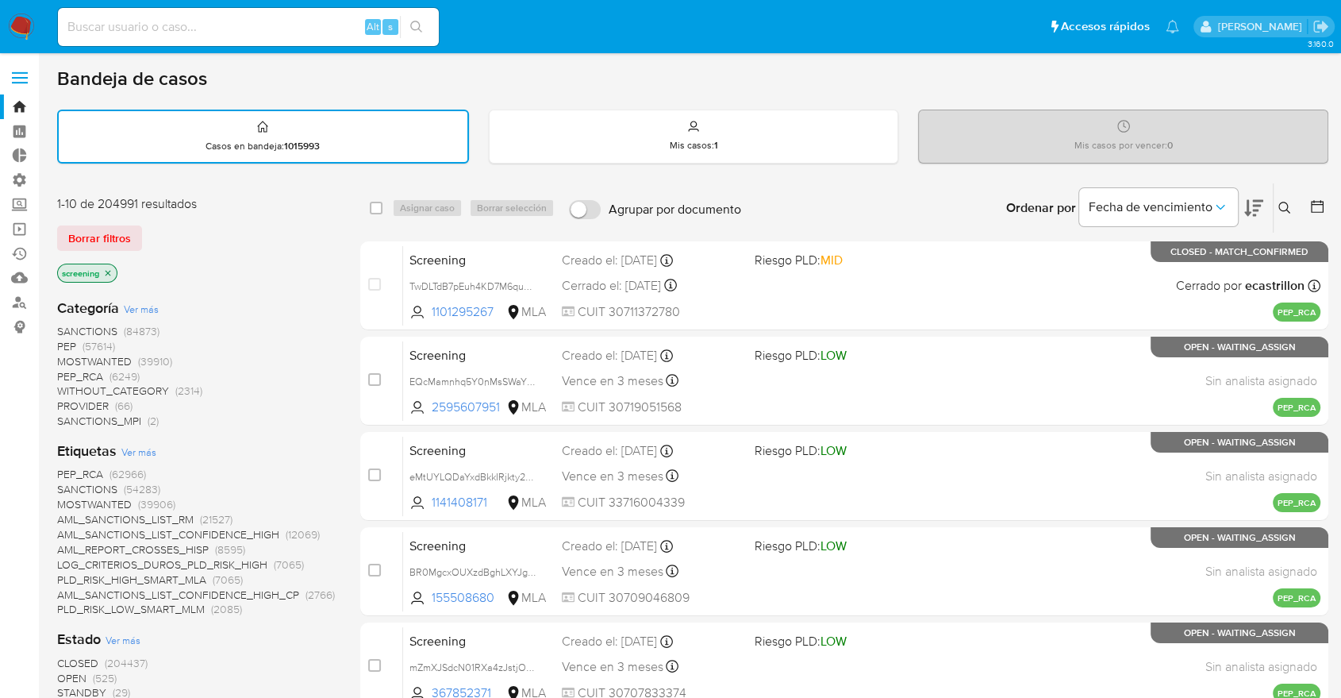
click at [64, 678] on span "OPEN" at bounding box center [71, 678] width 29 height 16
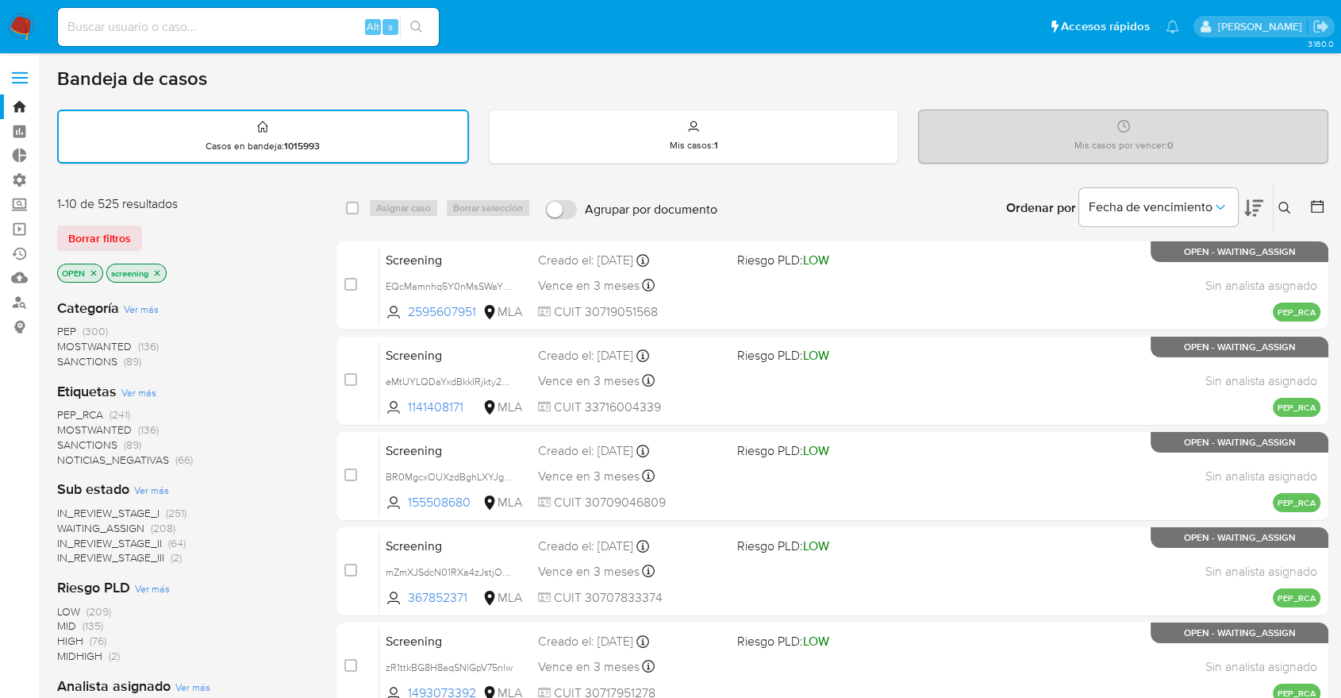
click at [68, 443] on span "SANCTIONS" at bounding box center [87, 445] width 60 height 16
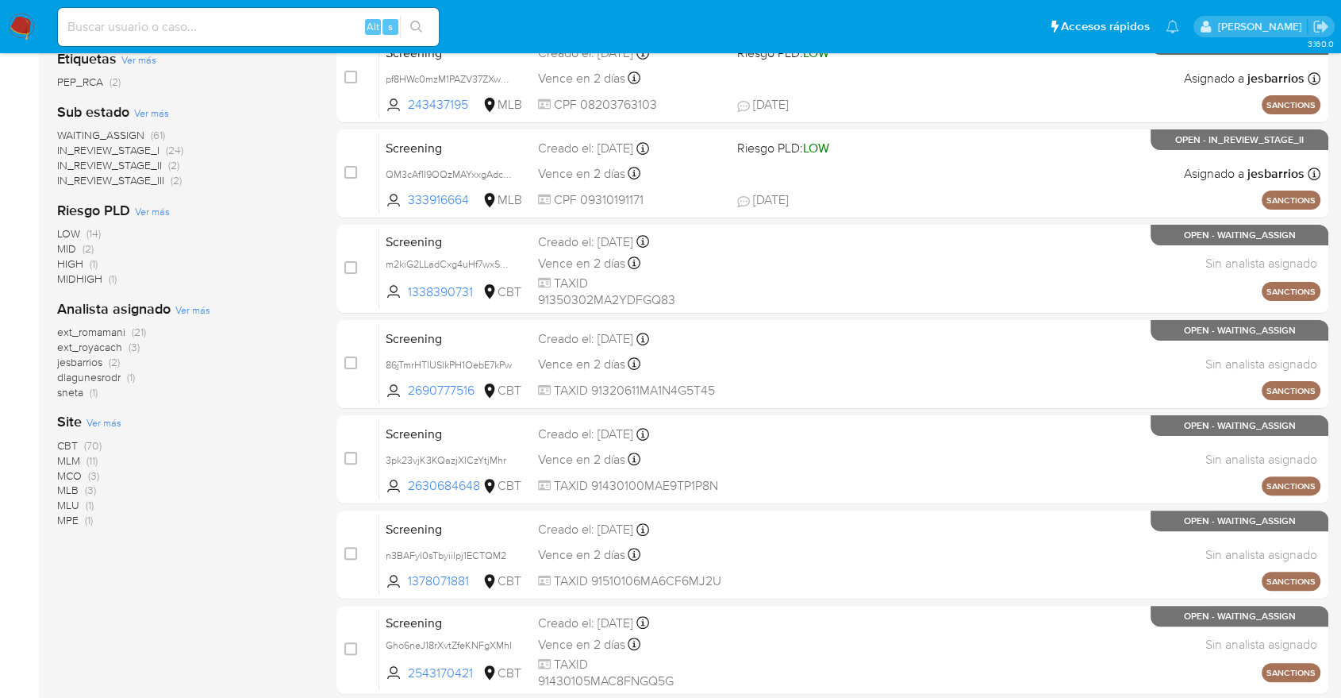
scroll to position [352, 0]
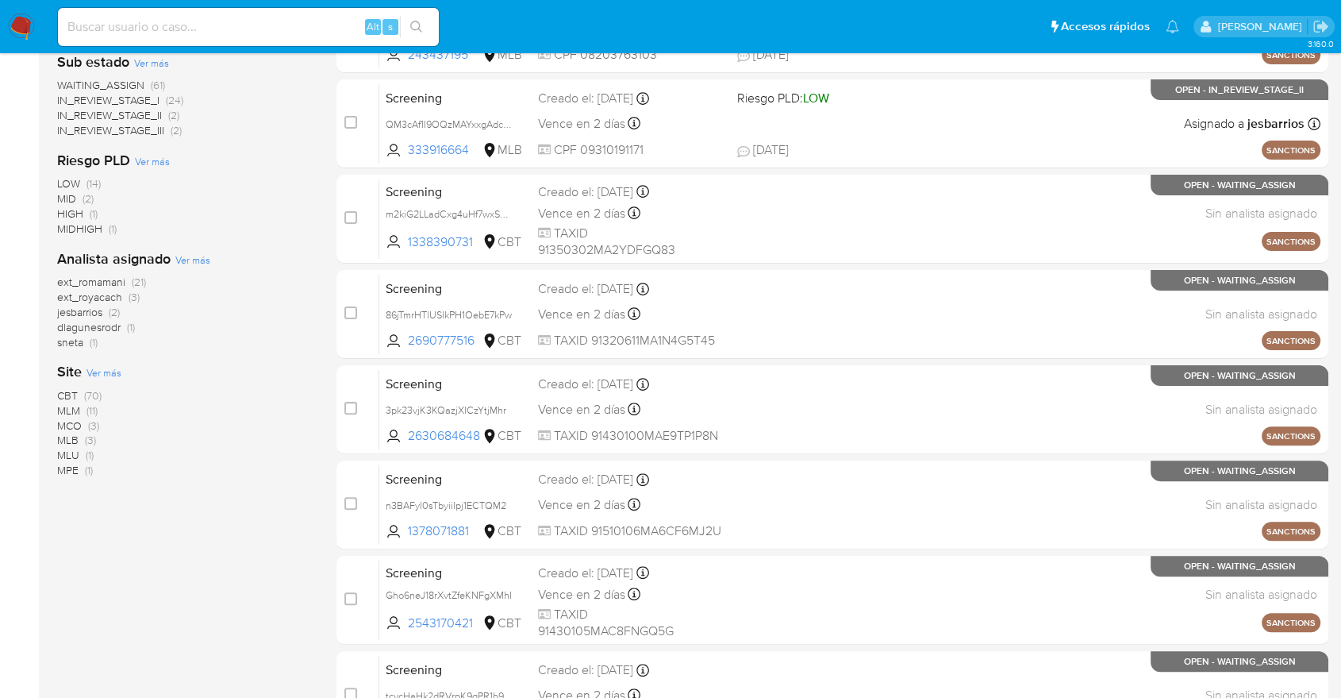
click at [63, 391] on span "CBT" at bounding box center [67, 395] width 21 height 16
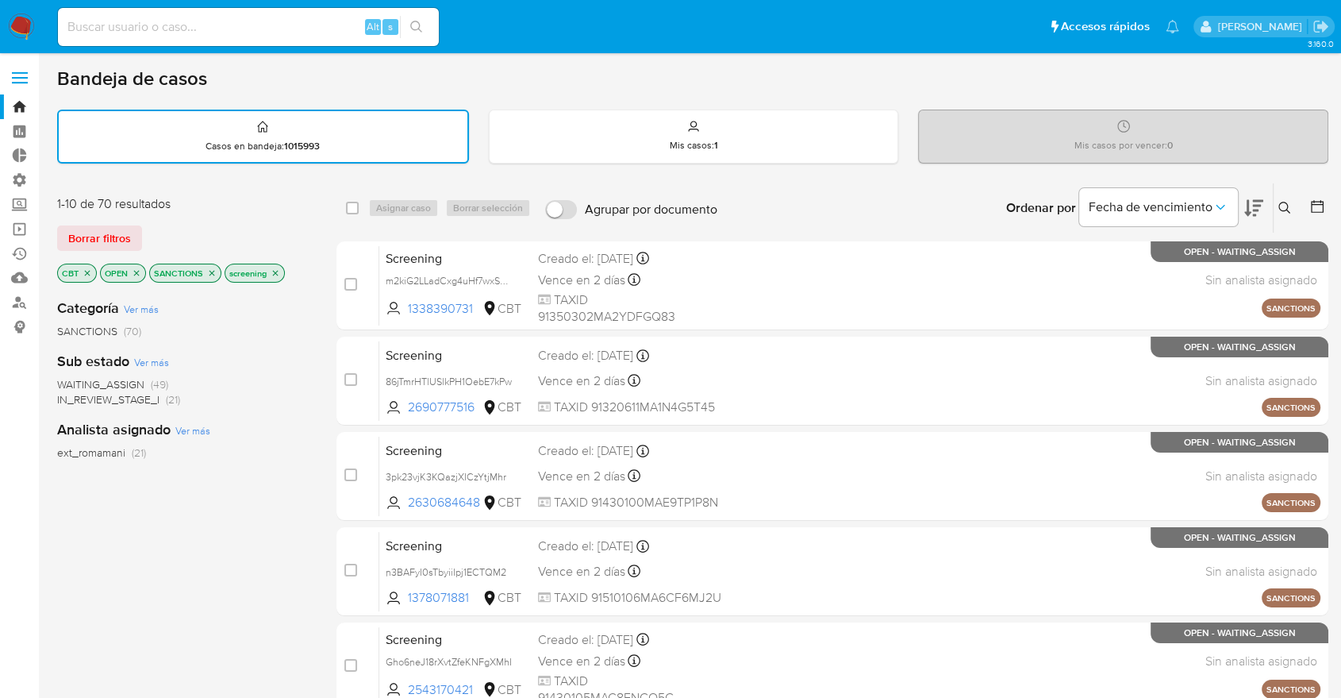
click at [278, 213] on div "1-10 de 70 resultados Borrar filtros CBT OPEN SANCTIONS screening" at bounding box center [184, 240] width 254 height 90
click at [353, 209] on input "checkbox" at bounding box center [352, 208] width 13 height 13
checkbox input "true"
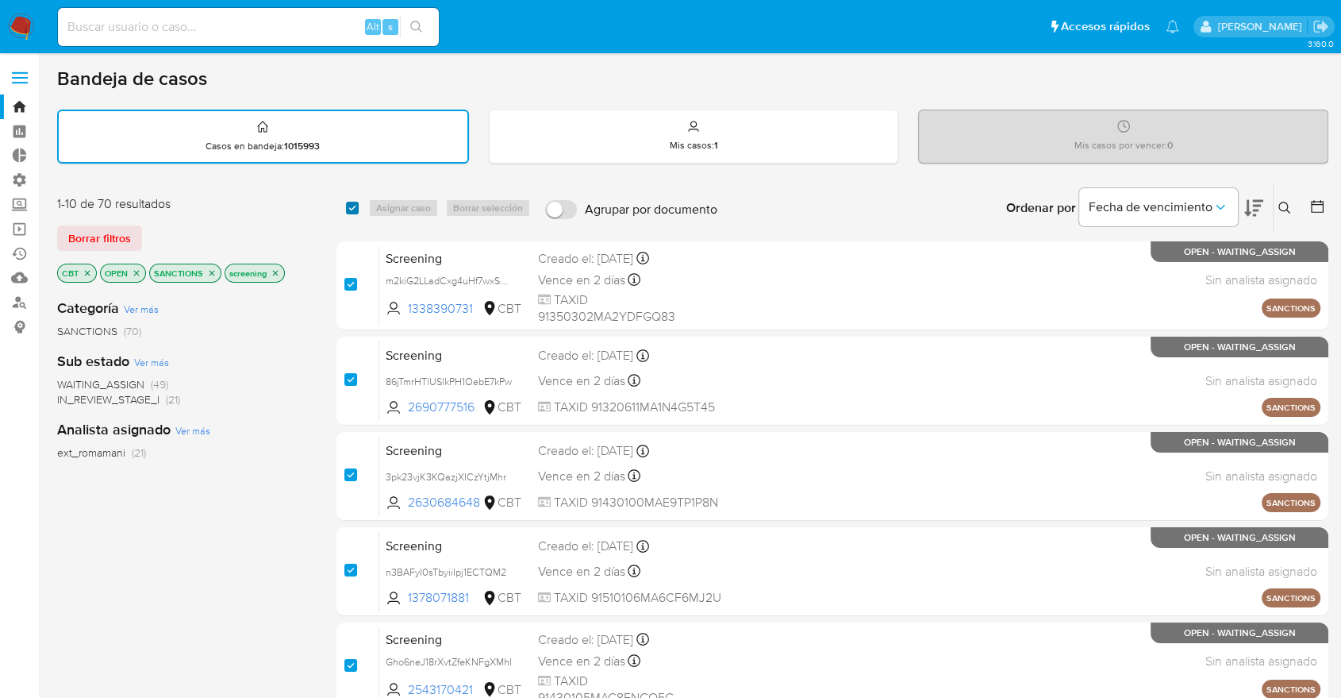
checkbox input "true"
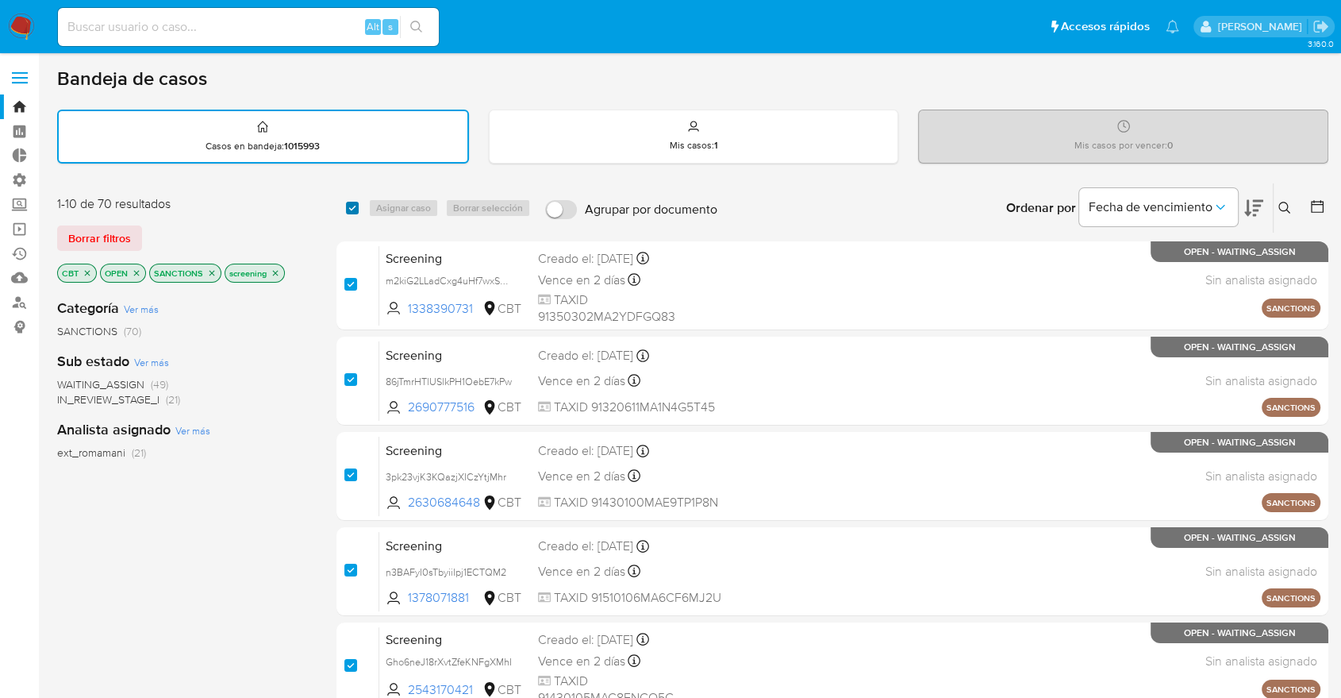
checkbox input "true"
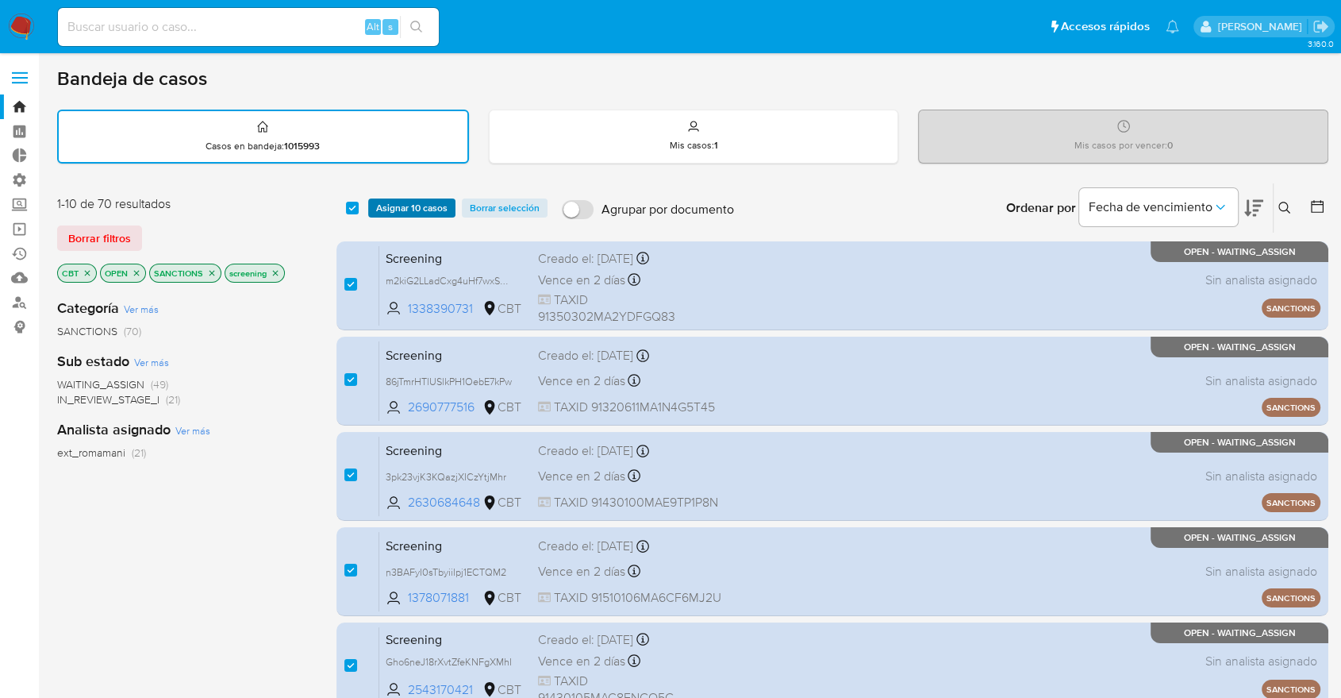
click at [376, 207] on span "Asignar 10 casos" at bounding box center [411, 208] width 71 height 16
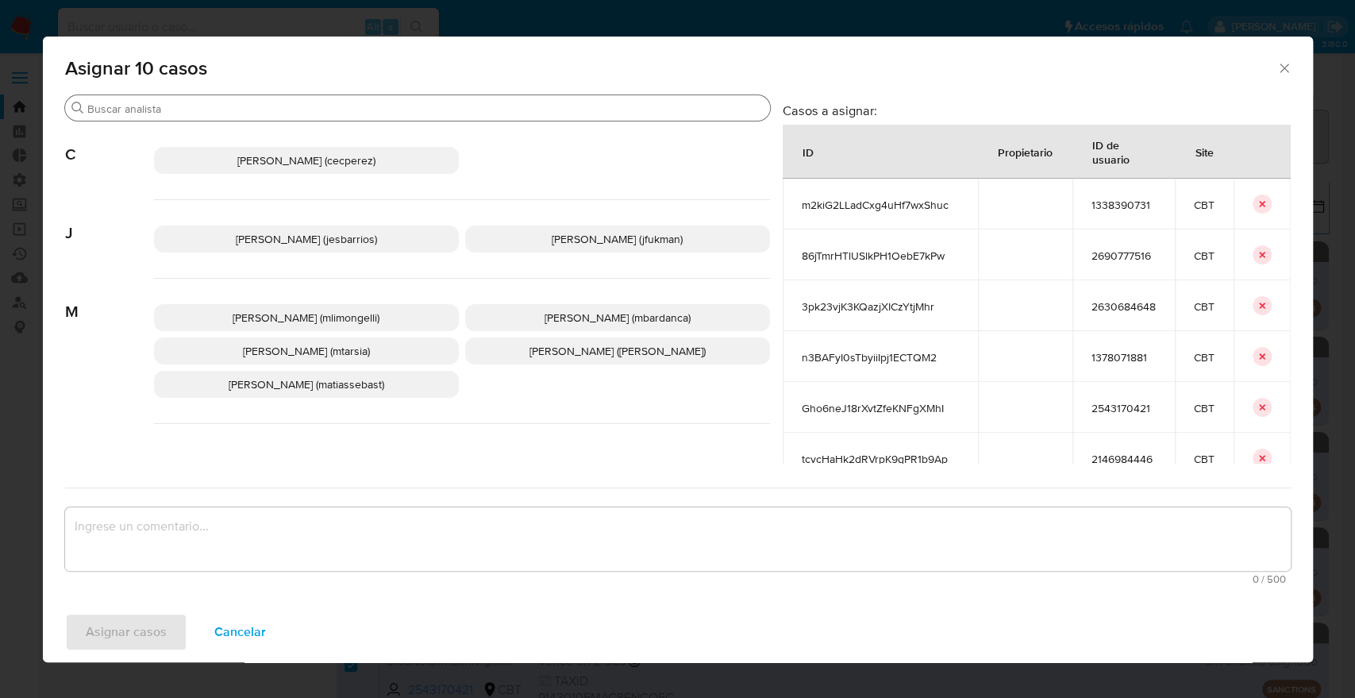
click at [324, 105] on input "Buscar" at bounding box center [425, 109] width 676 height 14
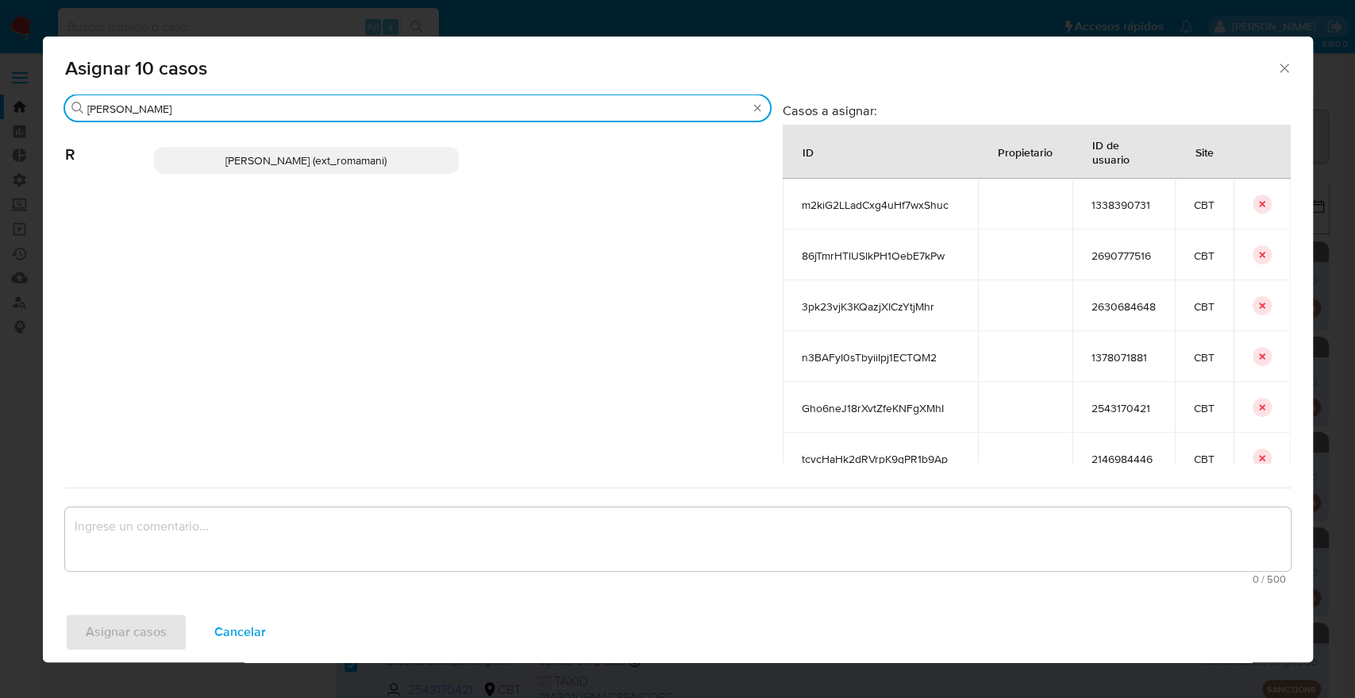
type input "[PERSON_NAME]"
click at [408, 163] on p "[PERSON_NAME] (ext_romamani)" at bounding box center [306, 160] width 305 height 27
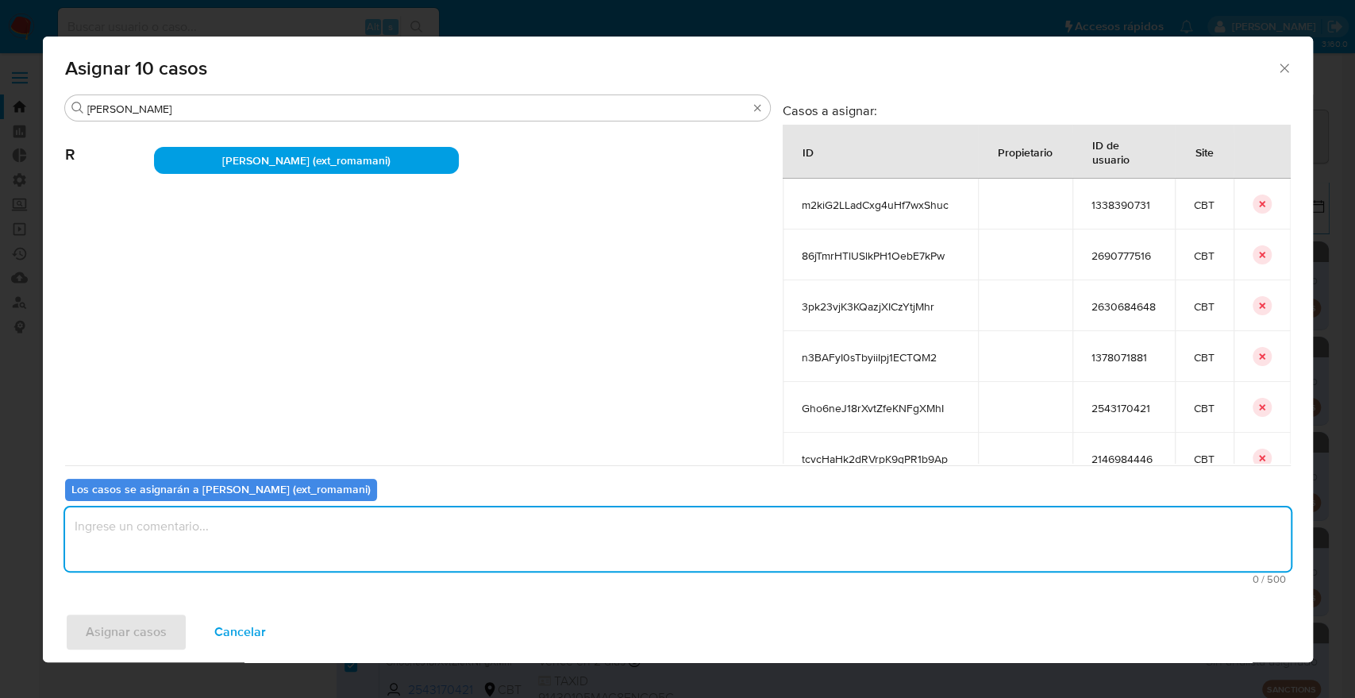
click at [320, 521] on textarea "assign-modal" at bounding box center [678, 538] width 1226 height 63
paste textarea "Asignación."
type textarea "Asignación."
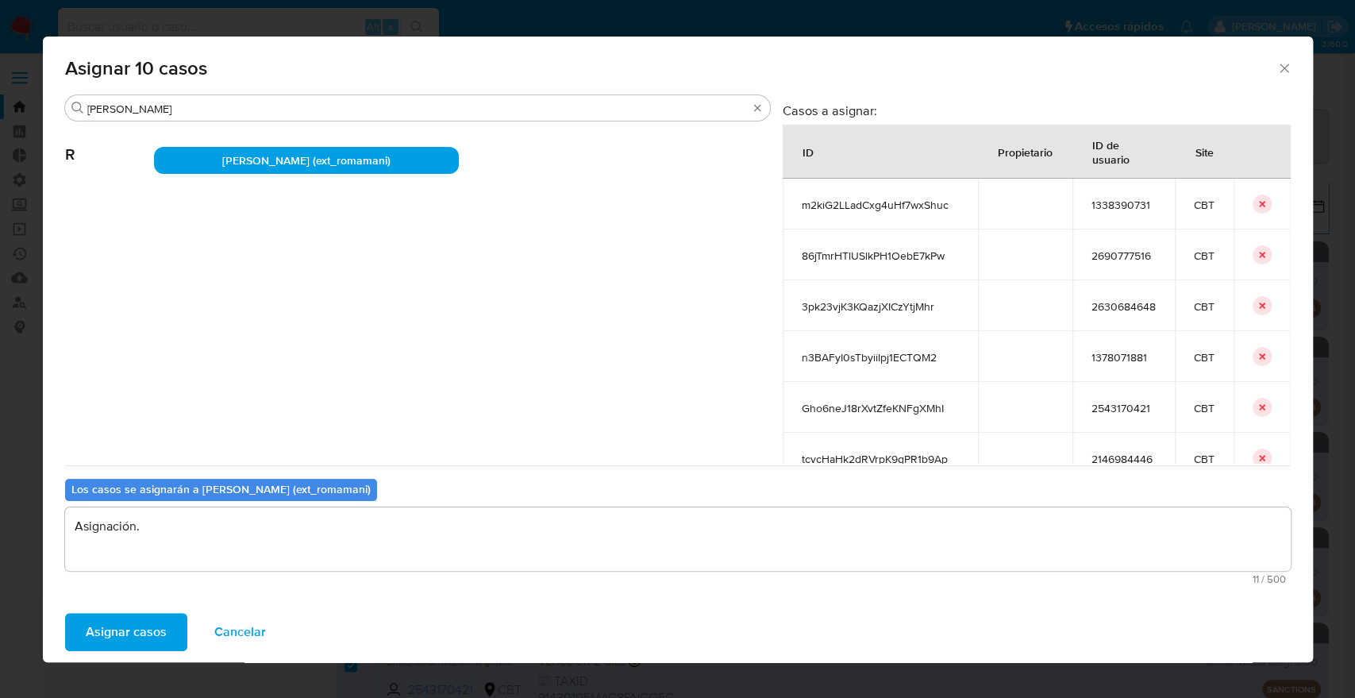
click at [158, 629] on span "Asignar casos" at bounding box center [126, 631] width 81 height 35
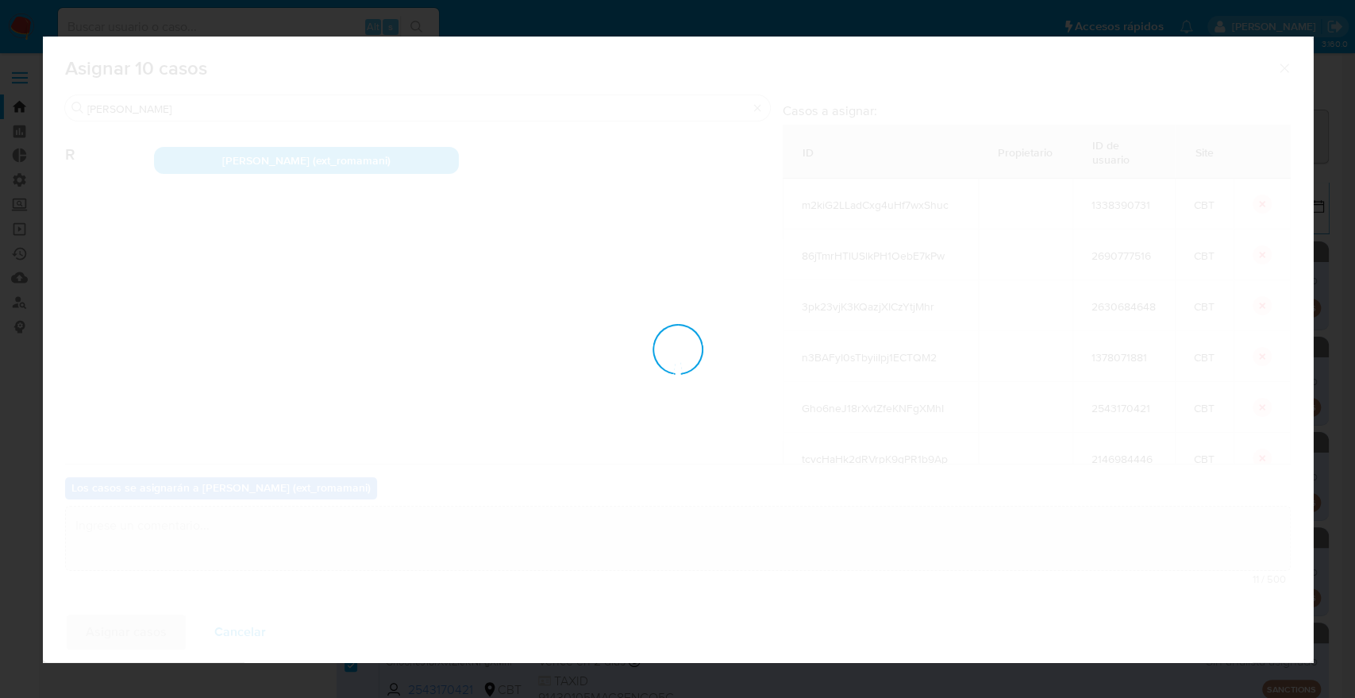
checkbox input "false"
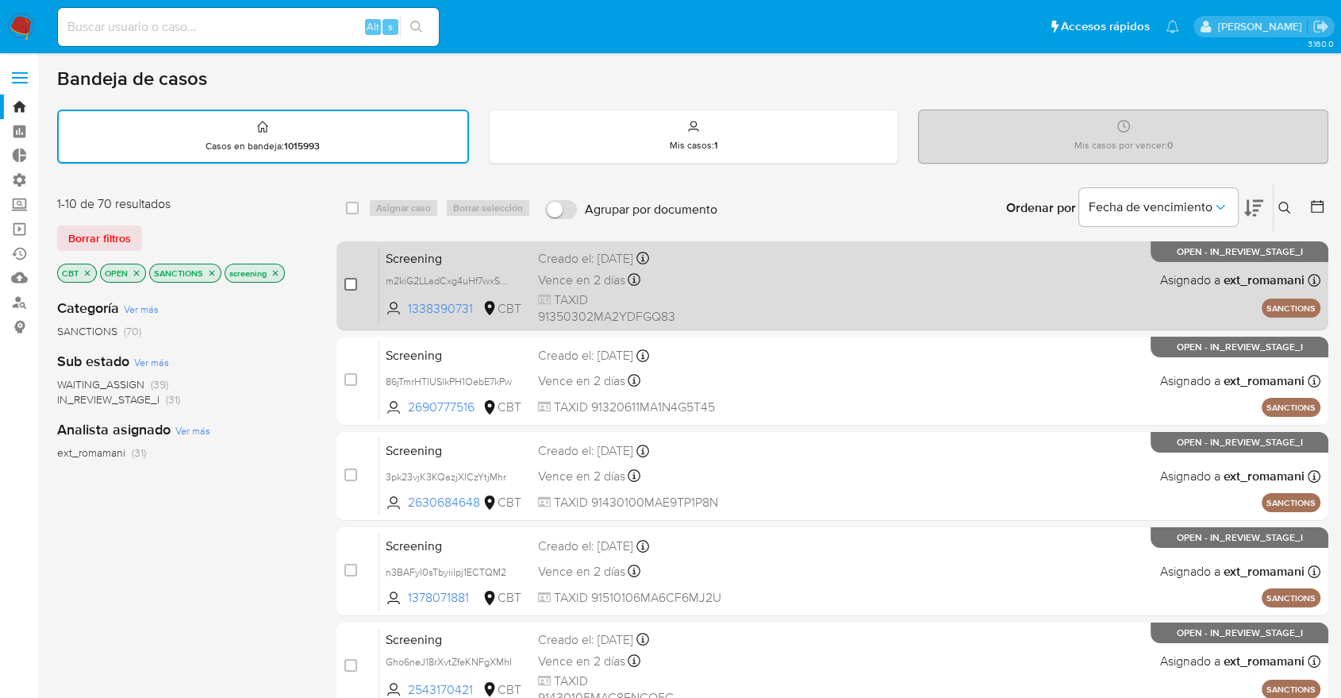
click at [349, 282] on input "checkbox" at bounding box center [350, 284] width 13 height 13
checkbox input "true"
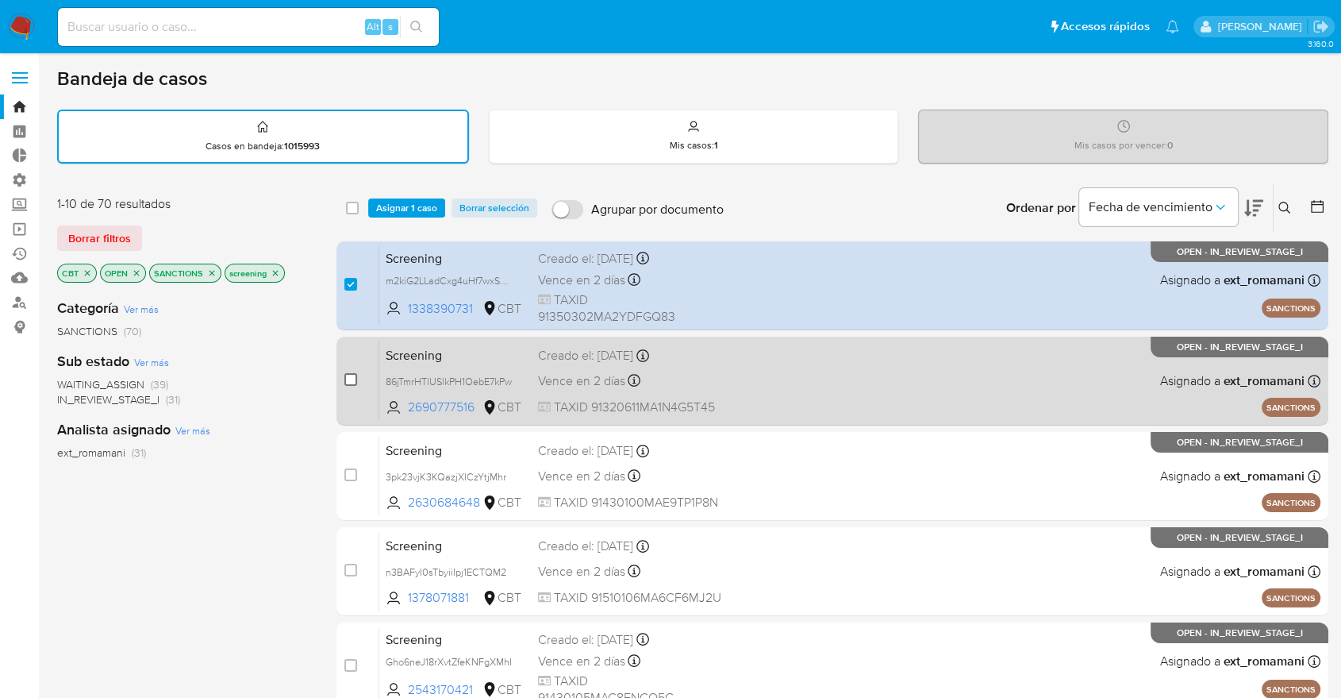
click at [349, 383] on input "checkbox" at bounding box center [350, 379] width 13 height 13
checkbox input "true"
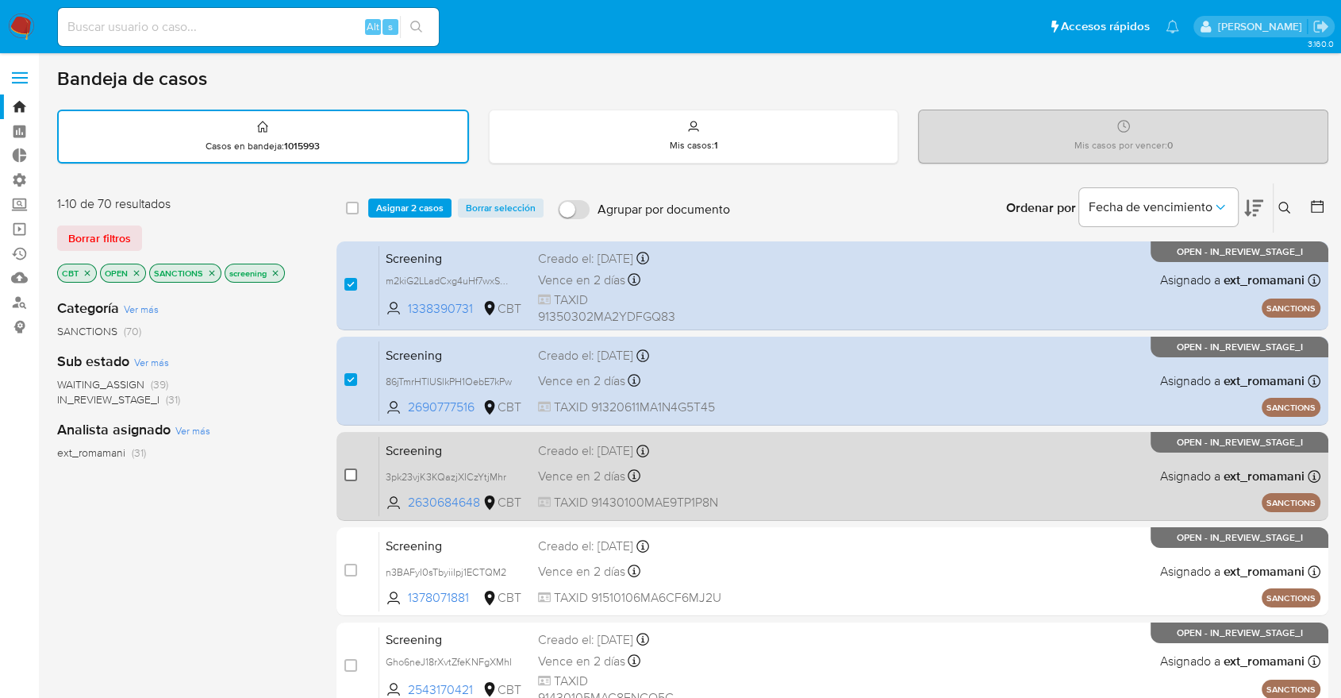
click at [349, 479] on input "checkbox" at bounding box center [350, 474] width 13 height 13
checkbox input "true"
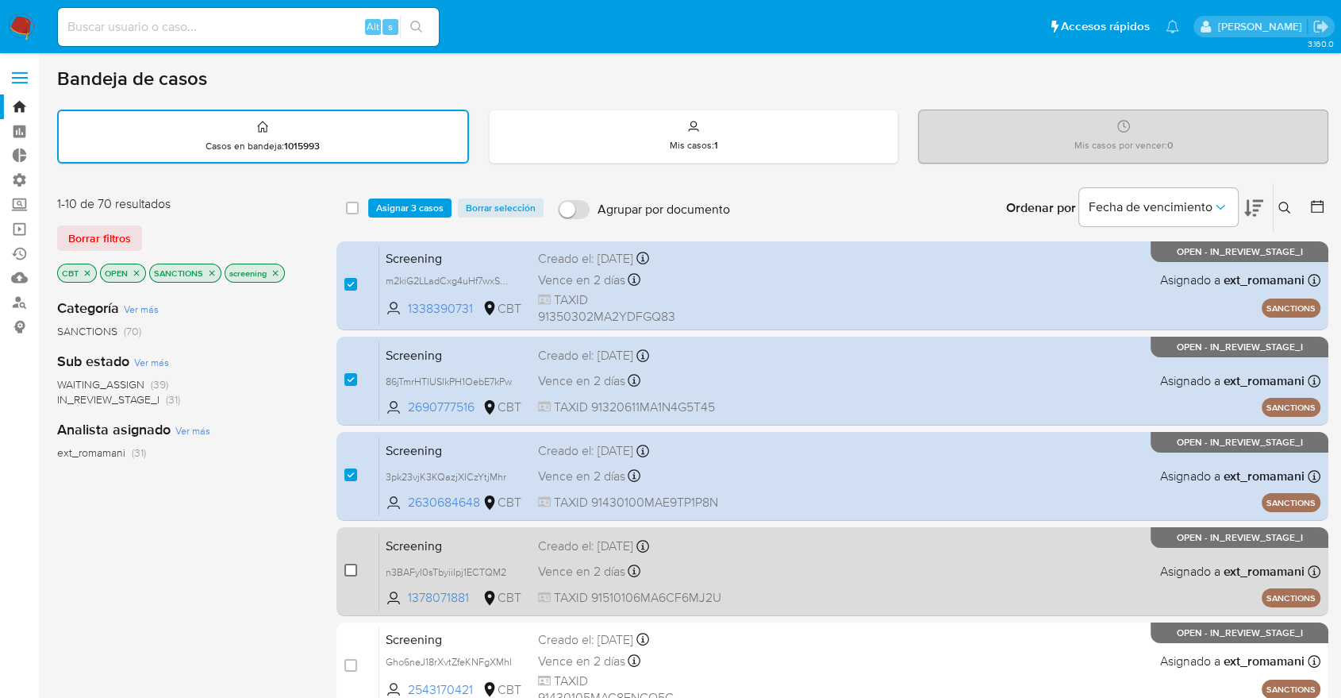
click at [351, 568] on input "checkbox" at bounding box center [350, 570] width 13 height 13
checkbox input "true"
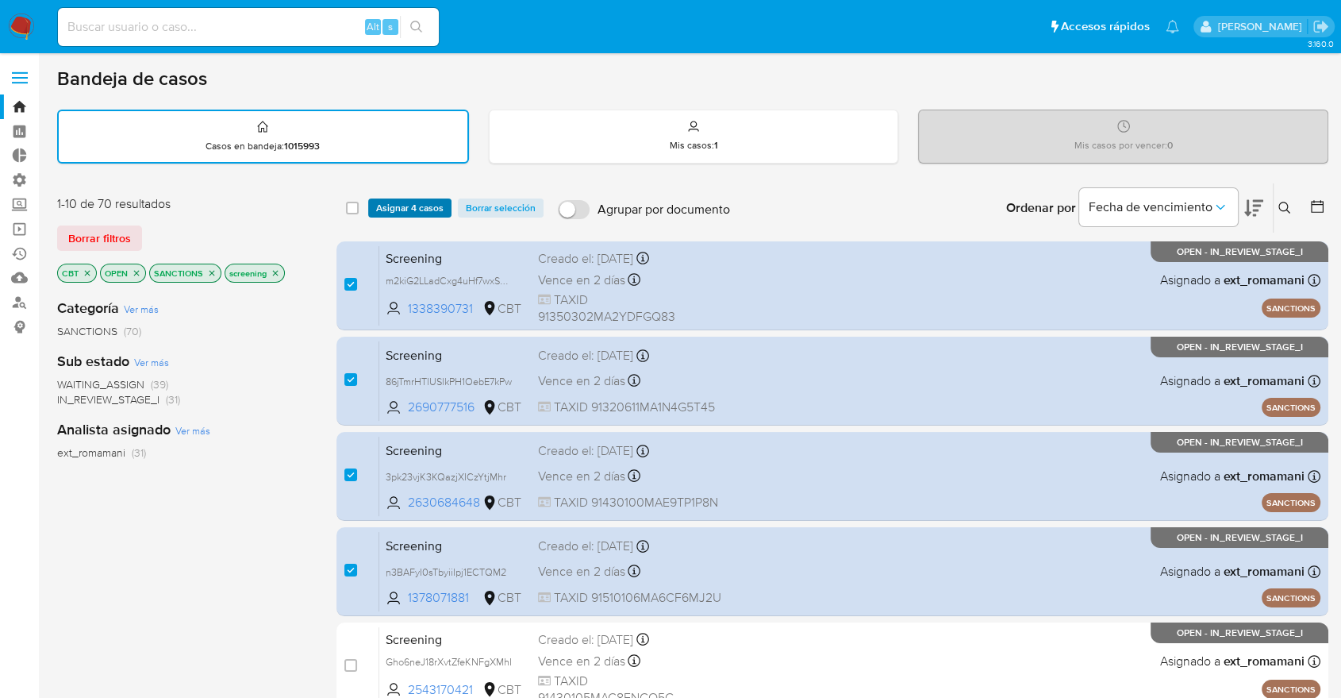
click at [417, 214] on span "Asignar 4 casos" at bounding box center [409, 208] width 67 height 16
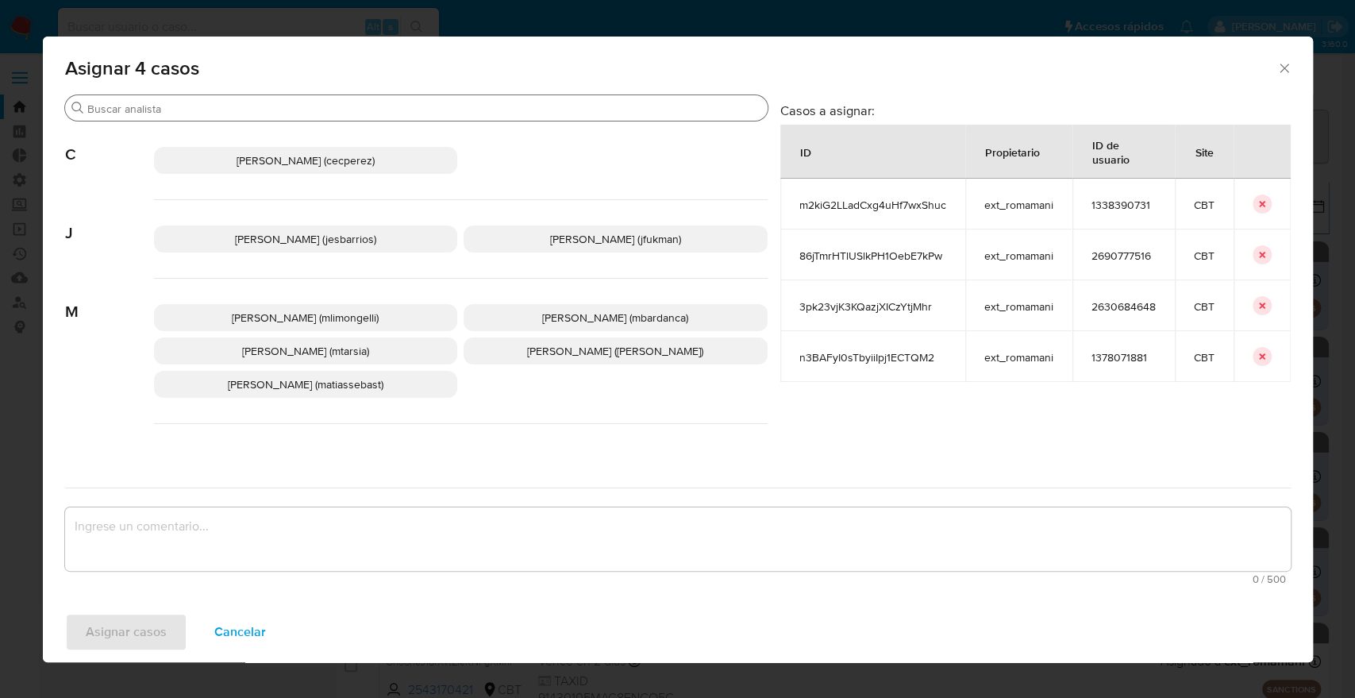
click at [345, 116] on div "Buscar" at bounding box center [416, 107] width 702 height 25
click at [346, 105] on input "Buscar" at bounding box center [424, 109] width 674 height 14
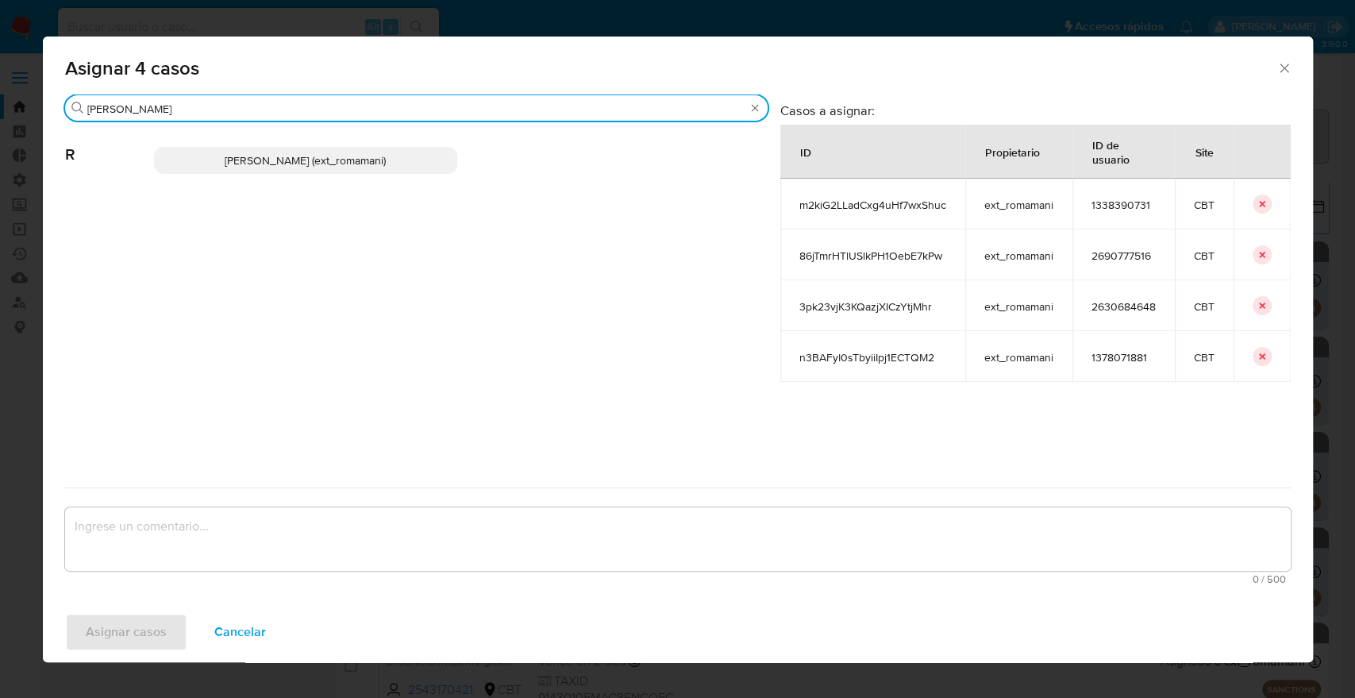
type input "[PERSON_NAME]"
click at [408, 166] on p "[PERSON_NAME] (ext_romamani)" at bounding box center [306, 160] width 304 height 27
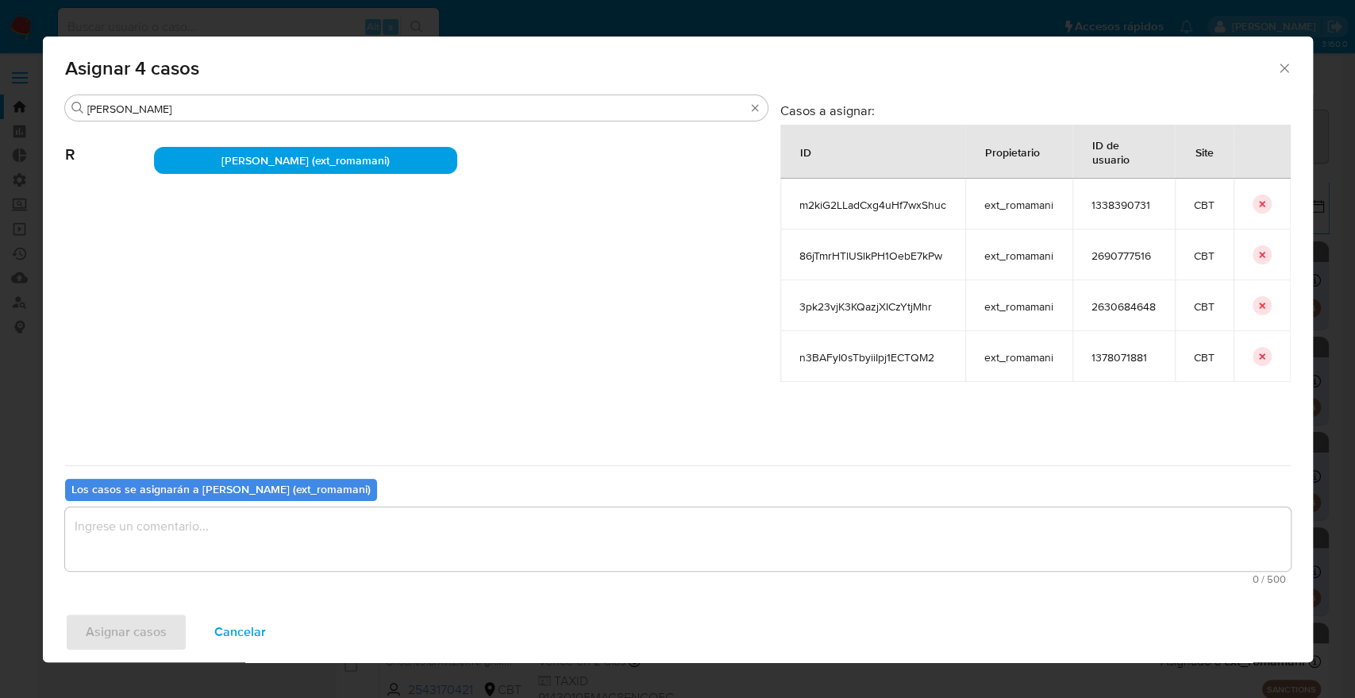
click at [339, 556] on textarea "assign-modal" at bounding box center [678, 538] width 1226 height 63
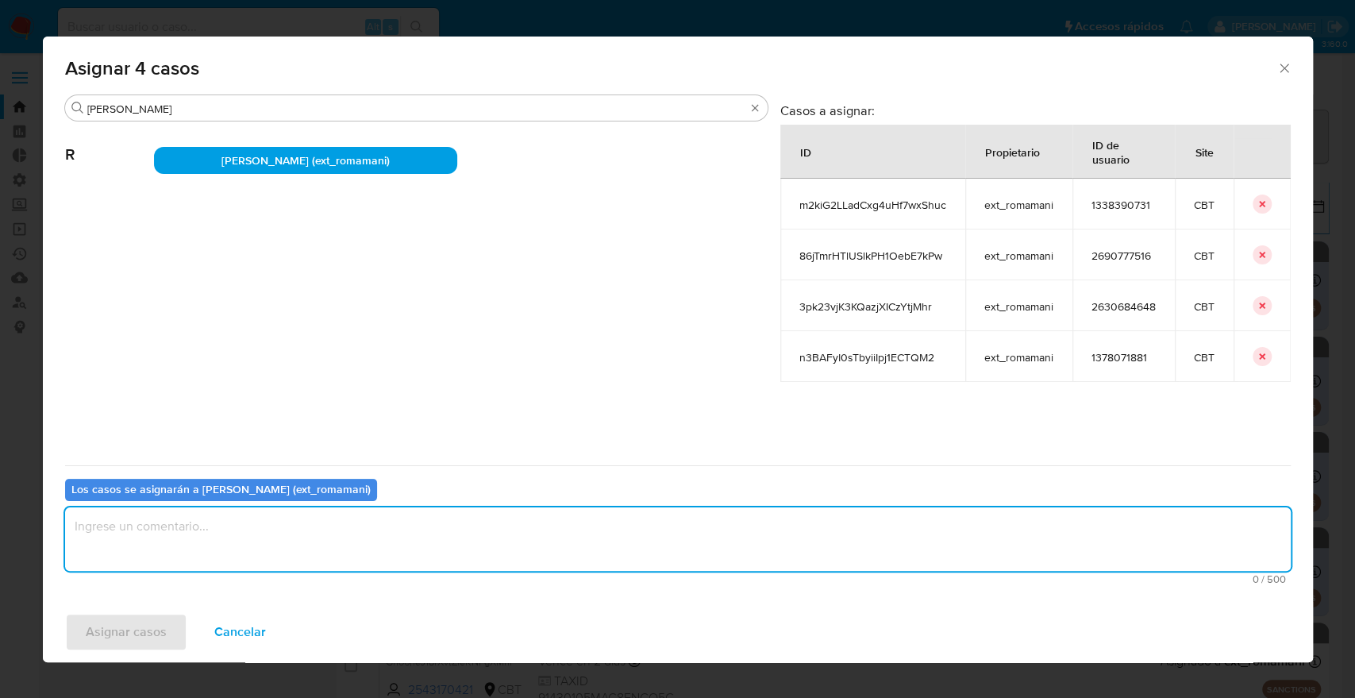
paste textarea "Asignación."
type textarea "Asignación."
click at [177, 634] on button "Asignar casos" at bounding box center [126, 632] width 122 height 38
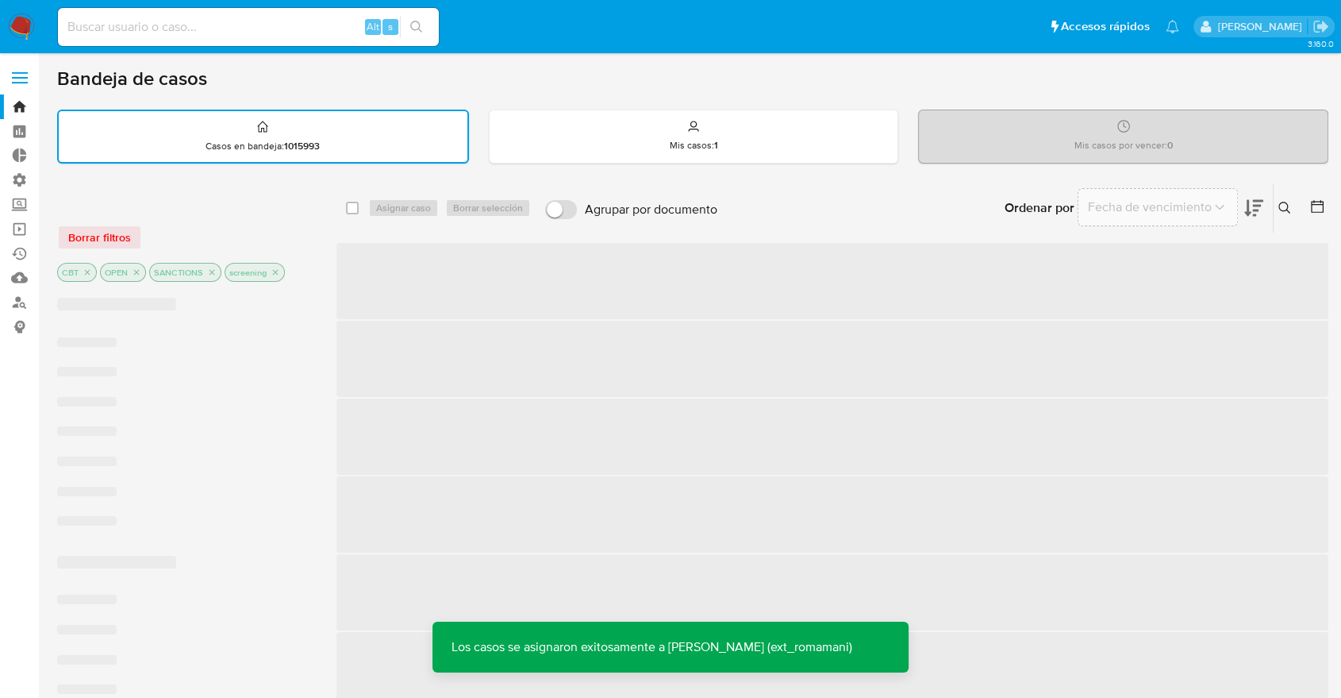
click at [929, 87] on div "Bandeja de casos" at bounding box center [693, 79] width 1272 height 24
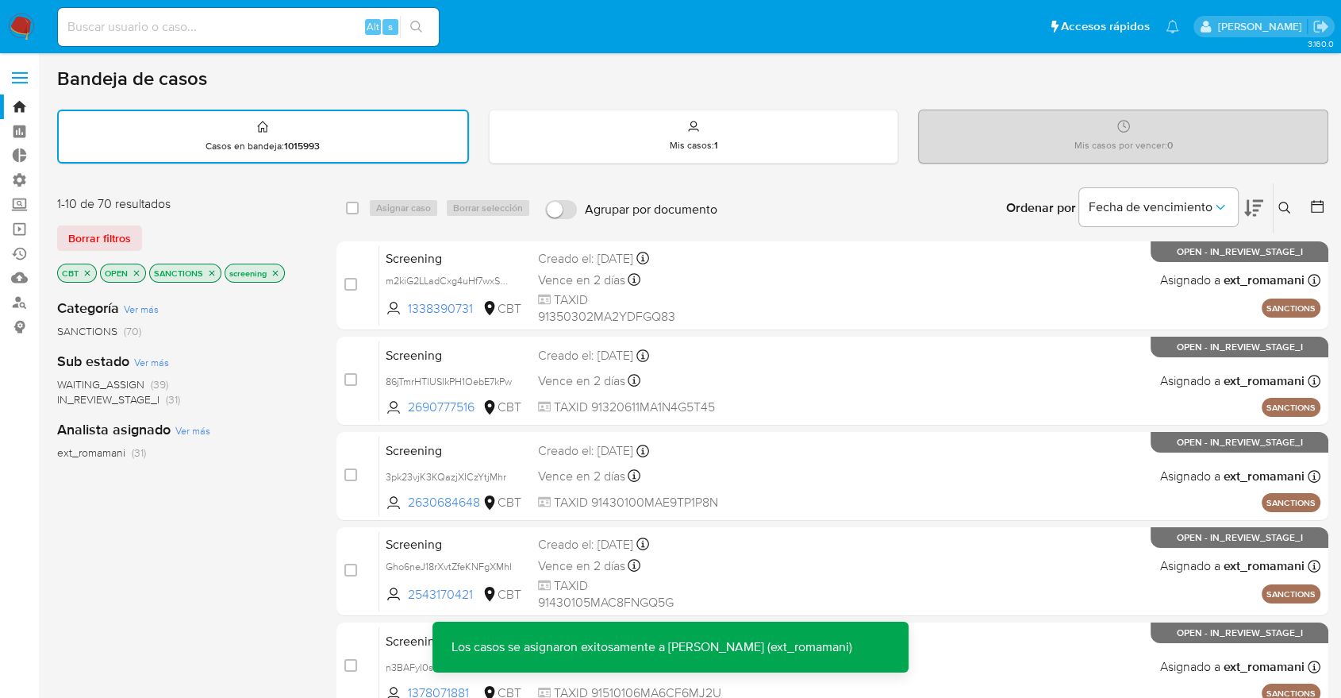
click at [997, 101] on div "Bandeja de casos Casos en bandeja : 1015993 Mis casos : 1 Mis casos por vencer …" at bounding box center [693, 656] width 1272 height 1178
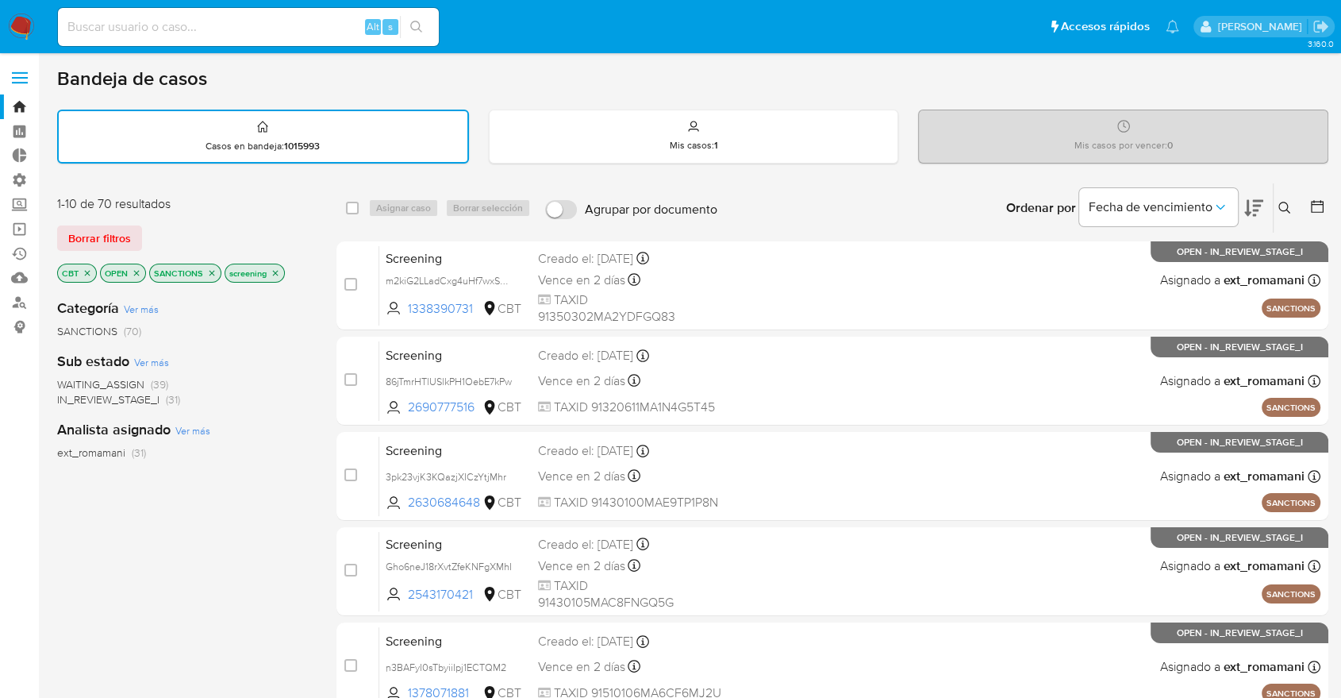
click at [33, 23] on img at bounding box center [21, 26] width 27 height 27
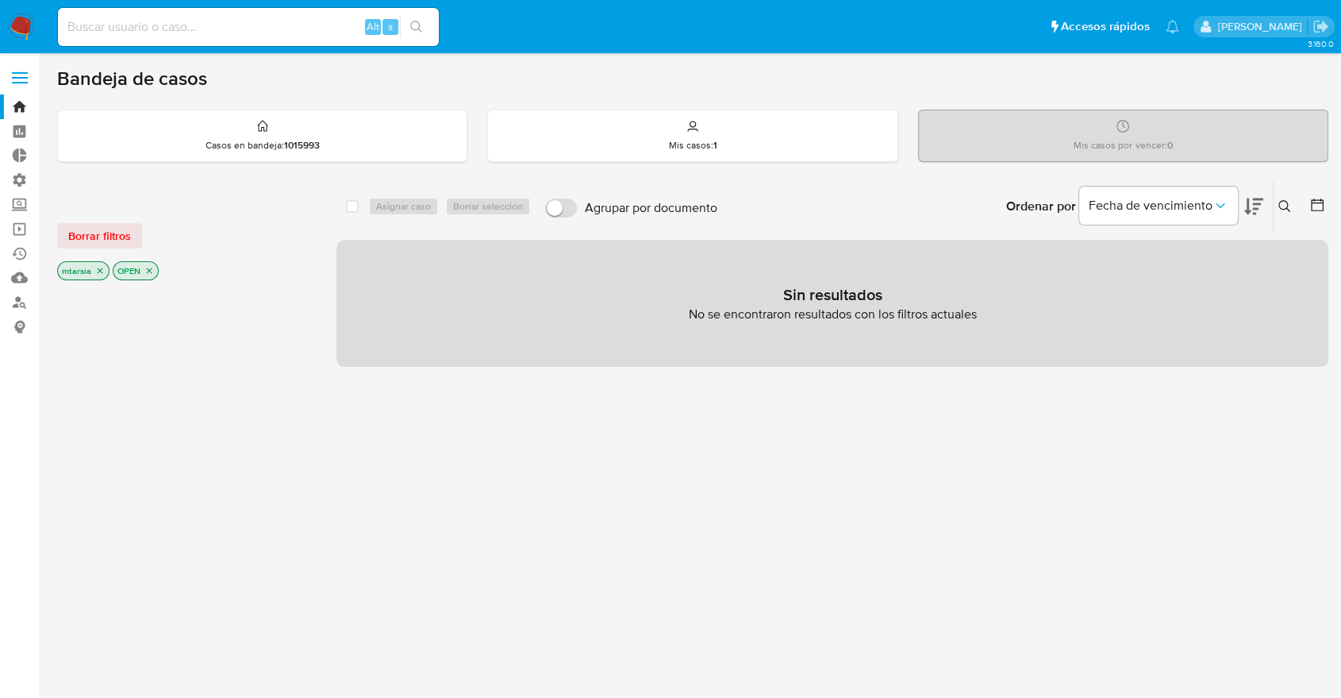
click at [136, 231] on button "Borrar filtros" at bounding box center [99, 235] width 85 height 25
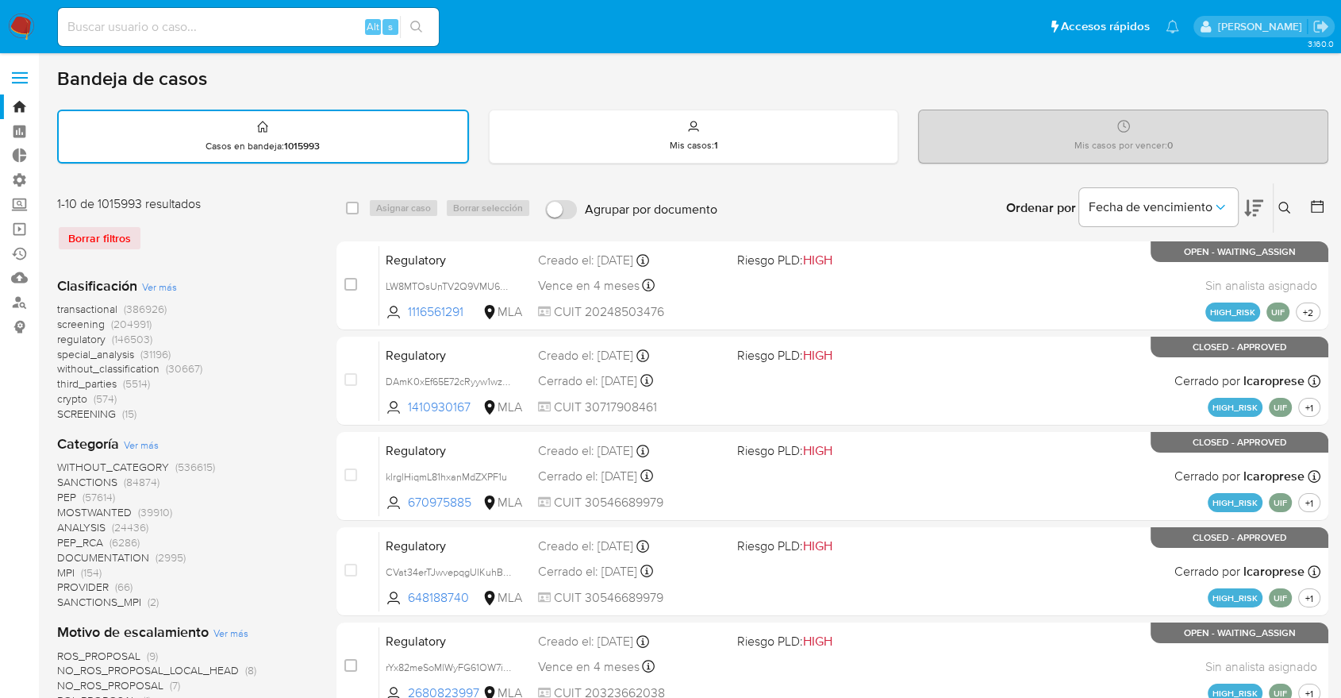
click at [1241, 195] on div "Fecha de vencimiento" at bounding box center [1171, 207] width 184 height 49
click at [1248, 202] on icon at bounding box center [1254, 208] width 19 height 17
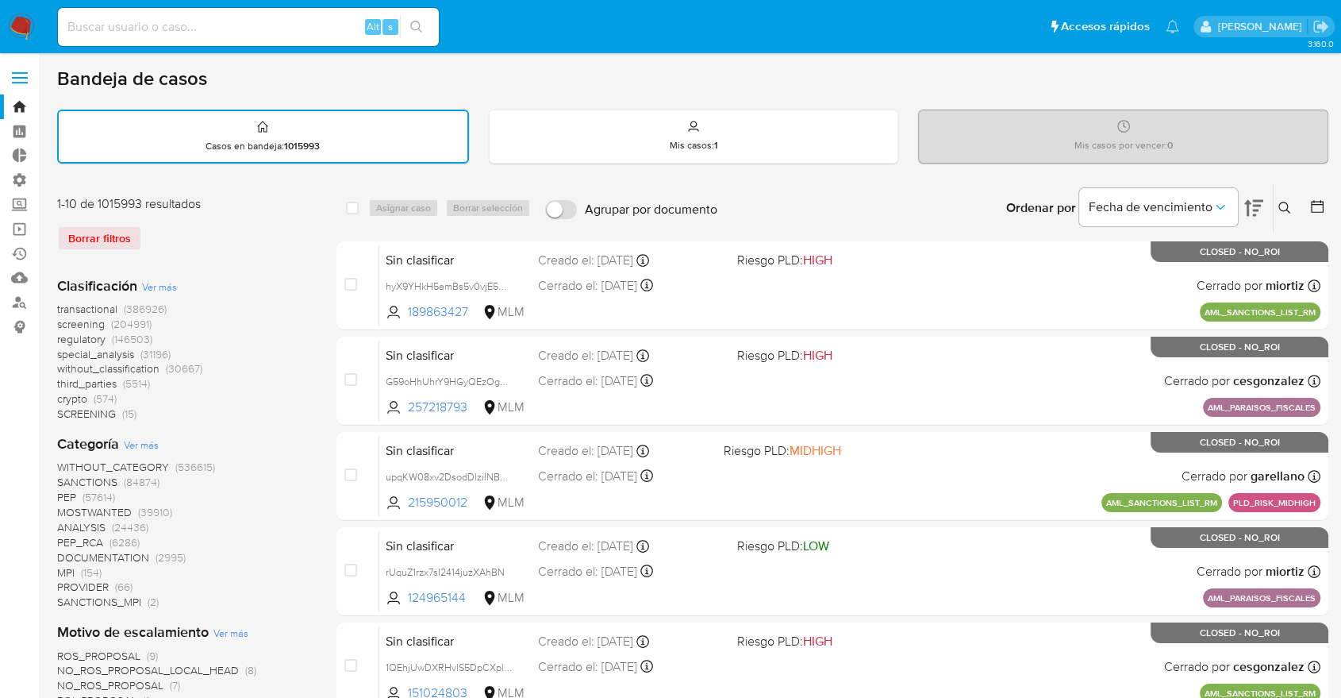
click at [67, 320] on span "screening" at bounding box center [81, 324] width 48 height 16
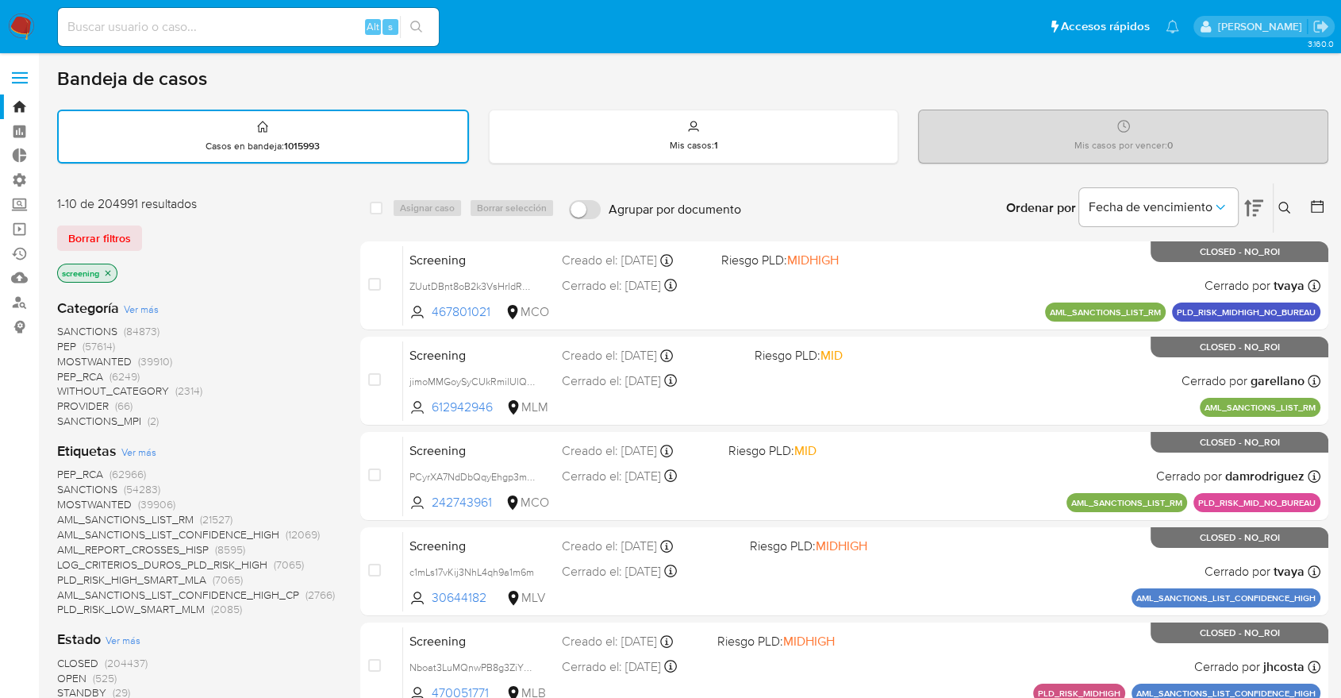
click at [70, 675] on span "OPEN" at bounding box center [71, 678] width 29 height 16
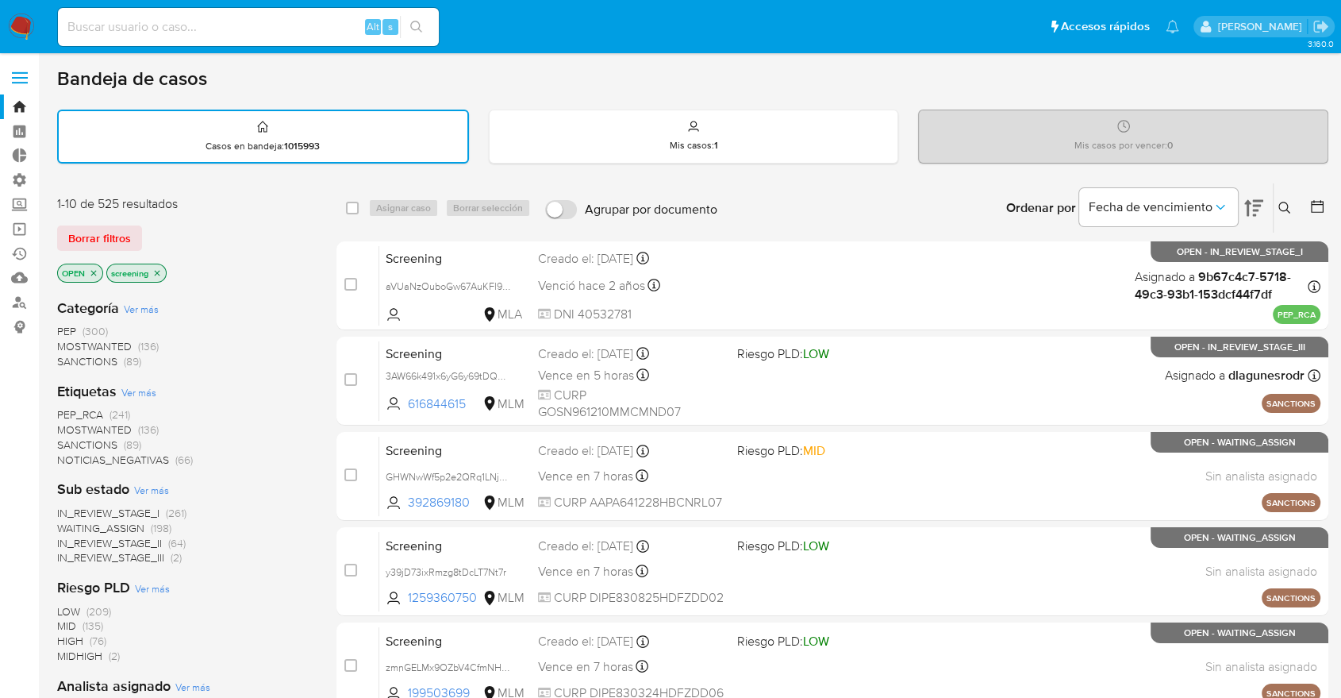
click at [69, 437] on span "SANCTIONS" at bounding box center [87, 445] width 60 height 16
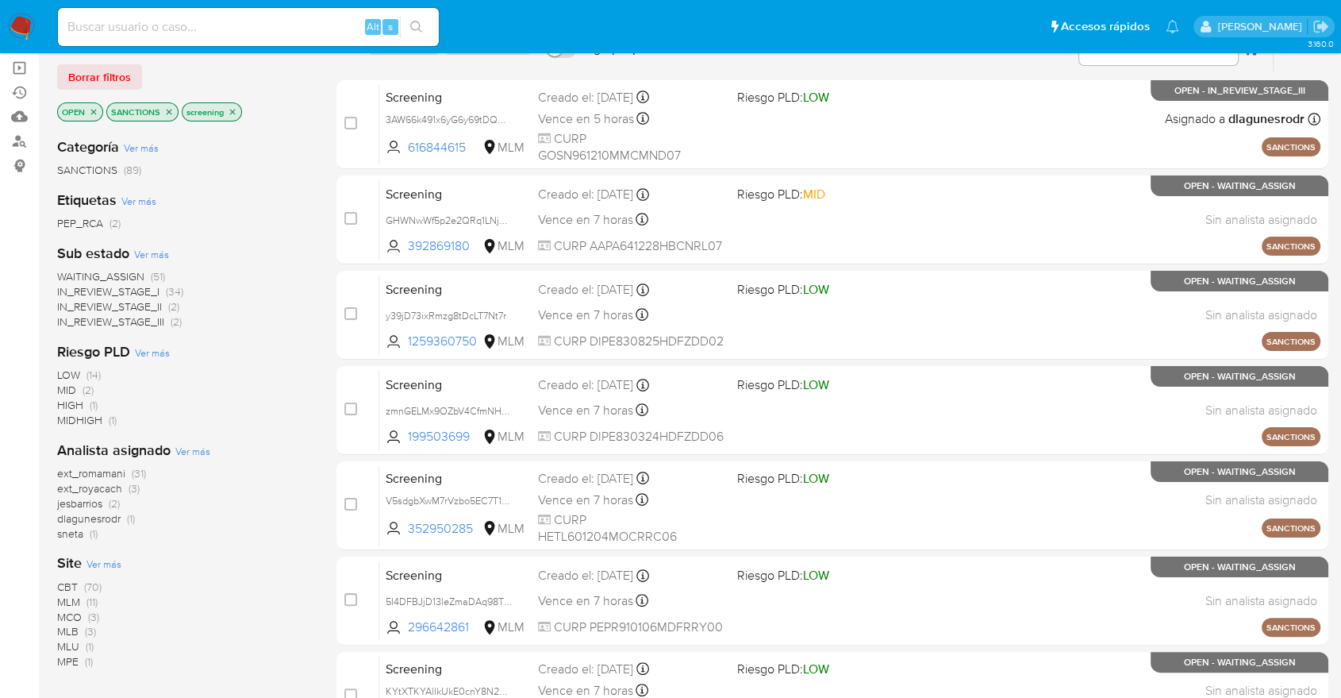
scroll to position [176, 0]
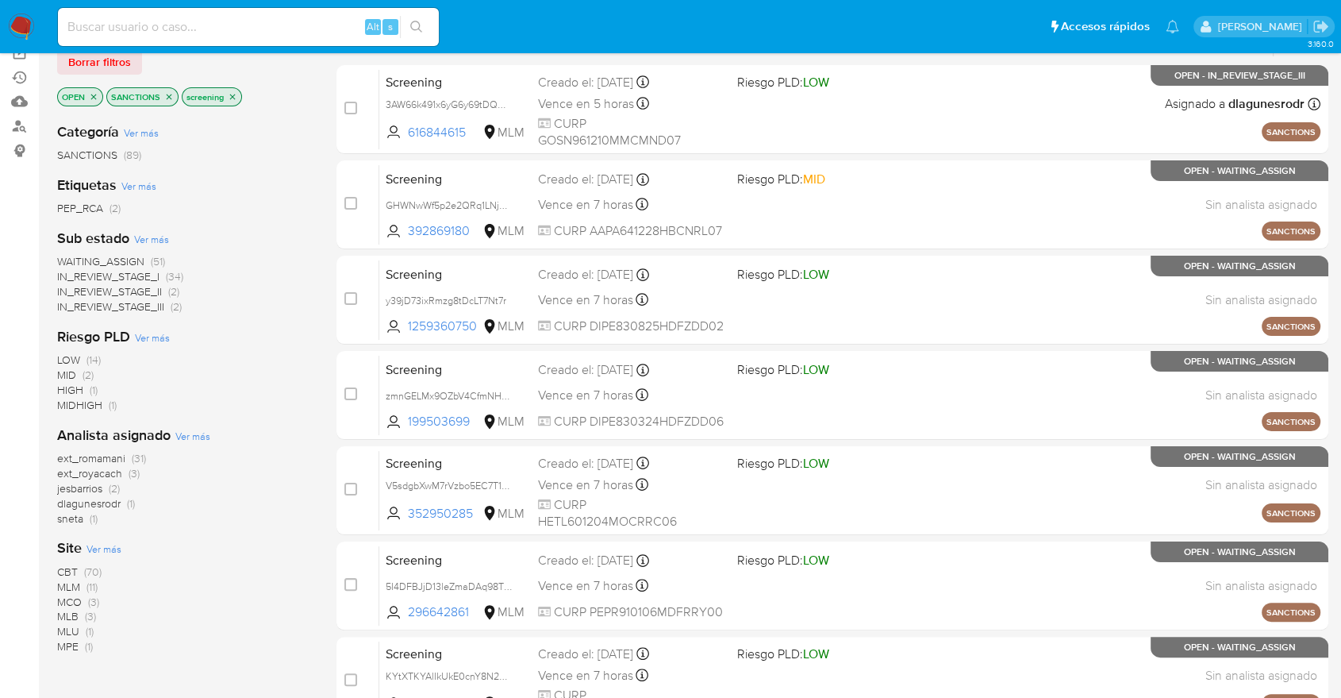
click at [61, 571] on span "CBT" at bounding box center [67, 572] width 21 height 16
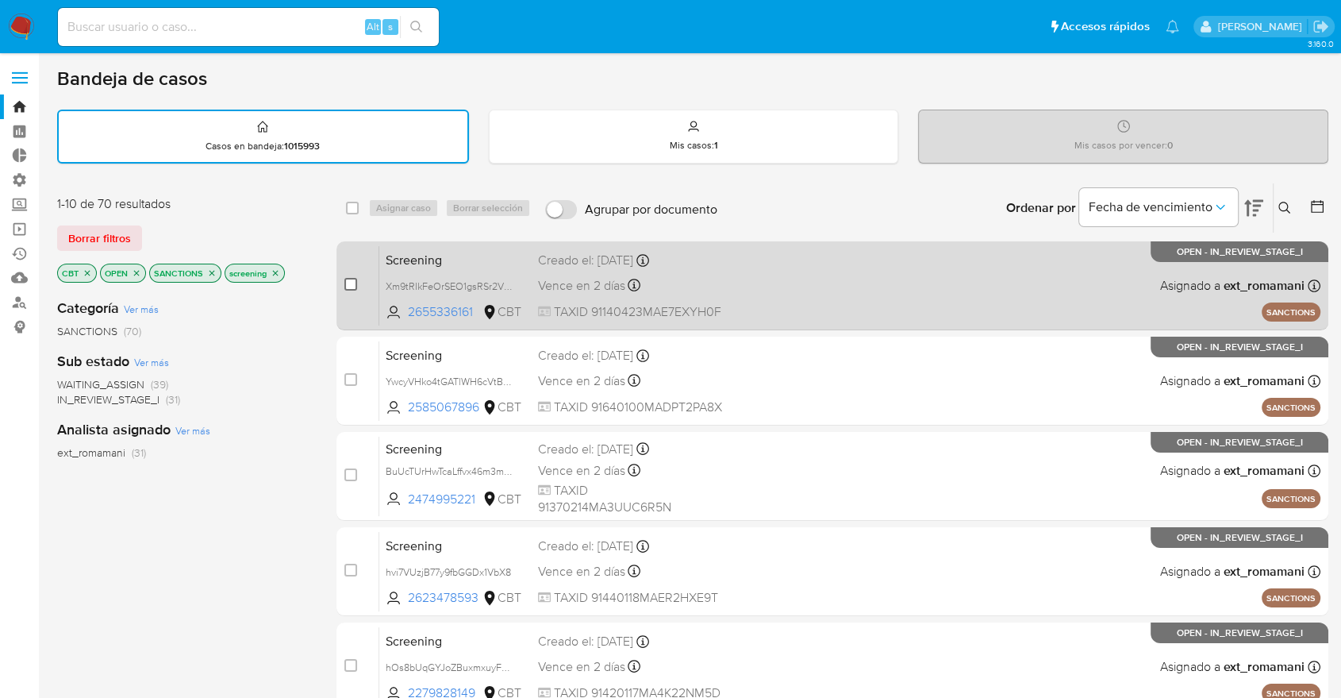
click at [356, 283] on input "checkbox" at bounding box center [350, 284] width 13 height 13
checkbox input "true"
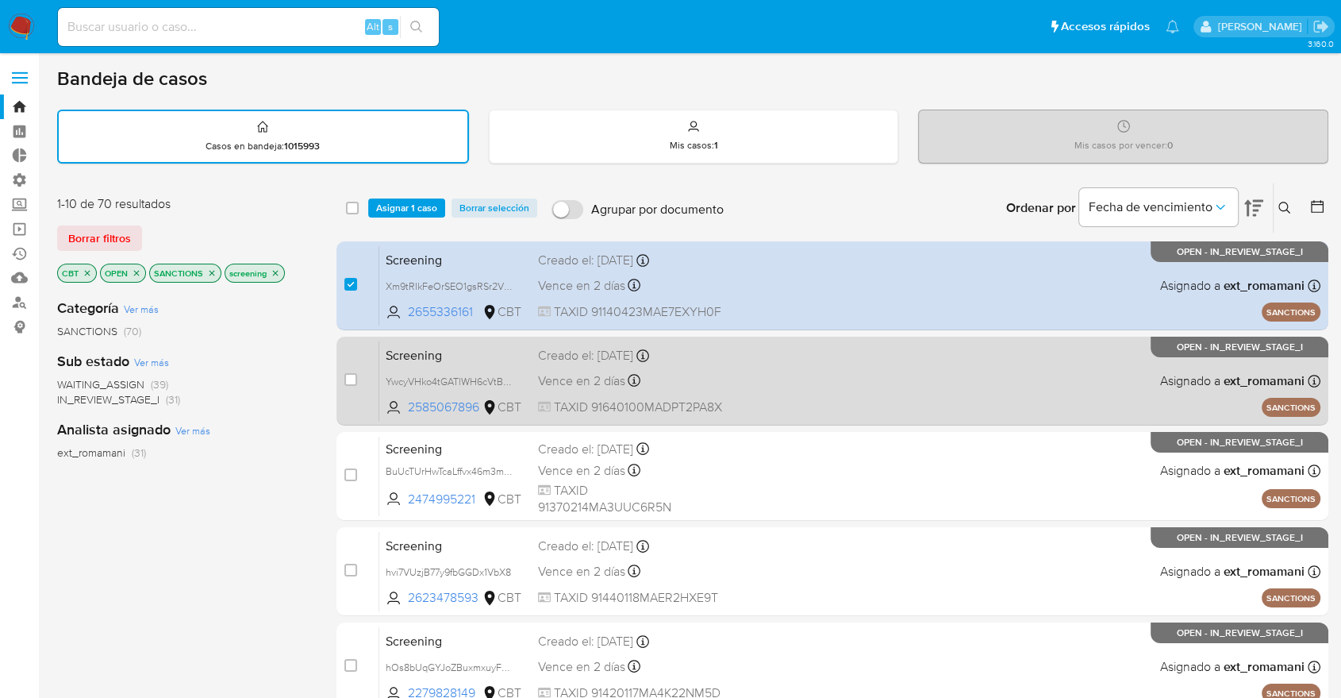
click at [348, 371] on div "case-item-checkbox" at bounding box center [350, 379] width 13 height 16
click at [351, 378] on input "checkbox" at bounding box center [350, 379] width 13 height 13
checkbox input "true"
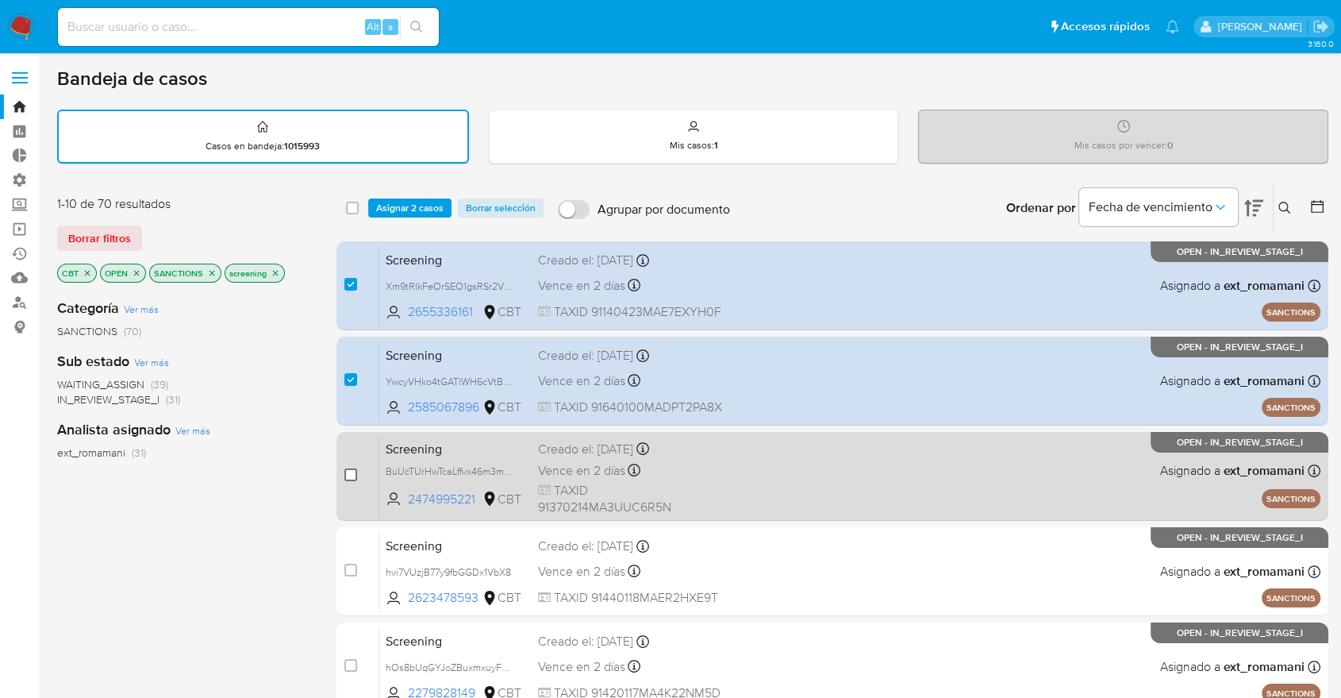
click at [349, 470] on input "checkbox" at bounding box center [350, 474] width 13 height 13
checkbox input "true"
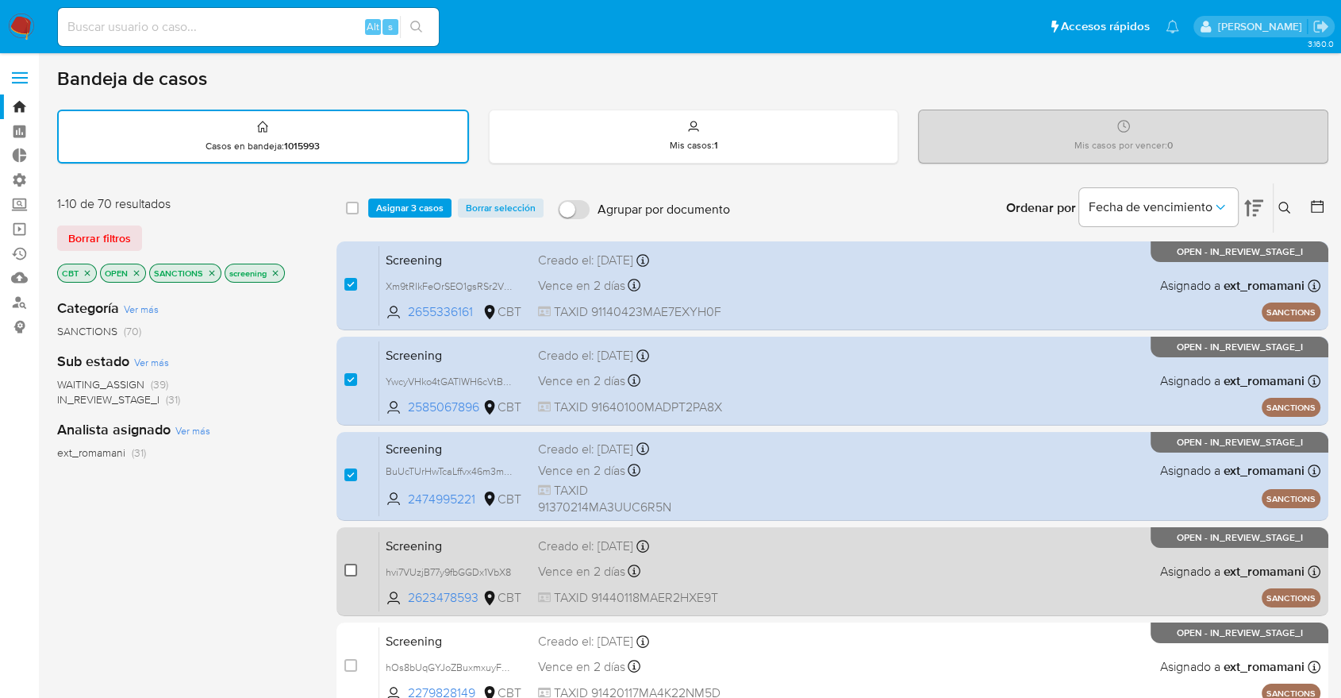
click at [349, 566] on input "checkbox" at bounding box center [350, 570] width 13 height 13
checkbox input "true"
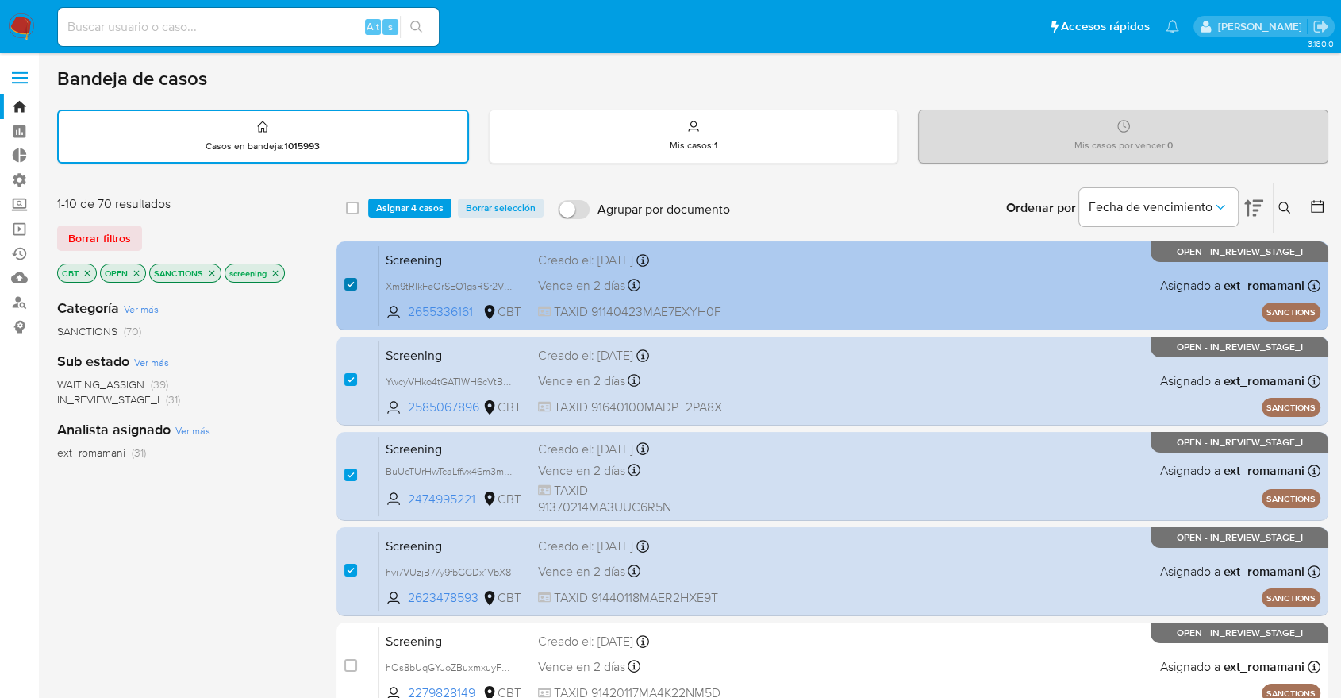
click at [356, 284] on input "checkbox" at bounding box center [350, 284] width 13 height 13
checkbox input "false"
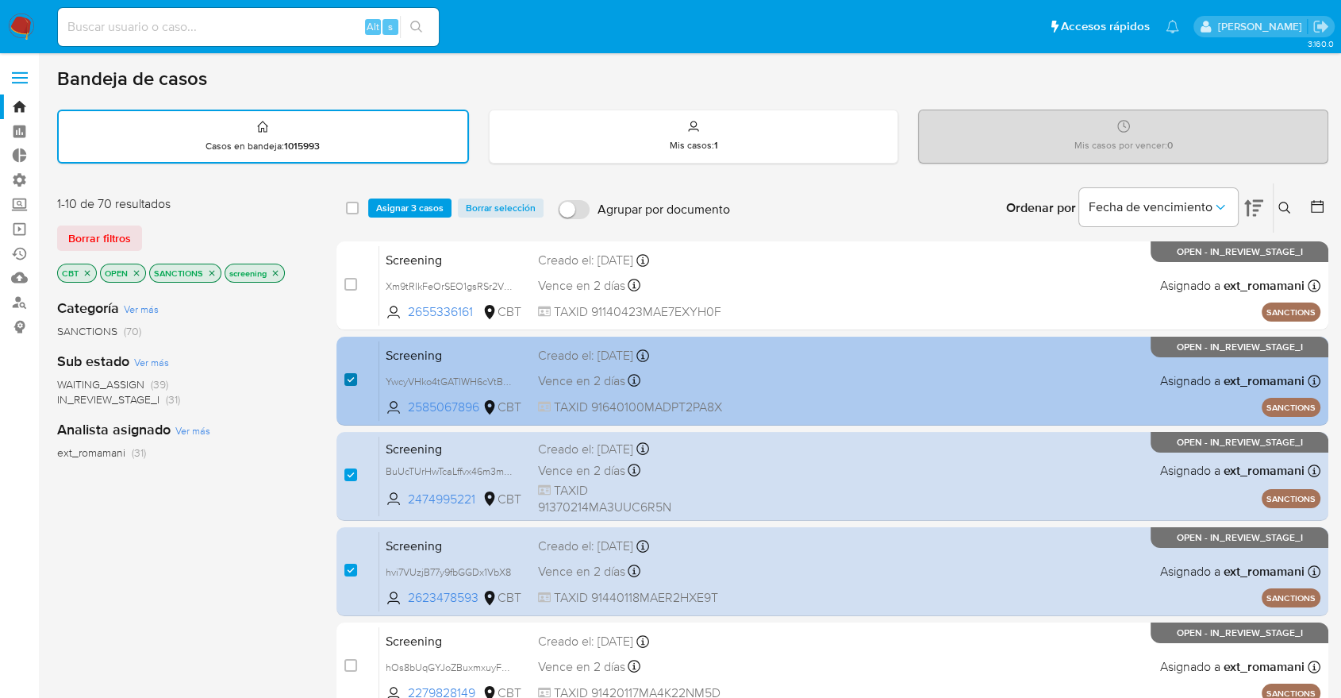
click at [351, 376] on input "checkbox" at bounding box center [350, 379] width 13 height 13
checkbox input "false"
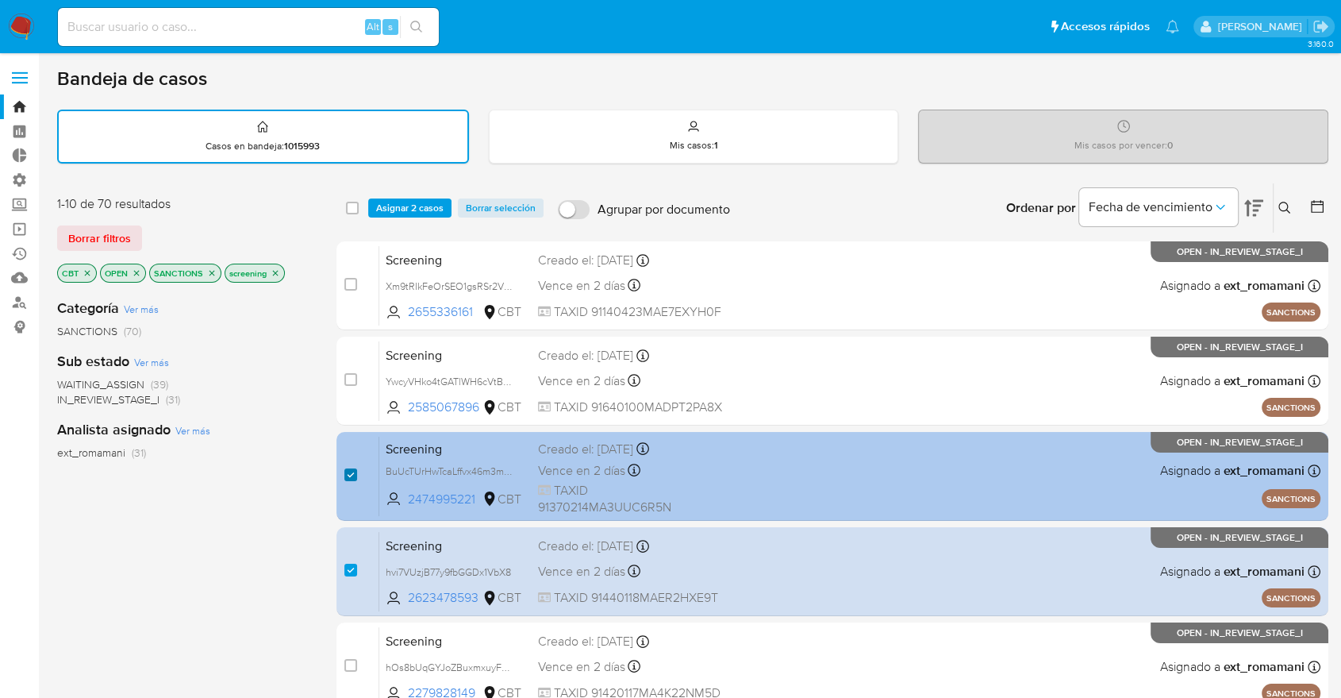
click at [352, 478] on input "checkbox" at bounding box center [350, 474] width 13 height 13
checkbox input "false"
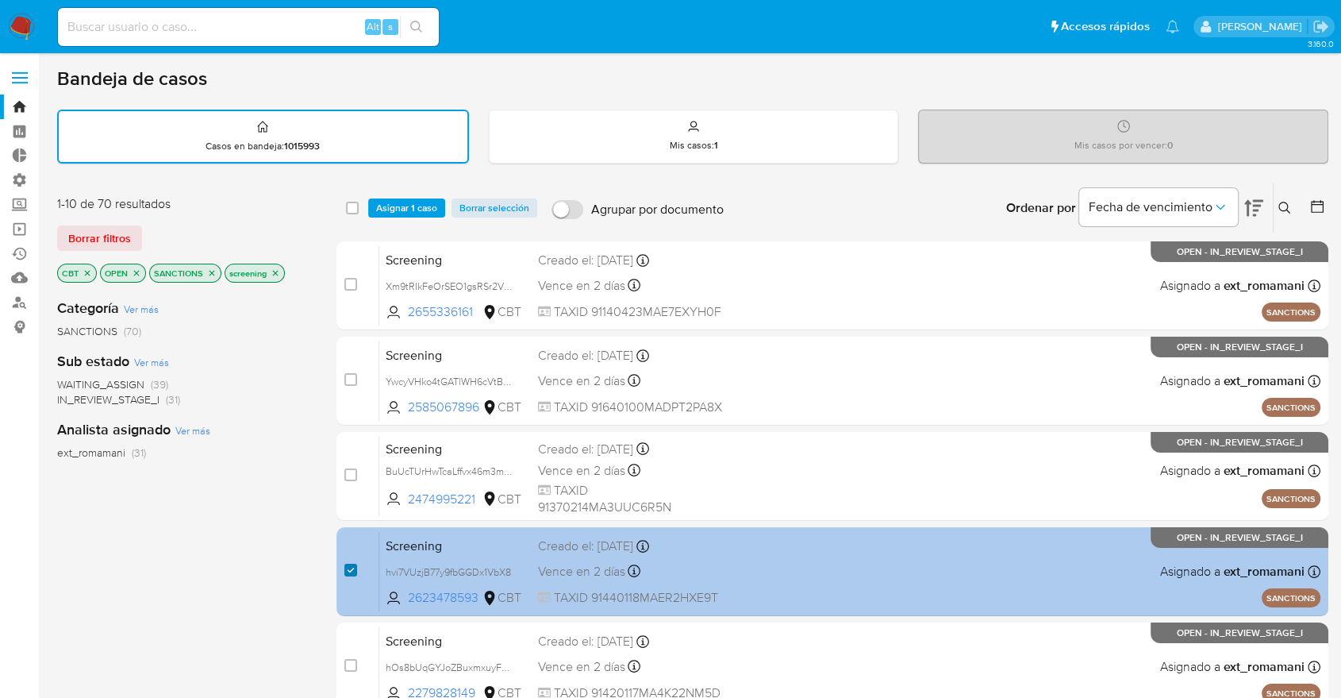
click at [351, 564] on input "checkbox" at bounding box center [350, 570] width 13 height 13
checkbox input "false"
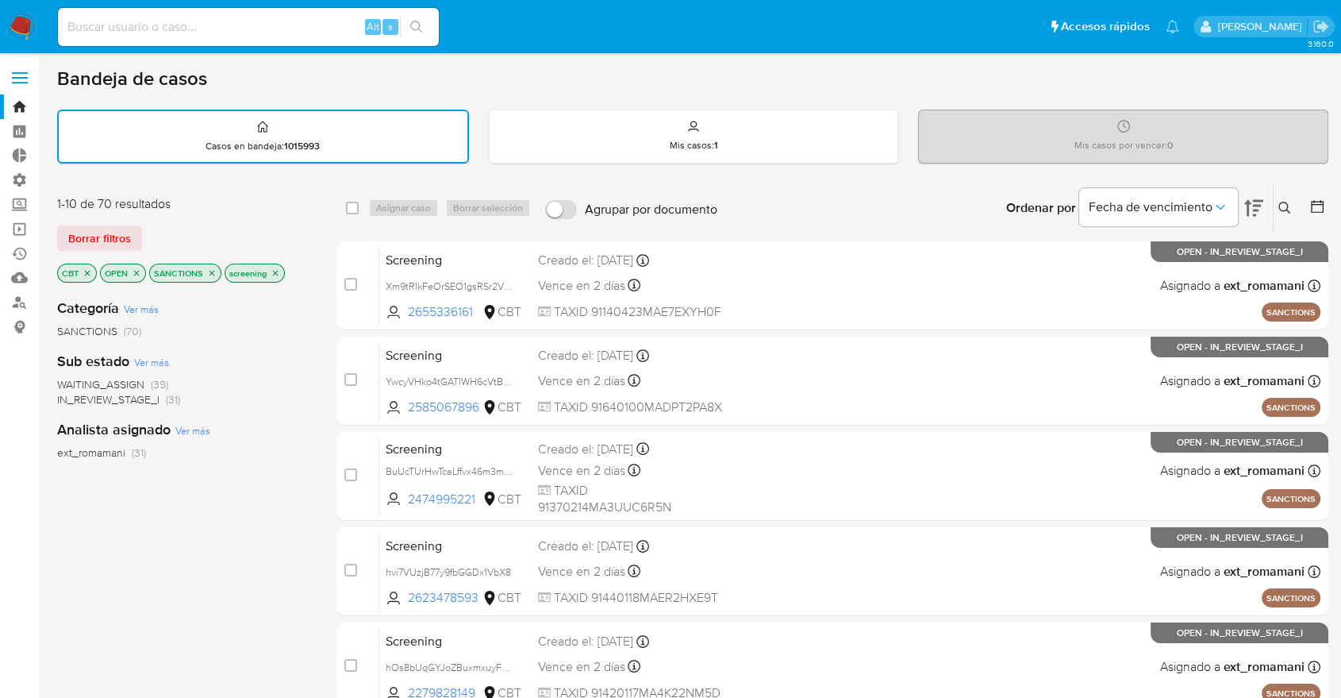
click at [64, 383] on span "WAITING_ASSIGN" at bounding box center [100, 384] width 87 height 16
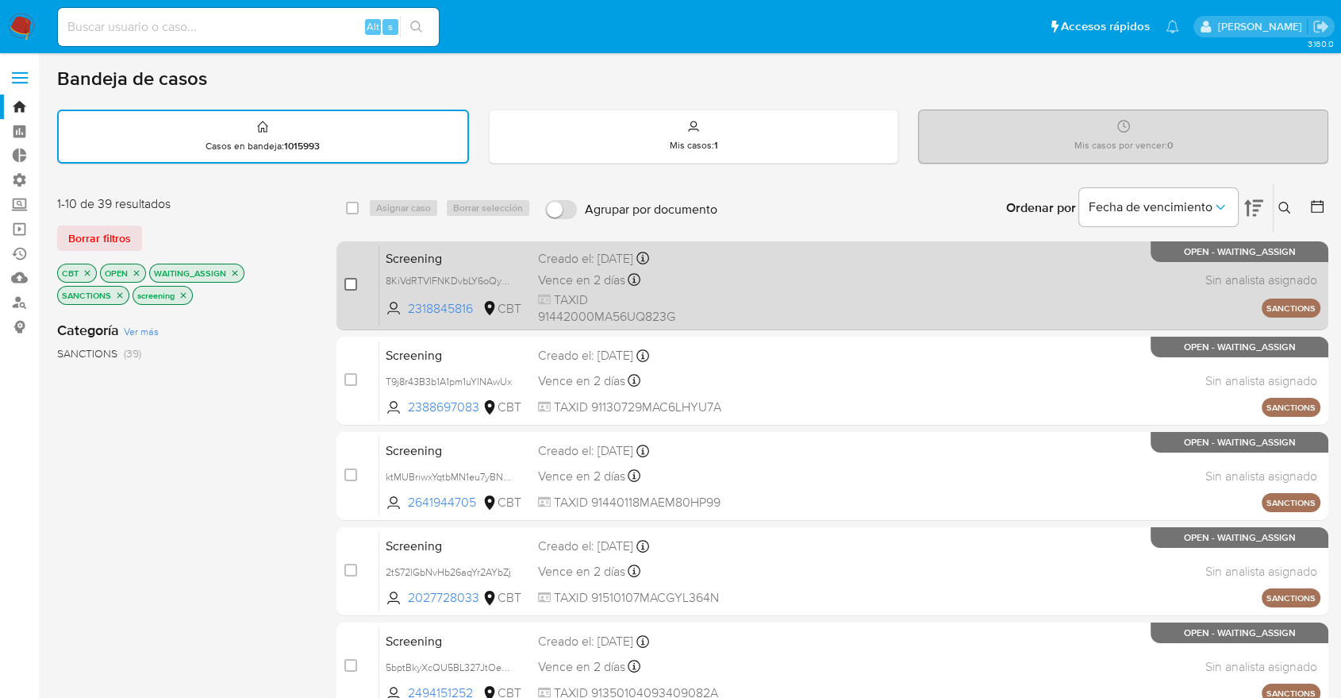
click at [348, 284] on input "checkbox" at bounding box center [350, 284] width 13 height 13
checkbox input "true"
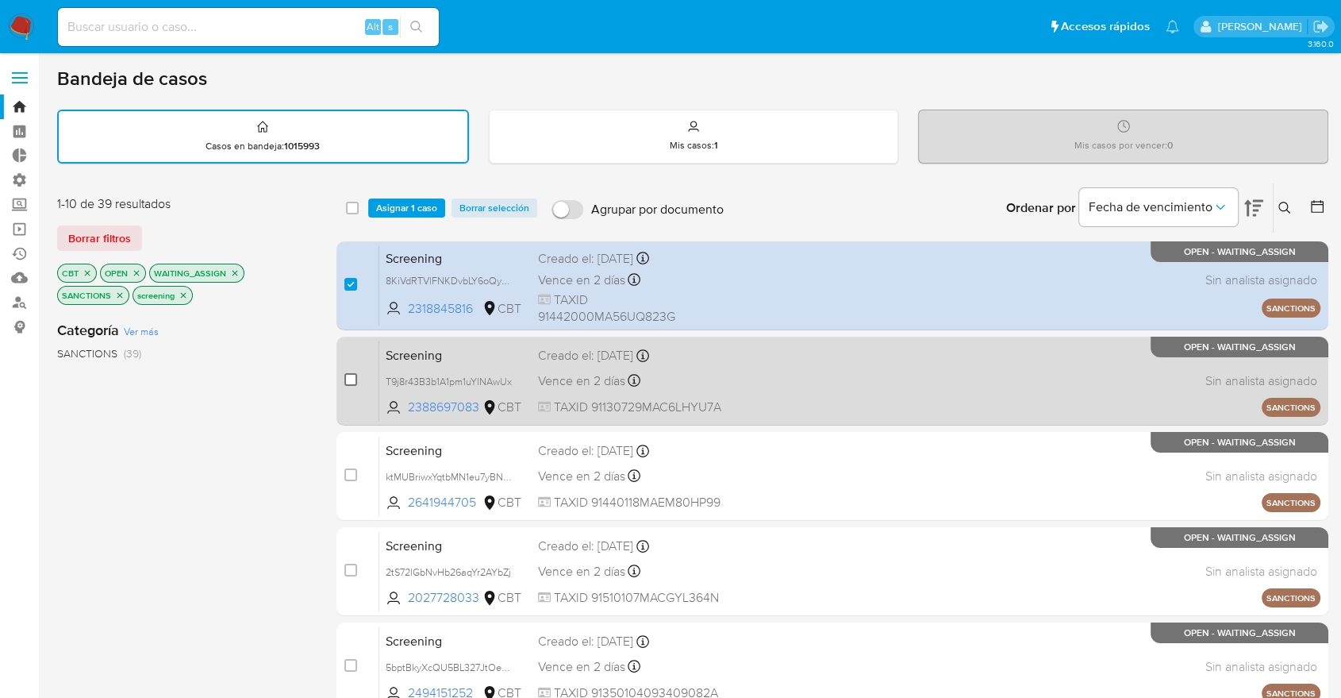
click at [349, 375] on input "checkbox" at bounding box center [350, 379] width 13 height 13
checkbox input "true"
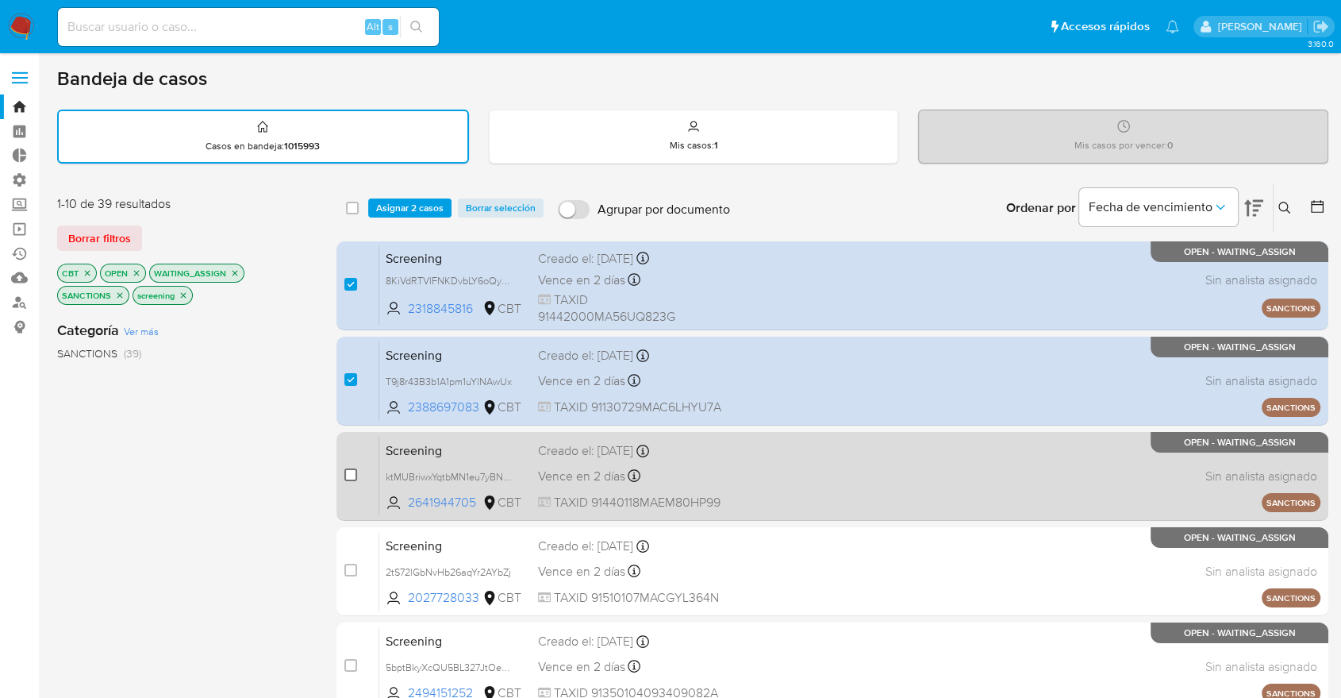
click at [353, 468] on input "checkbox" at bounding box center [350, 474] width 13 height 13
checkbox input "true"
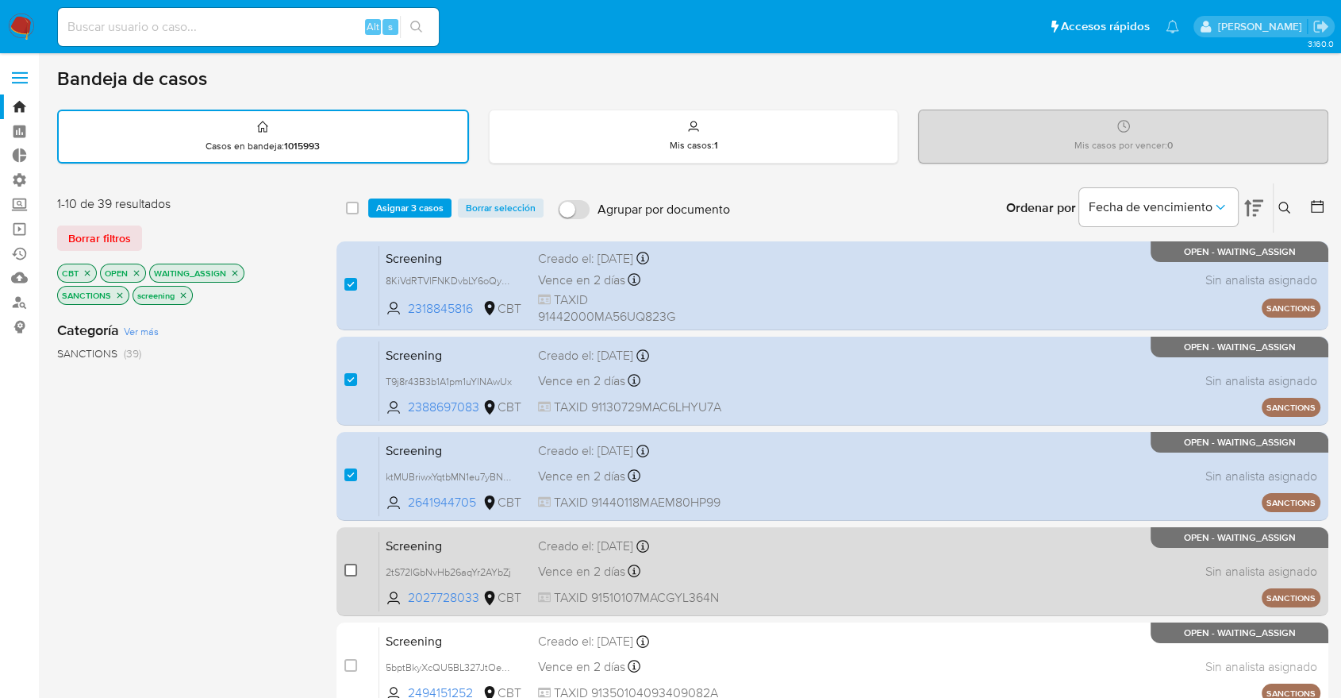
click at [351, 570] on input "checkbox" at bounding box center [350, 570] width 13 height 13
checkbox input "true"
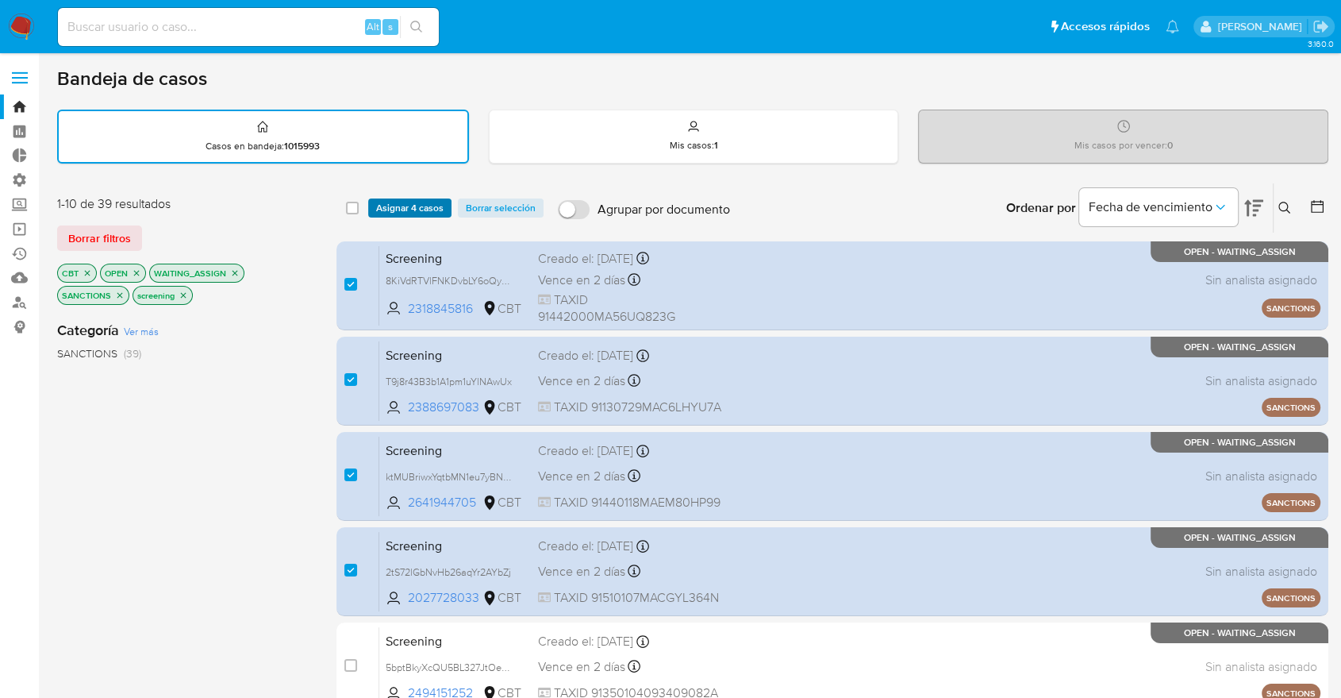
click at [437, 206] on span "Asignar 4 casos" at bounding box center [409, 208] width 67 height 16
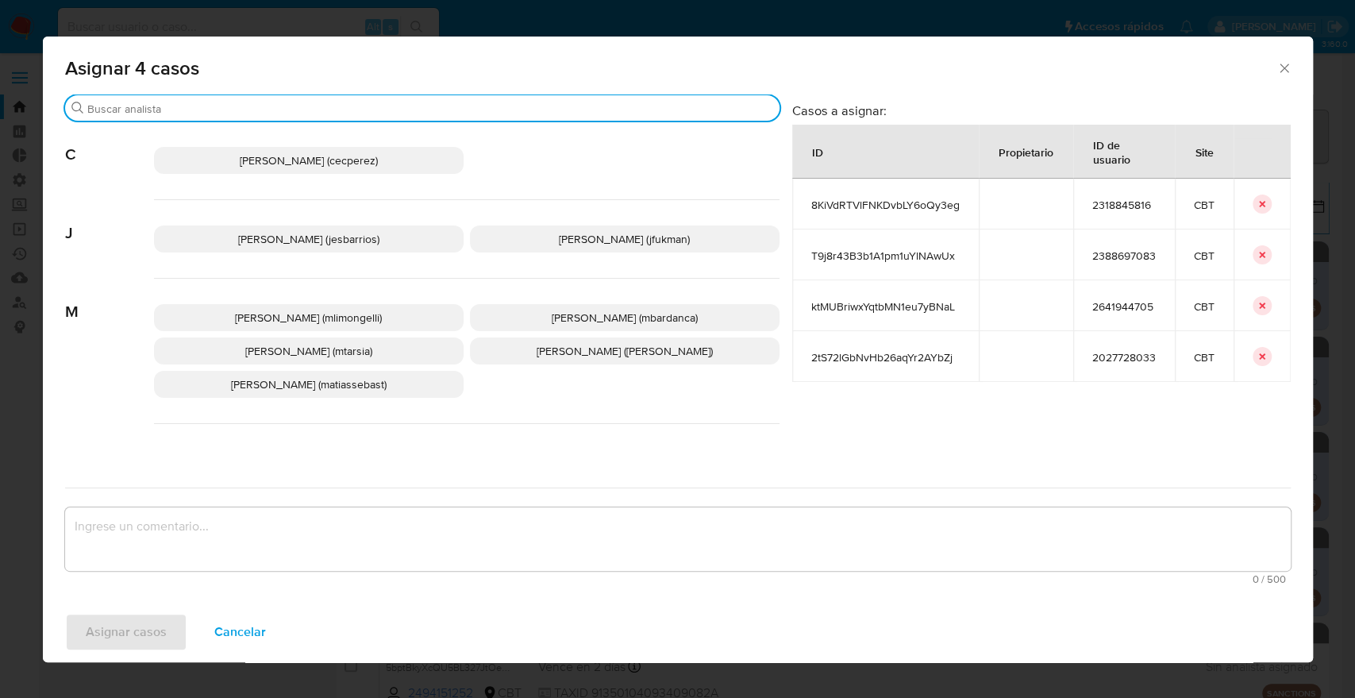
click at [388, 111] on input "Buscar" at bounding box center [430, 109] width 686 height 14
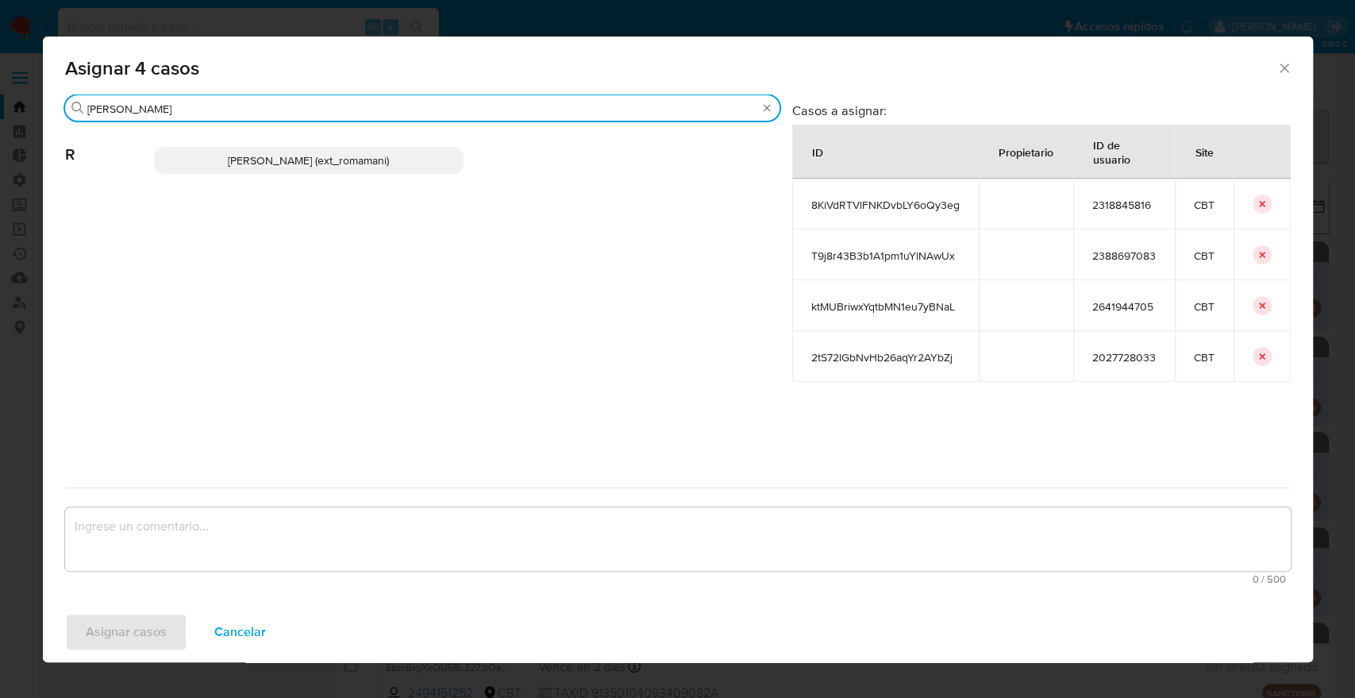
type input "rosa"
click at [406, 157] on p "Rosalia Mamani (ext_romamani)" at bounding box center [309, 160] width 310 height 27
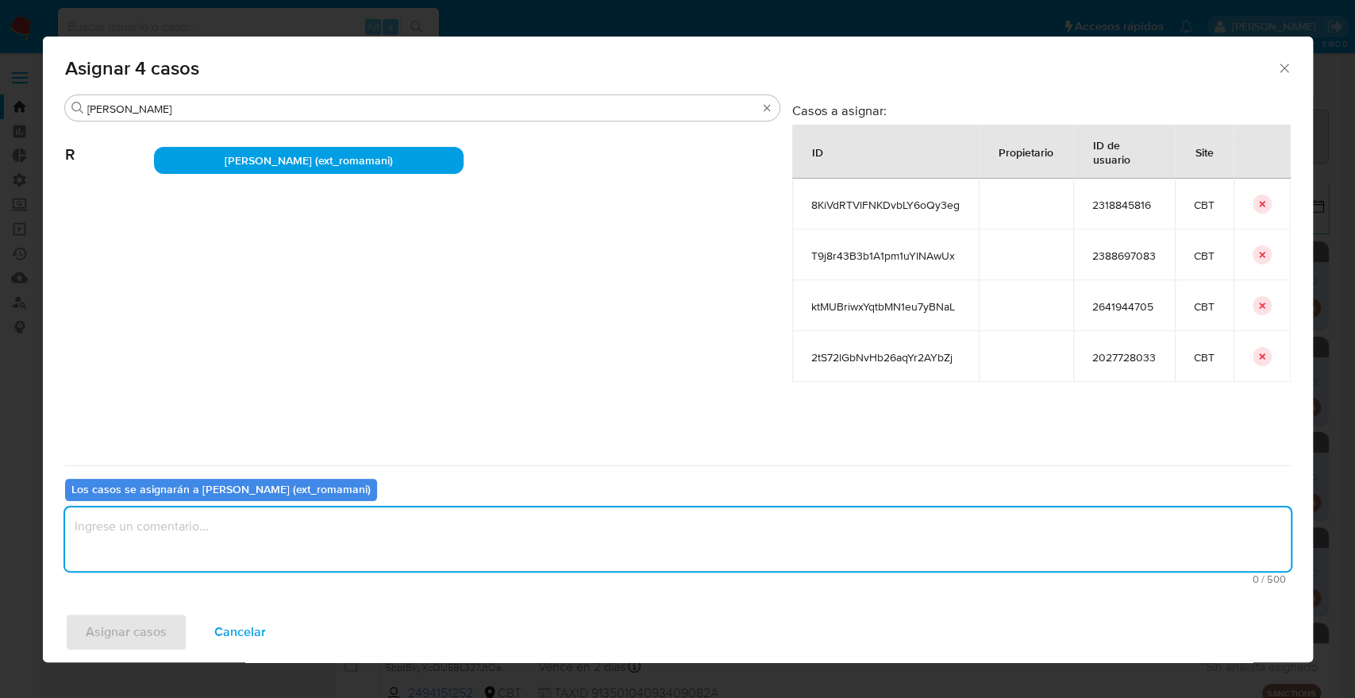
click at [337, 518] on textarea "assign-modal" at bounding box center [678, 538] width 1226 height 63
paste textarea "Asignación."
type textarea "Asignación."
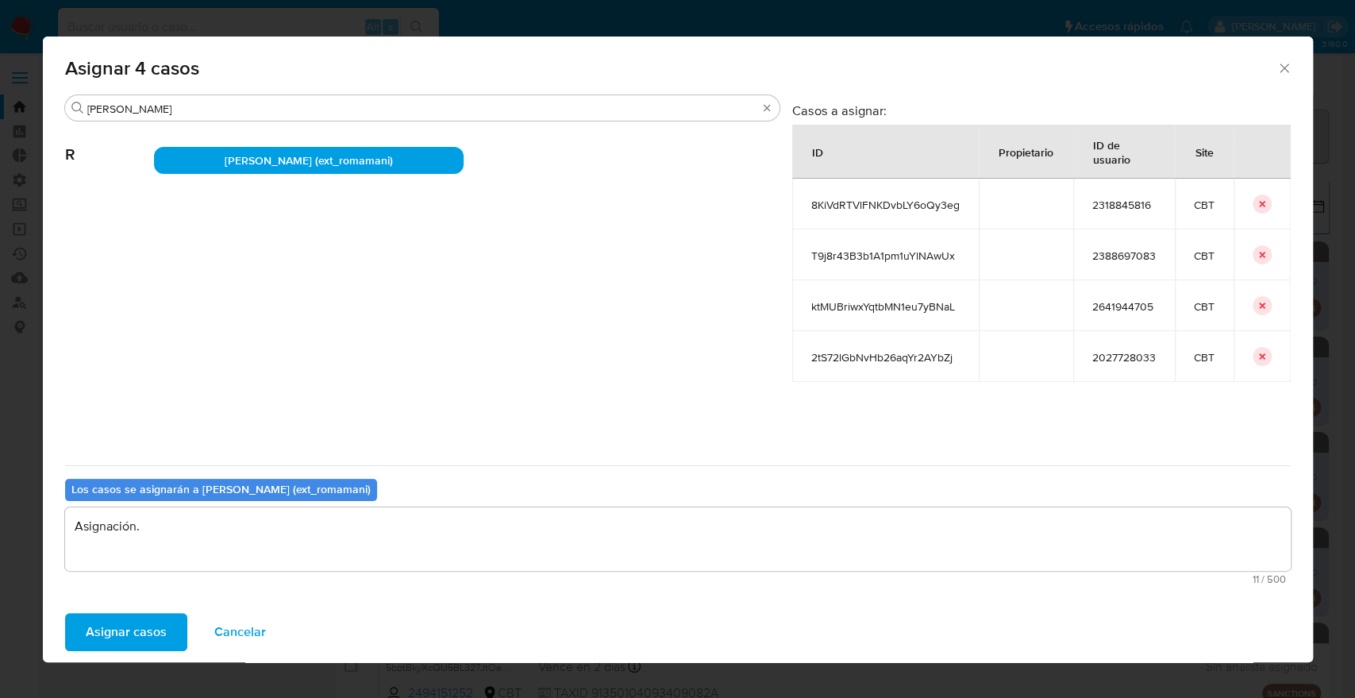
click at [176, 643] on button "Asignar casos" at bounding box center [126, 632] width 122 height 38
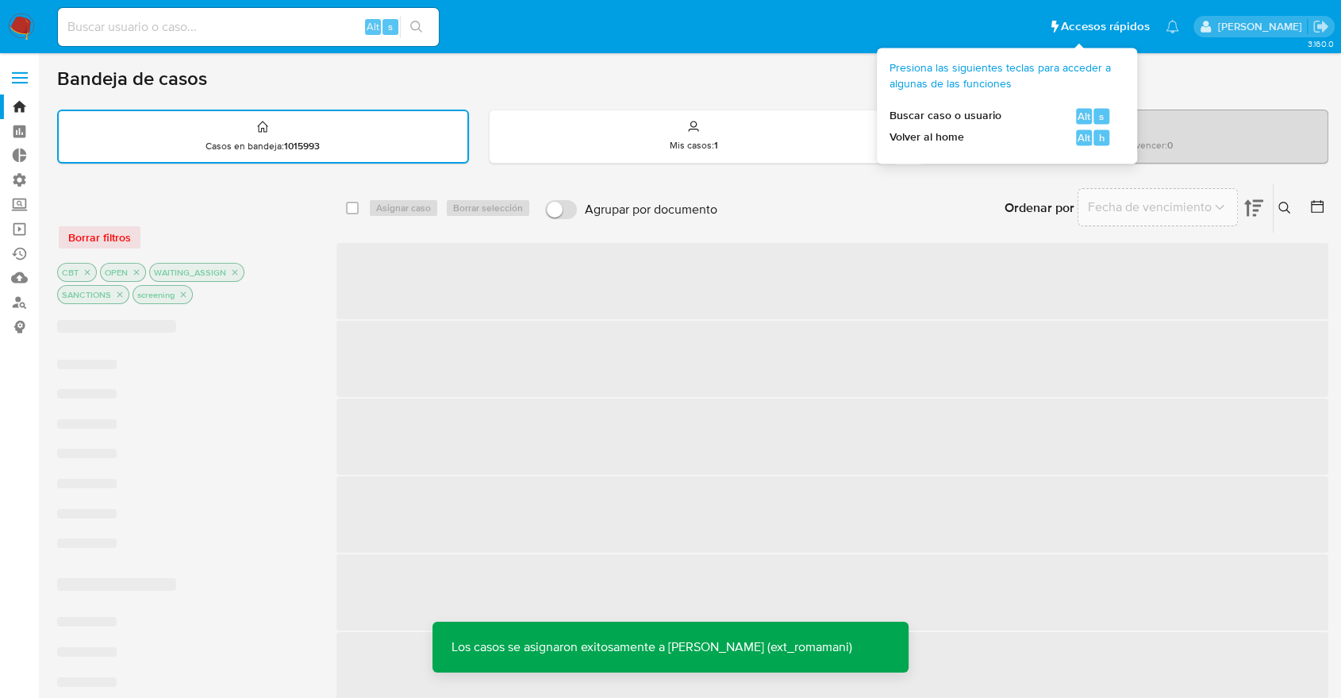
click at [964, 63] on span "Presiona las siguientes teclas para acceder a algunas de las funciones" at bounding box center [1001, 75] width 222 height 31
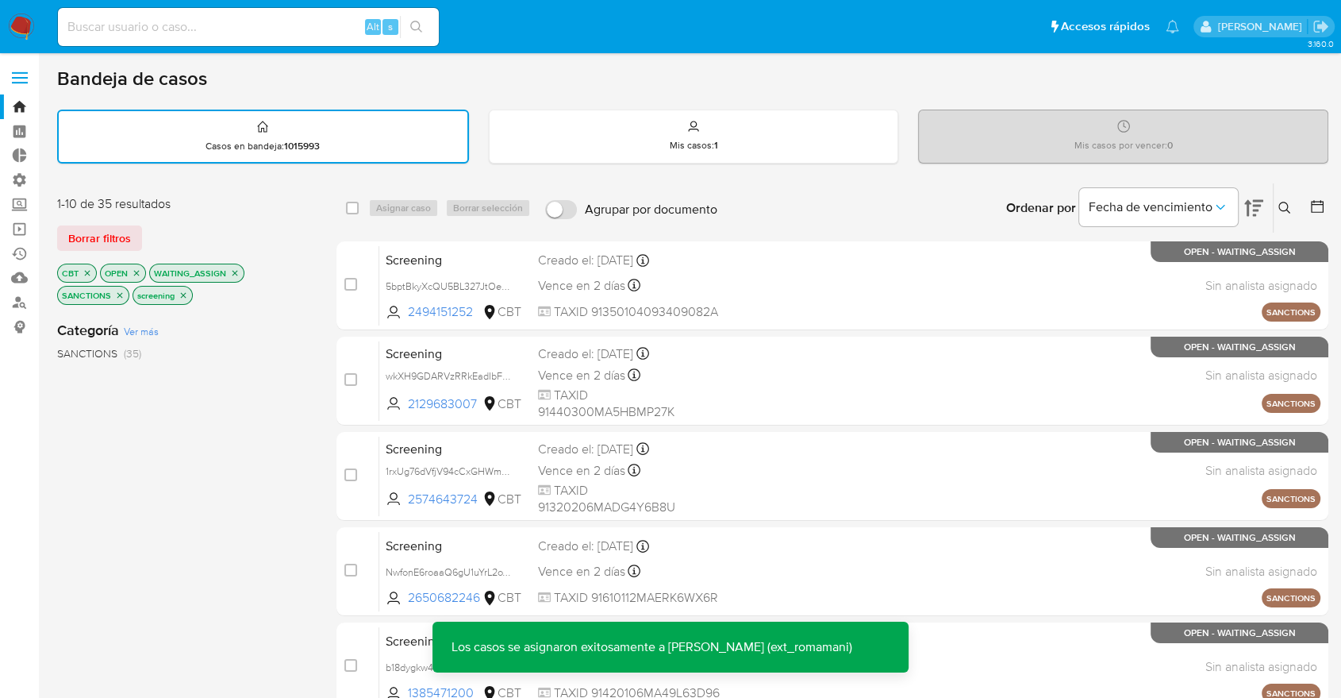
click at [293, 246] on div "Borrar filtros" at bounding box center [184, 237] width 254 height 25
click at [346, 211] on span at bounding box center [352, 208] width 13 height 13
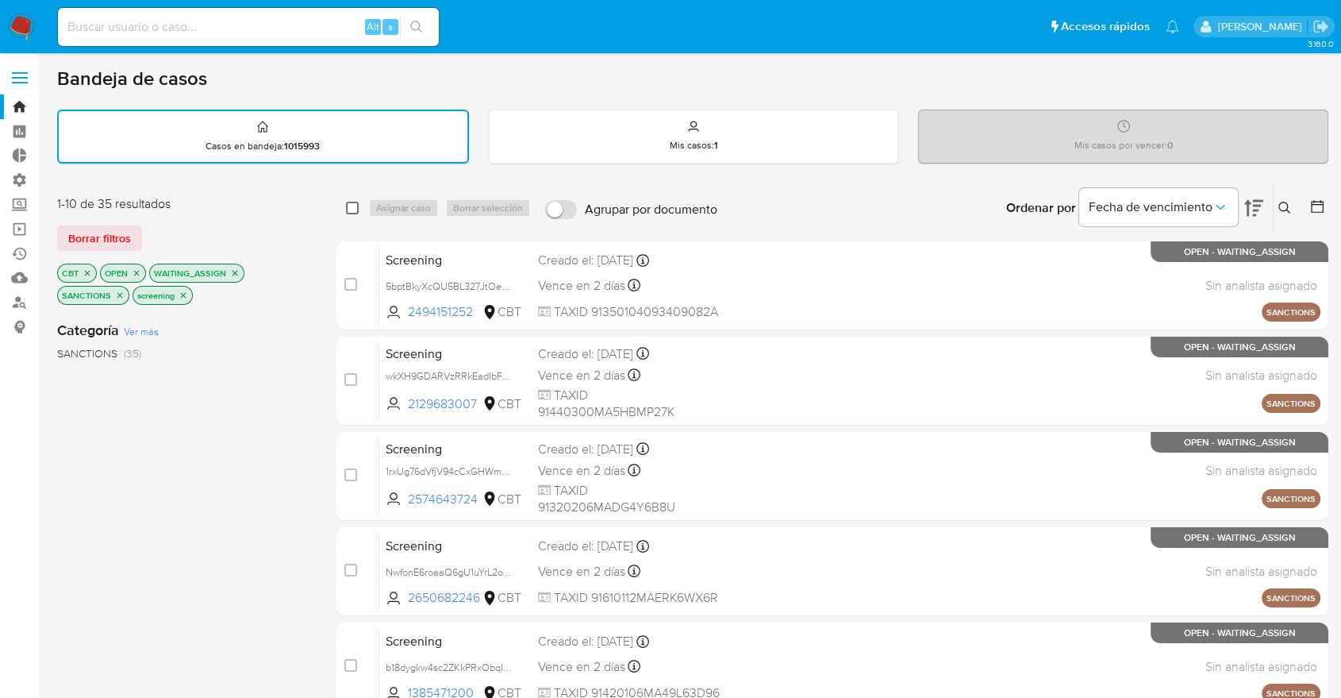
click at [349, 210] on input "checkbox" at bounding box center [352, 208] width 13 height 13
checkbox input "true"
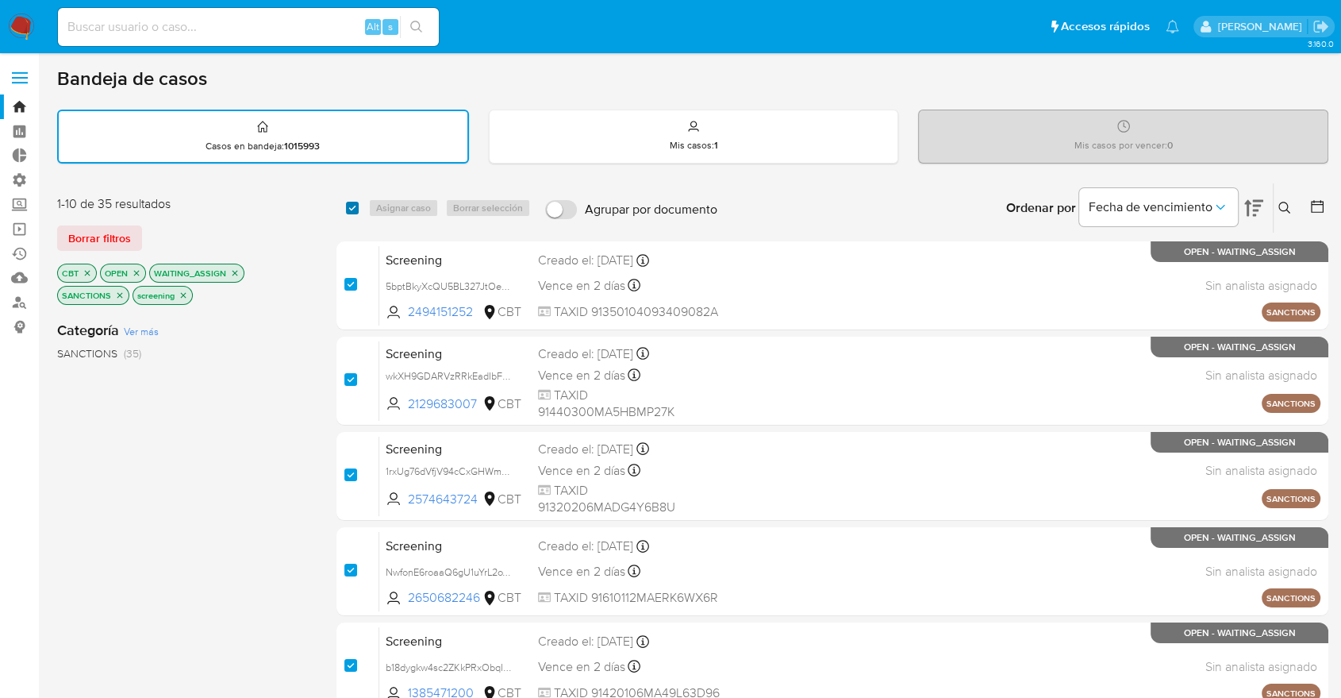
checkbox input "true"
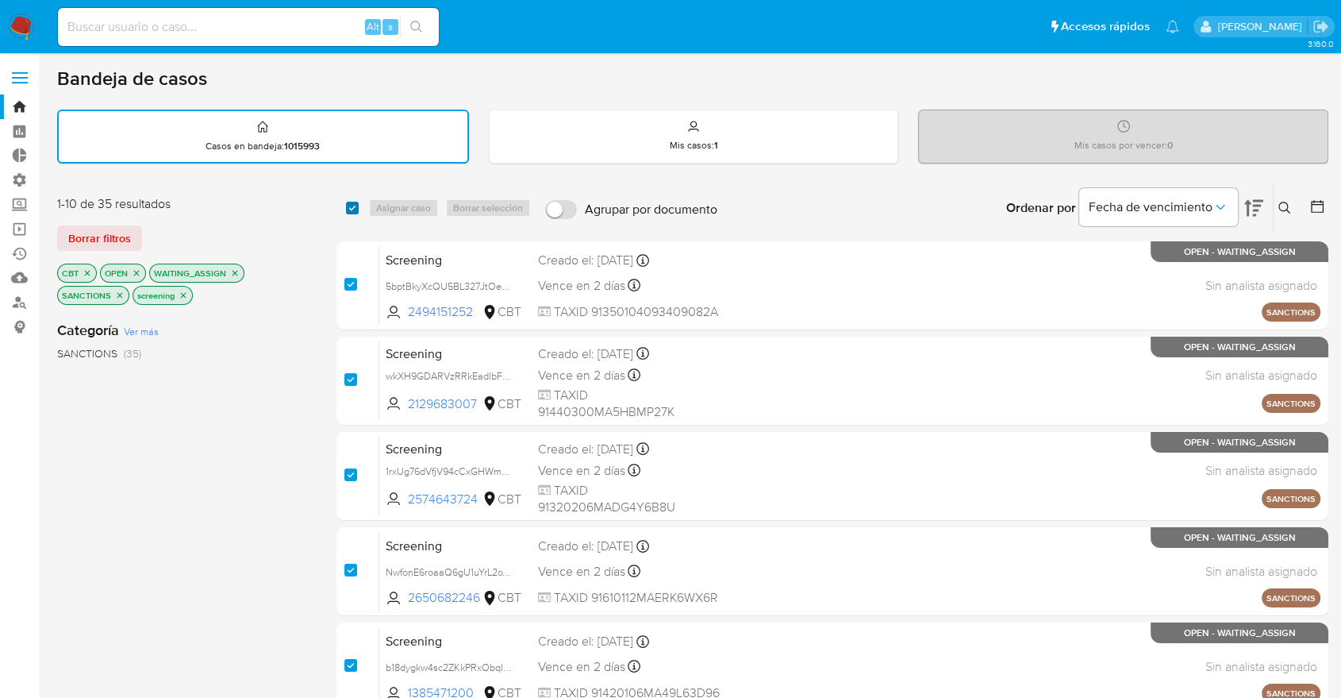
checkbox input "true"
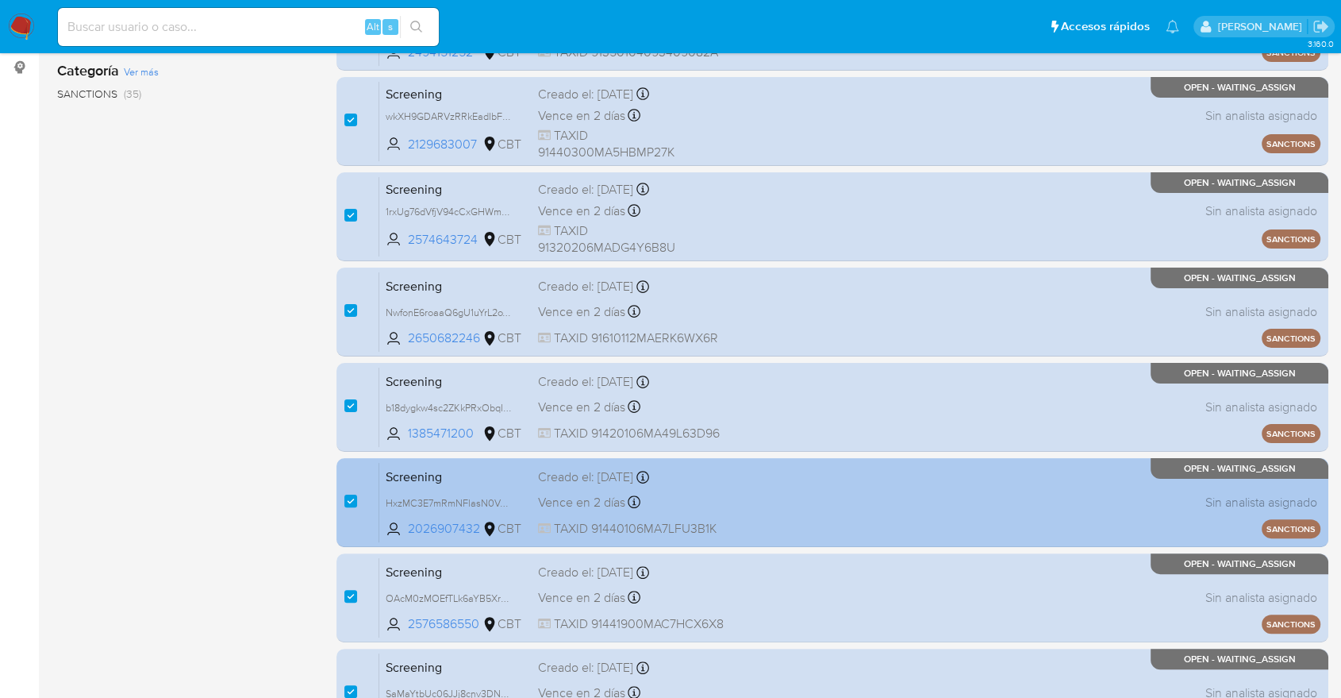
scroll to position [613, 0]
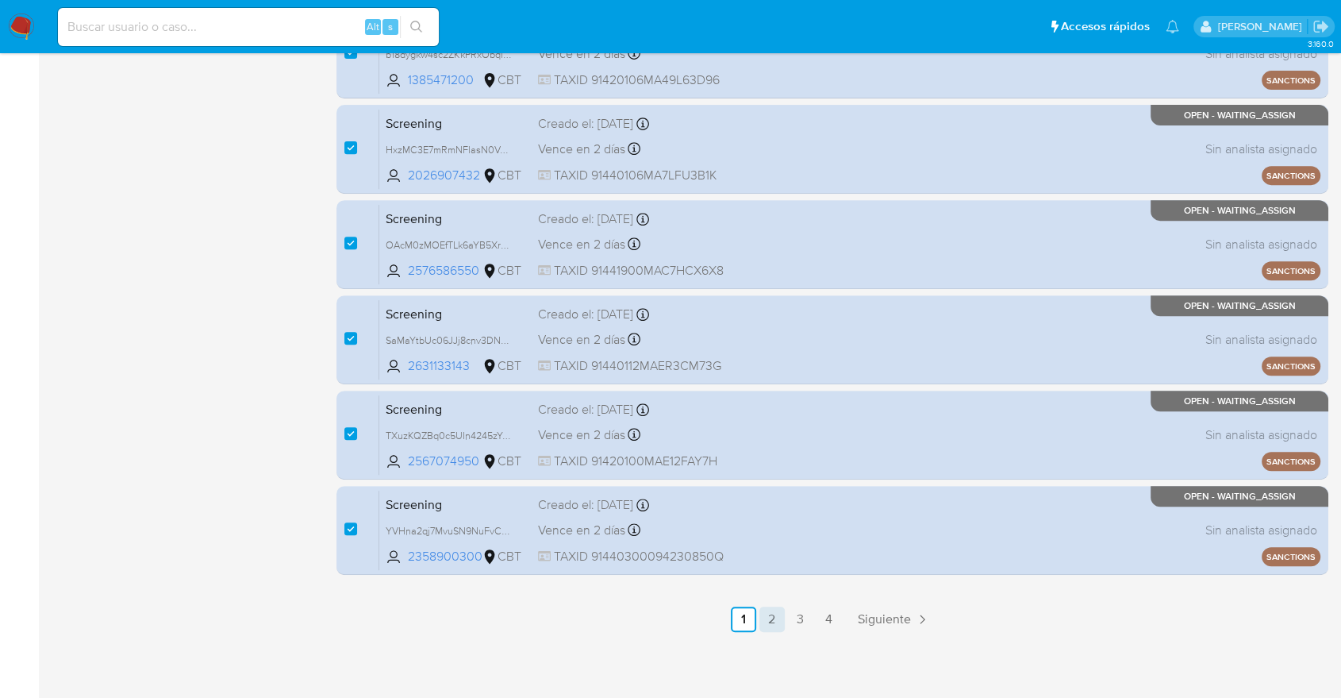
click at [775, 620] on link "2" at bounding box center [772, 618] width 25 height 25
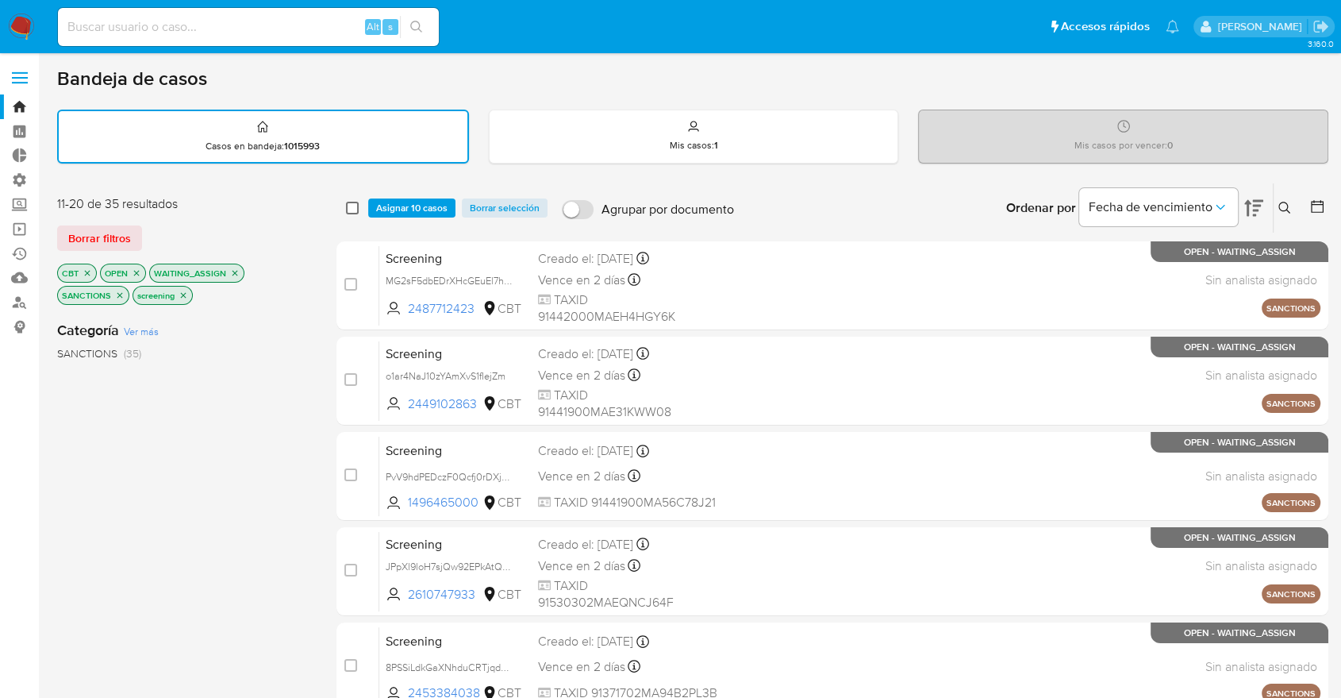
click at [351, 206] on input "checkbox" at bounding box center [352, 208] width 13 height 13
checkbox input "true"
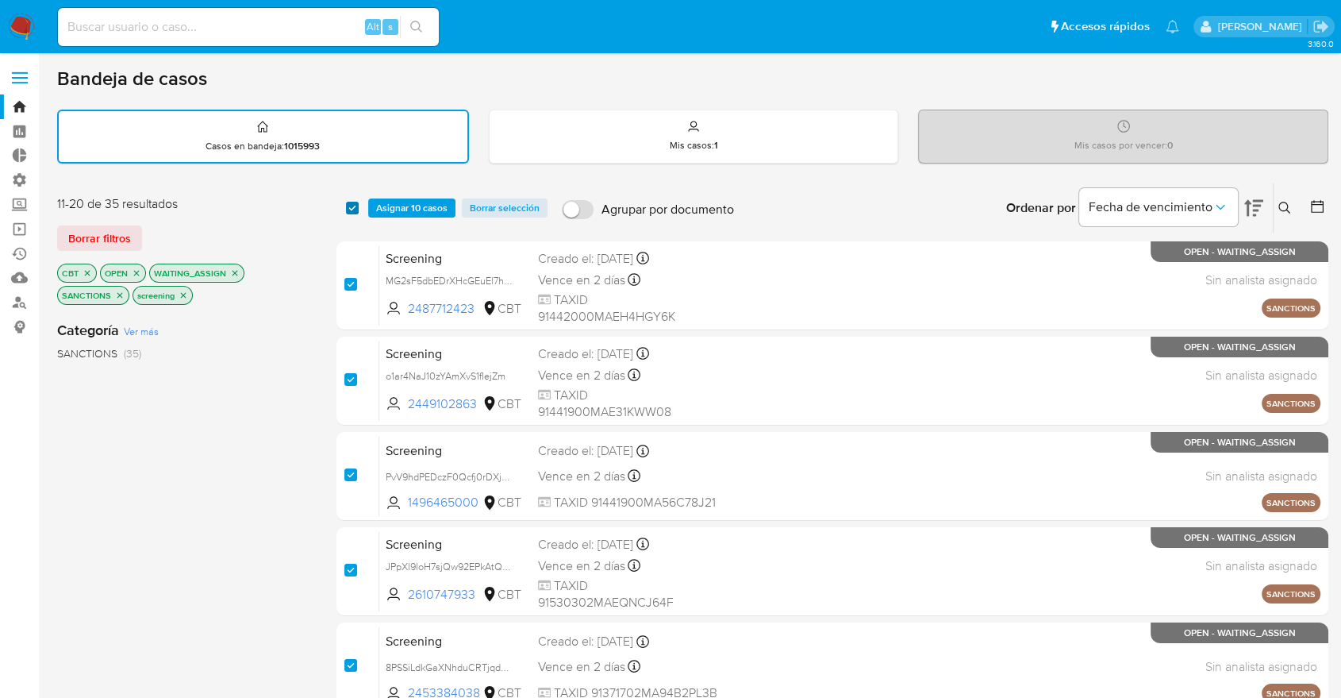
checkbox input "true"
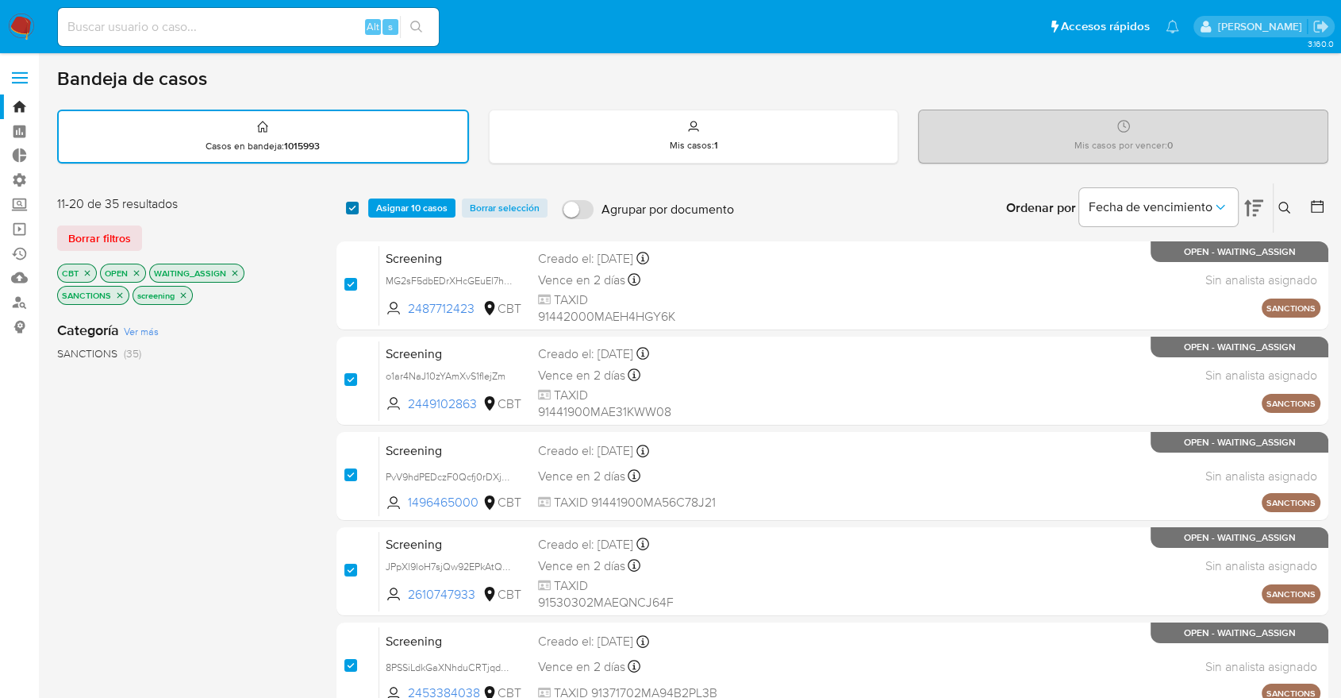
checkbox input "true"
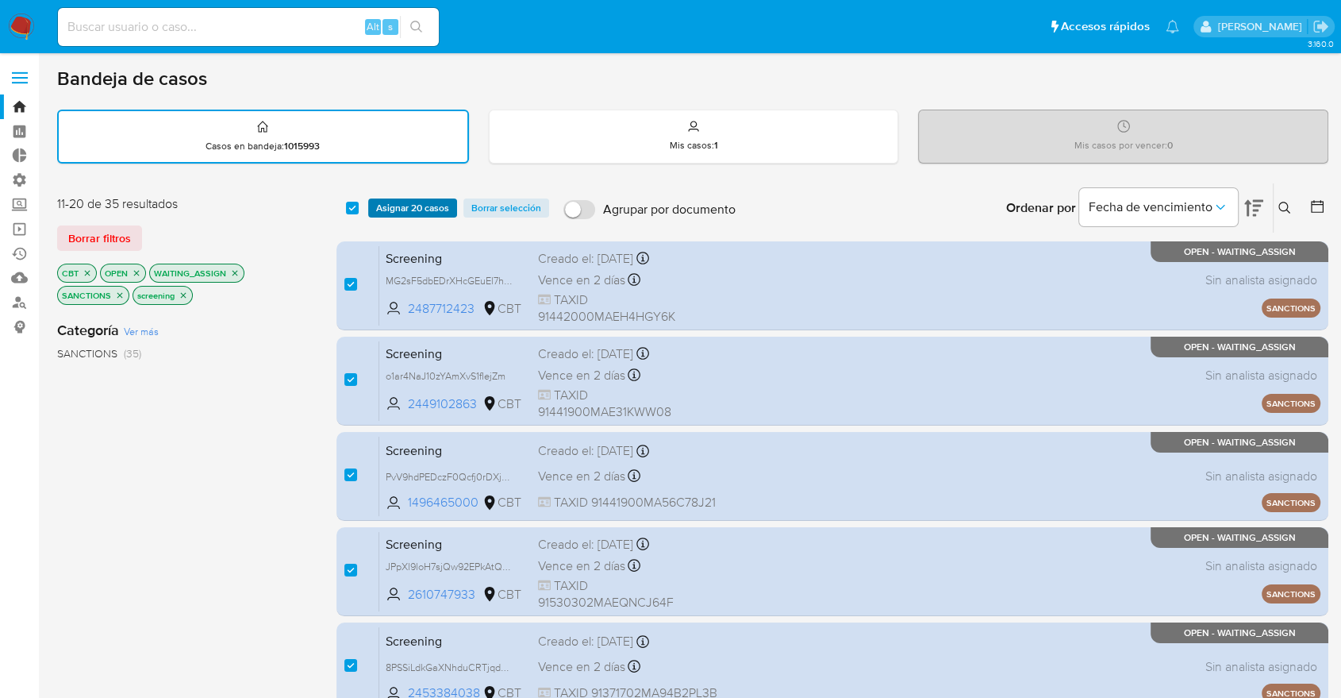
click at [380, 206] on span "Asignar 20 casos" at bounding box center [412, 208] width 73 height 16
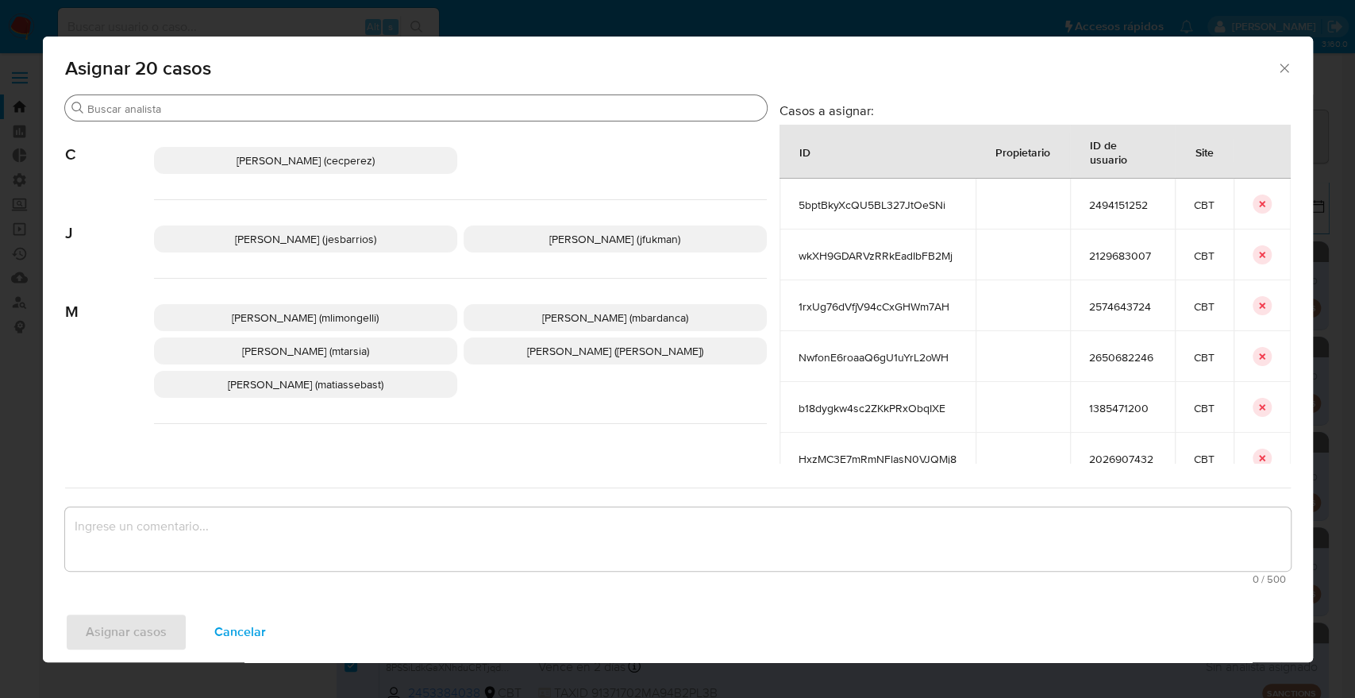
click at [261, 108] on input "Buscar" at bounding box center [423, 109] width 673 height 14
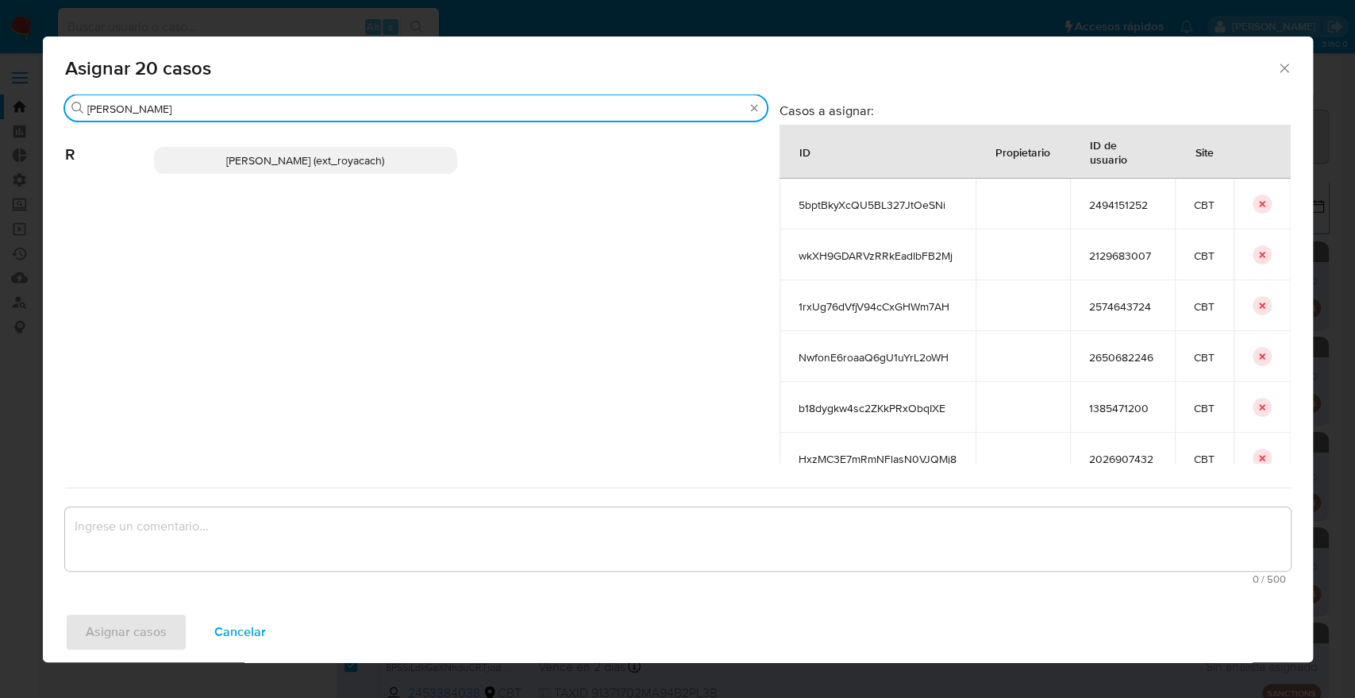
type input "romi"
click at [386, 150] on p "Romina Isabel Yacachury (ext_royacach)" at bounding box center [305, 160] width 303 height 27
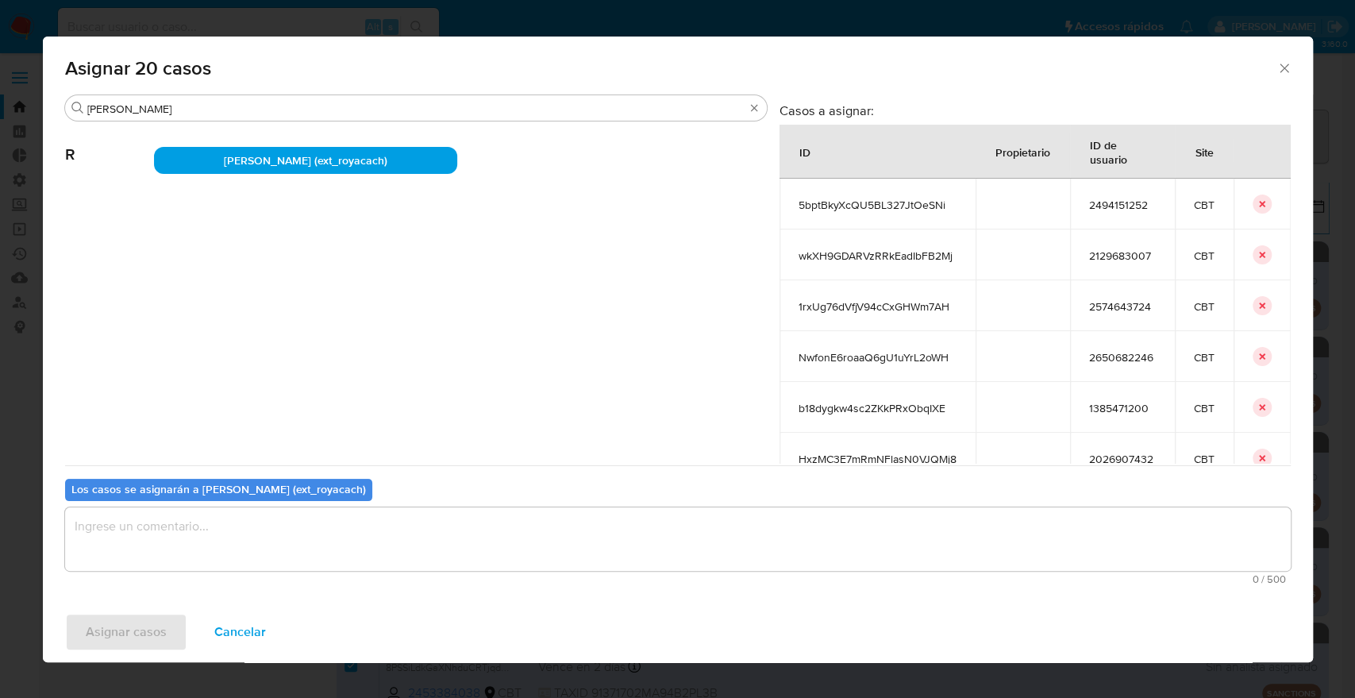
click at [337, 538] on textarea "assign-modal" at bounding box center [678, 538] width 1226 height 63
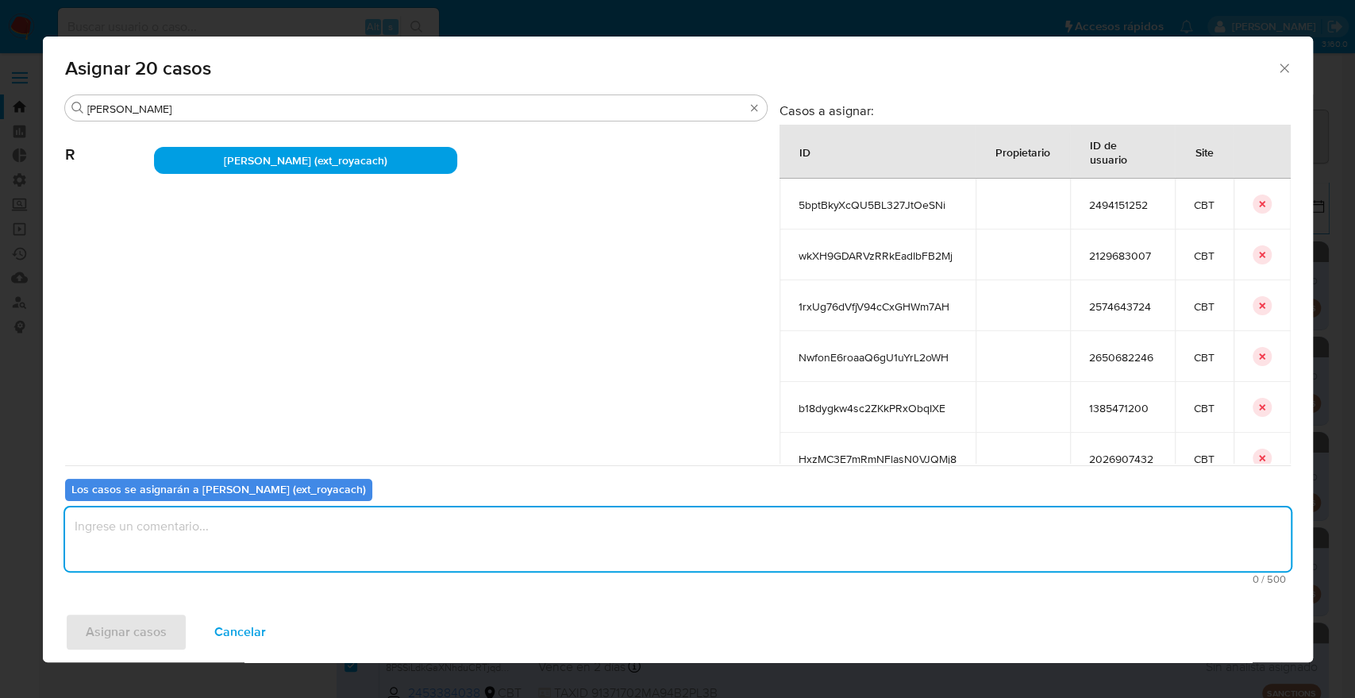
paste textarea "Asignación."
type textarea "Asignación."
click at [178, 626] on button "Asignar casos" at bounding box center [126, 632] width 122 height 38
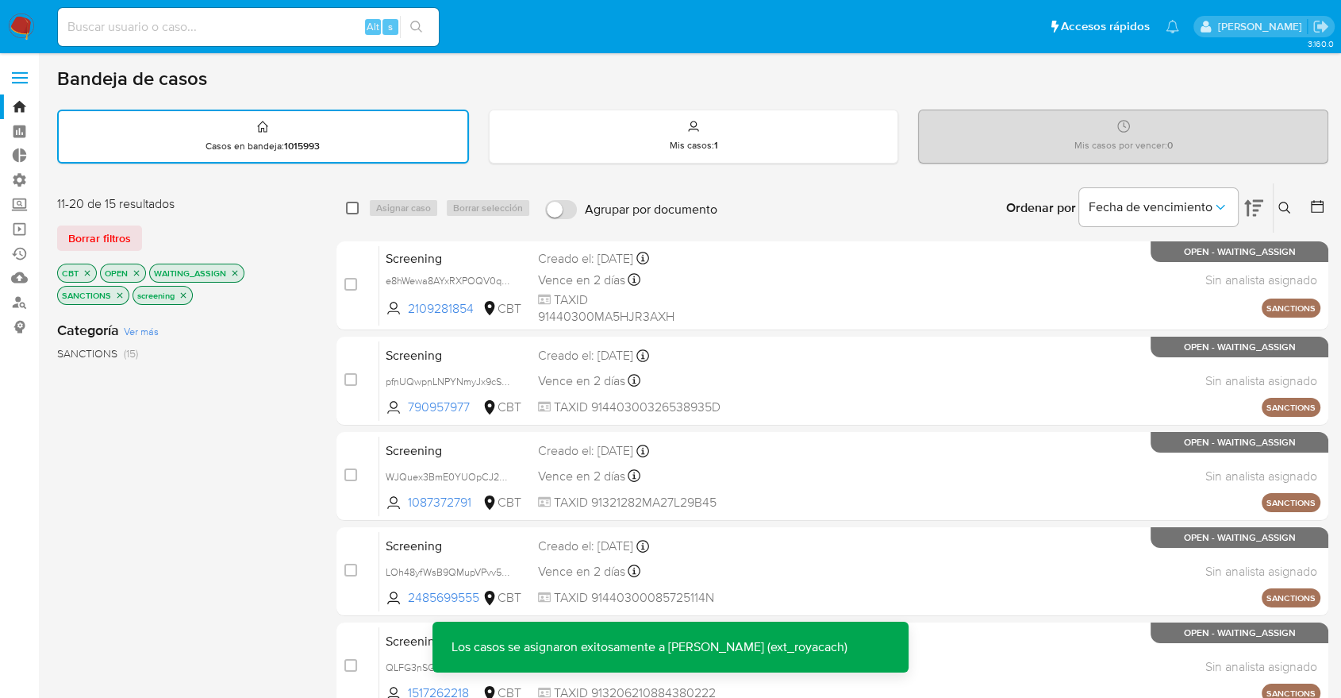
click at [356, 208] on input "checkbox" at bounding box center [352, 208] width 13 height 13
checkbox input "true"
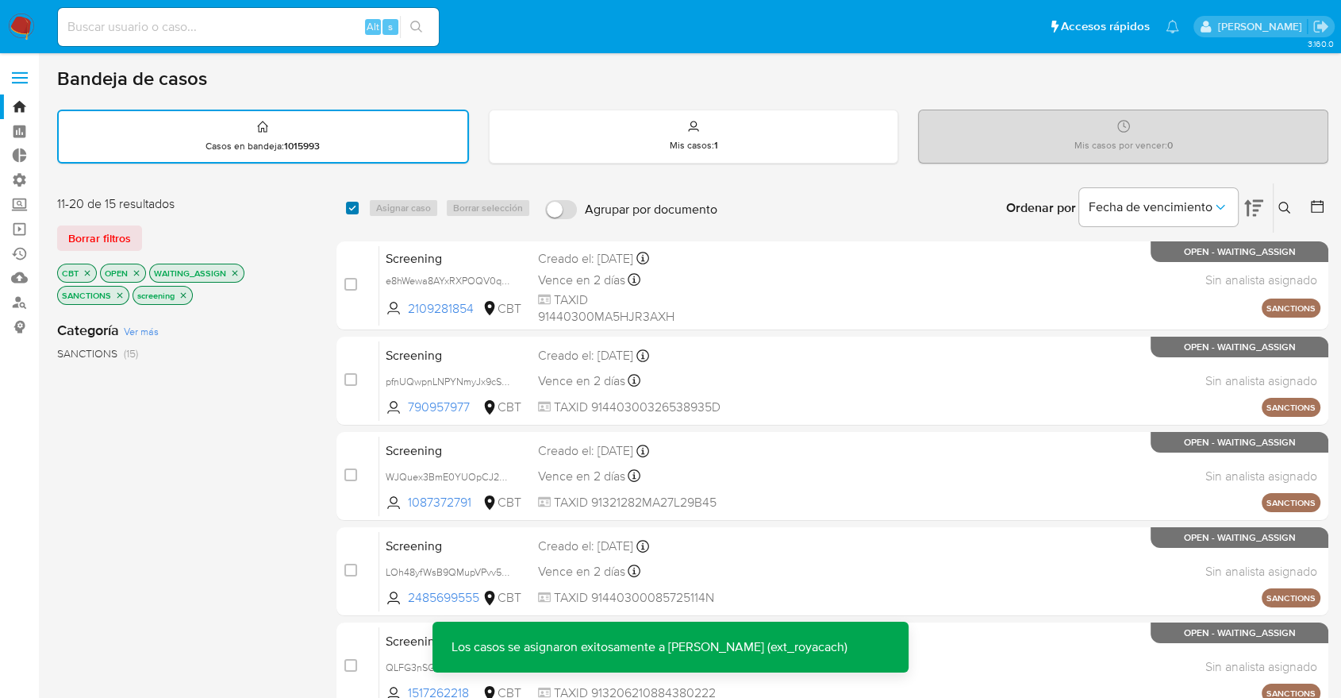
checkbox input "true"
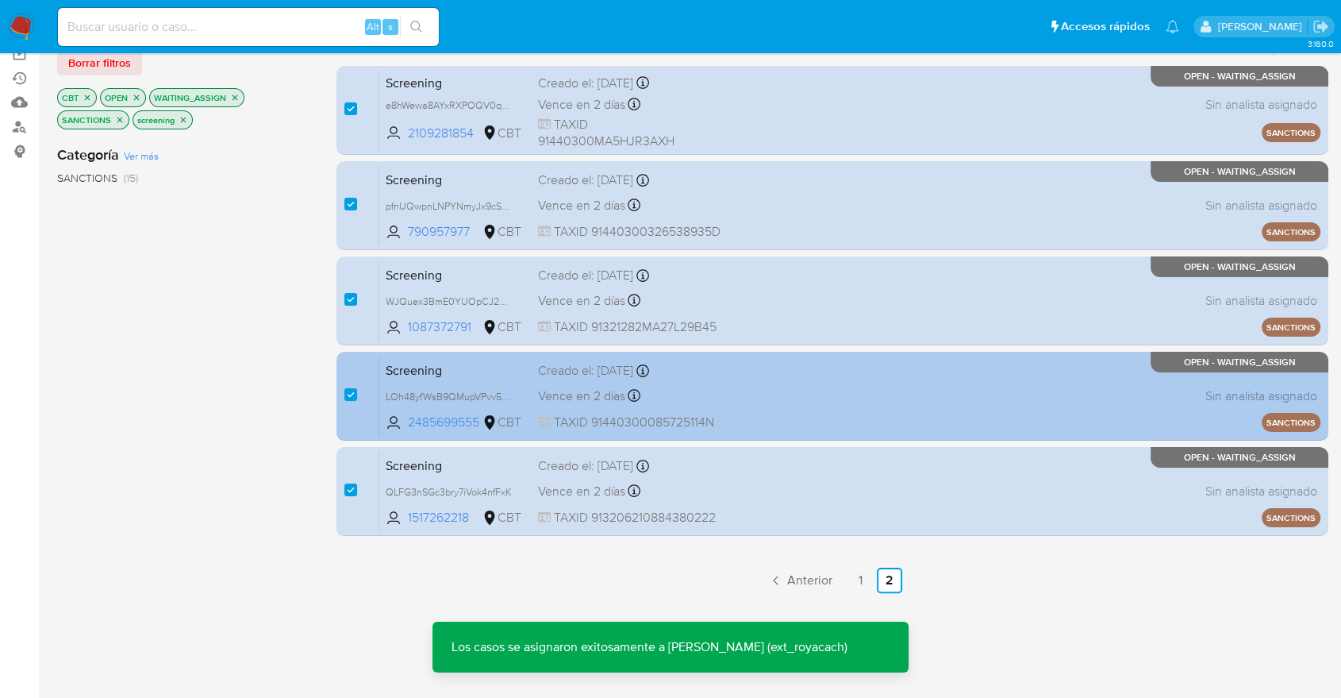
scroll to position [292, 0]
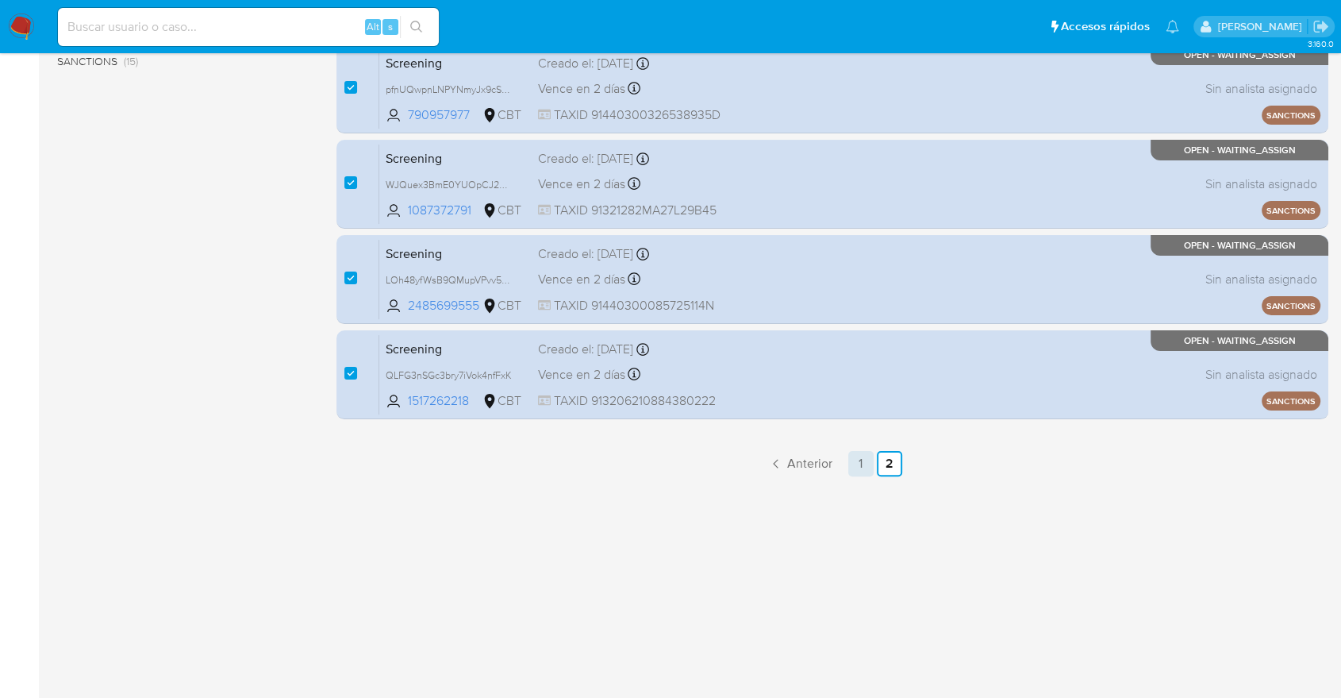
click at [851, 471] on link "1" at bounding box center [861, 463] width 25 height 25
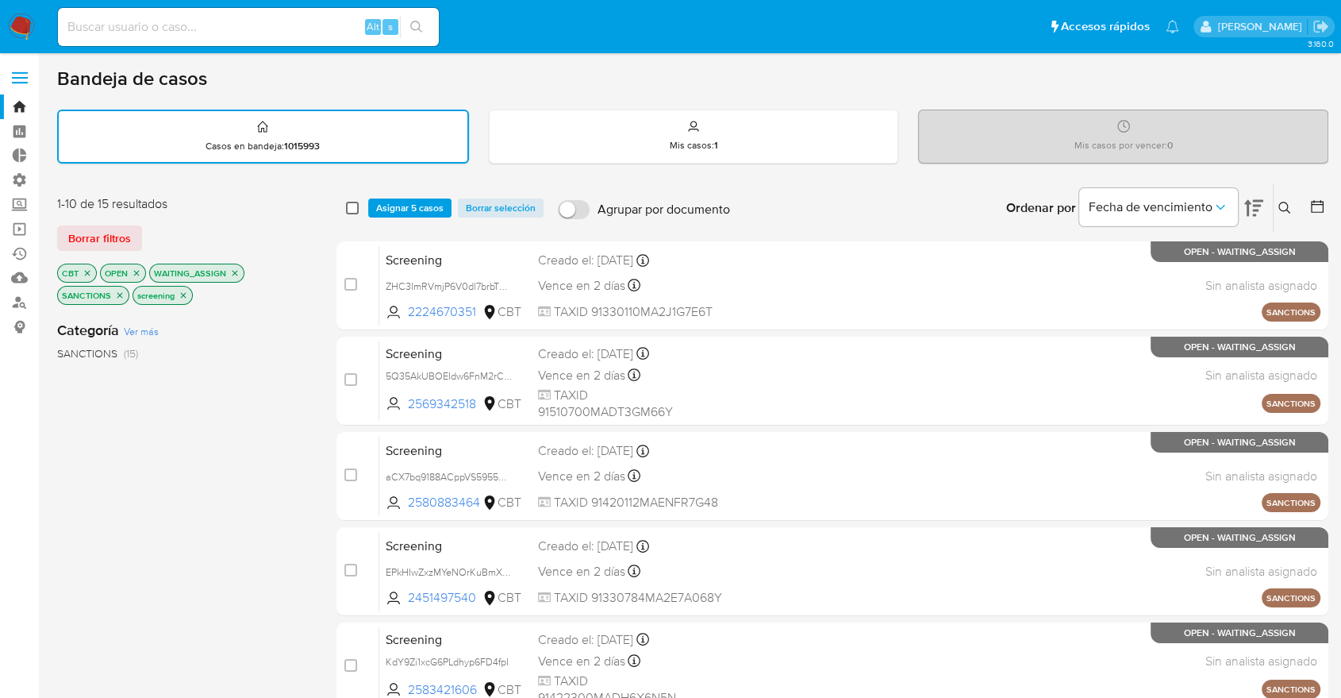
click at [349, 206] on input "checkbox" at bounding box center [352, 208] width 13 height 13
checkbox input "true"
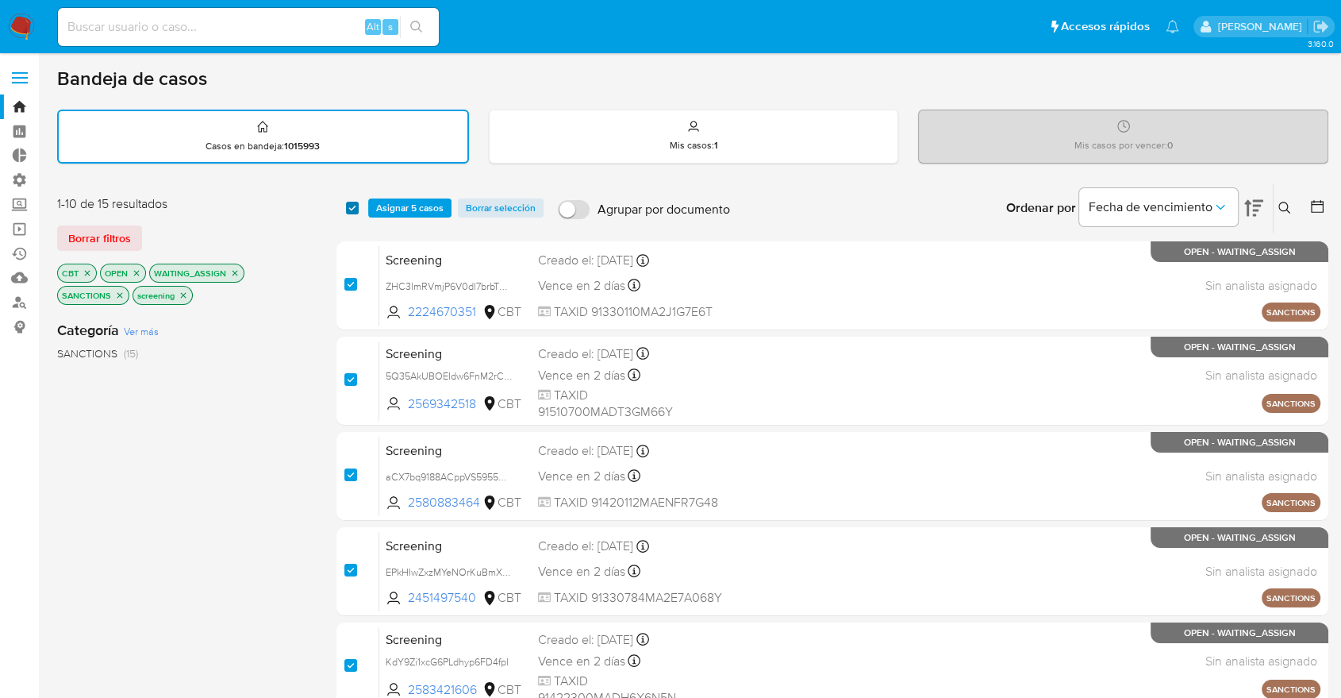
checkbox input "true"
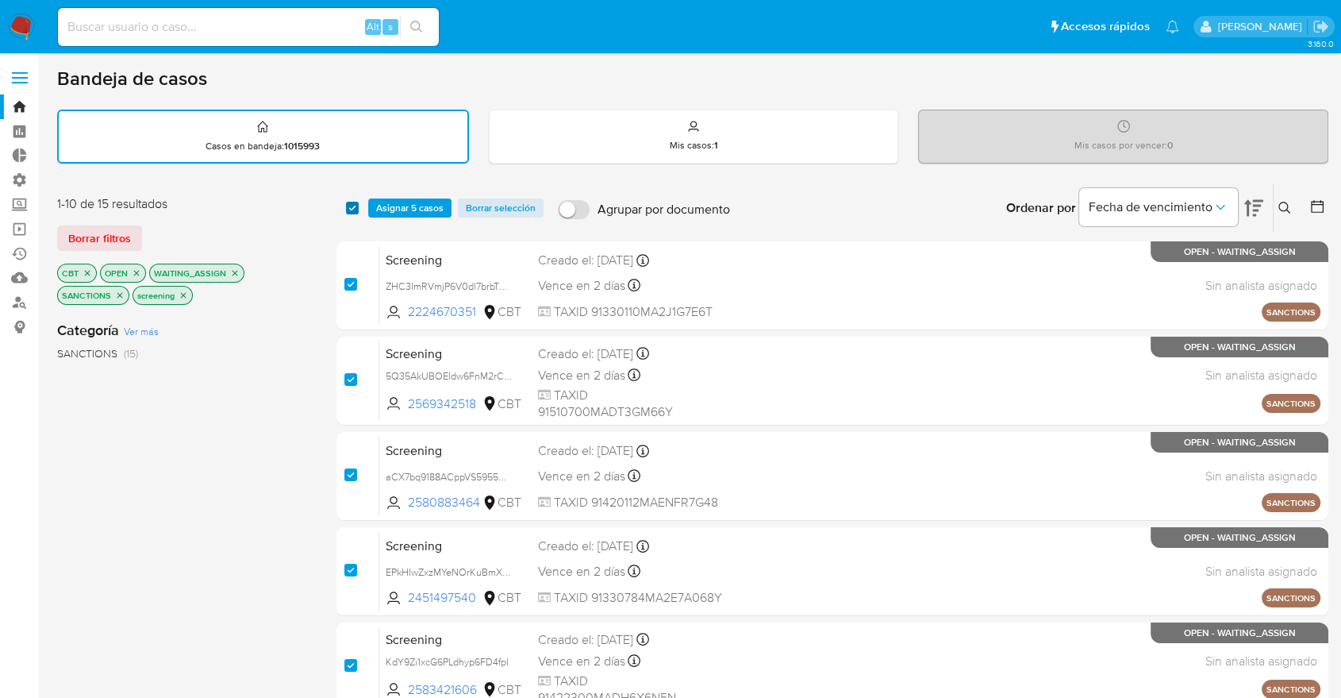
checkbox input "true"
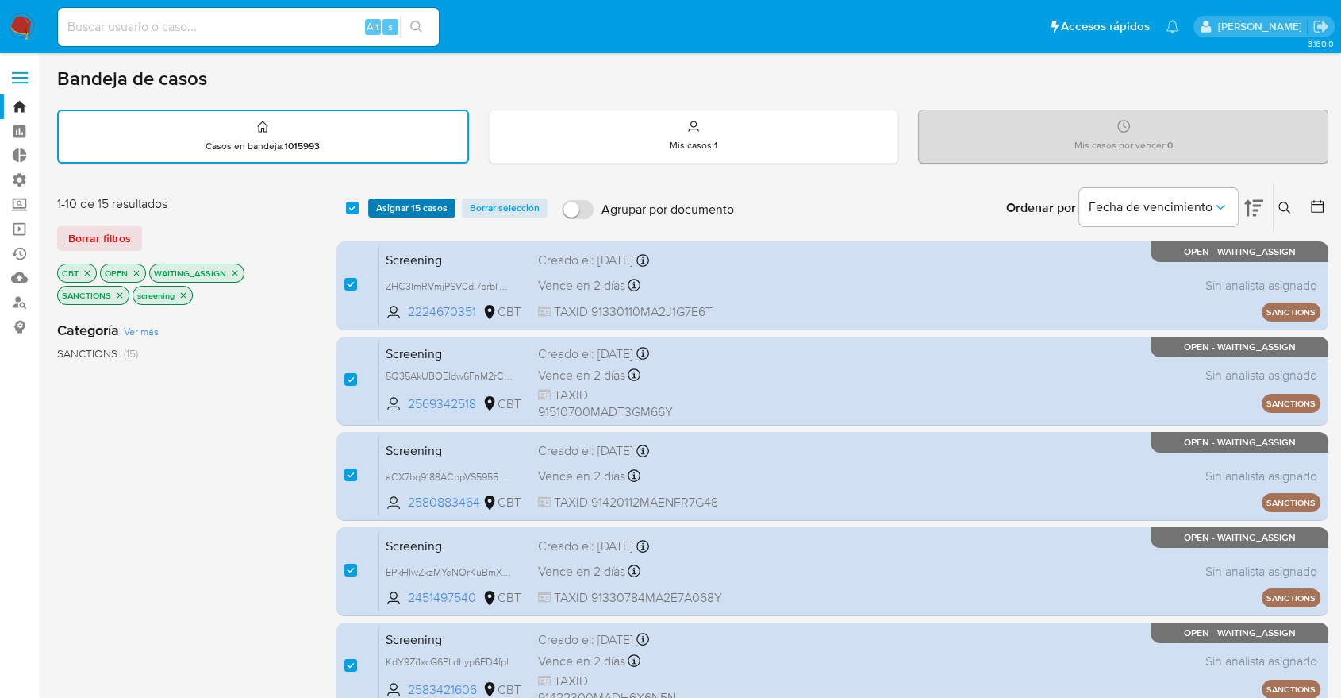
click at [402, 205] on span "Asignar 15 casos" at bounding box center [411, 208] width 71 height 16
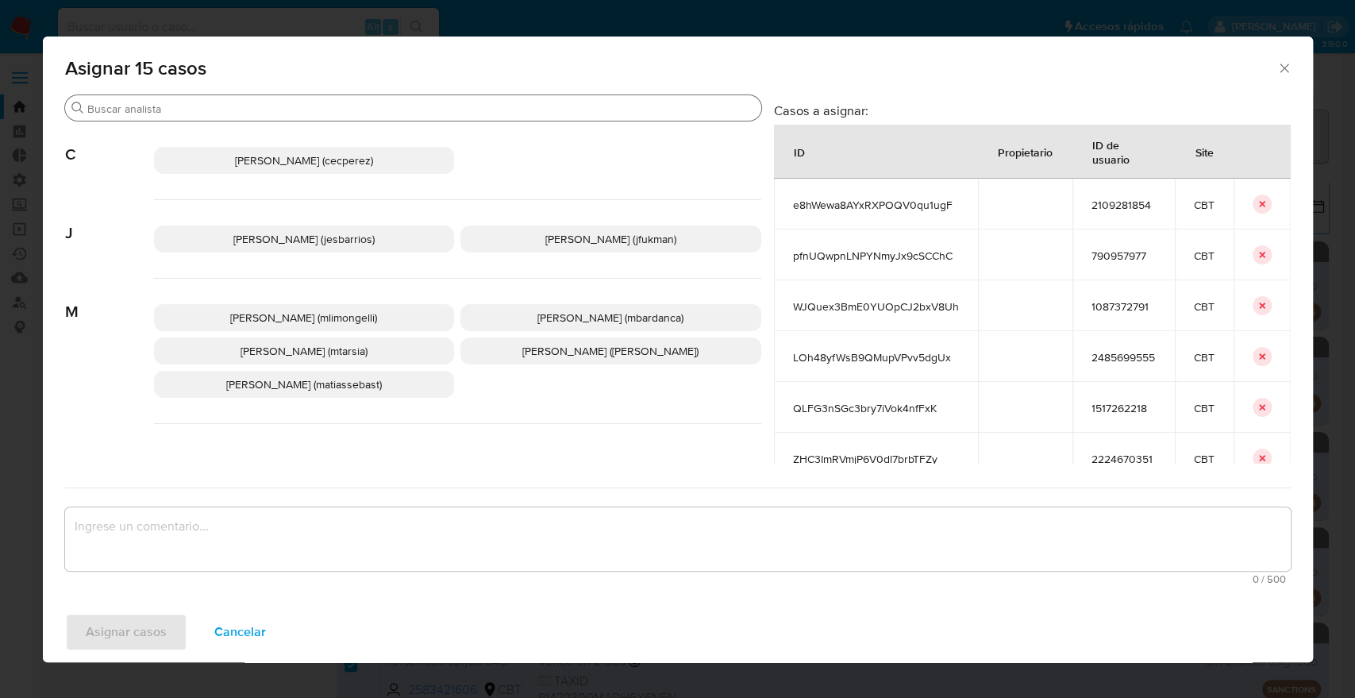
click at [304, 113] on input "Buscar" at bounding box center [421, 109] width 668 height 14
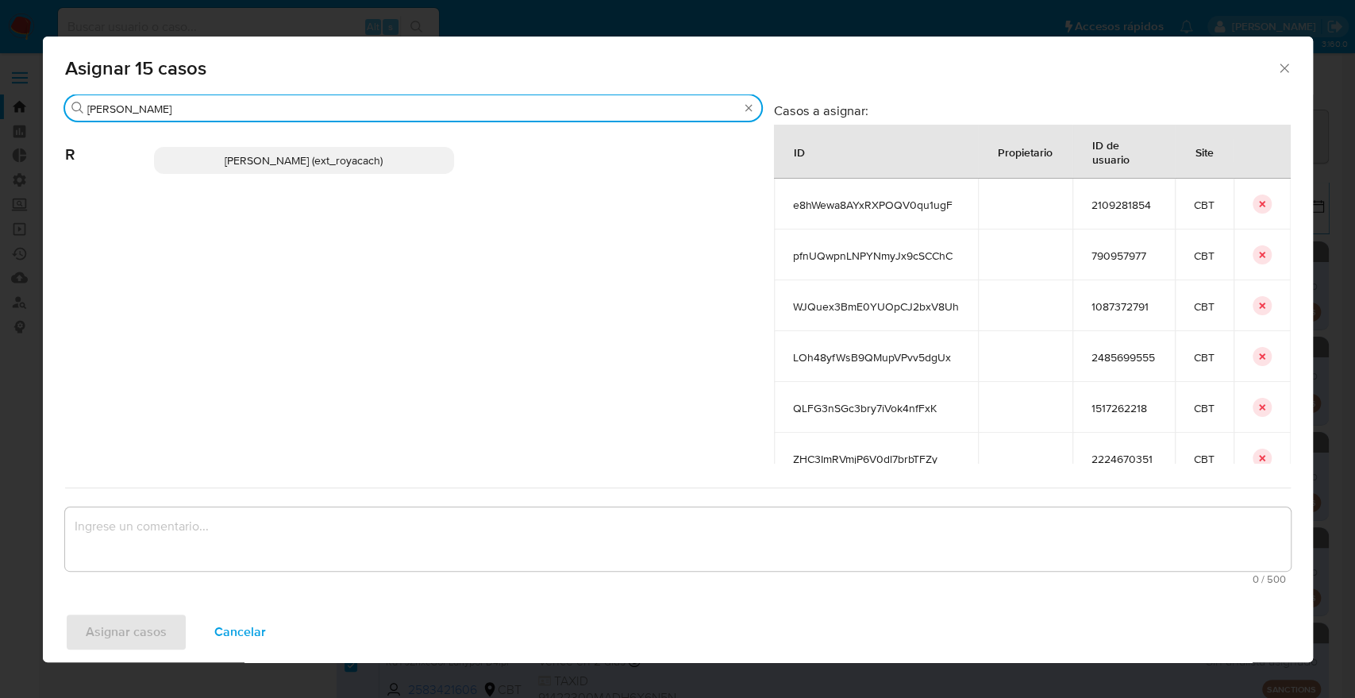
type input "romi"
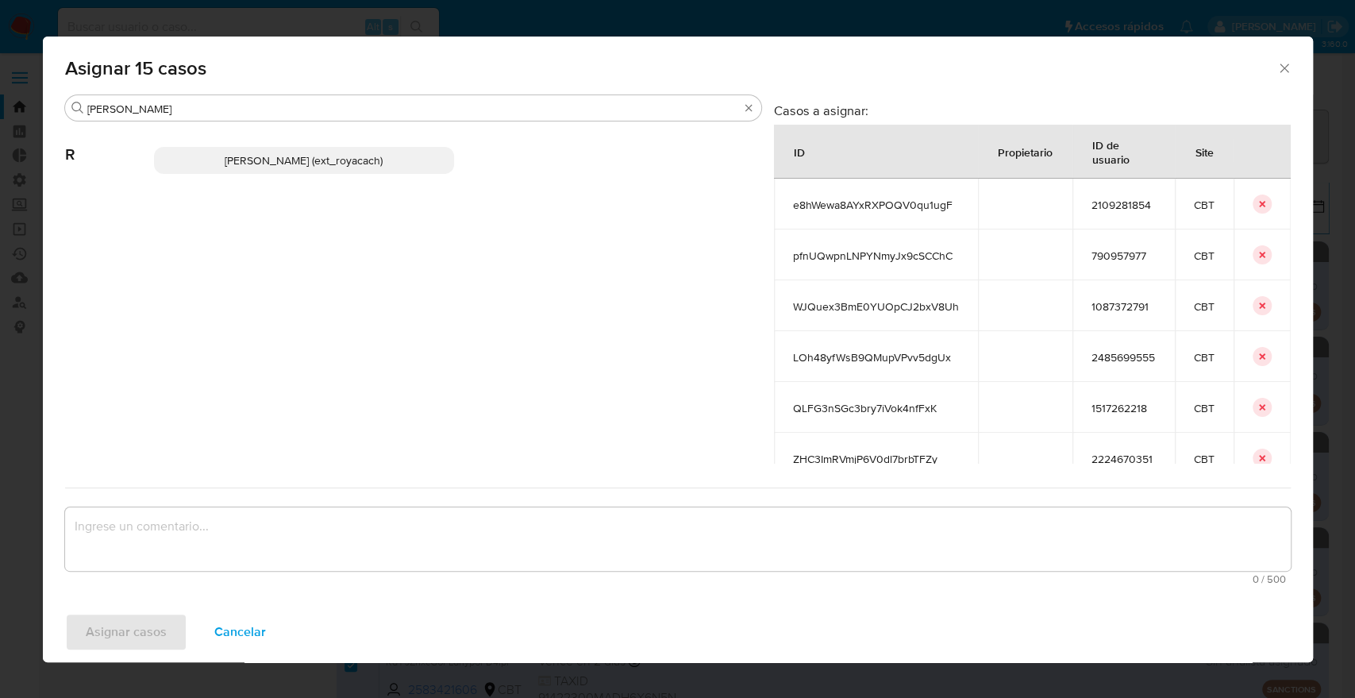
click at [383, 155] on span "Romina Isabel Yacachury (ext_royacach)" at bounding box center [304, 160] width 158 height 16
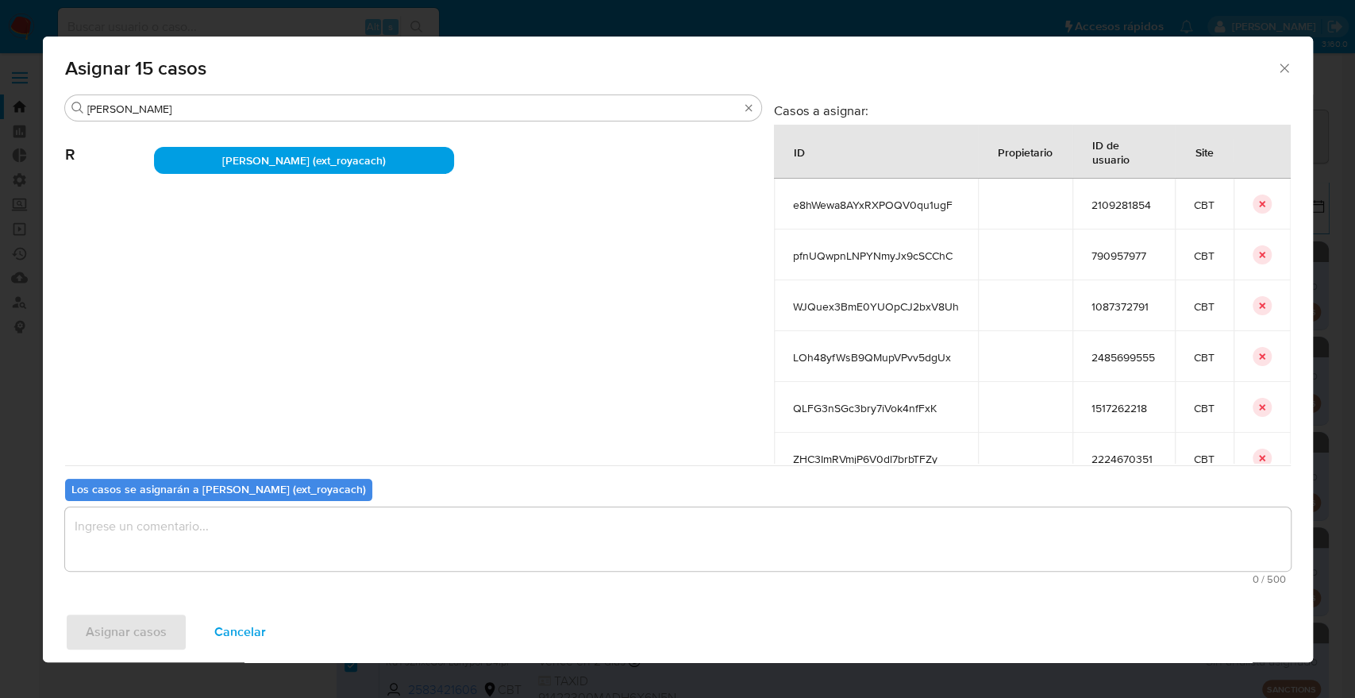
click at [324, 532] on textarea "assign-modal" at bounding box center [678, 538] width 1226 height 63
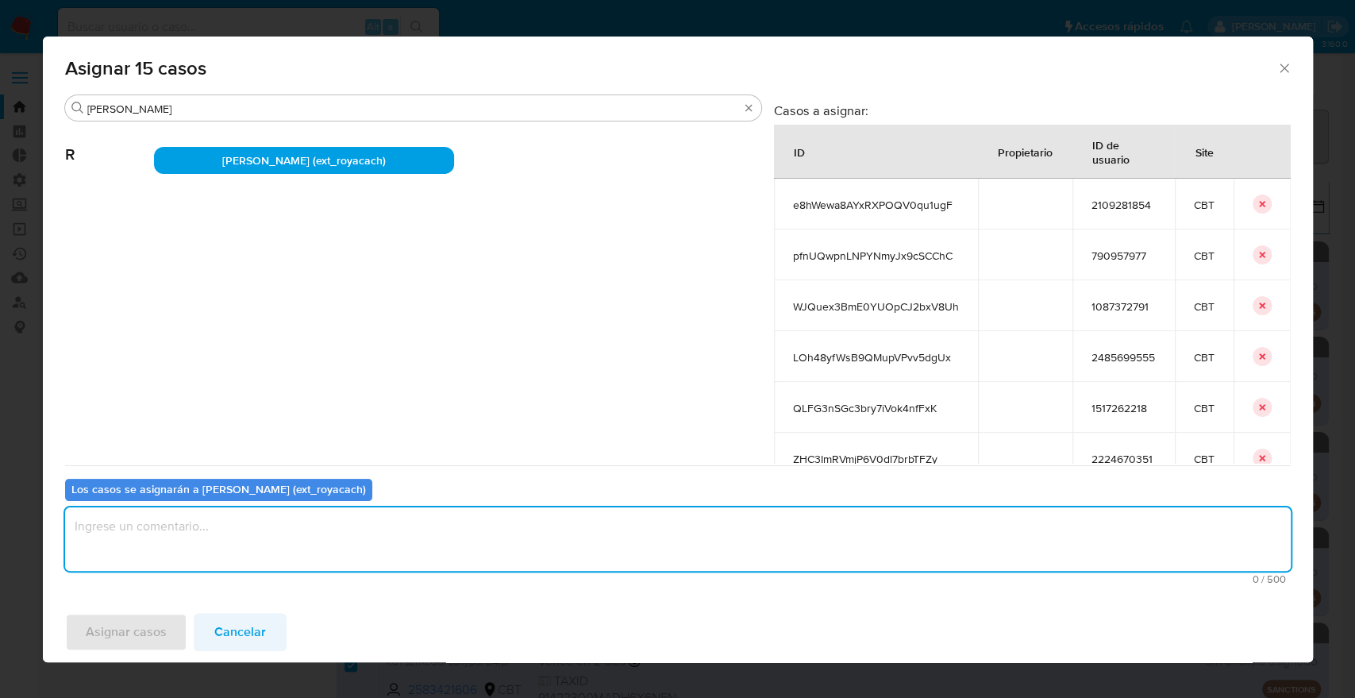
paste textarea "Asignación."
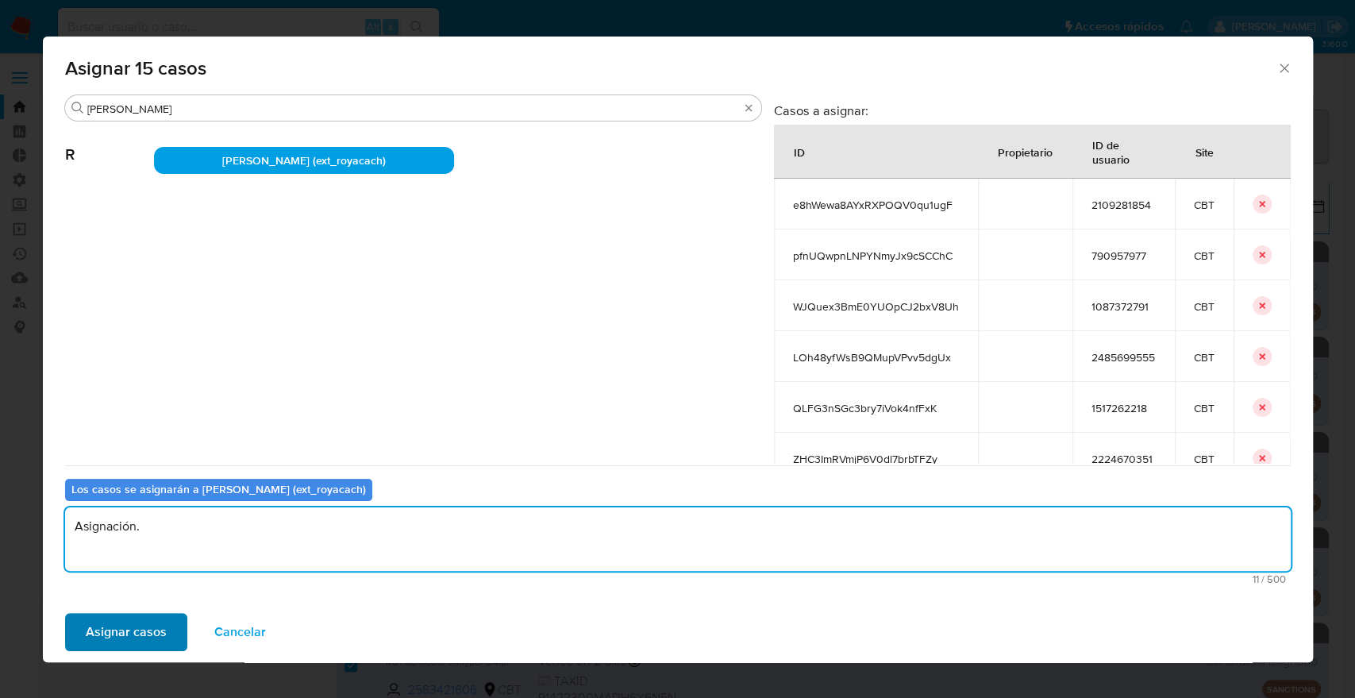
type textarea "Asignación."
click at [156, 634] on span "Asignar casos" at bounding box center [126, 631] width 81 height 35
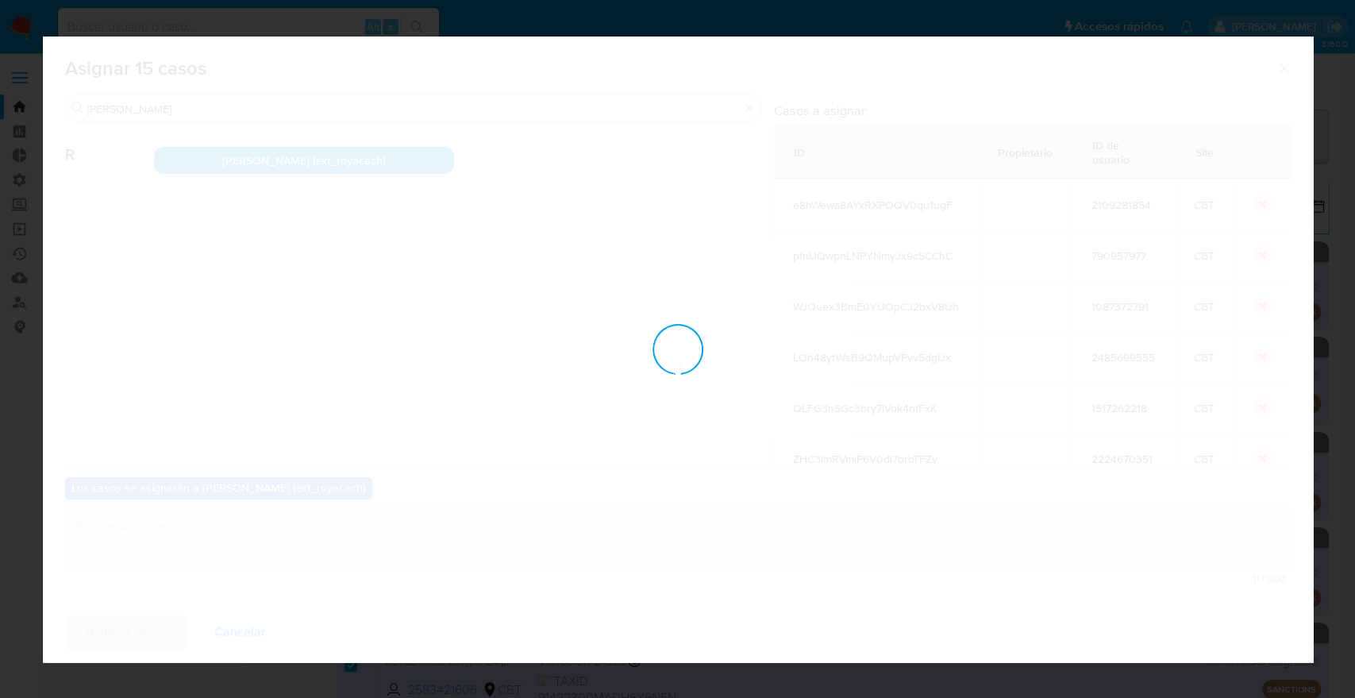
checkbox input "false"
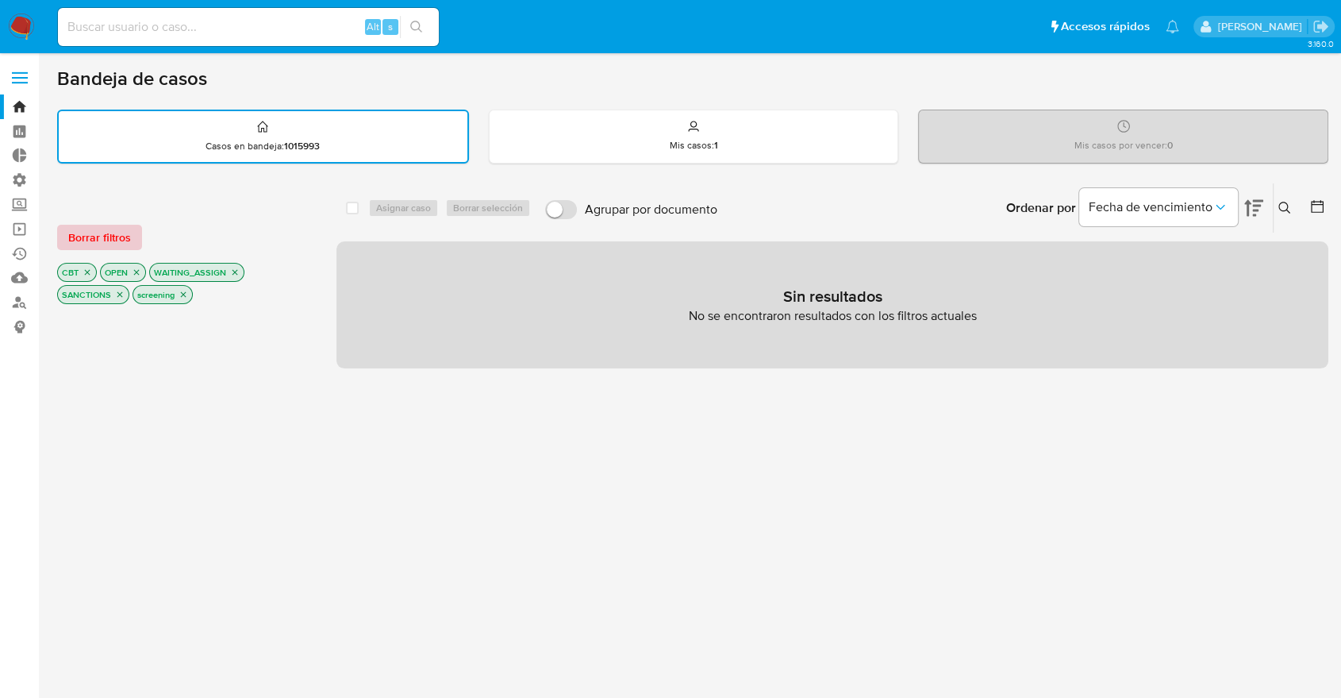
click at [121, 244] on span "Borrar filtros" at bounding box center [99, 237] width 63 height 22
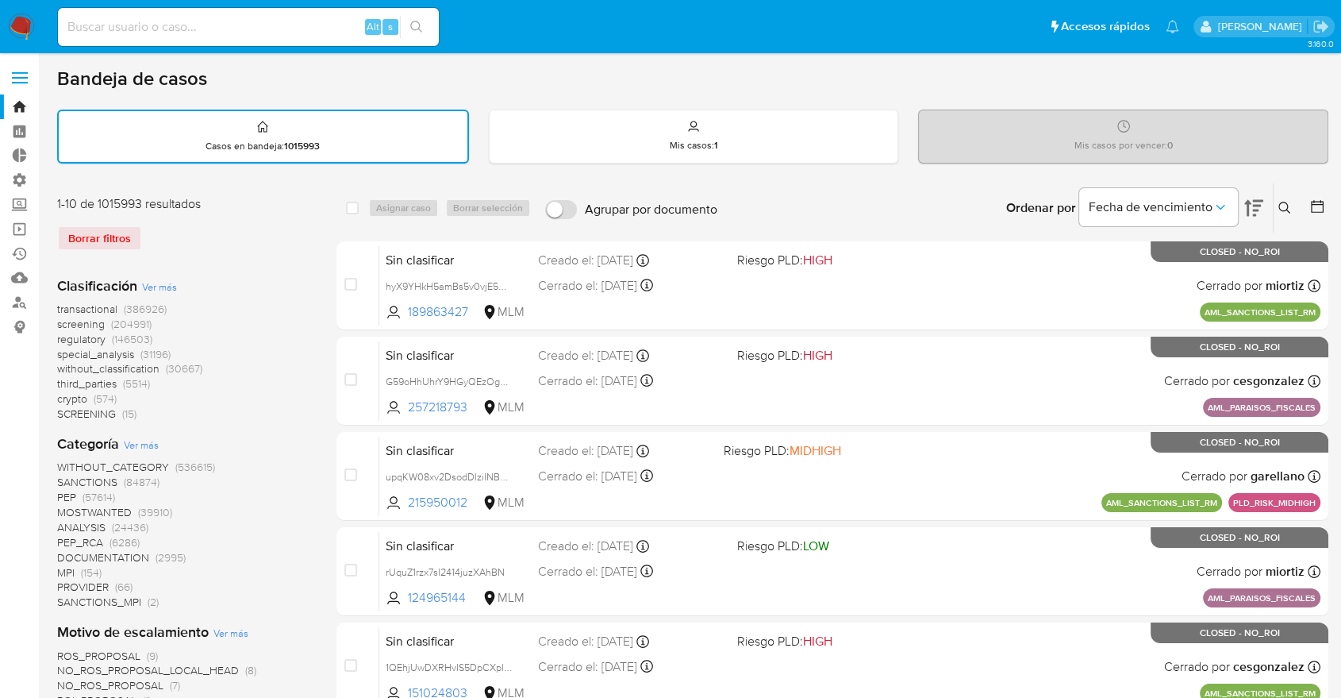
click at [60, 322] on span "screening" at bounding box center [81, 324] width 48 height 16
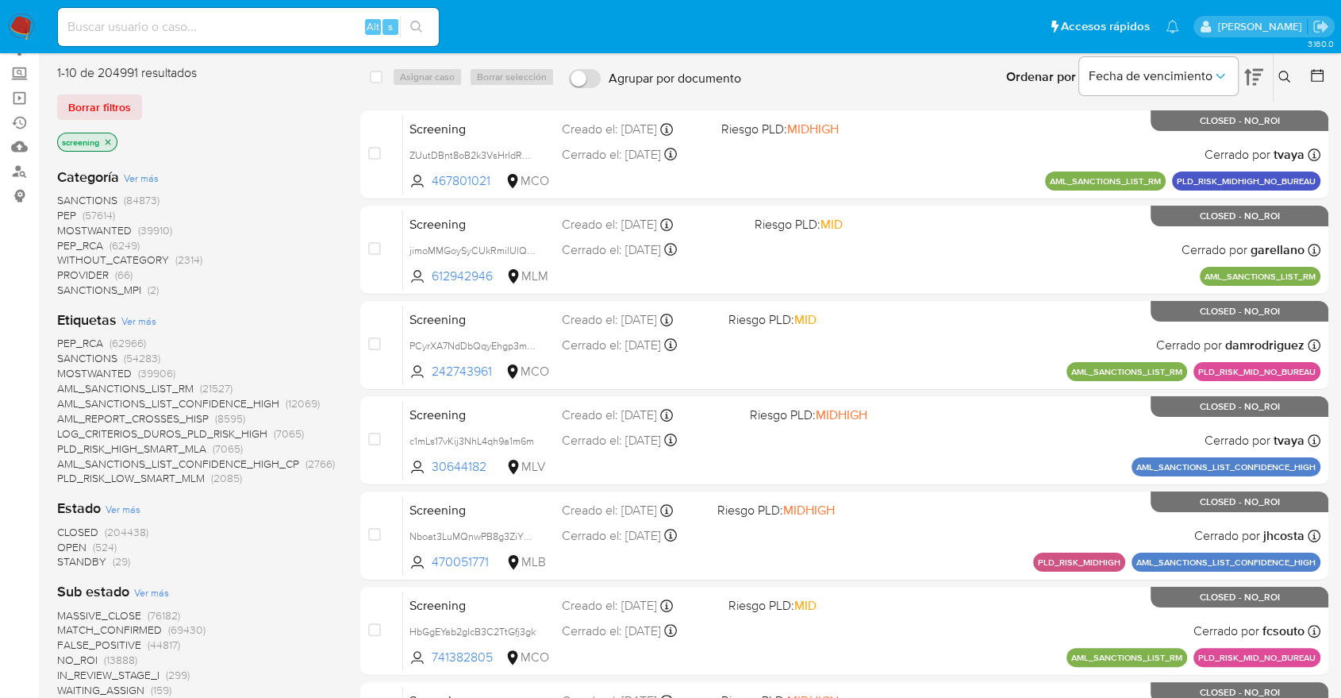
scroll to position [176, 0]
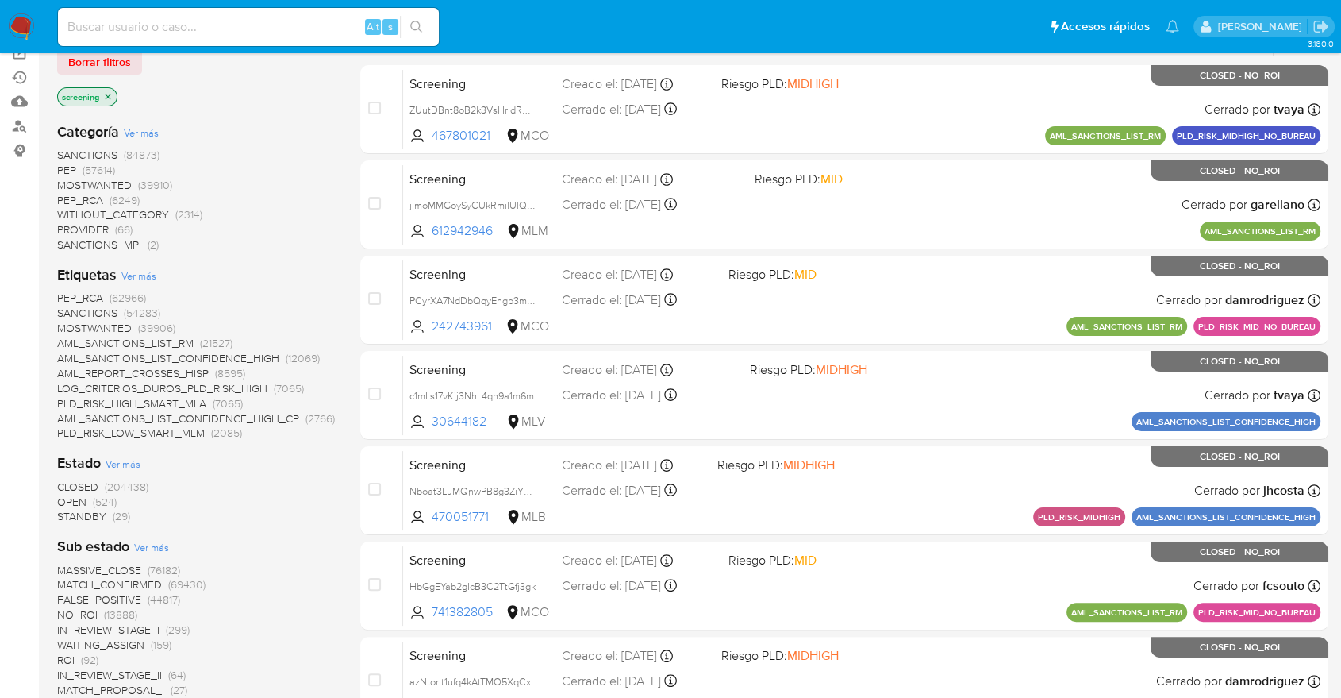
click at [68, 500] on span "OPEN" at bounding box center [71, 502] width 29 height 16
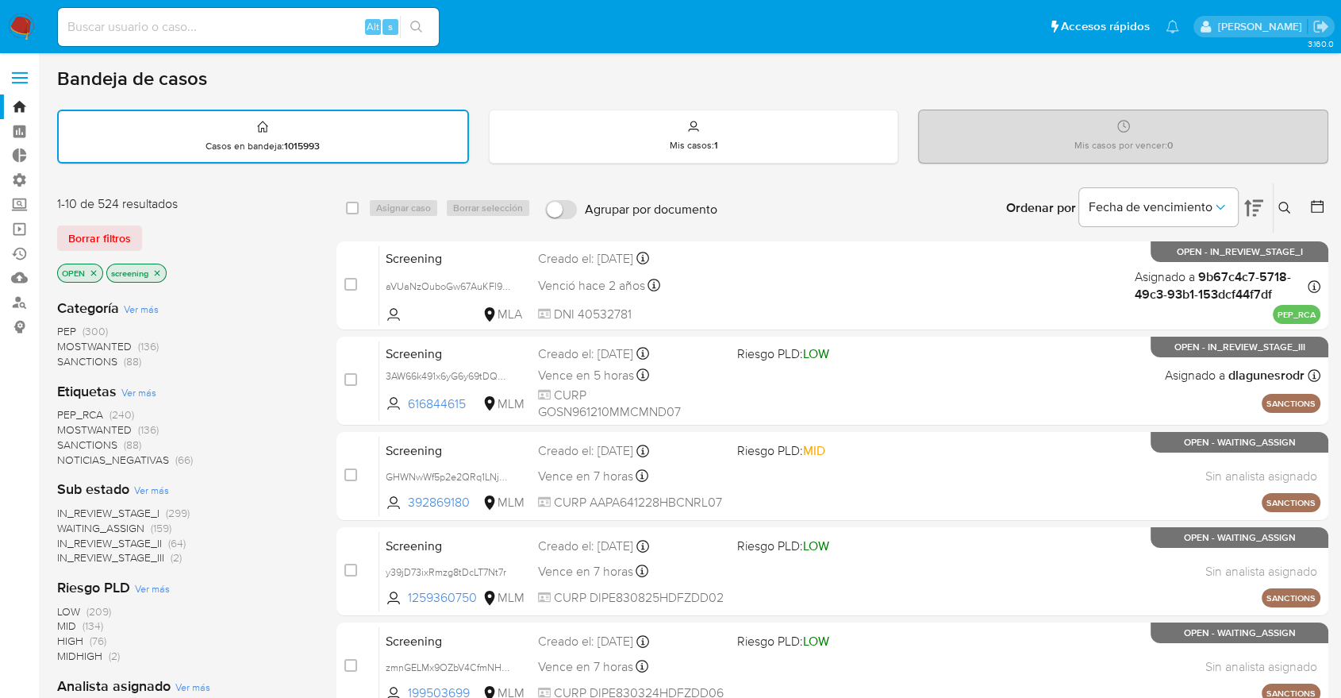
click at [176, 221] on div "1-10 de 524 resultados Borrar filtros OPEN screening" at bounding box center [184, 240] width 254 height 90
click at [66, 442] on span "SANCTIONS" at bounding box center [87, 445] width 60 height 16
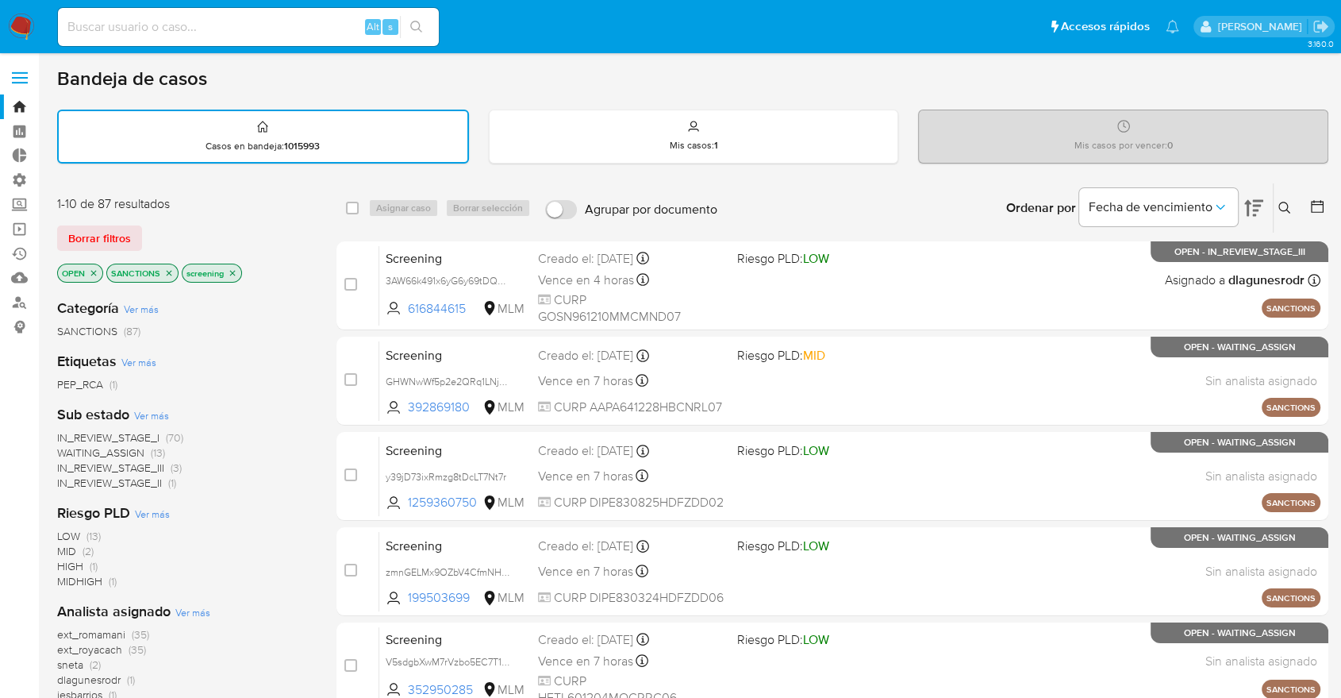
click at [280, 225] on div "Borrar filtros" at bounding box center [184, 237] width 254 height 25
click at [165, 271] on icon "close-filter" at bounding box center [169, 273] width 10 height 10
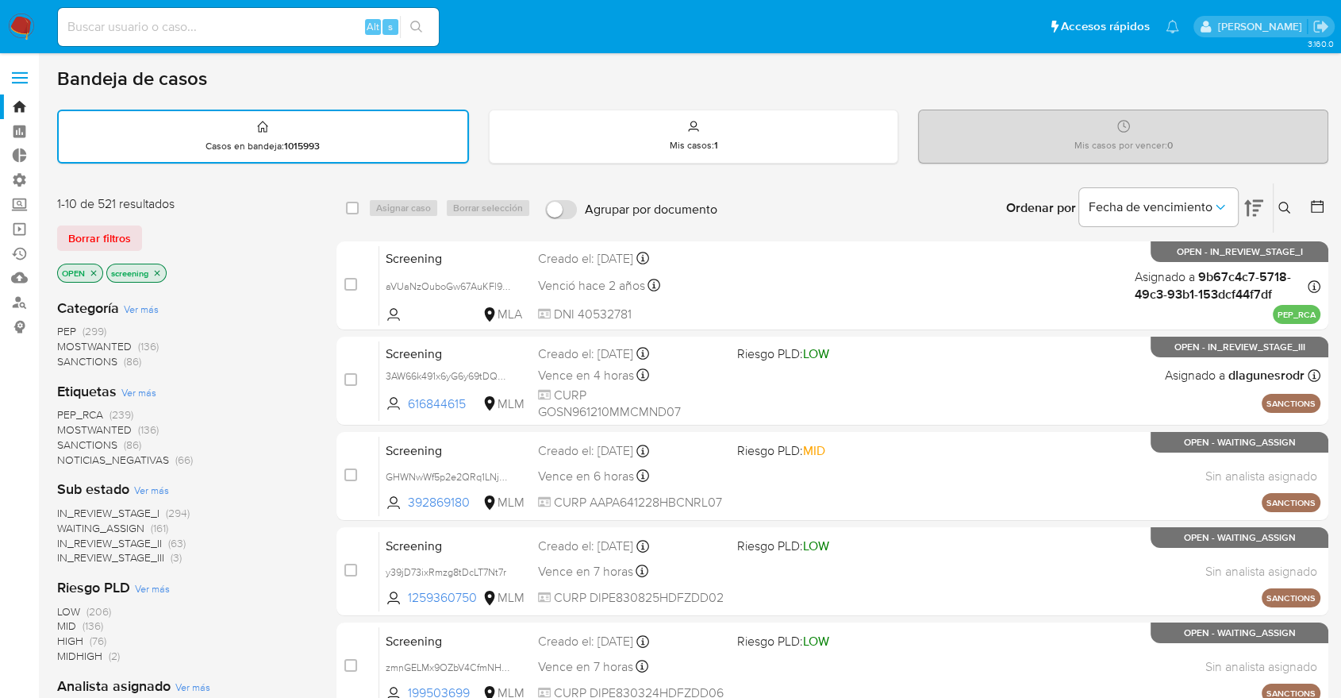
click at [68, 437] on span "SANCTIONS" at bounding box center [87, 445] width 60 height 16
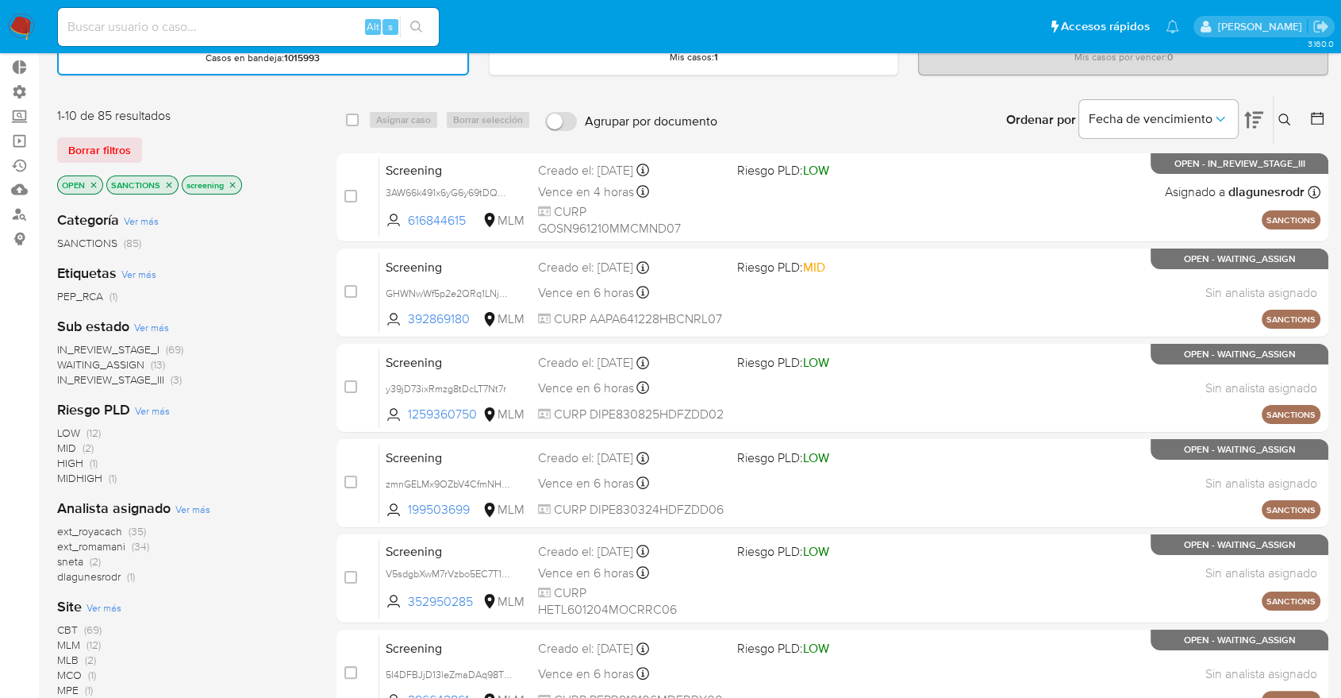
scroll to position [176, 0]
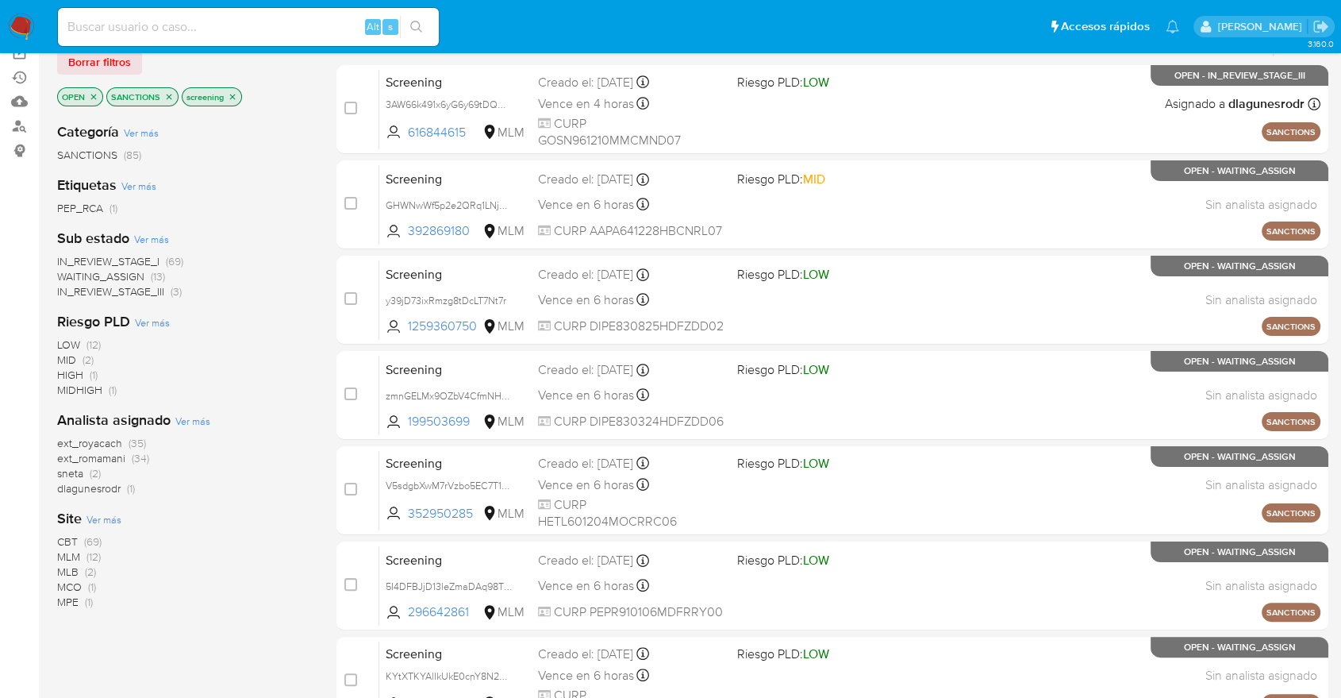
click at [66, 269] on span "WAITING_ASSIGN" at bounding box center [100, 276] width 87 height 16
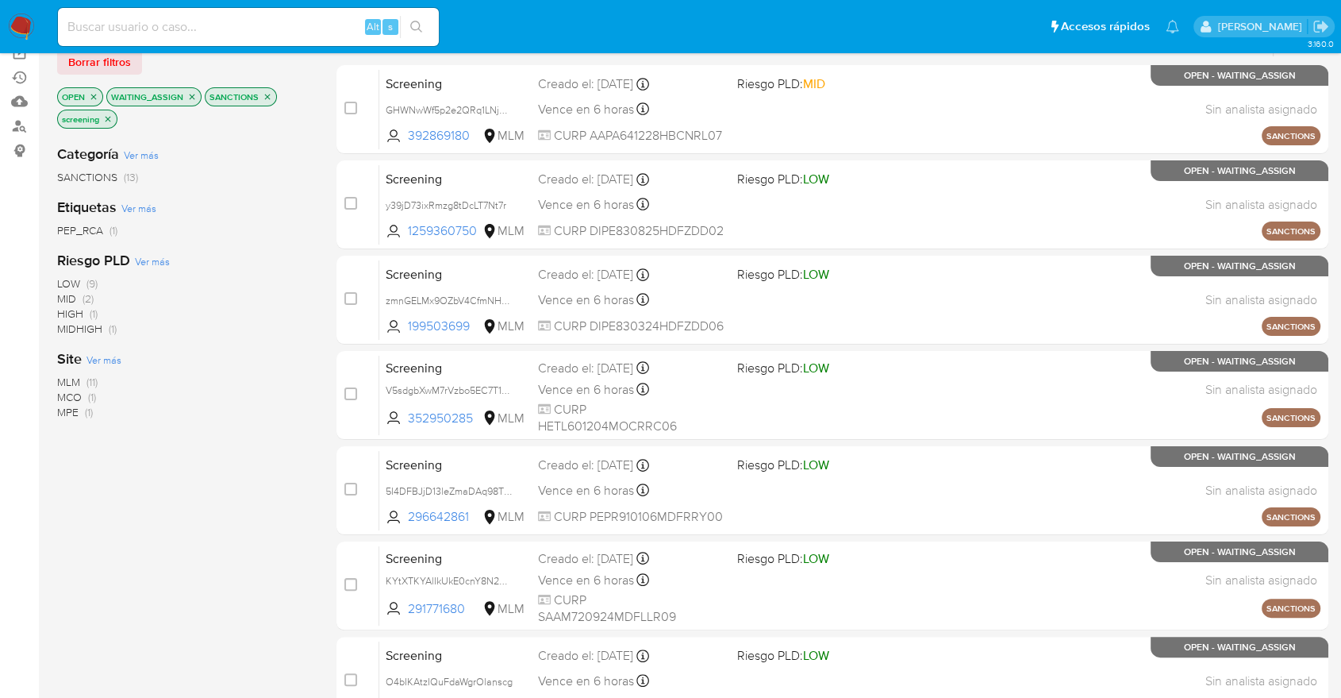
click at [65, 394] on span "MCO" at bounding box center [69, 397] width 25 height 16
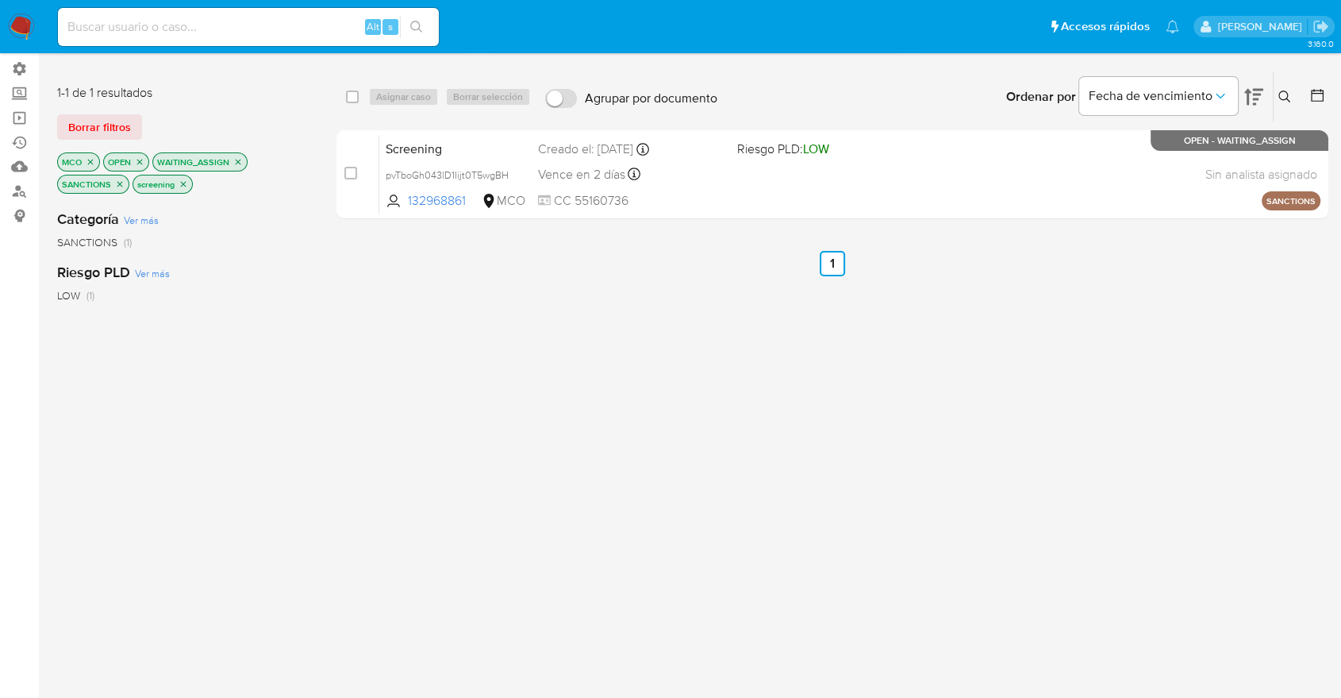
scroll to position [88, 0]
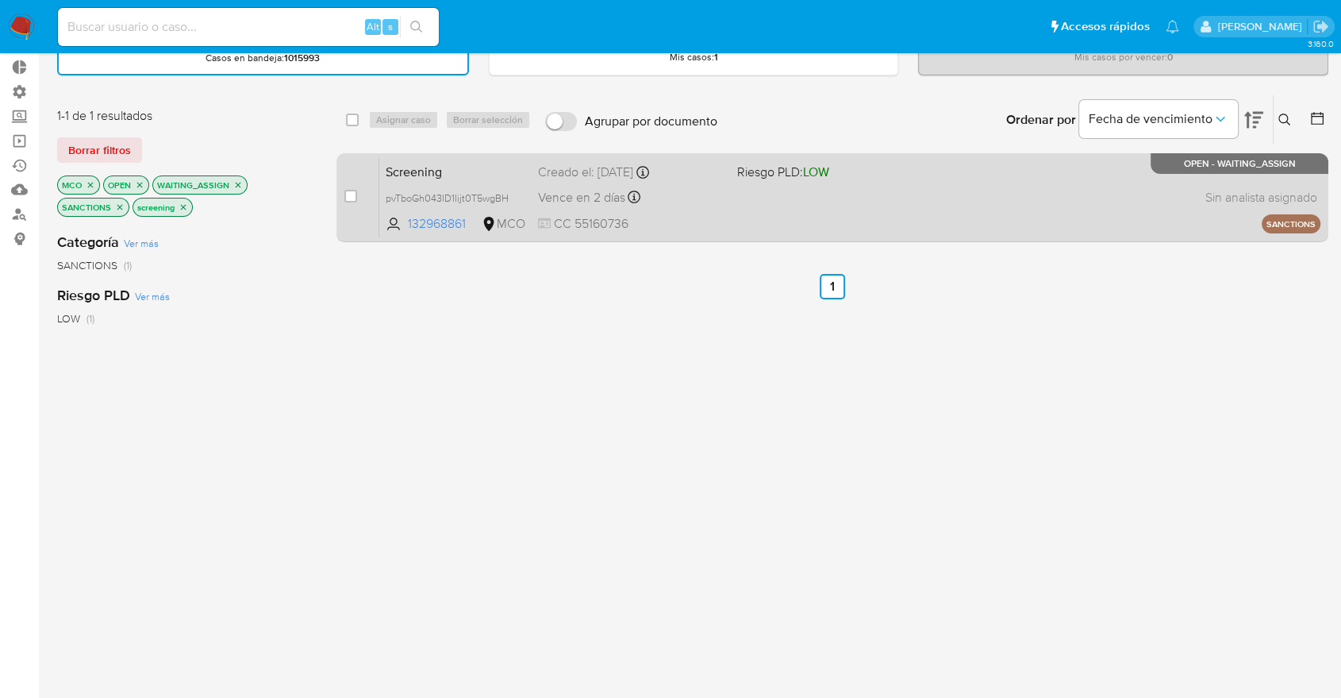
click at [444, 169] on span "Screening" at bounding box center [456, 170] width 140 height 21
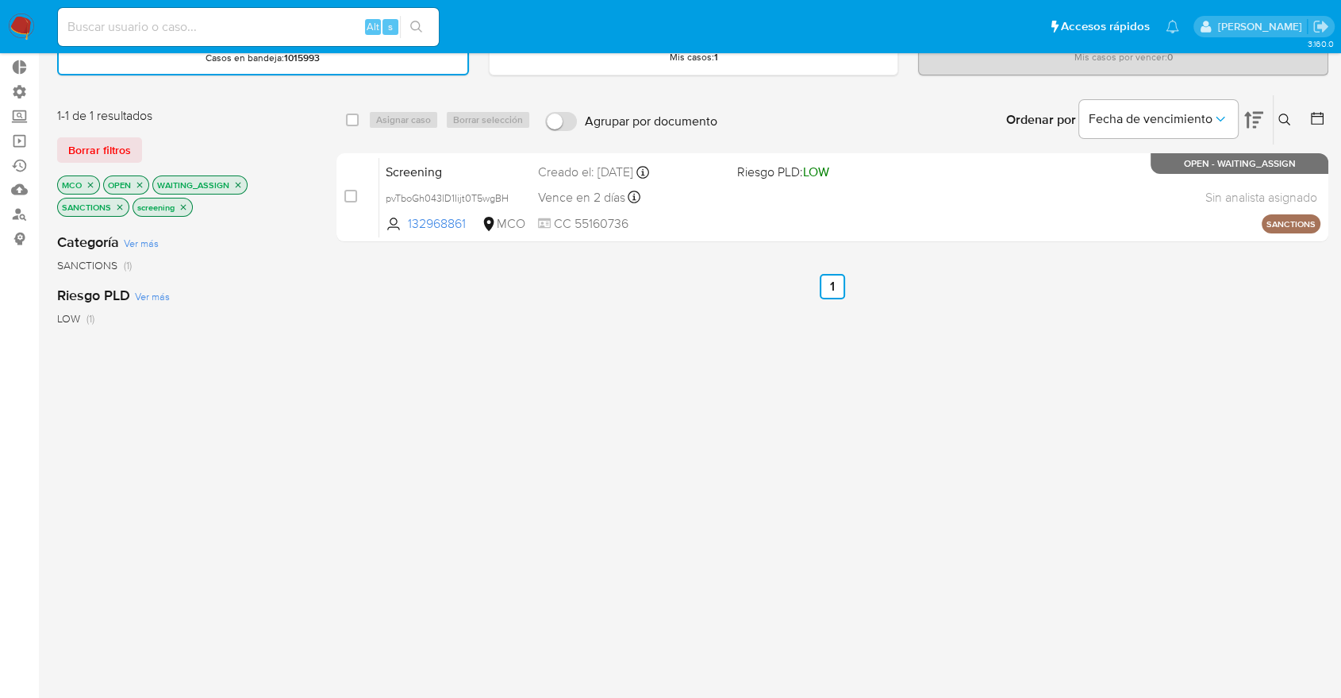
click at [89, 186] on icon "close-filter" at bounding box center [91, 185] width 10 height 10
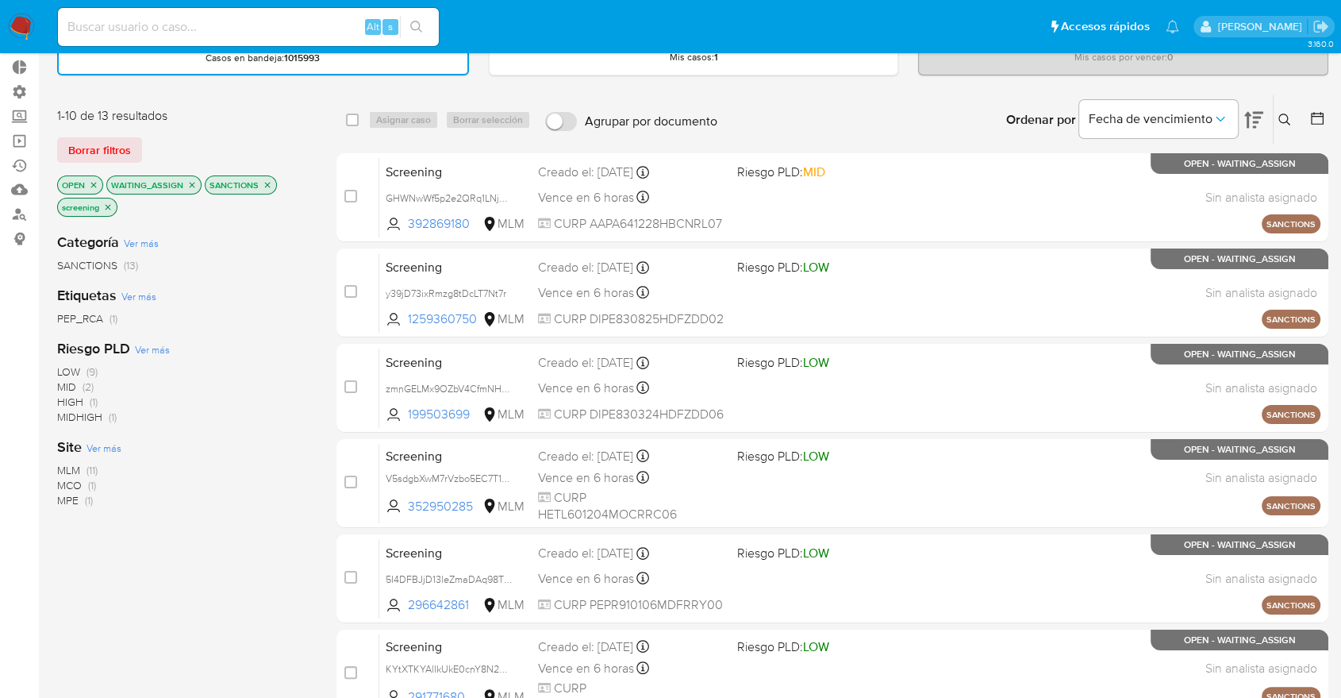
click at [63, 492] on span "MPE" at bounding box center [67, 500] width 21 height 16
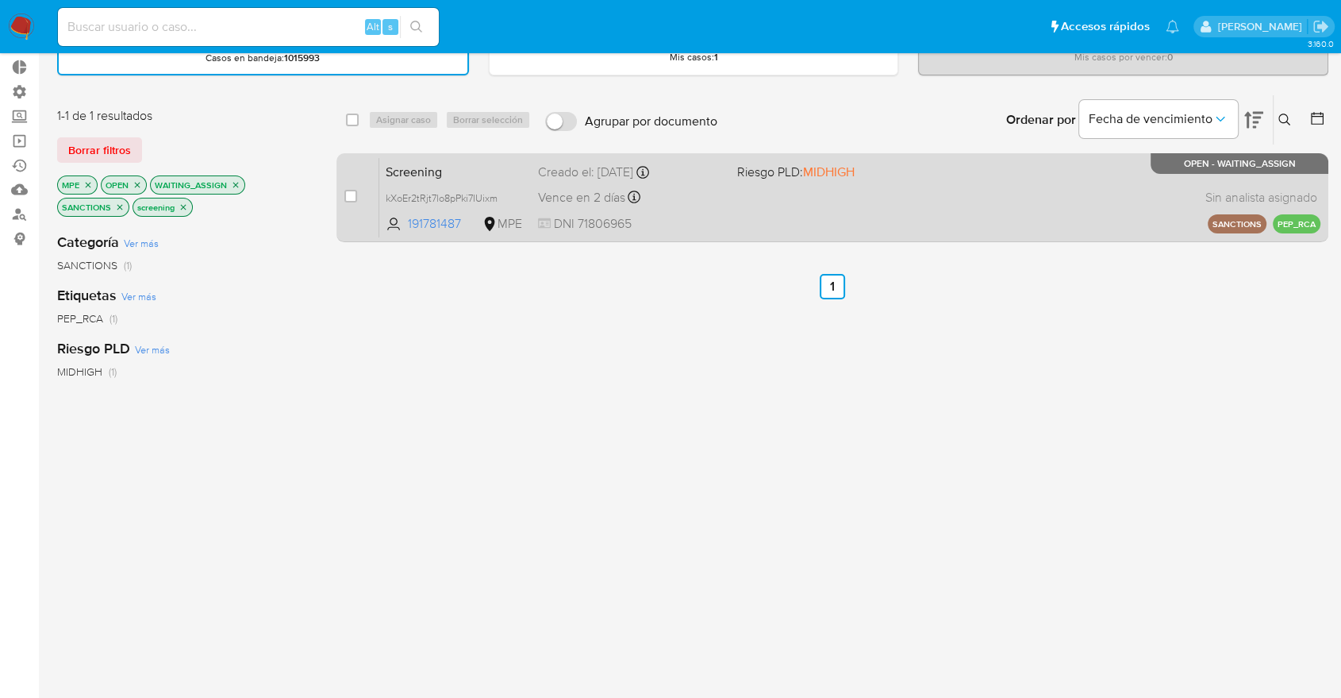
click at [440, 168] on span "Screening" at bounding box center [456, 170] width 140 height 21
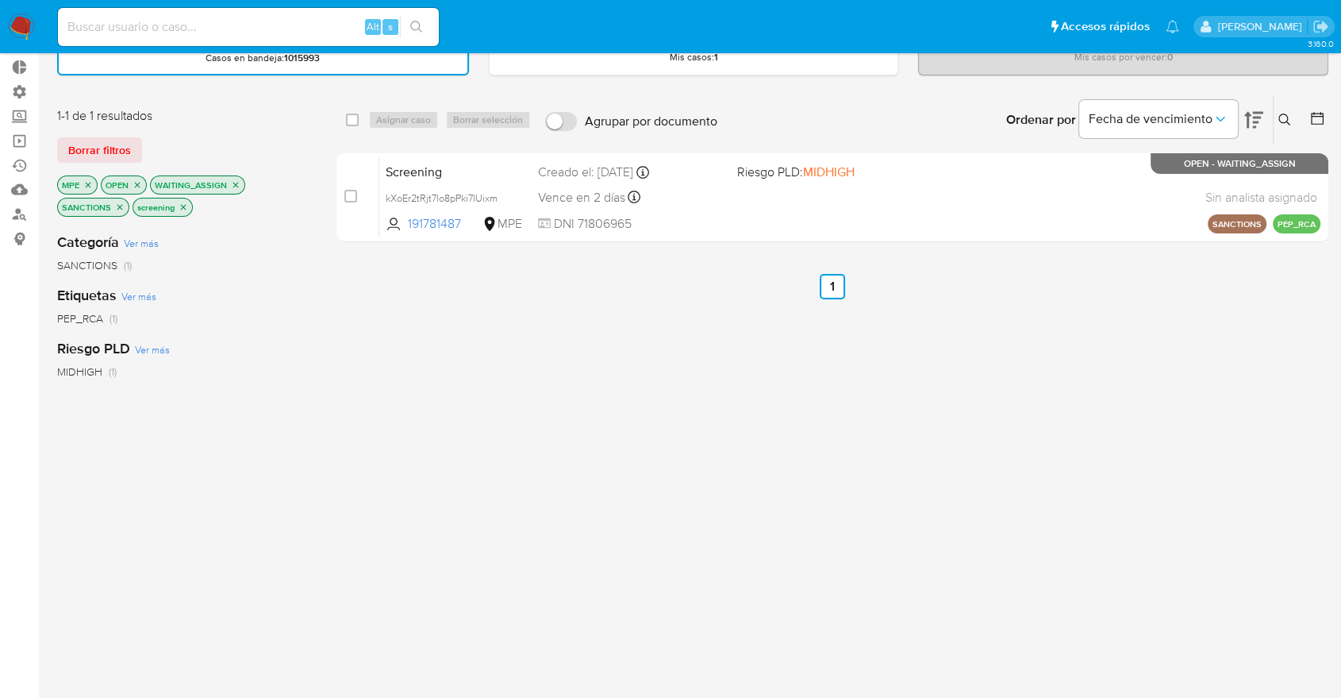
click at [85, 182] on icon "close-filter" at bounding box center [88, 185] width 10 height 10
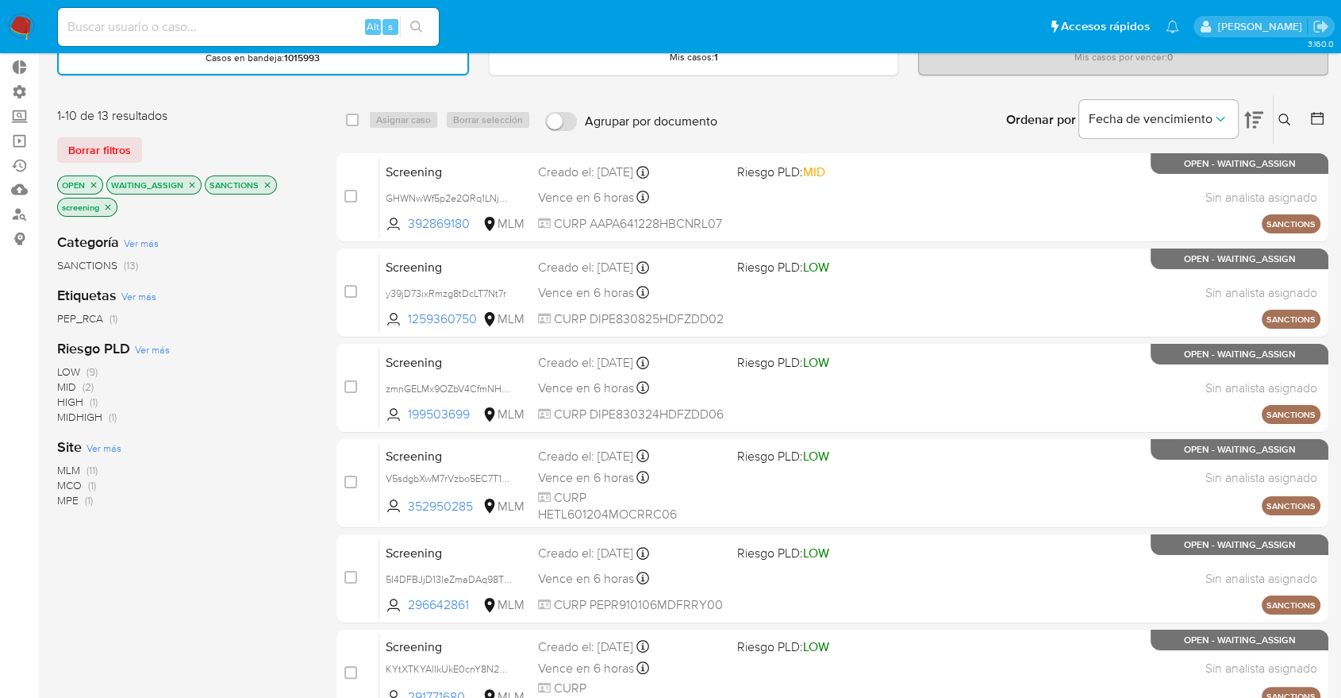
click at [193, 183] on icon "close-filter" at bounding box center [192, 185] width 10 height 10
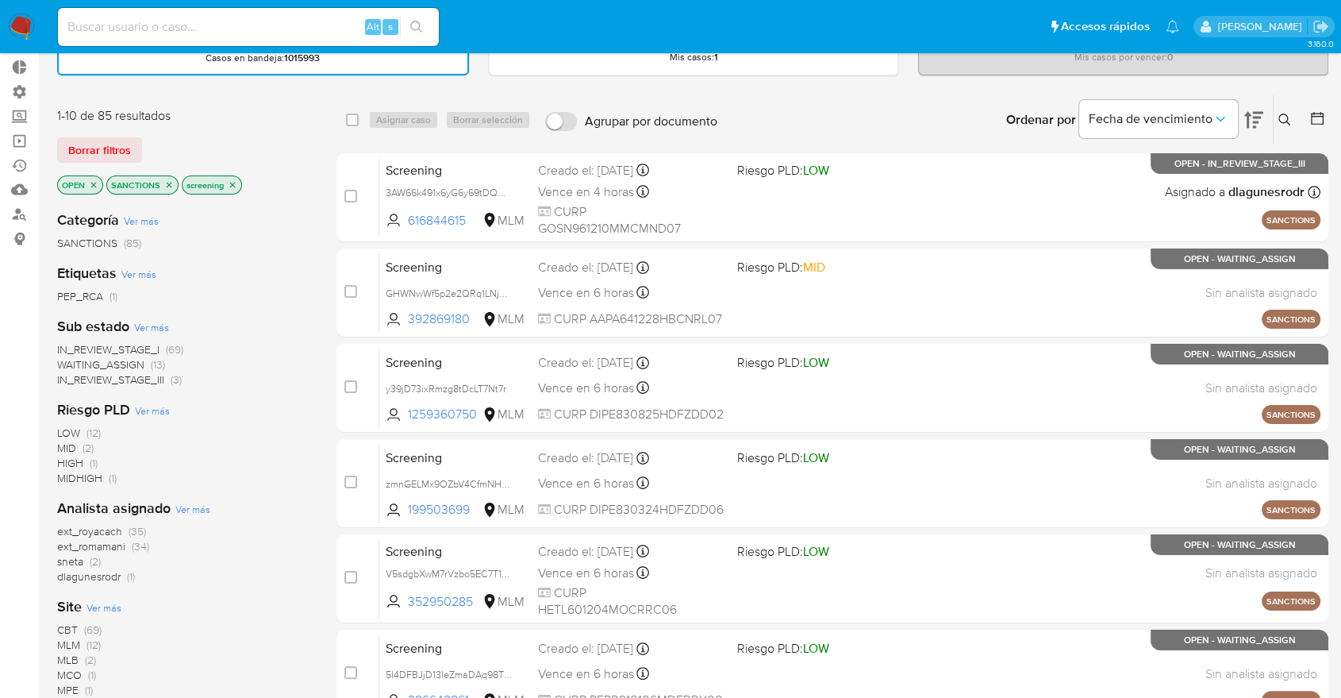
click at [183, 133] on div "1-10 de 85 resultados Borrar filtros OPEN SANCTIONS screening" at bounding box center [184, 152] width 254 height 90
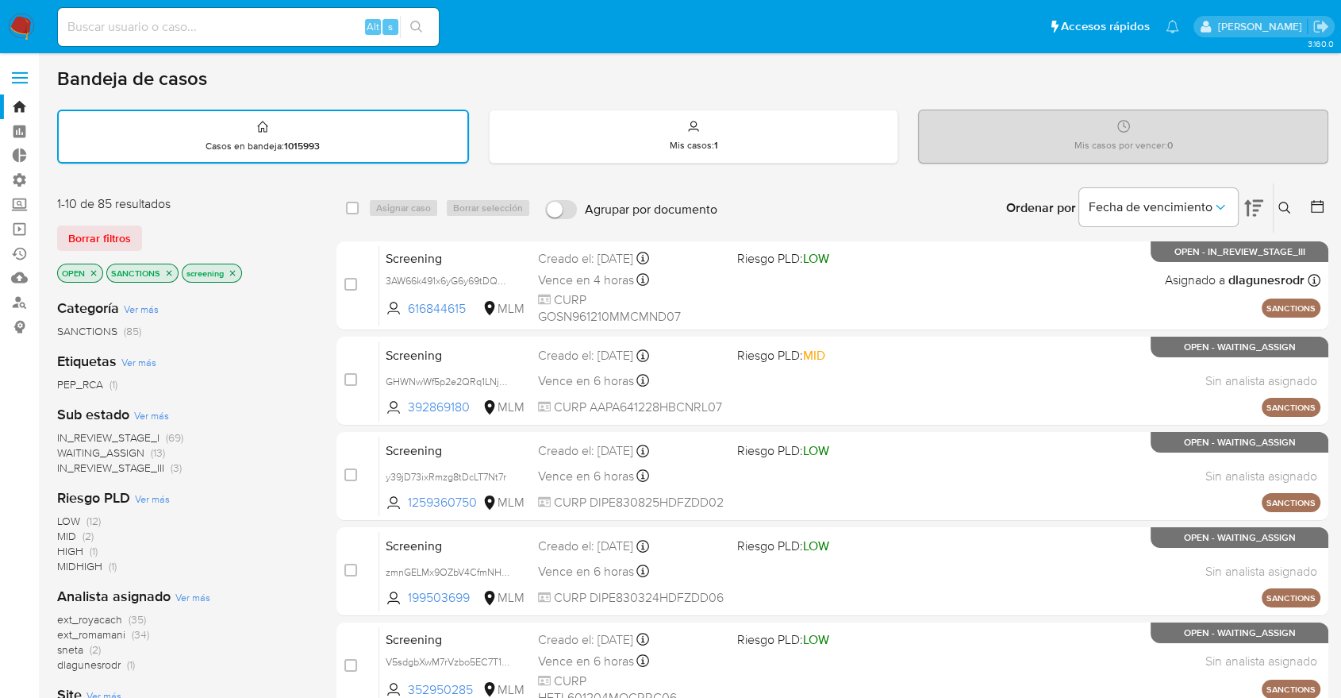
click at [164, 274] on icon "close-filter" at bounding box center [169, 273] width 10 height 10
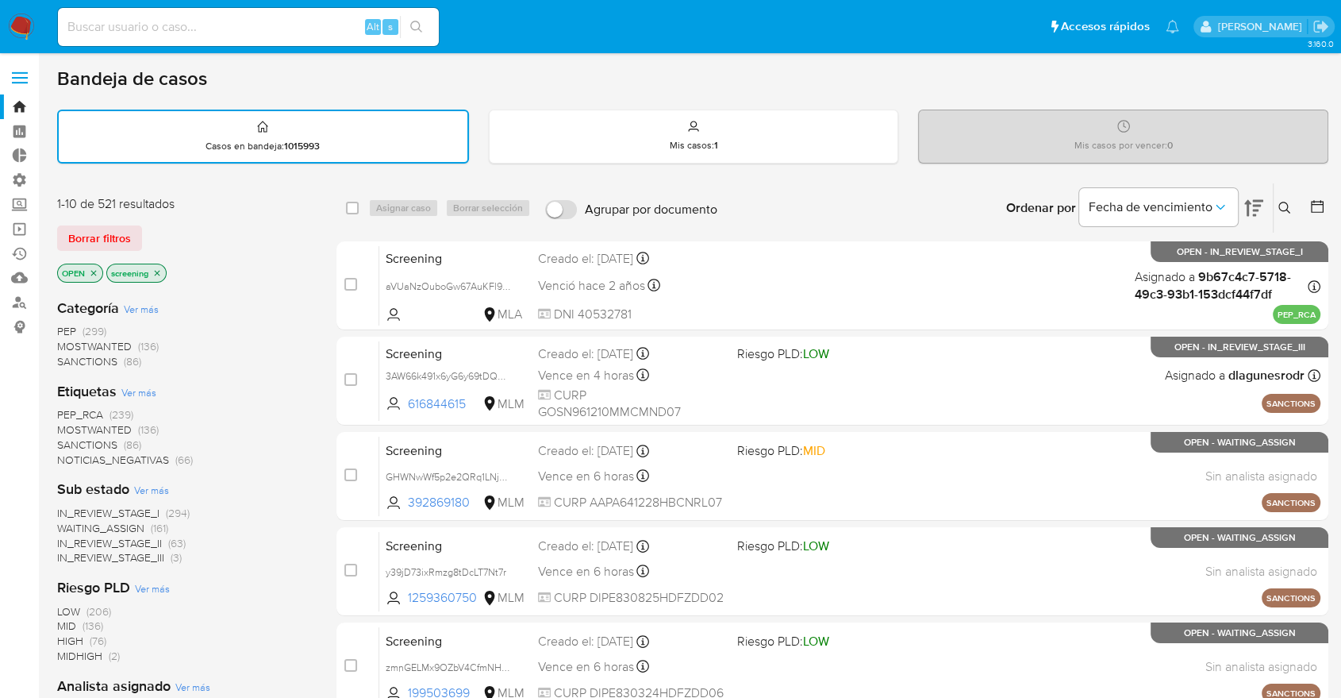
click at [186, 217] on div "1-10 de 521 resultados Borrar filtros OPEN screening" at bounding box center [184, 240] width 254 height 90
click at [71, 445] on span "SANCTIONS" at bounding box center [87, 445] width 60 height 16
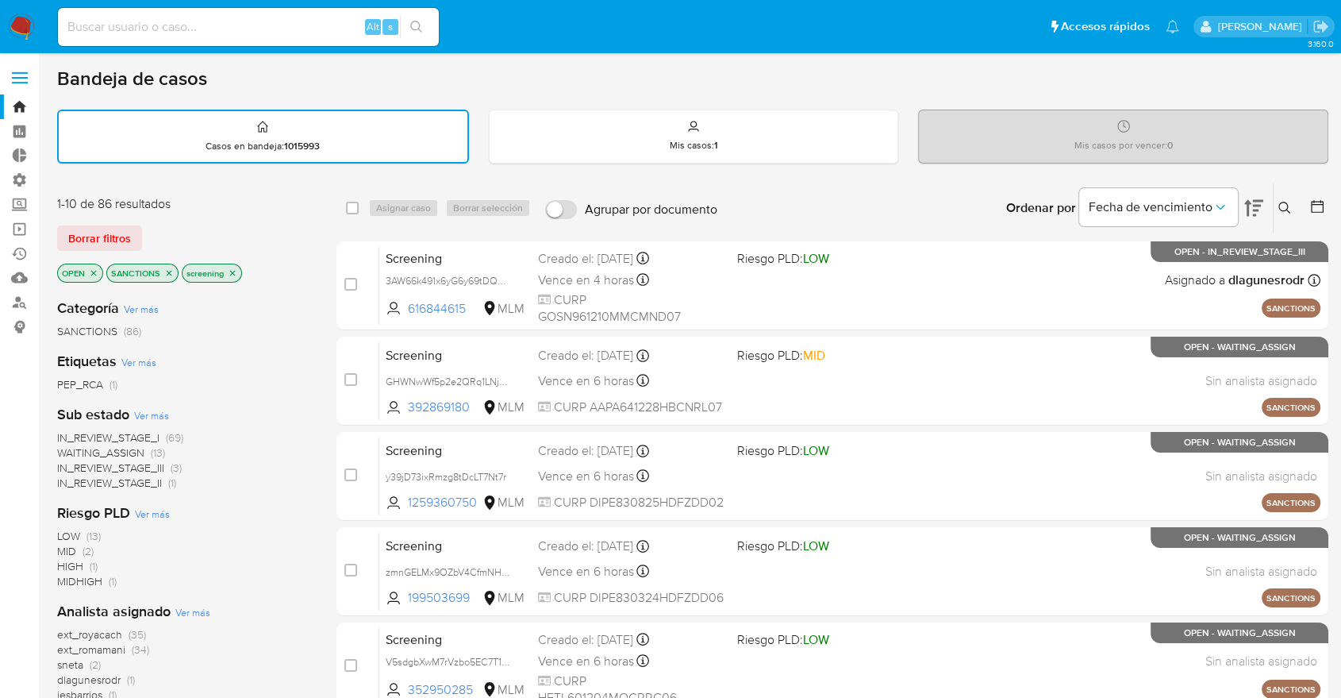
click at [65, 641] on span "ext_romamani" at bounding box center [91, 649] width 68 height 16
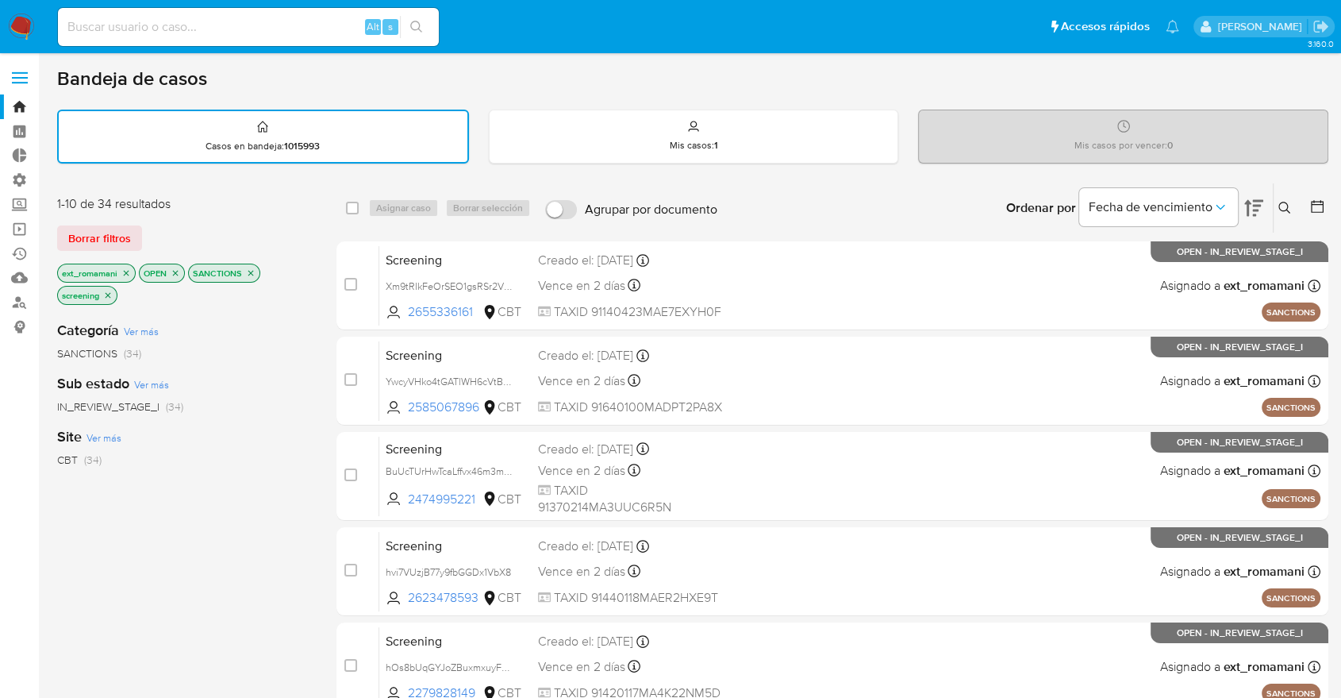
click at [129, 273] on icon "close-filter" at bounding box center [126, 273] width 10 height 10
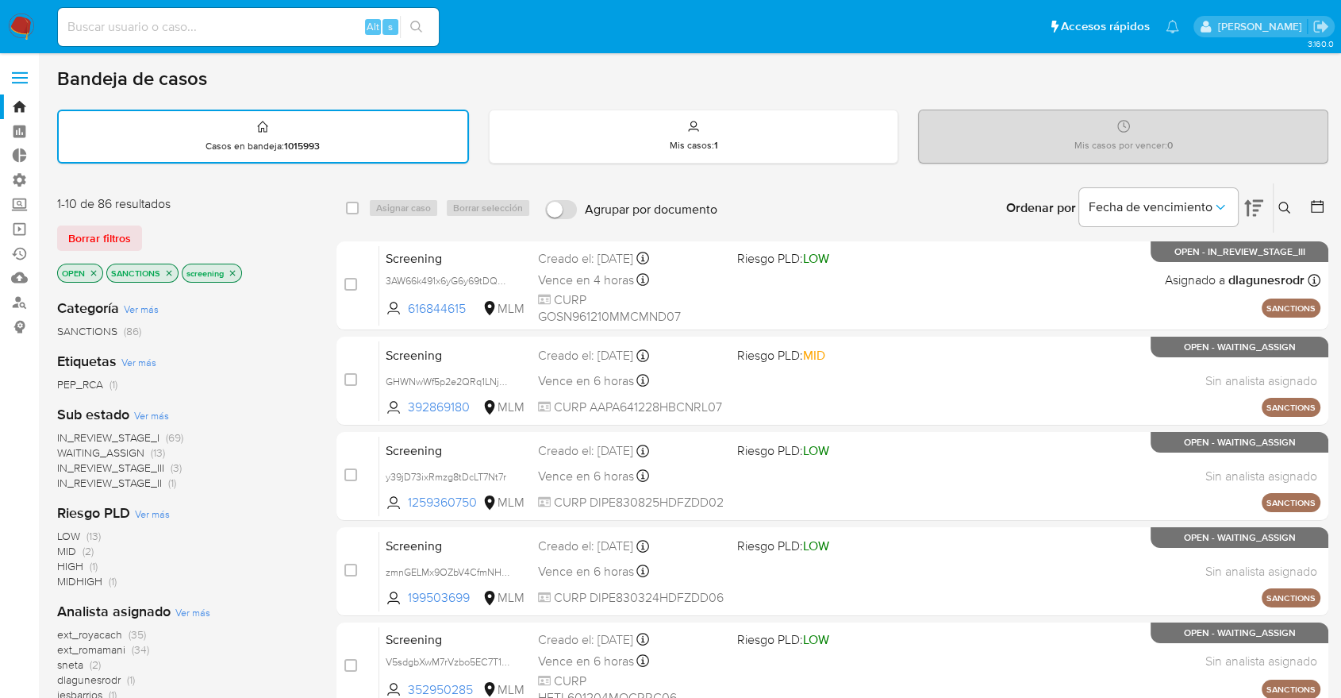
click at [176, 272] on p "SANCTIONS" at bounding box center [142, 272] width 71 height 17
click at [171, 270] on icon "close-filter" at bounding box center [169, 273] width 10 height 10
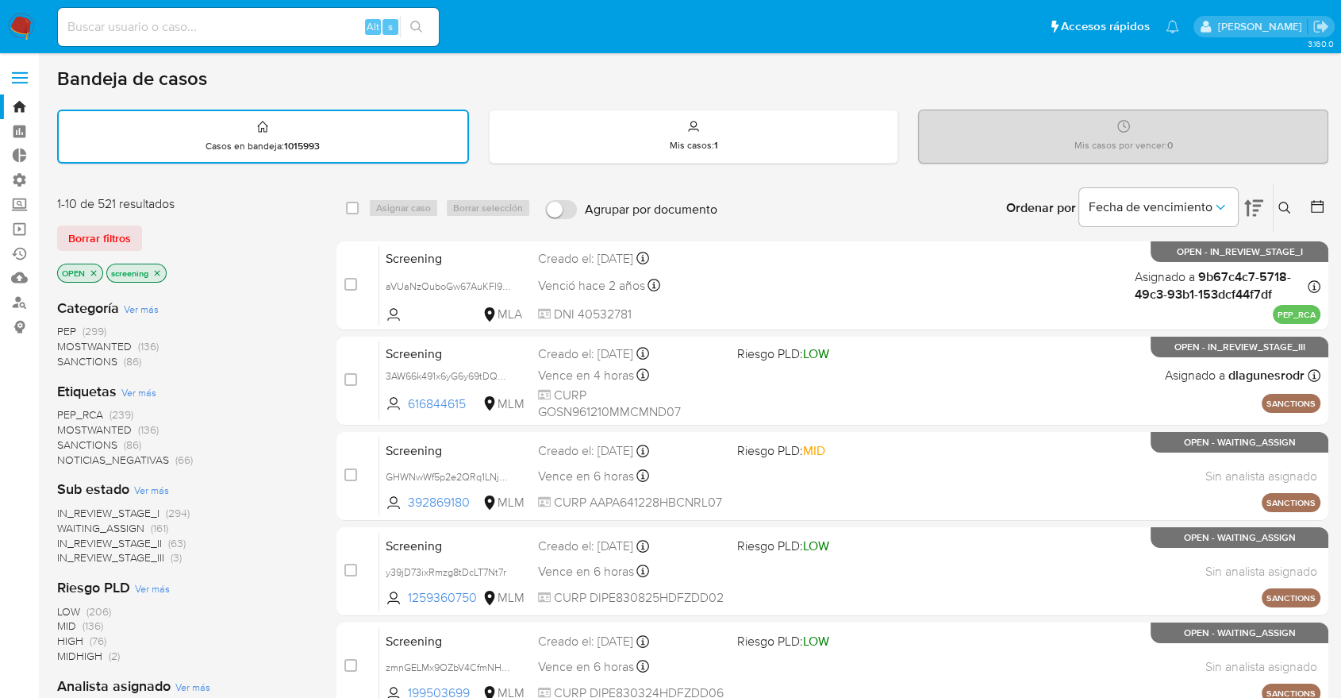
click at [152, 242] on div "Borrar filtros" at bounding box center [184, 237] width 254 height 25
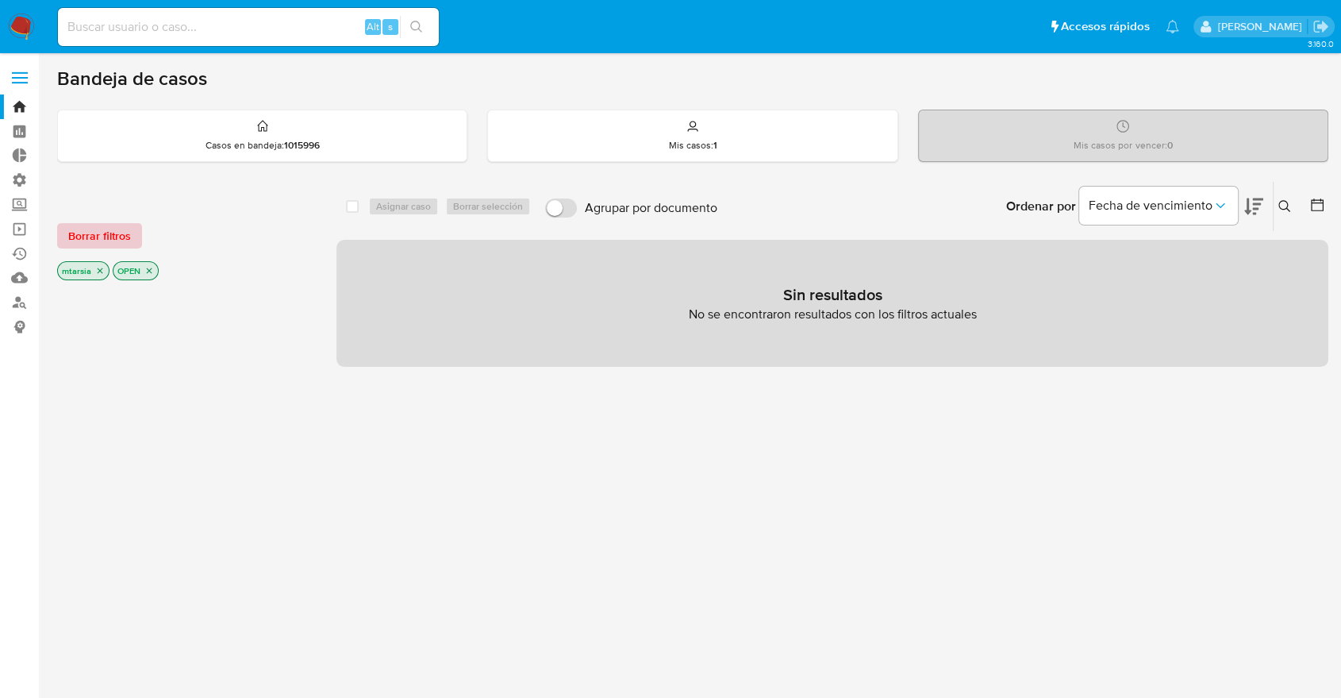
click at [140, 243] on button "Borrar filtros" at bounding box center [99, 235] width 85 height 25
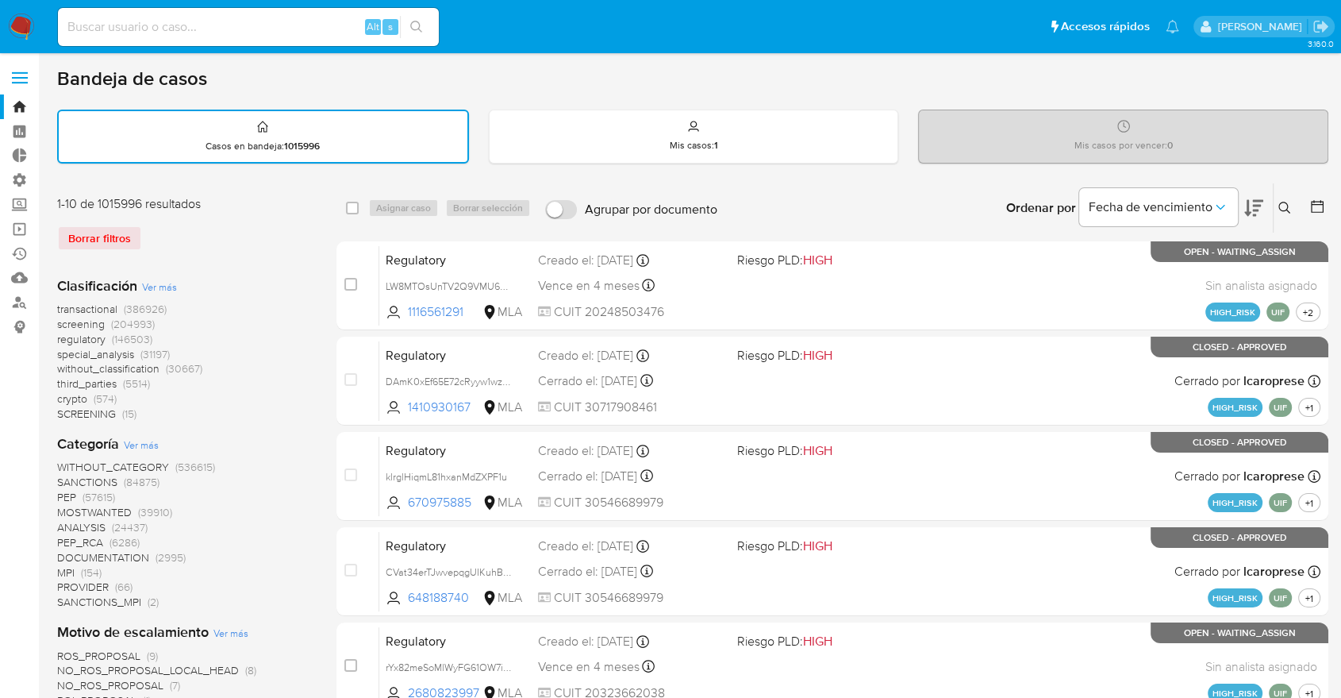
click at [1316, 206] on icon at bounding box center [1318, 206] width 16 height 16
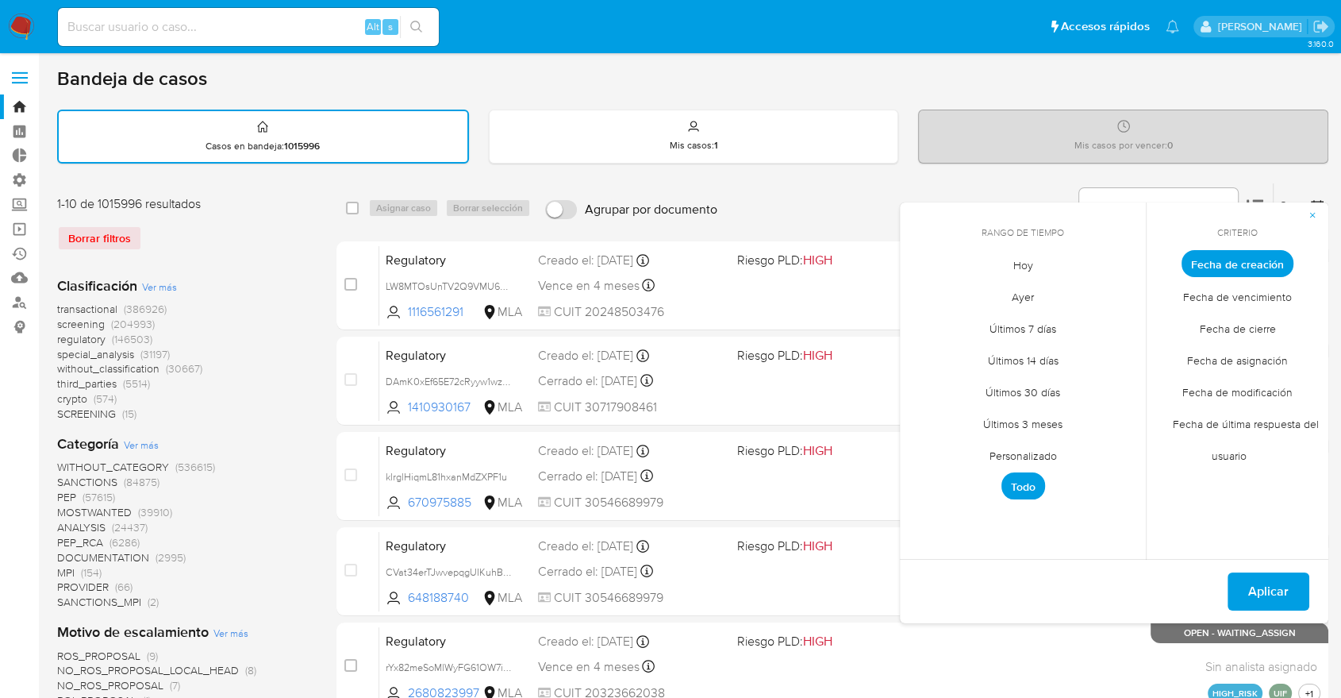
click at [1194, 398] on span "Fecha de modificación" at bounding box center [1238, 391] width 144 height 33
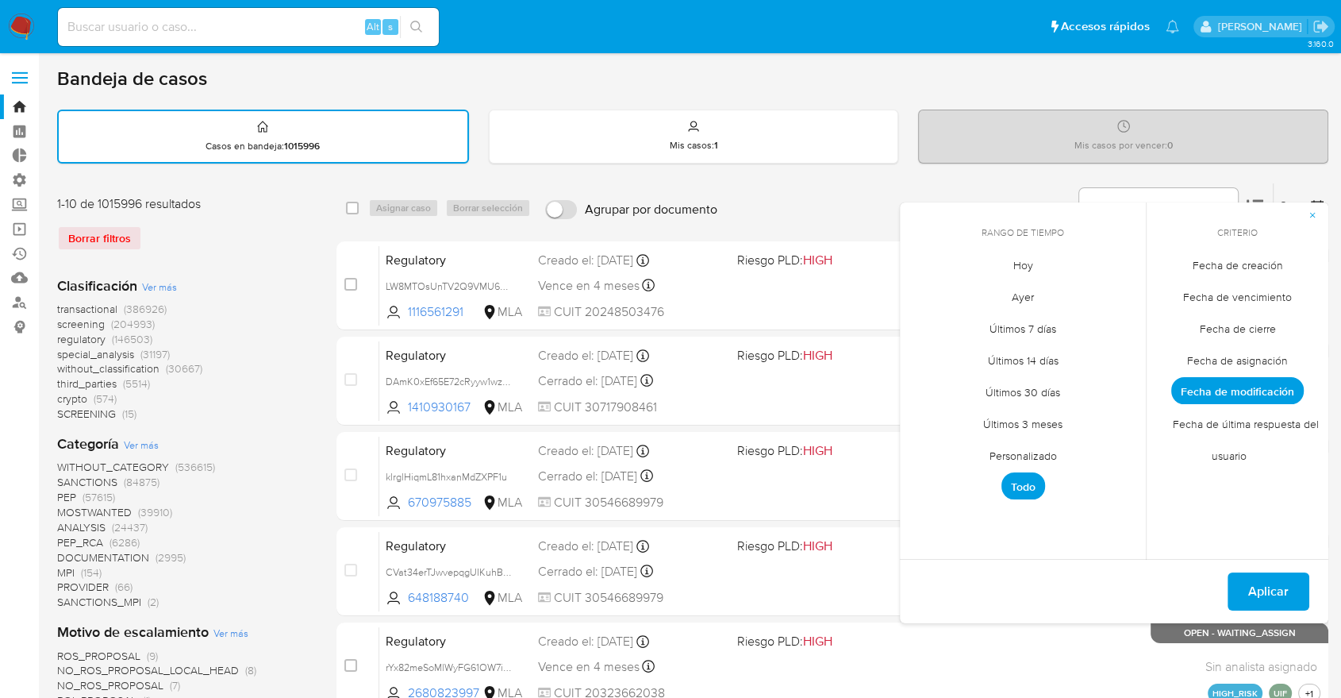
click at [1022, 264] on span "Hoy" at bounding box center [1023, 264] width 53 height 33
click at [1246, 594] on button "Aplicar" at bounding box center [1269, 591] width 82 height 38
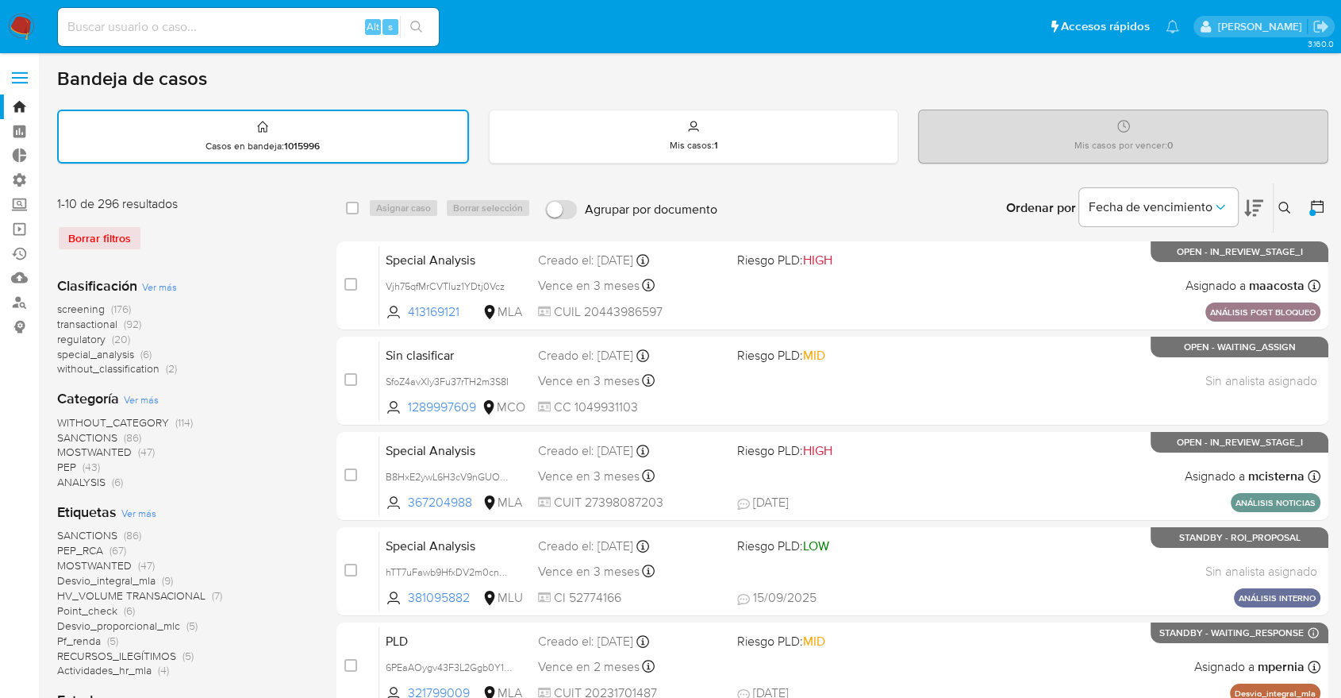
click at [63, 309] on span "screening" at bounding box center [81, 309] width 48 height 16
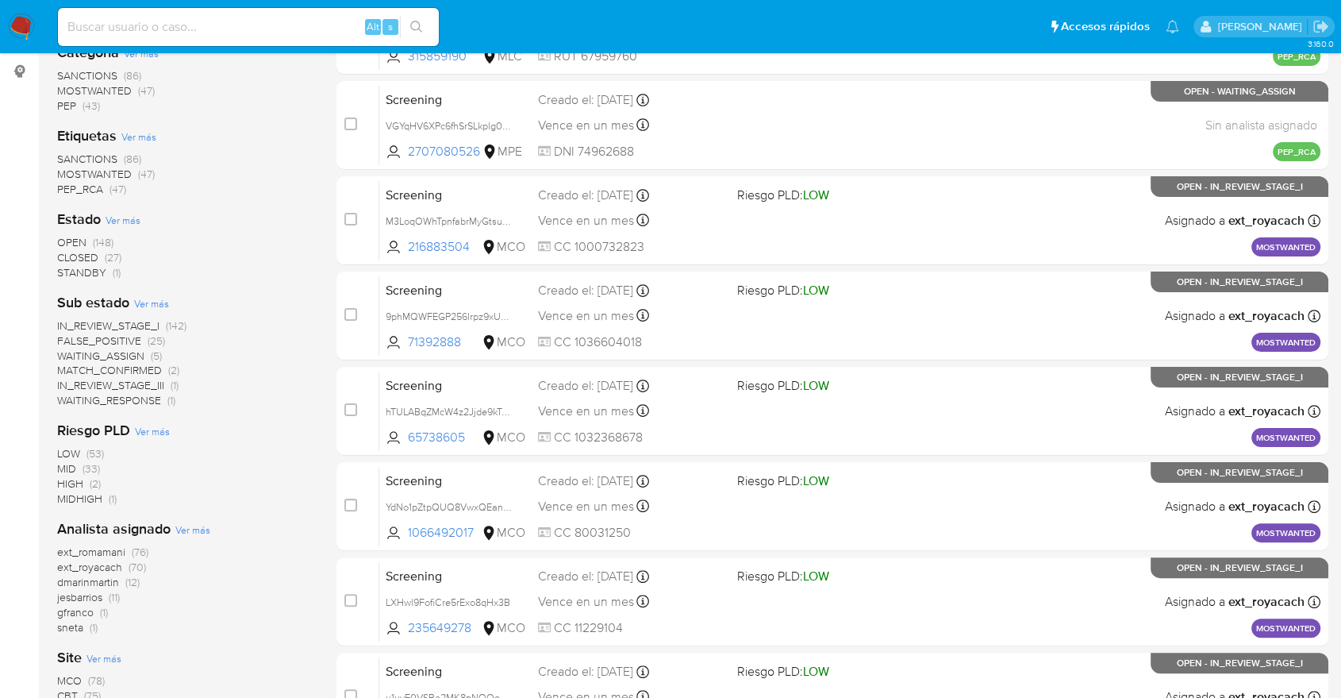
scroll to position [264, 0]
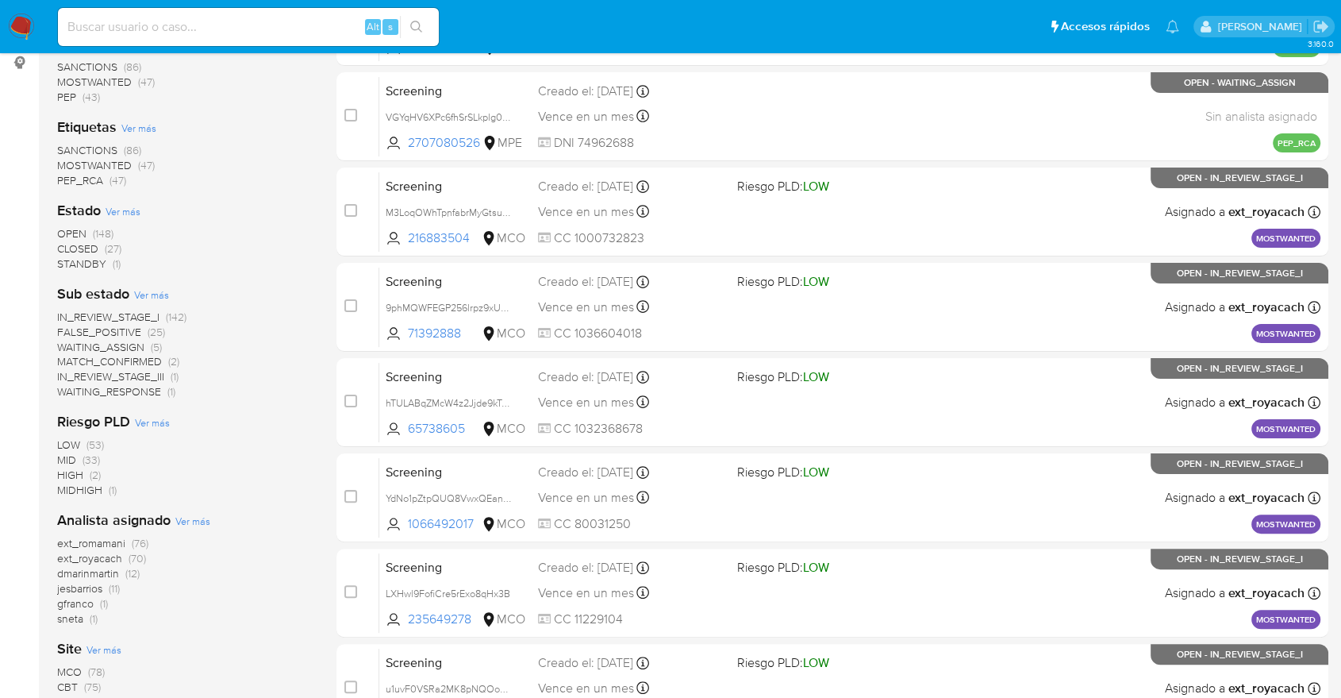
click at [68, 249] on span "CLOSED" at bounding box center [77, 249] width 41 height 16
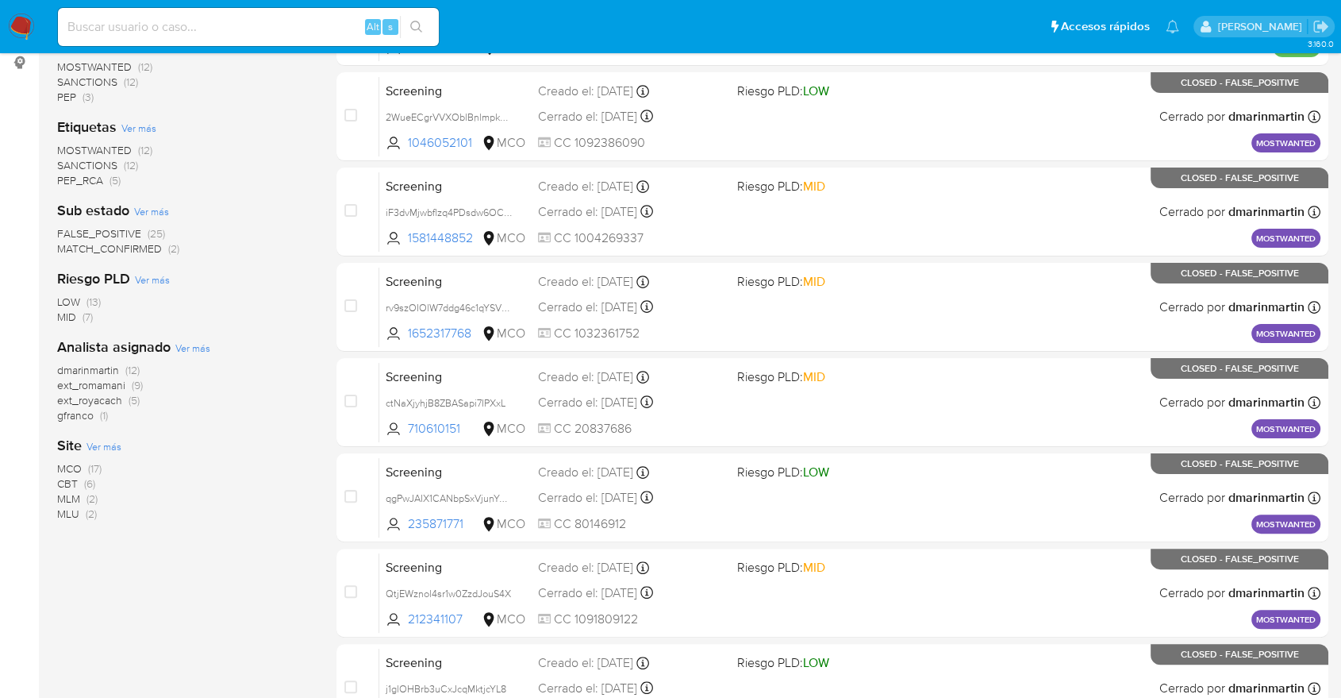
click at [273, 241] on div "FALSE_POSITIVE (25) MATCH_CONFIRMED (2)" at bounding box center [184, 241] width 254 height 30
click at [66, 399] on span "ext_royacach" at bounding box center [89, 400] width 65 height 16
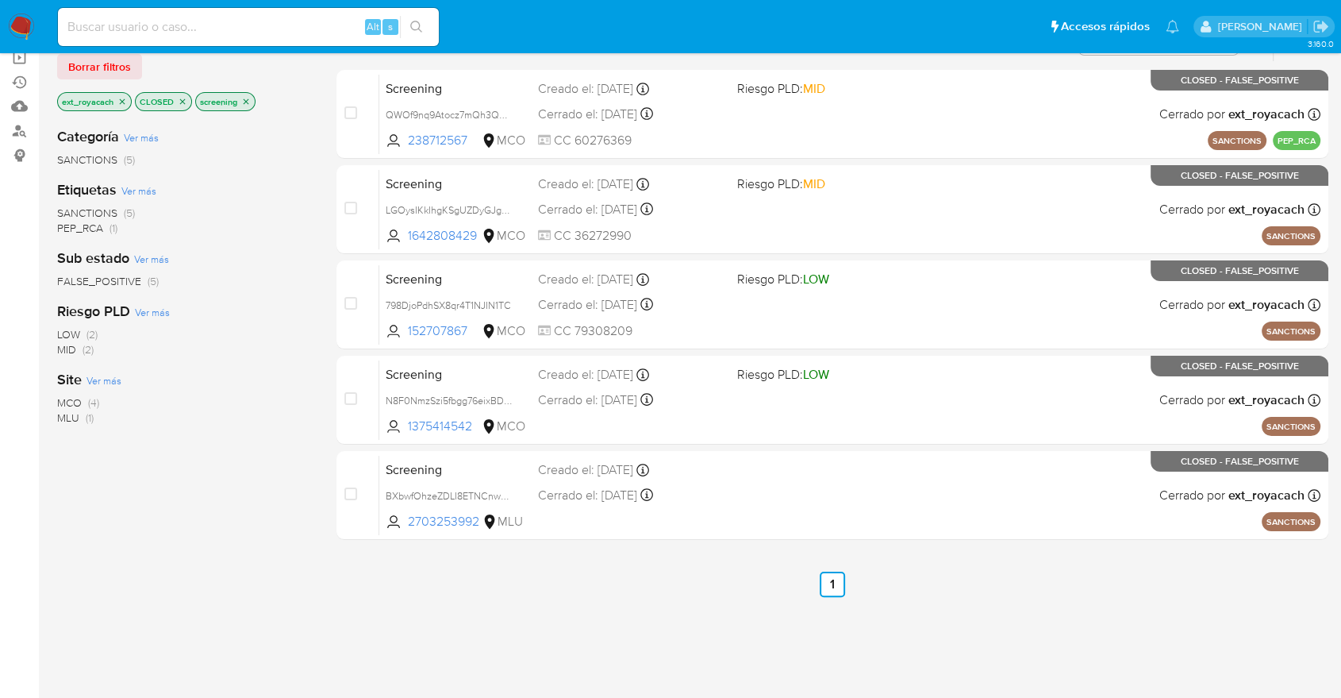
scroll to position [88, 0]
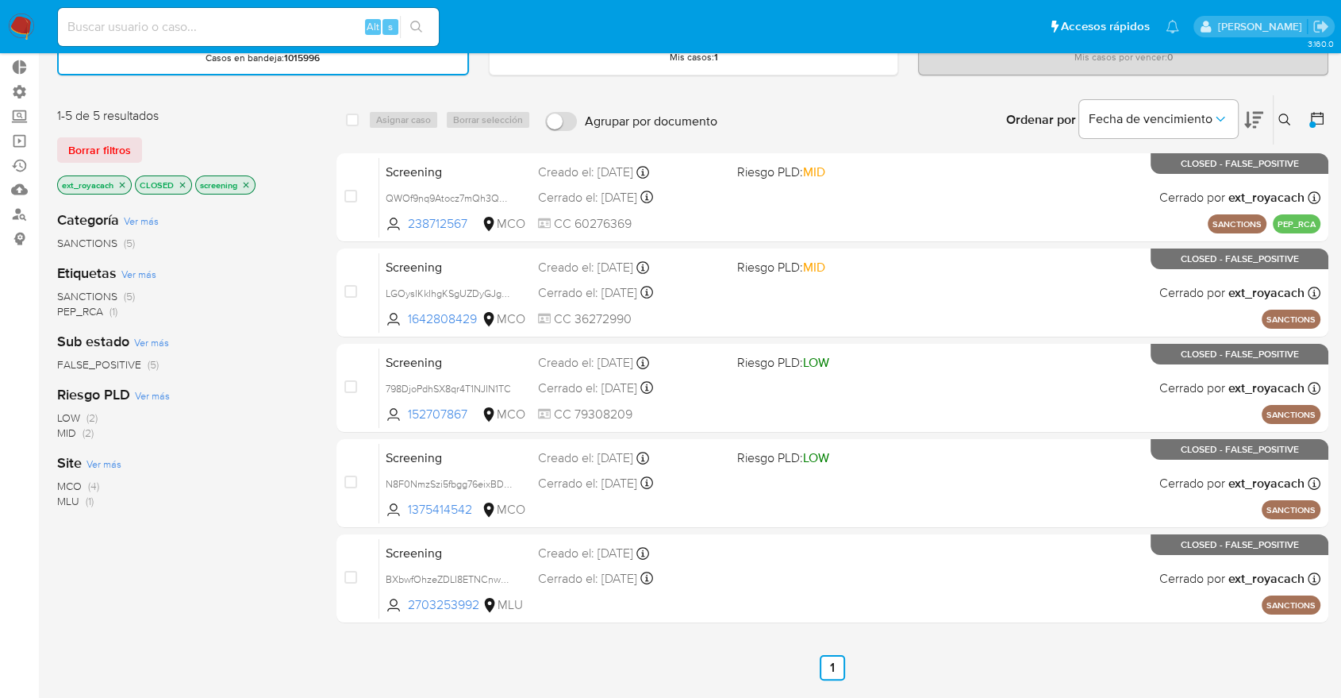
click at [125, 184] on icon "close-filter" at bounding box center [122, 185] width 10 height 10
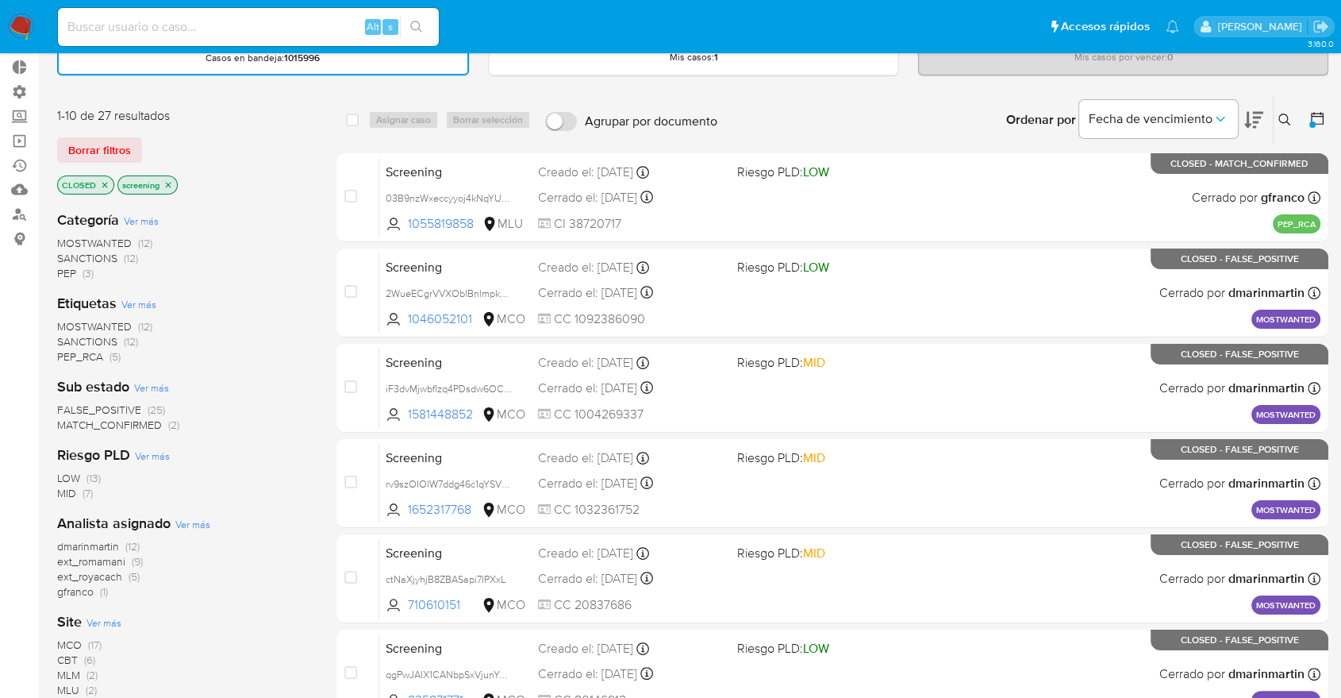
click at [60, 558] on span "ext_romamani" at bounding box center [91, 561] width 68 height 16
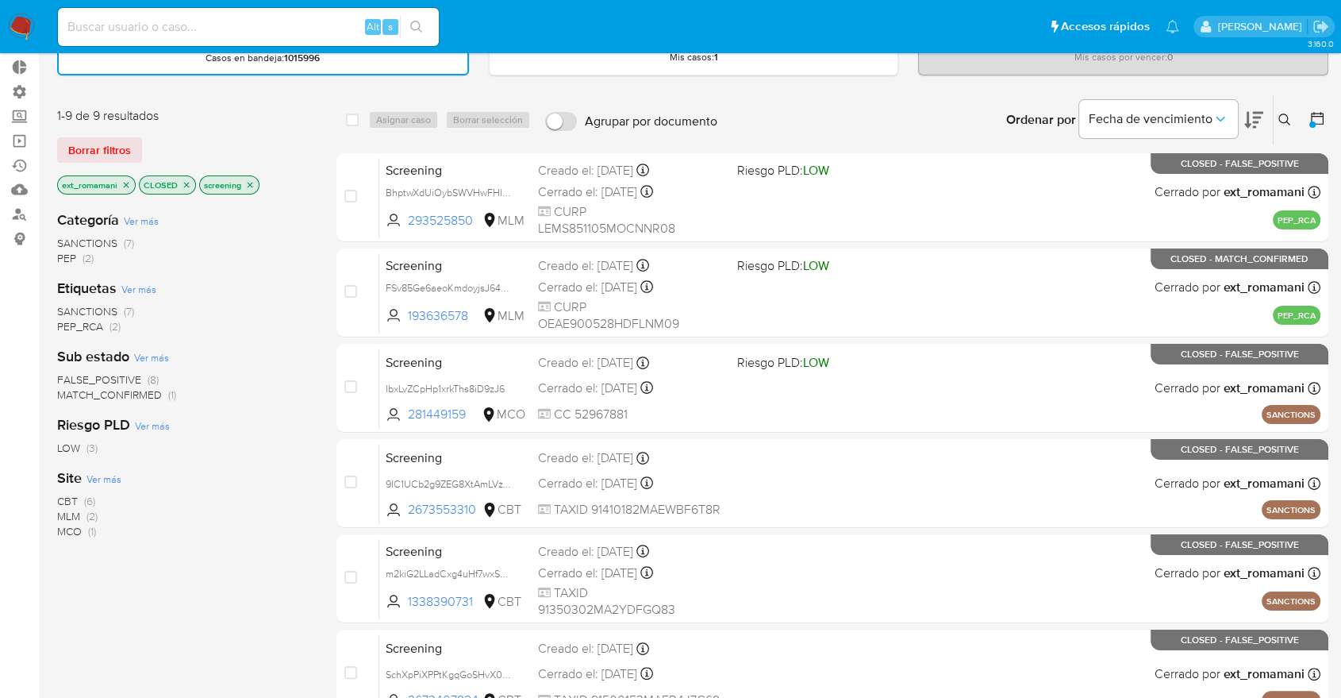
click at [66, 527] on span "MCO" at bounding box center [69, 531] width 25 height 16
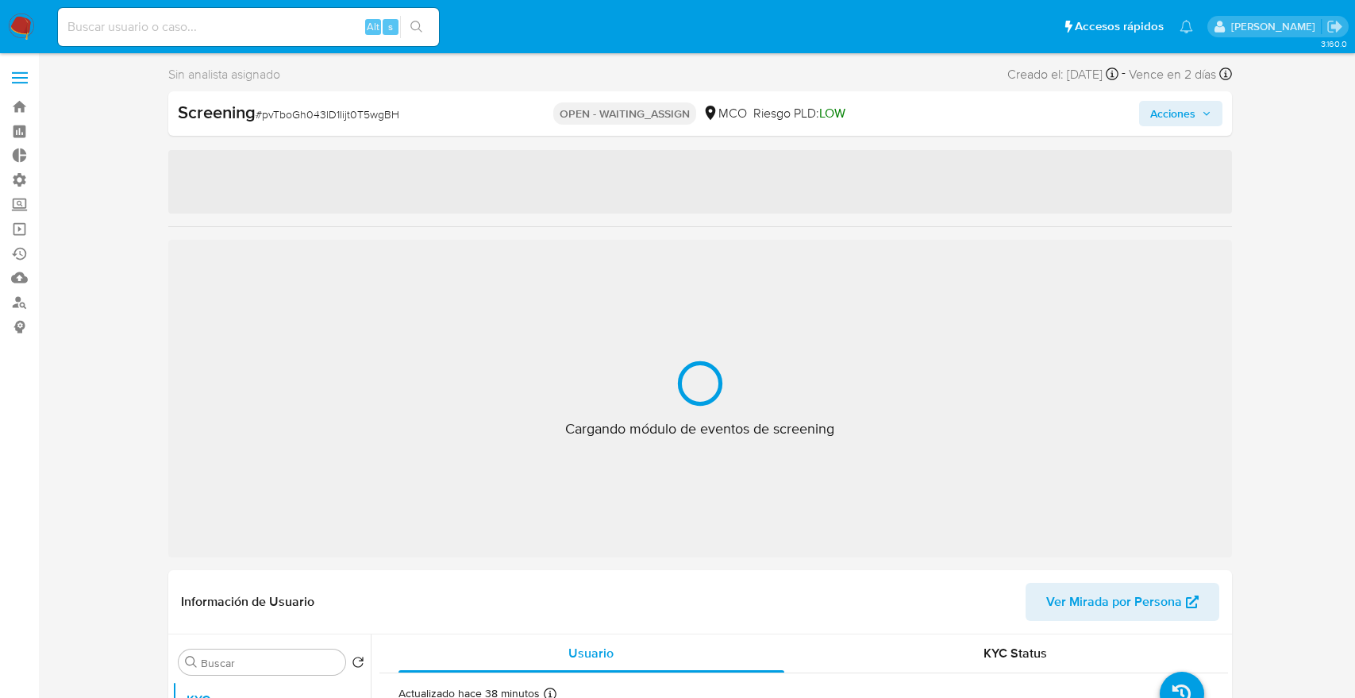
select select "10"
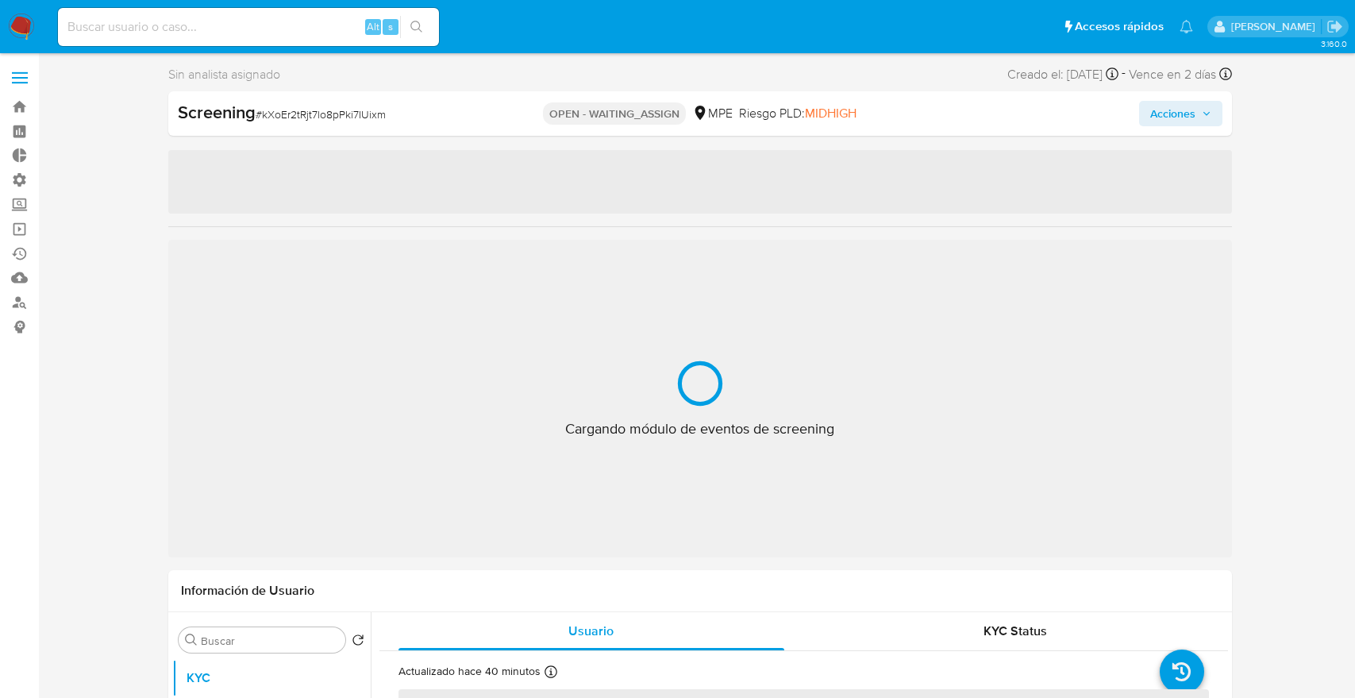
select select "10"
